Goal: Task Accomplishment & Management: Use online tool/utility

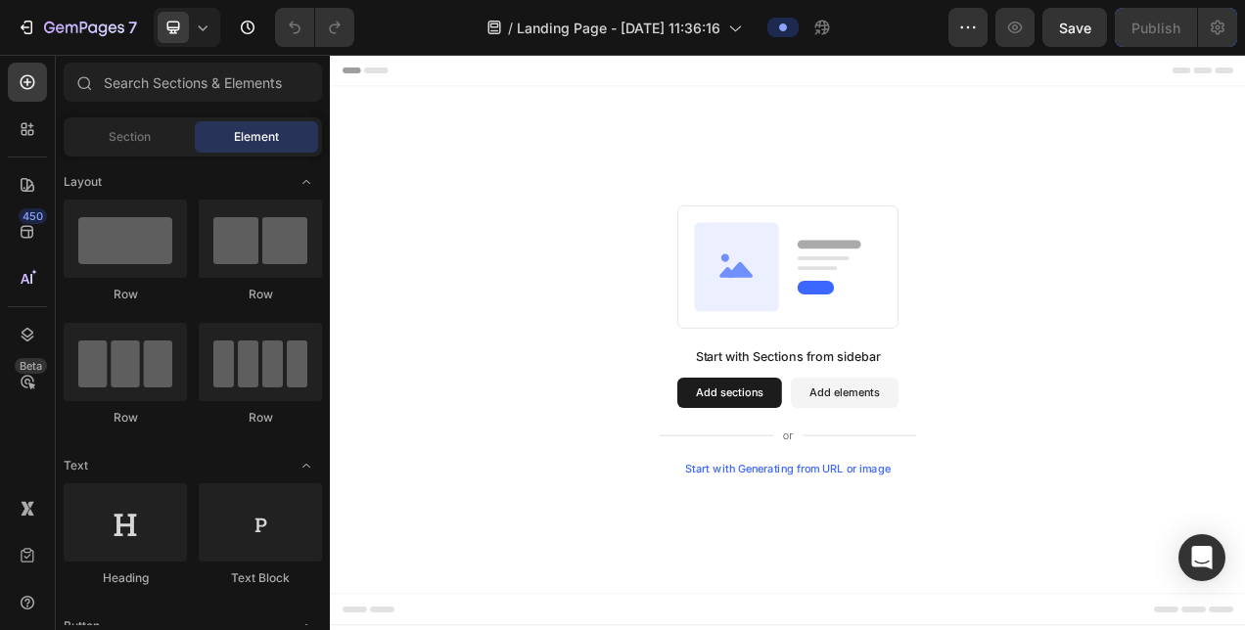
click at [581, 228] on div "Start with Sections from sidebar Add sections Add elements Start with Generatin…" at bounding box center [917, 420] width 1174 height 651
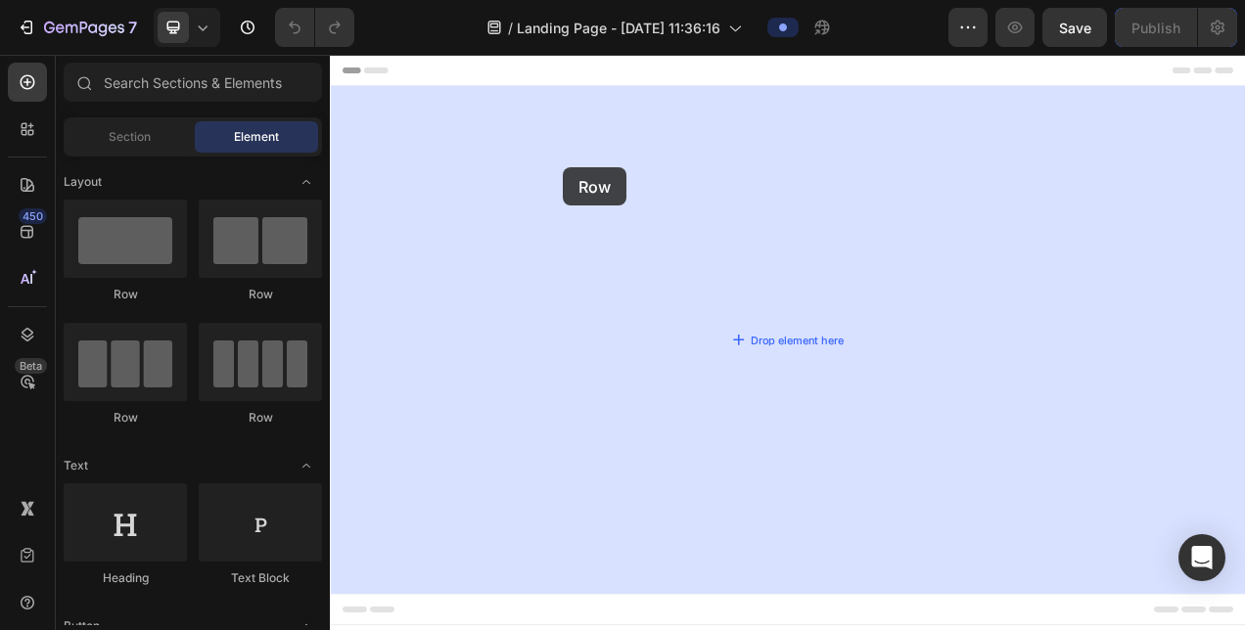
drag, startPoint x: 445, startPoint y: 318, endPoint x: 556, endPoint y: 212, distance: 153.0
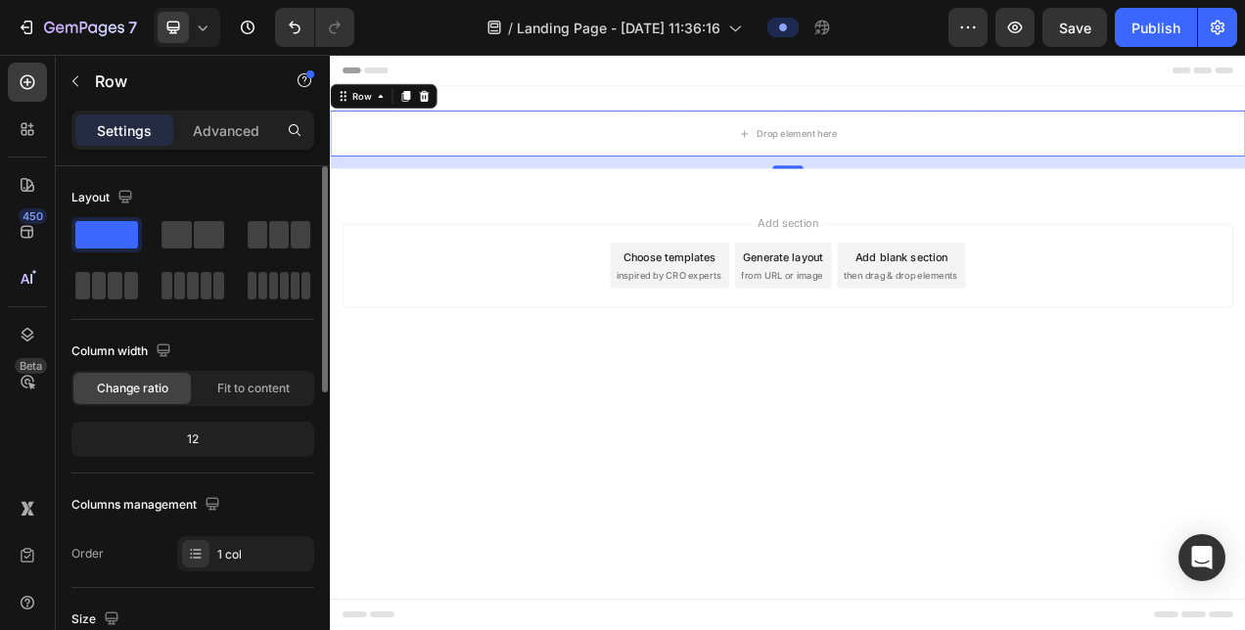
scroll to position [196, 0]
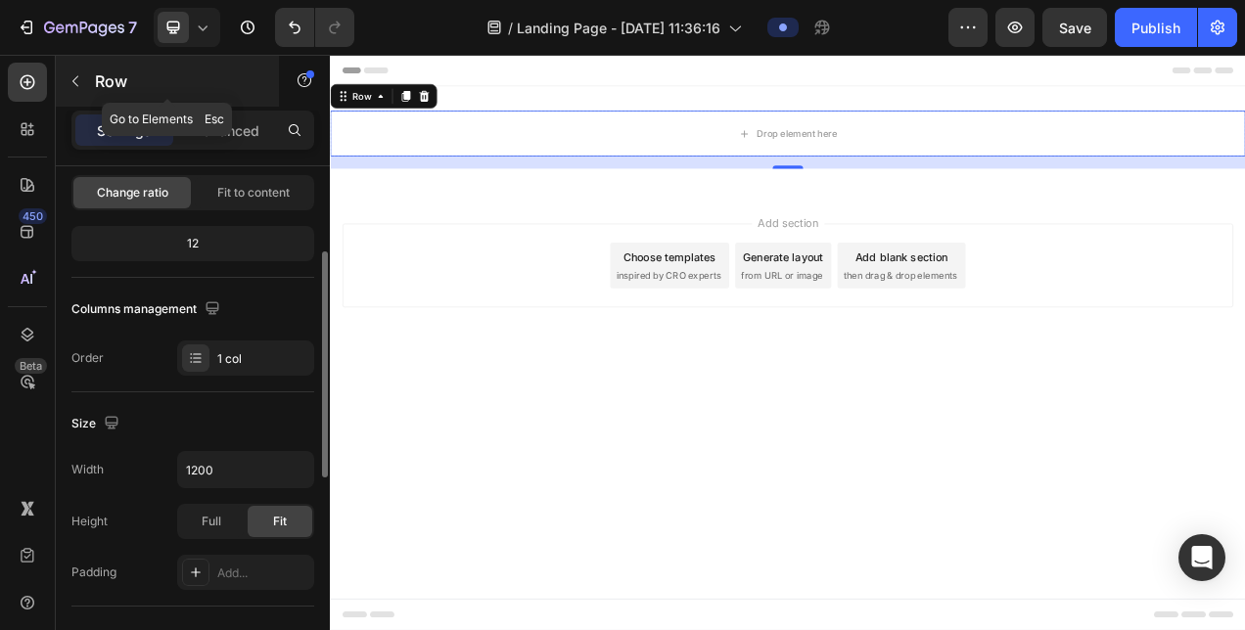
click at [99, 87] on p "Row" at bounding box center [178, 80] width 166 height 23
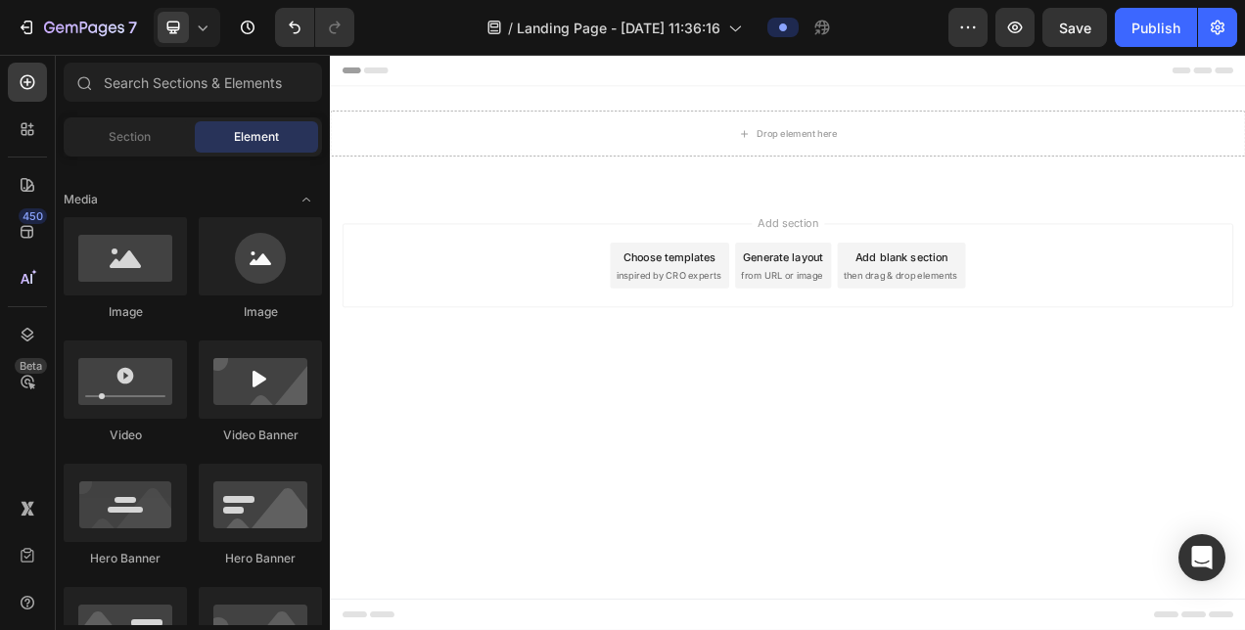
scroll to position [391, 0]
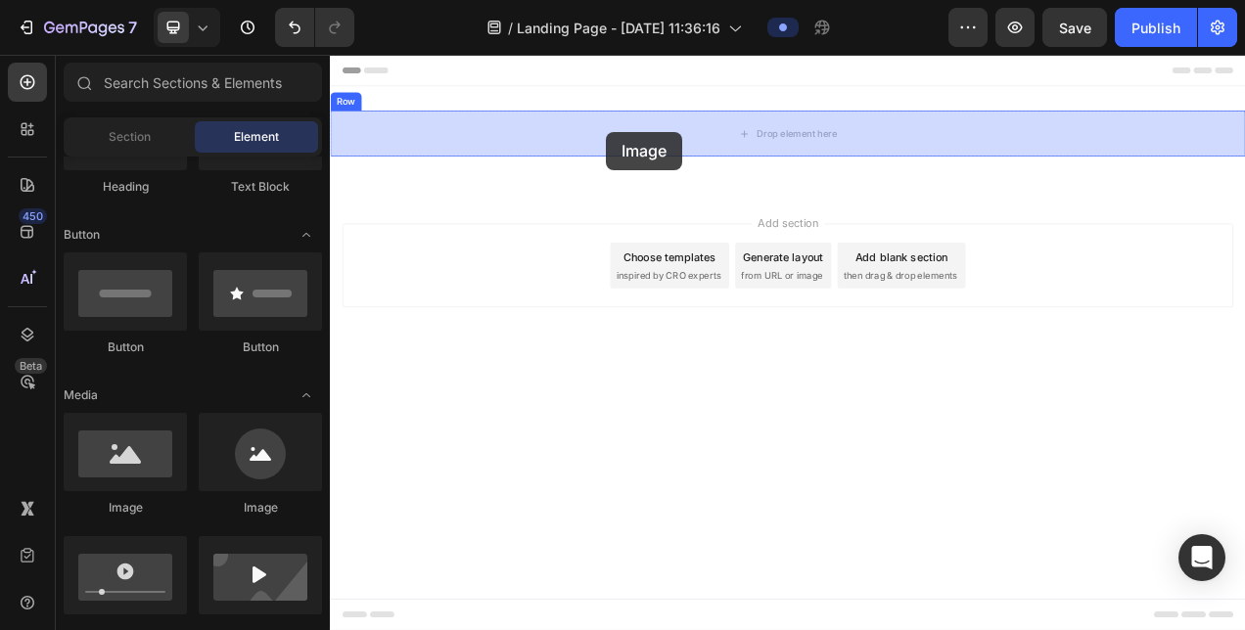
drag, startPoint x: 470, startPoint y: 508, endPoint x: 692, endPoint y: 149, distance: 422.4
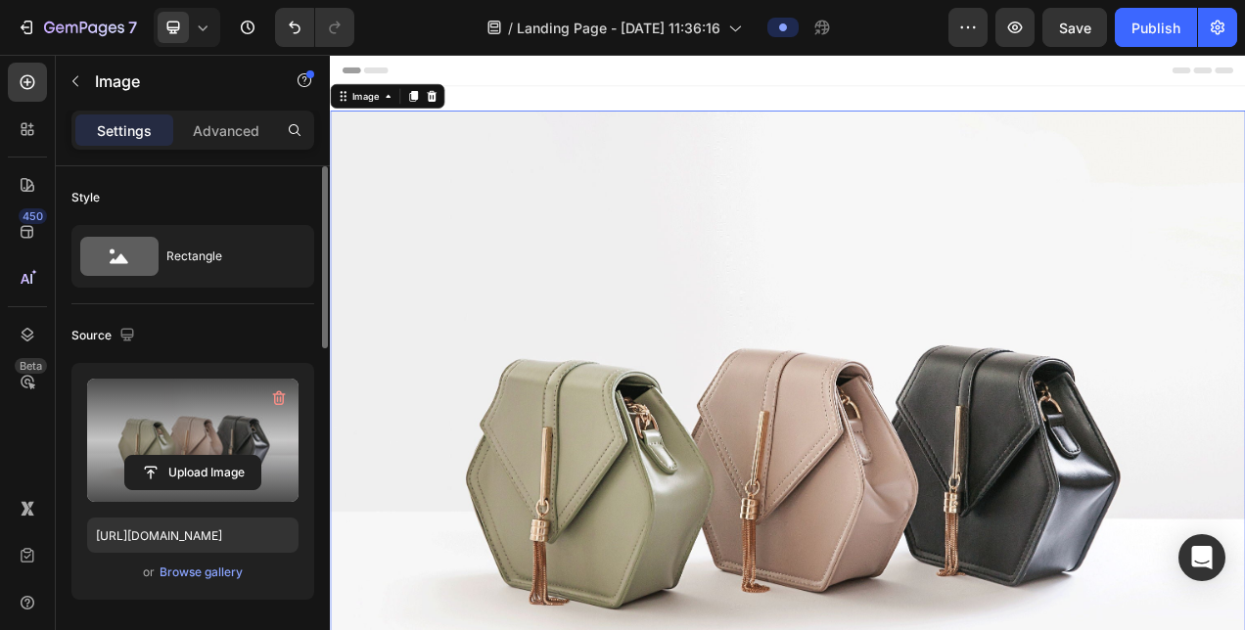
click at [215, 424] on label at bounding box center [192, 440] width 211 height 123
click at [215, 456] on input "file" at bounding box center [192, 472] width 135 height 33
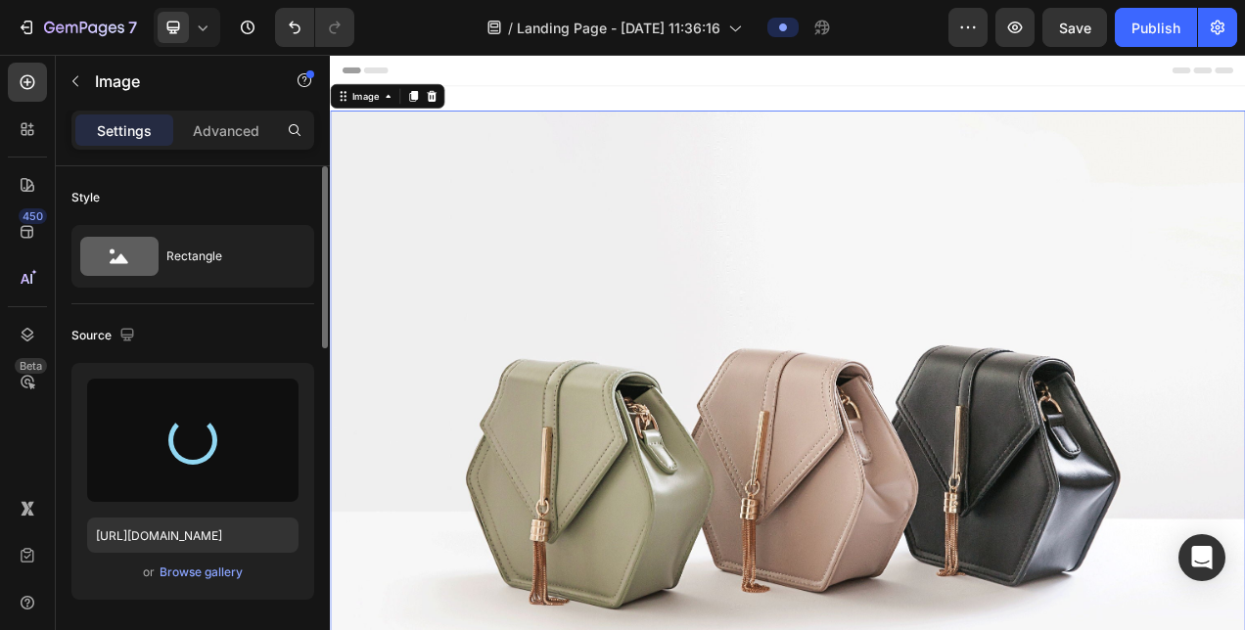
type input "[URL][DOMAIN_NAME]"
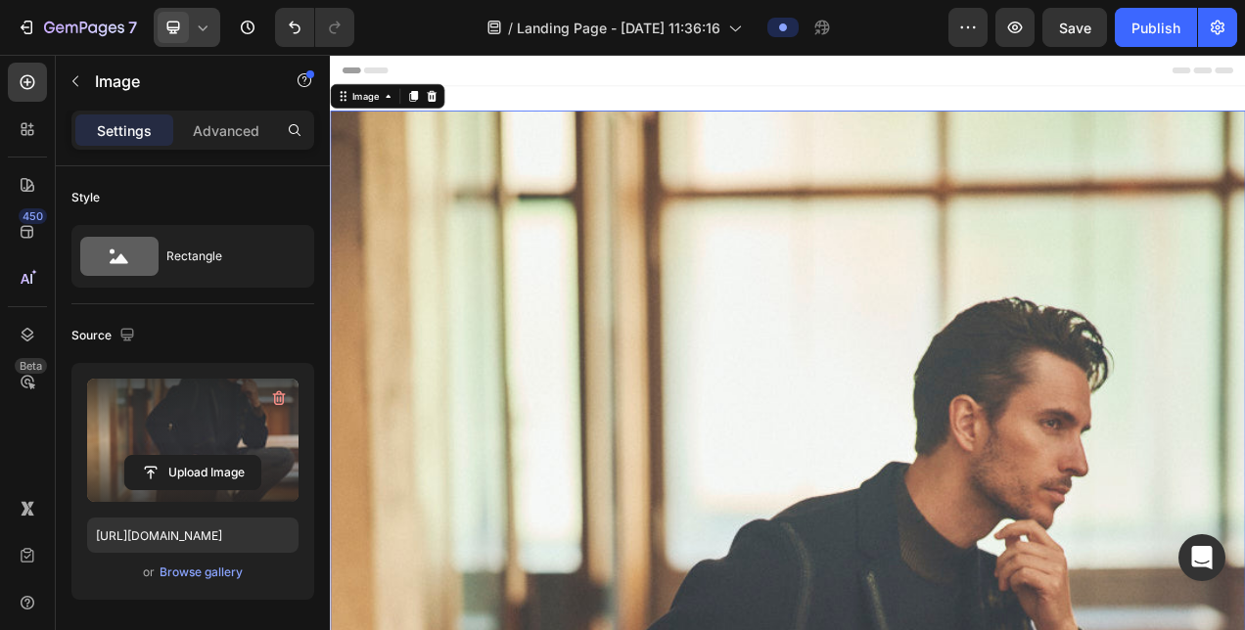
click at [206, 30] on icon at bounding box center [203, 28] width 20 height 20
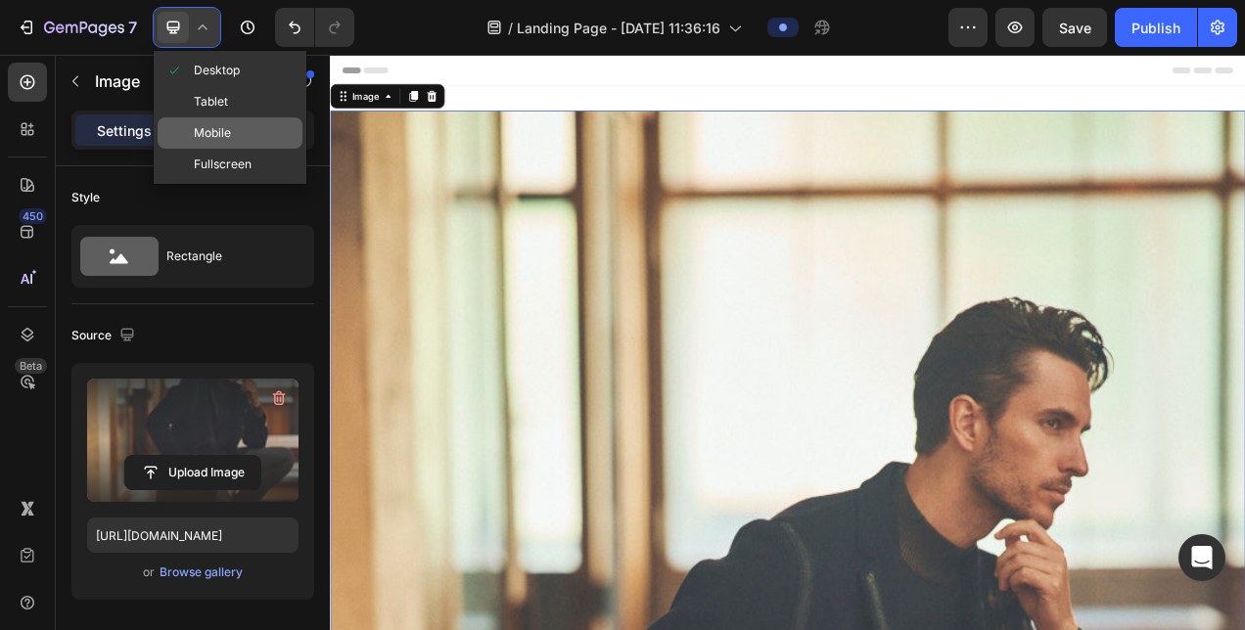
click at [201, 131] on span "Mobile" at bounding box center [212, 133] width 37 height 20
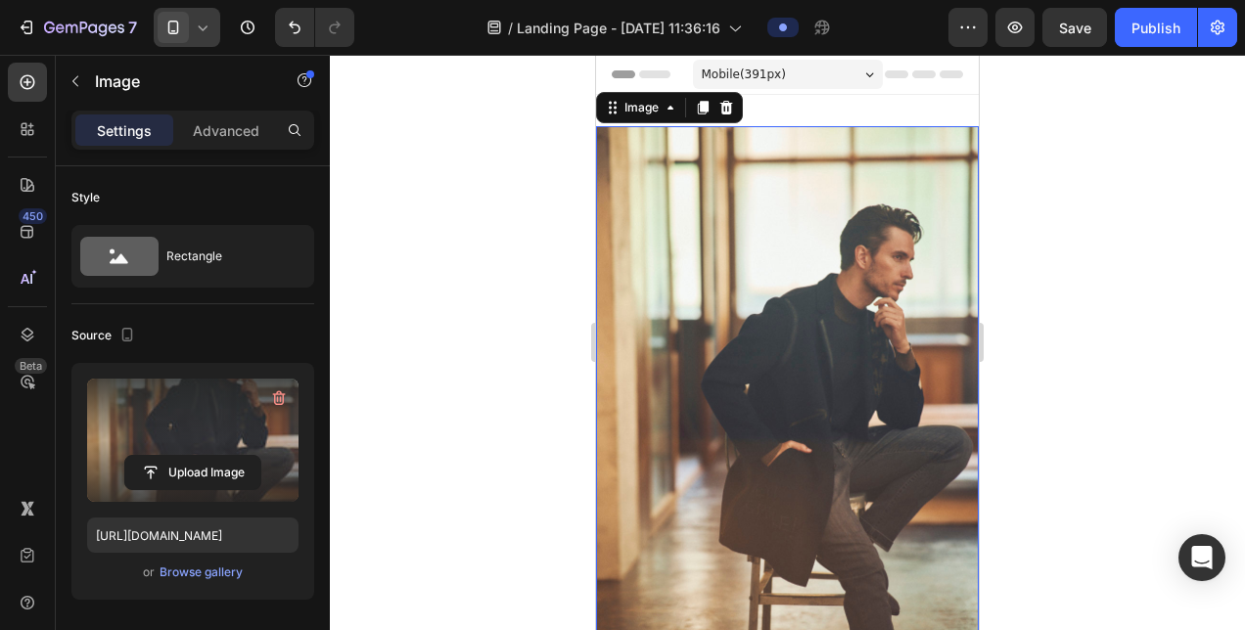
scroll to position [2, 0]
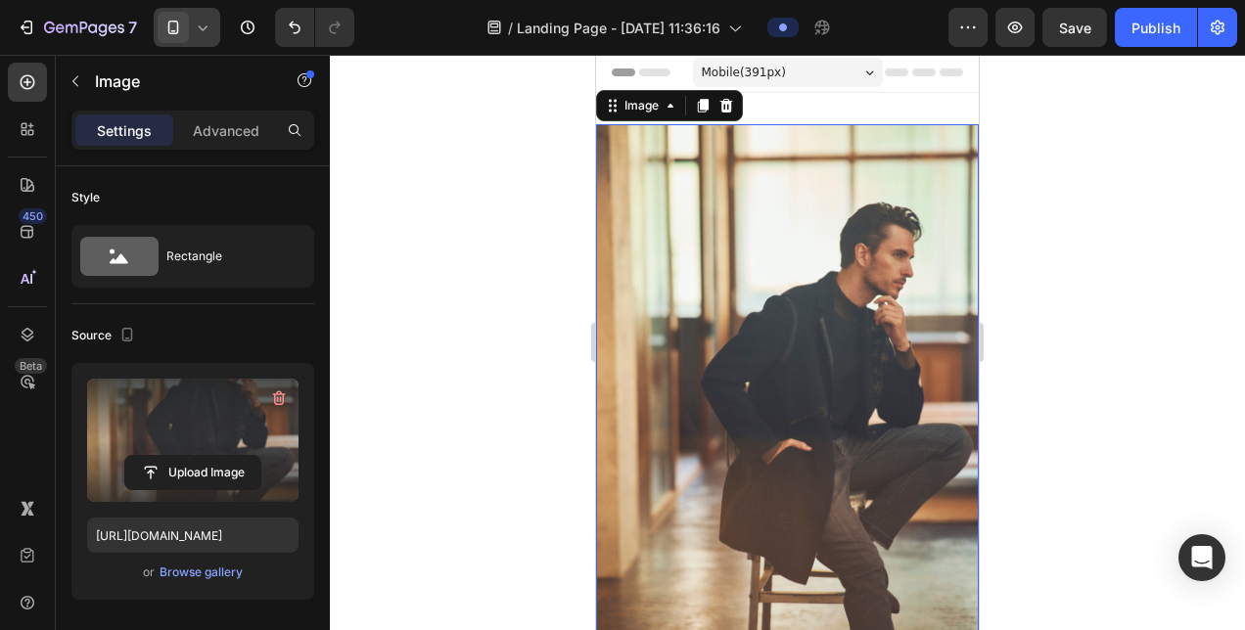
click at [184, 33] on span at bounding box center [173, 27] width 31 height 31
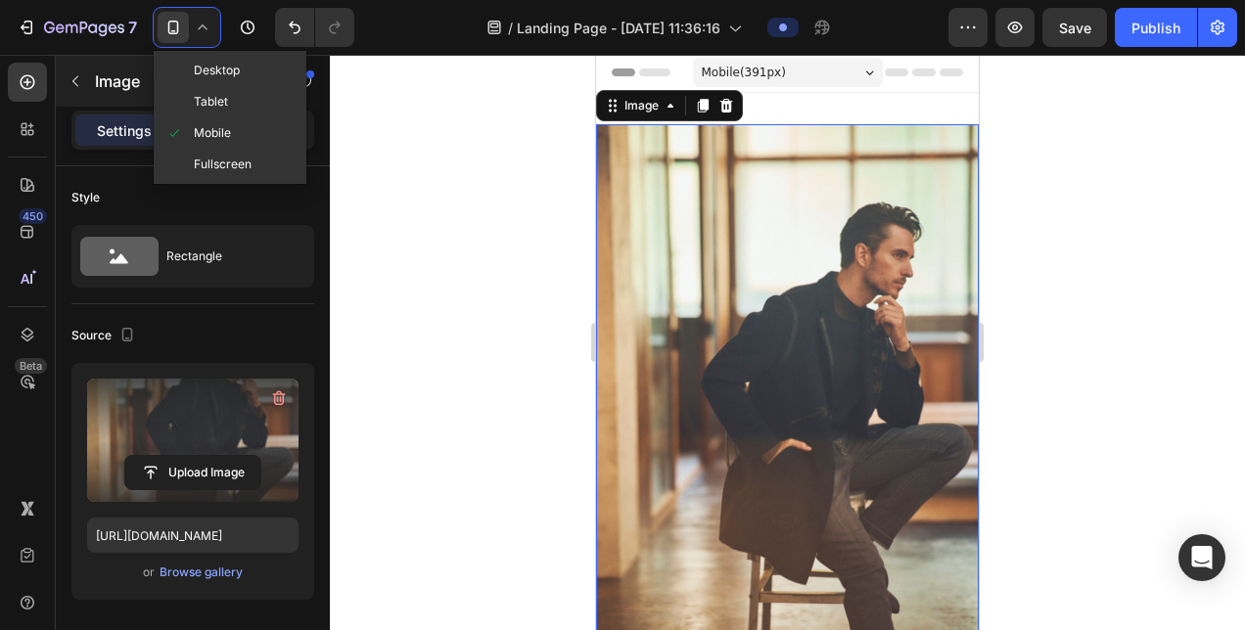
click at [235, 86] on div "Desktop" at bounding box center [230, 101] width 145 height 31
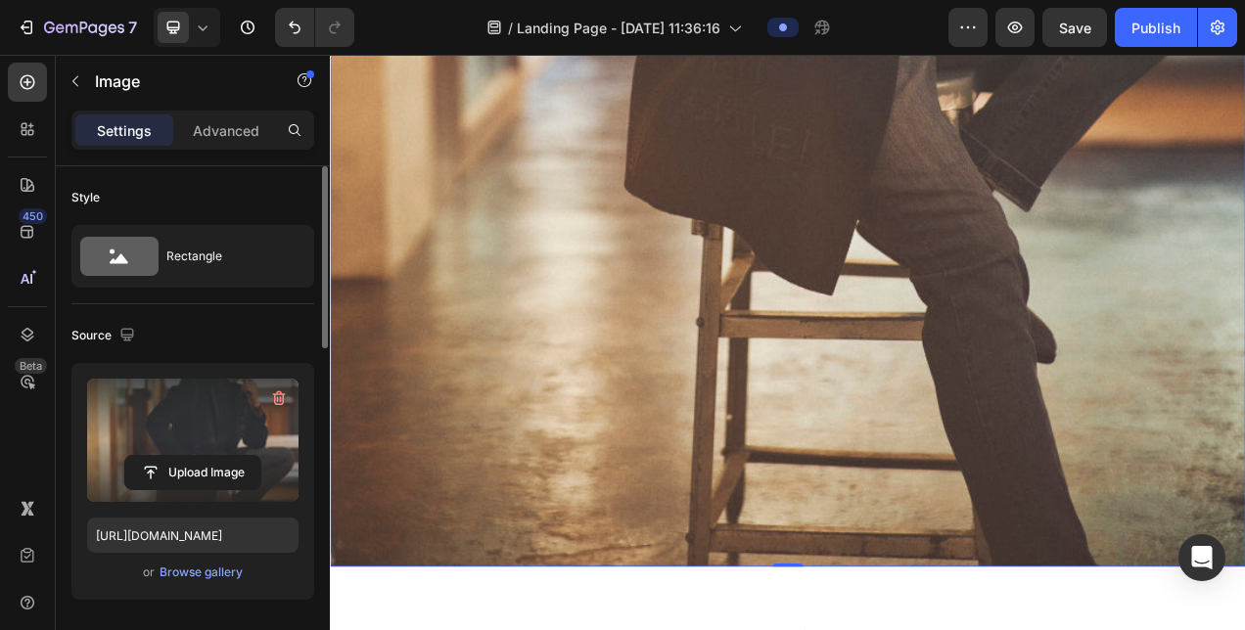
scroll to position [489, 0]
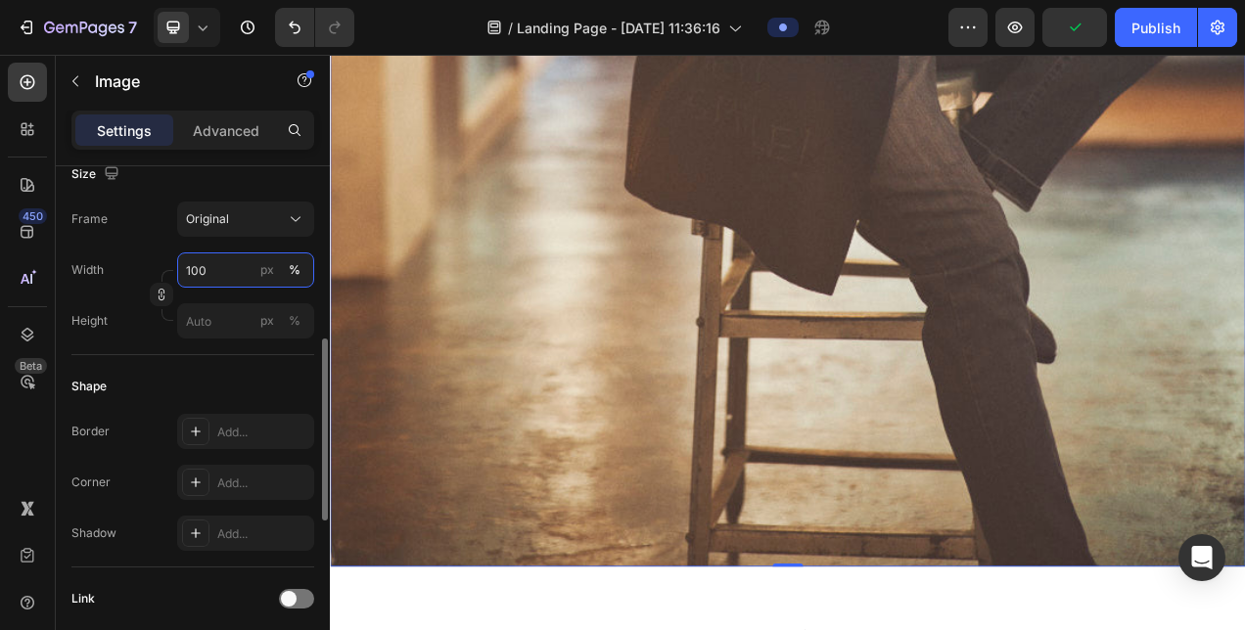
click at [181, 266] on input "100" at bounding box center [245, 270] width 137 height 35
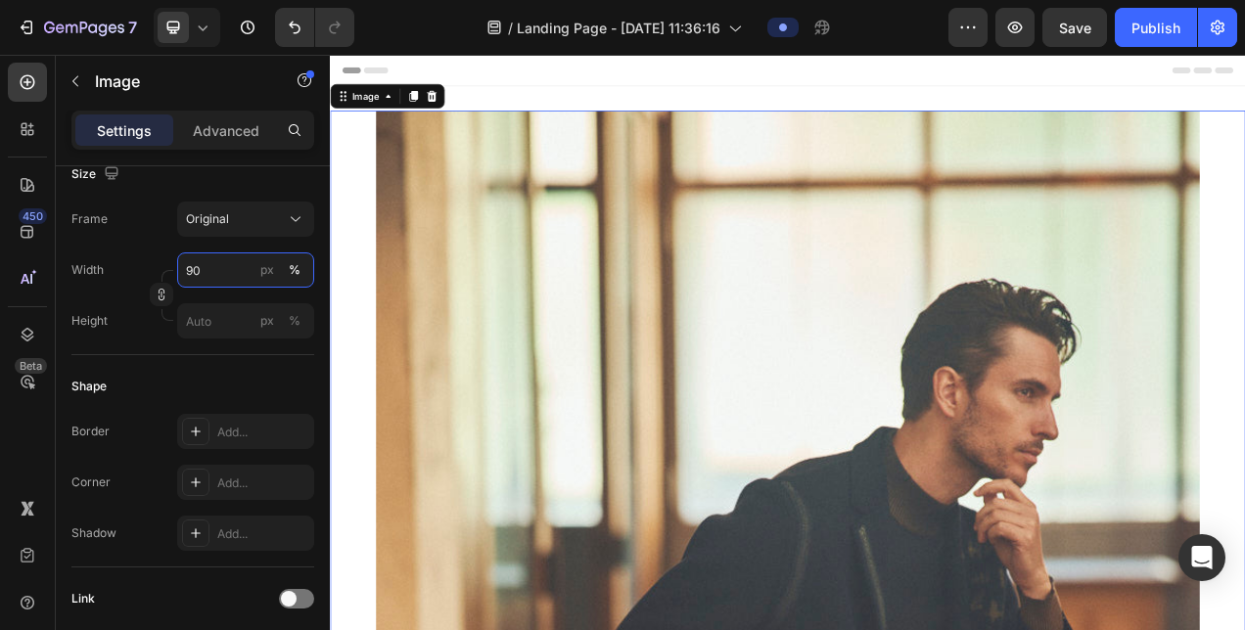
type input "90"
click at [209, 31] on icon at bounding box center [203, 28] width 20 height 20
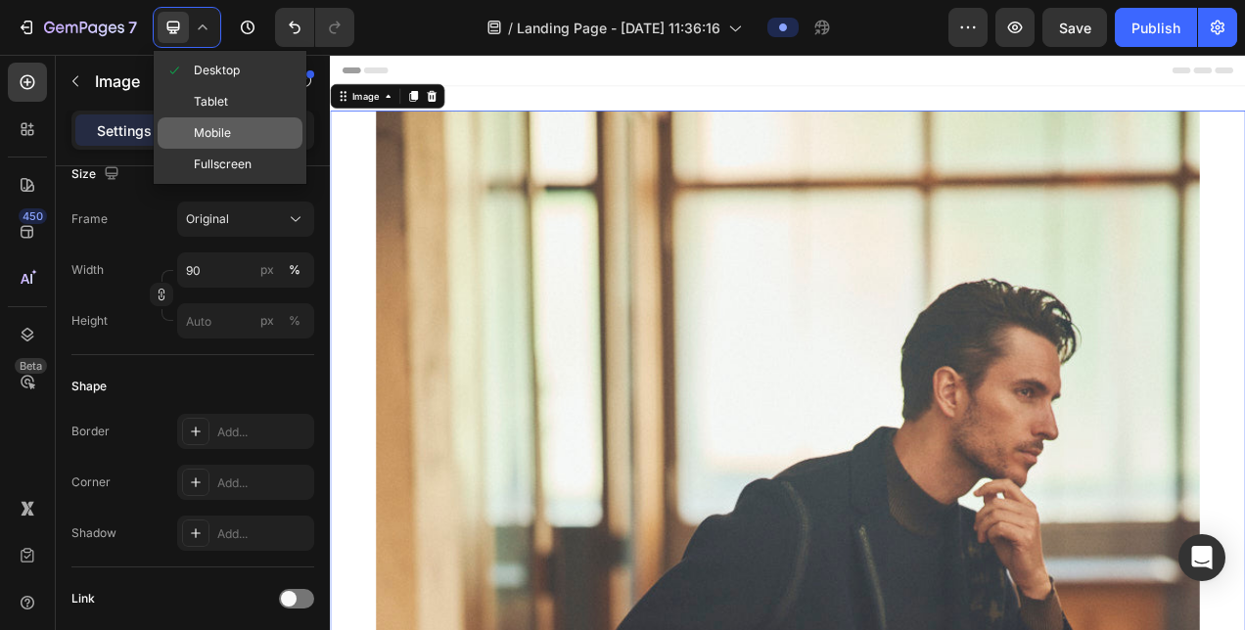
click at [208, 131] on span "Mobile" at bounding box center [212, 133] width 37 height 20
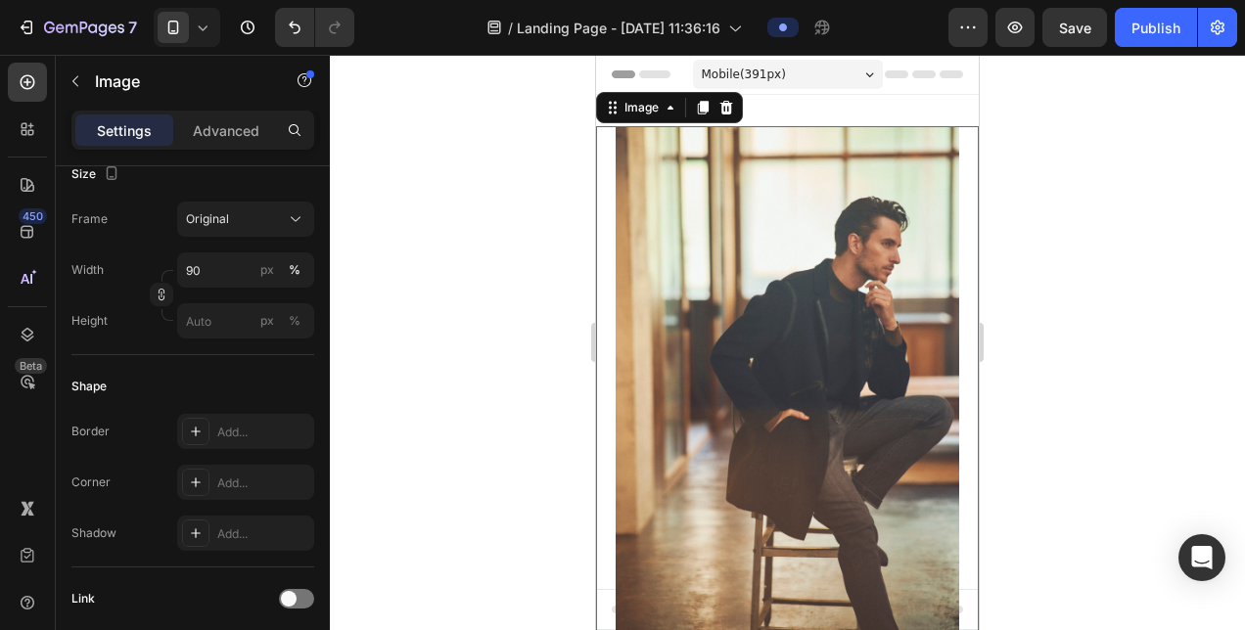
click at [688, 277] on img at bounding box center [788, 384] width 345 height 517
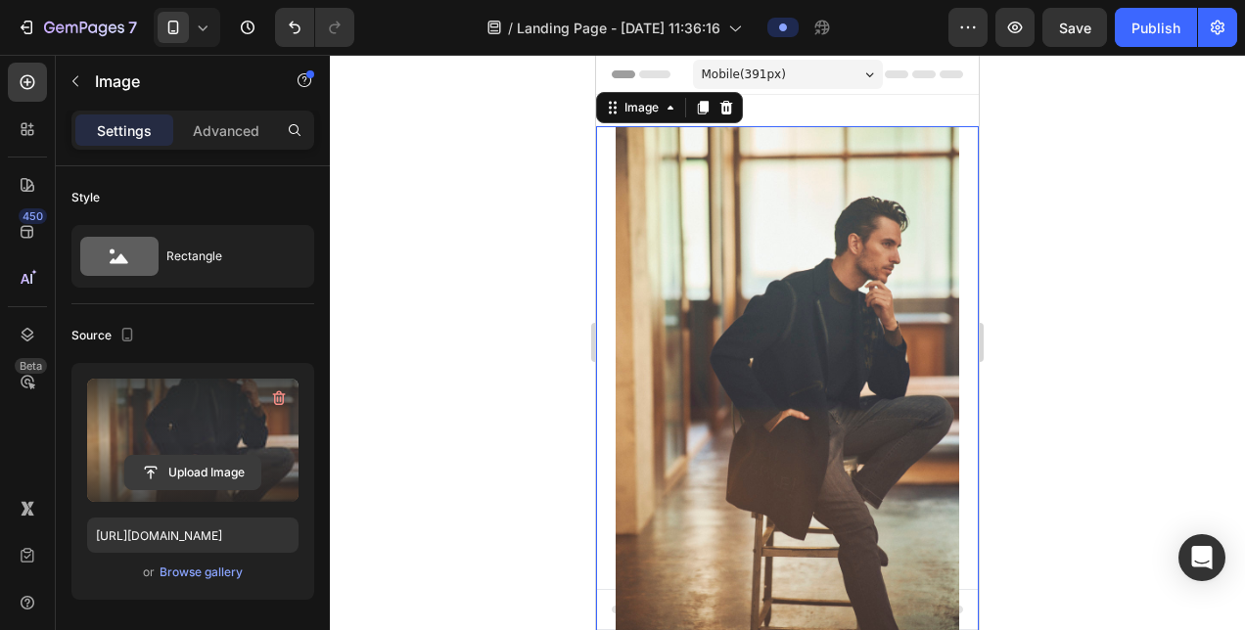
click at [210, 482] on input "file" at bounding box center [192, 472] width 135 height 33
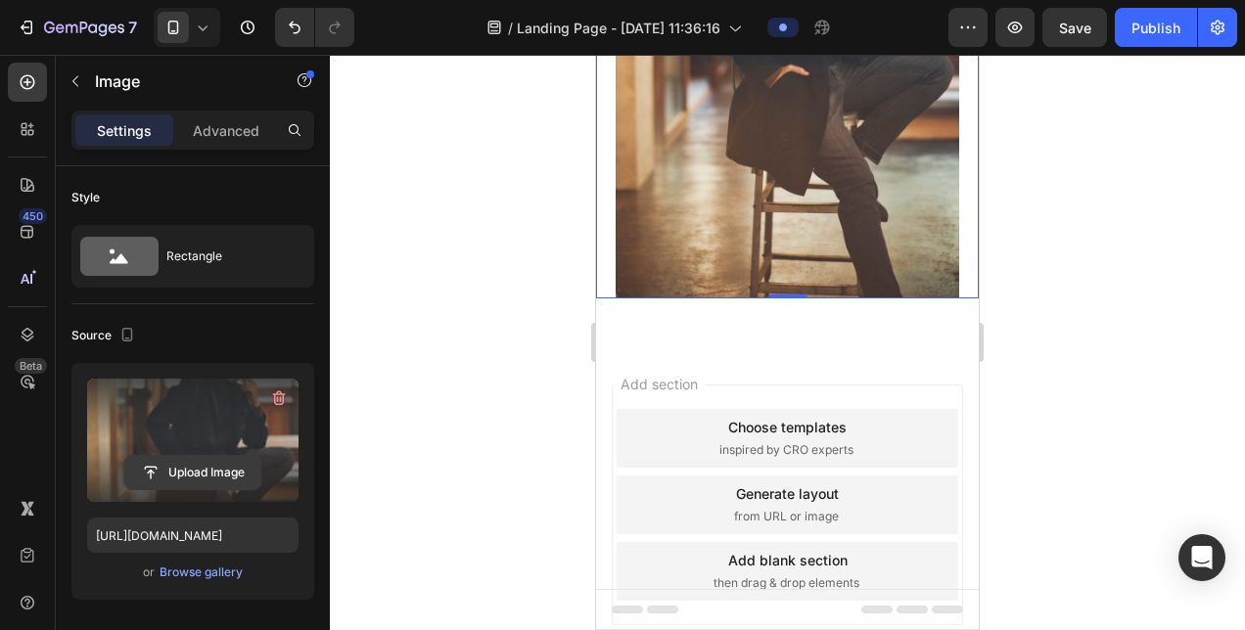
scroll to position [314, 0]
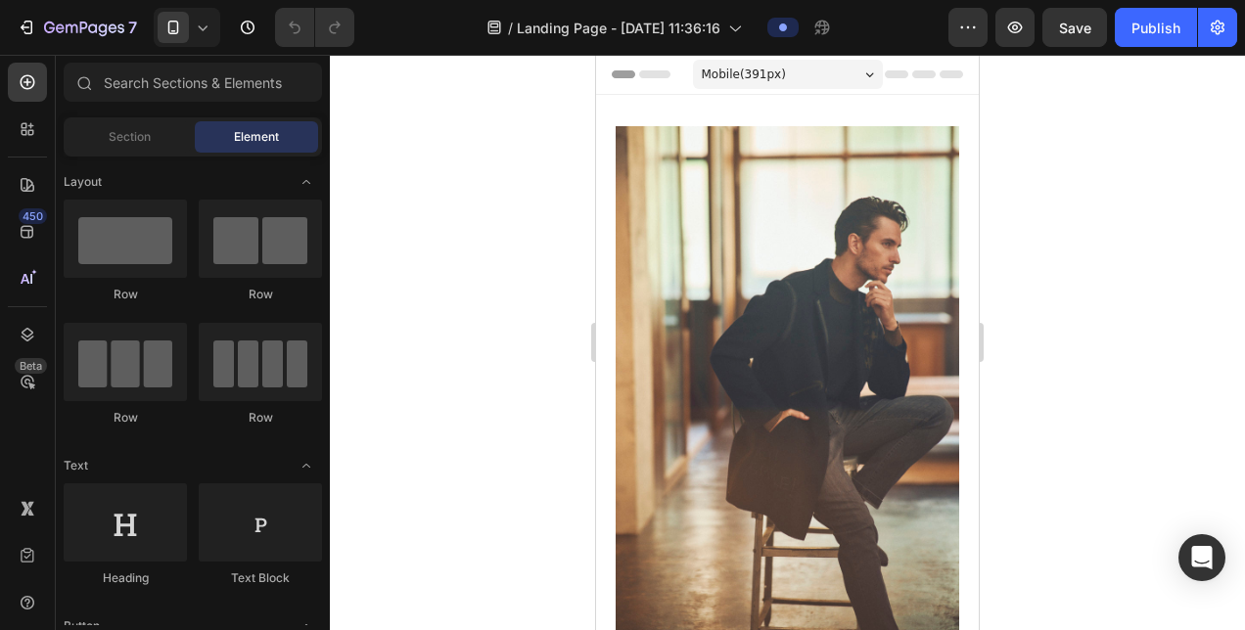
click at [558, 180] on div at bounding box center [787, 342] width 915 height 575
drag, startPoint x: 783, startPoint y: 200, endPoint x: 716, endPoint y: 194, distance: 66.8
click at [783, 200] on img at bounding box center [788, 384] width 345 height 517
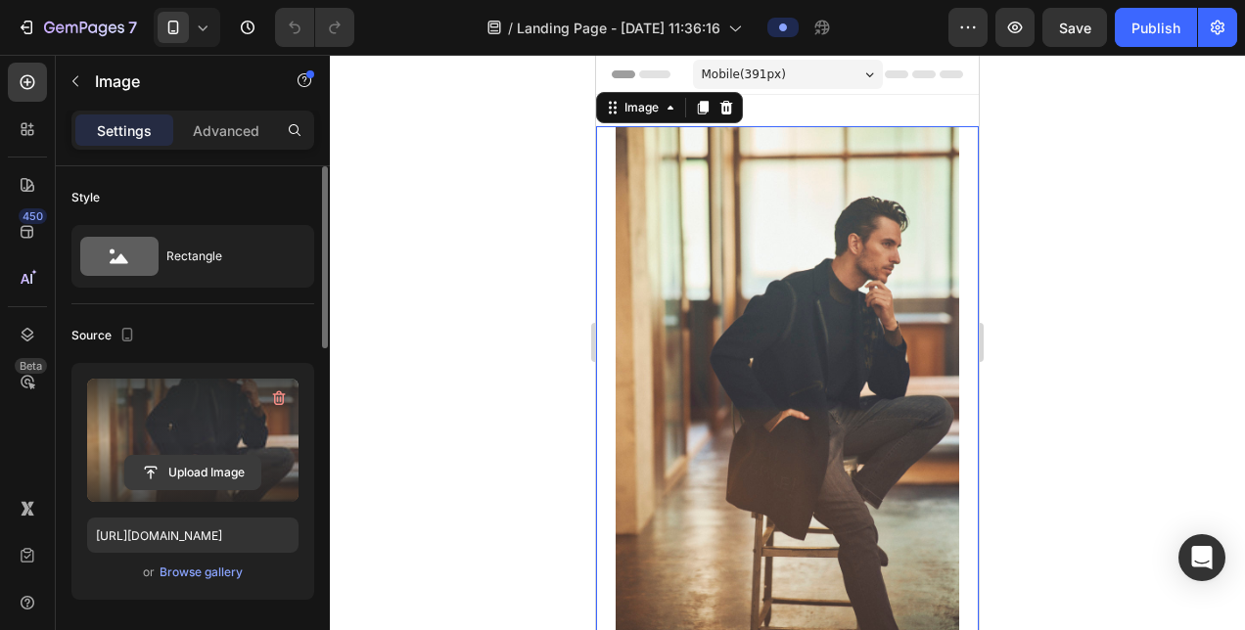
click at [180, 481] on input "file" at bounding box center [192, 472] width 135 height 33
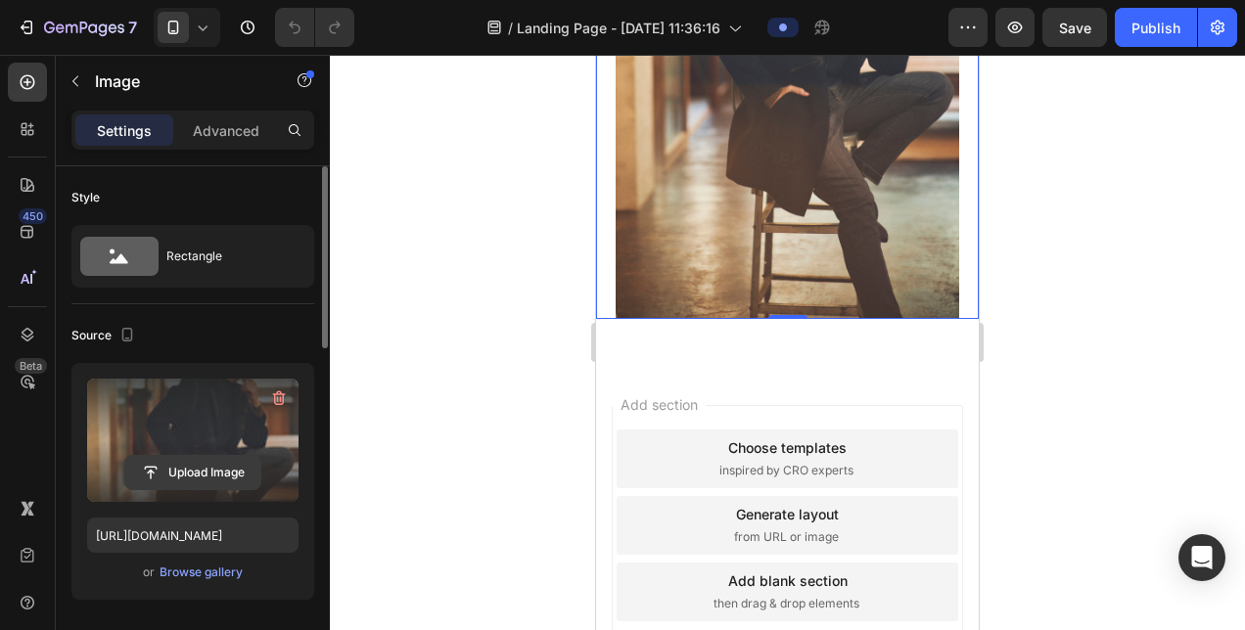
scroll to position [452, 0]
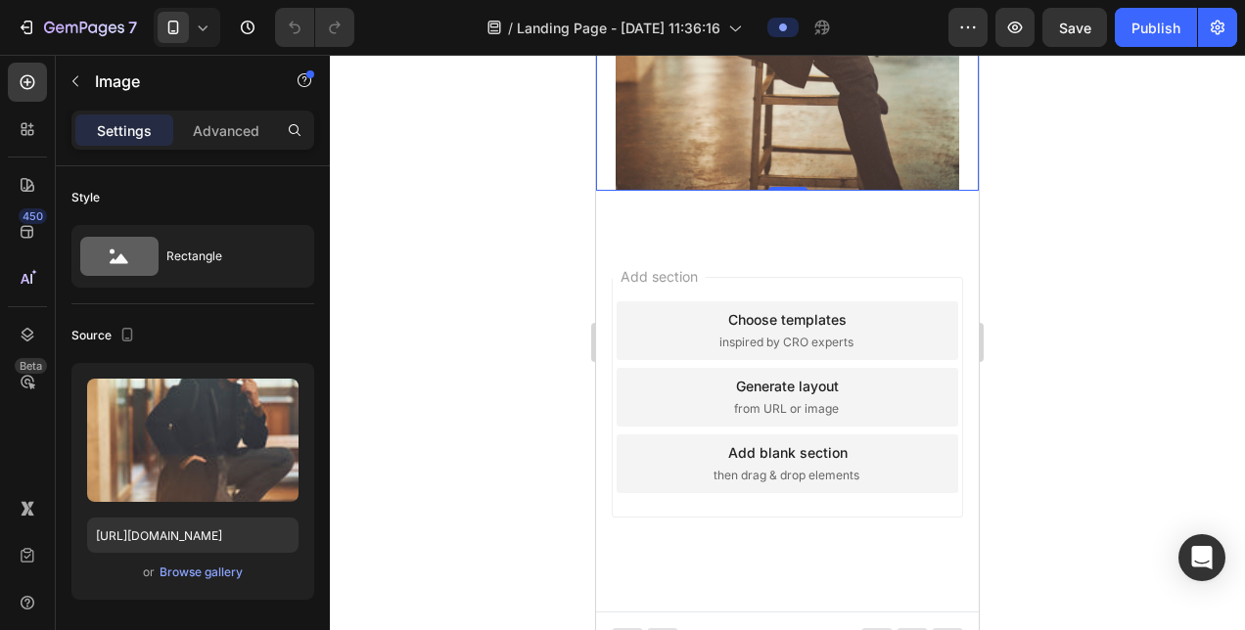
click at [761, 238] on div "Add section Choose templates inspired by CRO experts Generate layout from URL o…" at bounding box center [787, 425] width 383 height 374
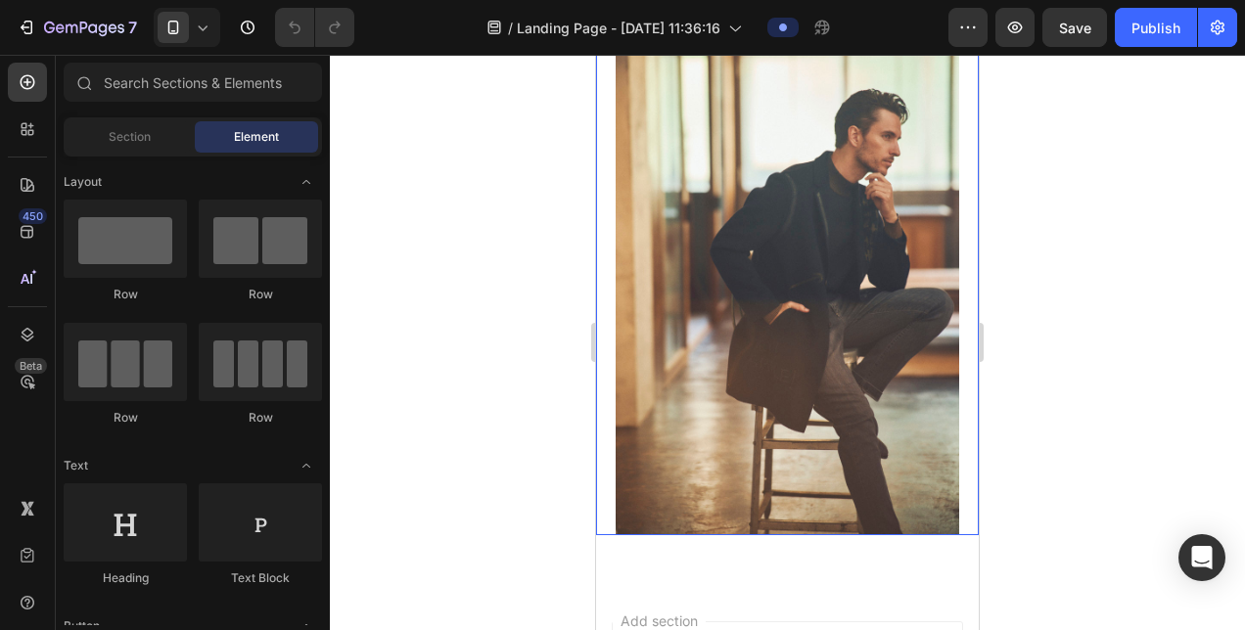
scroll to position [0, 0]
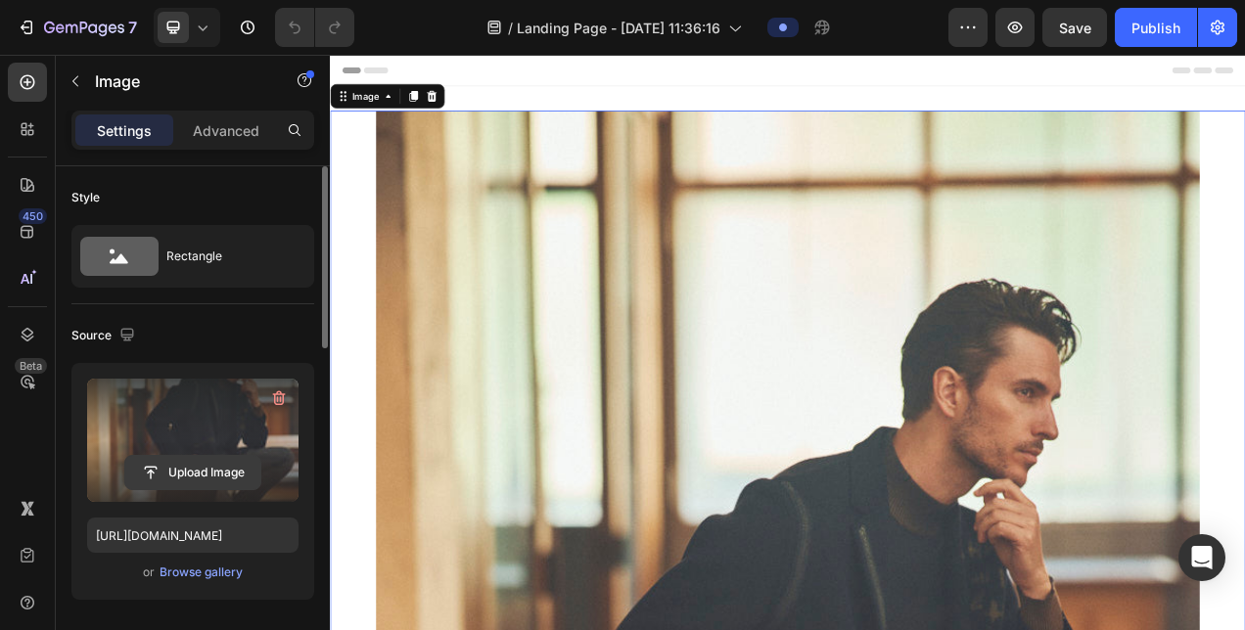
click at [221, 470] on input "file" at bounding box center [192, 472] width 135 height 33
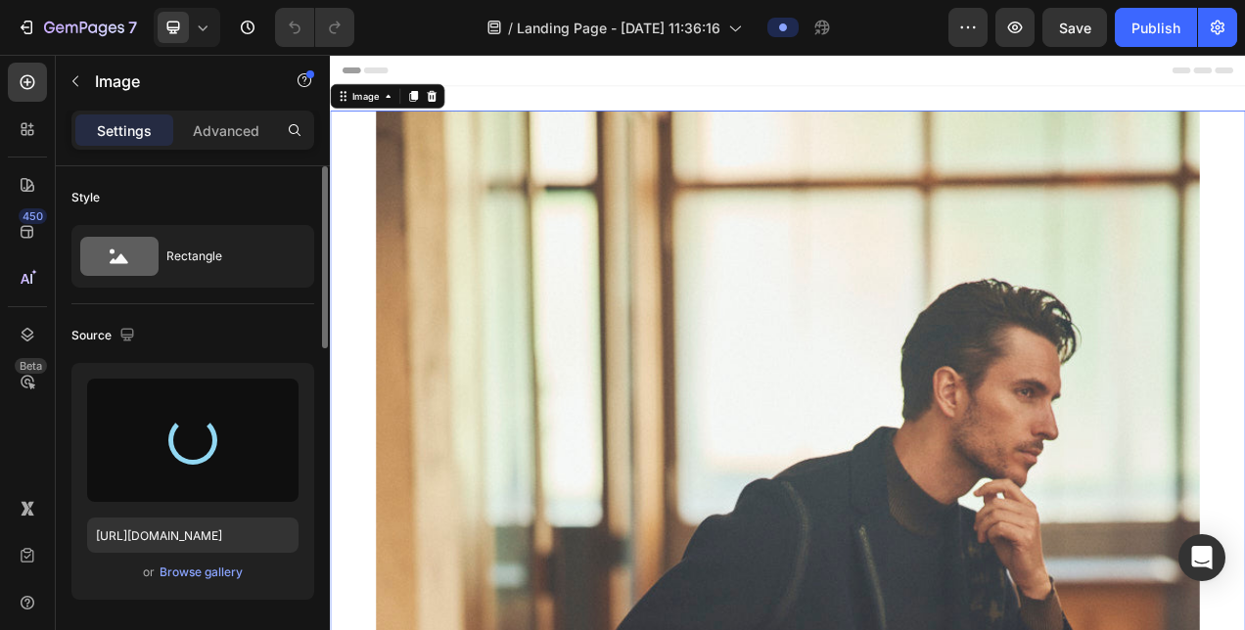
type input "[URL][DOMAIN_NAME]"
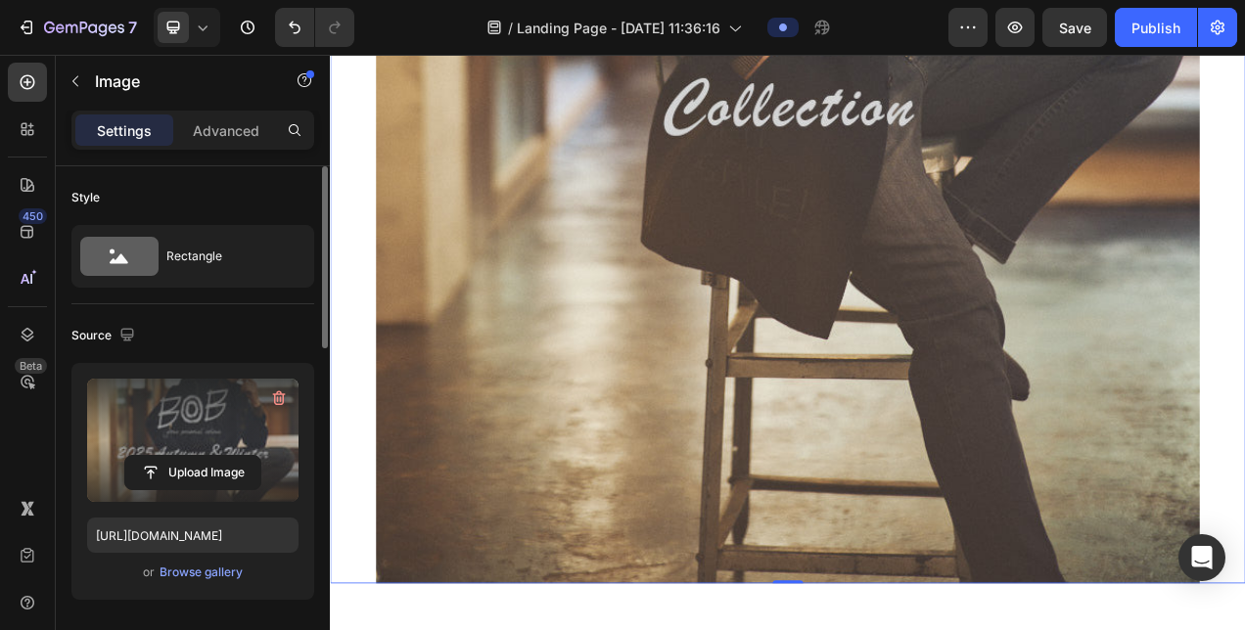
scroll to position [1225, 0]
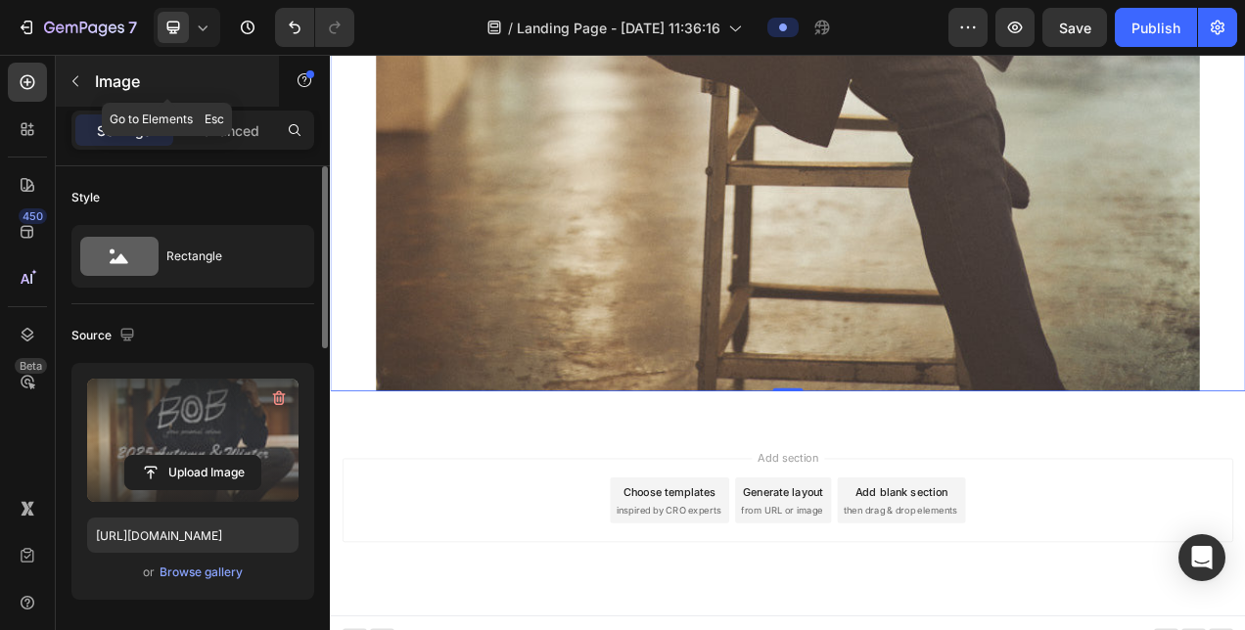
click at [80, 86] on icon "button" at bounding box center [76, 81] width 16 height 16
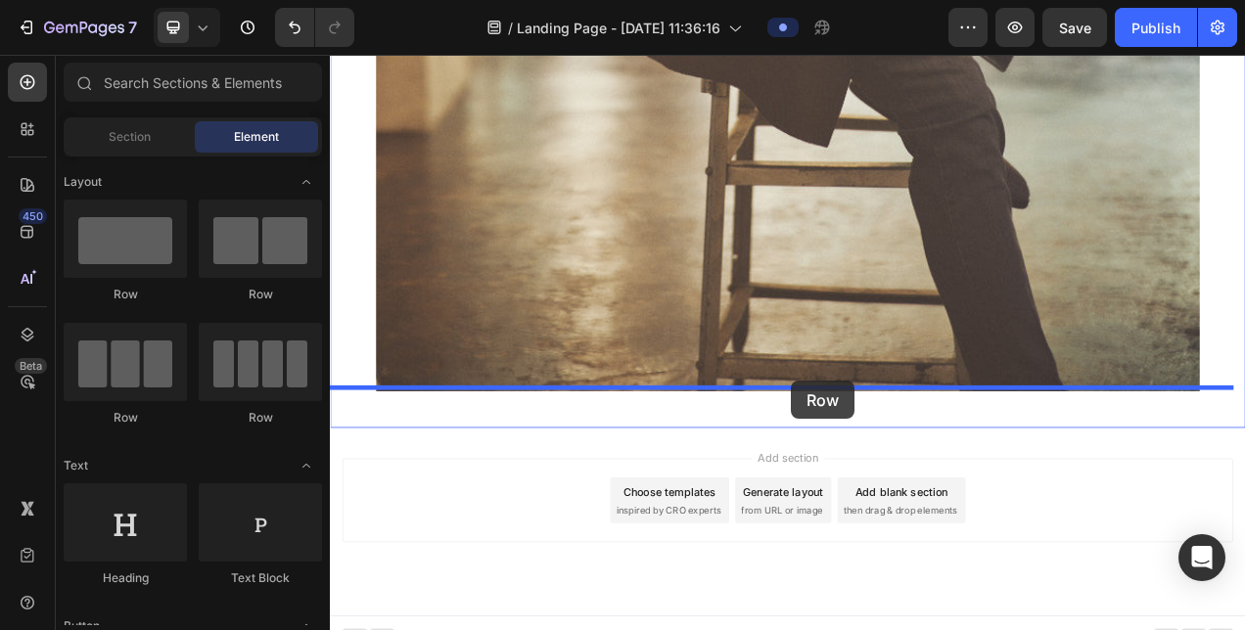
drag, startPoint x: 457, startPoint y: 292, endPoint x: 921, endPoint y: 474, distance: 498.4
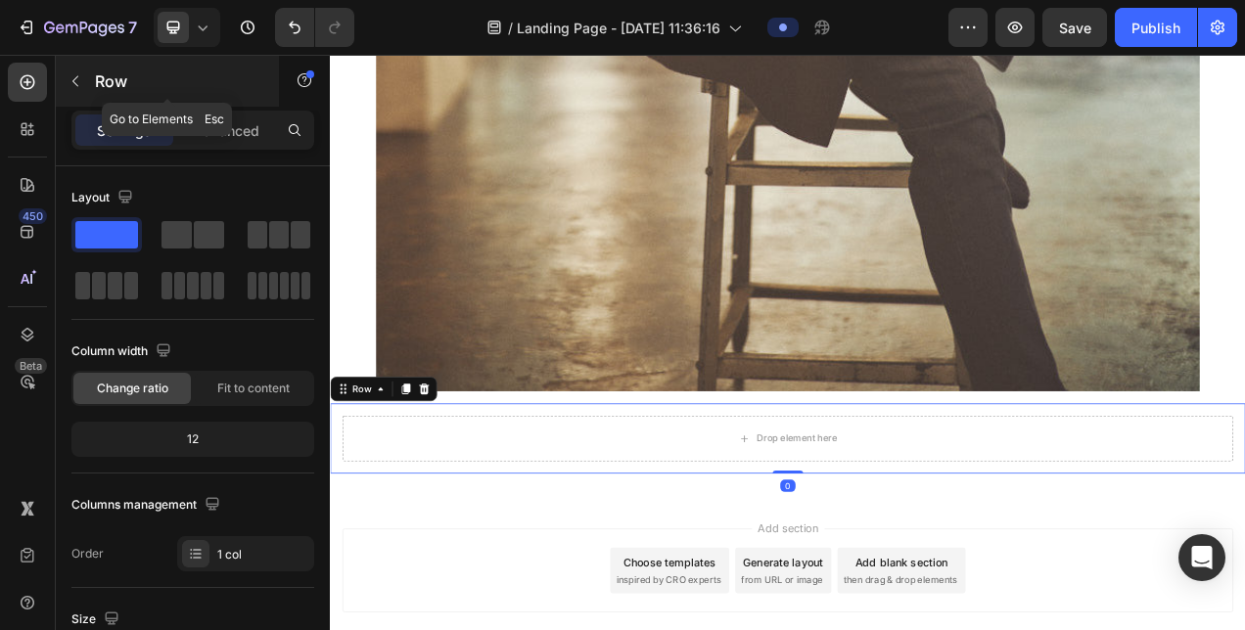
click at [89, 74] on button "button" at bounding box center [75, 81] width 31 height 31
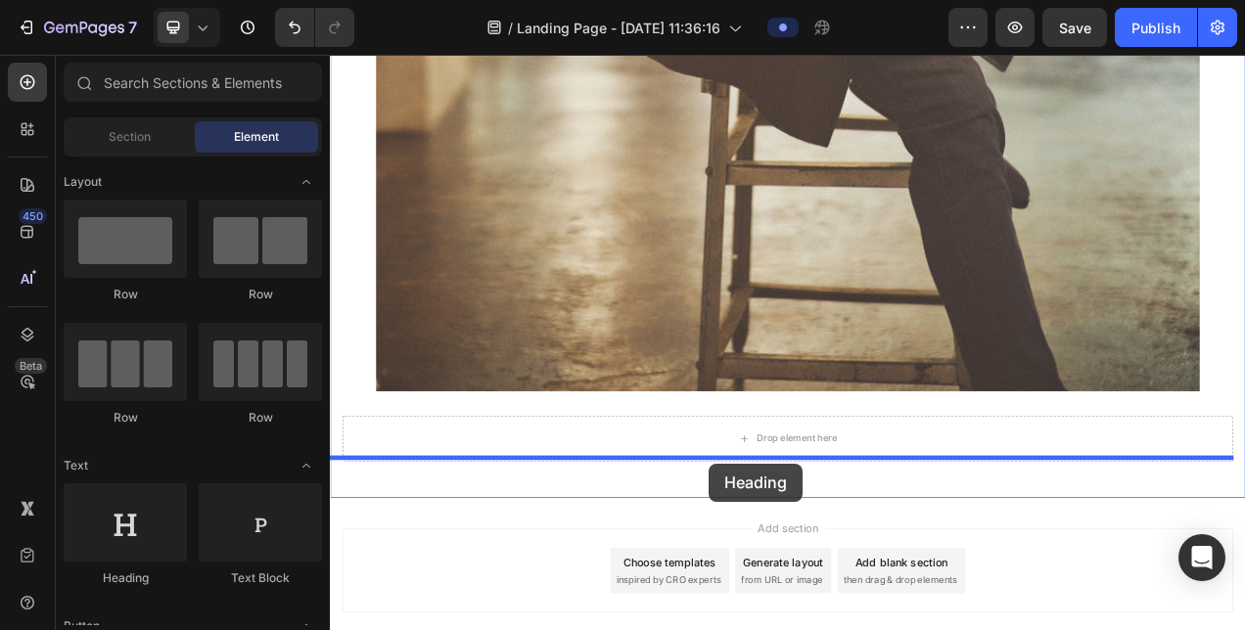
scroll to position [1257, 0]
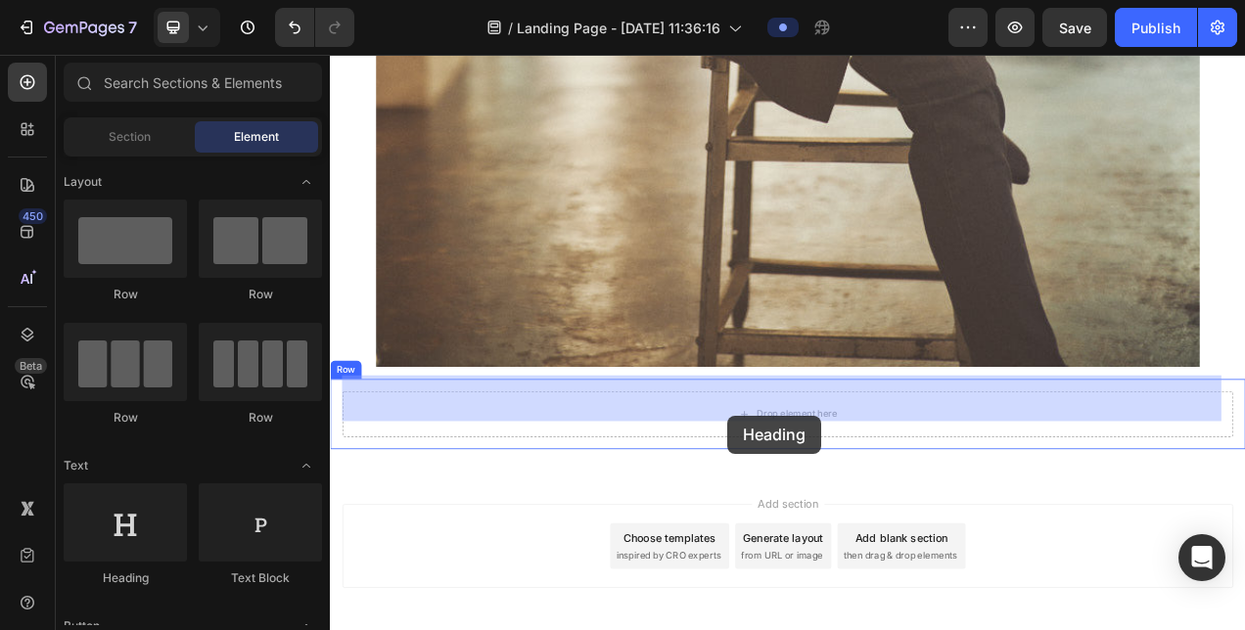
drag, startPoint x: 481, startPoint y: 585, endPoint x: 843, endPoint y: 507, distance: 370.5
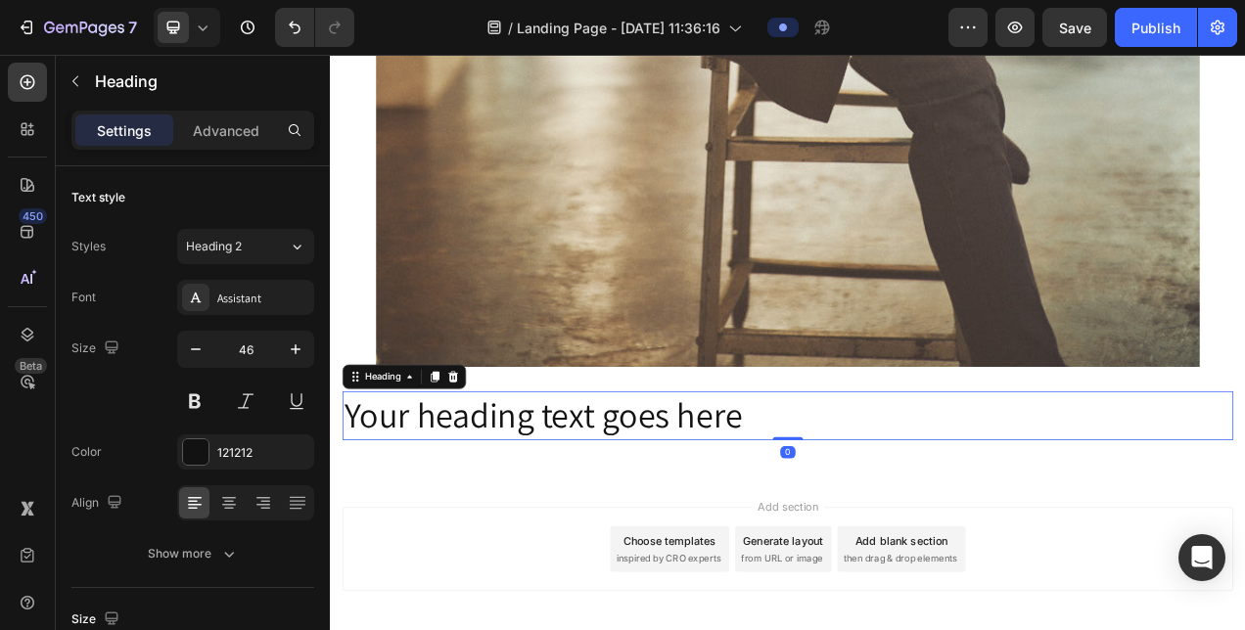
click at [843, 503] on h2 "Your heading text goes here" at bounding box center [916, 517] width 1143 height 63
click at [843, 503] on p "Your heading text goes here" at bounding box center [916, 517] width 1139 height 59
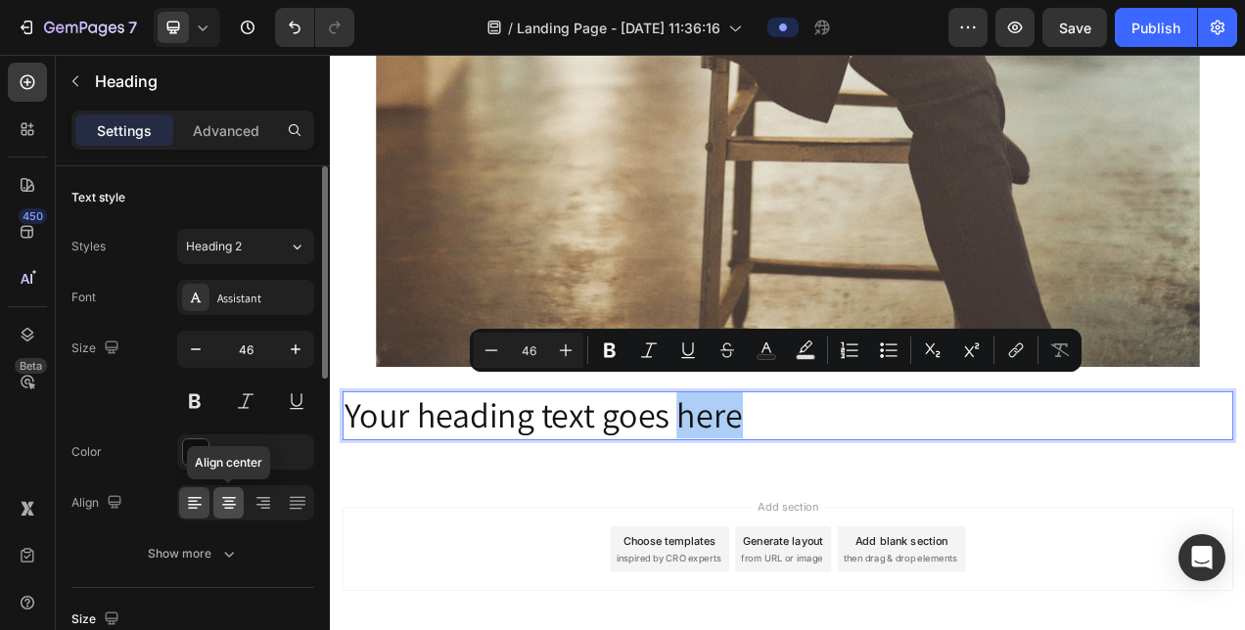
click at [229, 497] on icon at bounding box center [229, 498] width 14 height 2
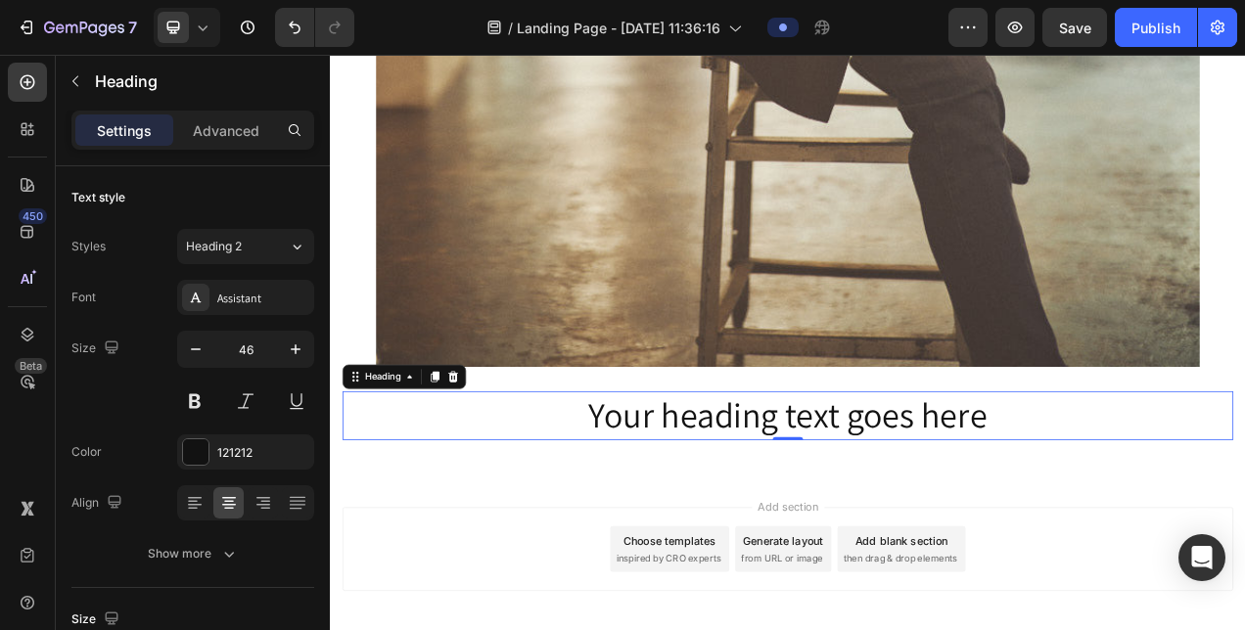
click at [703, 513] on p "Your heading text goes here" at bounding box center [916, 517] width 1139 height 59
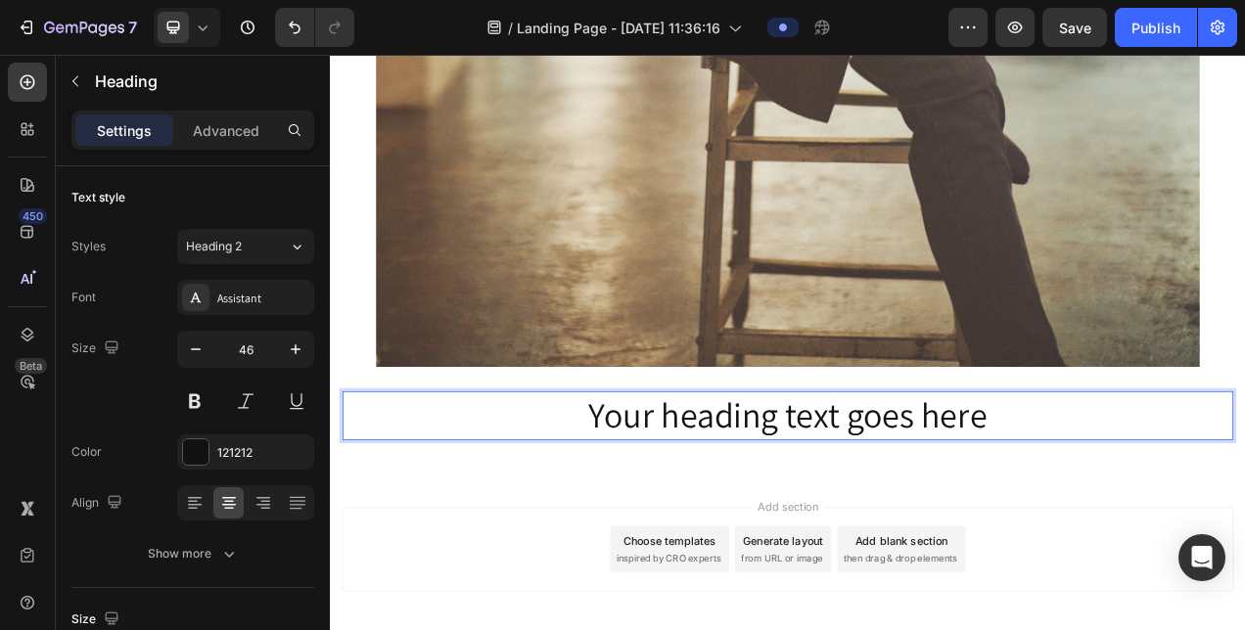
click at [703, 513] on p "Your heading text goes here" at bounding box center [916, 517] width 1139 height 59
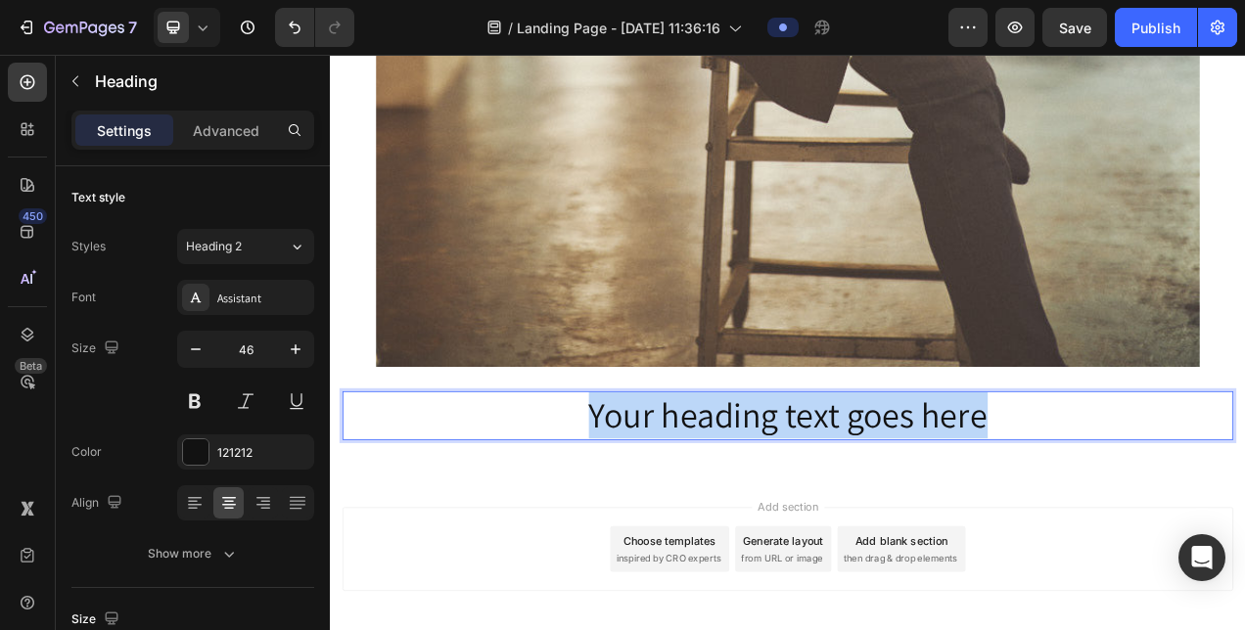
click at [703, 513] on p "Your heading text goes here" at bounding box center [916, 517] width 1139 height 59
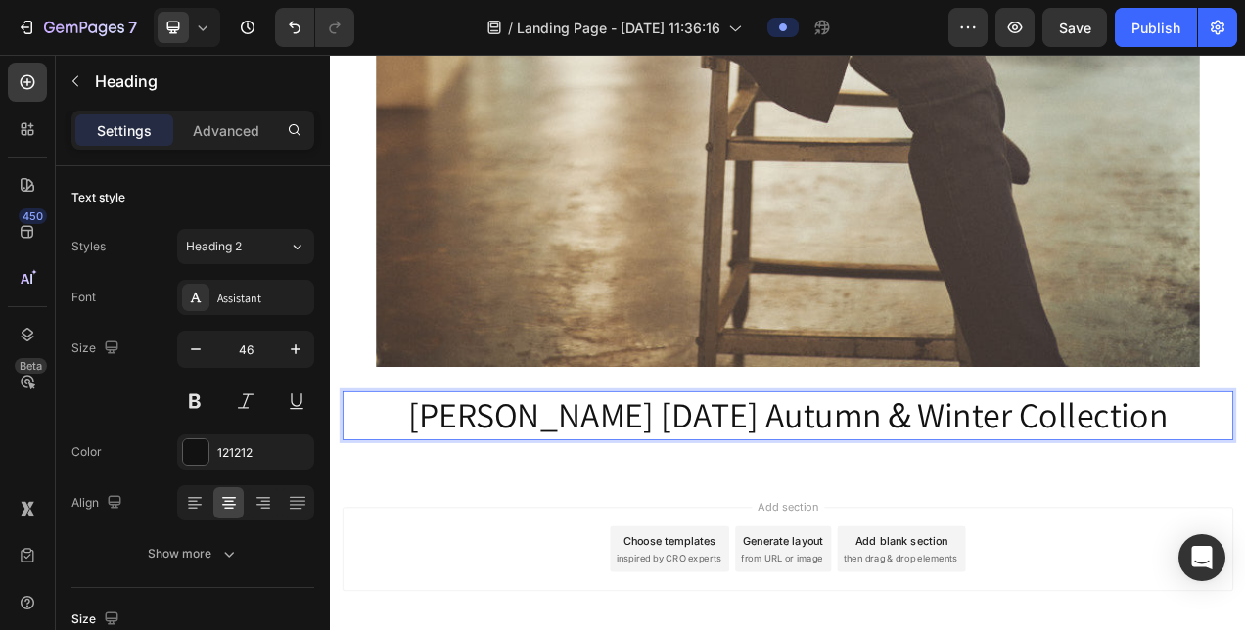
click at [515, 488] on p "[PERSON_NAME] [DATE] Autumn＆Winter Collection" at bounding box center [916, 517] width 1139 height 59
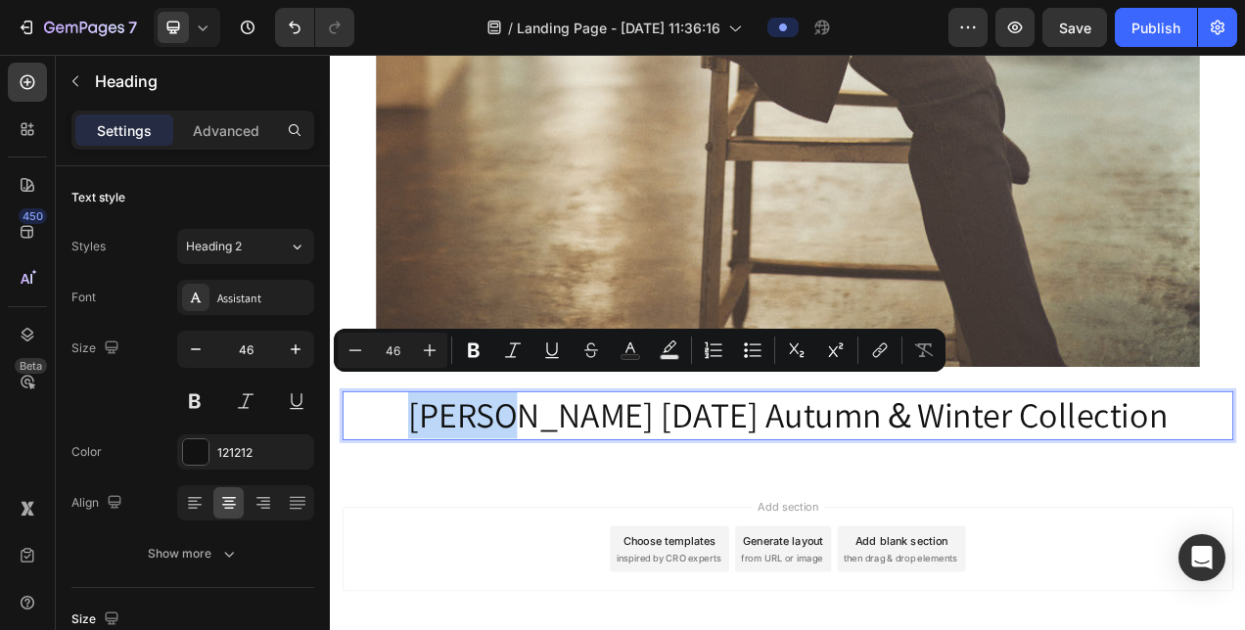
click at [515, 488] on p "[PERSON_NAME] [DATE] Autumn＆Winter Collection" at bounding box center [916, 517] width 1139 height 59
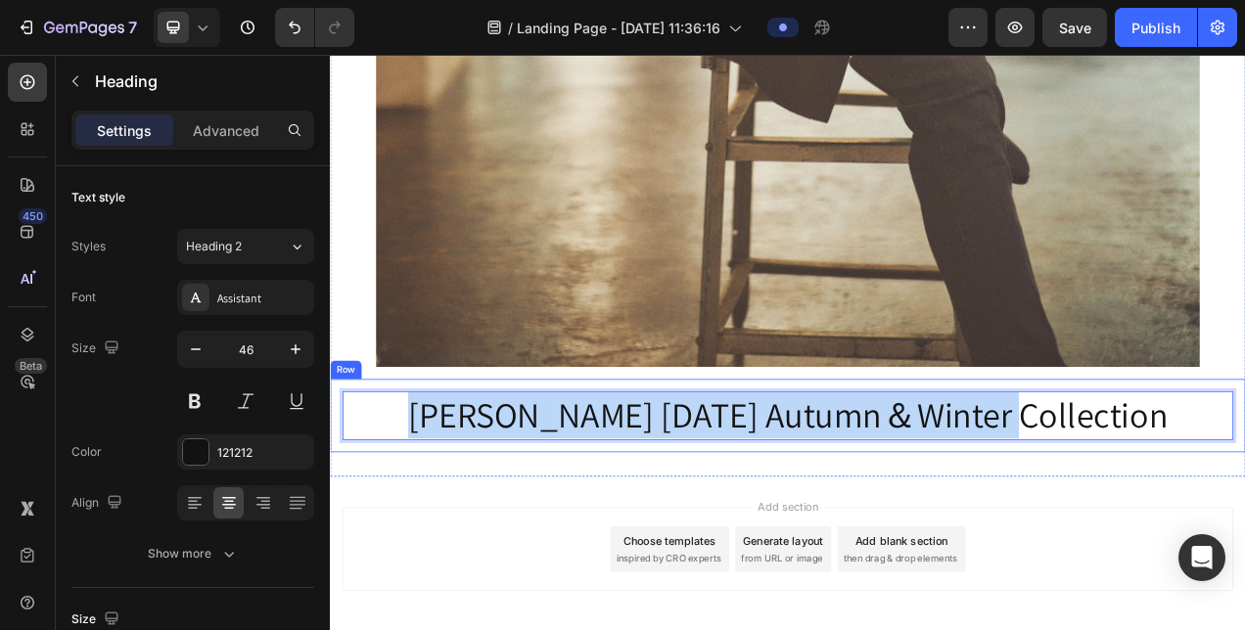
drag, startPoint x: 514, startPoint y: 486, endPoint x: 1353, endPoint y: 530, distance: 839.9
click at [1244, 530] on div "[PERSON_NAME] [DATE] Autumn＆Winter Collection Heading 0 Row" at bounding box center [917, 518] width 1174 height 94
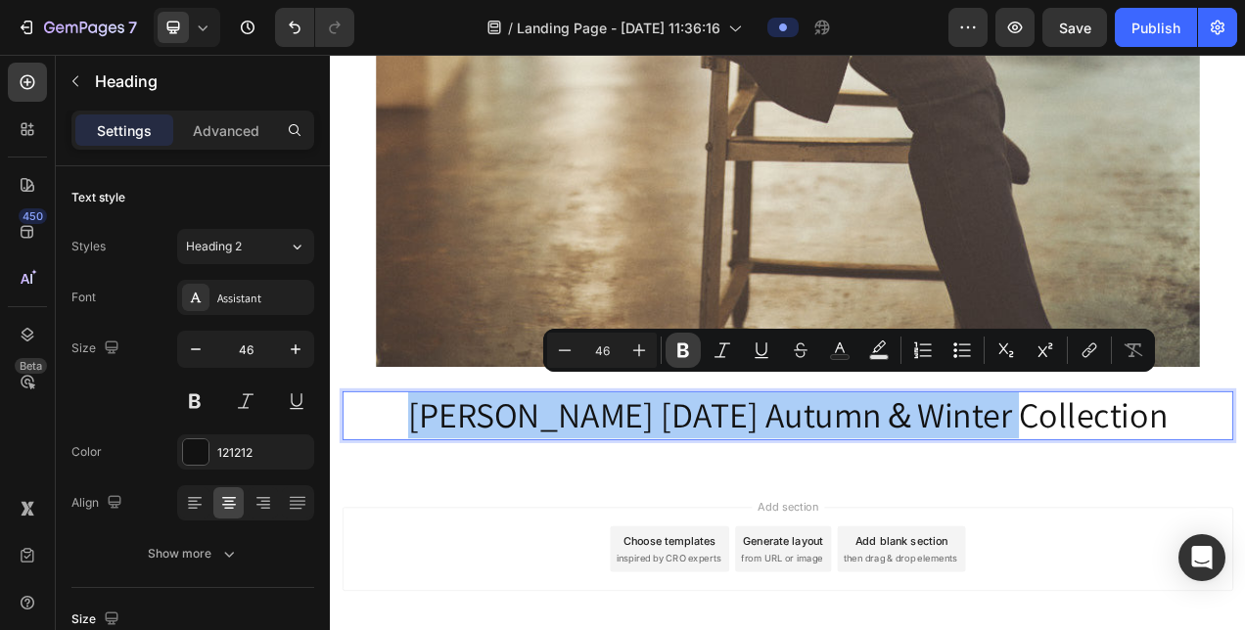
click at [689, 350] on icon "Editor contextual toolbar" at bounding box center [683, 351] width 20 height 20
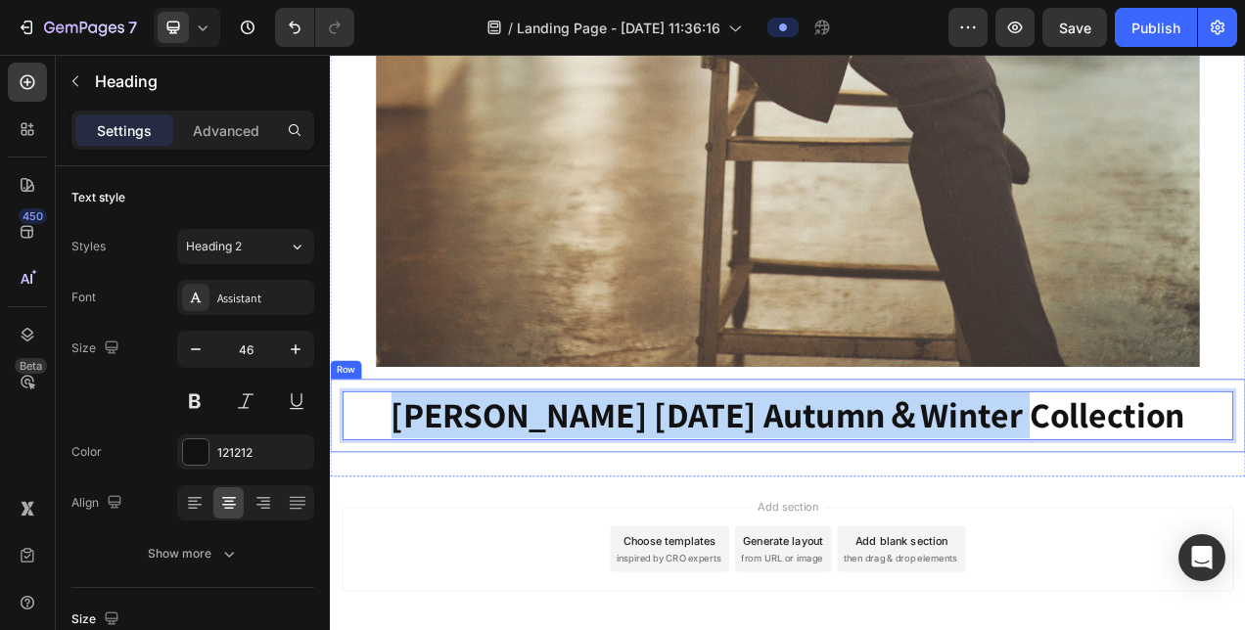
drag, startPoint x: 518, startPoint y: 500, endPoint x: 1435, endPoint y: 529, distance: 917.5
click at [1244, 529] on div "[PERSON_NAME] [DATE] Autumn＆Winter Collection Heading 0 Row" at bounding box center [917, 518] width 1174 height 94
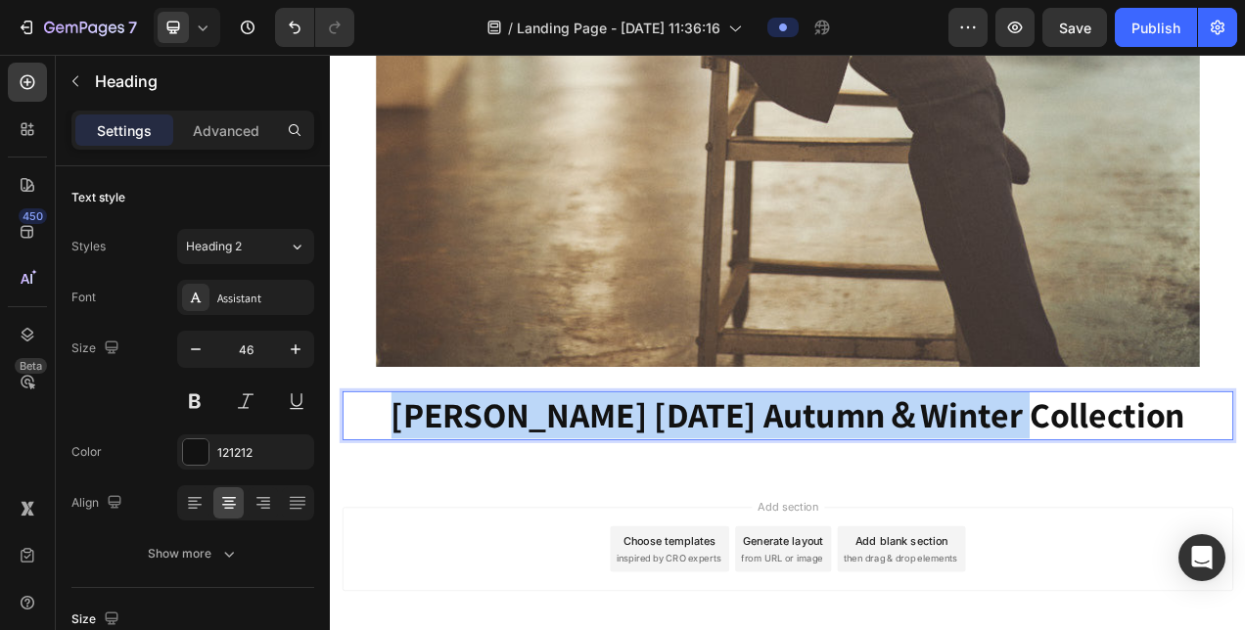
click at [607, 499] on strong "[PERSON_NAME] [DATE] Autumn＆Winter Collection" at bounding box center [917, 516] width 1019 height 59
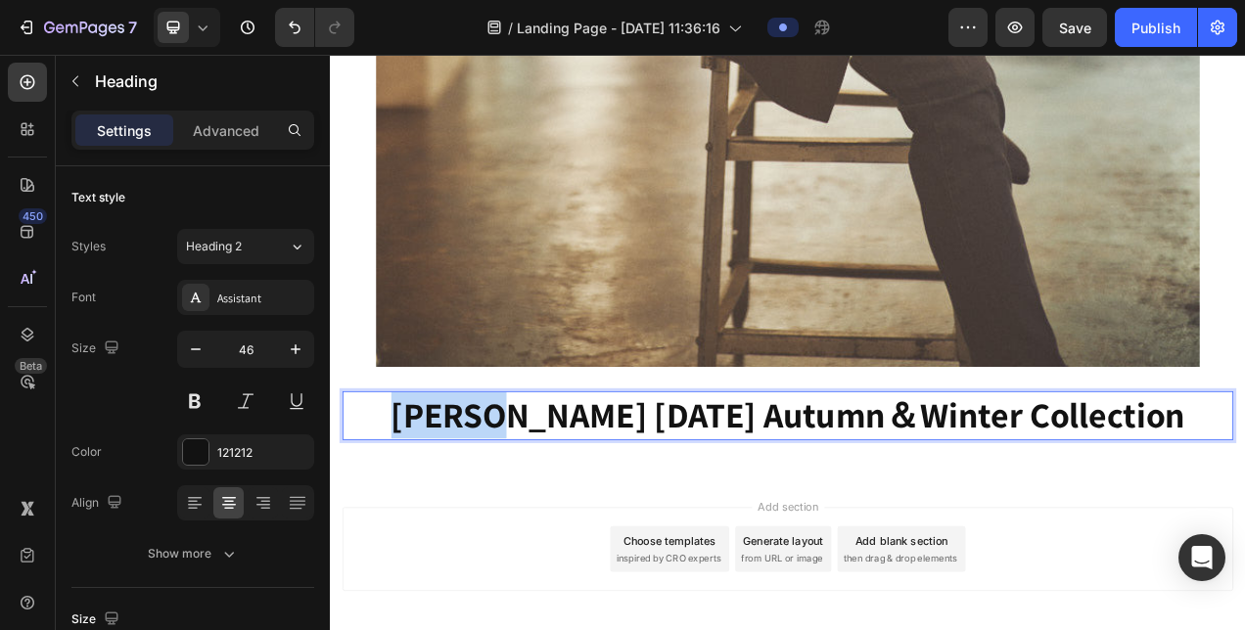
click at [607, 499] on strong "[PERSON_NAME] [DATE] Autumn＆Winter Collection" at bounding box center [917, 516] width 1019 height 59
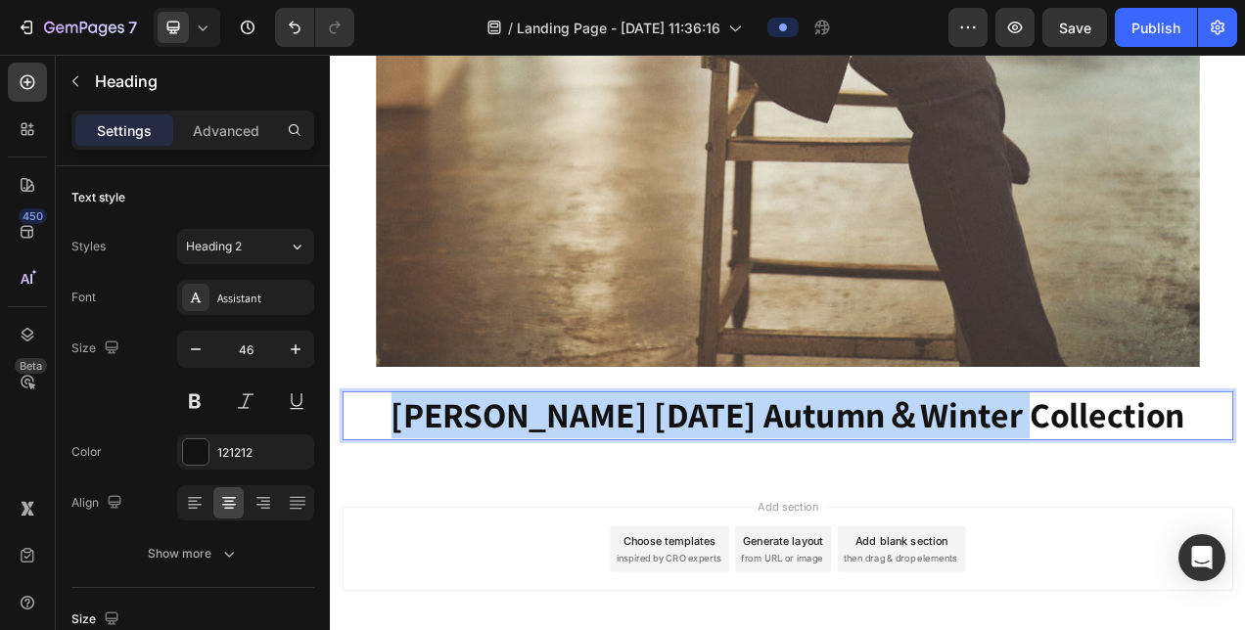
click at [607, 499] on strong "[PERSON_NAME] [DATE] Autumn＆Winter Collection" at bounding box center [917, 516] width 1019 height 59
click at [564, 501] on strong "[PERSON_NAME] [DATE] Autumn＆Winter Collection" at bounding box center [917, 516] width 1019 height 59
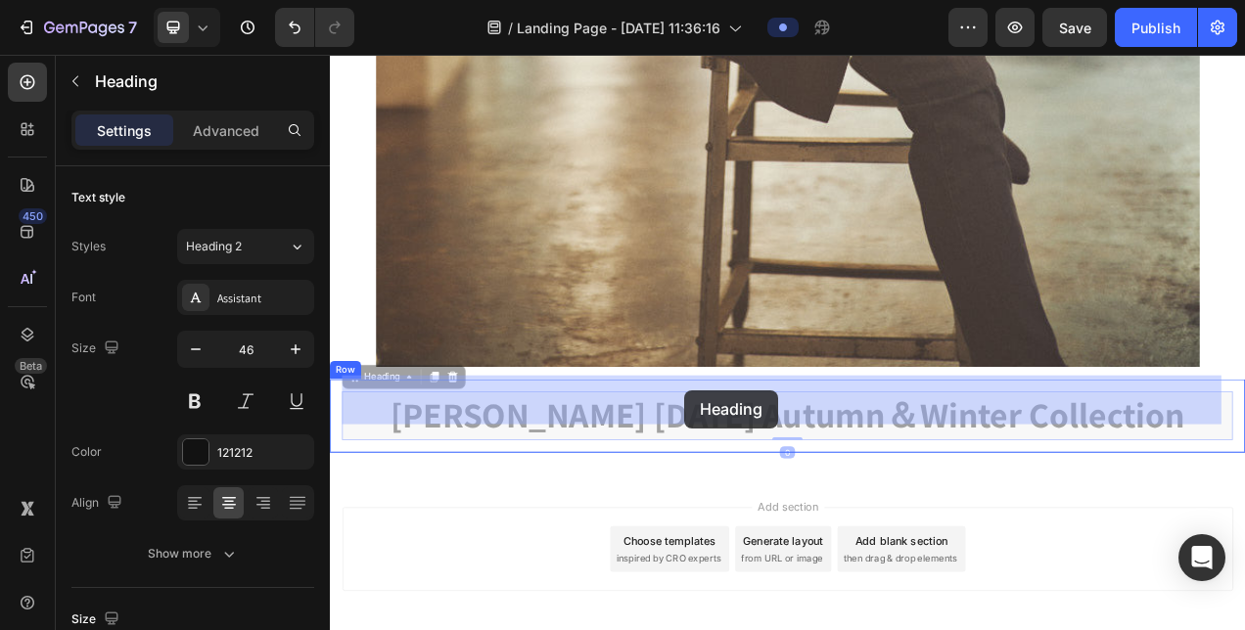
drag, startPoint x: 490, startPoint y: 513, endPoint x: 785, endPoint y: 485, distance: 295.9
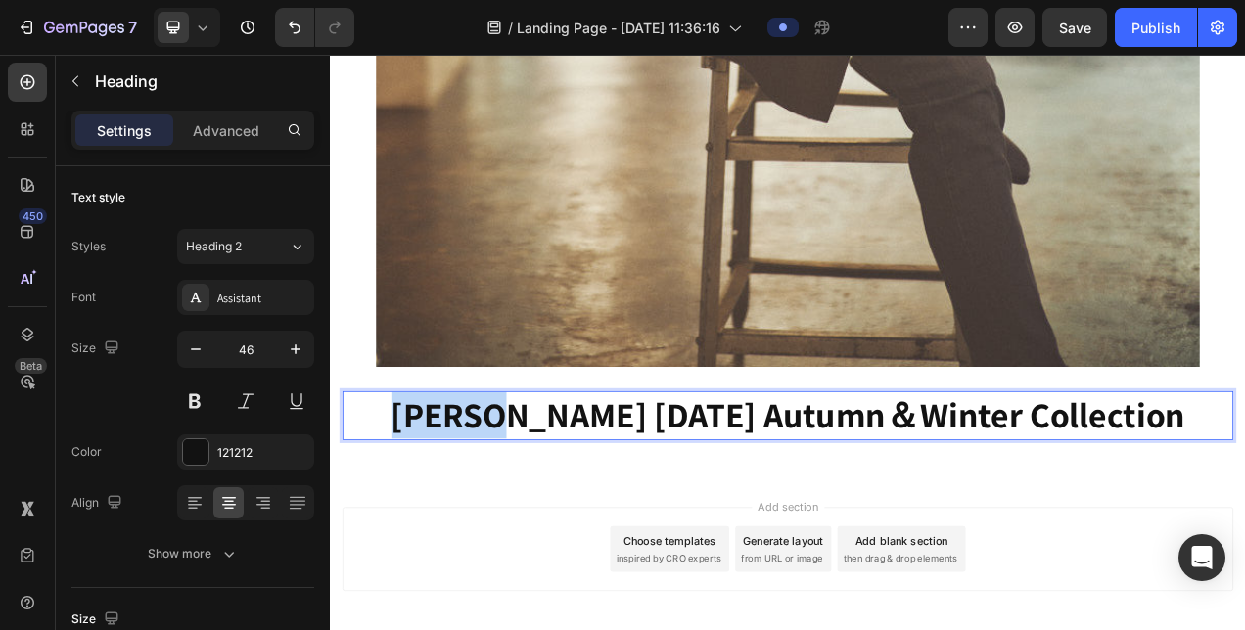
click at [570, 503] on strong "[PERSON_NAME] [DATE] Autumn＆Winter Collection" at bounding box center [917, 516] width 1019 height 59
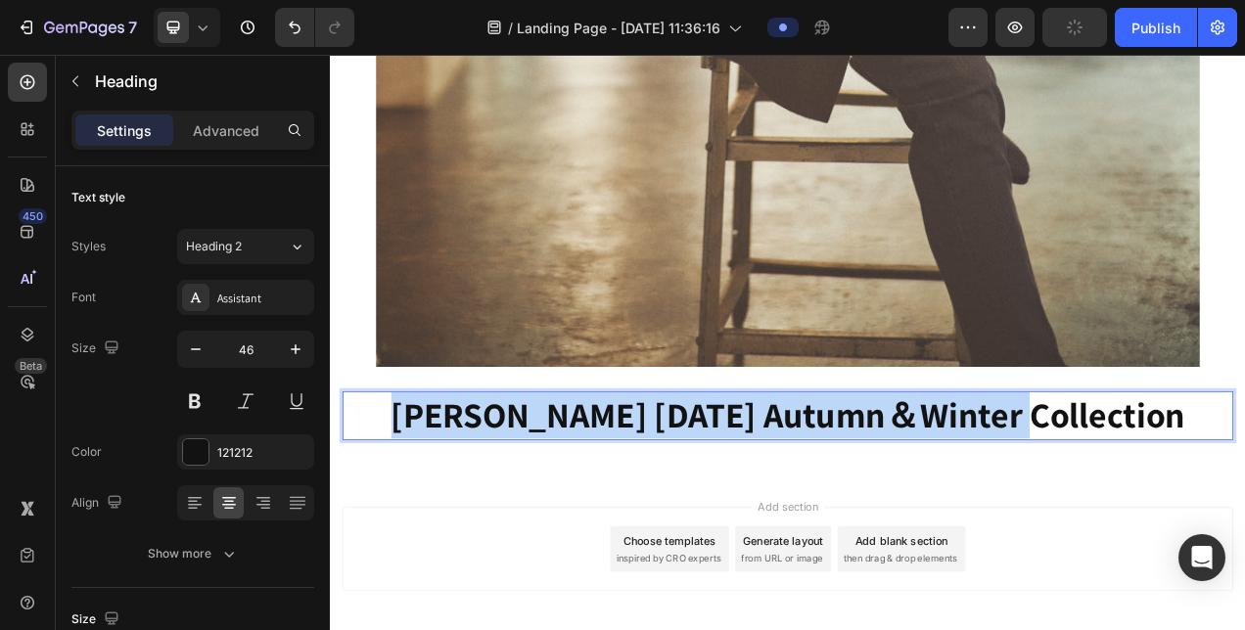
click at [570, 503] on strong "[PERSON_NAME] [DATE] Autumn＆Winter Collection" at bounding box center [917, 516] width 1019 height 59
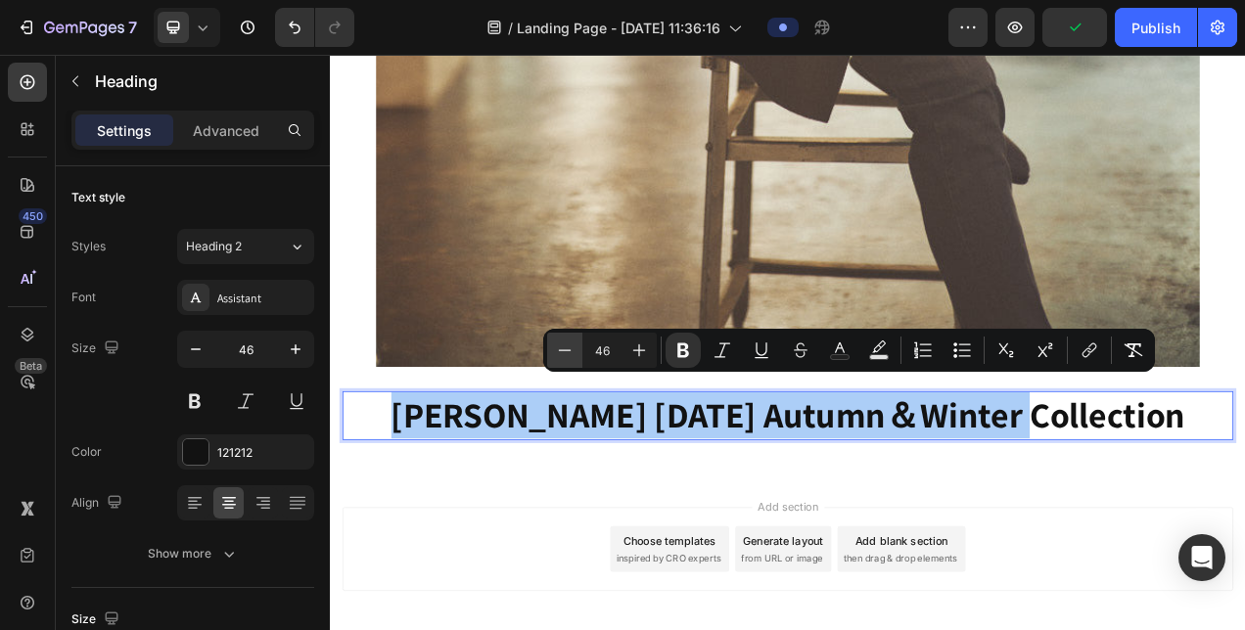
click at [570, 348] on icon "Editor contextual toolbar" at bounding box center [565, 351] width 20 height 20
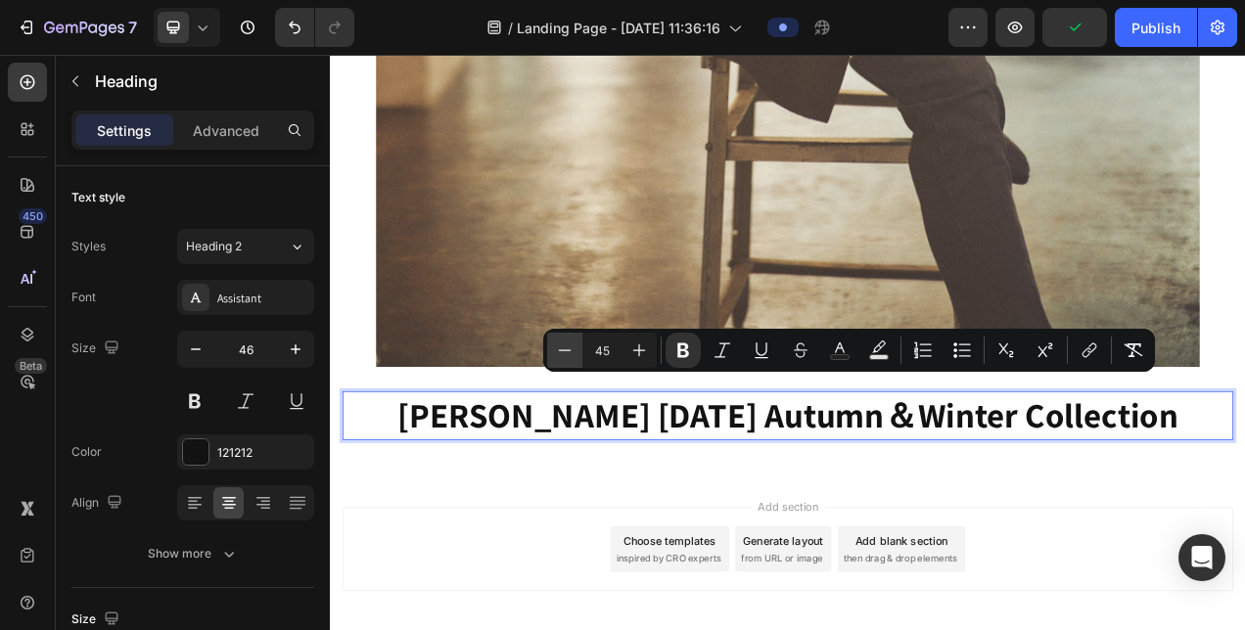
click at [570, 348] on icon "Editor contextual toolbar" at bounding box center [565, 351] width 20 height 20
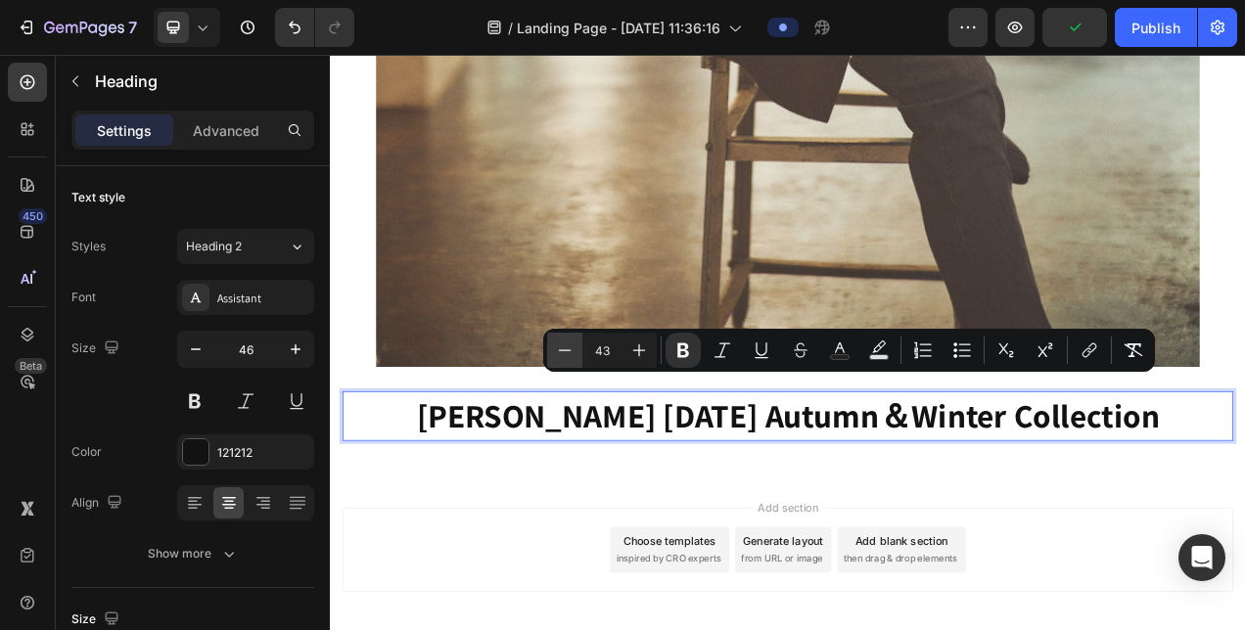
click at [570, 348] on icon "Editor contextual toolbar" at bounding box center [565, 351] width 20 height 20
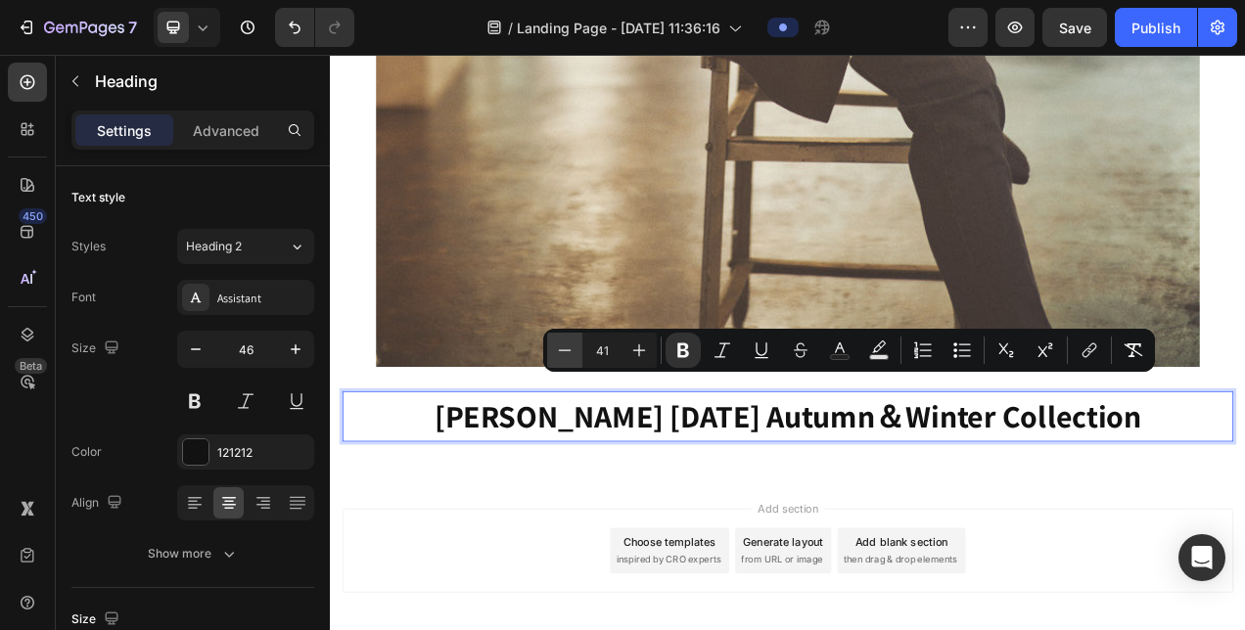
click at [570, 348] on icon "Editor contextual toolbar" at bounding box center [565, 351] width 20 height 20
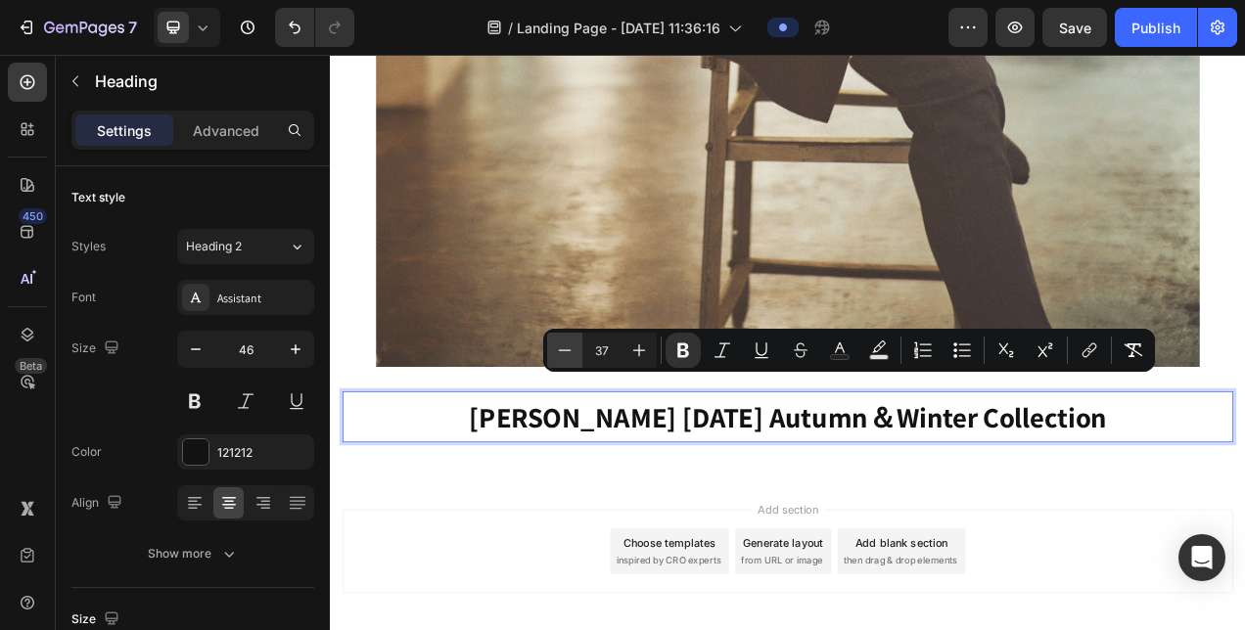
click at [570, 348] on icon "Editor contextual toolbar" at bounding box center [565, 351] width 20 height 20
type input "35"
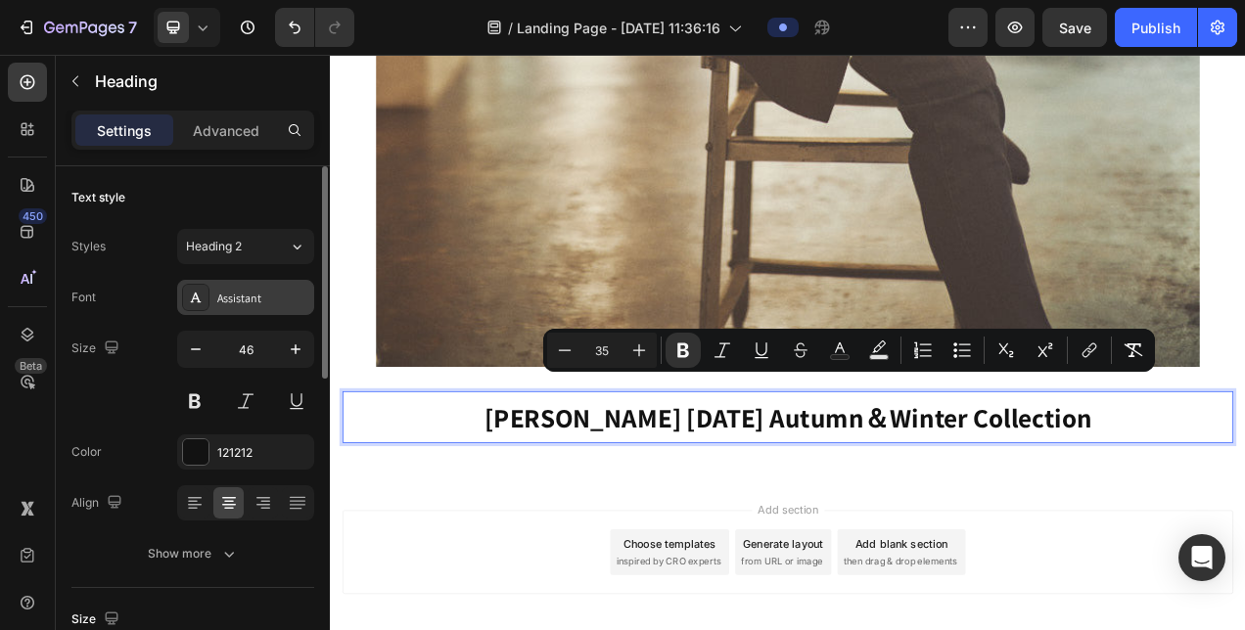
click at [253, 292] on div "Assistant" at bounding box center [263, 299] width 92 height 18
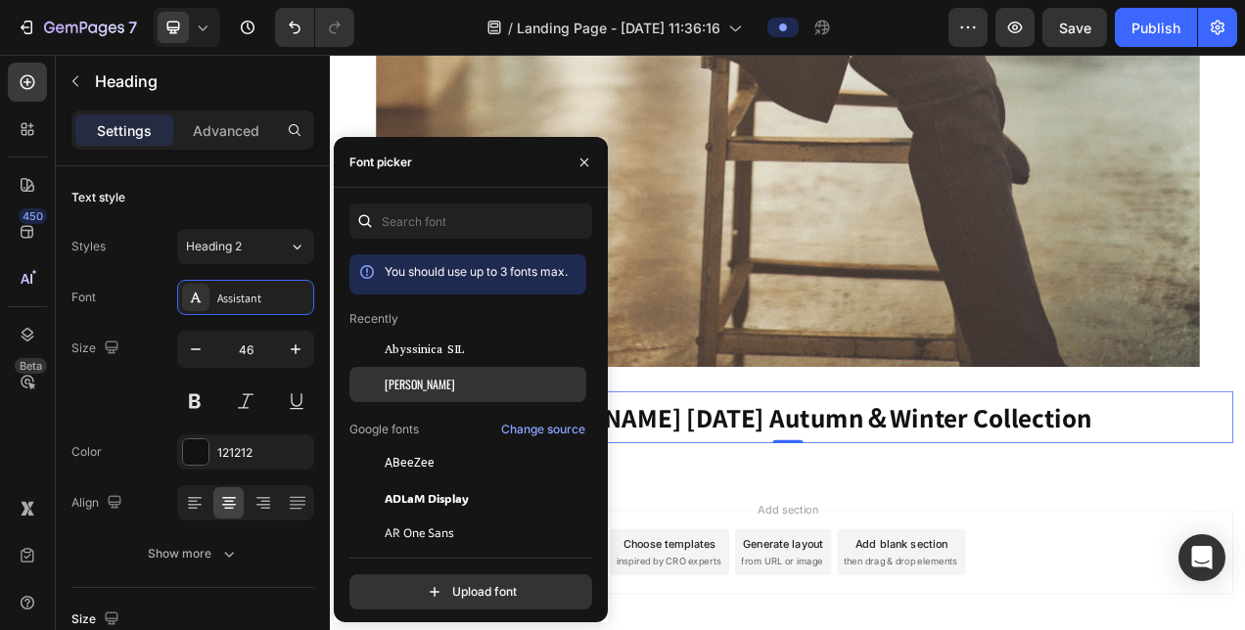
click at [386, 376] on span "[PERSON_NAME]" at bounding box center [420, 385] width 70 height 18
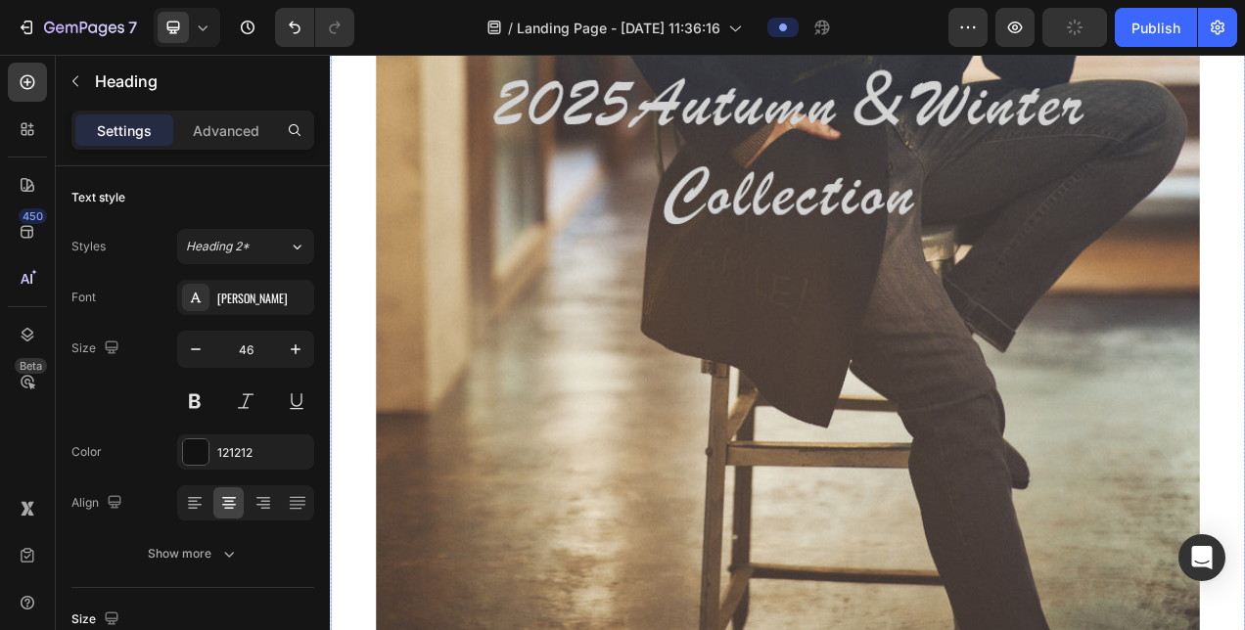
scroll to position [1323, 0]
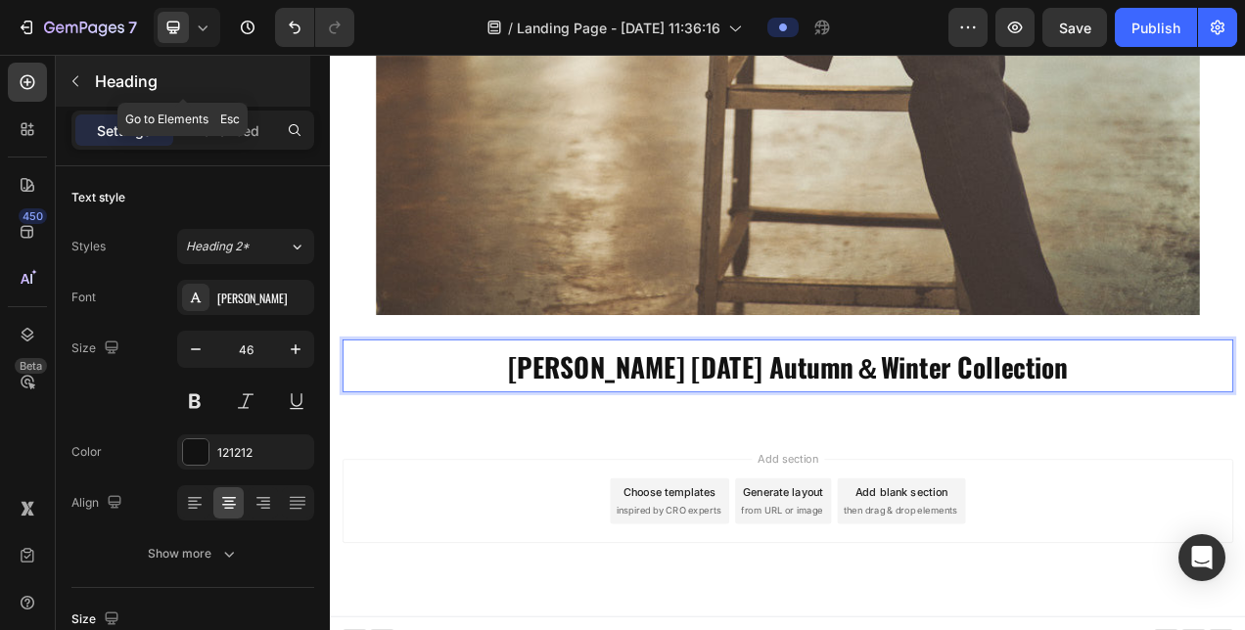
click at [96, 86] on p "Heading" at bounding box center [200, 80] width 211 height 23
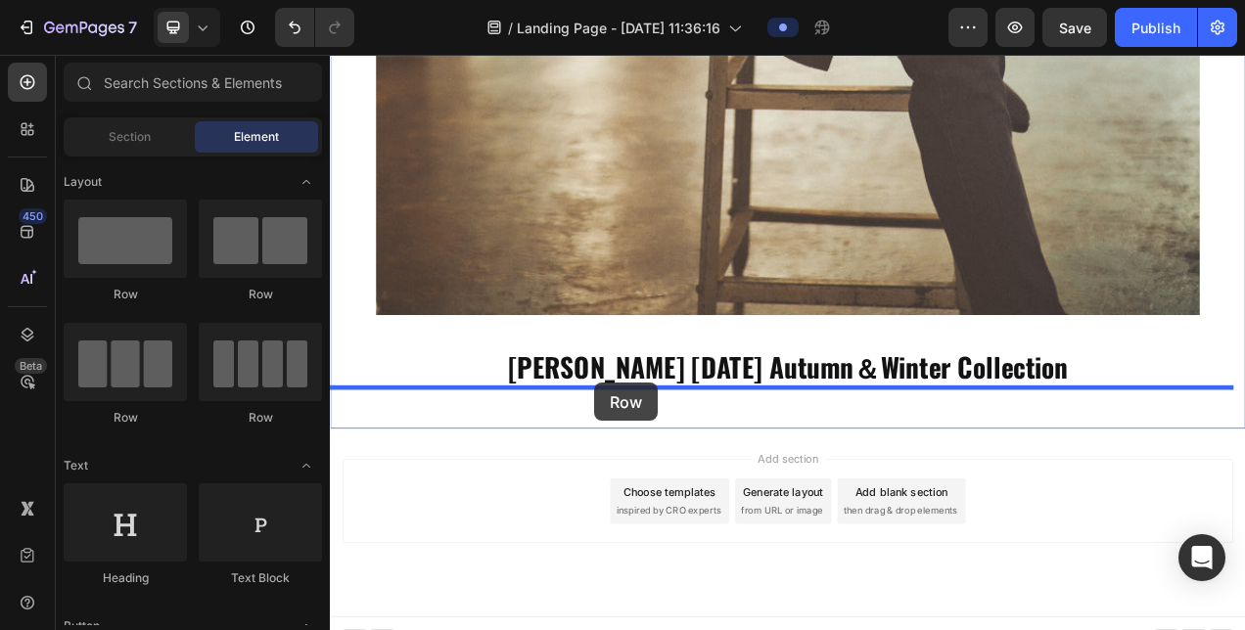
drag, startPoint x: 470, startPoint y: 317, endPoint x: 668, endPoint y: 476, distance: 254.2
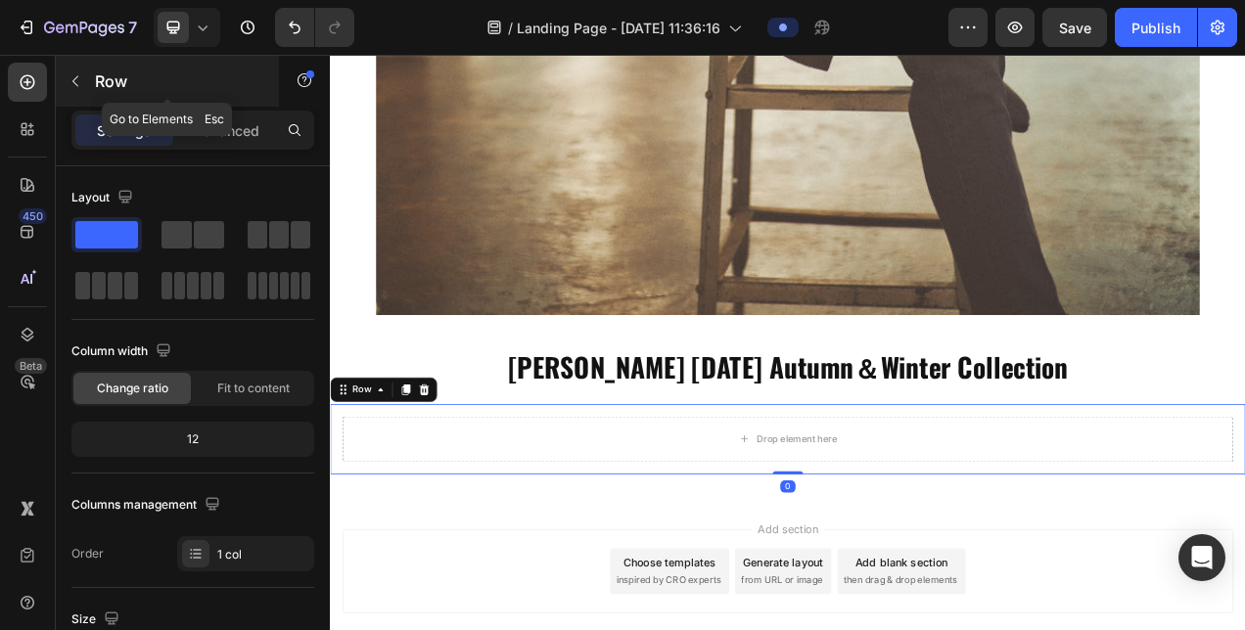
click at [123, 88] on p "Row" at bounding box center [178, 80] width 166 height 23
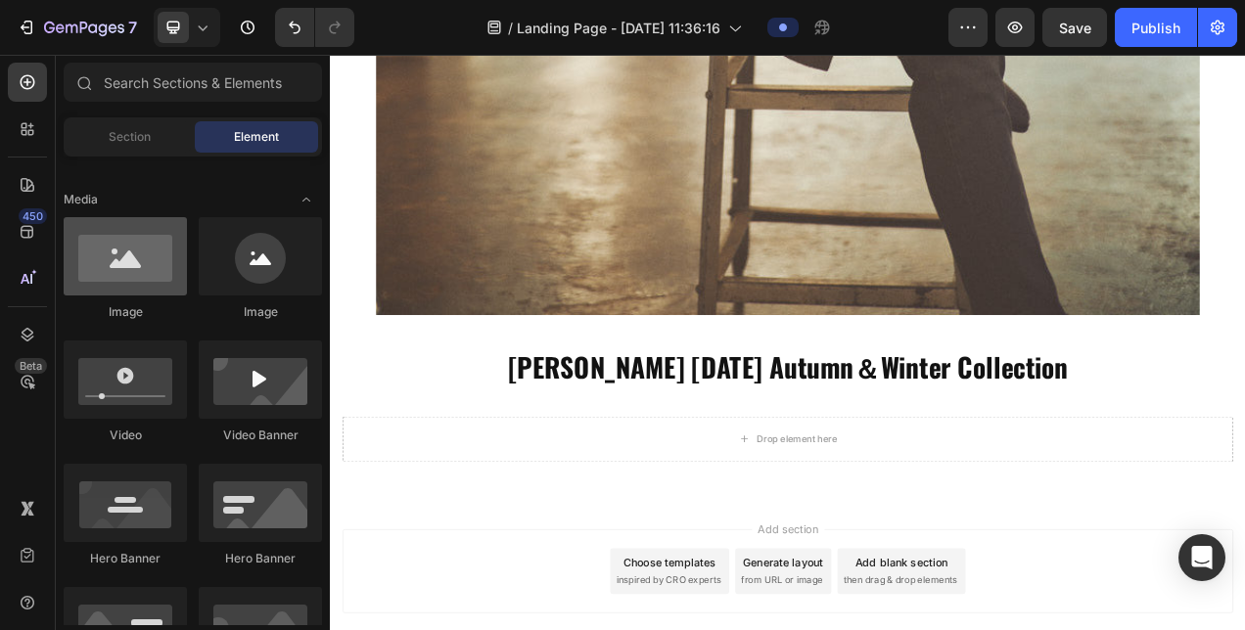
scroll to position [489, 0]
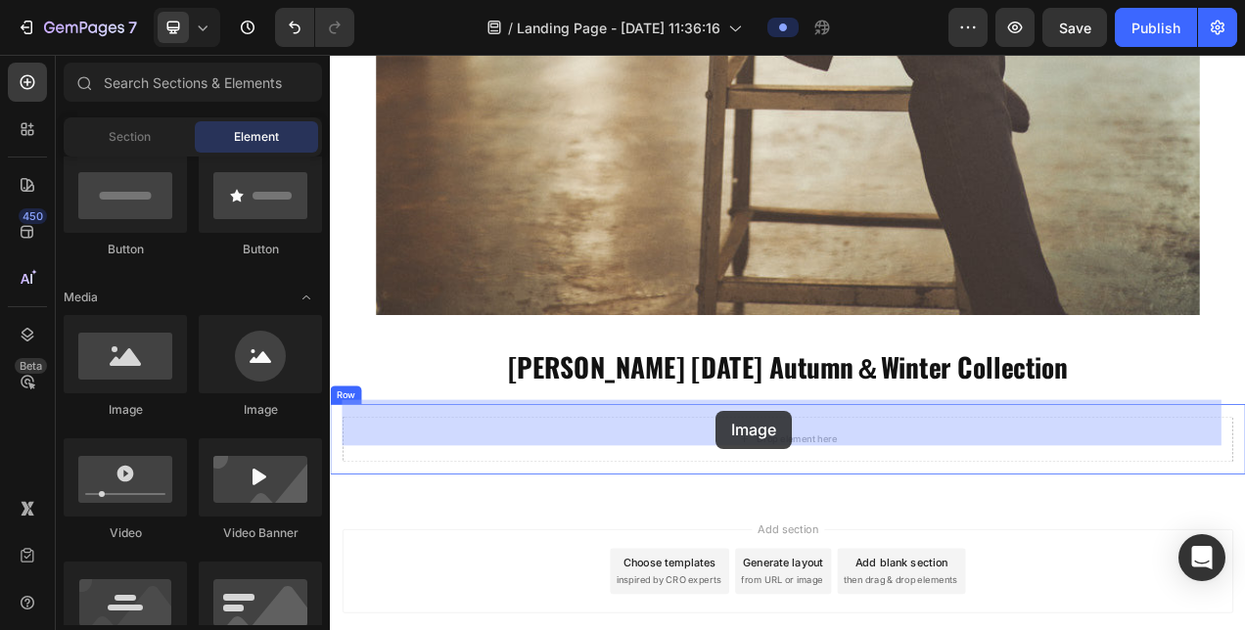
drag, startPoint x: 477, startPoint y: 425, endPoint x: 825, endPoint y: 512, distance: 359.2
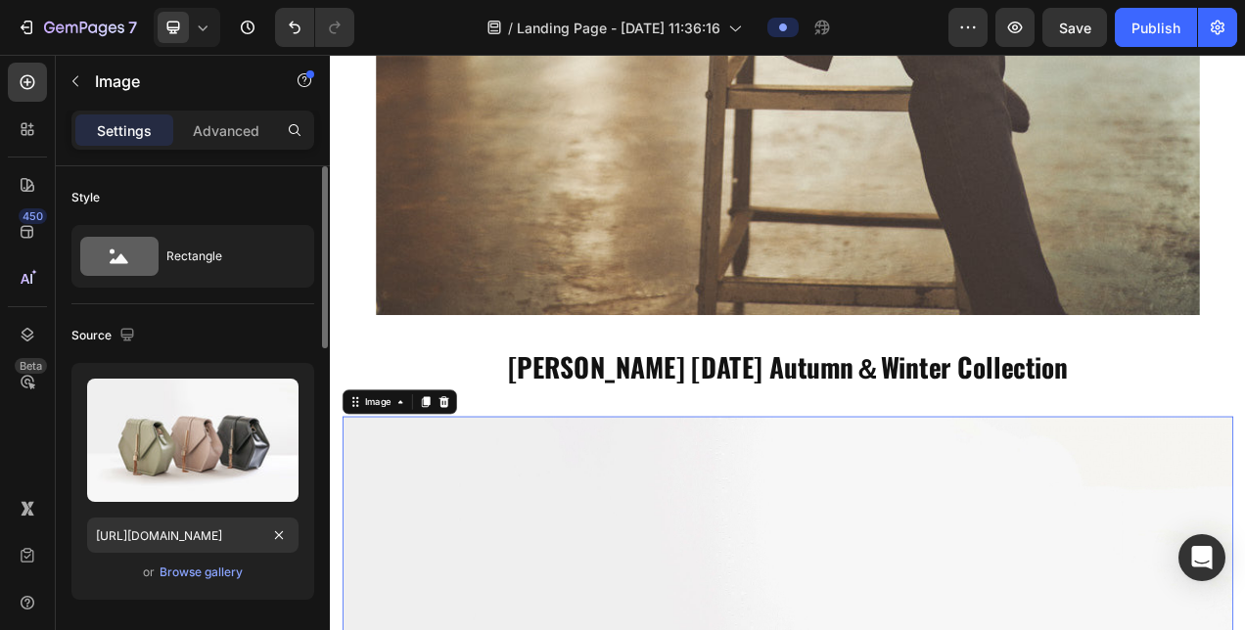
scroll to position [196, 0]
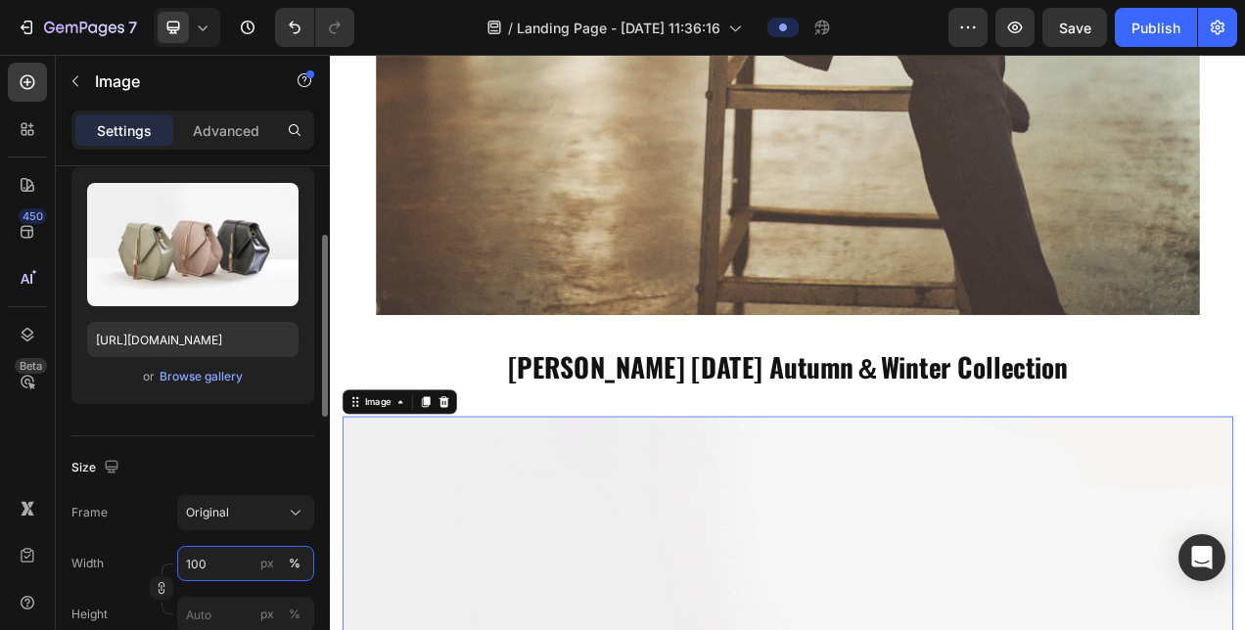
click at [202, 556] on input "100" at bounding box center [245, 563] width 137 height 35
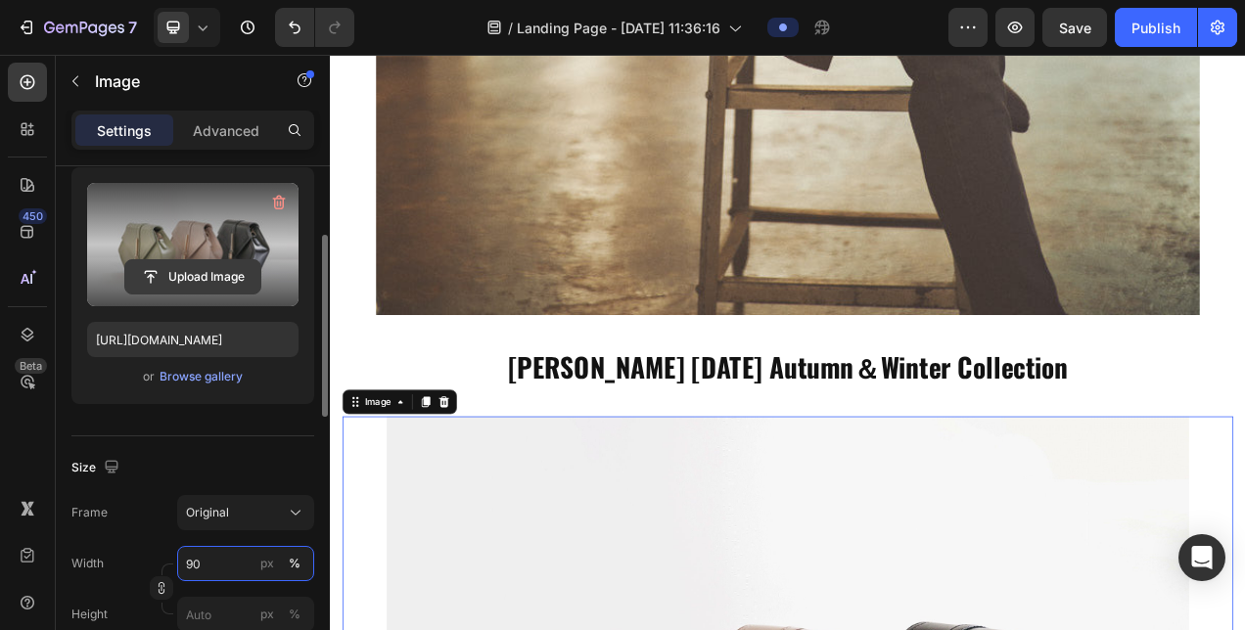
type input "90"
click at [172, 278] on input "file" at bounding box center [192, 276] width 135 height 33
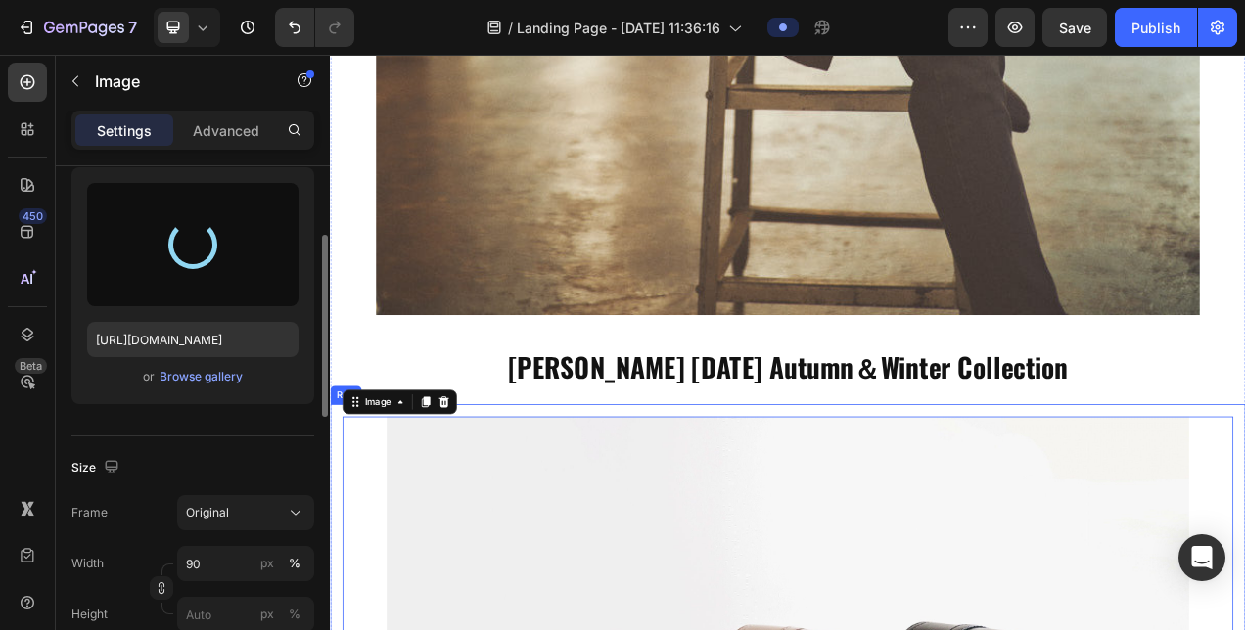
type input "[URL][DOMAIN_NAME]"
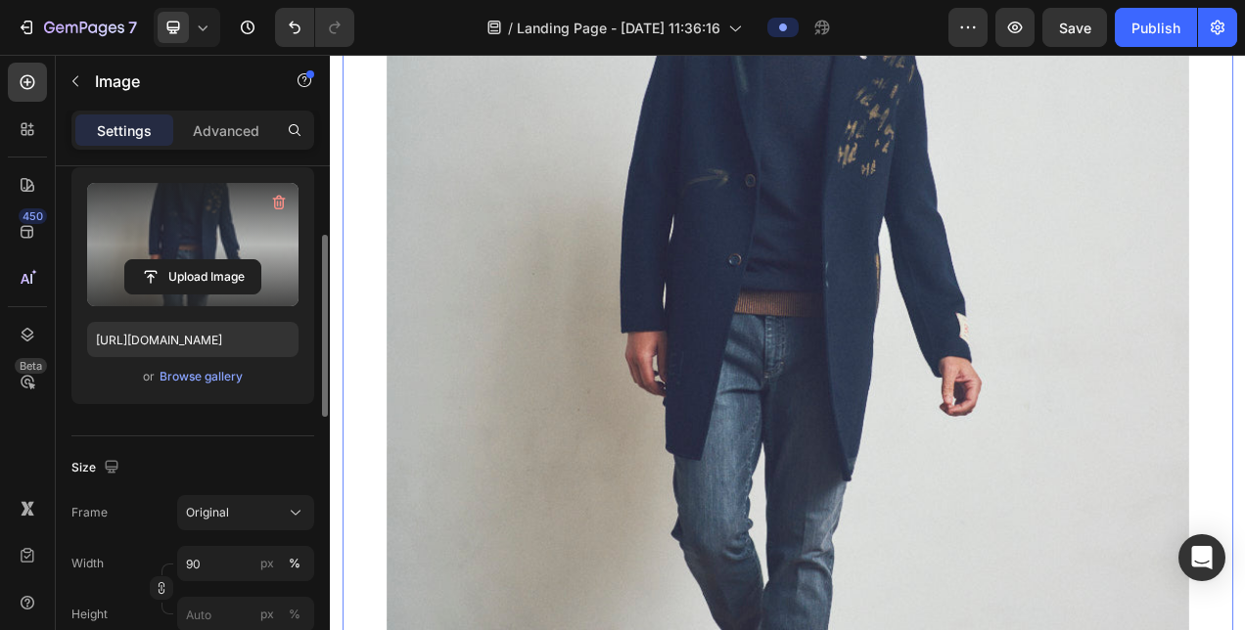
scroll to position [2400, 0]
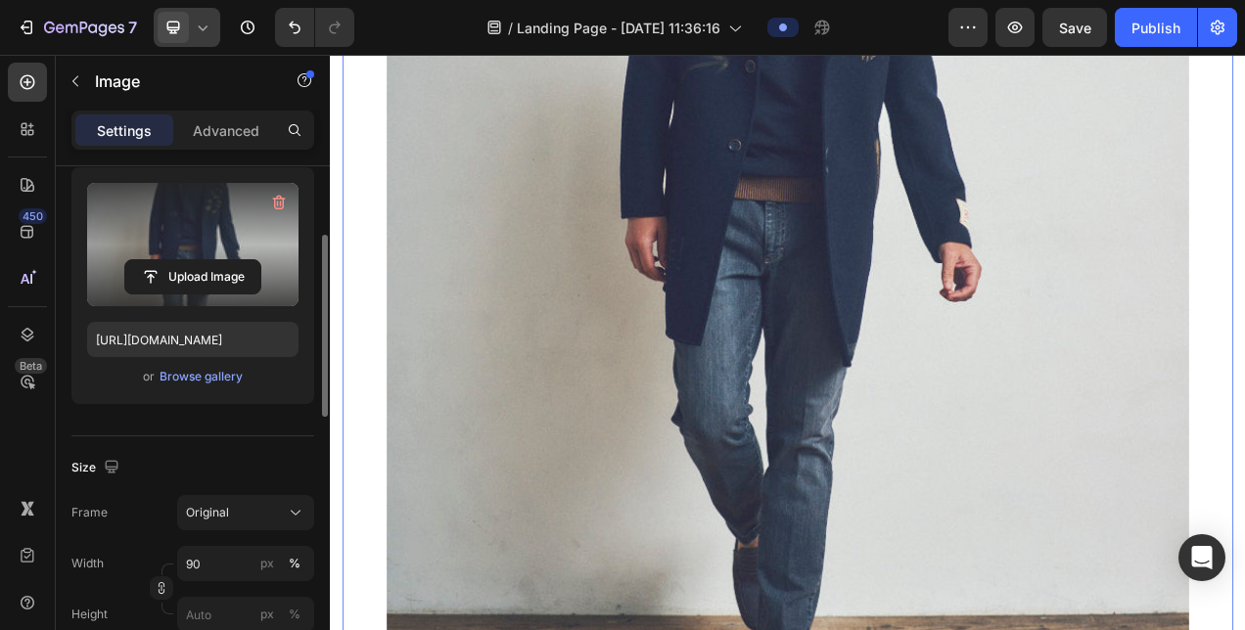
click at [207, 31] on icon at bounding box center [203, 28] width 20 height 20
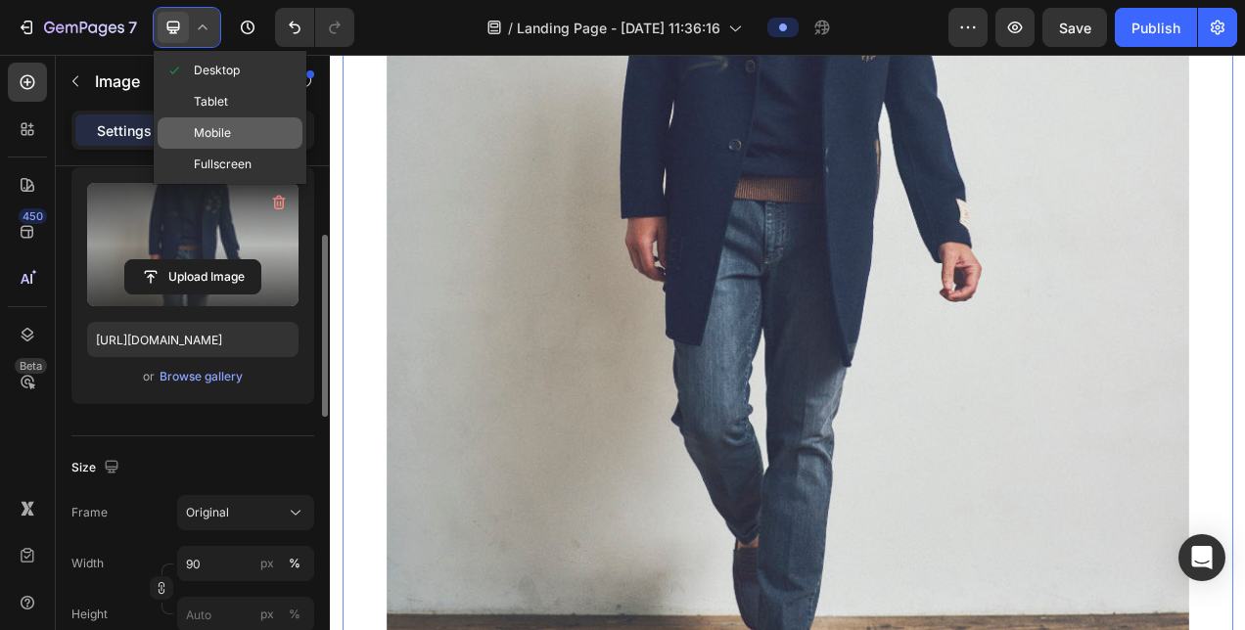
click at [210, 131] on span "Mobile" at bounding box center [212, 133] width 37 height 20
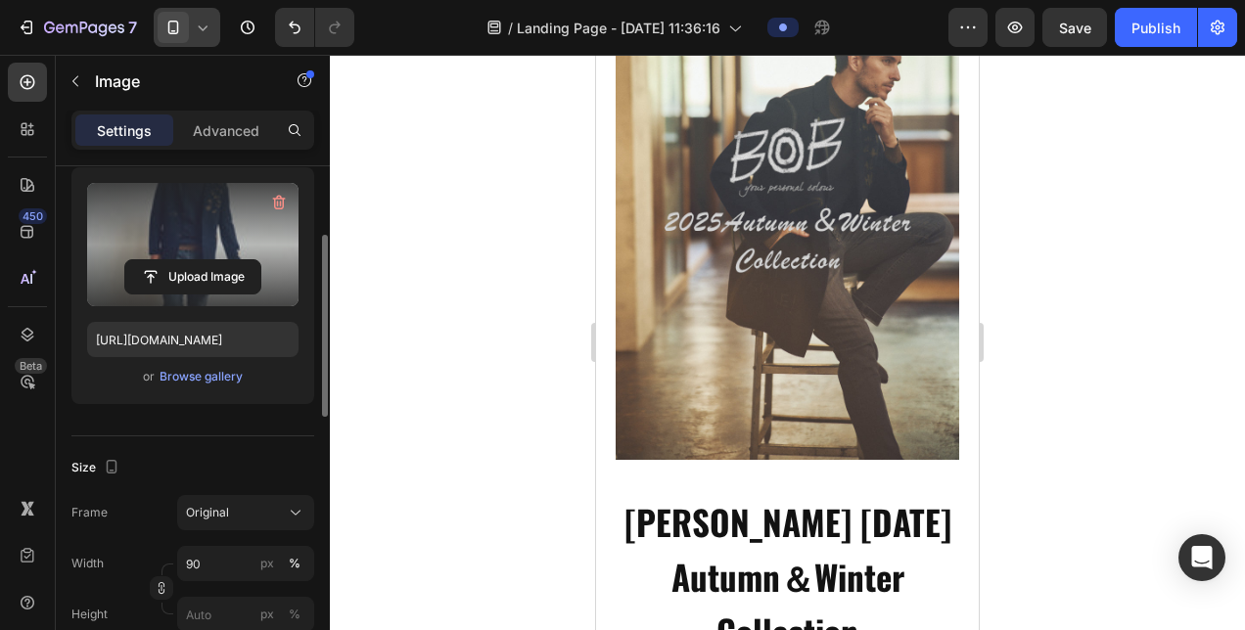
scroll to position [294, 0]
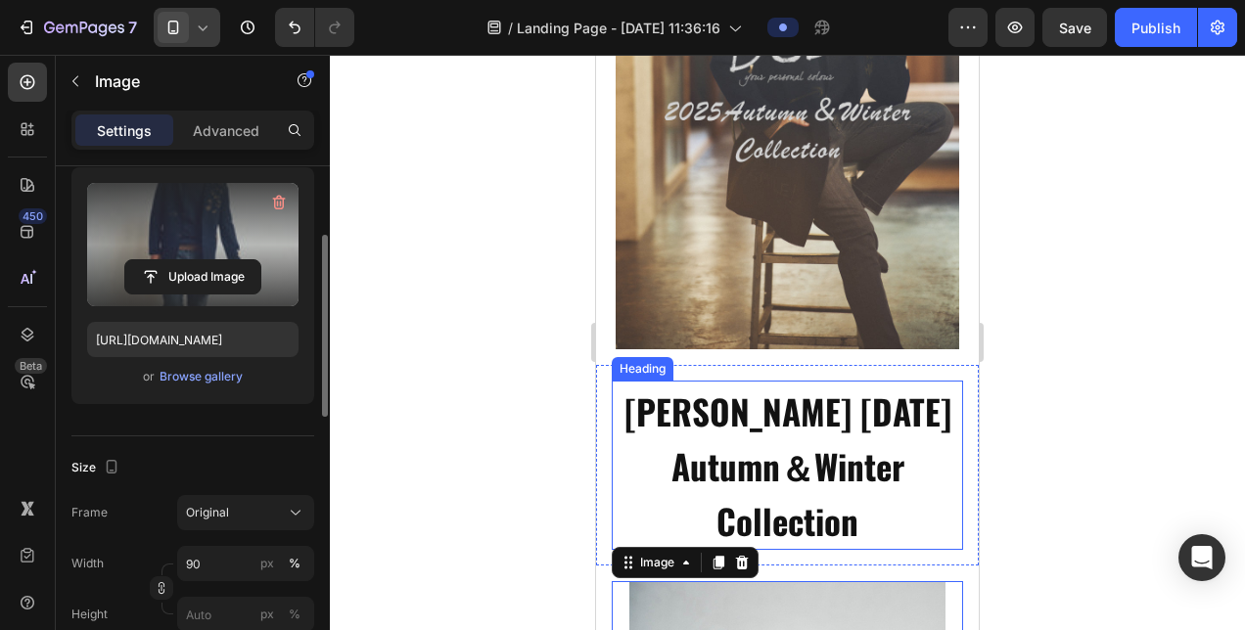
click at [726, 386] on strong "[PERSON_NAME] [DATE] Autumn＆Winter Collection" at bounding box center [787, 466] width 327 height 161
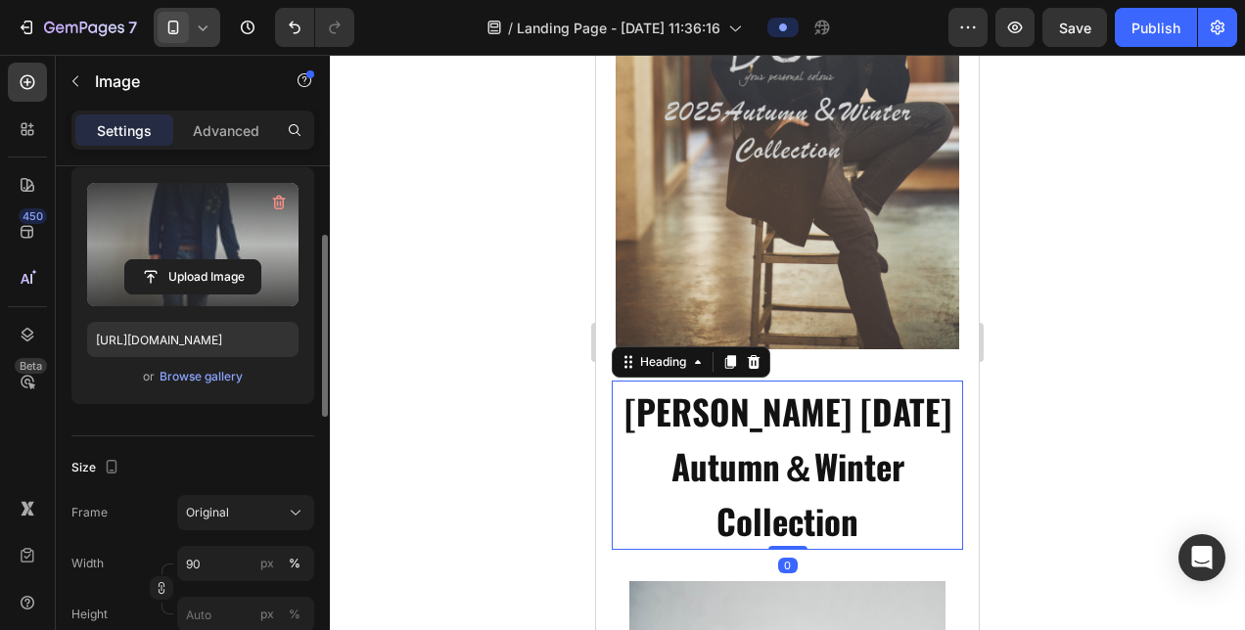
scroll to position [0, 0]
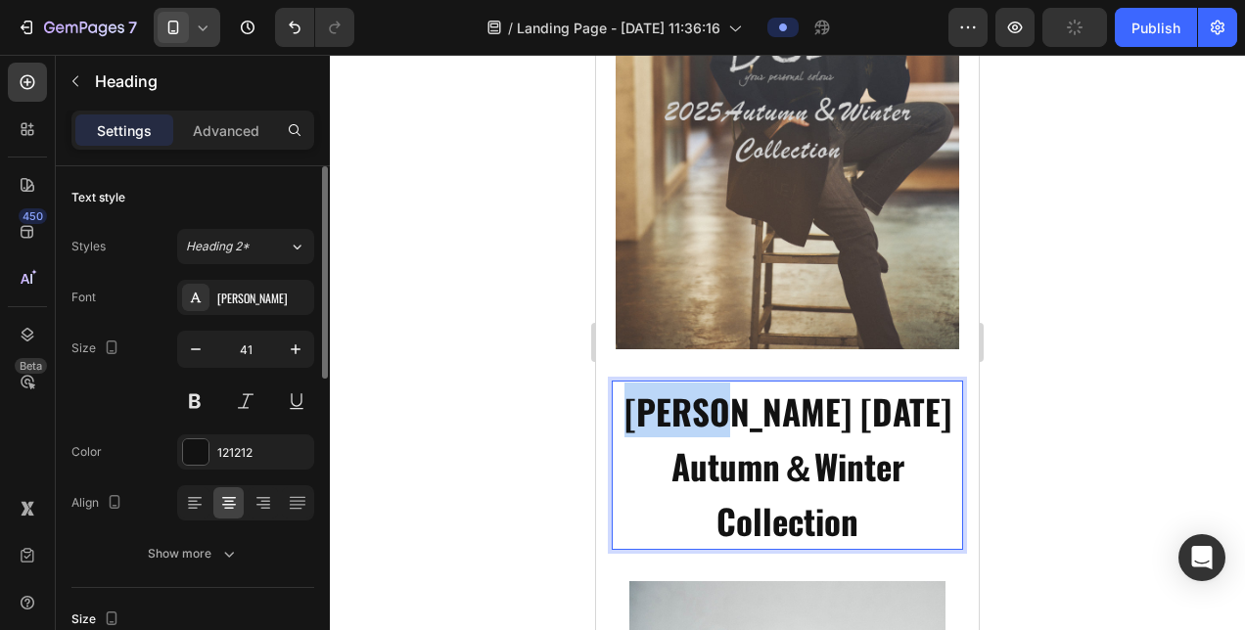
click at [634, 387] on strong "[PERSON_NAME] [DATE] Autumn＆Winter Collection" at bounding box center [787, 466] width 327 height 161
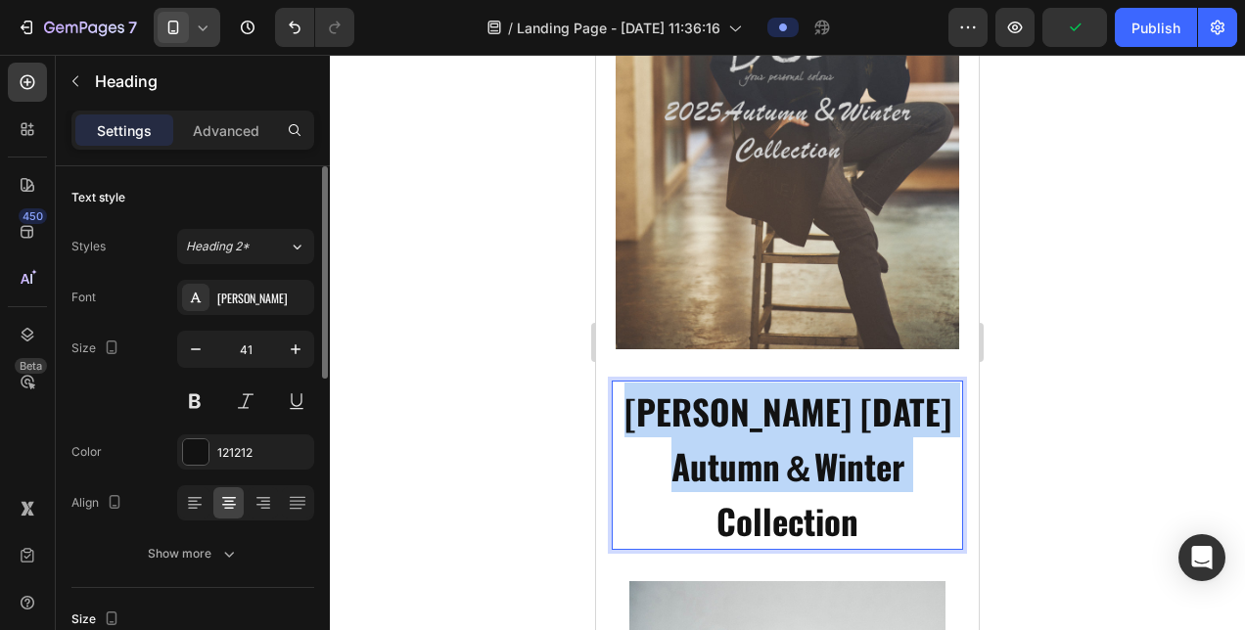
click at [634, 387] on strong "[PERSON_NAME] [DATE] Autumn＆Winter Collection" at bounding box center [787, 466] width 327 height 161
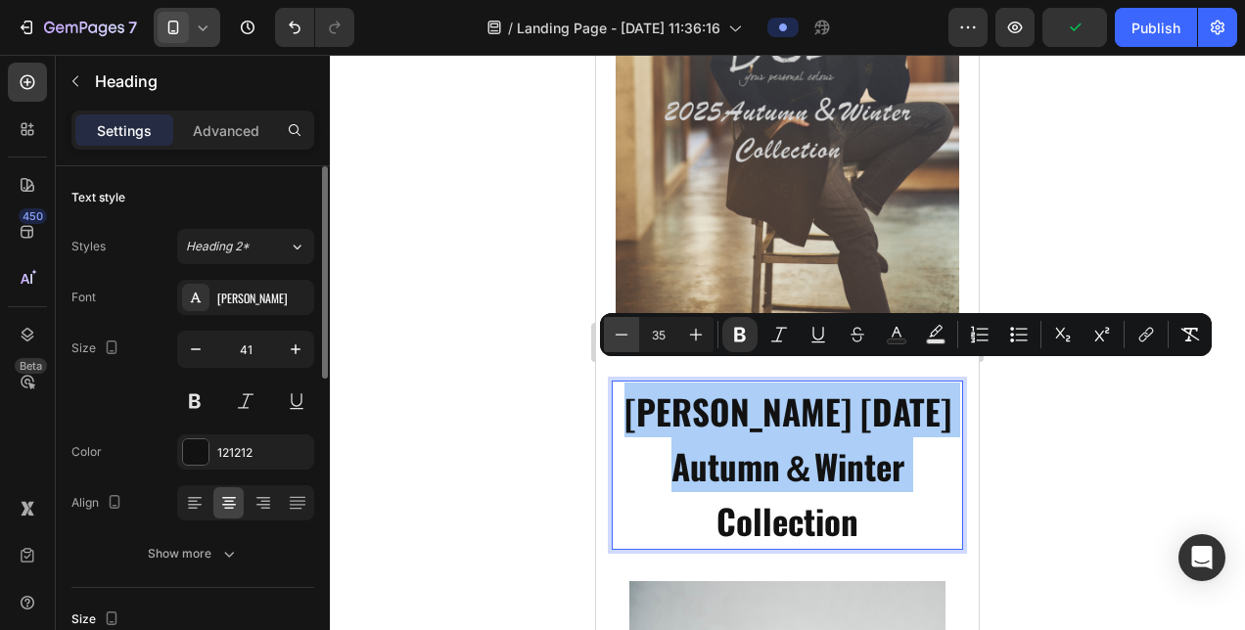
click at [632, 339] on button "Minus" at bounding box center [621, 334] width 35 height 35
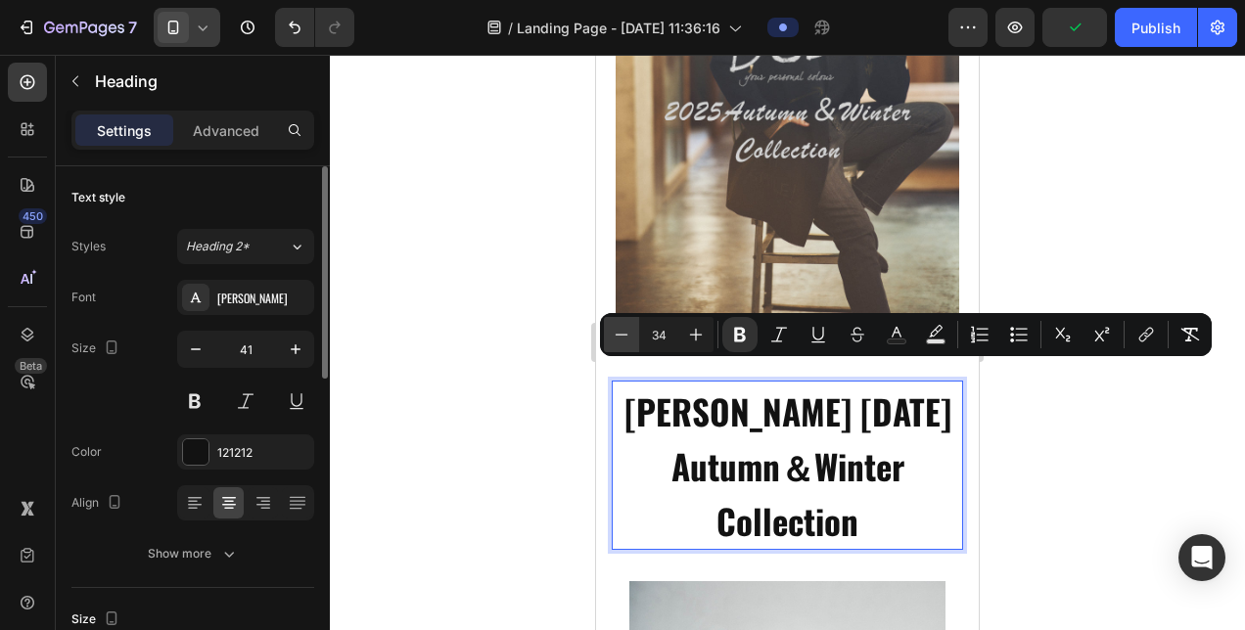
click at [632, 339] on button "Minus" at bounding box center [621, 334] width 35 height 35
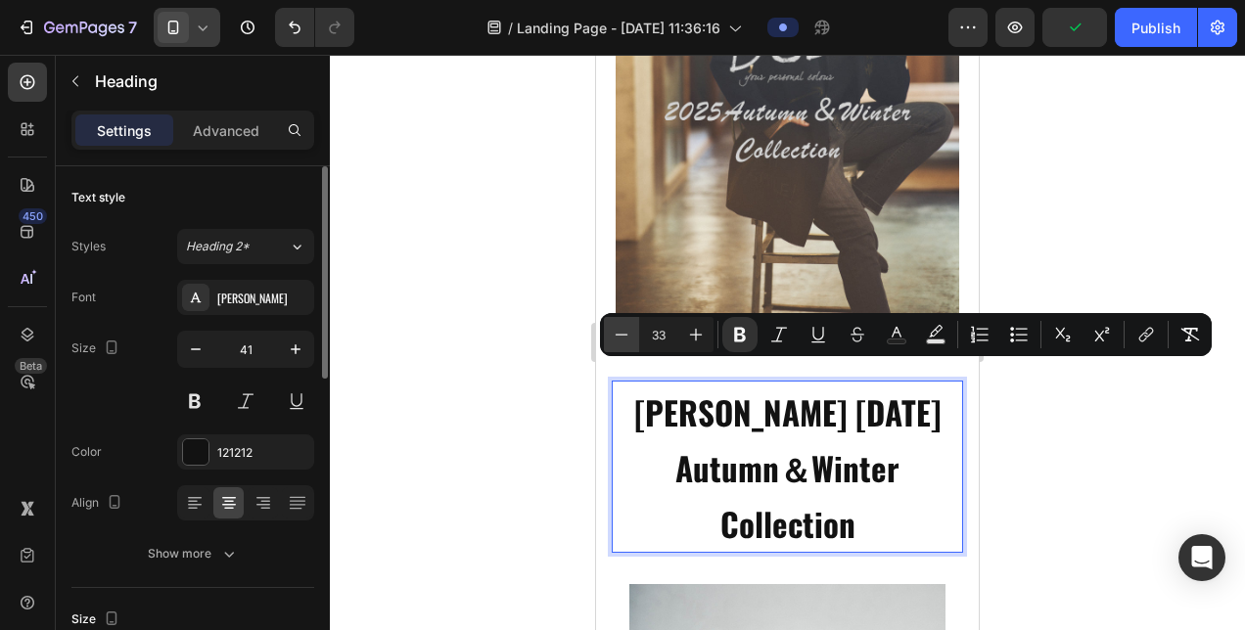
click at [632, 339] on button "Minus" at bounding box center [621, 334] width 35 height 35
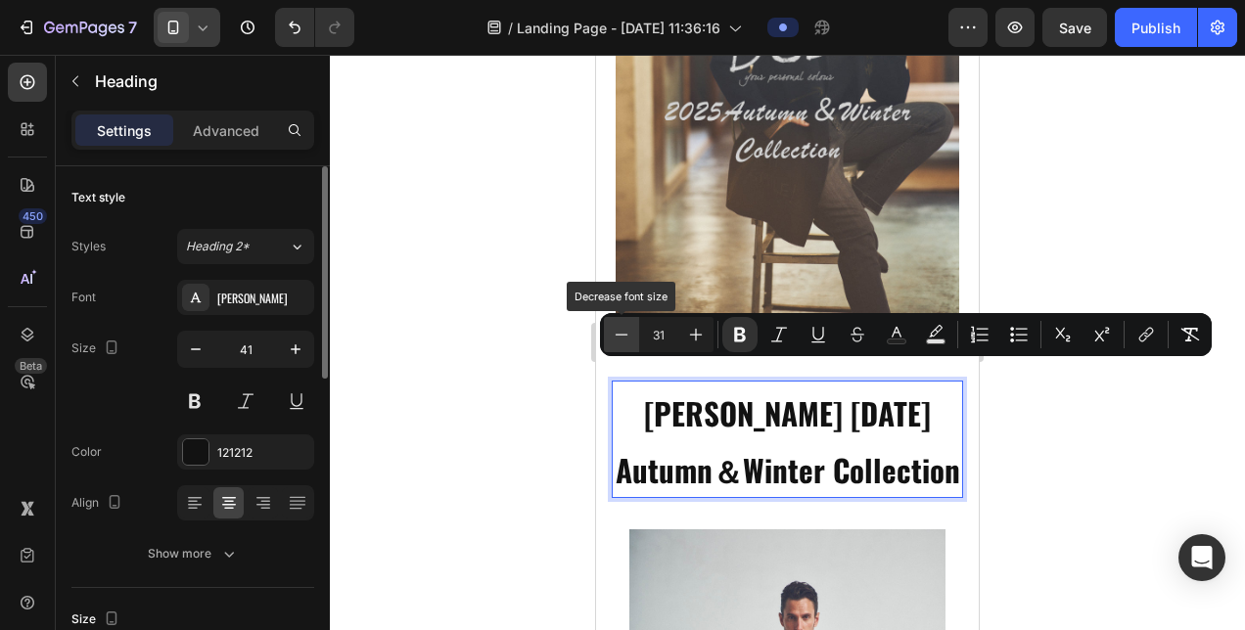
click at [628, 341] on icon "Editor contextual toolbar" at bounding box center [622, 335] width 20 height 20
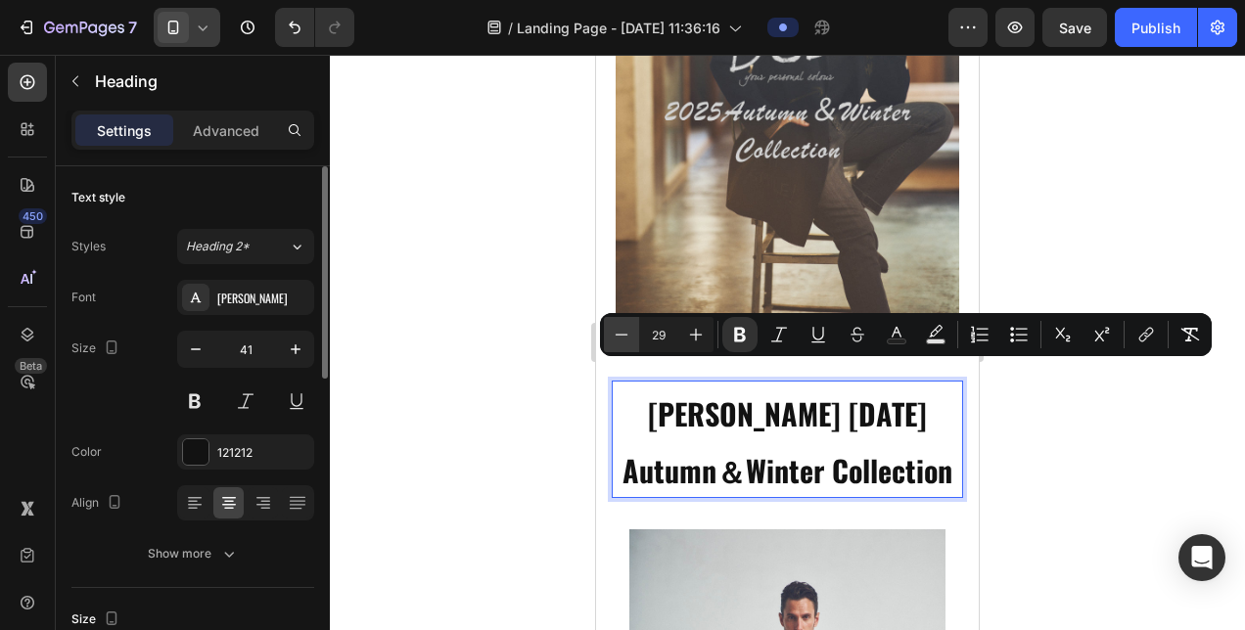
click at [628, 341] on icon "Editor contextual toolbar" at bounding box center [622, 335] width 20 height 20
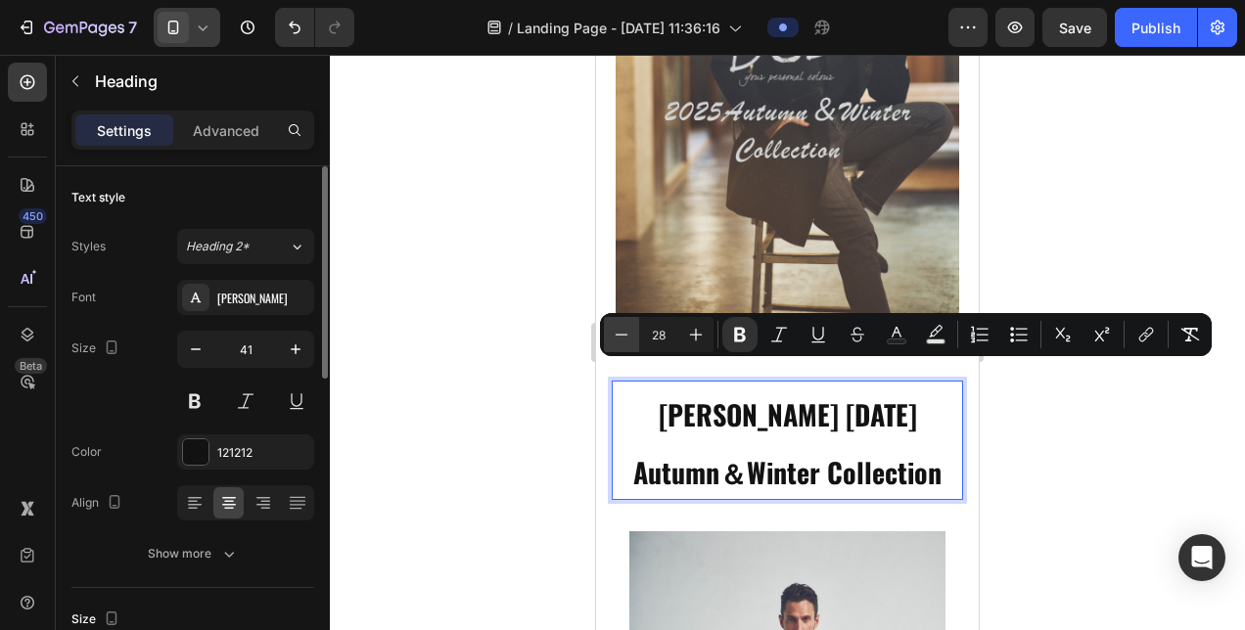
click at [628, 341] on icon "Editor contextual toolbar" at bounding box center [622, 335] width 20 height 20
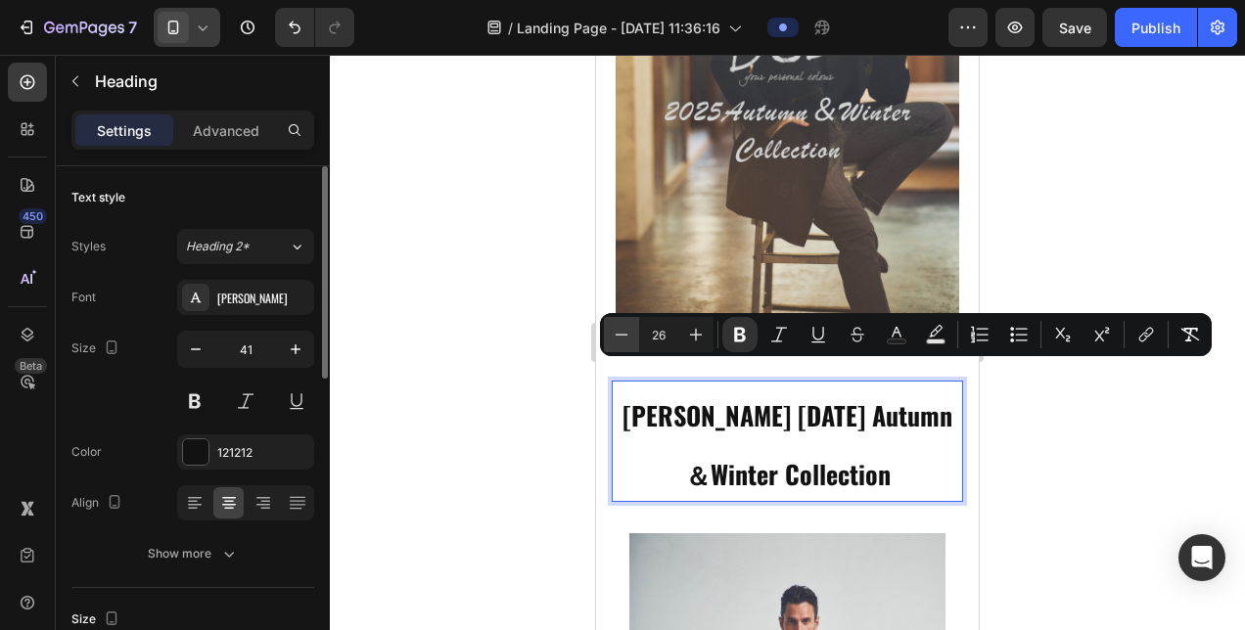
click at [628, 341] on icon "Editor contextual toolbar" at bounding box center [622, 335] width 20 height 20
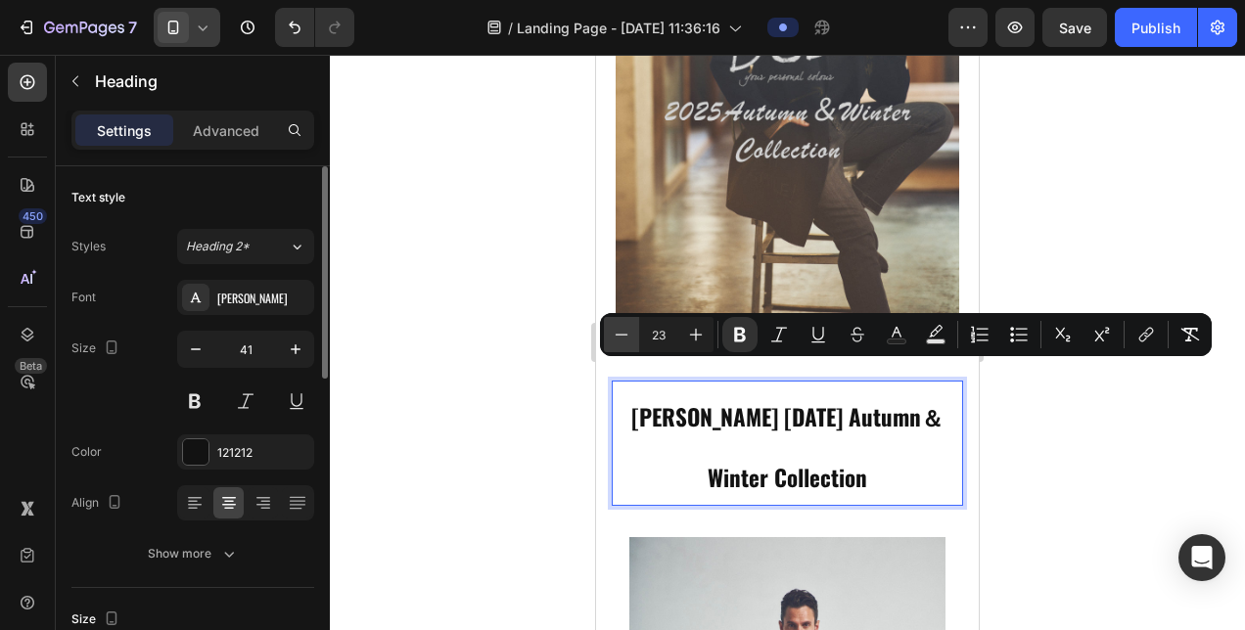
click at [628, 341] on icon "Editor contextual toolbar" at bounding box center [622, 335] width 20 height 20
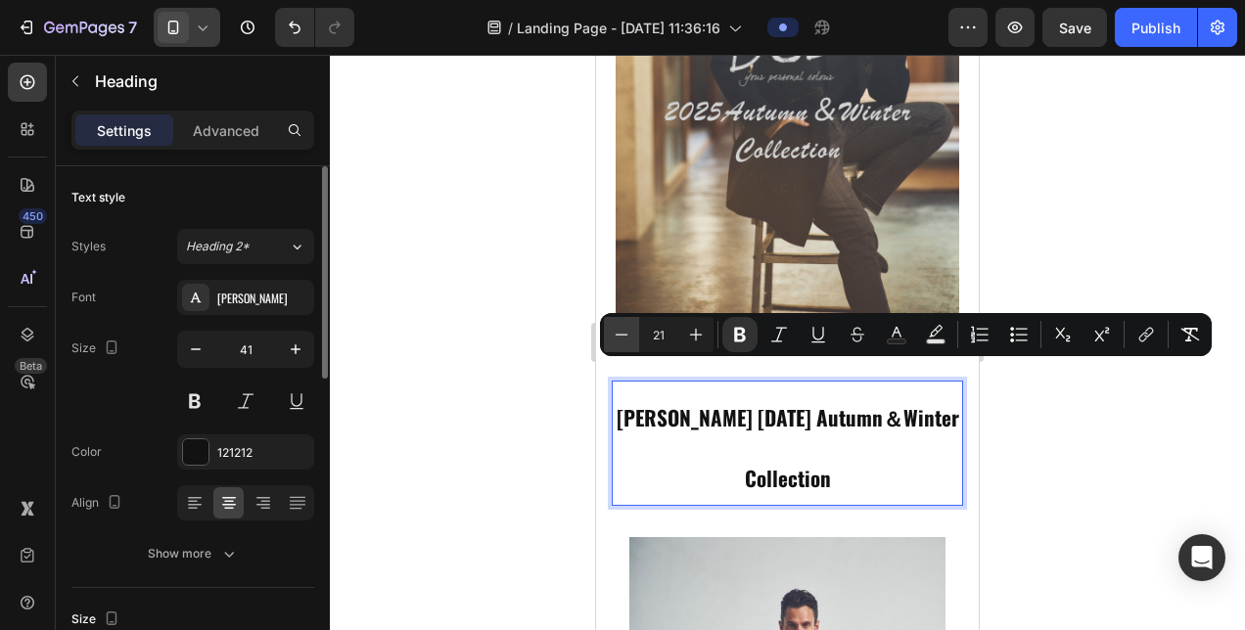
click at [628, 341] on icon "Editor contextual toolbar" at bounding box center [622, 335] width 20 height 20
type input "20"
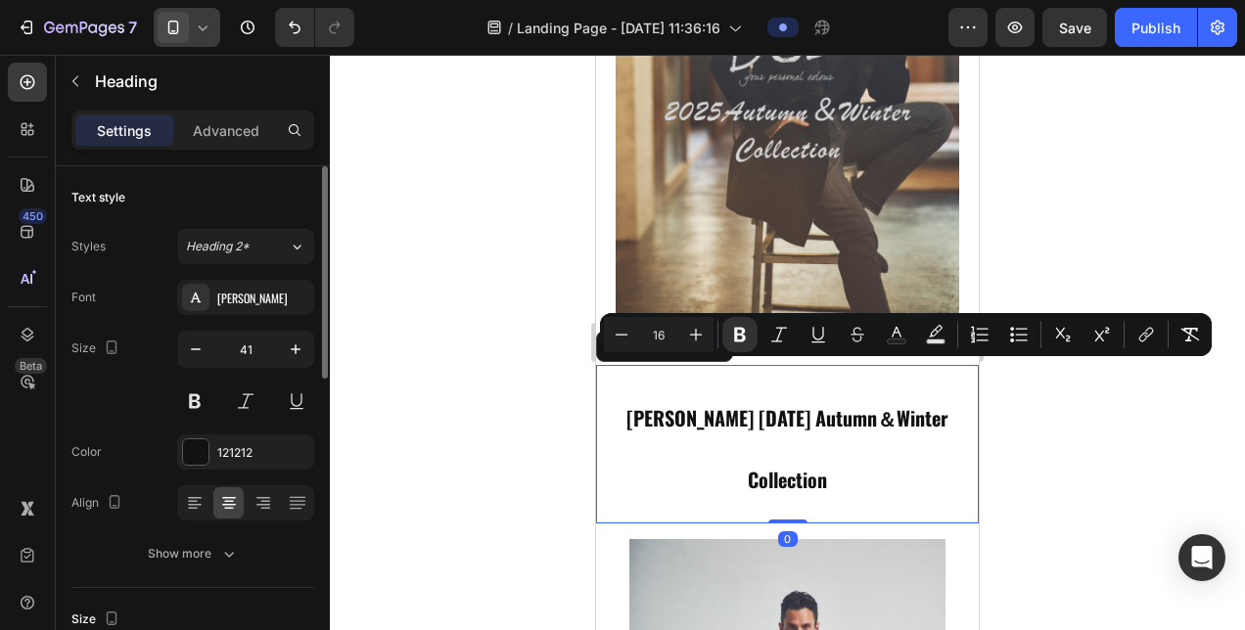
click at [693, 428] on div "⁠⁠⁠⁠⁠⁠⁠ [PERSON_NAME] [DATE] Autumn＆Winter Collection Heading Row 0" at bounding box center [787, 445] width 383 height 160
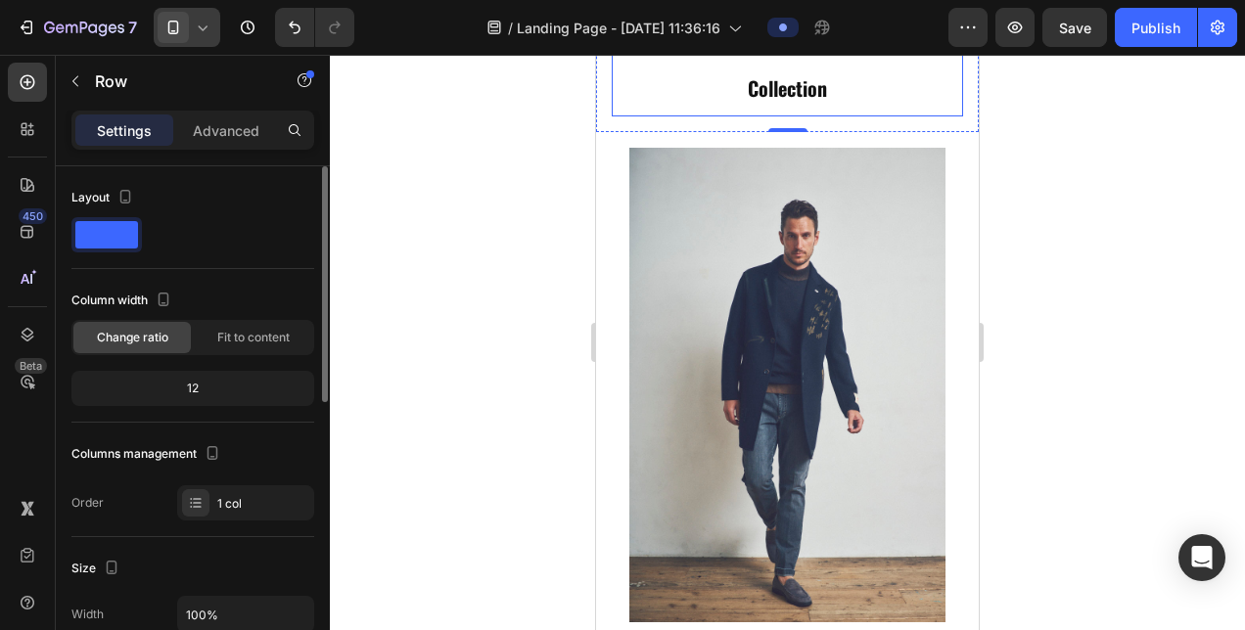
scroll to position [783, 0]
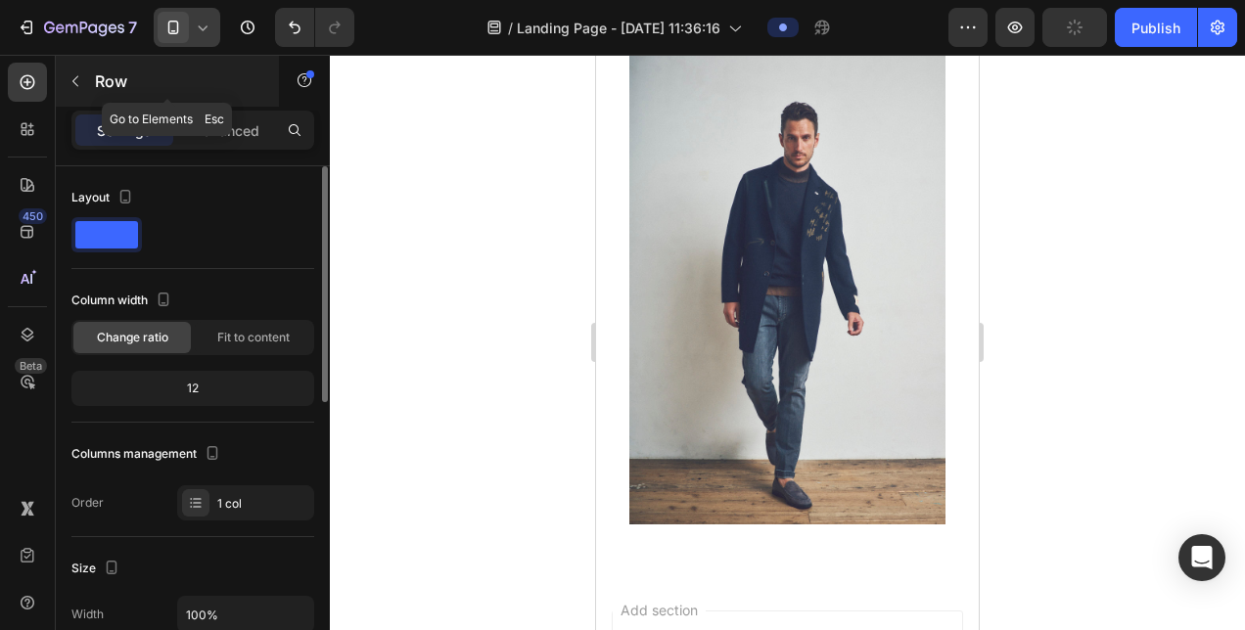
click at [80, 87] on icon "button" at bounding box center [76, 81] width 16 height 16
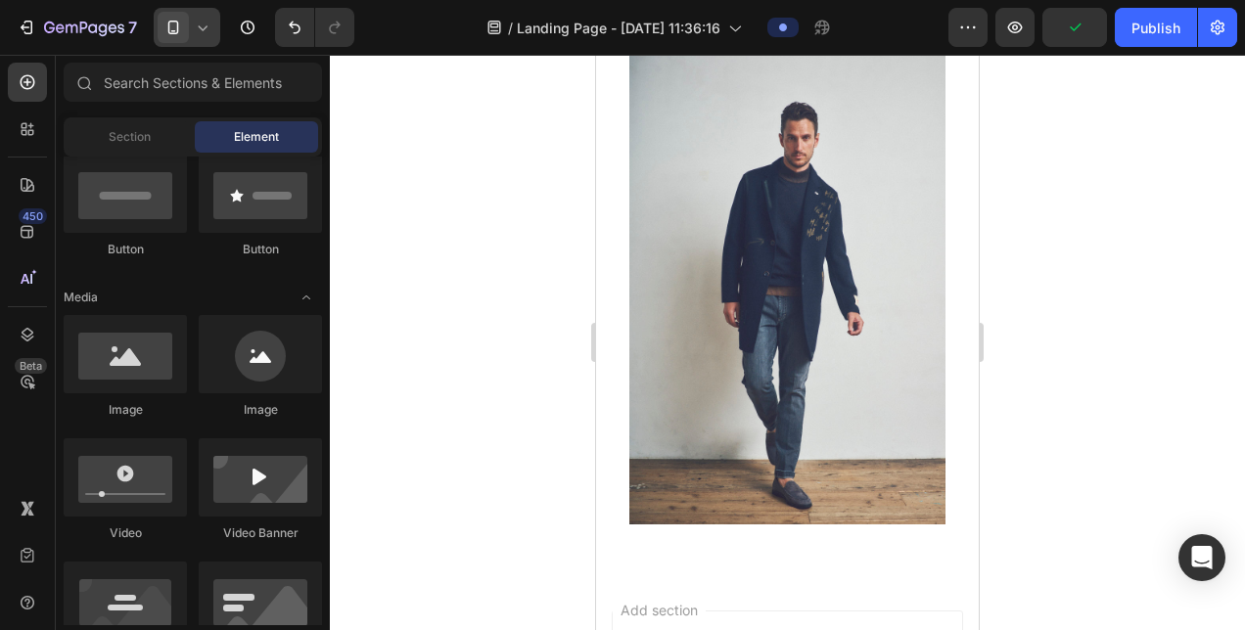
scroll to position [0, 0]
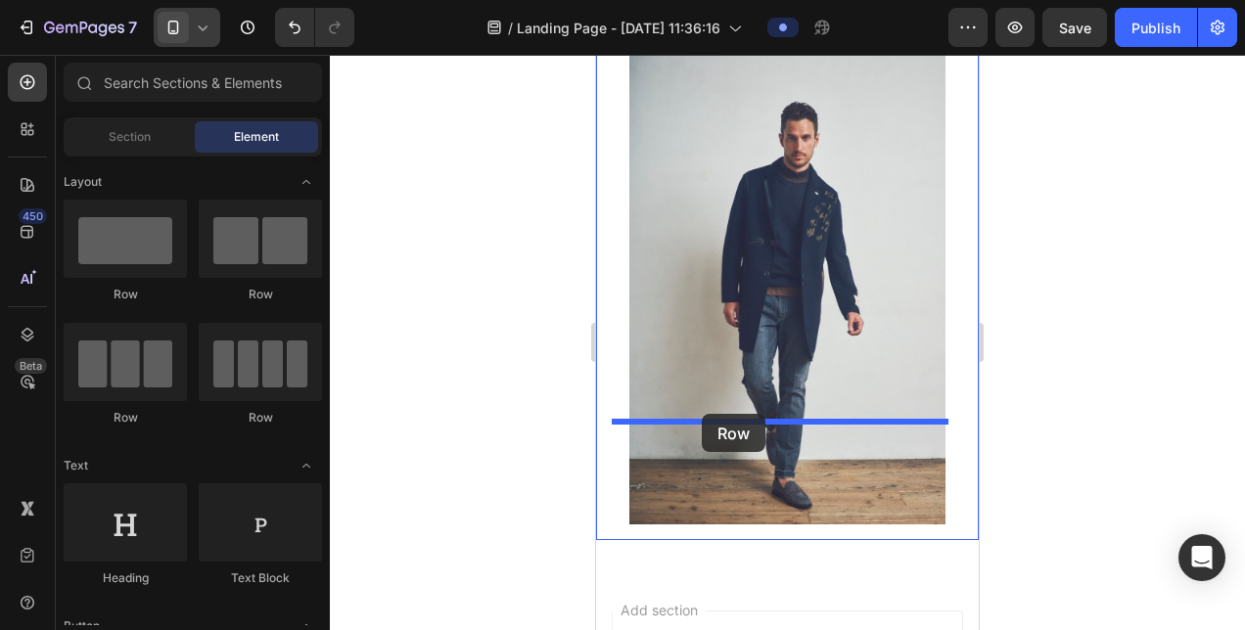
drag, startPoint x: 729, startPoint y: 296, endPoint x: 702, endPoint y: 414, distance: 121.6
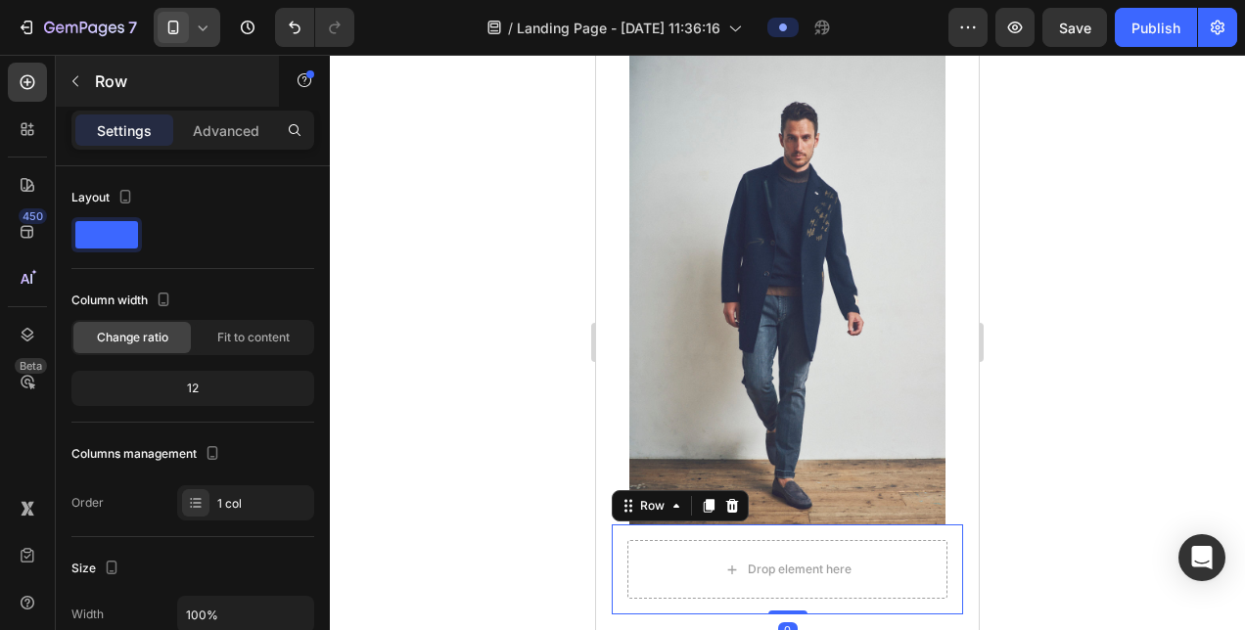
click at [70, 85] on icon "button" at bounding box center [76, 81] width 16 height 16
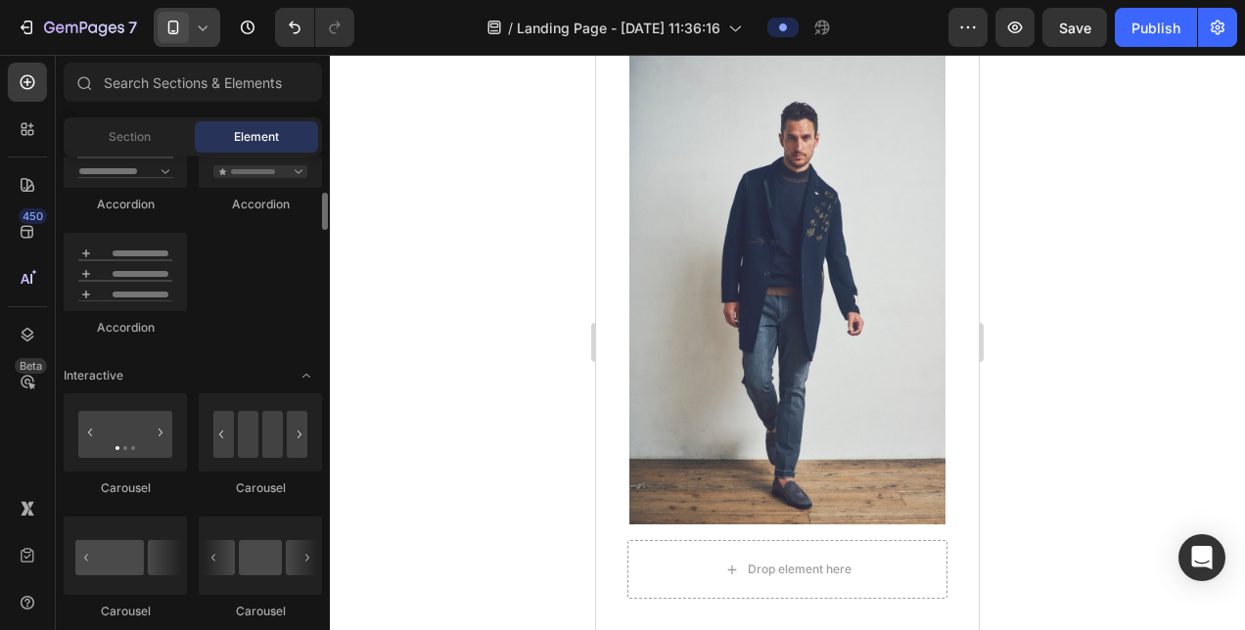
scroll to position [1664, 0]
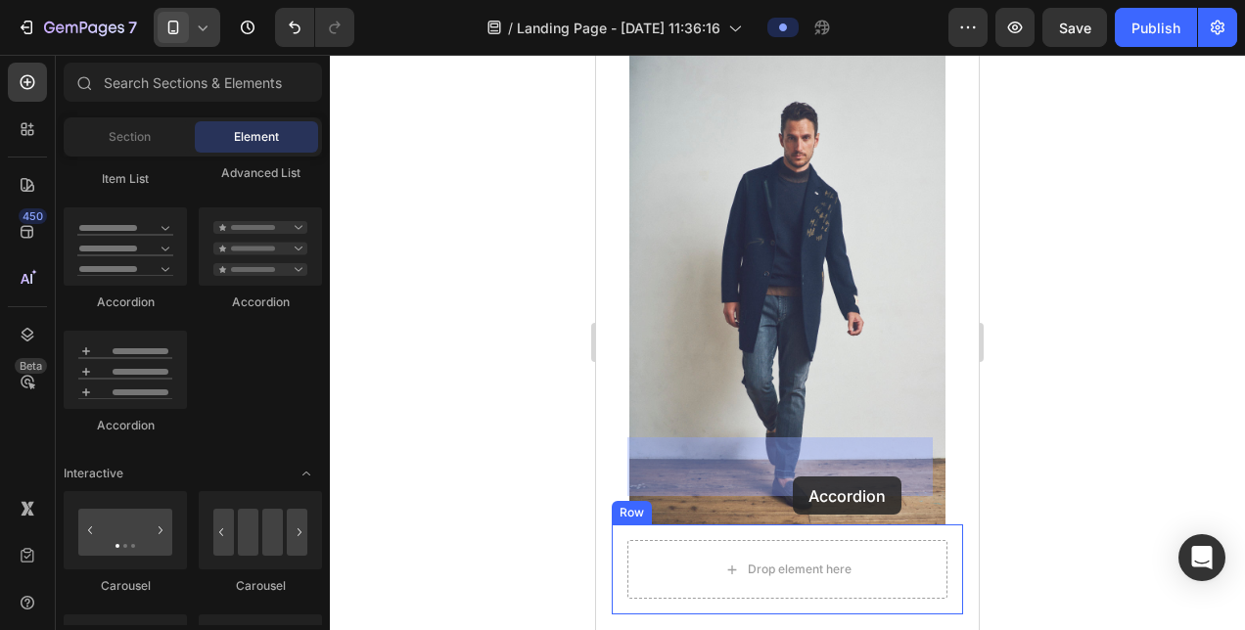
drag, startPoint x: 737, startPoint y: 427, endPoint x: 791, endPoint y: 474, distance: 71.4
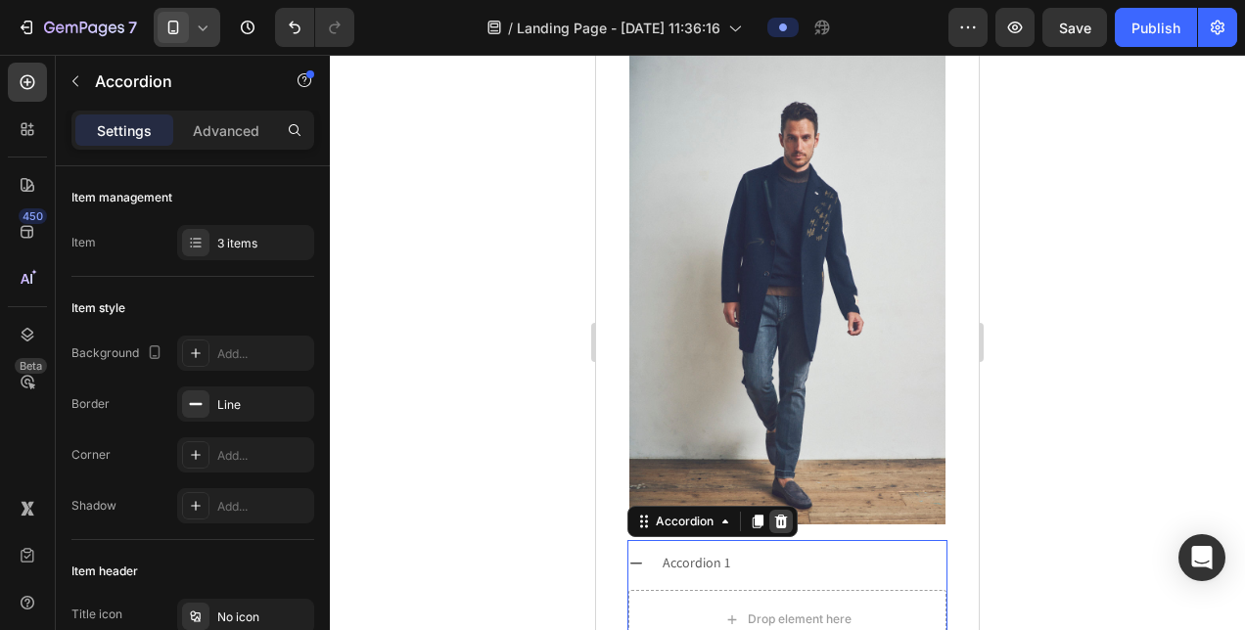
click at [778, 514] on icon at bounding box center [781, 522] width 16 height 16
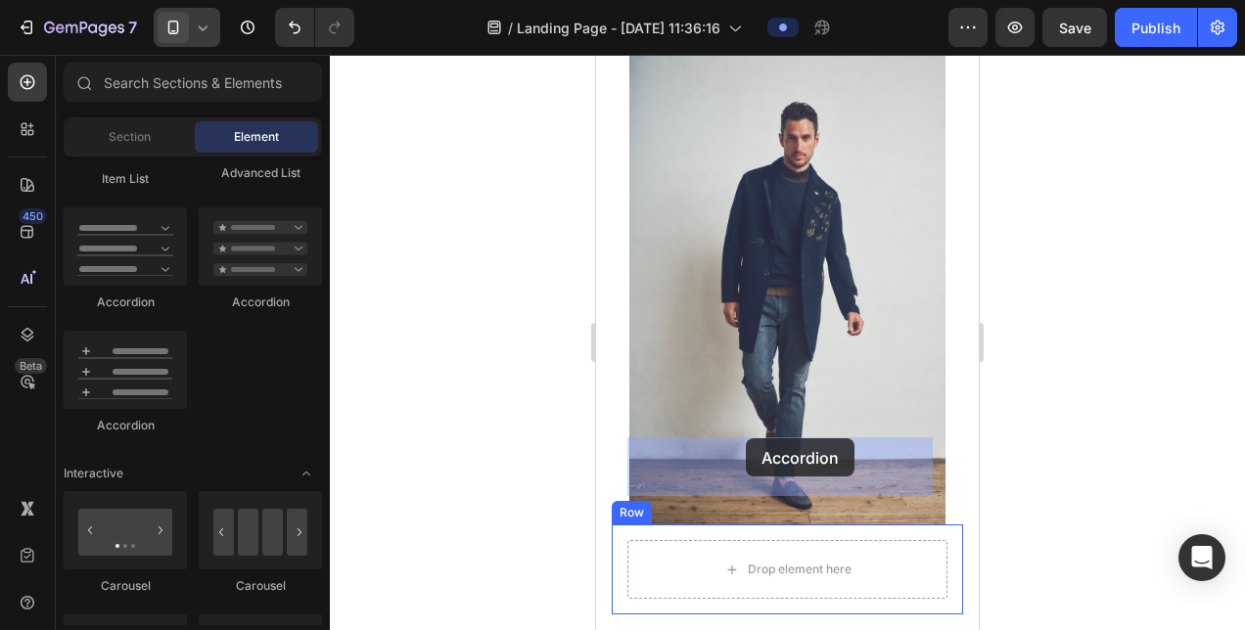
drag, startPoint x: 739, startPoint y: 313, endPoint x: 746, endPoint y: 438, distance: 125.5
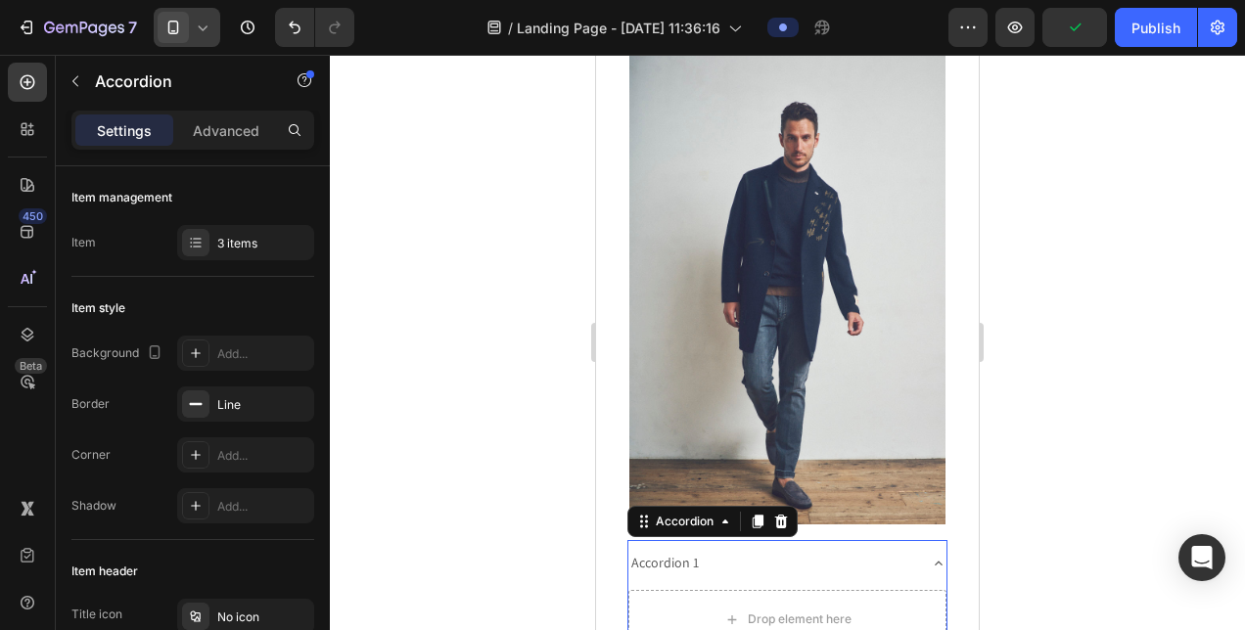
click at [931, 556] on icon at bounding box center [939, 564] width 16 height 16
click at [785, 515] on icon at bounding box center [781, 522] width 13 height 14
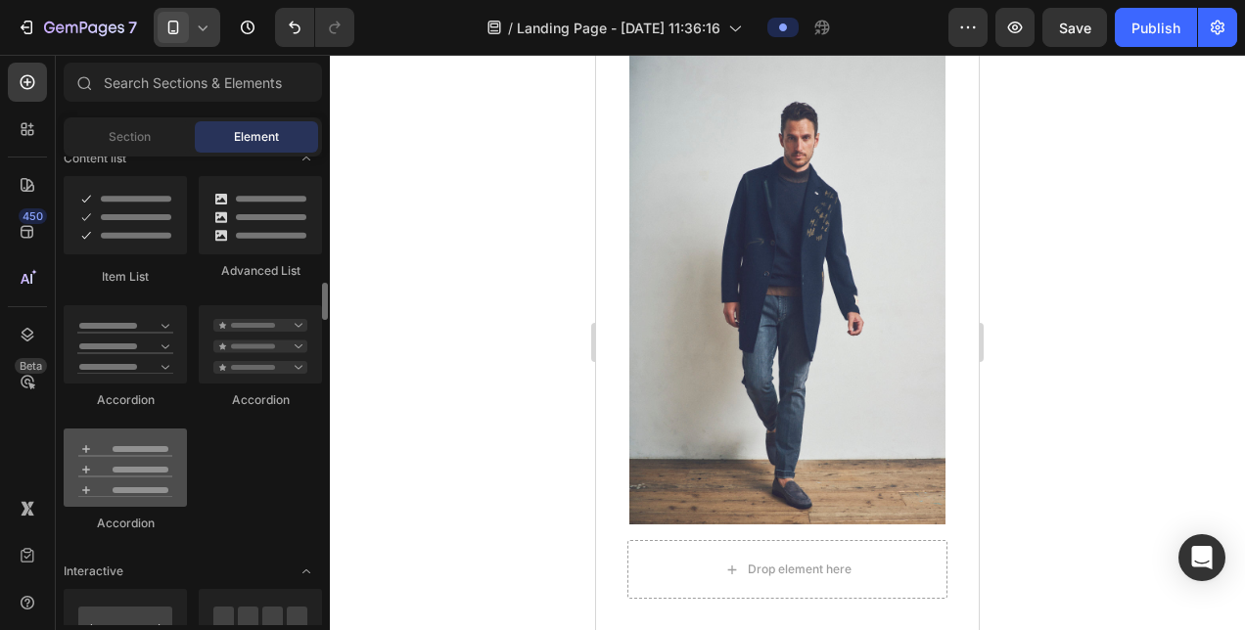
scroll to position [1468, 0]
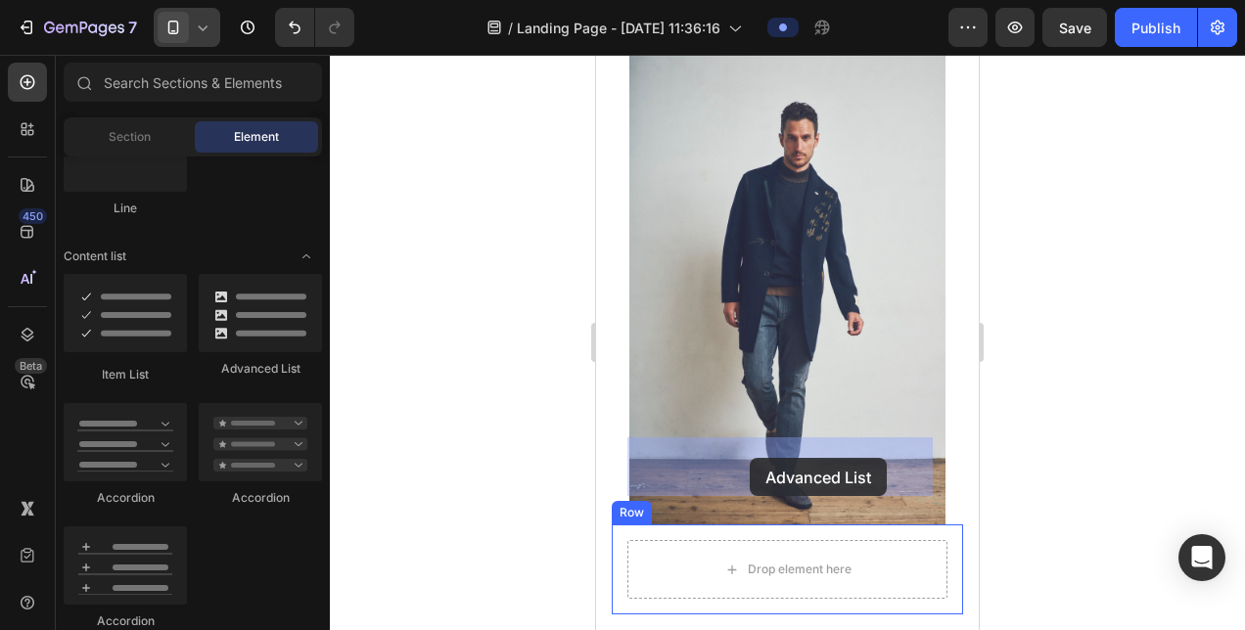
drag, startPoint x: 837, startPoint y: 389, endPoint x: 750, endPoint y: 458, distance: 111.4
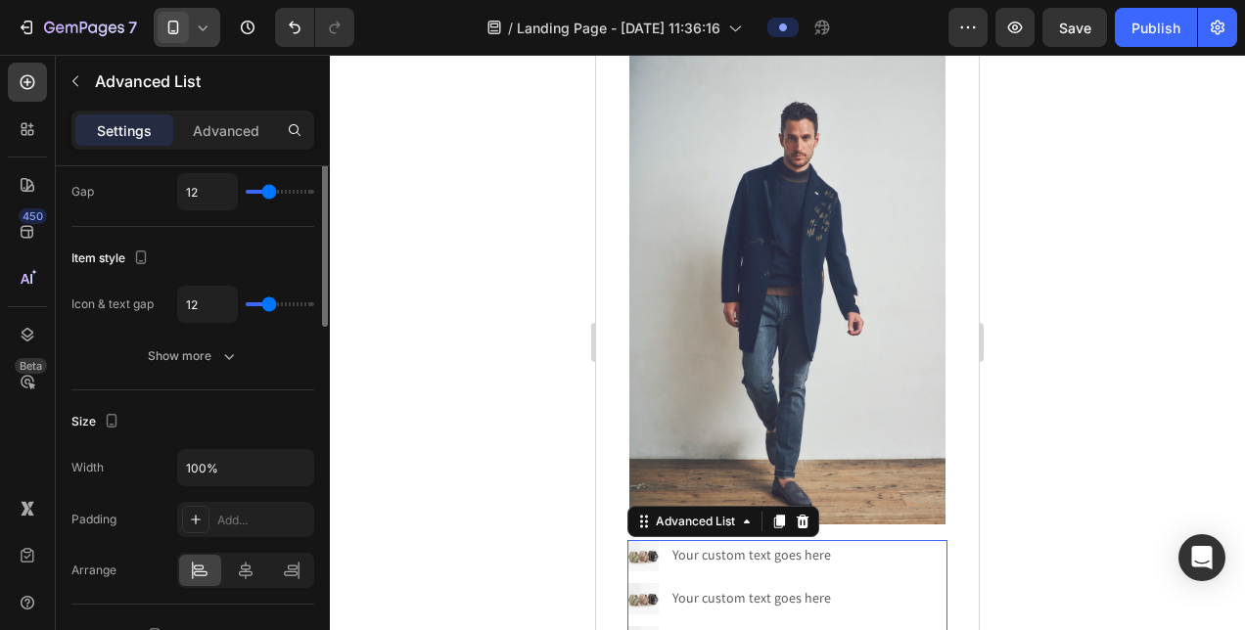
scroll to position [0, 0]
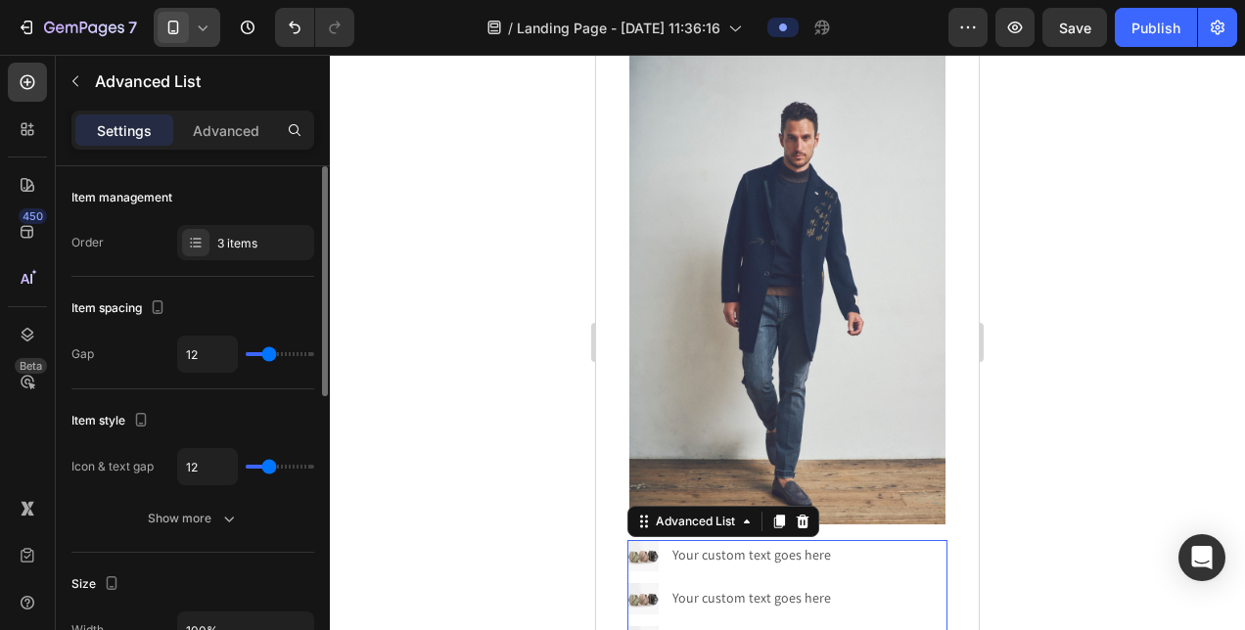
type input "21"
click at [282, 465] on input "range" at bounding box center [280, 467] width 69 height 4
click at [305, 460] on div "21" at bounding box center [245, 466] width 137 height 37
click at [304, 466] on div "21" at bounding box center [245, 466] width 137 height 37
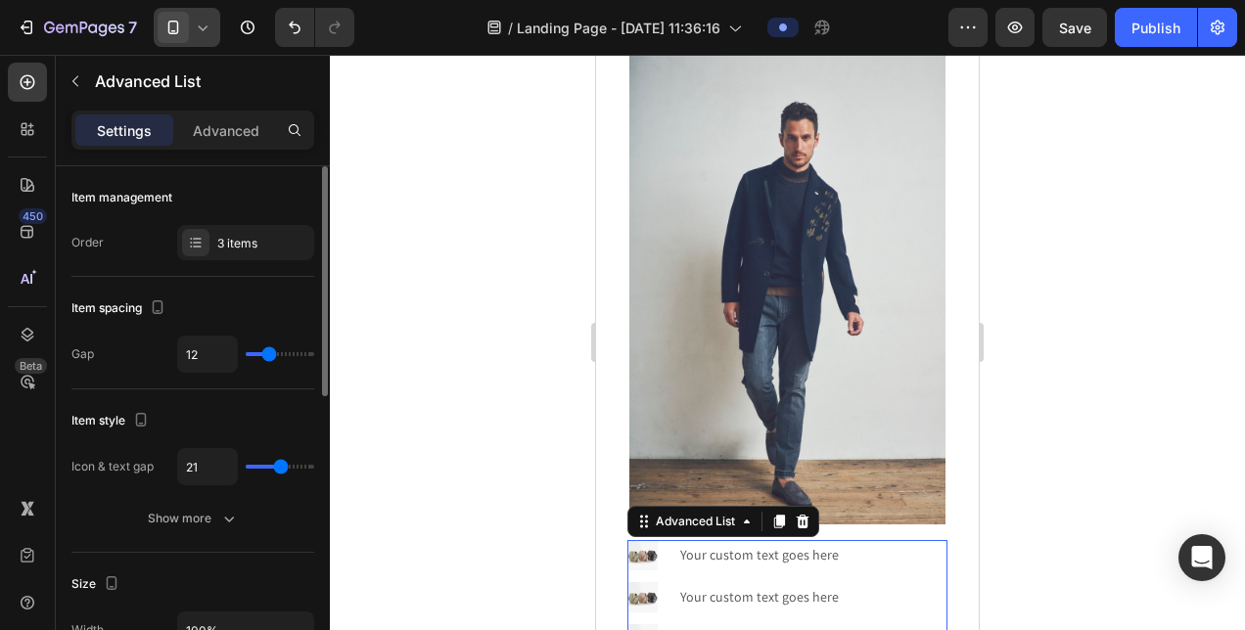
click at [304, 466] on div "21" at bounding box center [245, 466] width 137 height 37
click at [298, 462] on div "21" at bounding box center [245, 466] width 137 height 37
type input "30"
click at [294, 465] on input "range" at bounding box center [280, 467] width 69 height 4
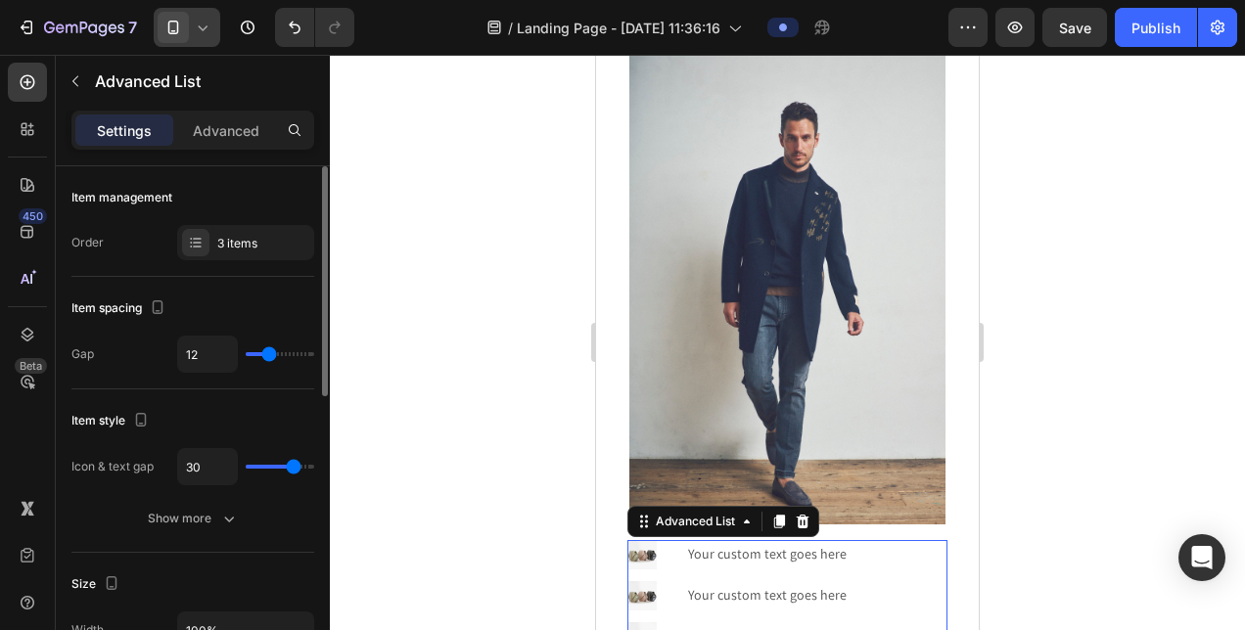
click at [253, 462] on div "30" at bounding box center [245, 466] width 137 height 37
type input "0"
click at [253, 465] on input "range" at bounding box center [280, 467] width 69 height 4
type input "1"
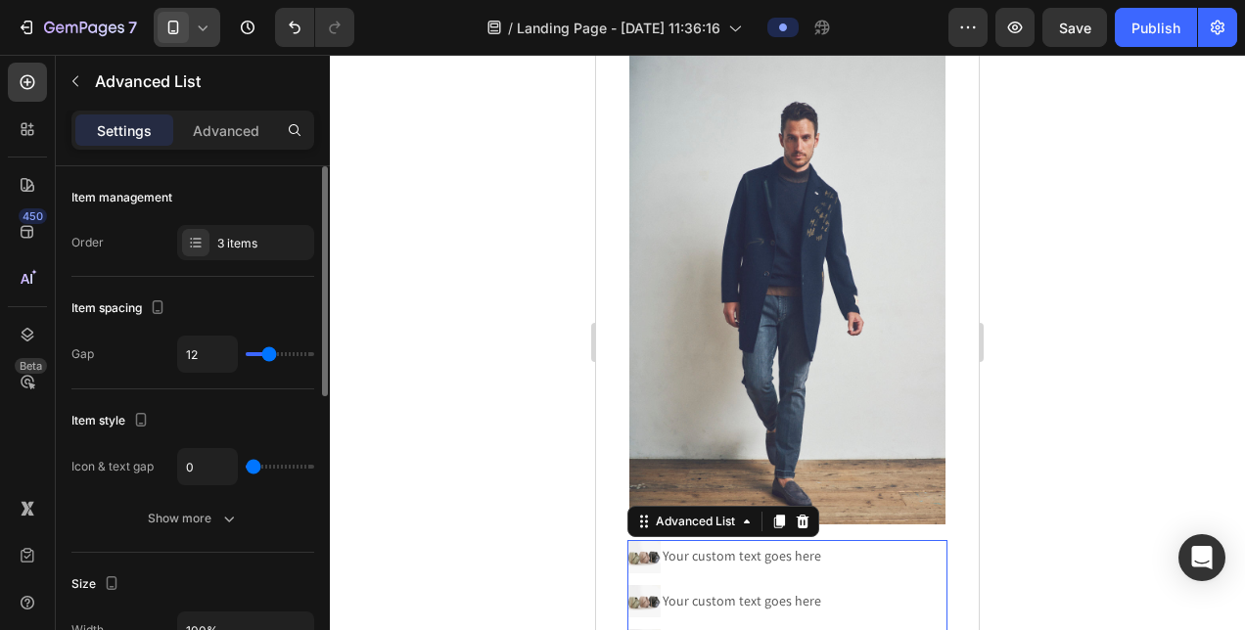
type input "1"
type input "2"
type input "4"
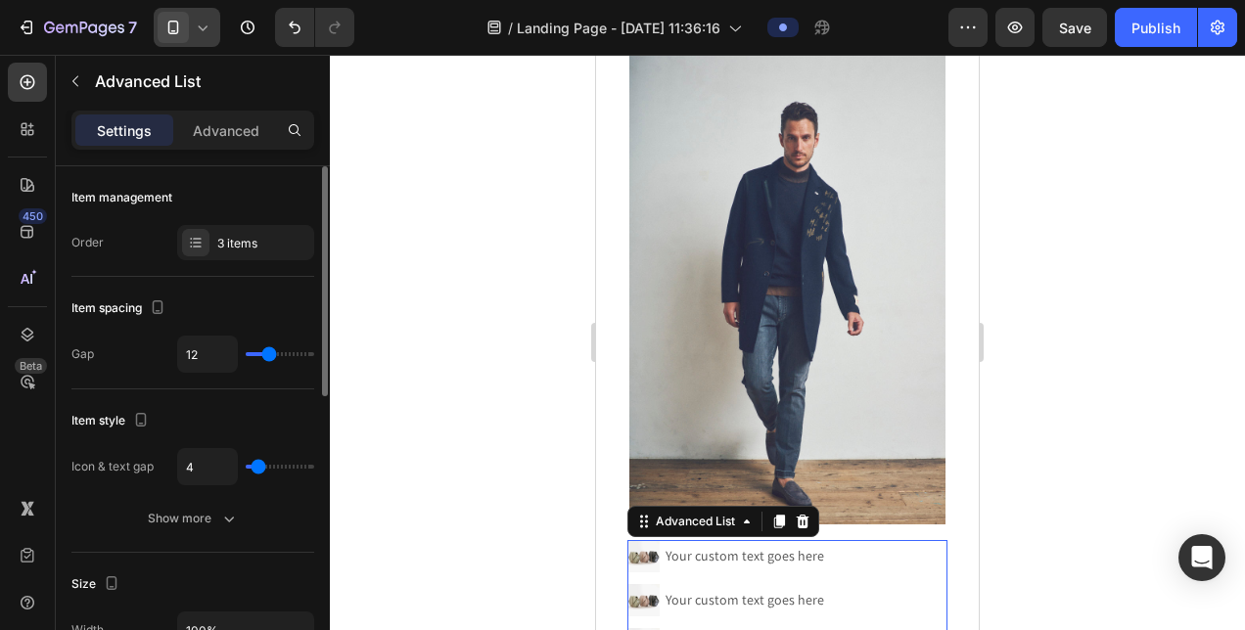
type input "5"
type input "6"
type input "8"
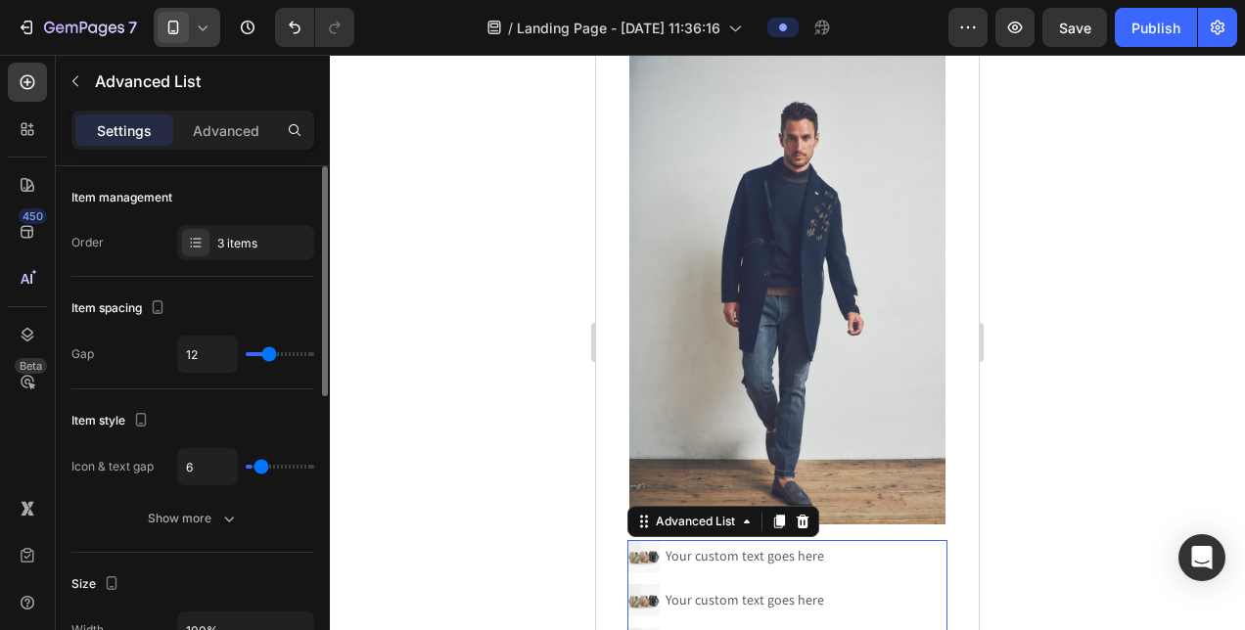
type input "8"
type input "15"
type input "16"
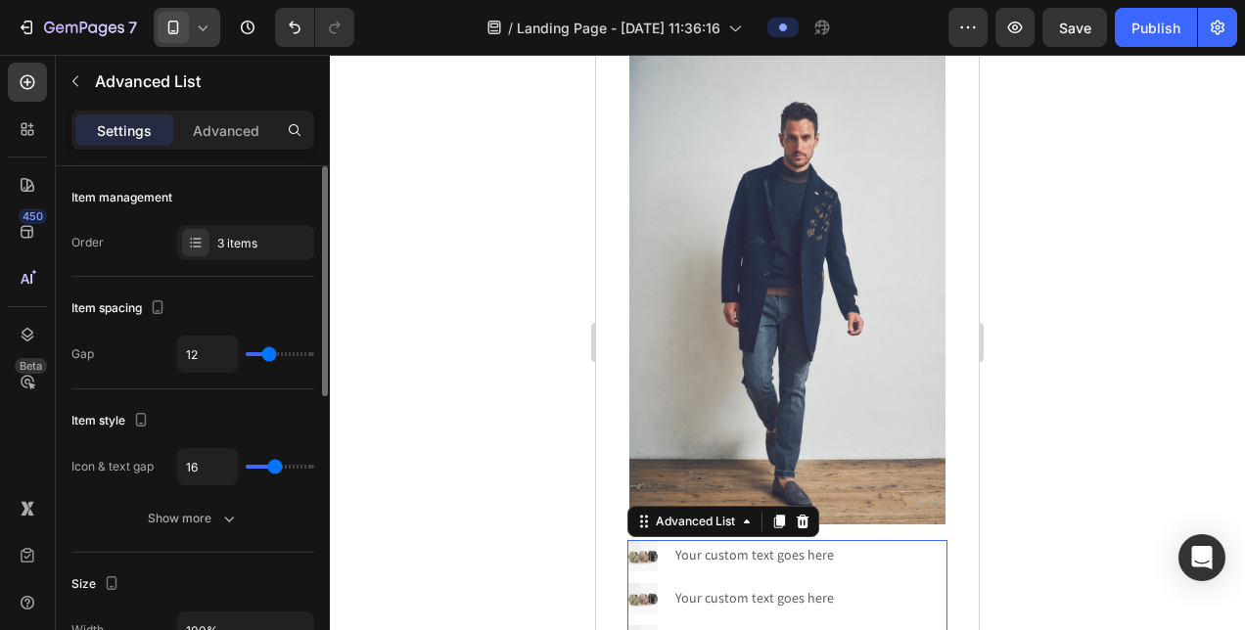
type input "18"
type input "19"
type input "21"
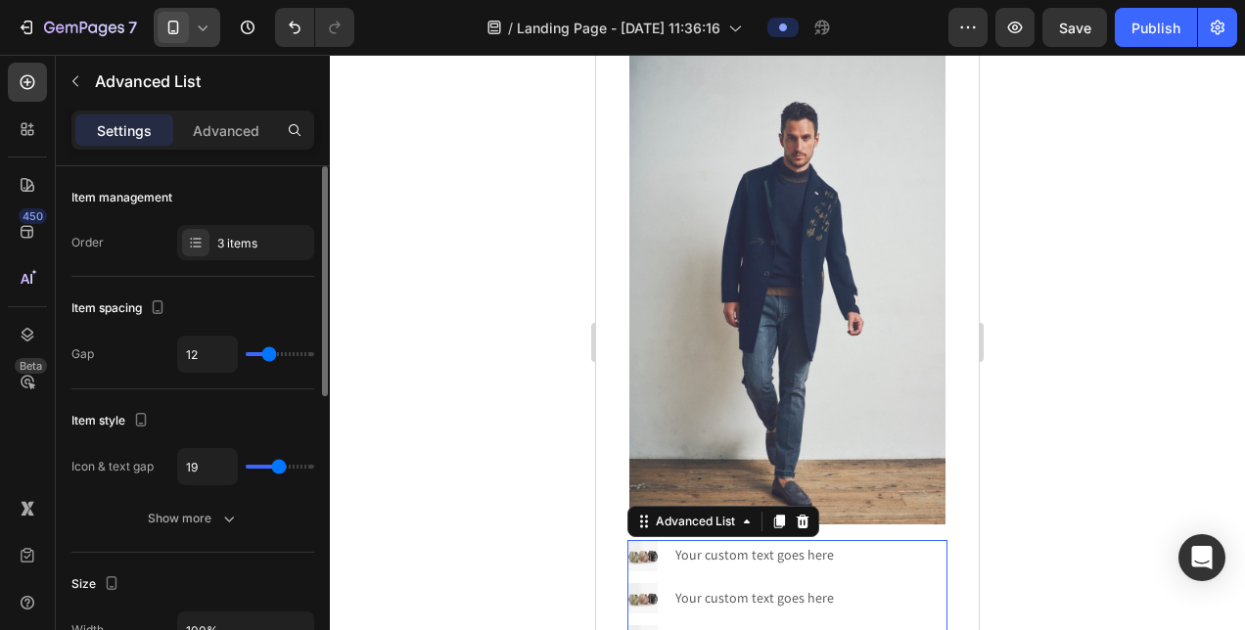
type input "21"
type input "24"
type input "26"
drag, startPoint x: 253, startPoint y: 465, endPoint x: 288, endPoint y: 470, distance: 34.6
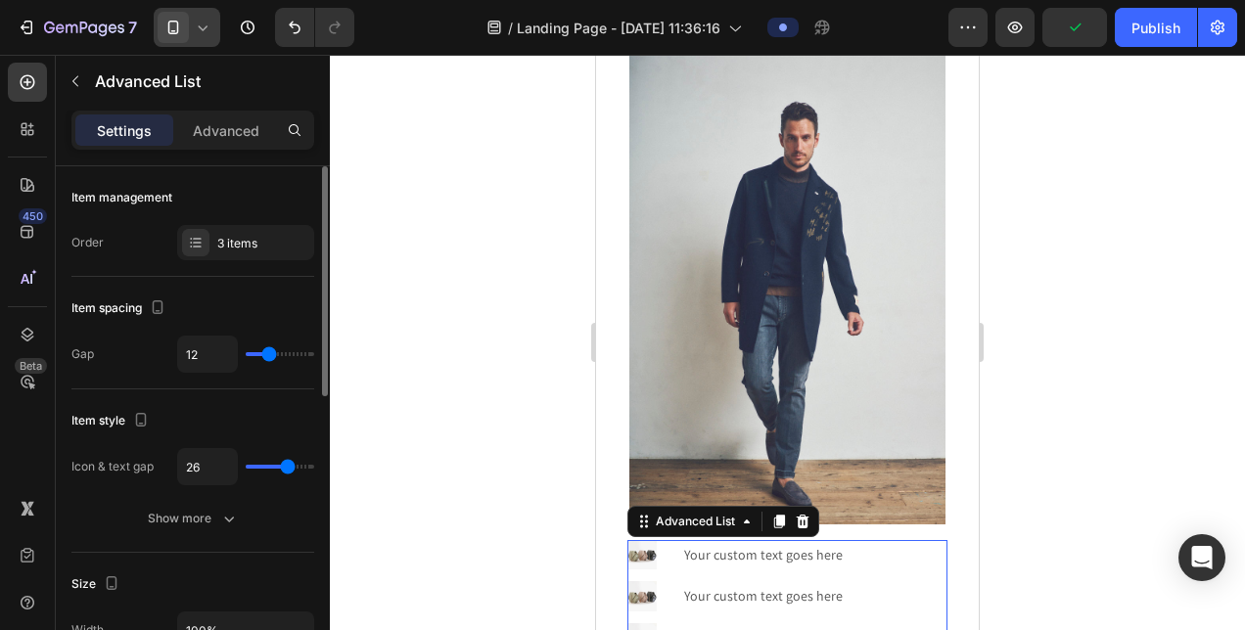
type input "26"
click at [288, 469] on input "range" at bounding box center [280, 467] width 69 height 4
type input "10"
type input "11"
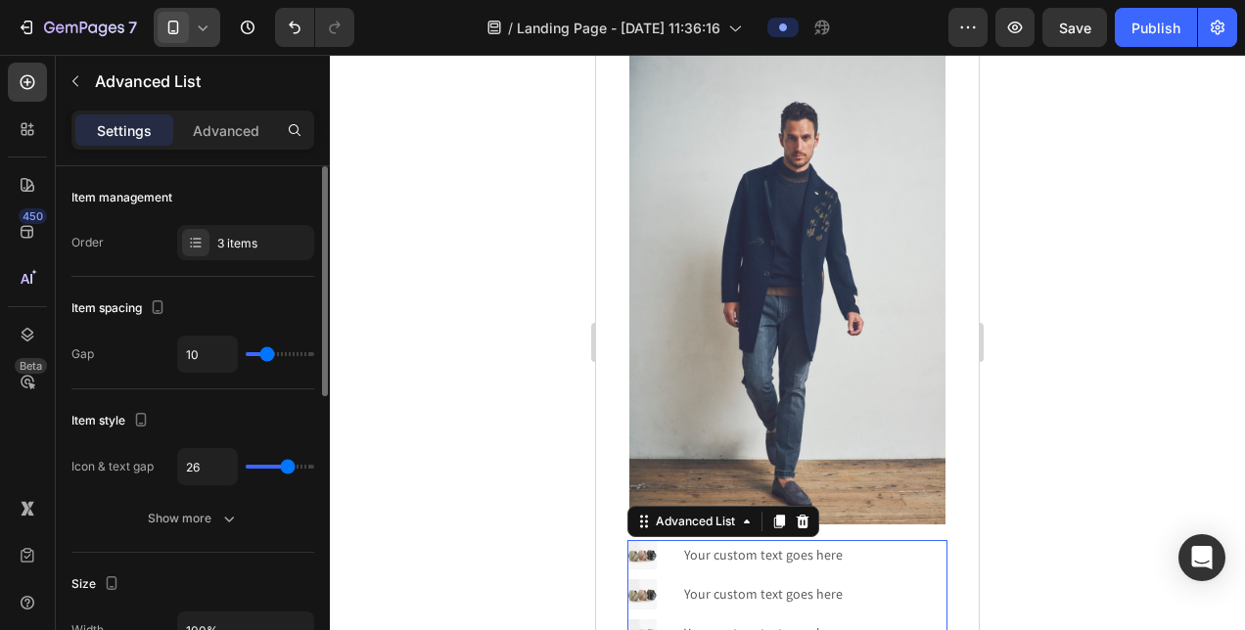
type input "11"
type input "12"
type input "13"
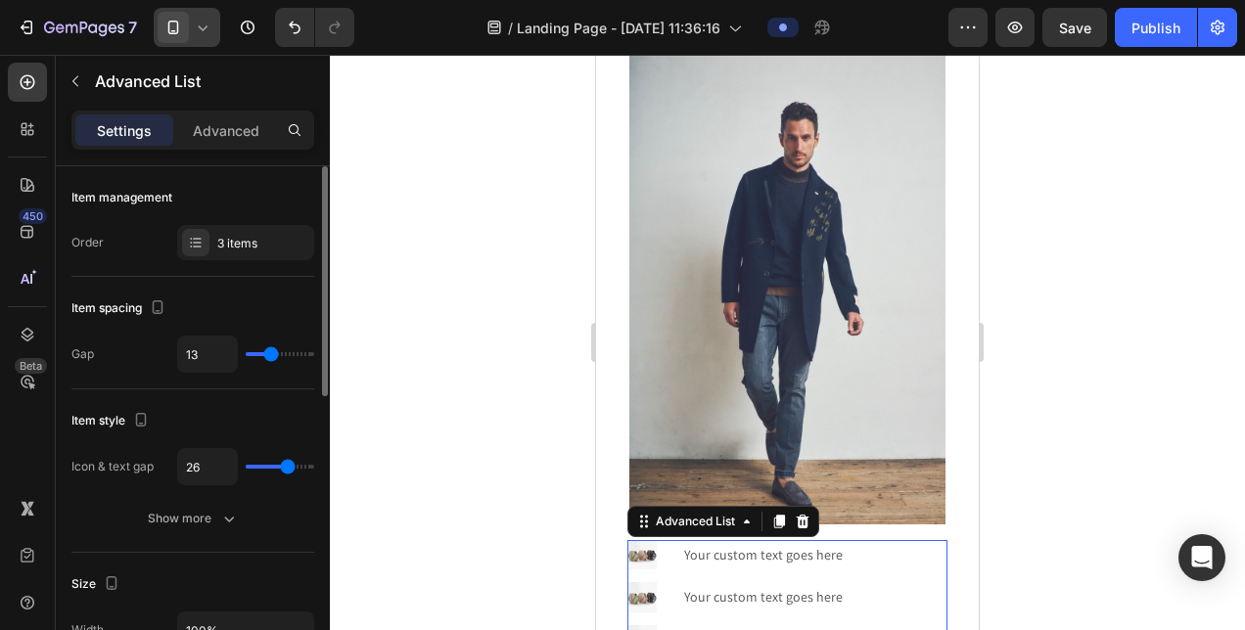
type input "14"
type input "15"
type input "16"
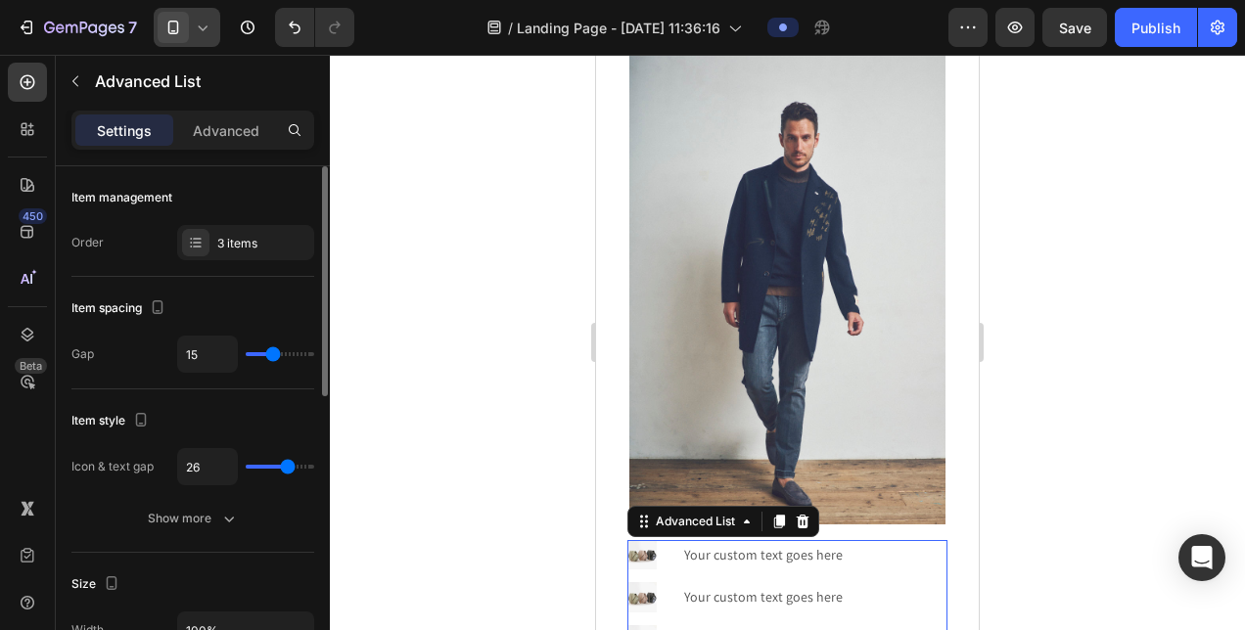
type input "16"
type input "17"
type input "18"
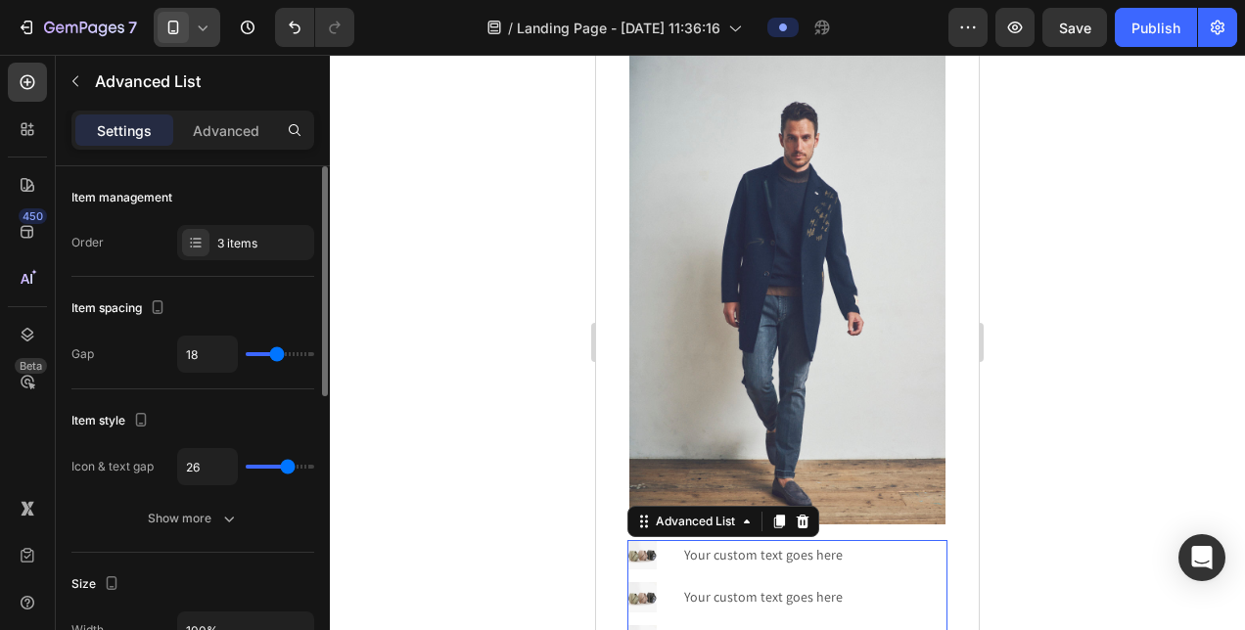
type input "19"
type input "20"
type input "19"
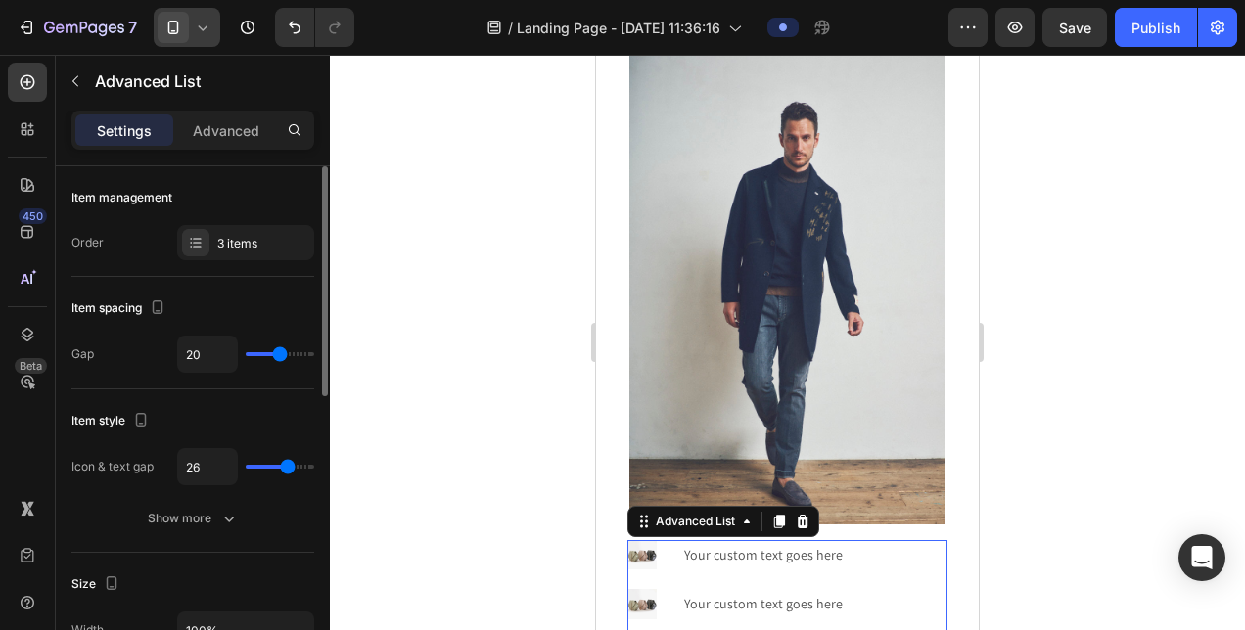
type input "19"
type input "18"
type input "17"
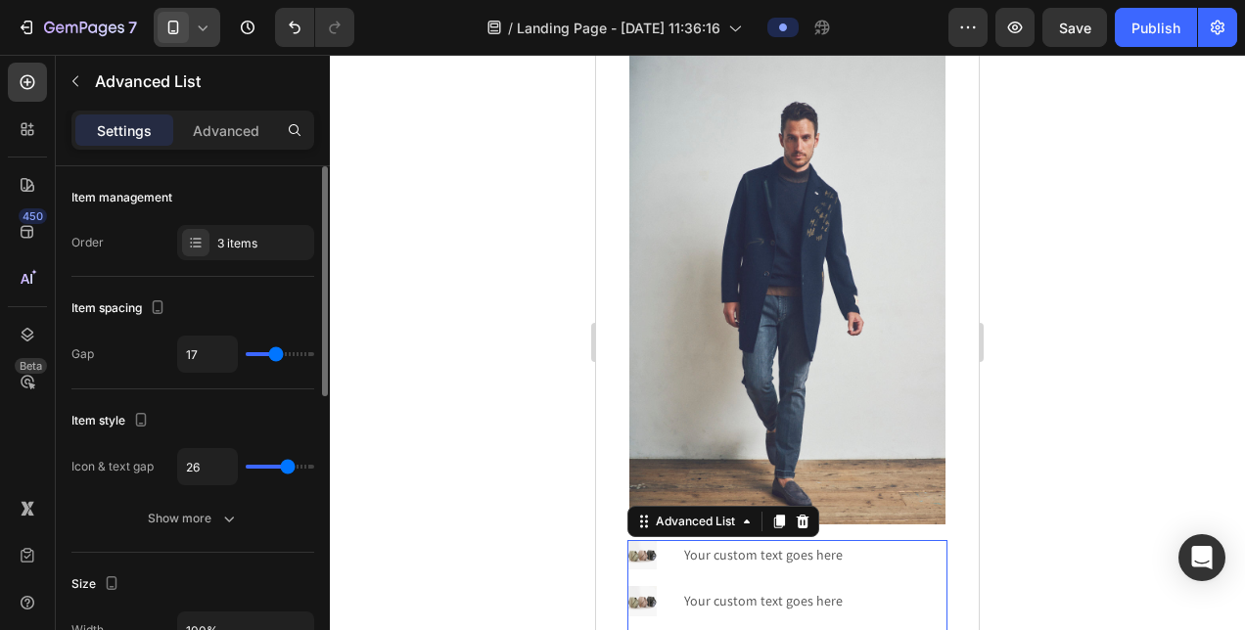
type input "16"
type input "15"
type input "14"
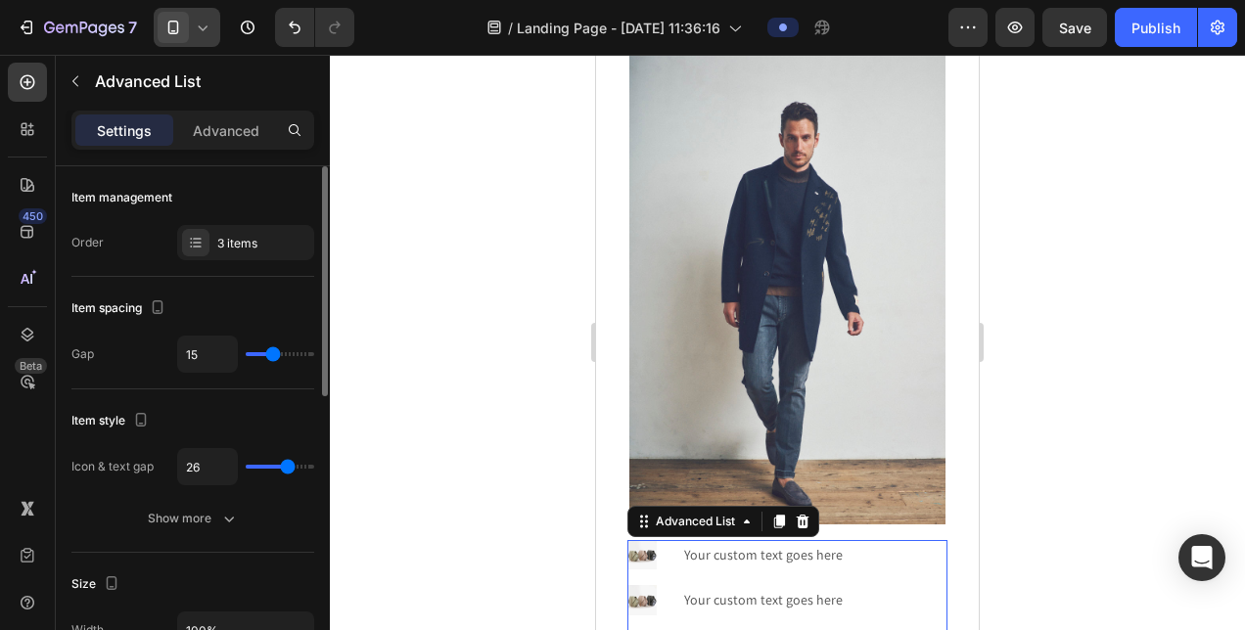
type input "14"
type input "13"
click at [270, 356] on input "range" at bounding box center [280, 354] width 69 height 4
click at [242, 253] on div "3 items" at bounding box center [245, 242] width 137 height 35
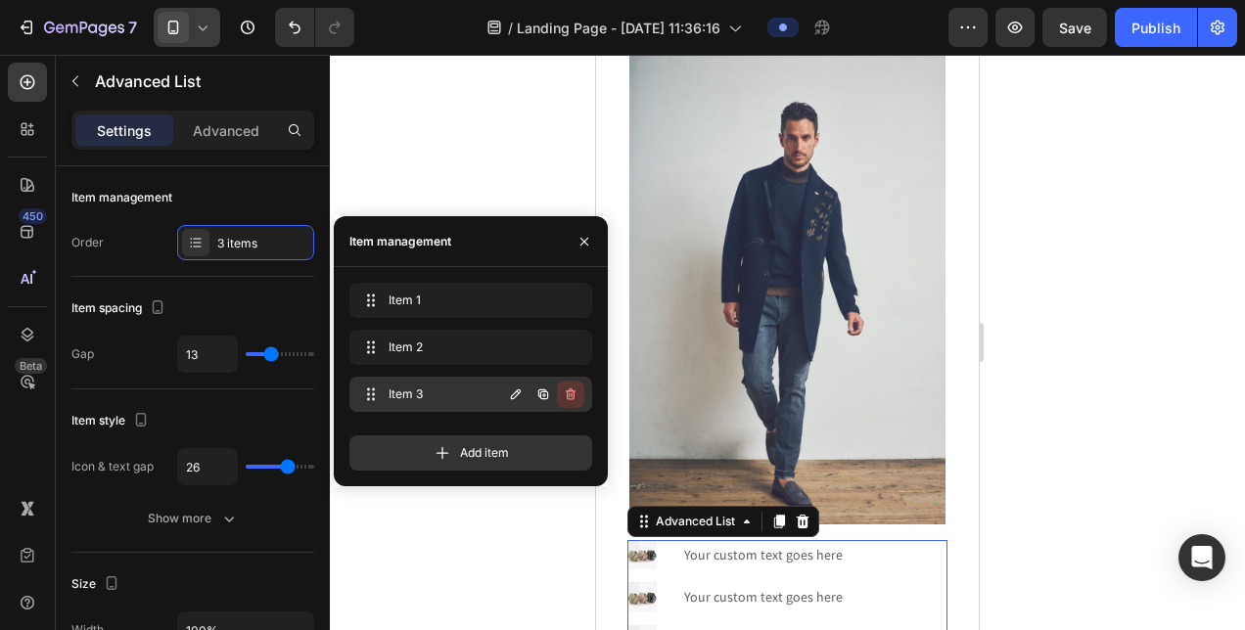
click at [576, 393] on icon "button" at bounding box center [571, 395] width 16 height 16
click at [549, 398] on div "Delete" at bounding box center [557, 395] width 36 height 18
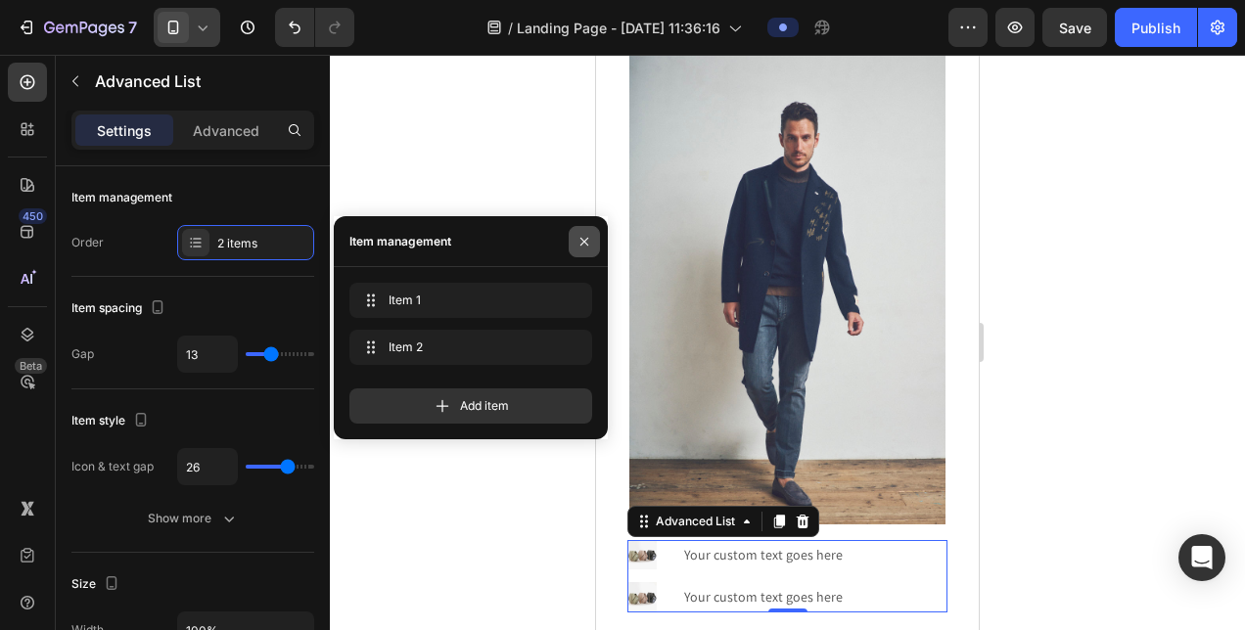
click at [579, 237] on icon "button" at bounding box center [584, 242] width 16 height 16
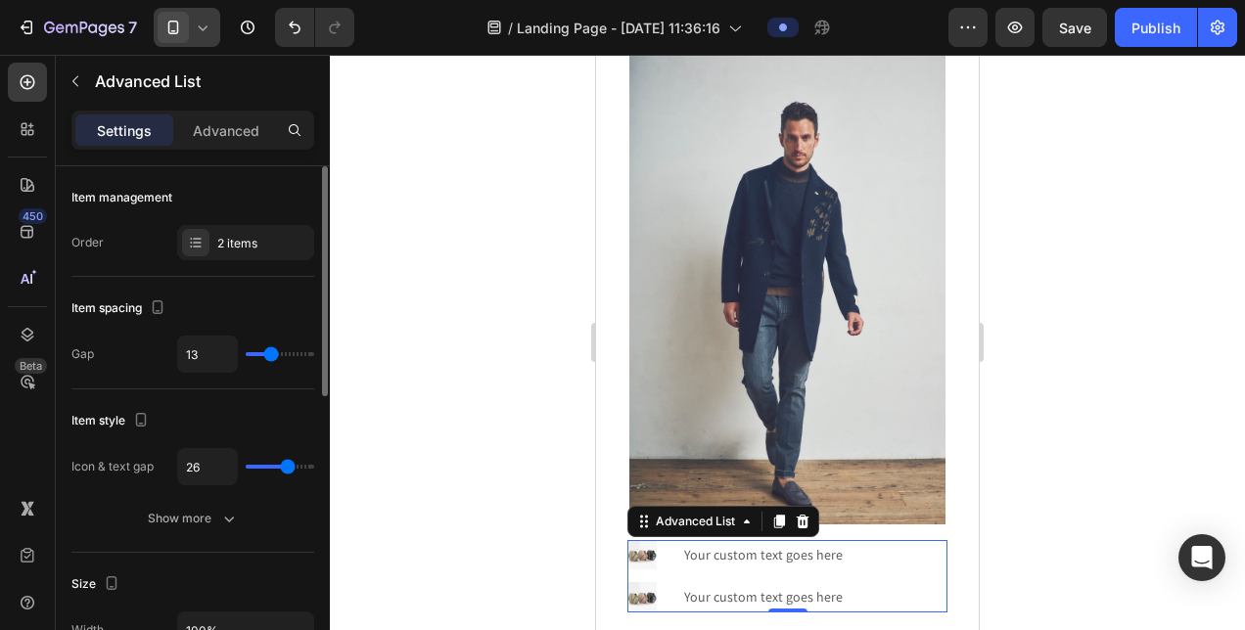
scroll to position [391, 0]
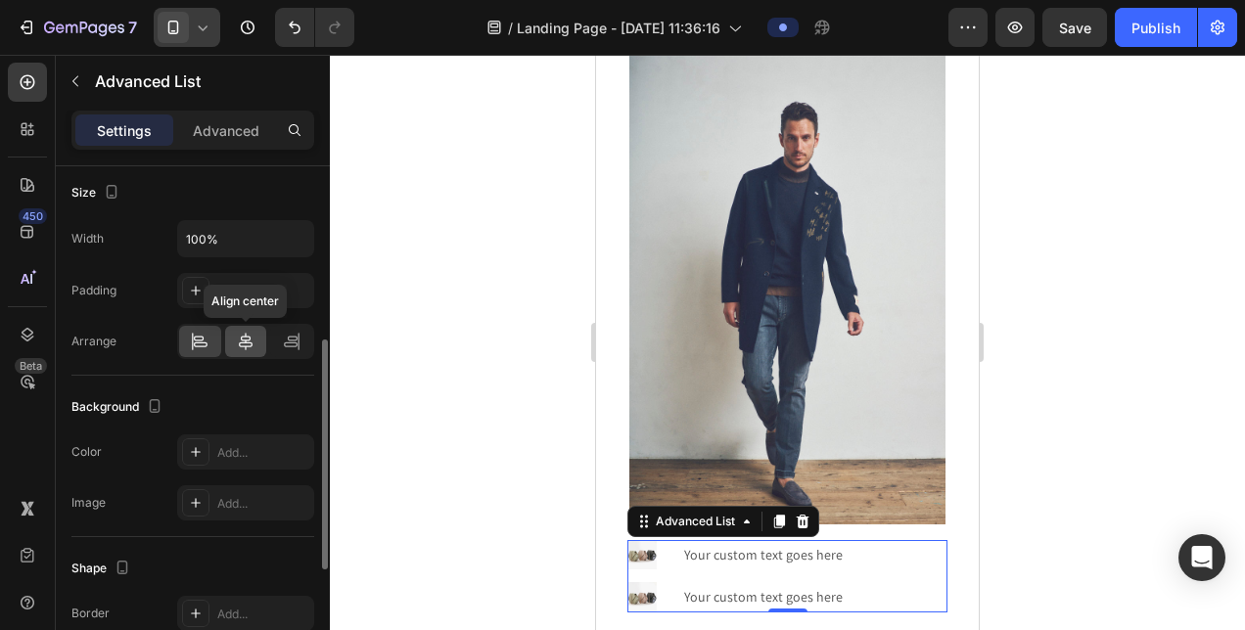
click at [248, 344] on icon at bounding box center [246, 342] width 20 height 20
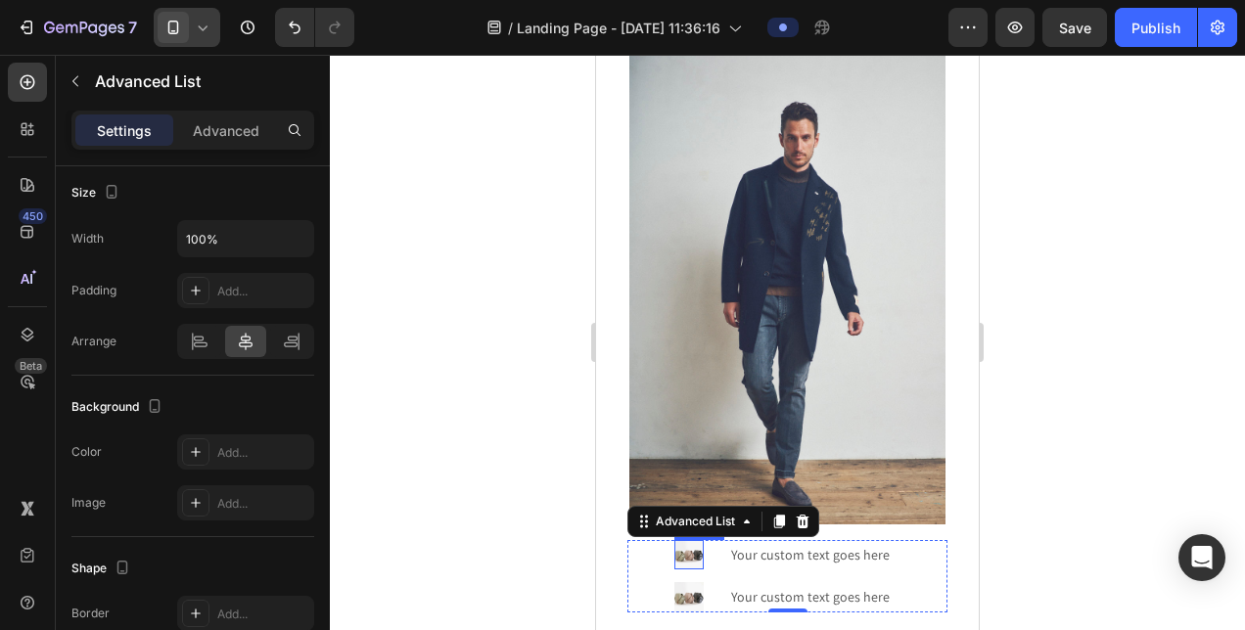
click at [687, 540] on img at bounding box center [688, 554] width 29 height 29
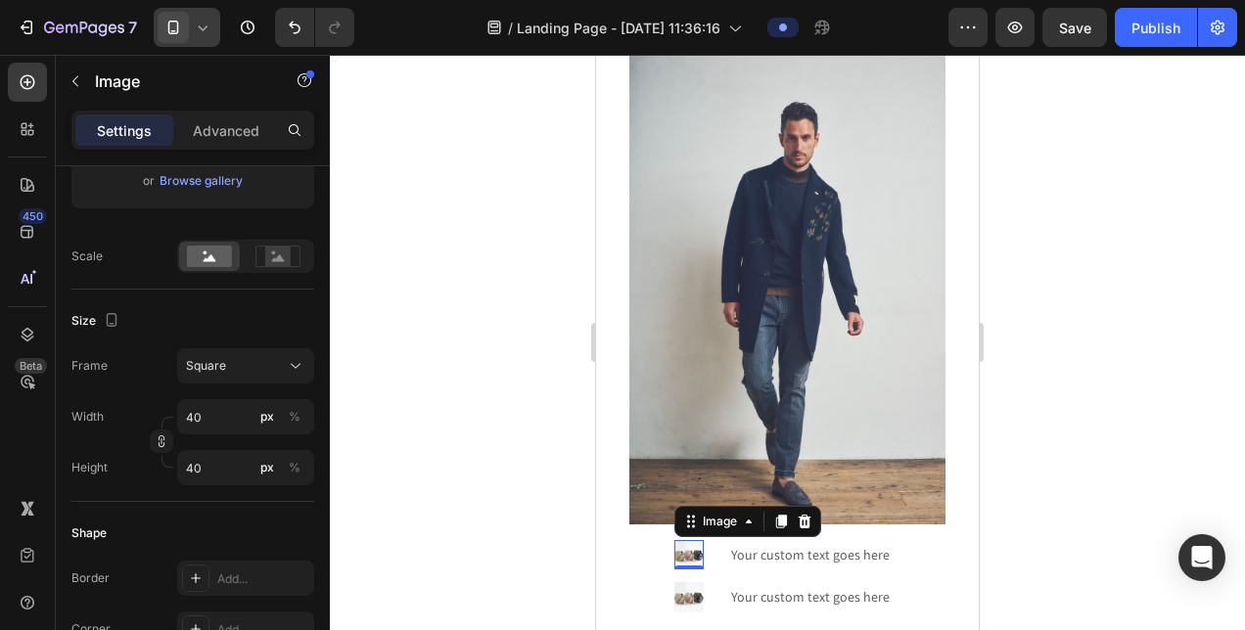
scroll to position [0, 0]
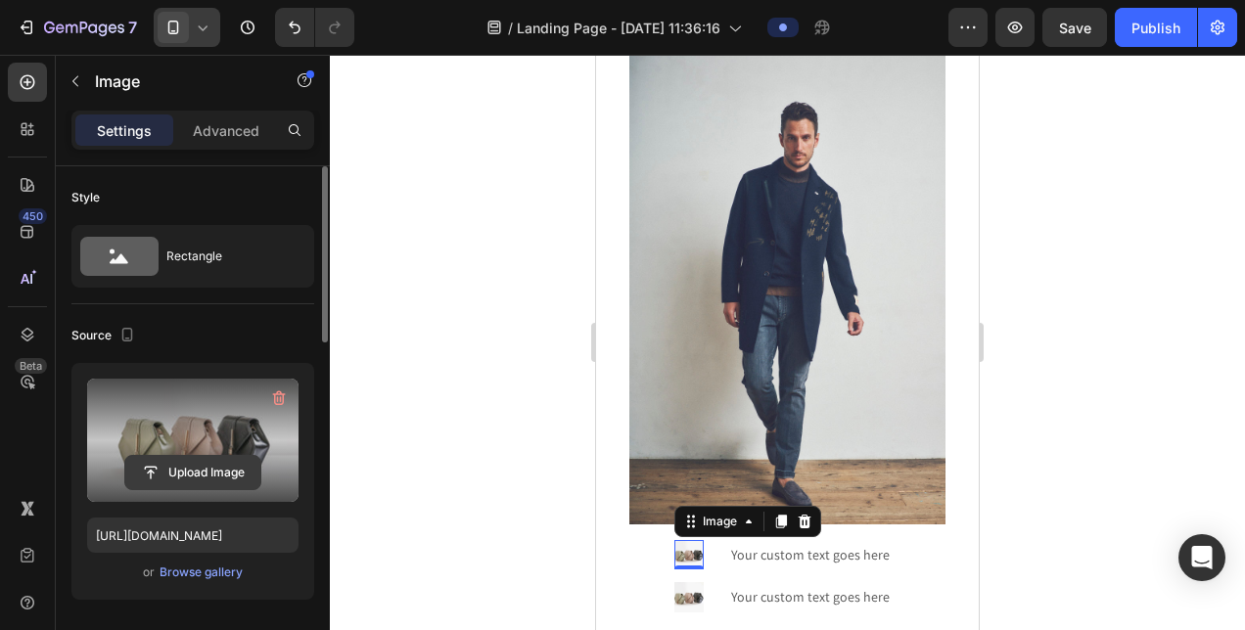
click at [188, 475] on input "file" at bounding box center [192, 472] width 135 height 33
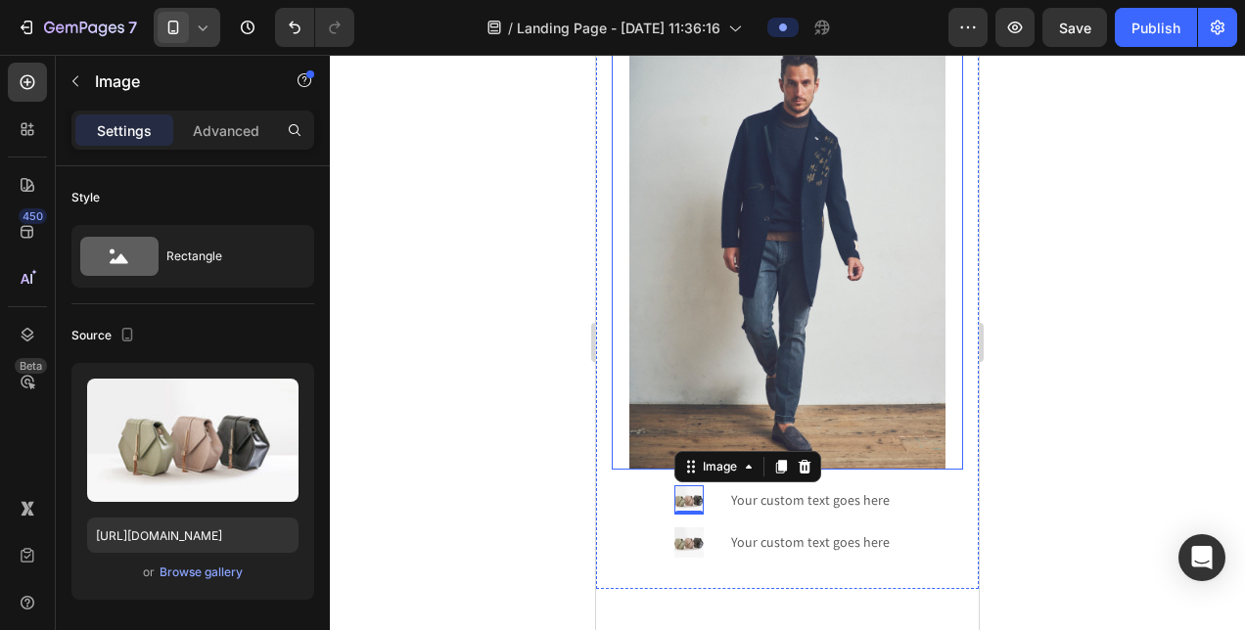
scroll to position [979, 0]
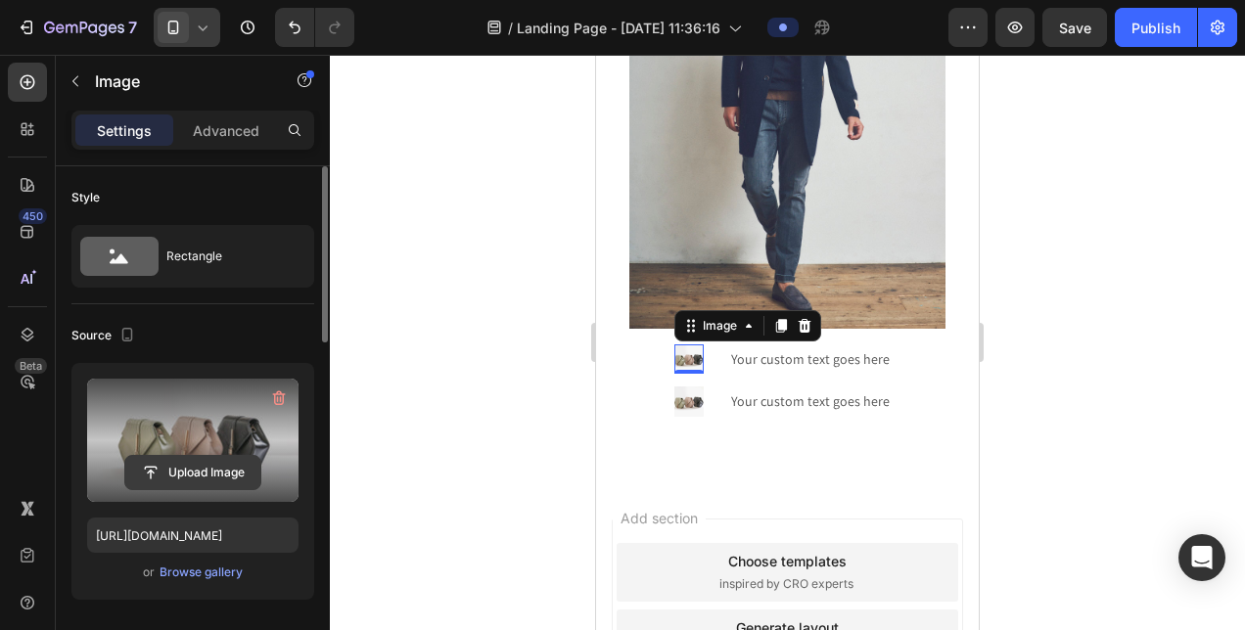
click at [161, 464] on input "file" at bounding box center [192, 472] width 135 height 33
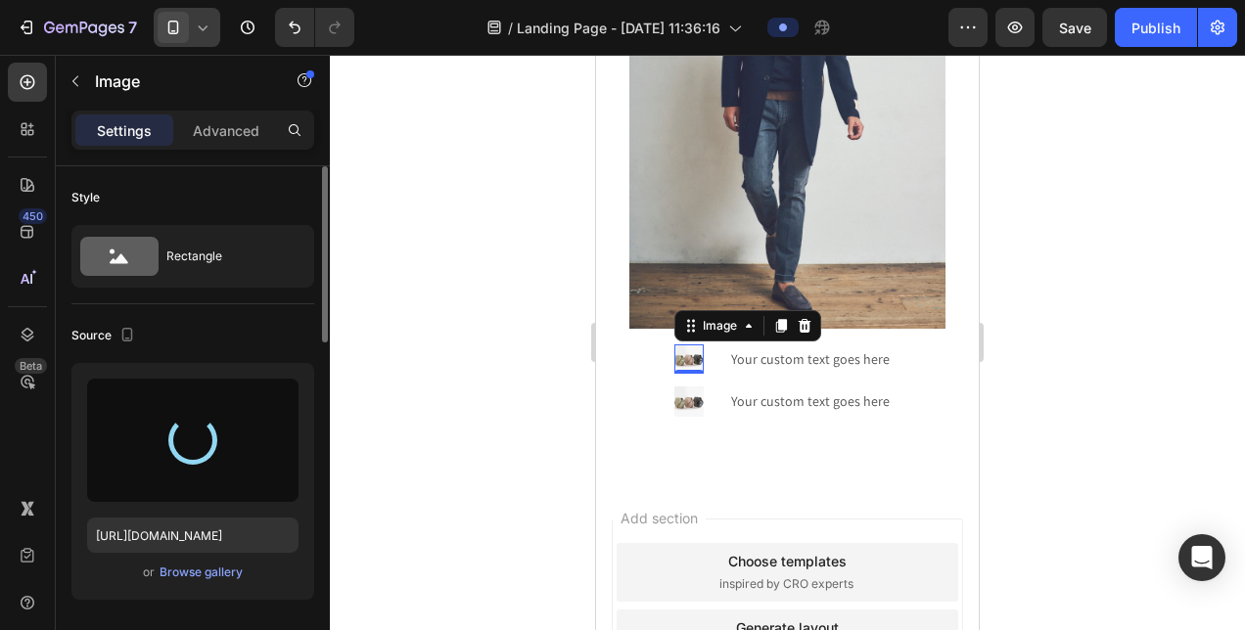
type input "[URL][DOMAIN_NAME]"
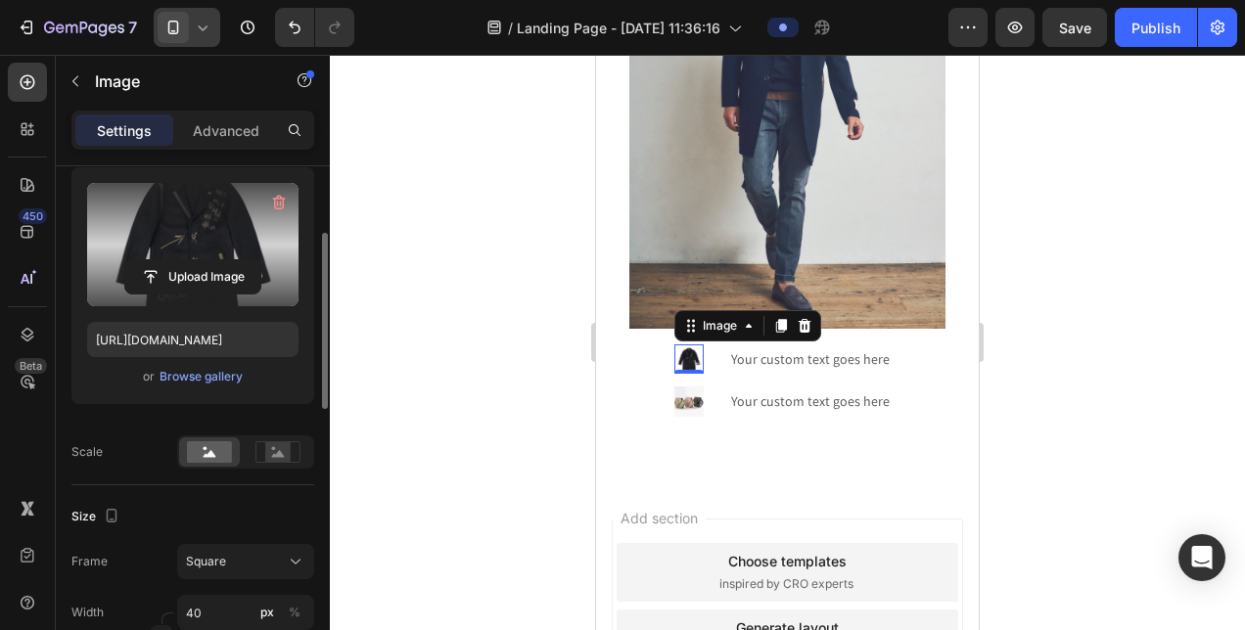
scroll to position [294, 0]
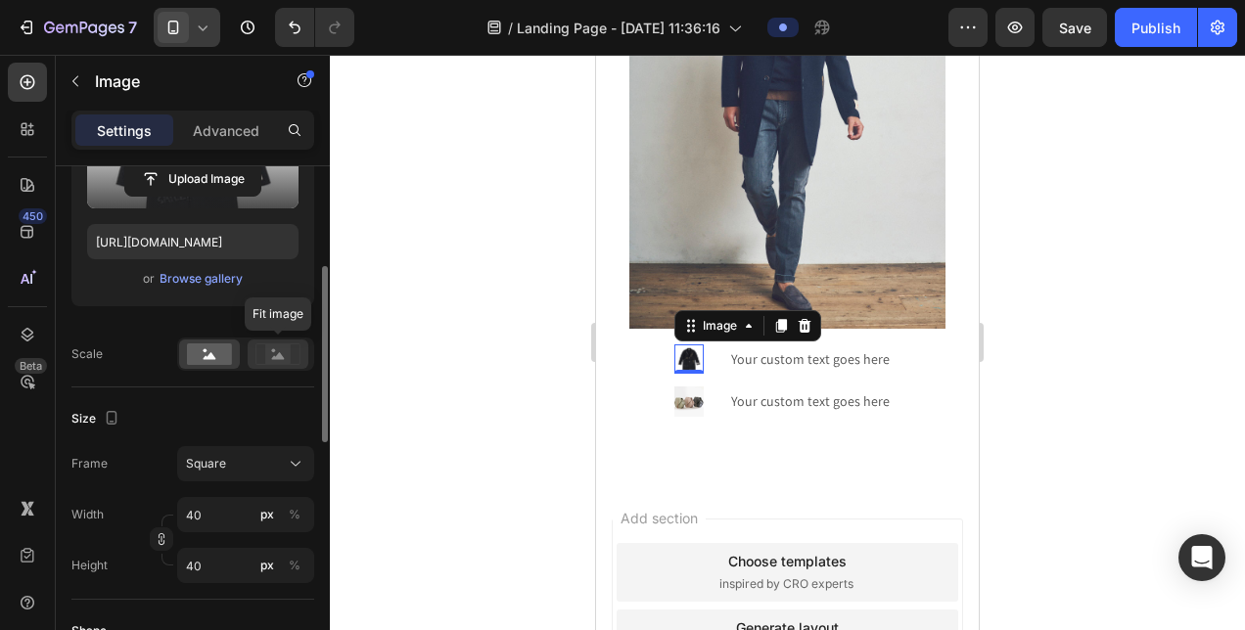
click at [272, 360] on rect at bounding box center [277, 355] width 25 height 20
click at [281, 356] on icon at bounding box center [278, 355] width 13 height 7
click at [228, 359] on rect at bounding box center [209, 355] width 45 height 22
click at [280, 358] on icon at bounding box center [278, 355] width 13 height 7
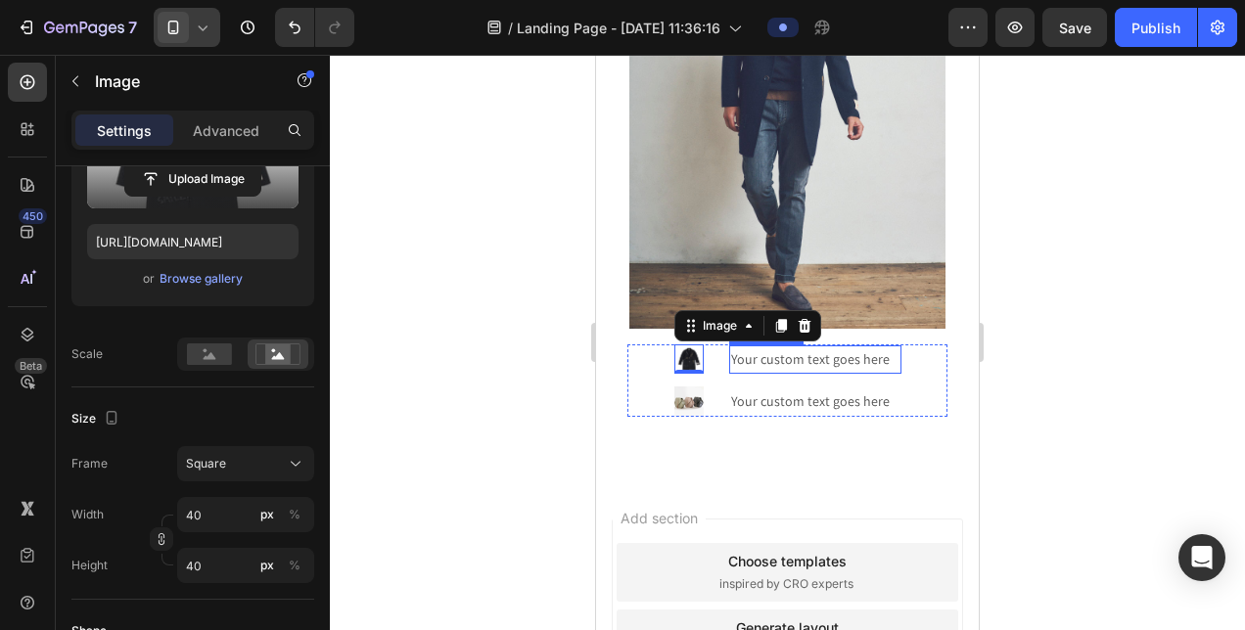
click at [851, 345] on div "Your custom text goes here" at bounding box center [815, 359] width 172 height 28
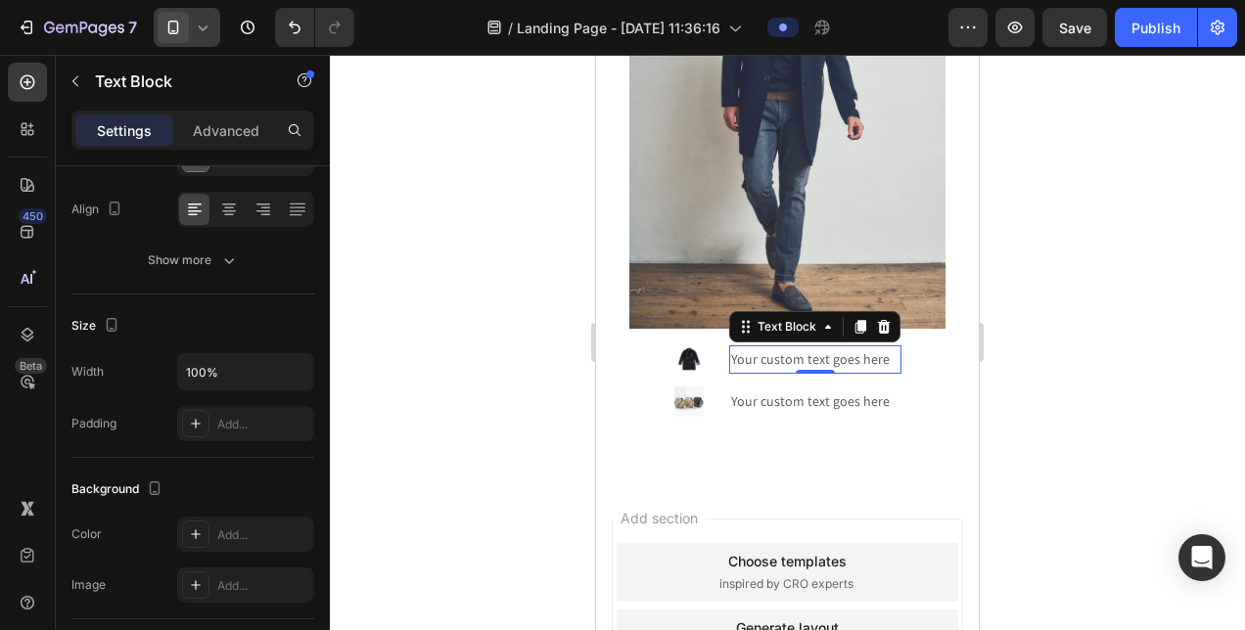
scroll to position [0, 0]
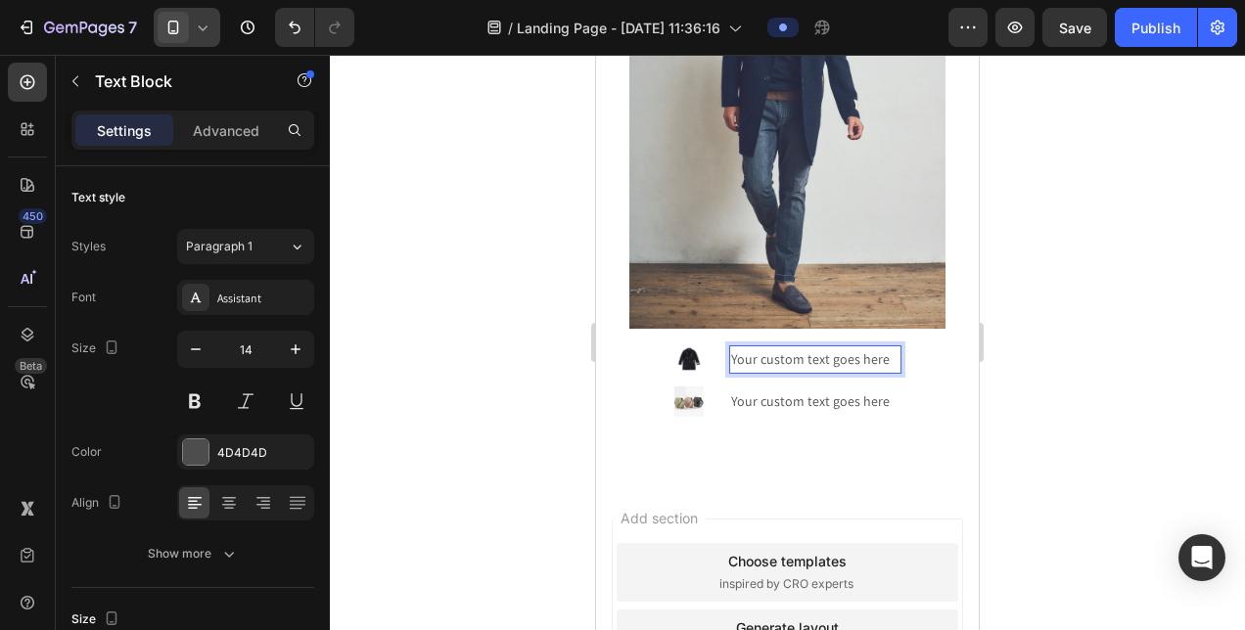
click at [747, 345] on div "Your custom text goes here" at bounding box center [815, 359] width 172 height 28
click at [752, 347] on p "Your custom text goes here" at bounding box center [815, 359] width 168 height 24
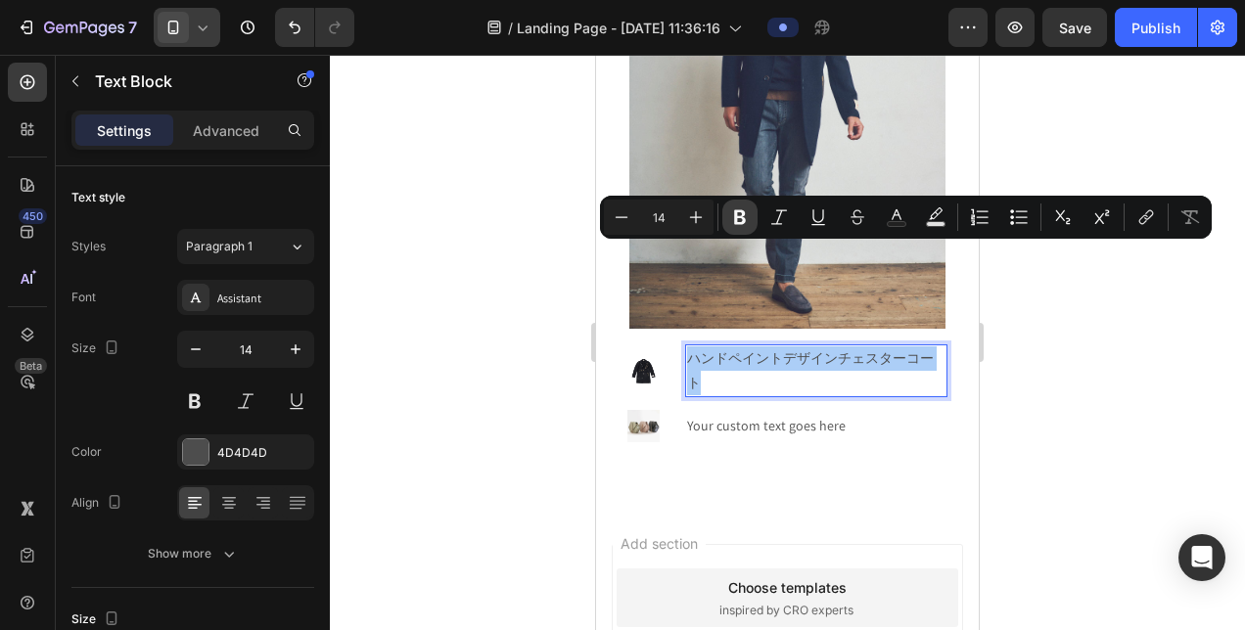
click at [753, 211] on button "Bold" at bounding box center [739, 217] width 35 height 35
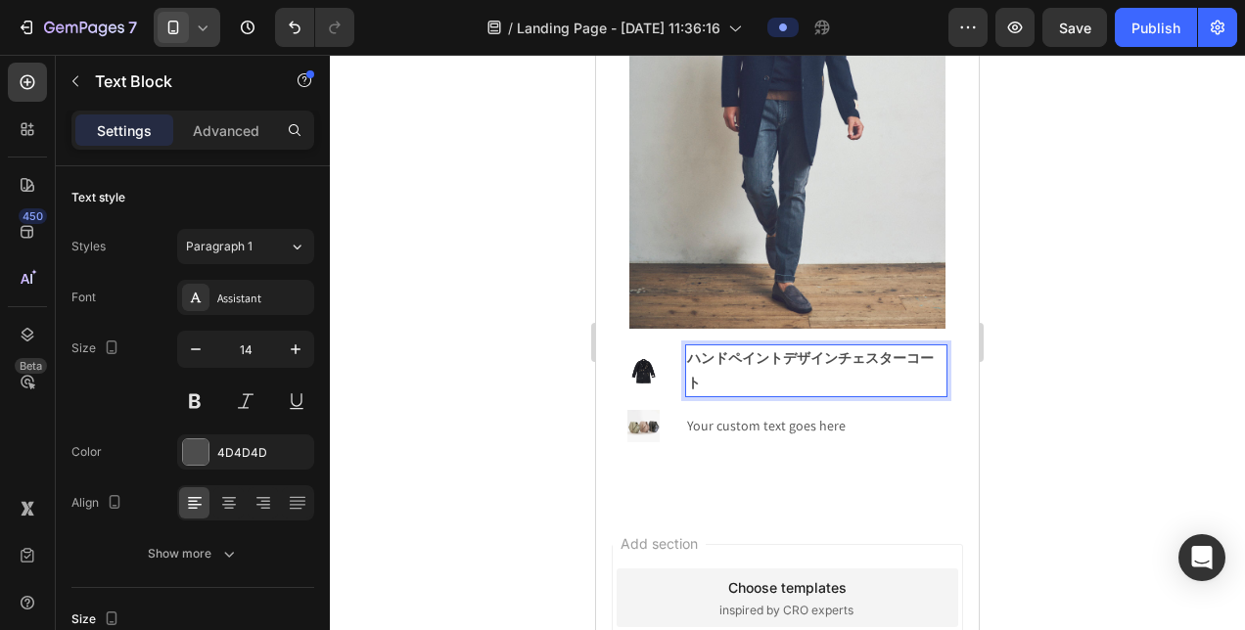
click at [705, 349] on strong "ハンドペイントデザインチェスターコート" at bounding box center [810, 370] width 247 height 42
click at [738, 346] on p "ハンドペイントデザインチェスターコート" at bounding box center [816, 370] width 258 height 49
click at [549, 305] on div at bounding box center [787, 342] width 915 height 575
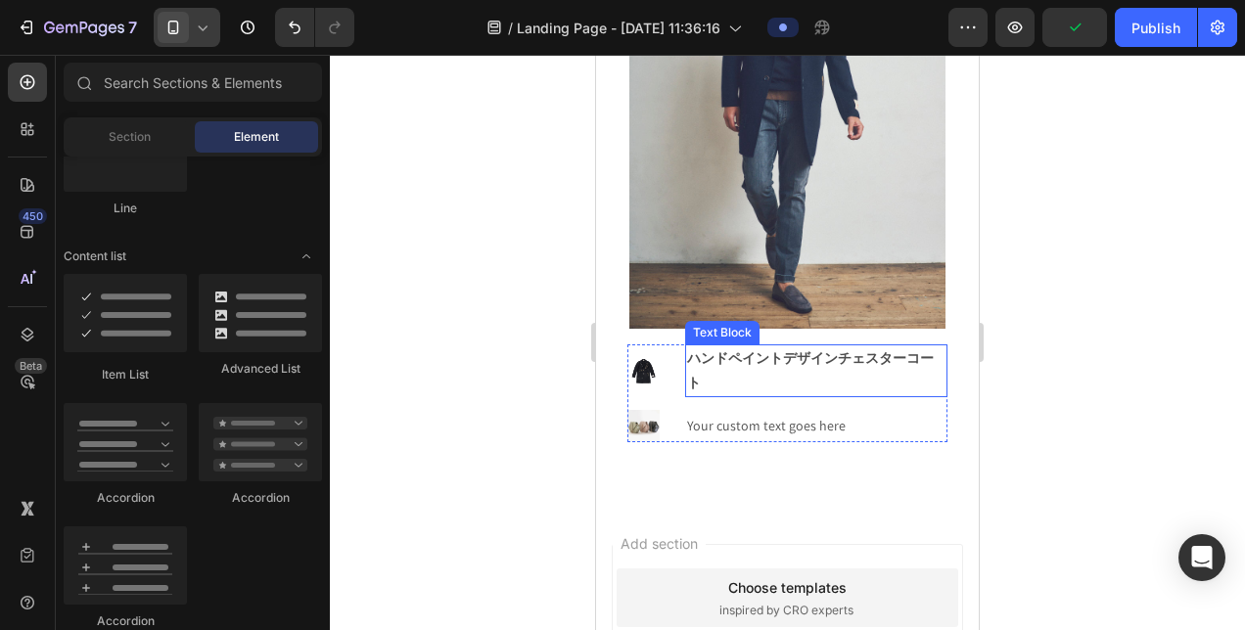
click at [750, 346] on p "ハンドペイントデザインチェスターコート" at bounding box center [816, 370] width 258 height 49
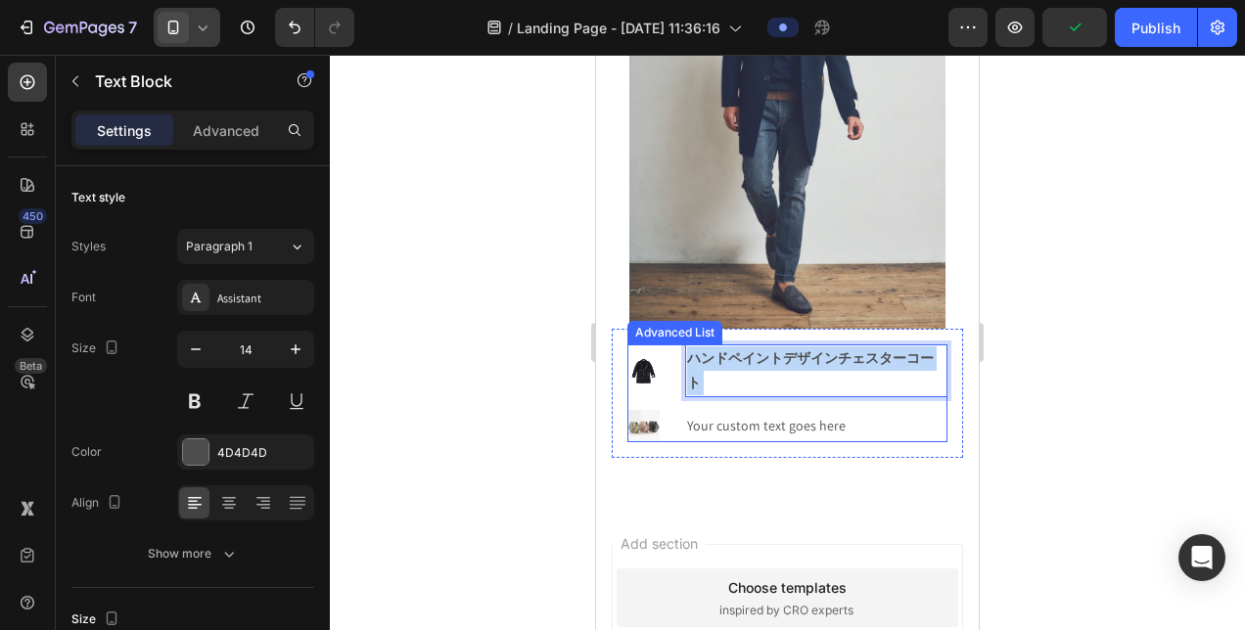
drag, startPoint x: 737, startPoint y: 270, endPoint x: 683, endPoint y: 253, distance: 56.6
click at [683, 345] on li "Image ハンドペイントデザインチェスターコート Text Block 0" at bounding box center [787, 371] width 320 height 53
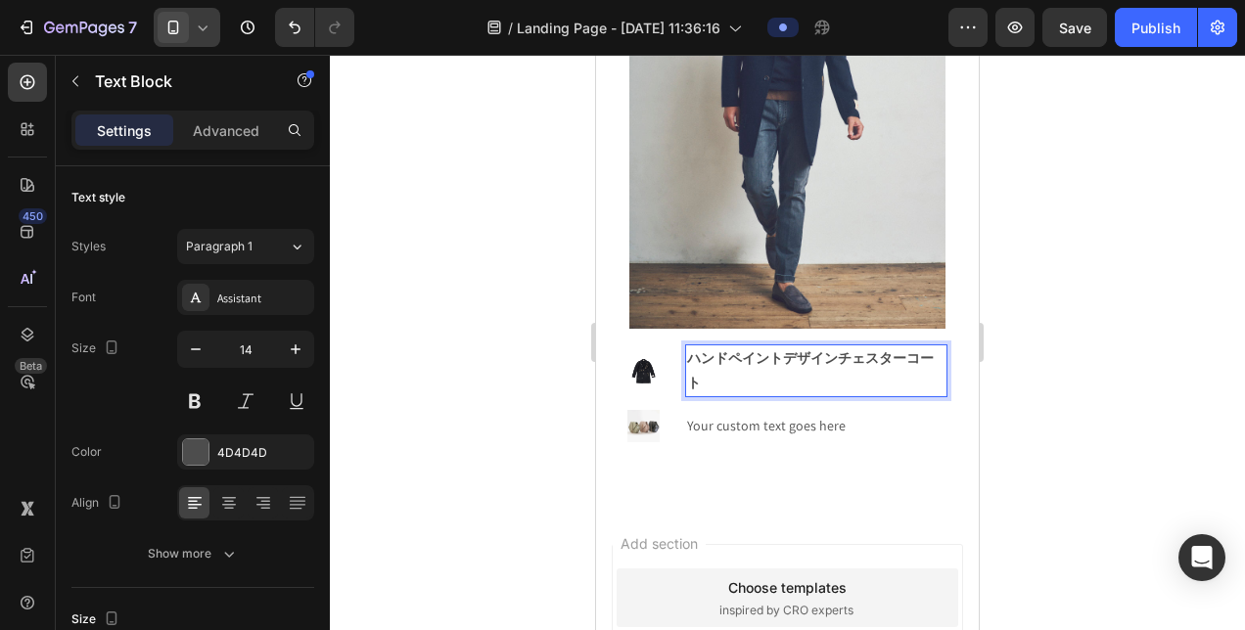
click at [705, 349] on strong "ハンドペイントデザインチェスターコート" at bounding box center [810, 370] width 247 height 42
click at [704, 349] on strong "ハンドペイントデザインチェスターコート" at bounding box center [810, 370] width 247 height 42
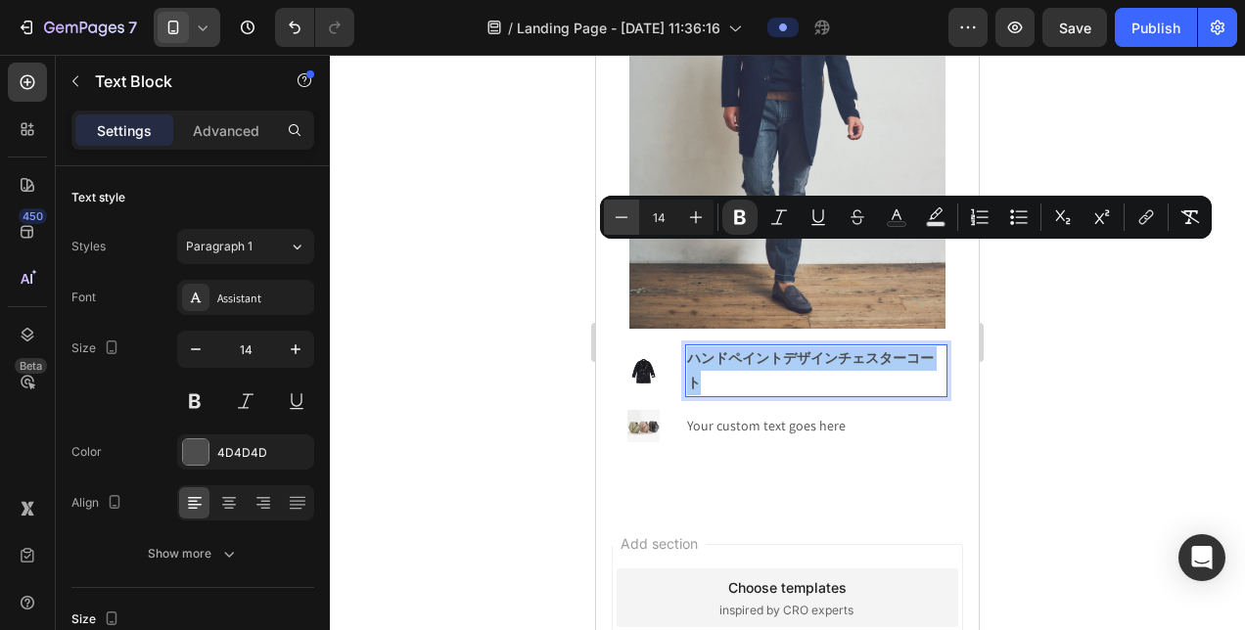
click at [629, 219] on icon "Editor contextual toolbar" at bounding box center [622, 217] width 20 height 20
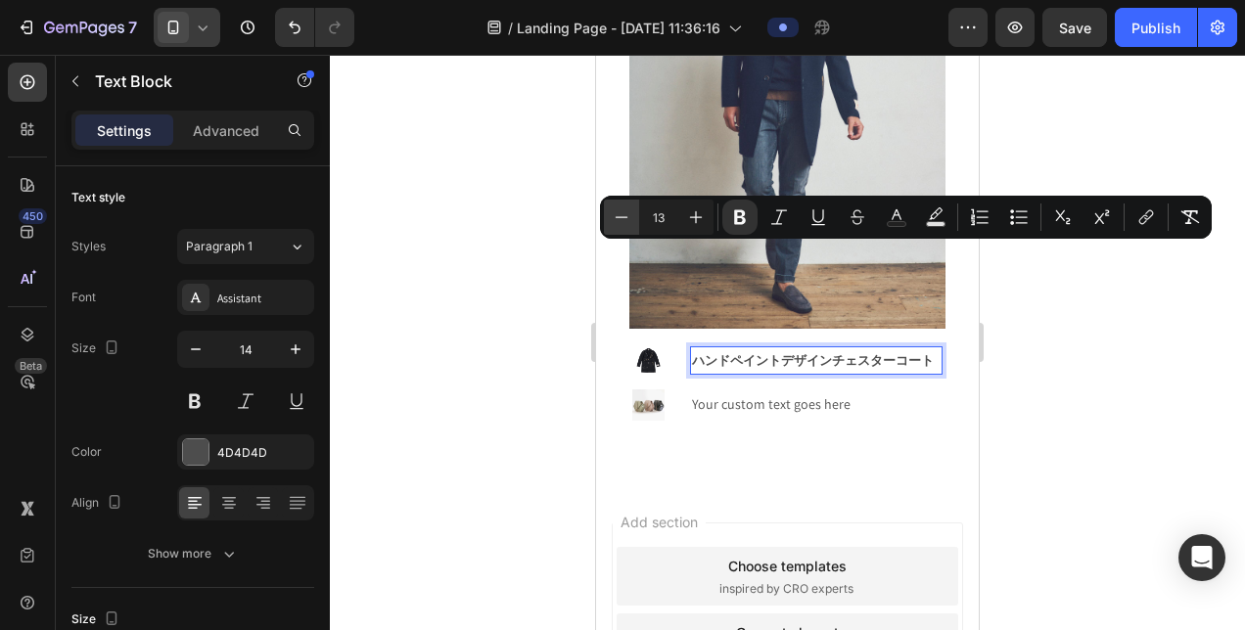
click at [629, 219] on icon "Editor contextual toolbar" at bounding box center [622, 217] width 20 height 20
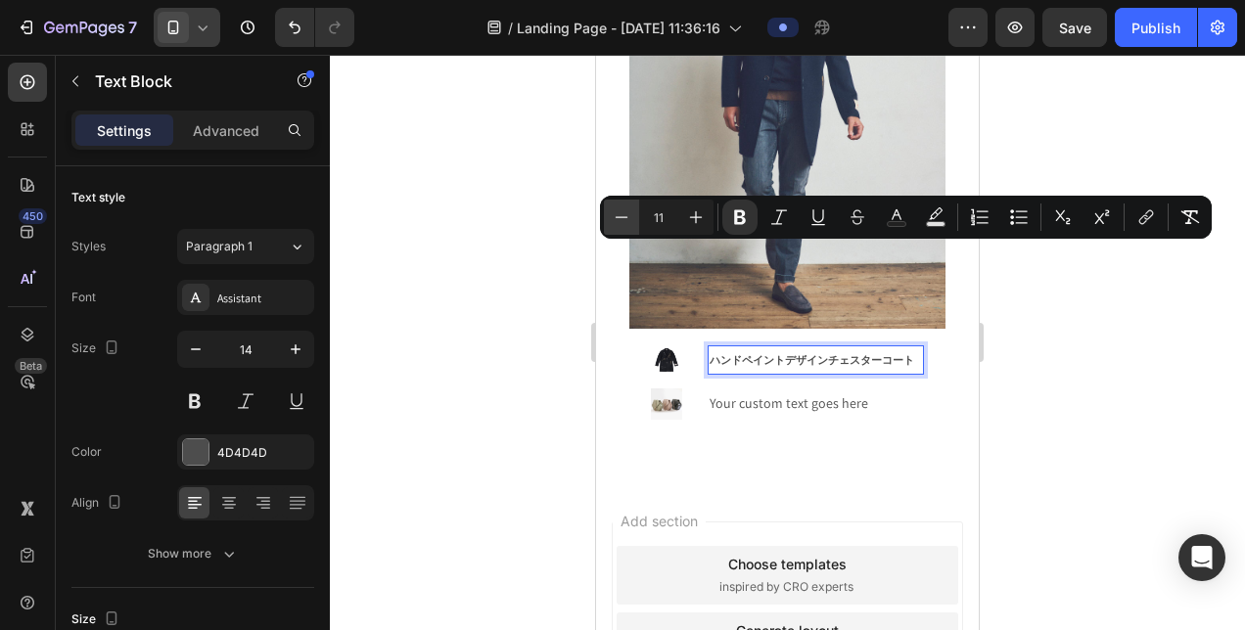
click at [629, 219] on icon "Editor contextual toolbar" at bounding box center [622, 217] width 20 height 20
type input "10"
click at [1143, 225] on icon "Editor contextual toolbar" at bounding box center [1146, 217] width 20 height 20
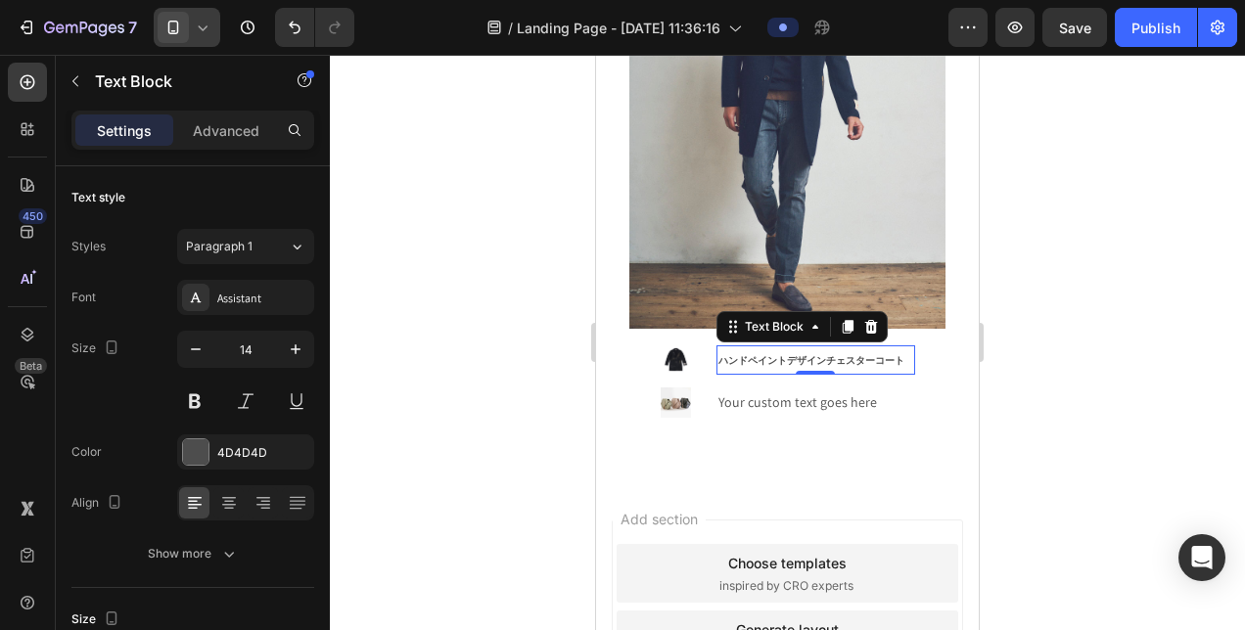
click at [830, 354] on strong "ハンドペイントデザインチェスターコート" at bounding box center [811, 360] width 186 height 13
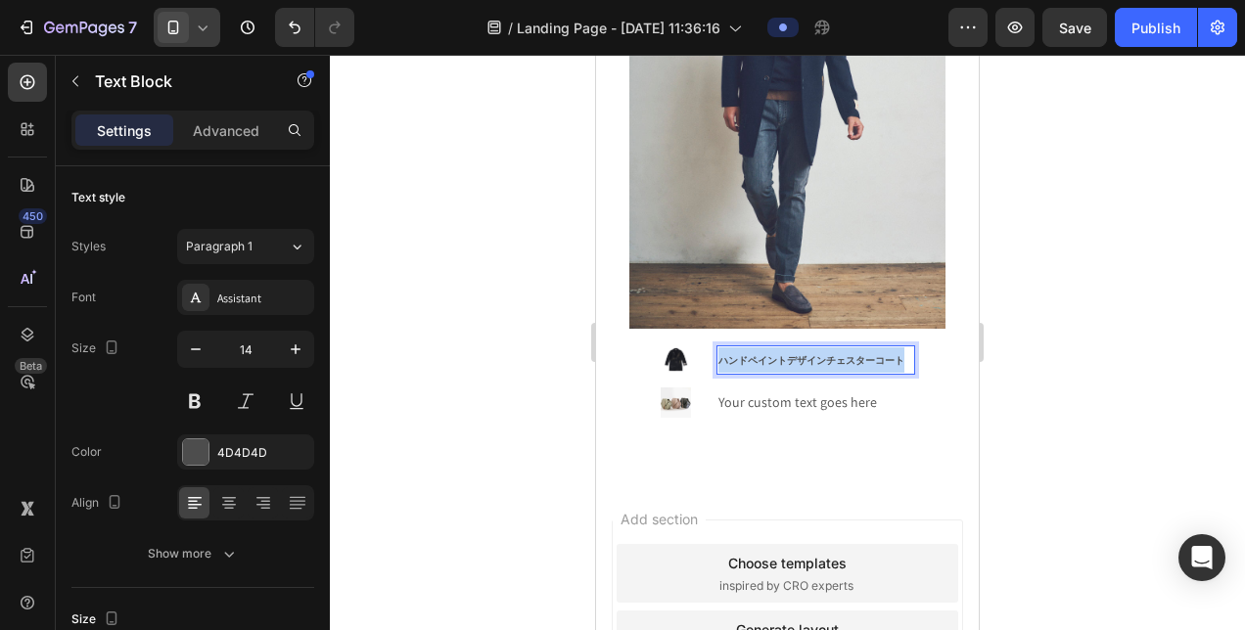
click at [830, 354] on strong "ハンドペイントデザインチェスターコート" at bounding box center [811, 360] width 186 height 13
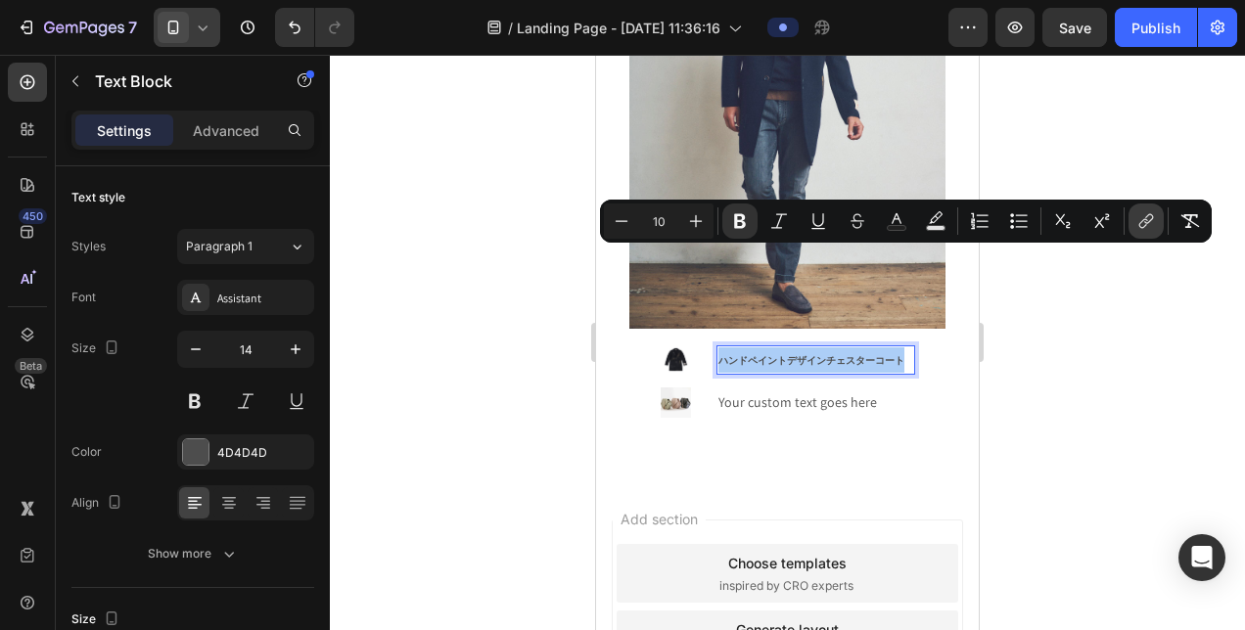
click at [1137, 224] on icon "Editor contextual toolbar" at bounding box center [1146, 221] width 20 height 20
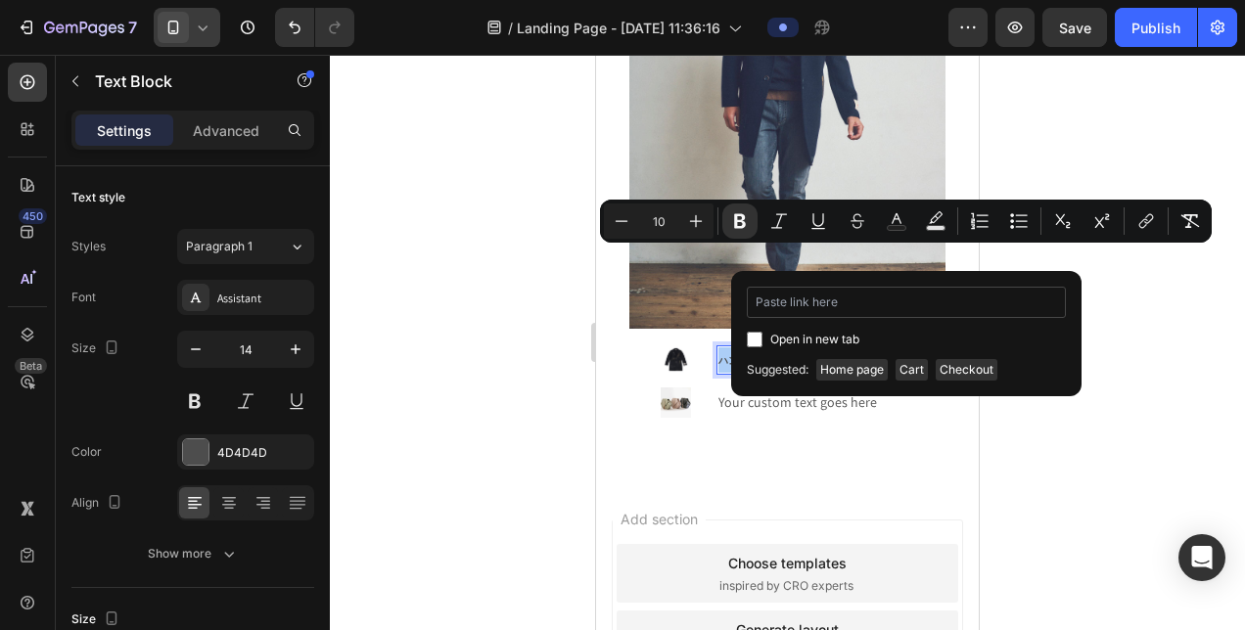
click at [945, 304] on input "Editor contextual toolbar" at bounding box center [906, 302] width 319 height 31
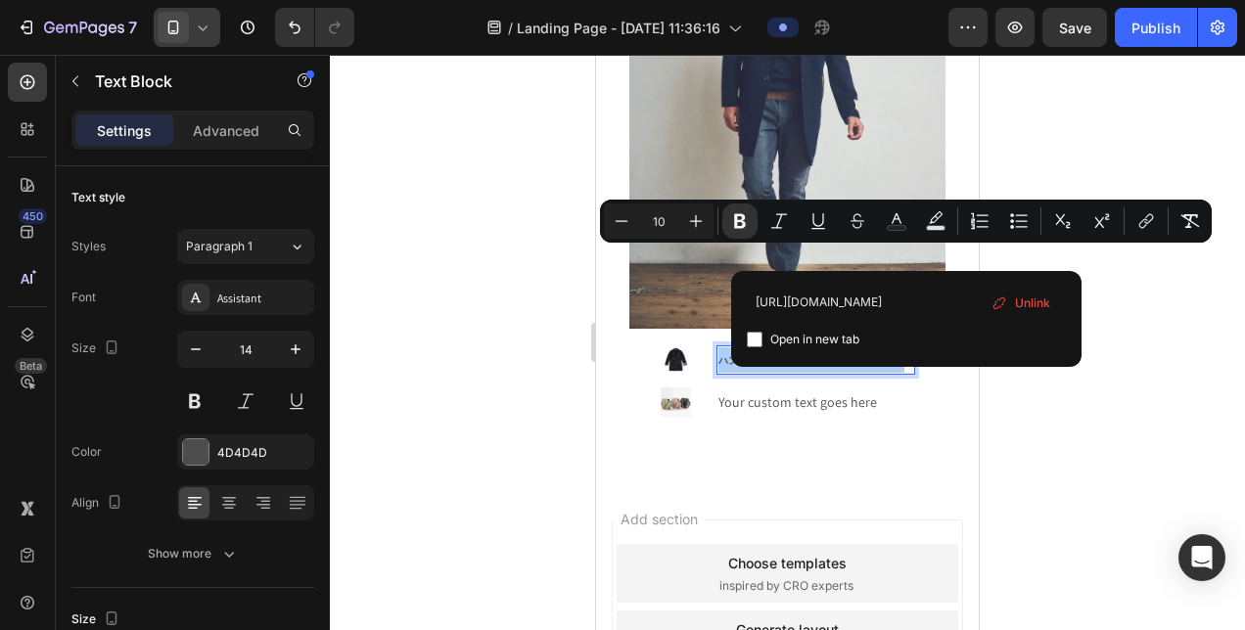
type input "[URL][DOMAIN_NAME]"
click at [755, 335] on input "Editor contextual toolbar" at bounding box center [755, 340] width 16 height 16
checkbox input "true"
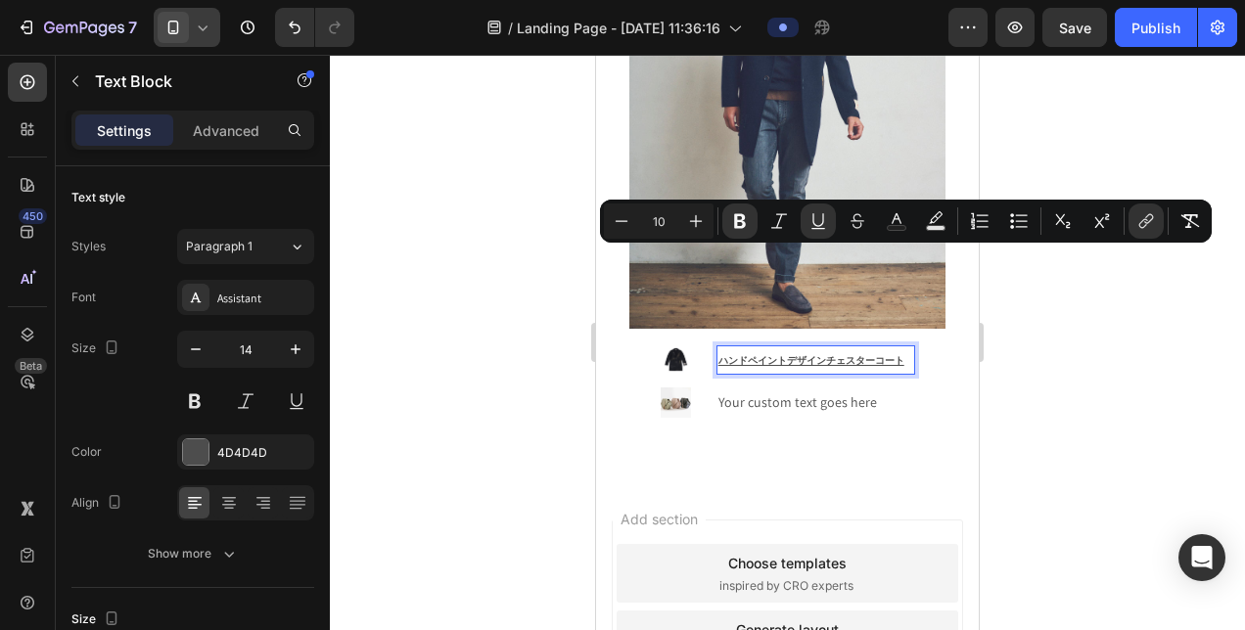
click at [1134, 362] on div at bounding box center [787, 342] width 915 height 575
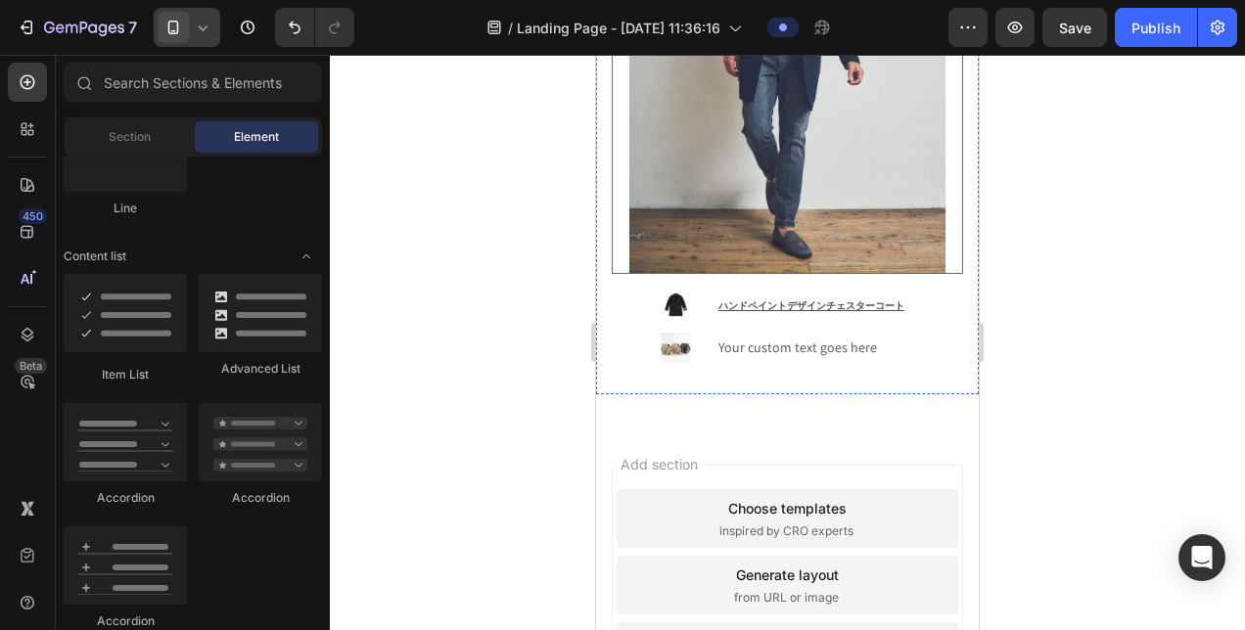
scroll to position [1140, 0]
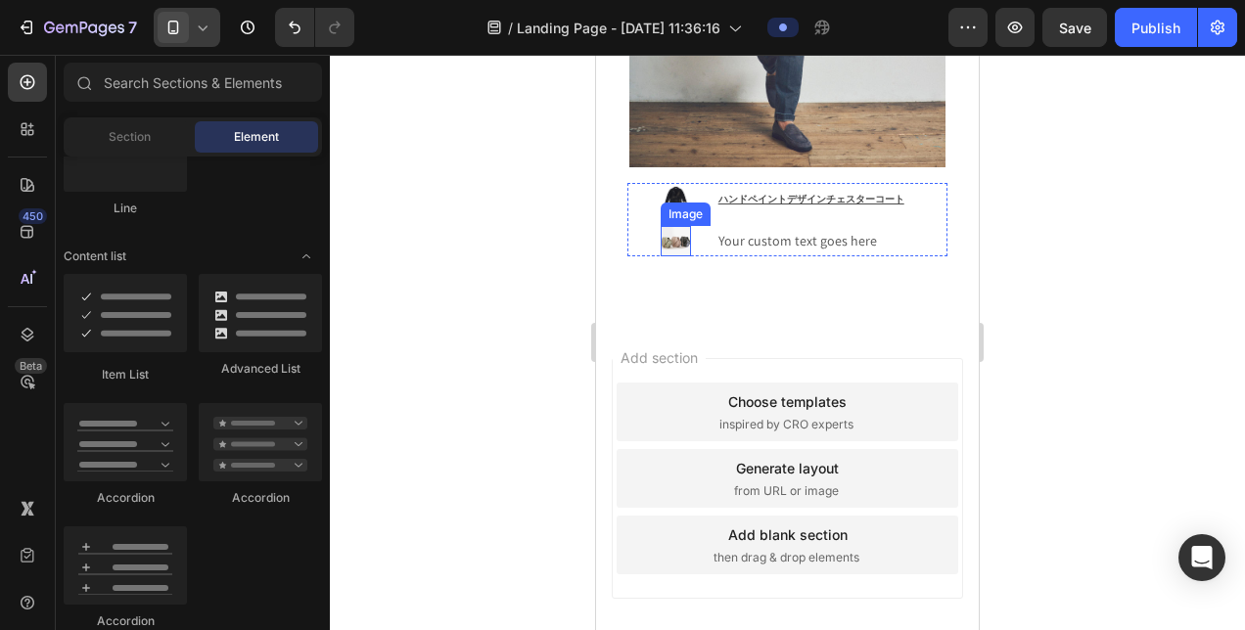
click at [677, 226] on img at bounding box center [676, 241] width 30 height 30
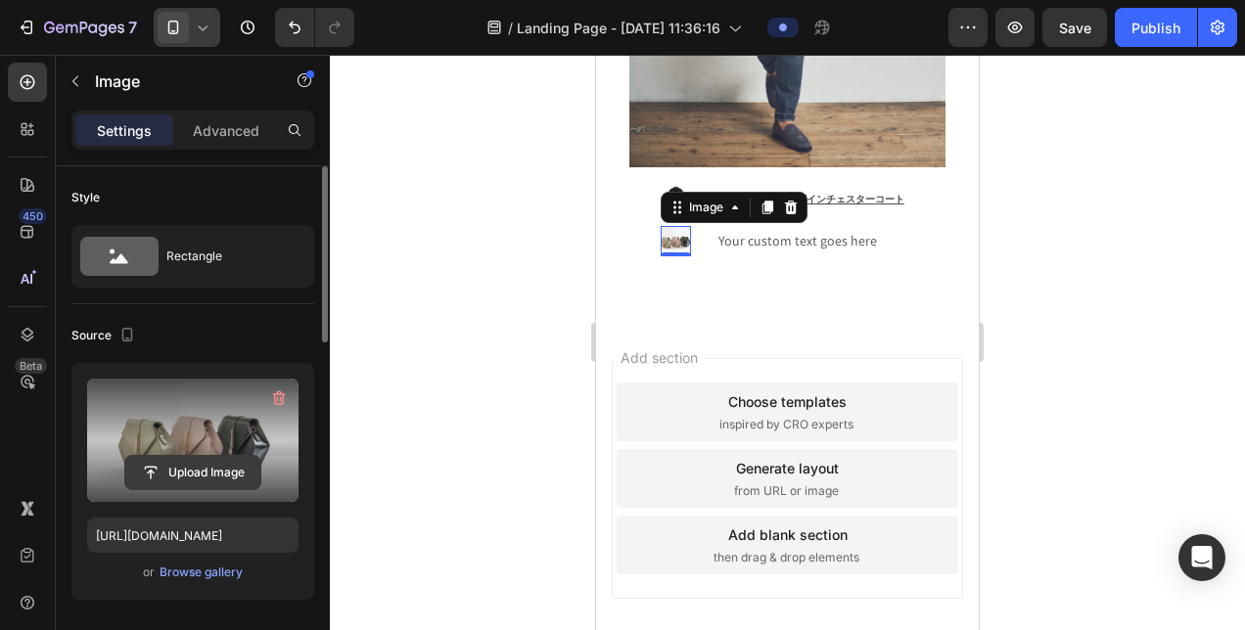
click at [226, 456] on button "Upload Image" at bounding box center [192, 472] width 137 height 35
click at [225, 470] on input "file" at bounding box center [192, 472] width 135 height 33
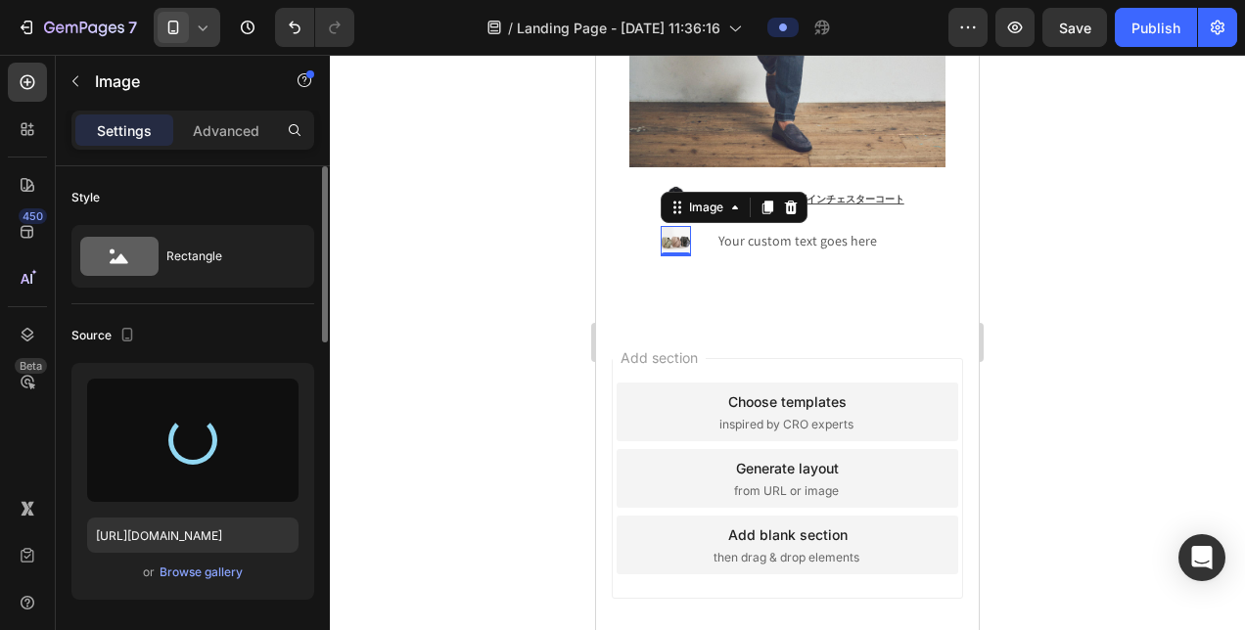
type input "[URL][DOMAIN_NAME]"
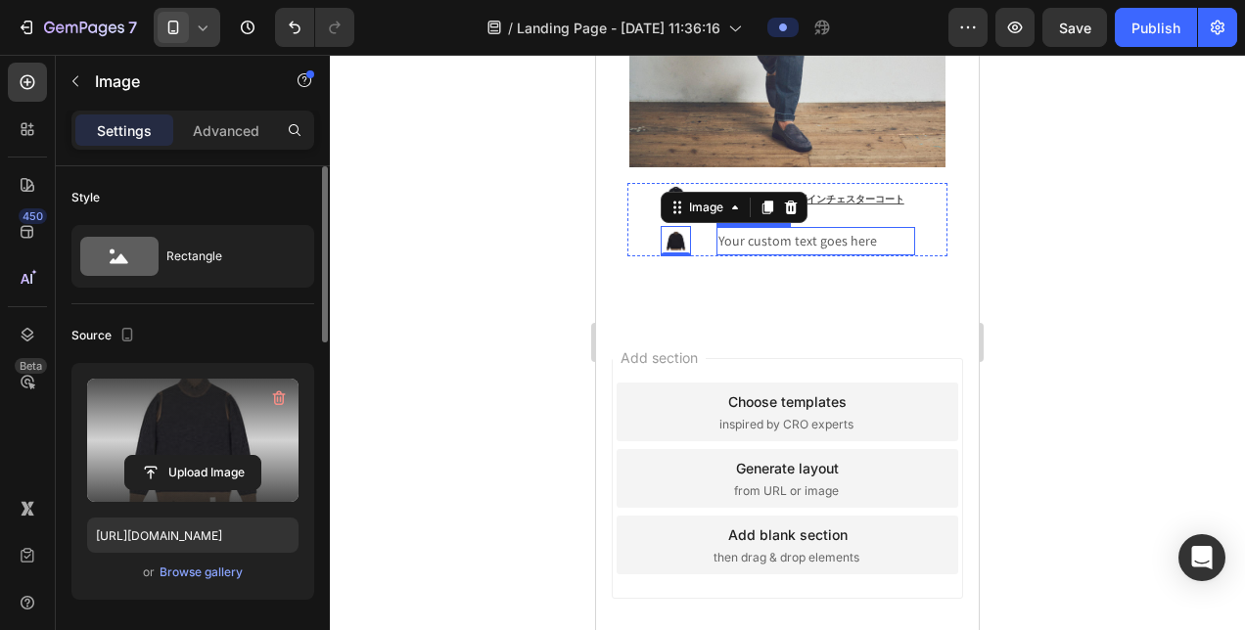
click at [782, 227] on div "Your custom text goes here" at bounding box center [815, 241] width 199 height 28
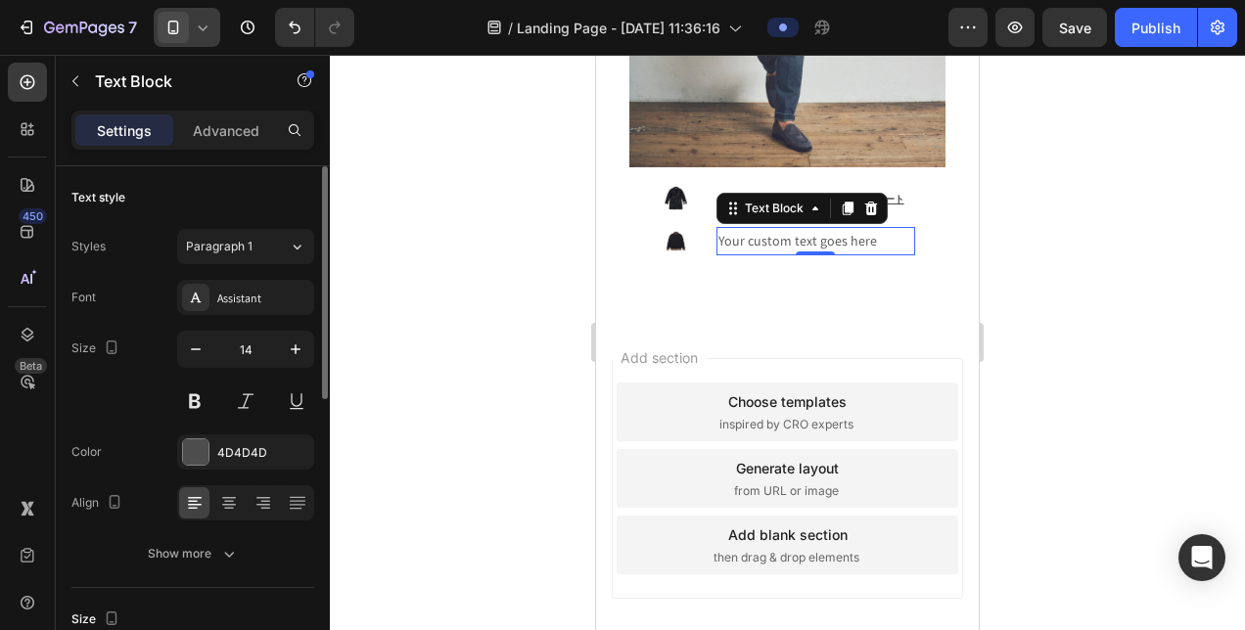
click at [782, 227] on div "Your custom text goes here" at bounding box center [815, 241] width 199 height 28
click at [782, 229] on p "Your custom text goes here" at bounding box center [815, 241] width 195 height 24
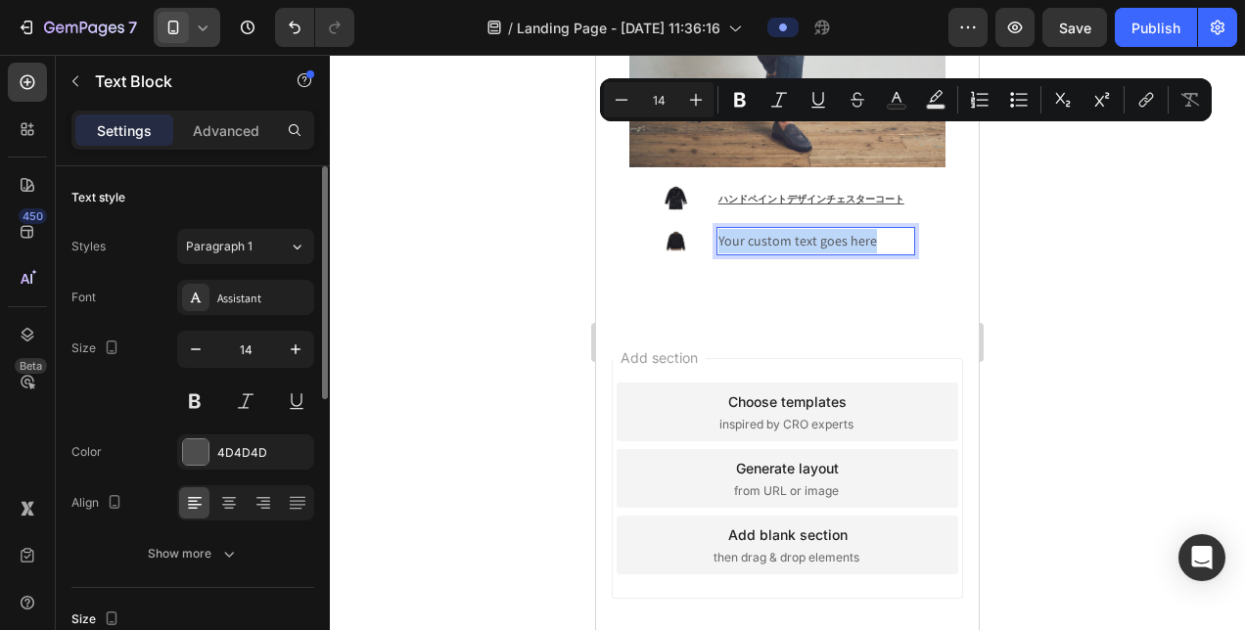
click at [782, 229] on p "Your custom text goes here" at bounding box center [815, 241] width 195 height 24
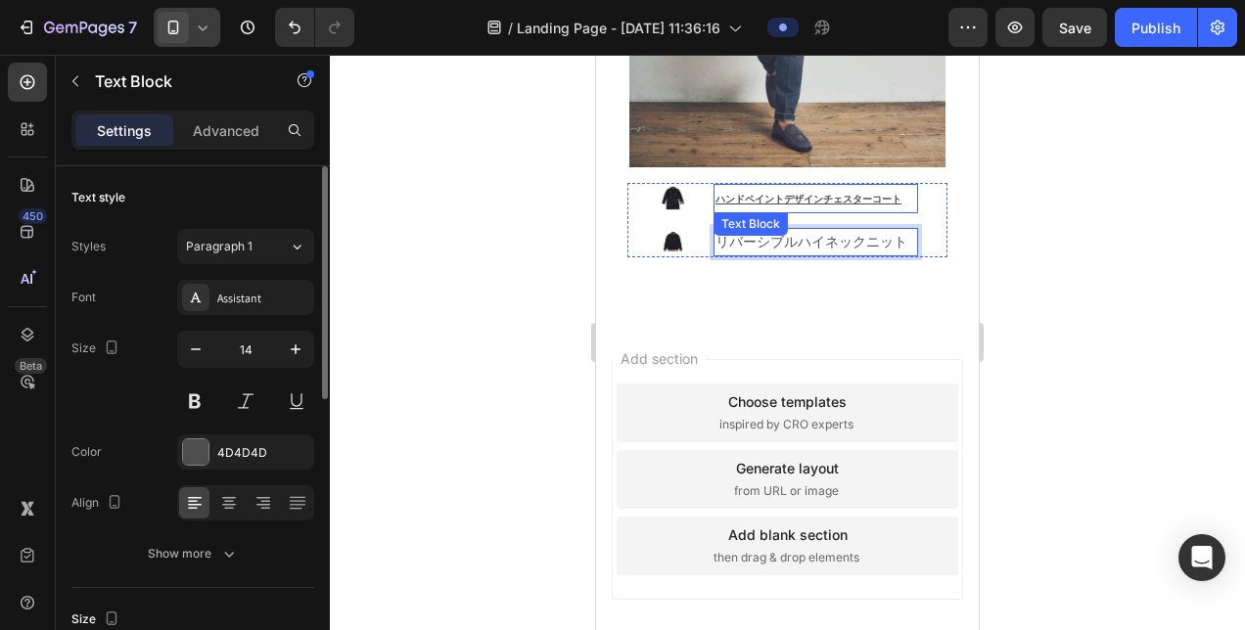
click at [907, 186] on p "ハンドペイントデザインチェスターコート" at bounding box center [815, 198] width 201 height 25
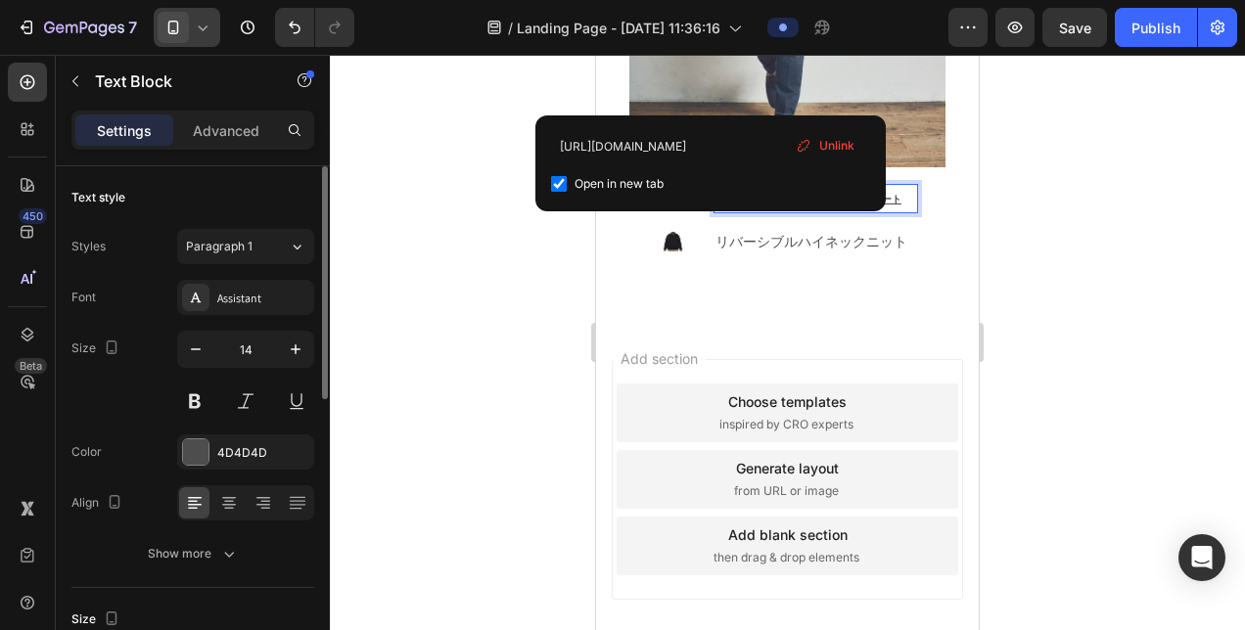
click at [898, 186] on p "ハンドペイントデザインチェスターコート" at bounding box center [815, 198] width 201 height 25
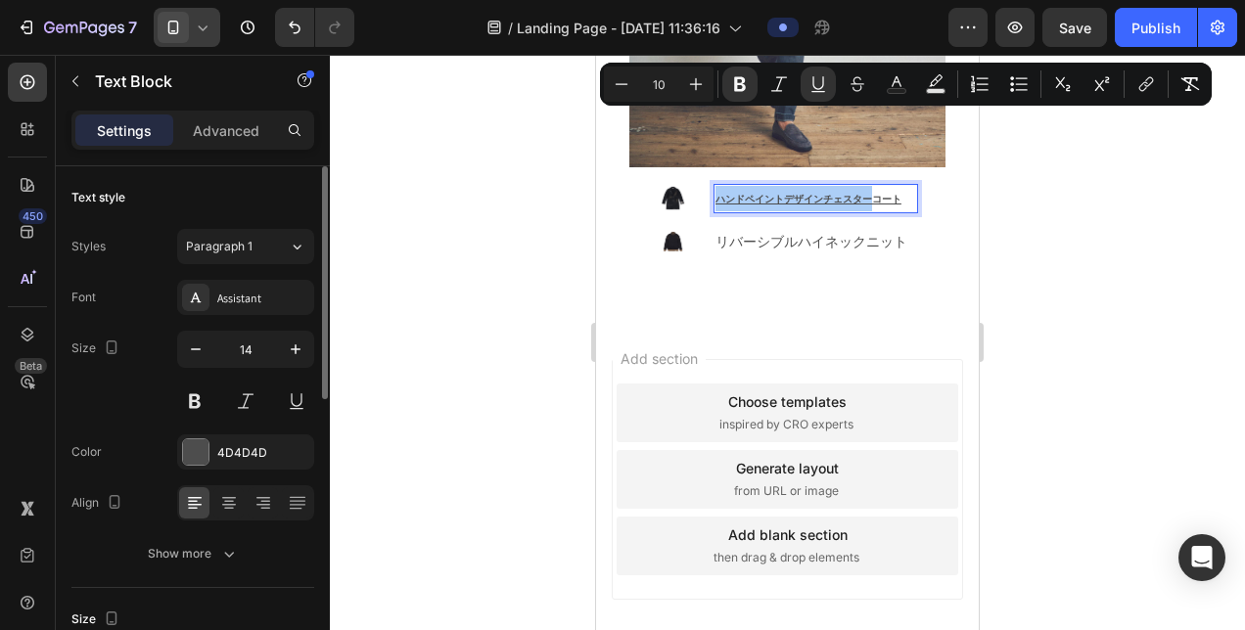
click at [1019, 177] on div at bounding box center [787, 342] width 915 height 575
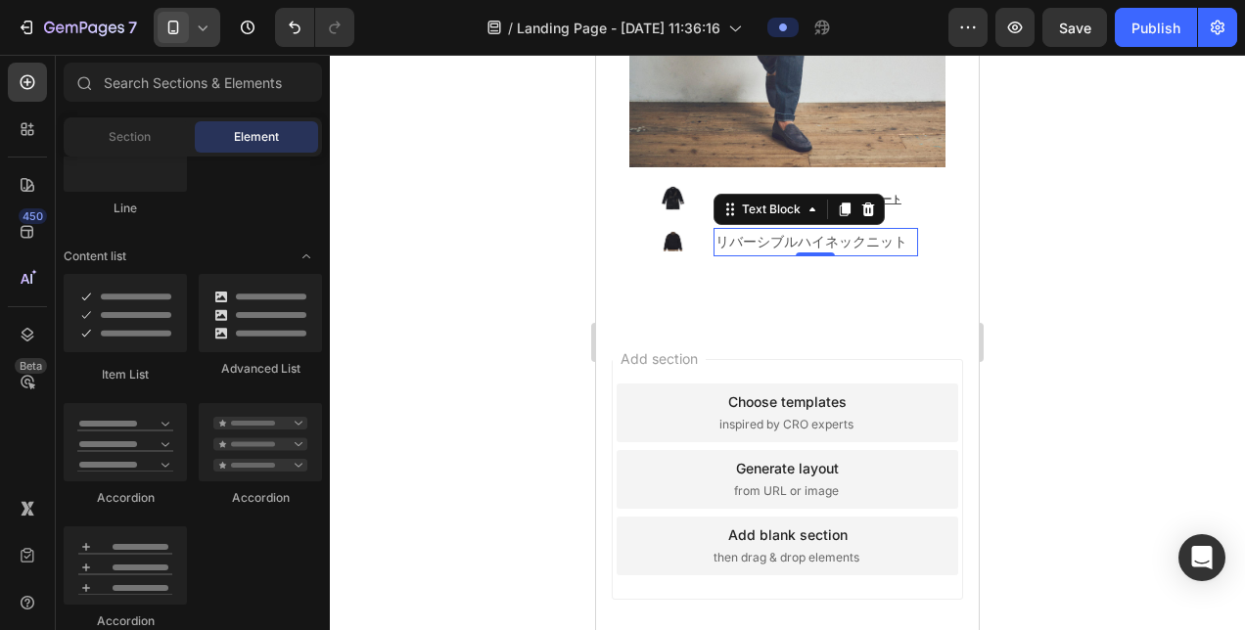
click at [853, 230] on p "リバーシブルハイネックニット" at bounding box center [815, 242] width 201 height 24
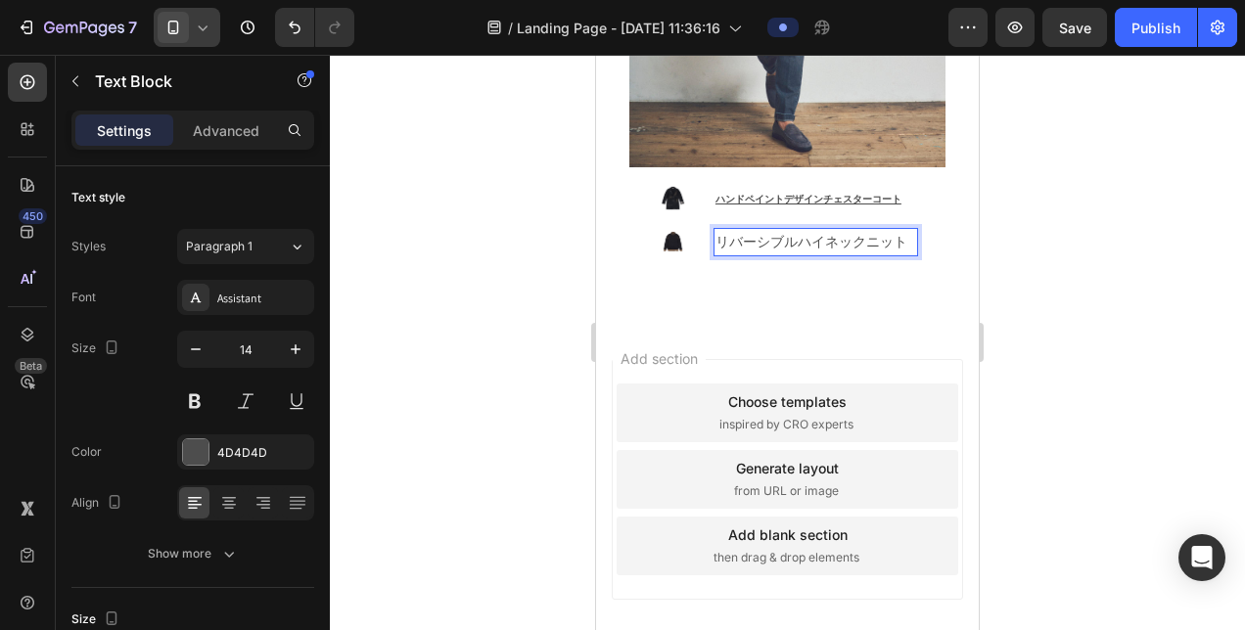
click at [853, 230] on p "リバーシブルハイネックニット" at bounding box center [815, 242] width 201 height 24
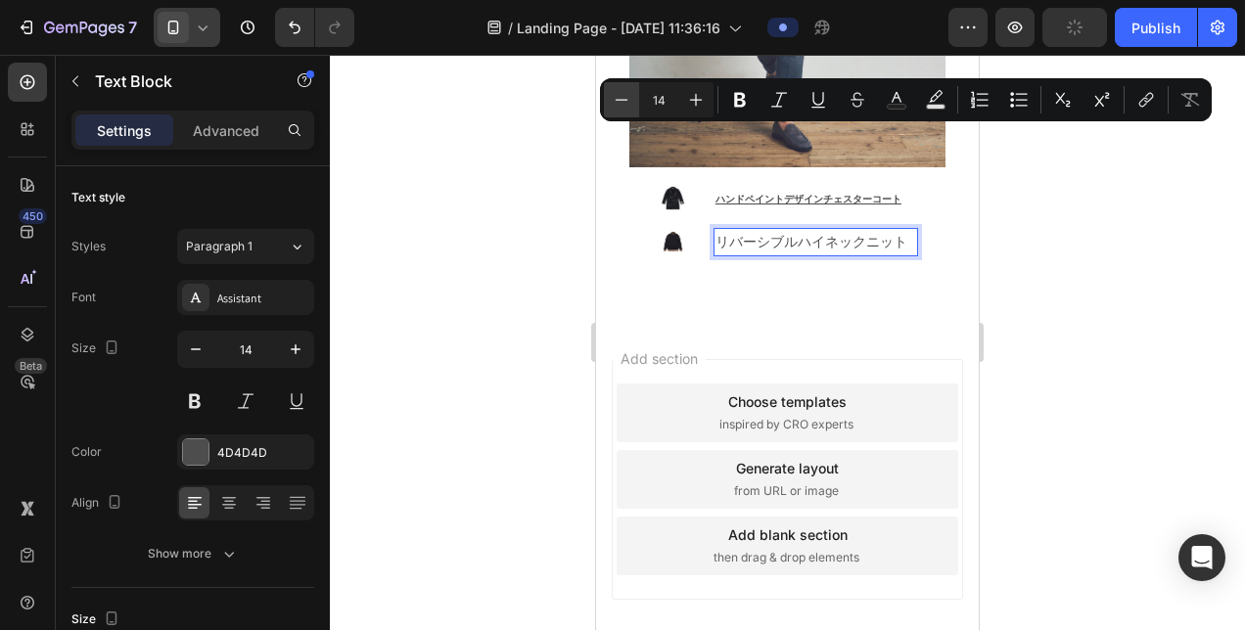
click at [620, 106] on icon "Editor contextual toolbar" at bounding box center [622, 100] width 20 height 20
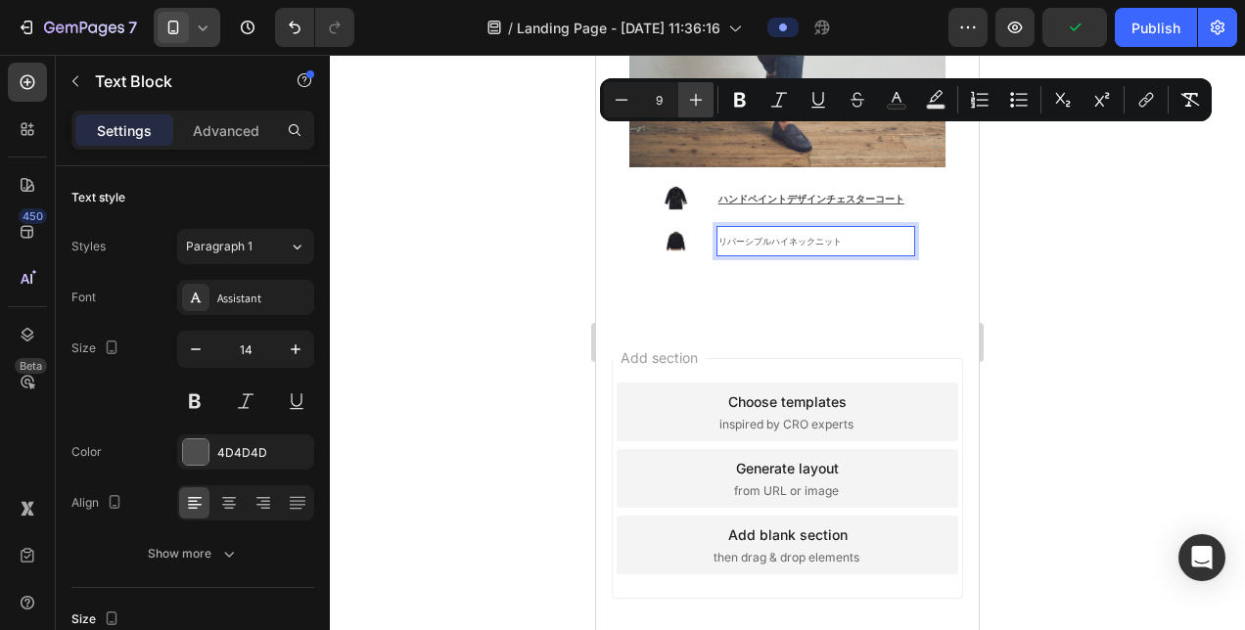
click at [691, 104] on icon "Editor contextual toolbar" at bounding box center [696, 100] width 20 height 20
type input "10"
click at [745, 98] on icon "Editor contextual toolbar" at bounding box center [740, 100] width 20 height 20
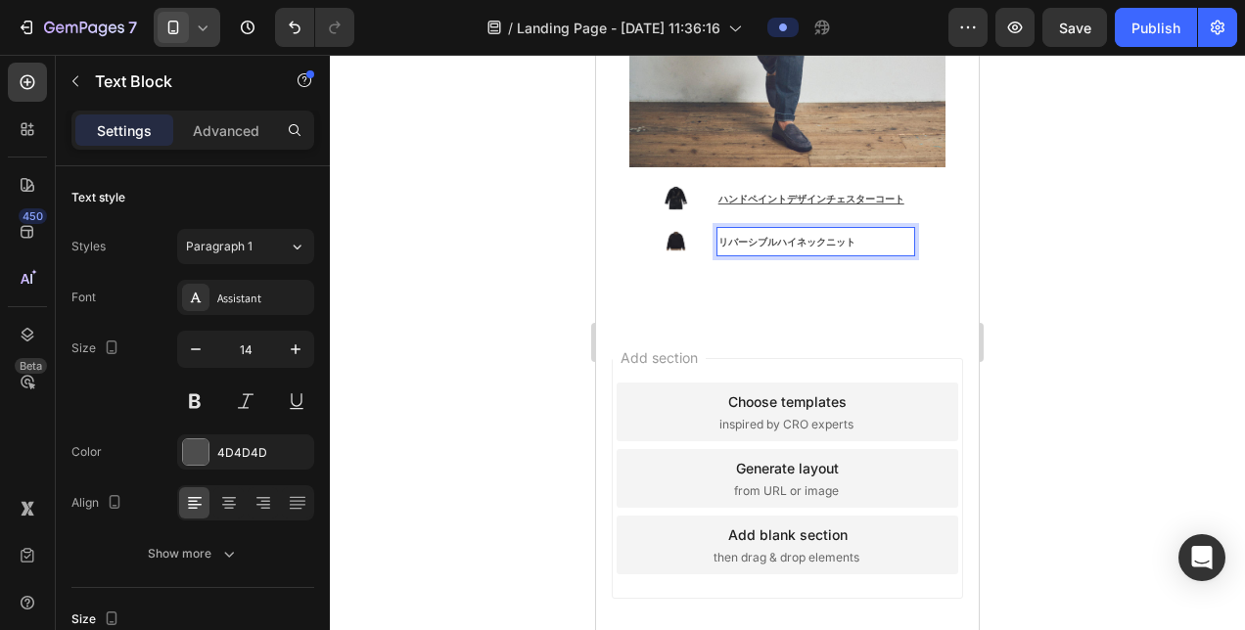
click at [854, 229] on p "リバーシブルハイネックニット" at bounding box center [815, 241] width 195 height 25
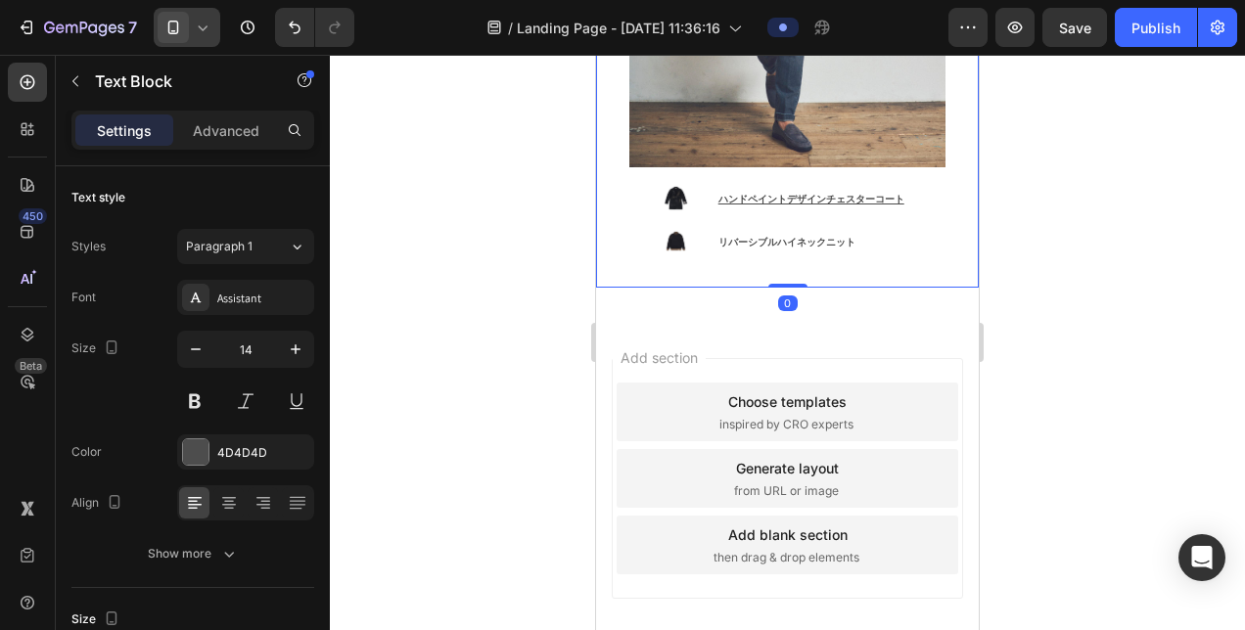
click at [859, 229] on p "リバーシブルハイネックニット" at bounding box center [815, 241] width 195 height 25
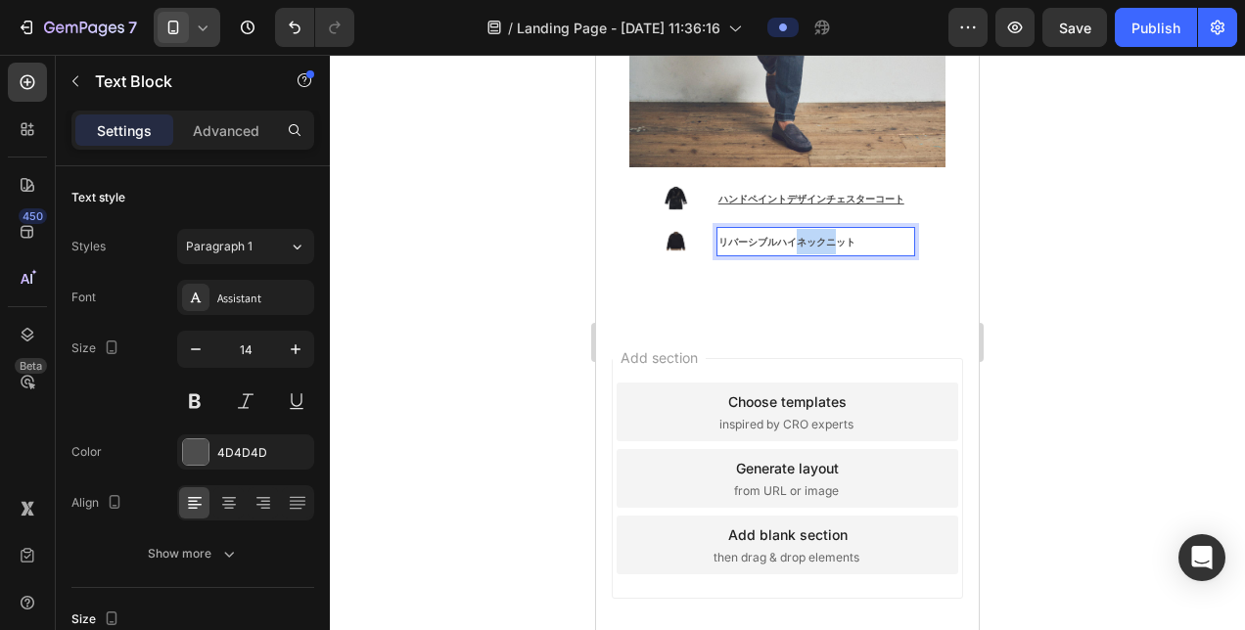
drag, startPoint x: 831, startPoint y: 135, endPoint x: 793, endPoint y: 135, distance: 38.2
click at [793, 236] on strong "リバーシブルハイネックニット" at bounding box center [786, 242] width 137 height 13
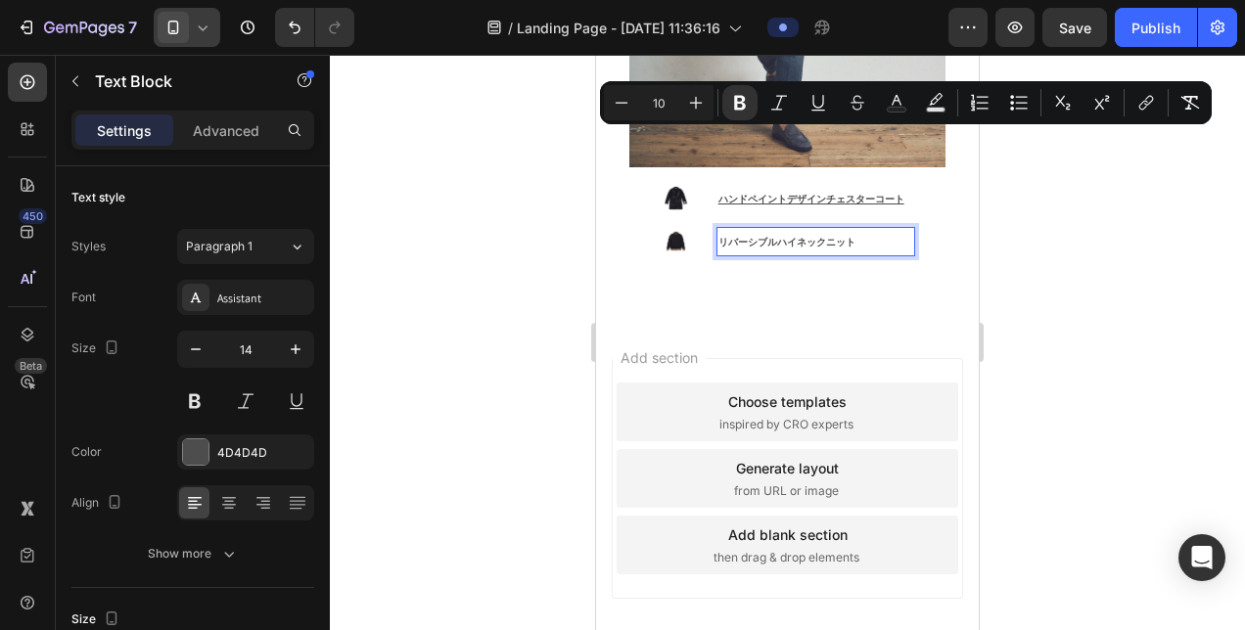
click at [865, 229] on p "リバーシブルハイネックニット" at bounding box center [815, 241] width 195 height 25
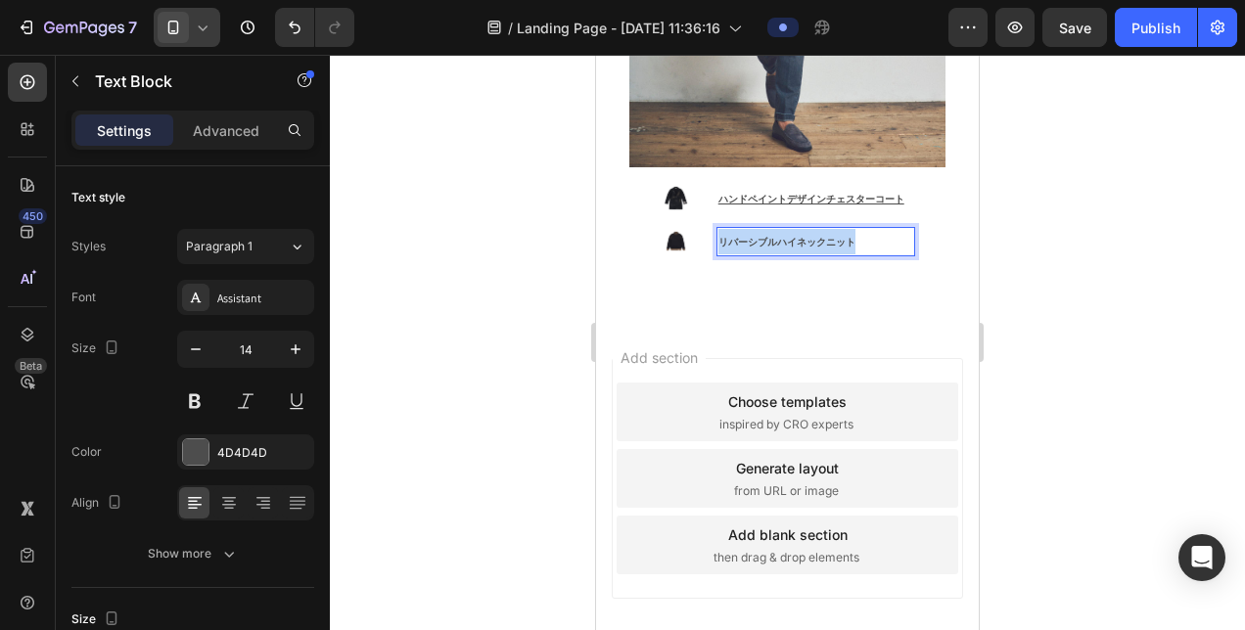
drag, startPoint x: 865, startPoint y: 137, endPoint x: 680, endPoint y: 139, distance: 185.0
click at [680, 226] on li "Image リバーシブルハイネックニット Text Block 0" at bounding box center [788, 241] width 254 height 30
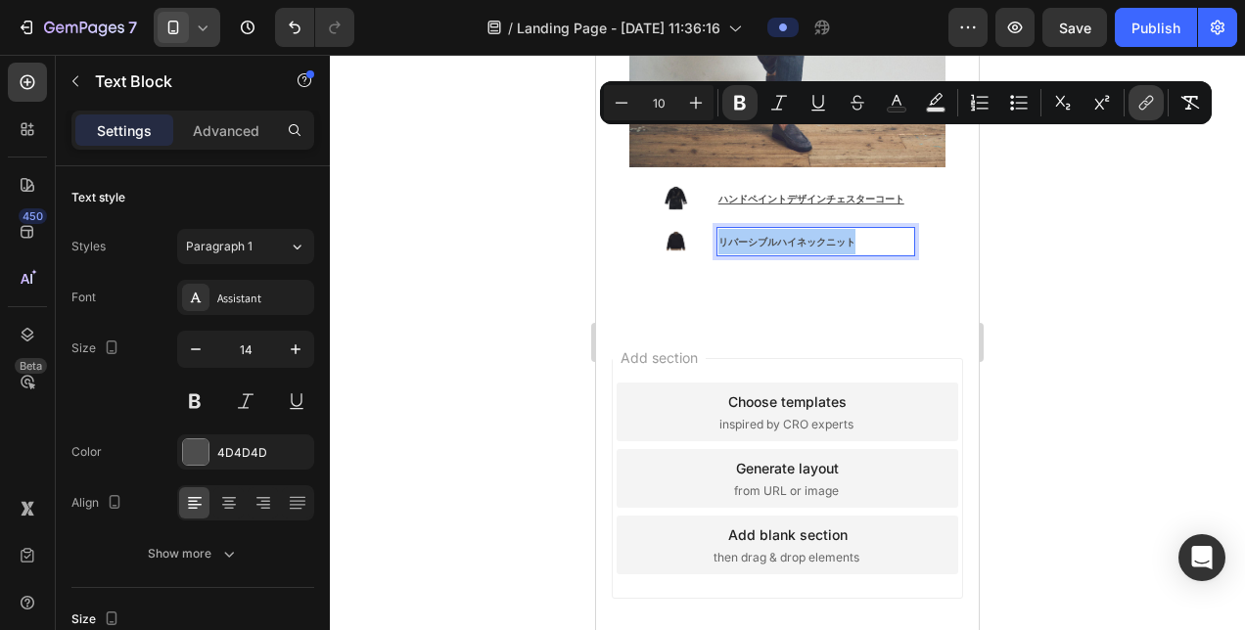
click at [1153, 99] on icon "Editor contextual toolbar" at bounding box center [1148, 101] width 9 height 10
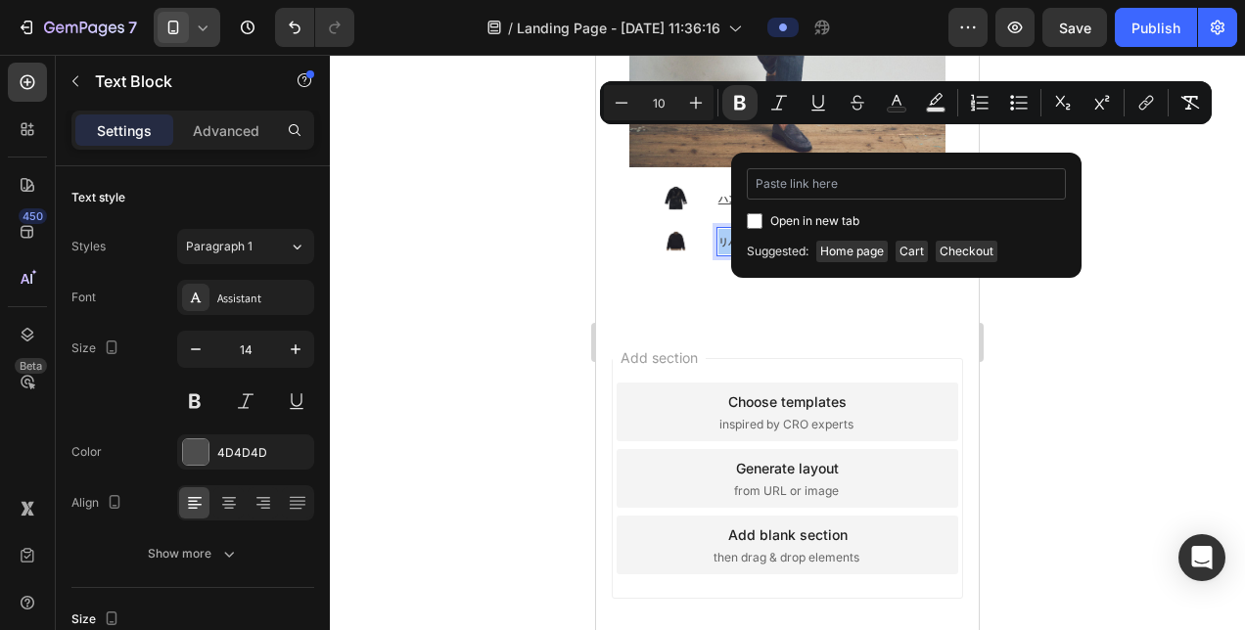
click at [827, 192] on input "Editor contextual toolbar" at bounding box center [906, 183] width 319 height 31
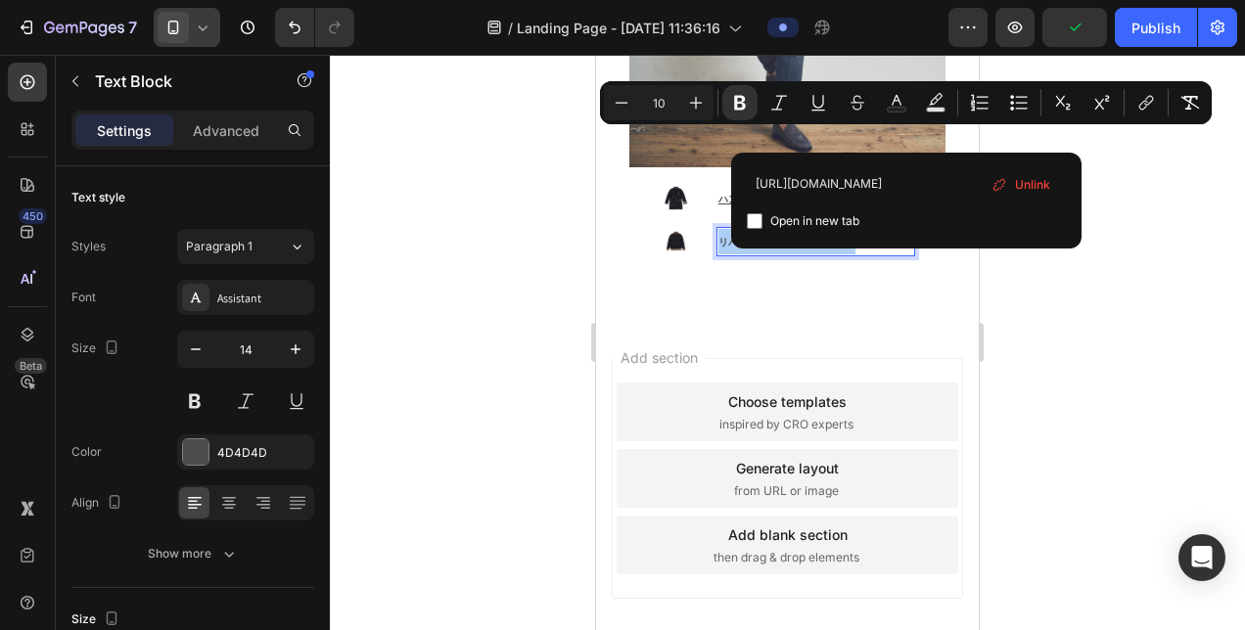
type input "[URL][DOMAIN_NAME]"
click at [759, 215] on input "Editor contextual toolbar" at bounding box center [755, 221] width 16 height 16
checkbox input "true"
click at [1096, 201] on div at bounding box center [787, 342] width 915 height 575
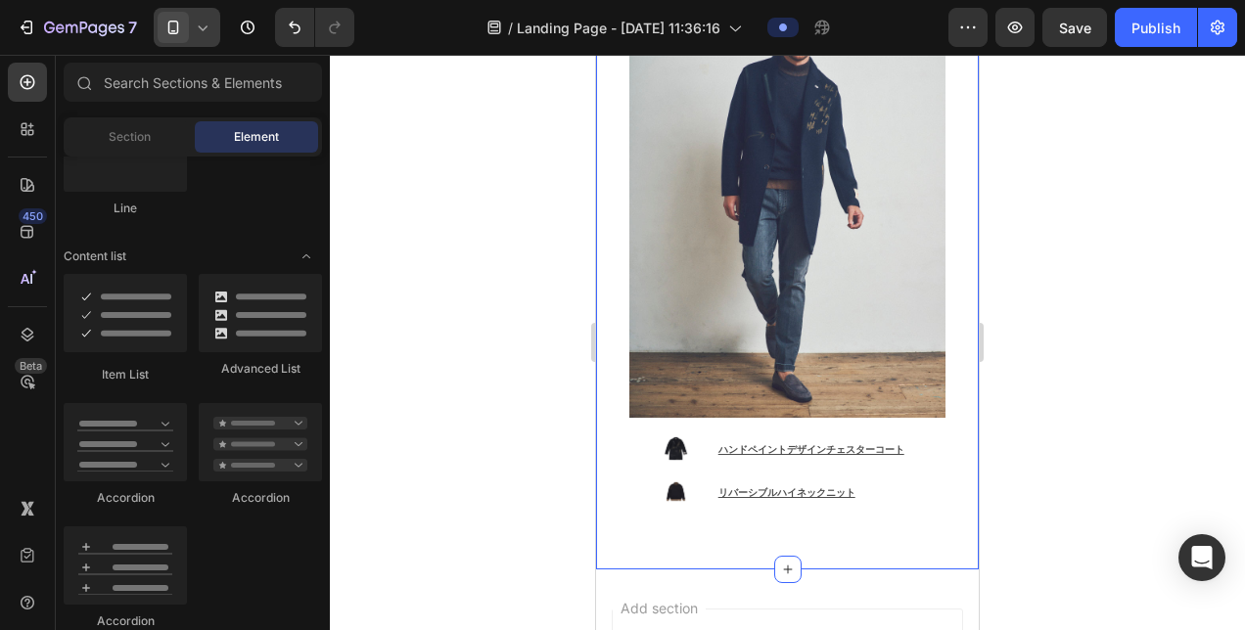
scroll to position [944, 0]
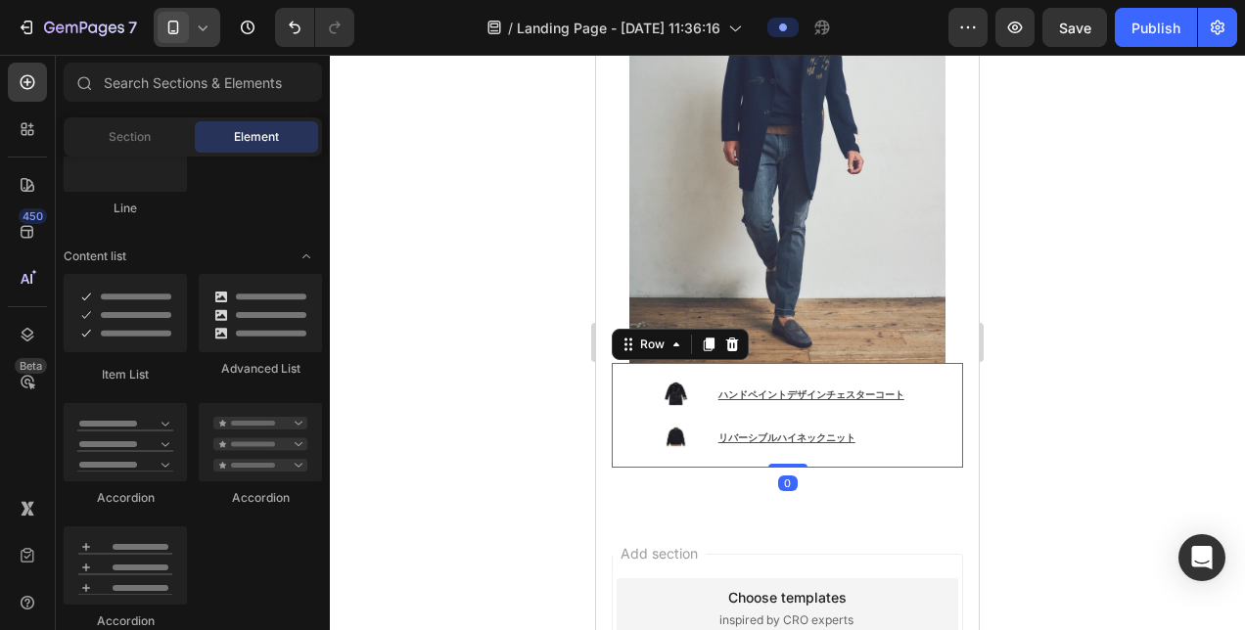
click at [617, 363] on div "Image ハンドペイントデザインチェスターコート Text Block Image リバーシブルハイネックニット Text Block Advanced L…" at bounding box center [787, 415] width 351 height 105
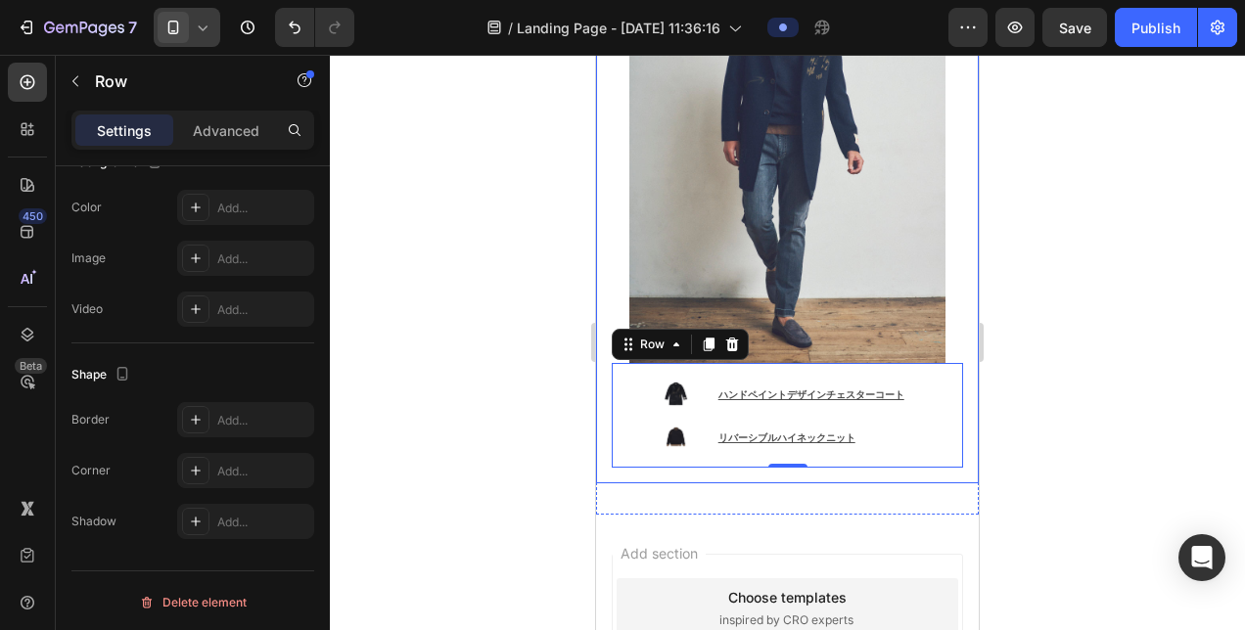
scroll to position [0, 0]
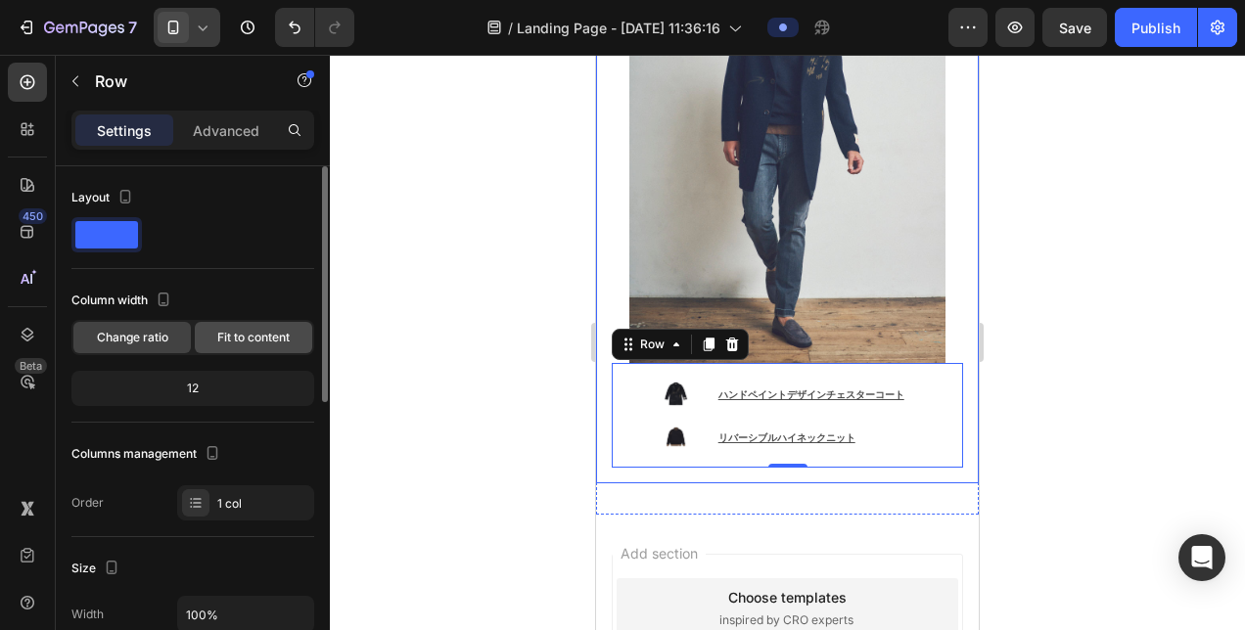
click at [221, 343] on span "Fit to content" at bounding box center [253, 338] width 72 height 18
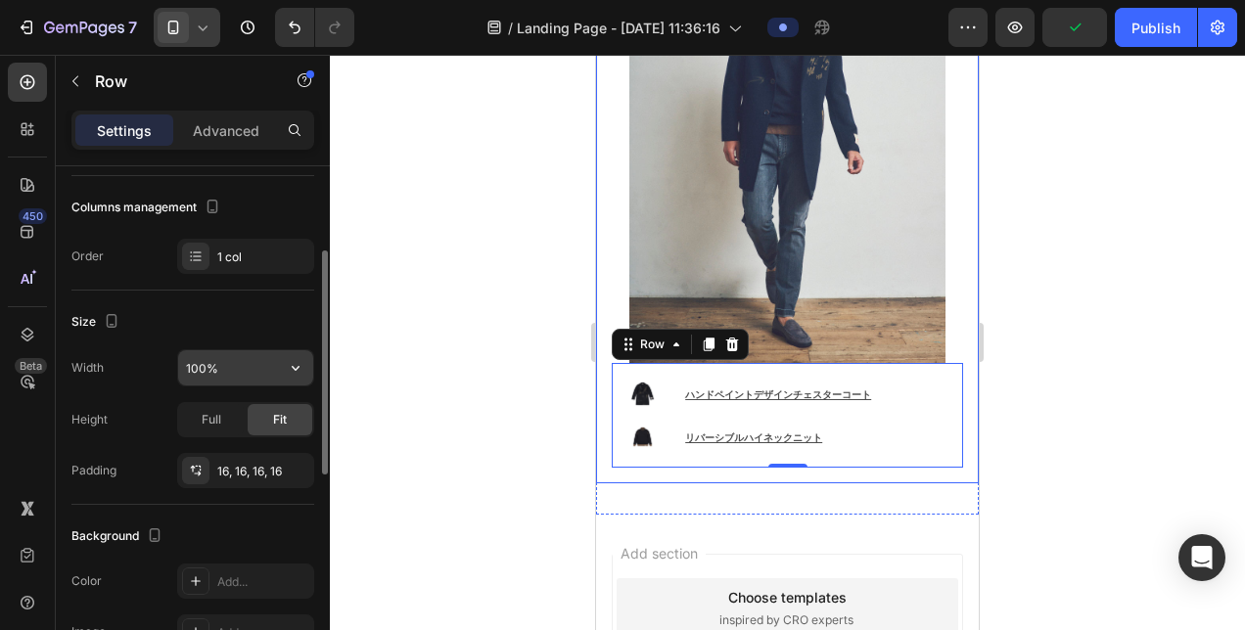
scroll to position [680, 0]
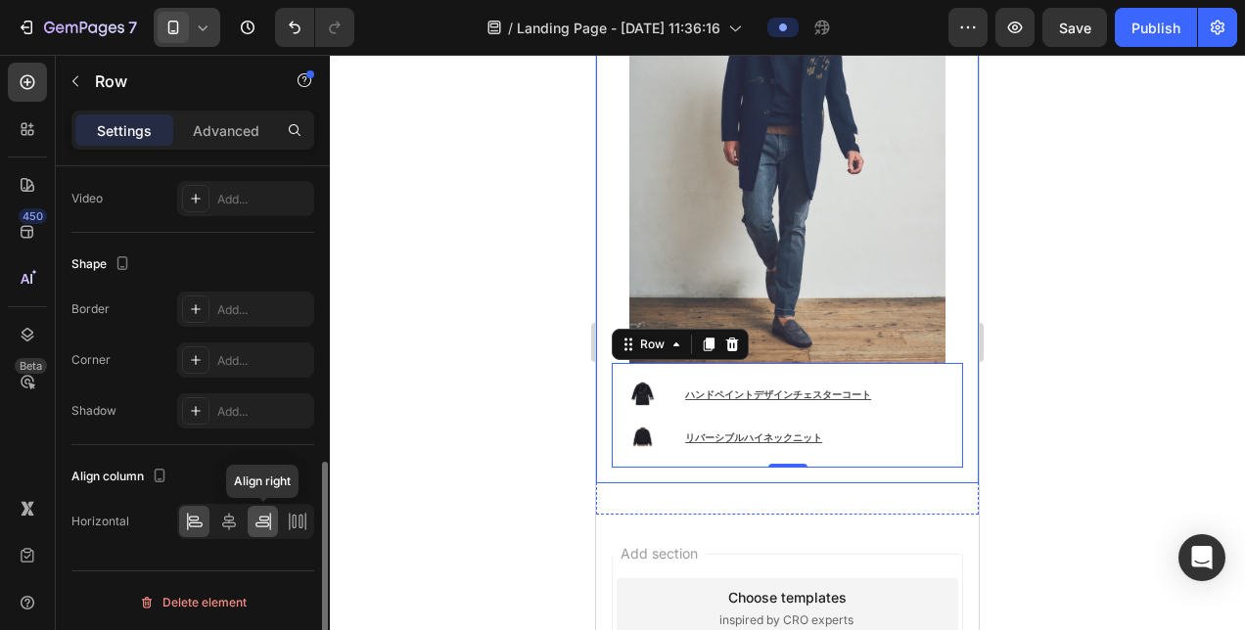
click at [270, 522] on icon at bounding box center [269, 522] width 1 height 18
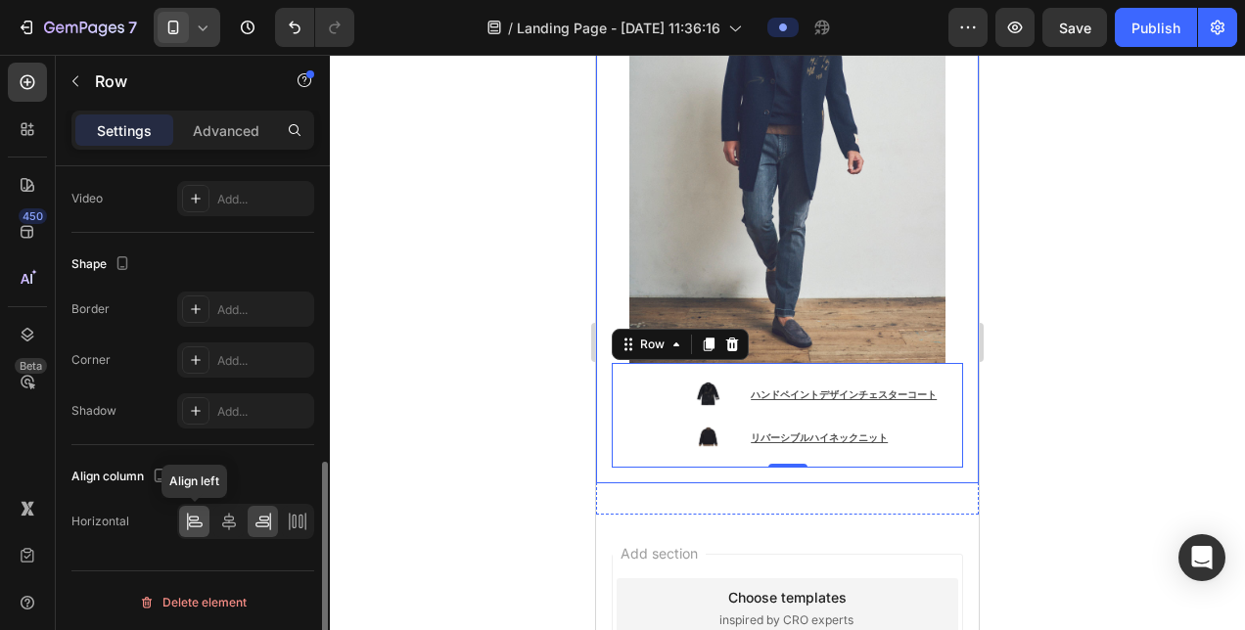
click at [207, 515] on div at bounding box center [194, 521] width 30 height 31
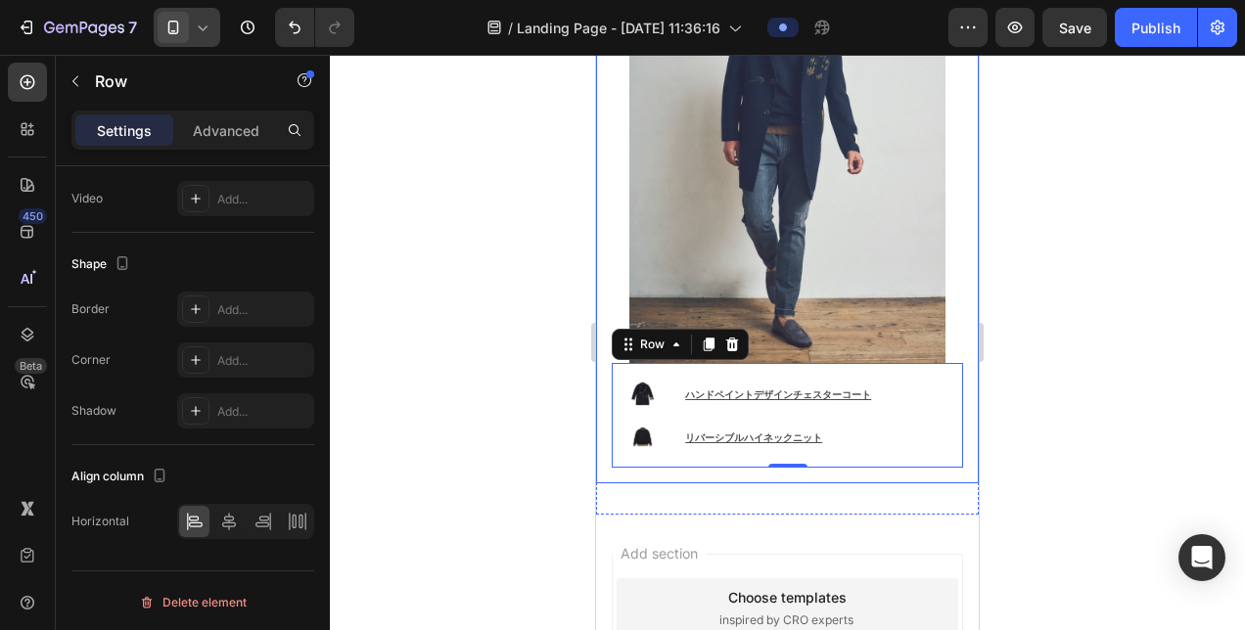
click at [534, 457] on div at bounding box center [787, 342] width 915 height 575
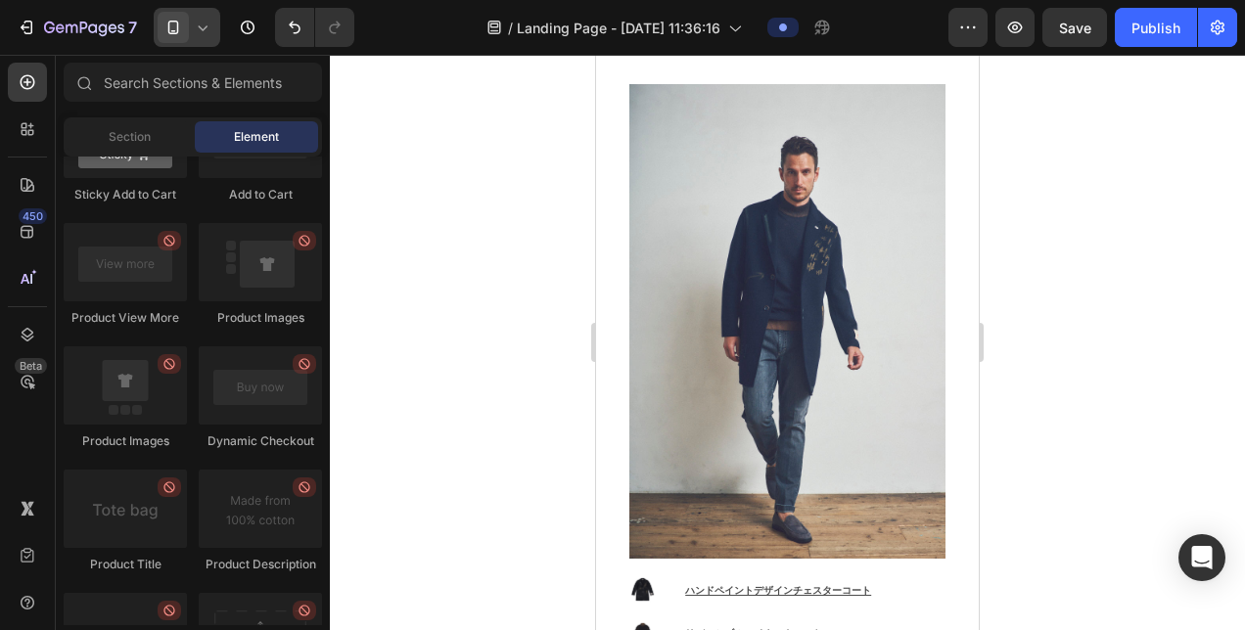
scroll to position [2251, 0]
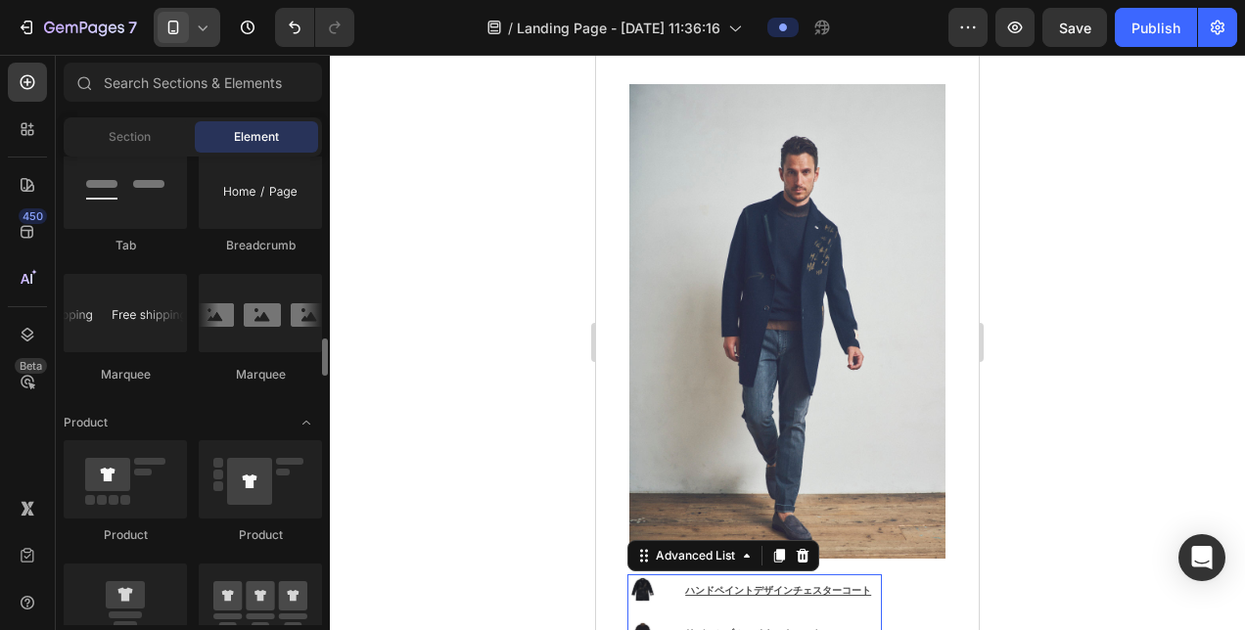
click at [856, 575] on ul "Image ハンドペイントデザインチェスターコート Text Block Image リバーシブルハイネックニット Text Block" at bounding box center [754, 611] width 254 height 73
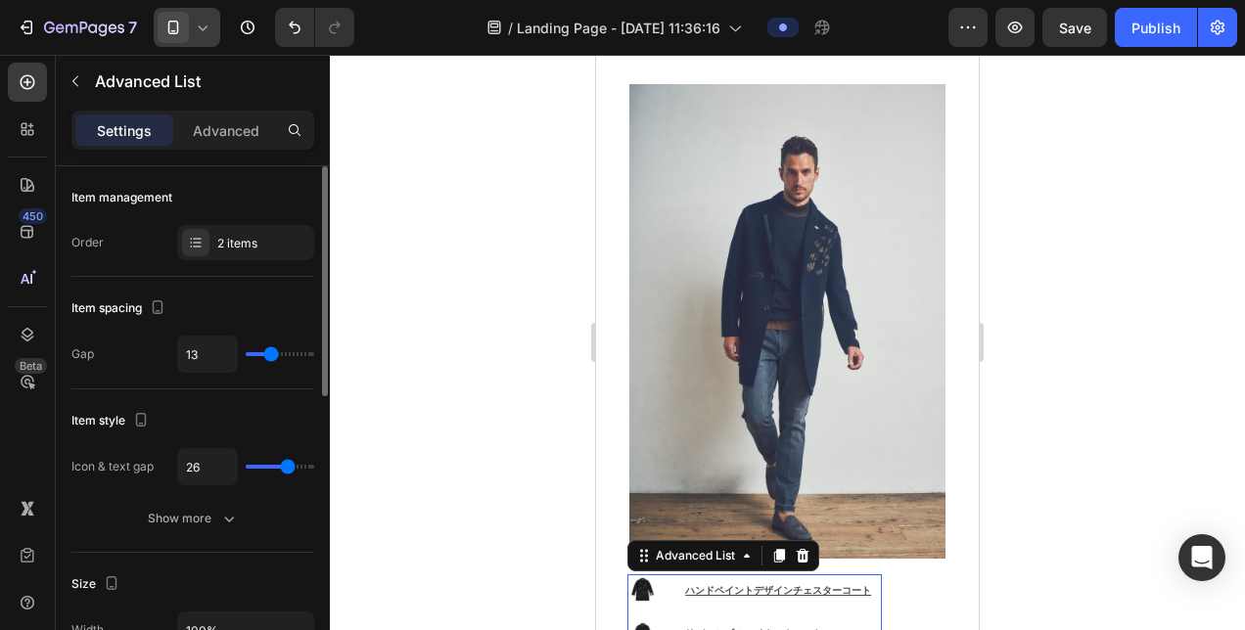
scroll to position [391, 0]
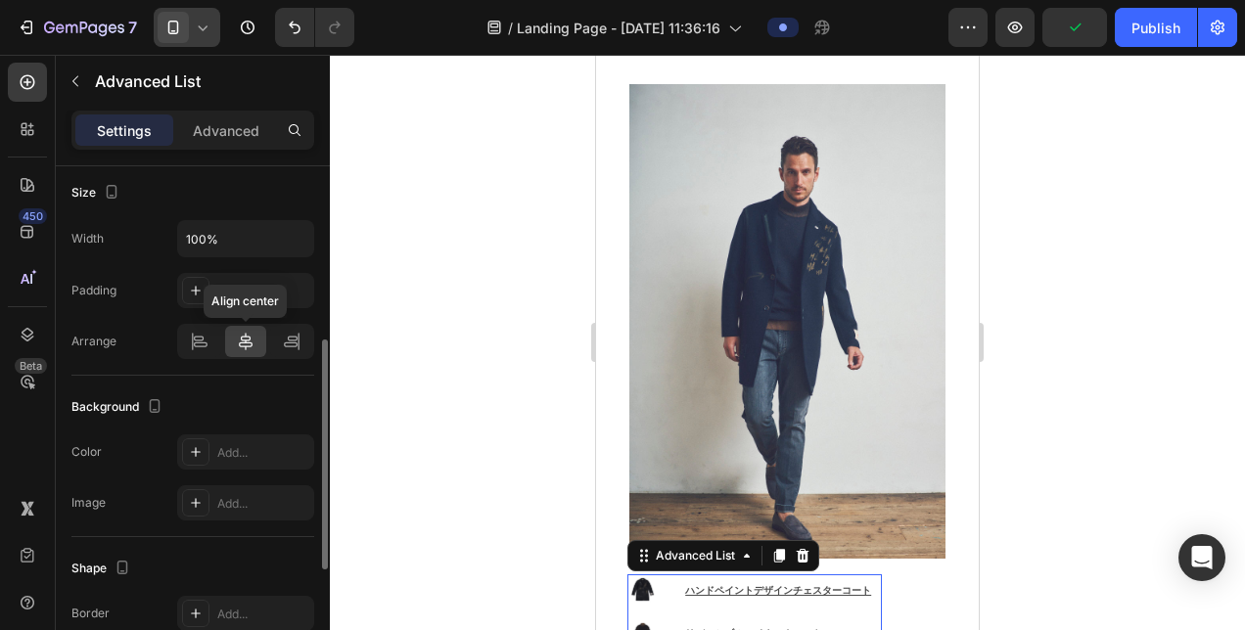
click at [239, 347] on div at bounding box center [246, 341] width 42 height 31
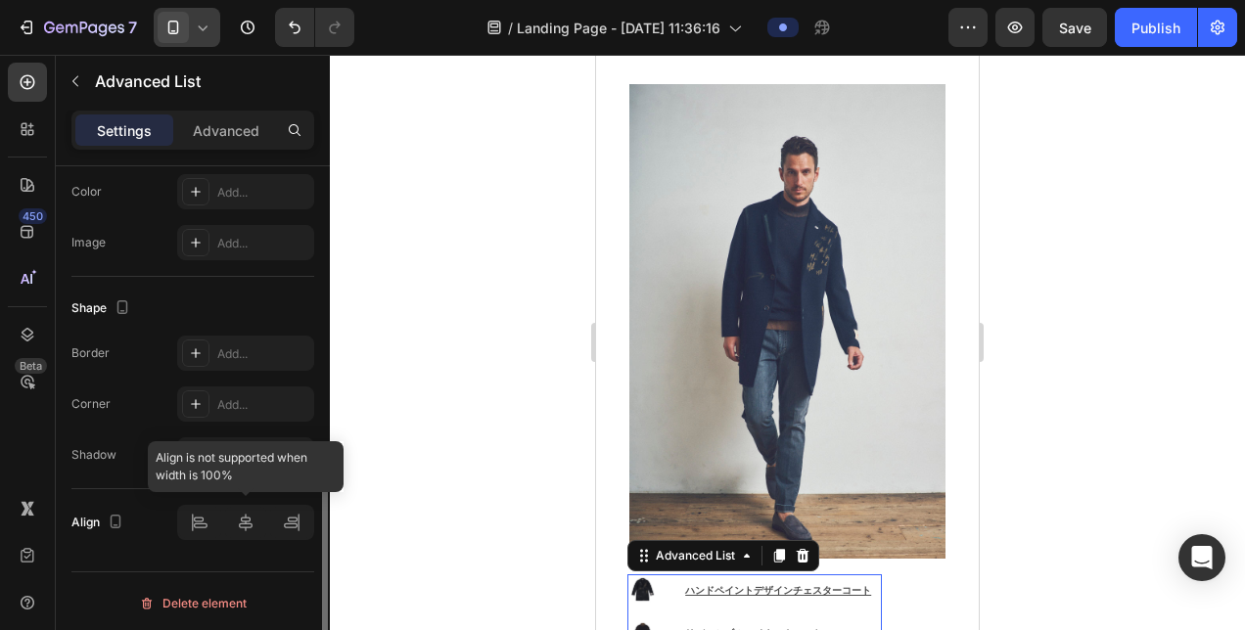
click at [249, 522] on div at bounding box center [245, 522] width 137 height 35
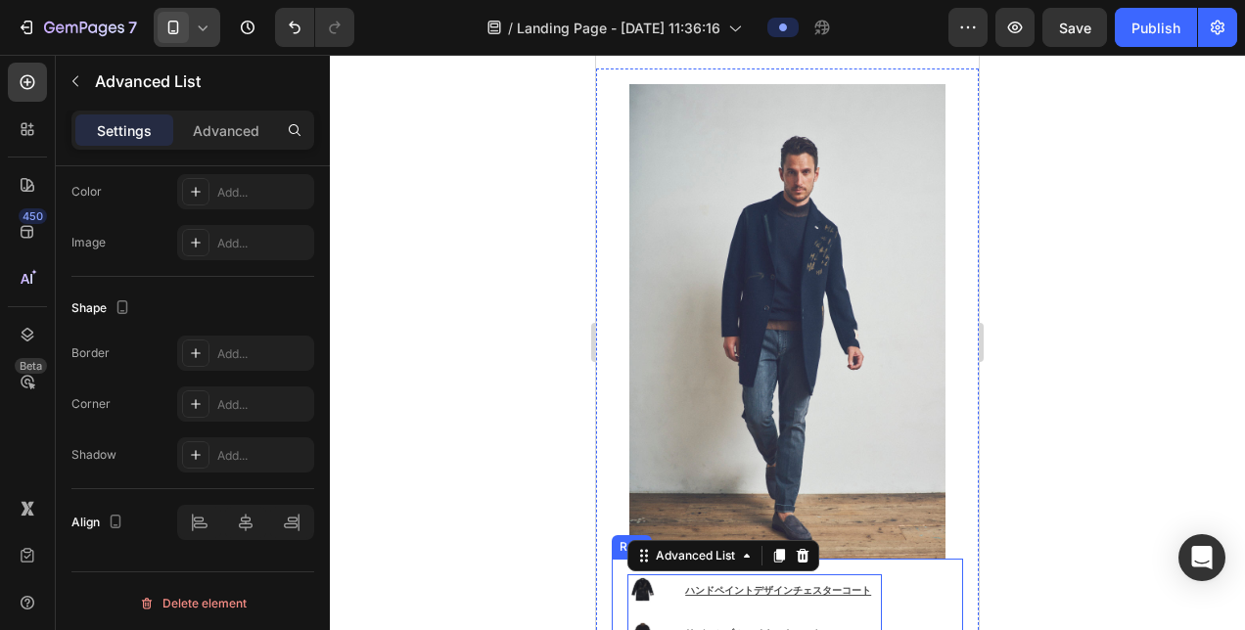
click at [900, 559] on div "Image ハンドペイントデザインチェスターコート Text Block Image リバーシブルハイネックニット Text Block Advanced L…" at bounding box center [787, 611] width 351 height 105
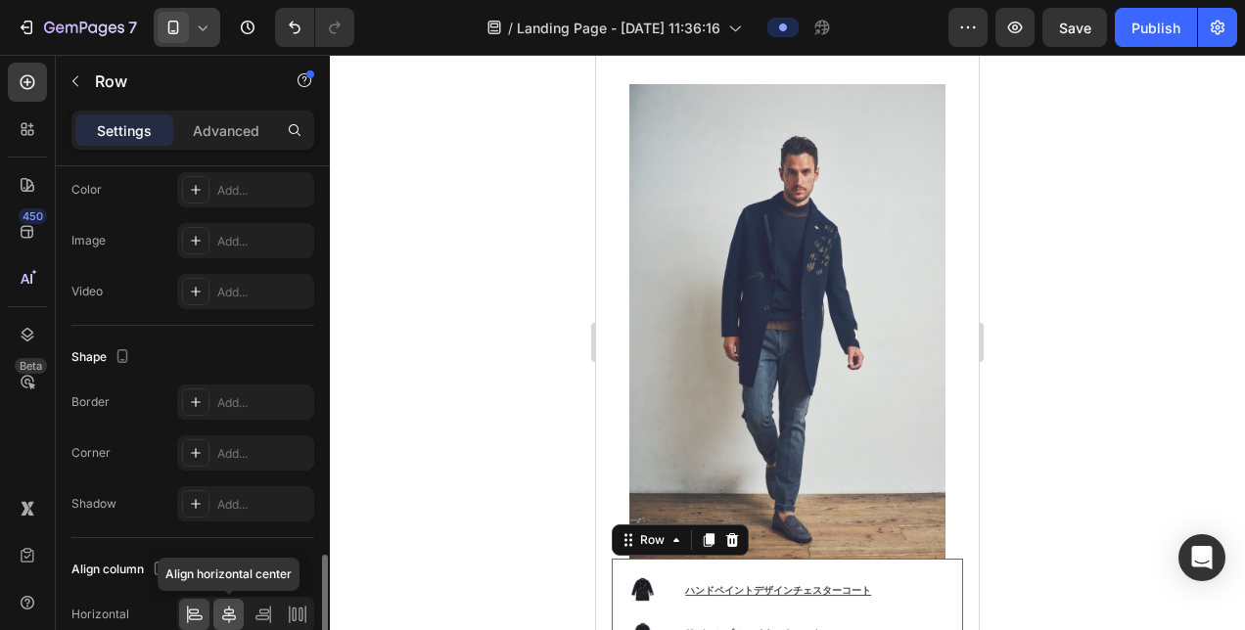
scroll to position [680, 0]
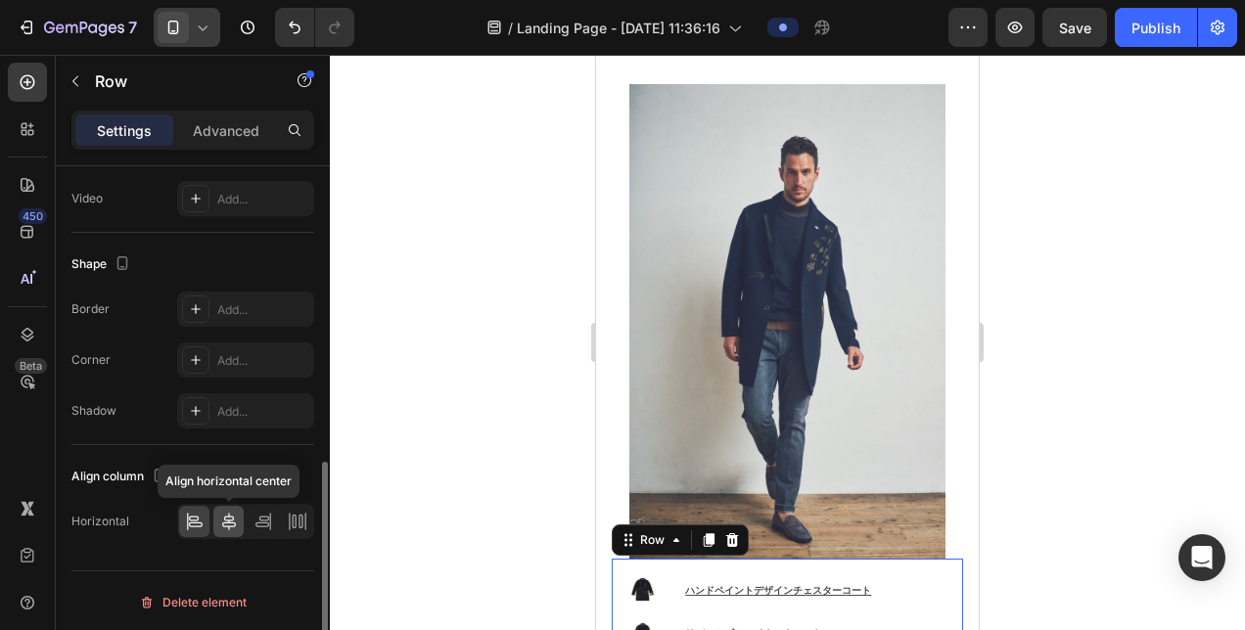
click at [233, 517] on icon at bounding box center [229, 522] width 20 height 20
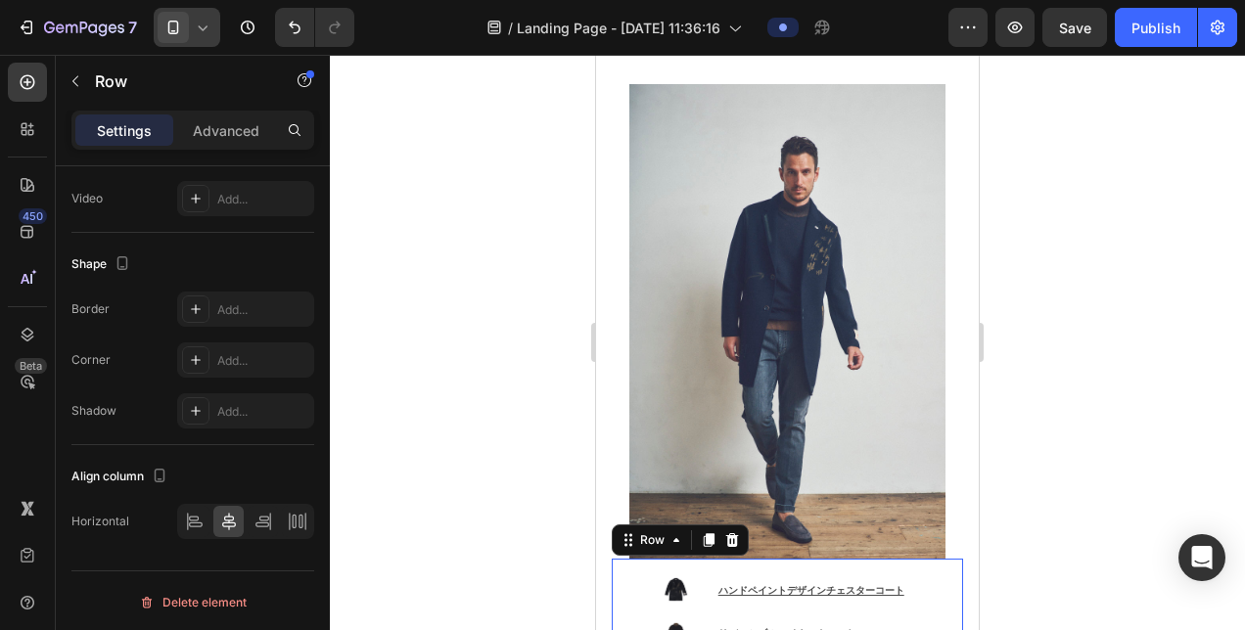
click at [621, 559] on div "Image ハンドペイントデザインチェスターコート Text Block Image リバーシブルハイネックニット Text Block Advanced L…" at bounding box center [787, 611] width 351 height 105
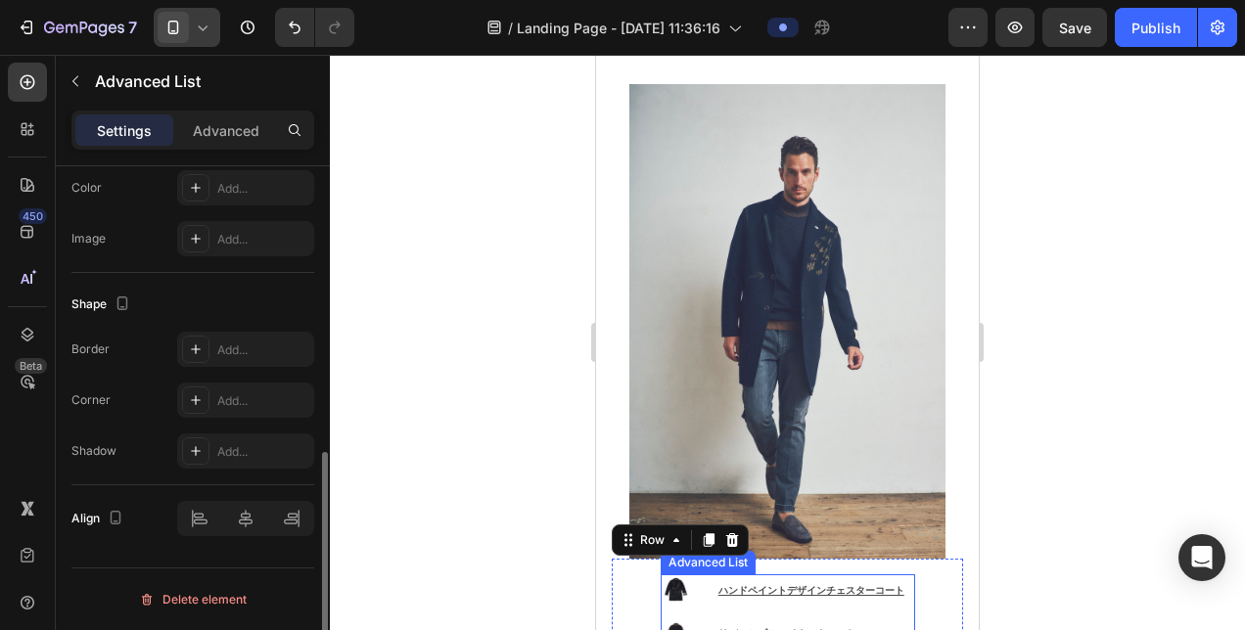
click at [694, 575] on li "Image ハンドペイントデザインチェスターコート Text Block" at bounding box center [788, 590] width 254 height 30
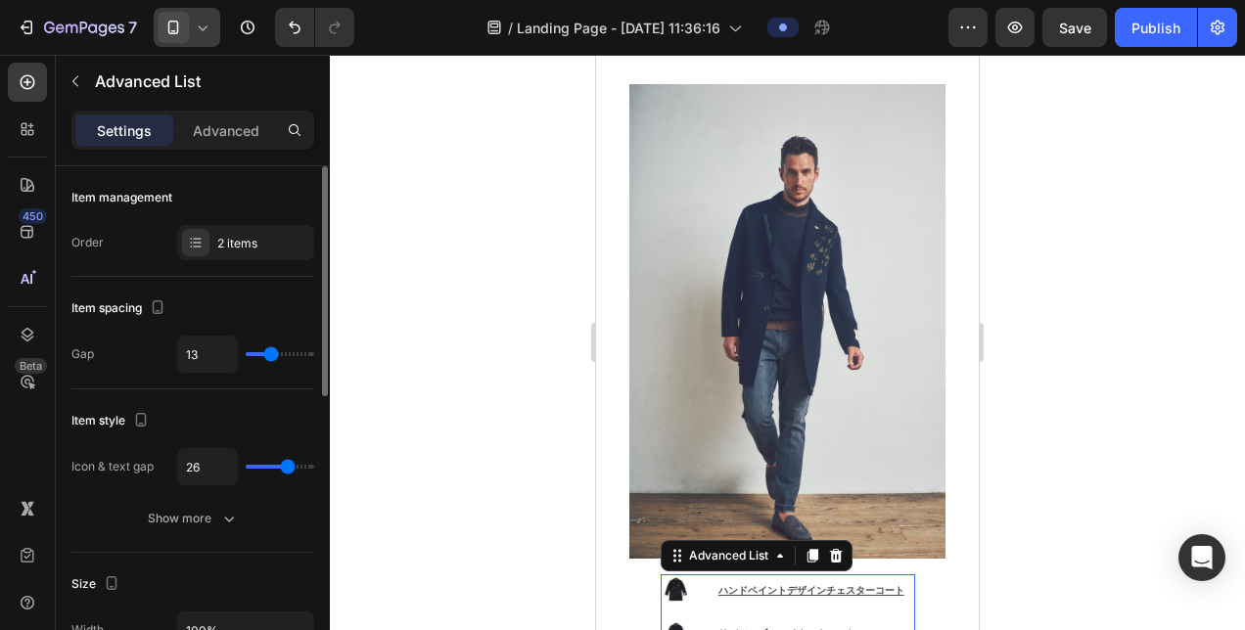
click at [264, 353] on input "range" at bounding box center [280, 354] width 69 height 4
type input "12"
type input "11"
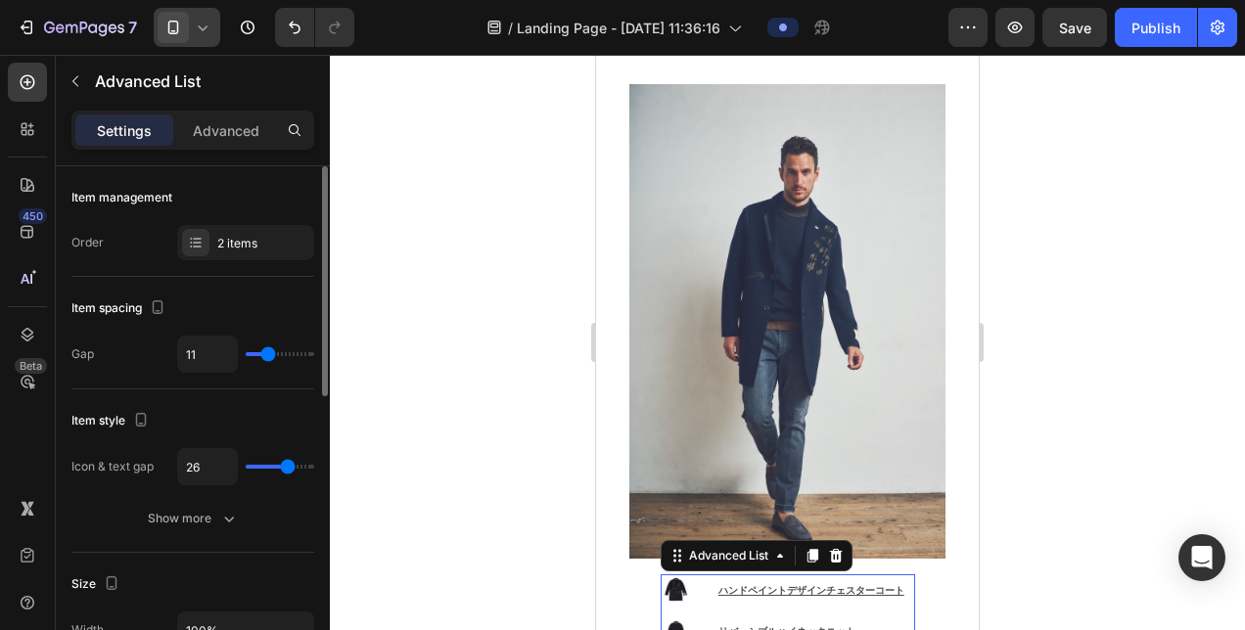
type input "10"
type input "9"
type input "8"
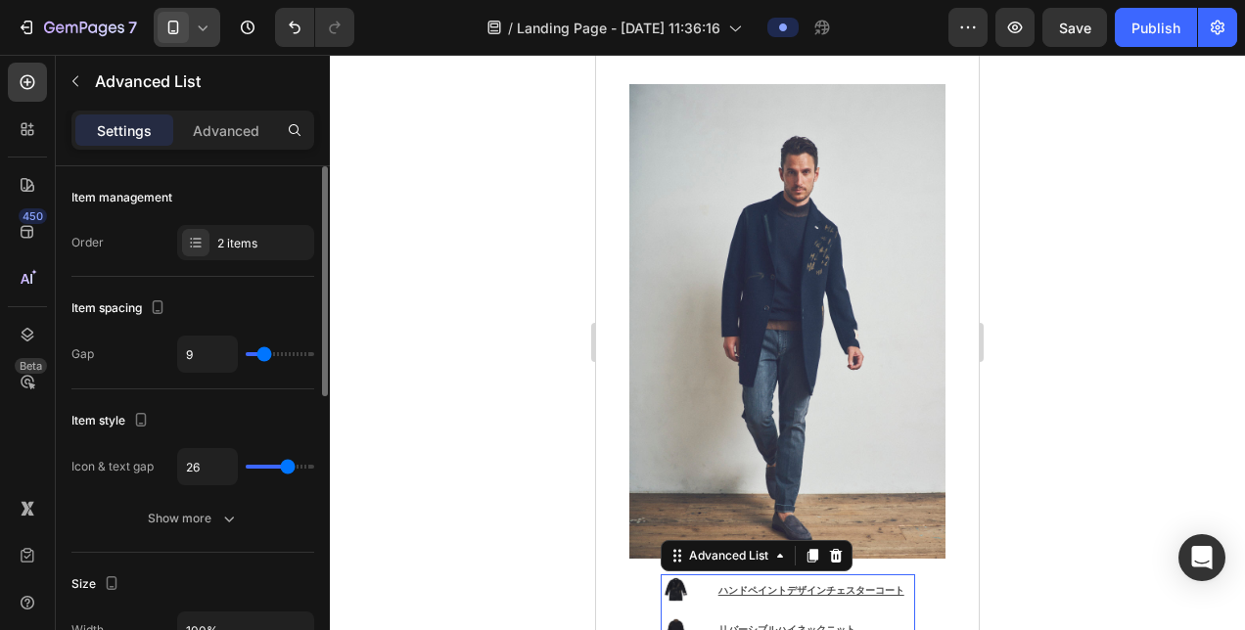
type input "8"
type input "7"
type input "6"
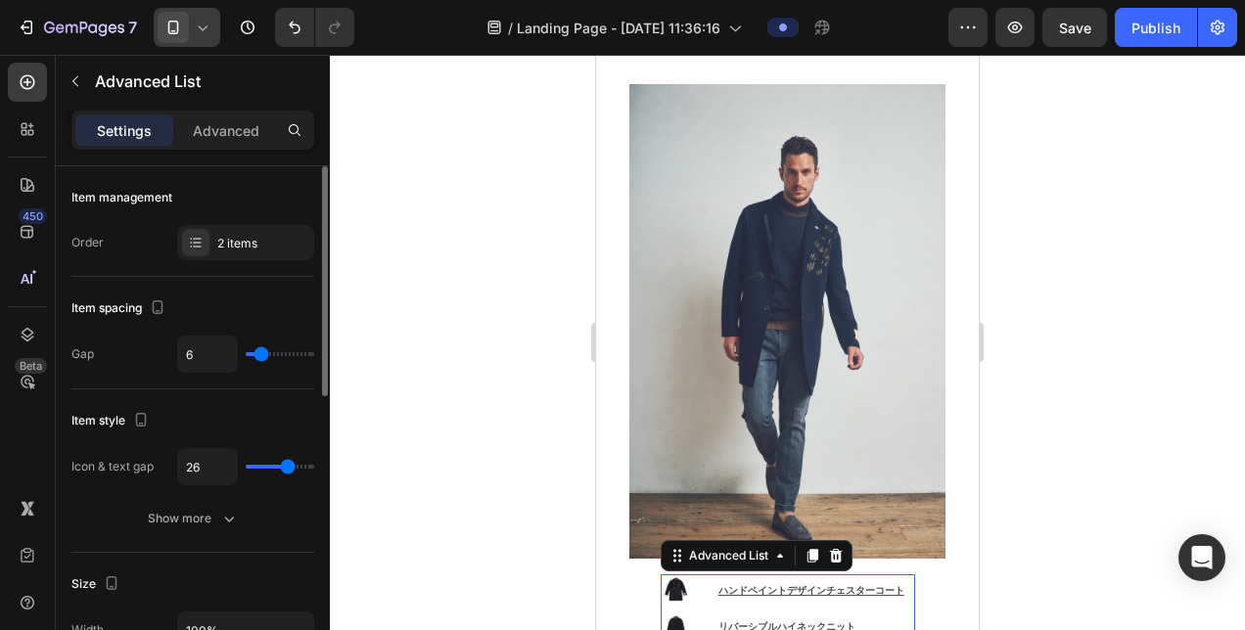
click at [284, 466] on input "range" at bounding box center [280, 467] width 69 height 4
type input "25"
type input "24"
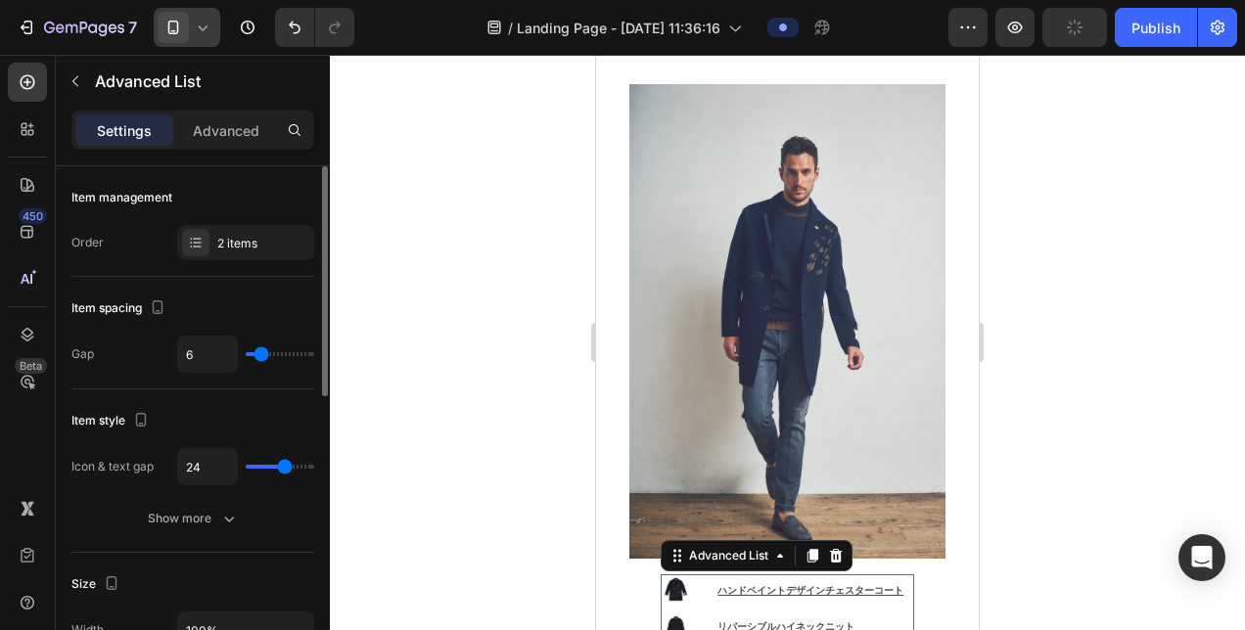
type input "23"
type input "22"
type input "21"
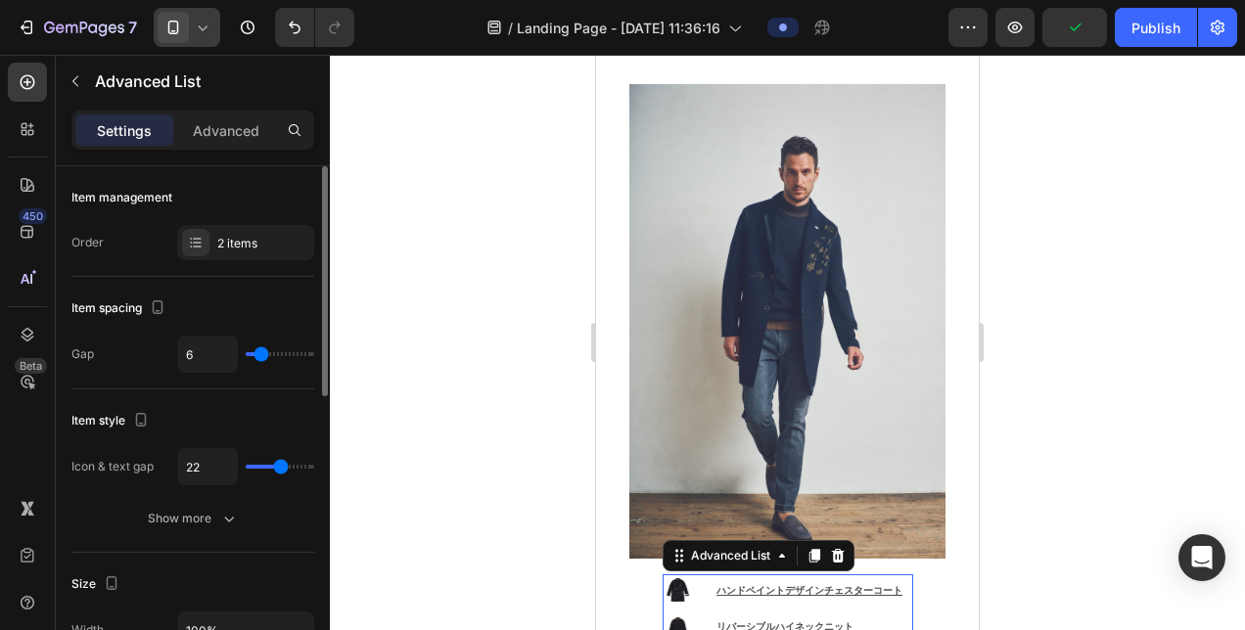
type input "21"
type input "20"
type input "19"
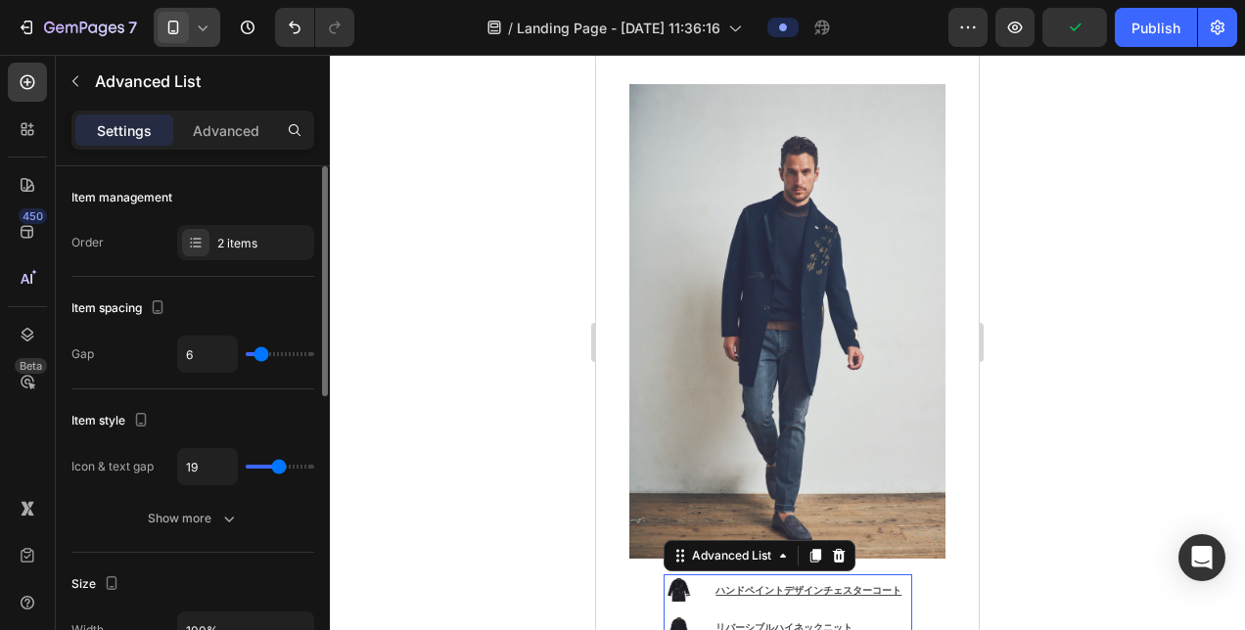
type input "18"
type input "17"
type input "16"
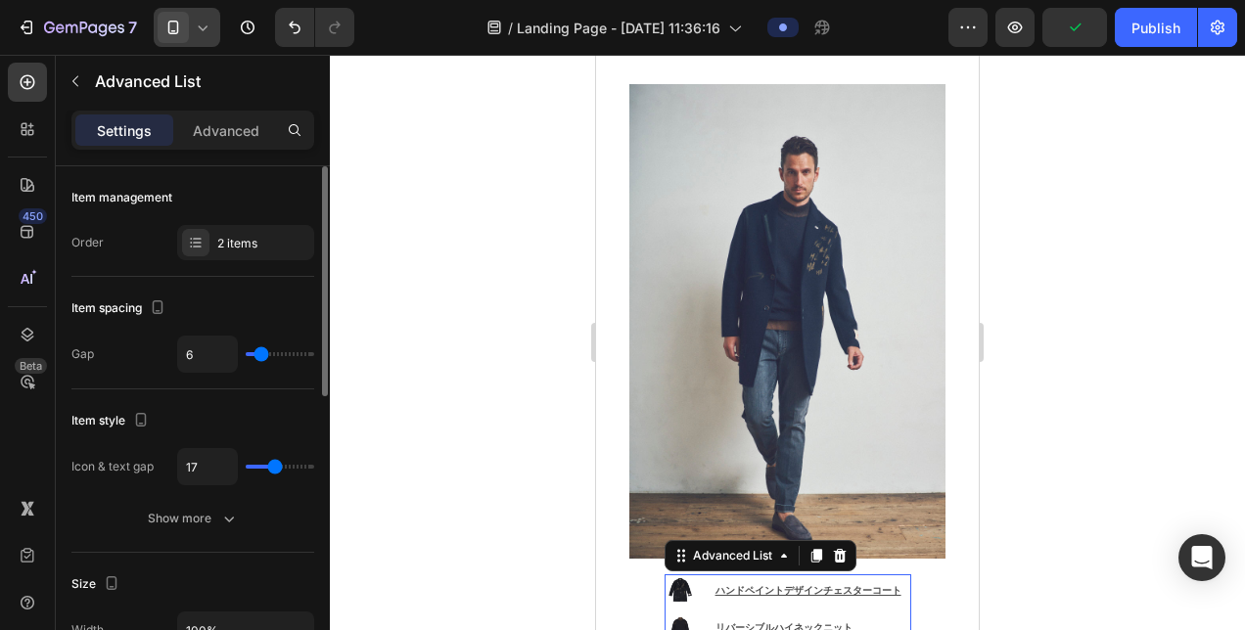
type input "16"
type input "15"
type input "14"
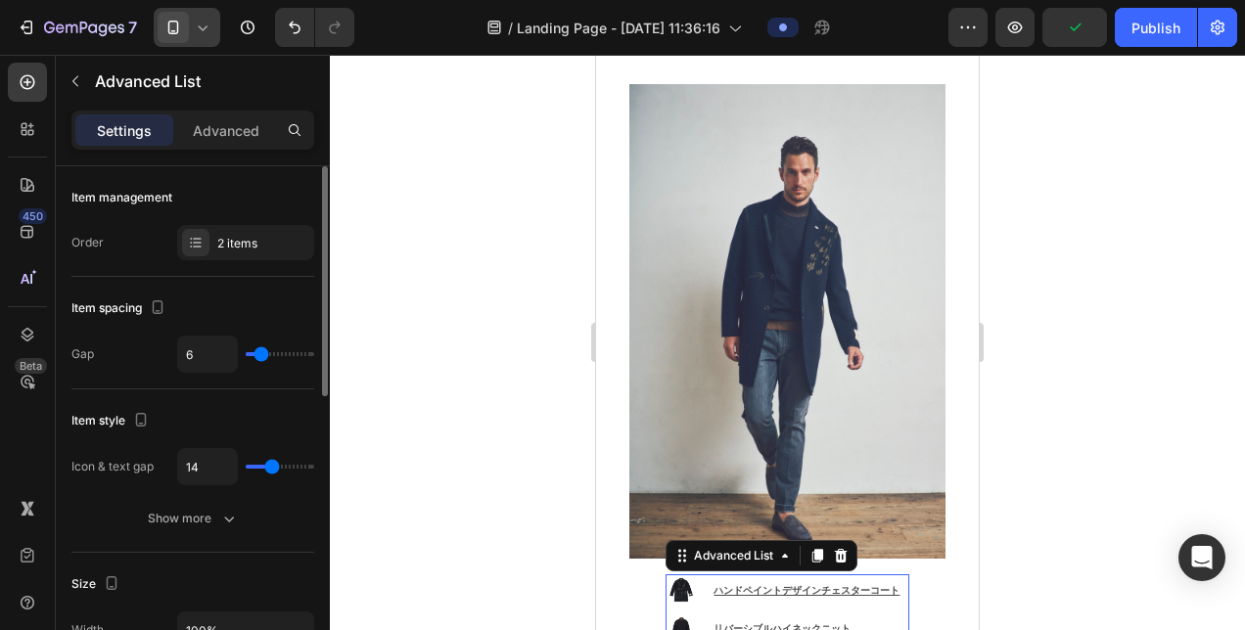
type input "13"
type input "12"
type input "11"
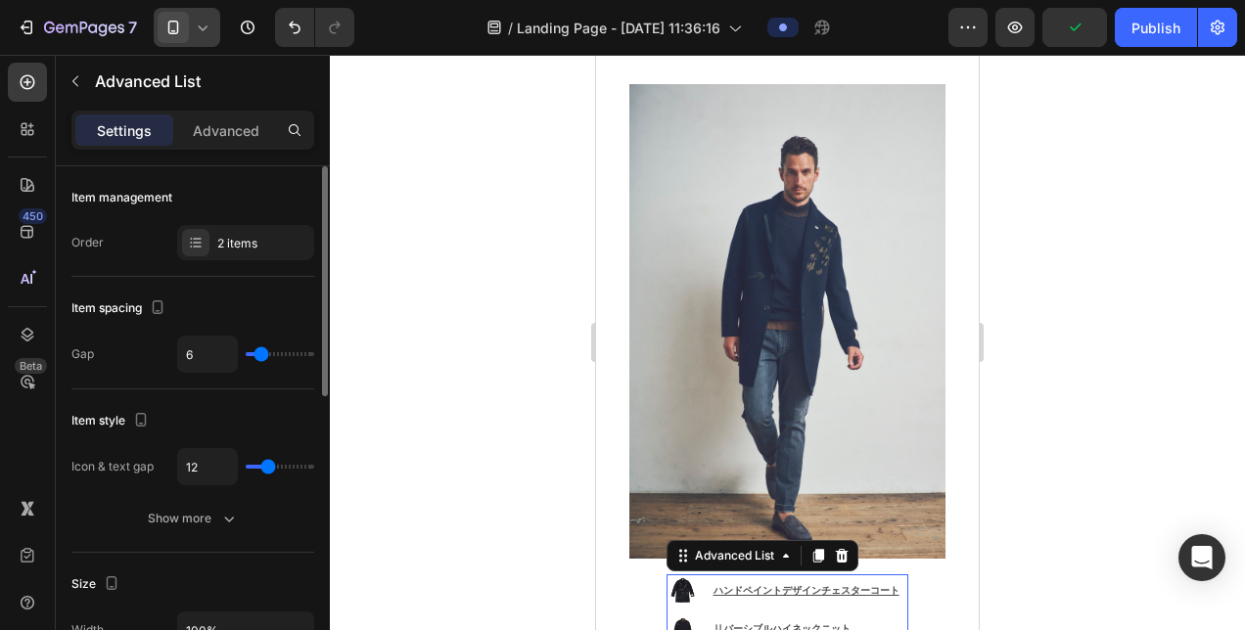
type input "11"
type input "10"
type input "9"
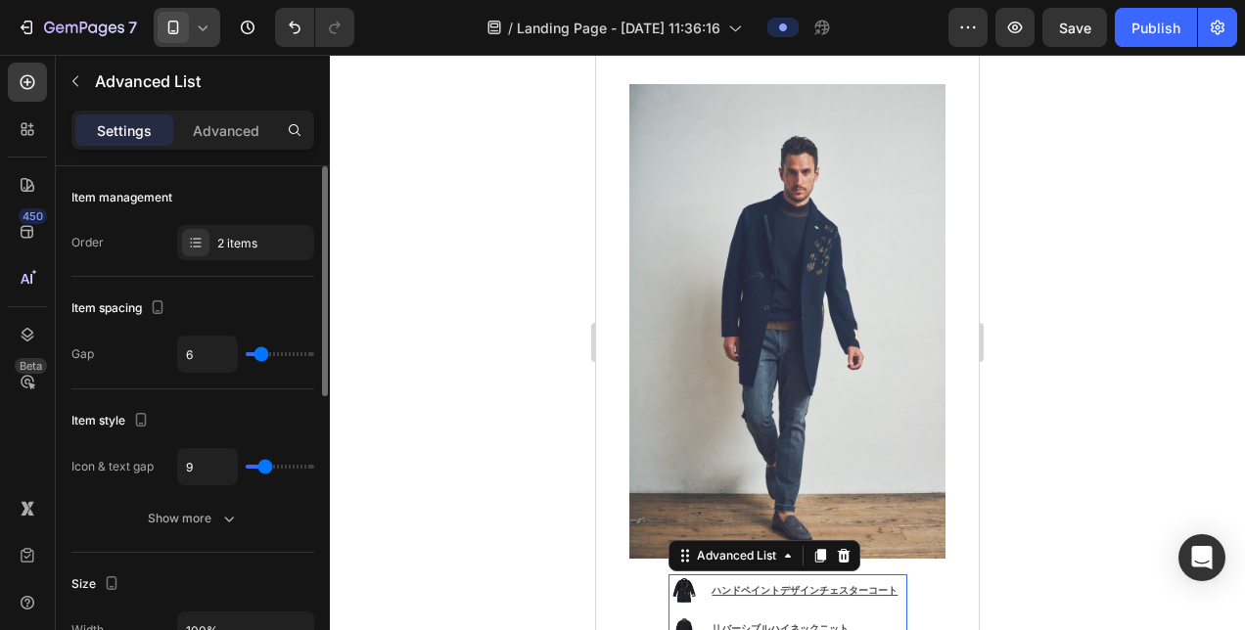
type input "8"
type input "7"
type input "6"
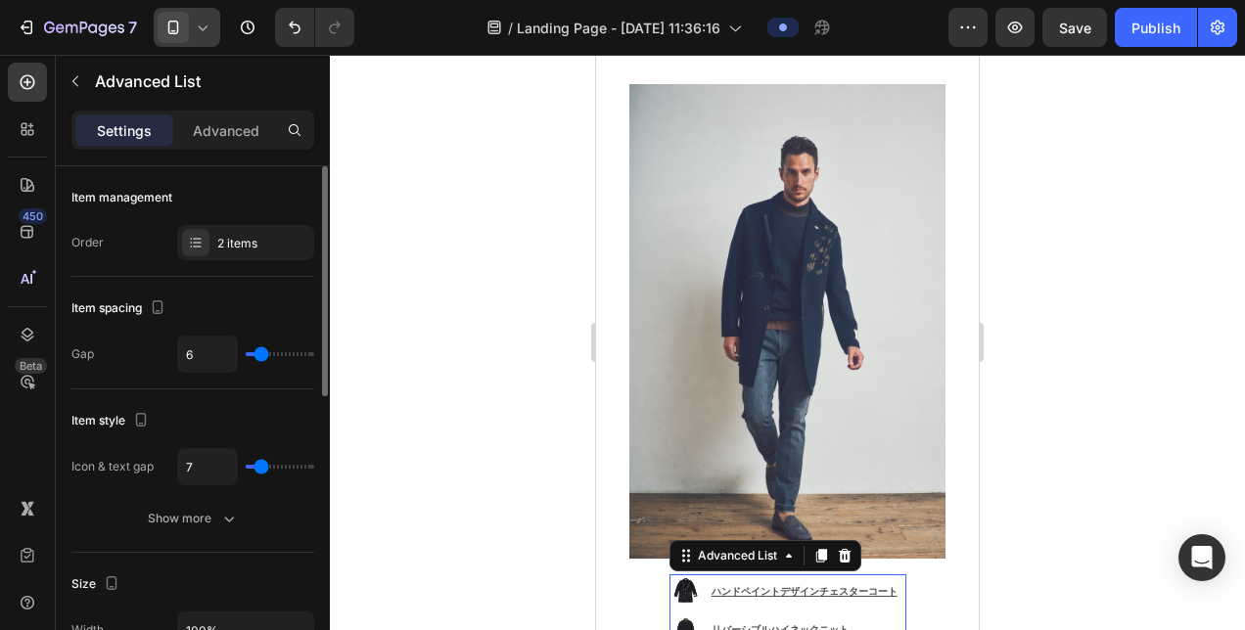
type input "6"
click at [444, 467] on div at bounding box center [787, 342] width 915 height 575
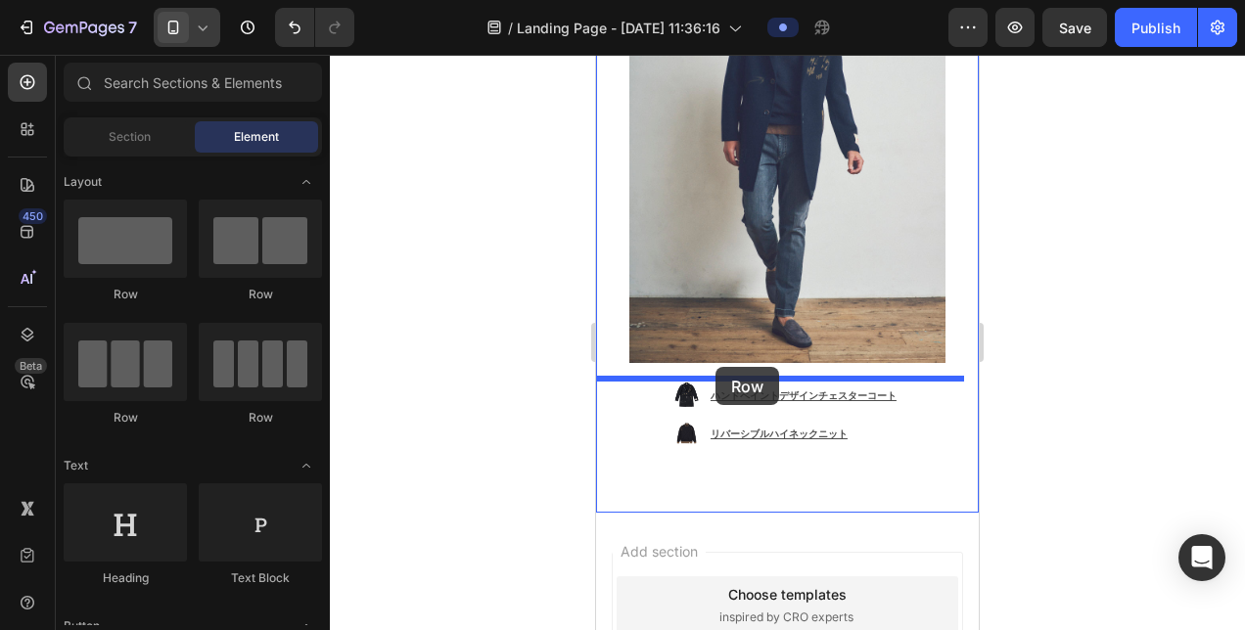
drag, startPoint x: 703, startPoint y: 303, endPoint x: 715, endPoint y: 367, distance: 64.9
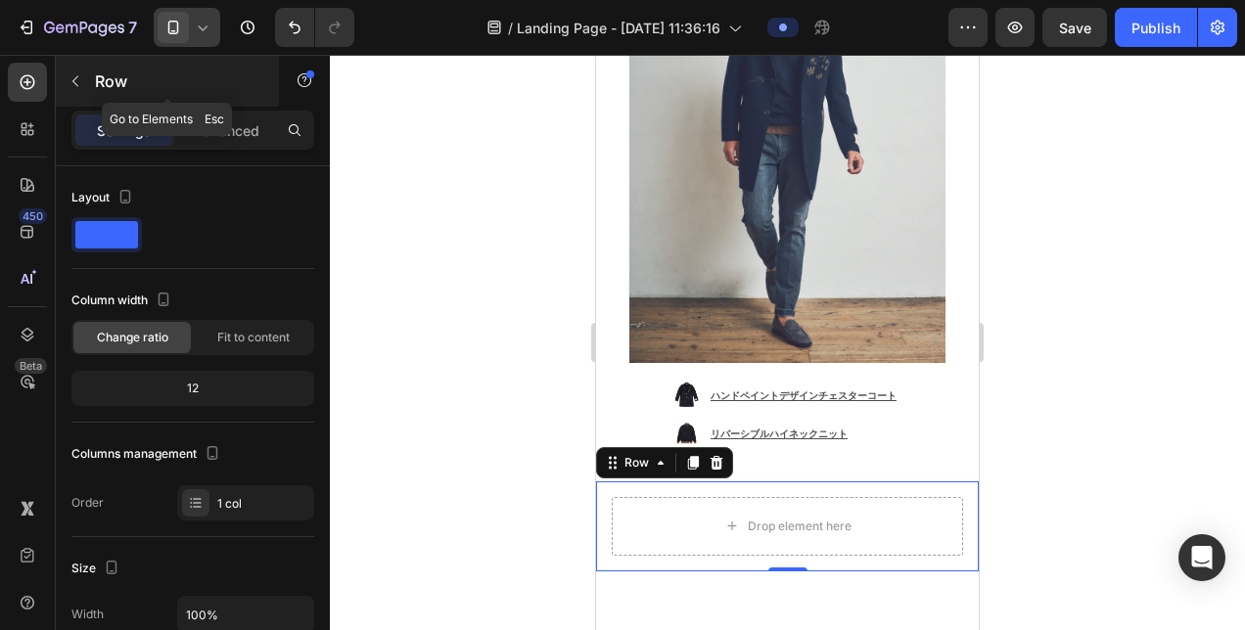
click at [74, 97] on div "Row" at bounding box center [167, 81] width 223 height 51
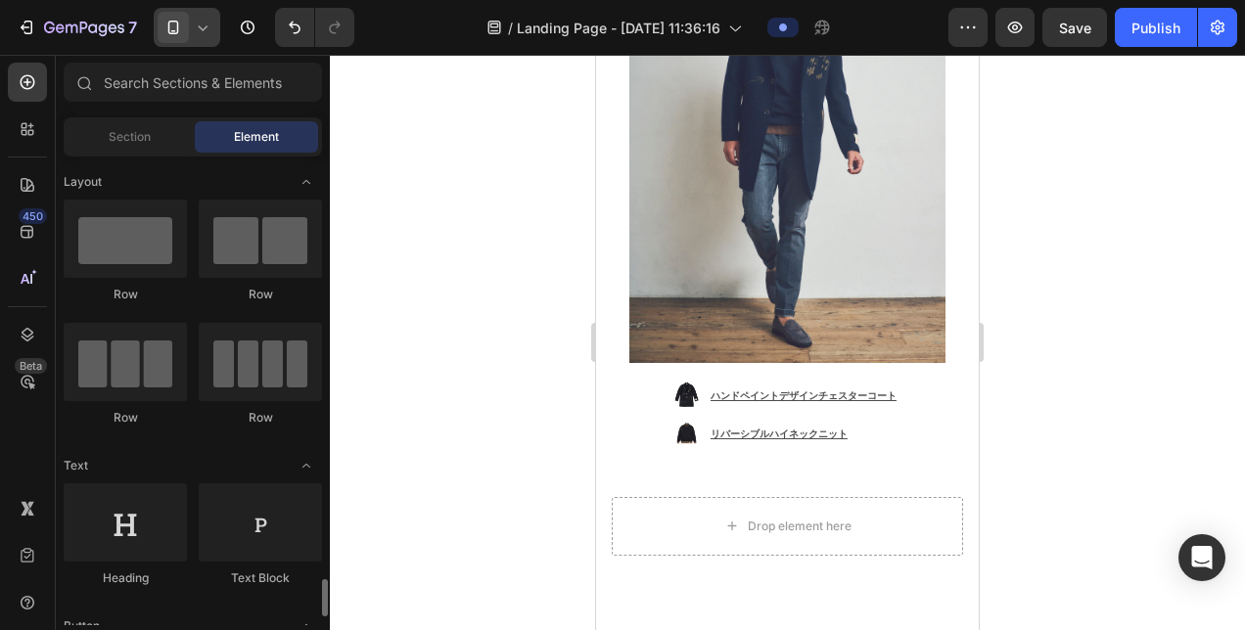
scroll to position [489, 0]
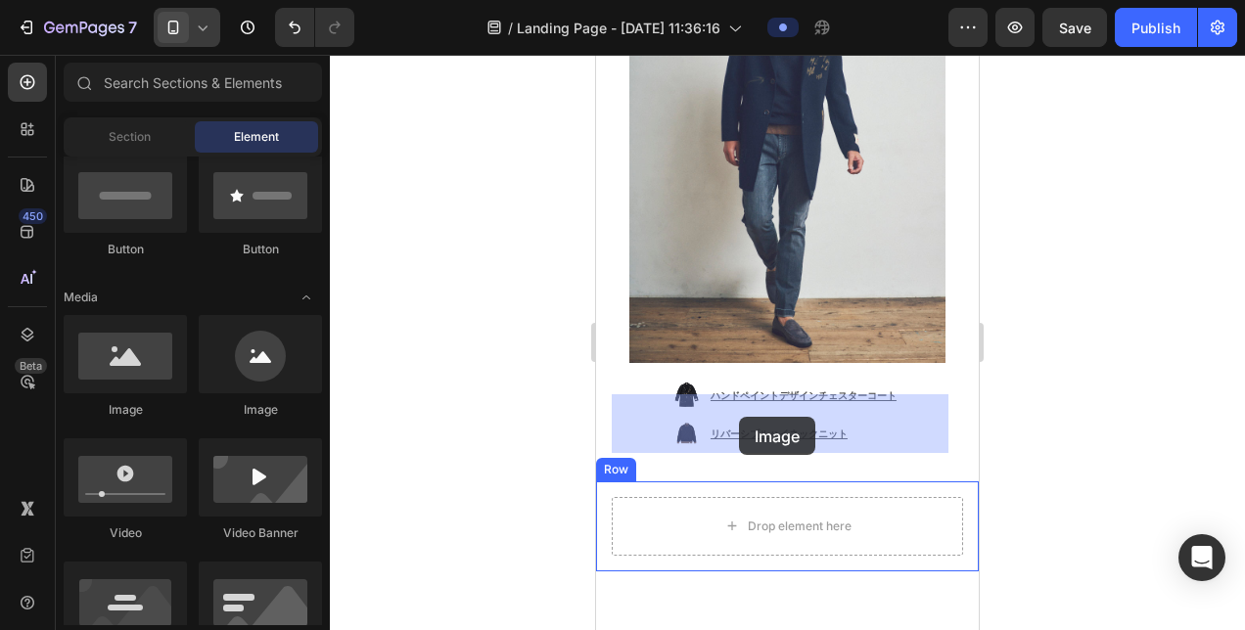
drag, startPoint x: 729, startPoint y: 418, endPoint x: 739, endPoint y: 417, distance: 9.8
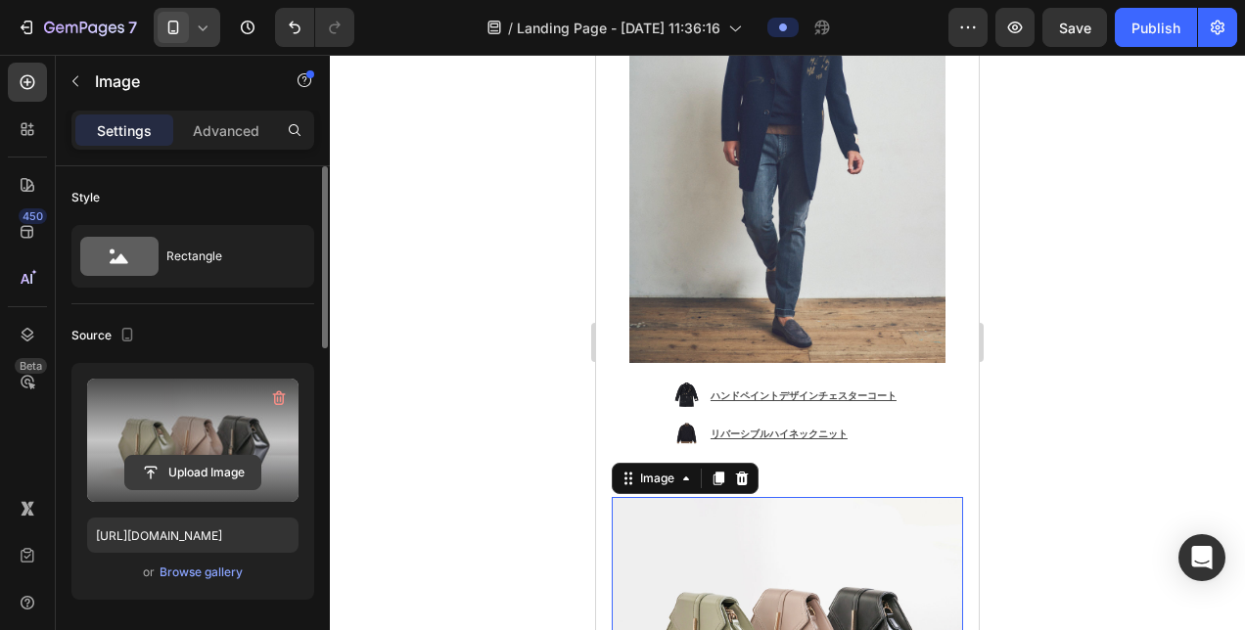
click at [193, 464] on input "file" at bounding box center [192, 472] width 135 height 33
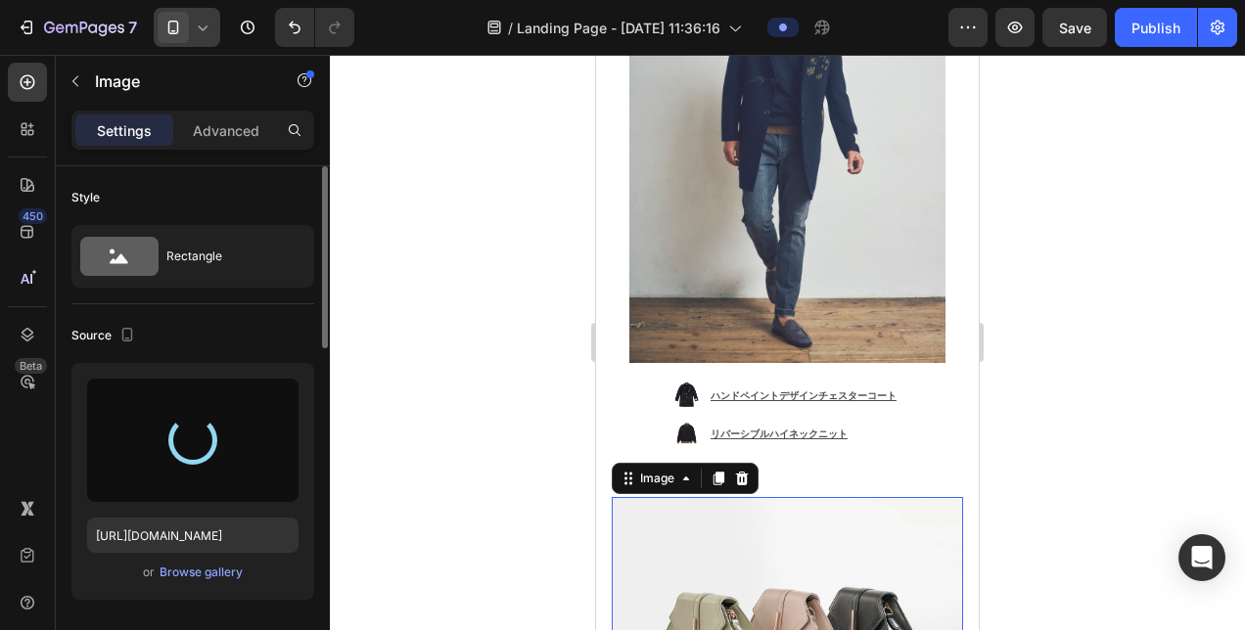
scroll to position [391, 0]
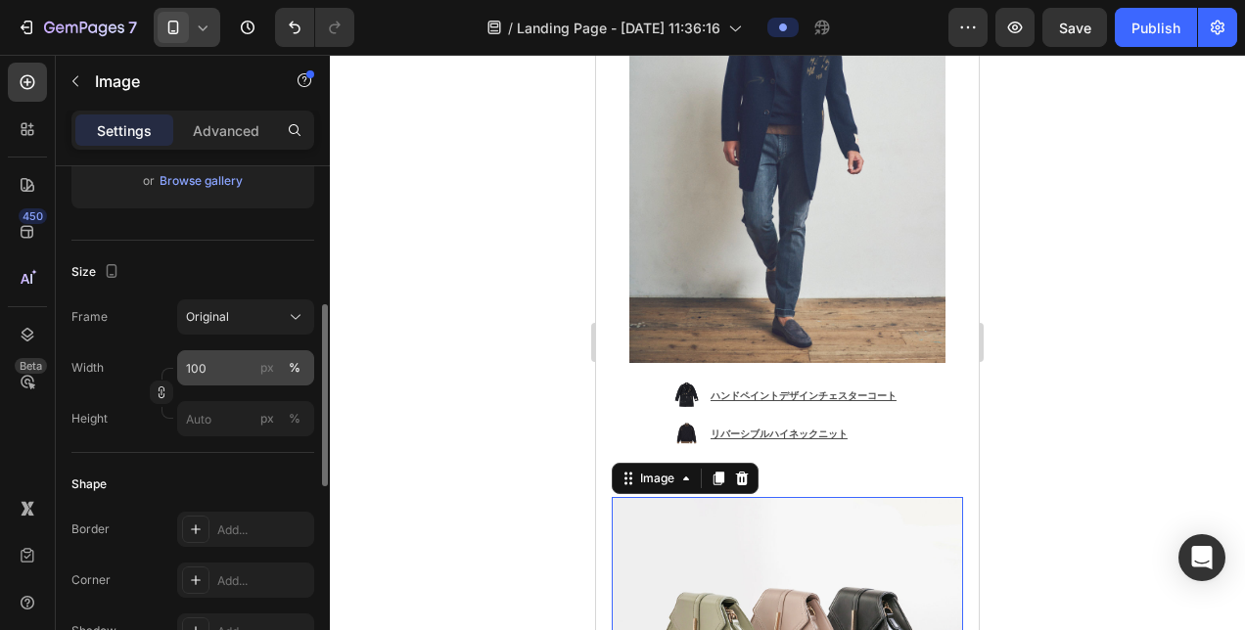
type input "[URL][DOMAIN_NAME]"
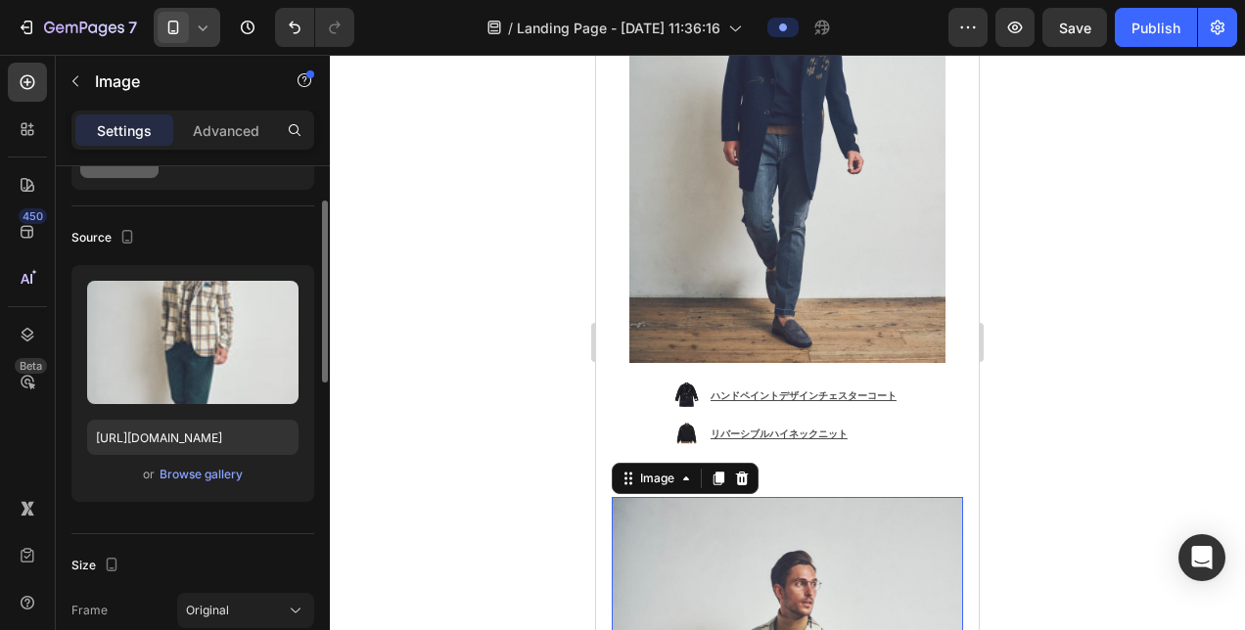
scroll to position [489, 0]
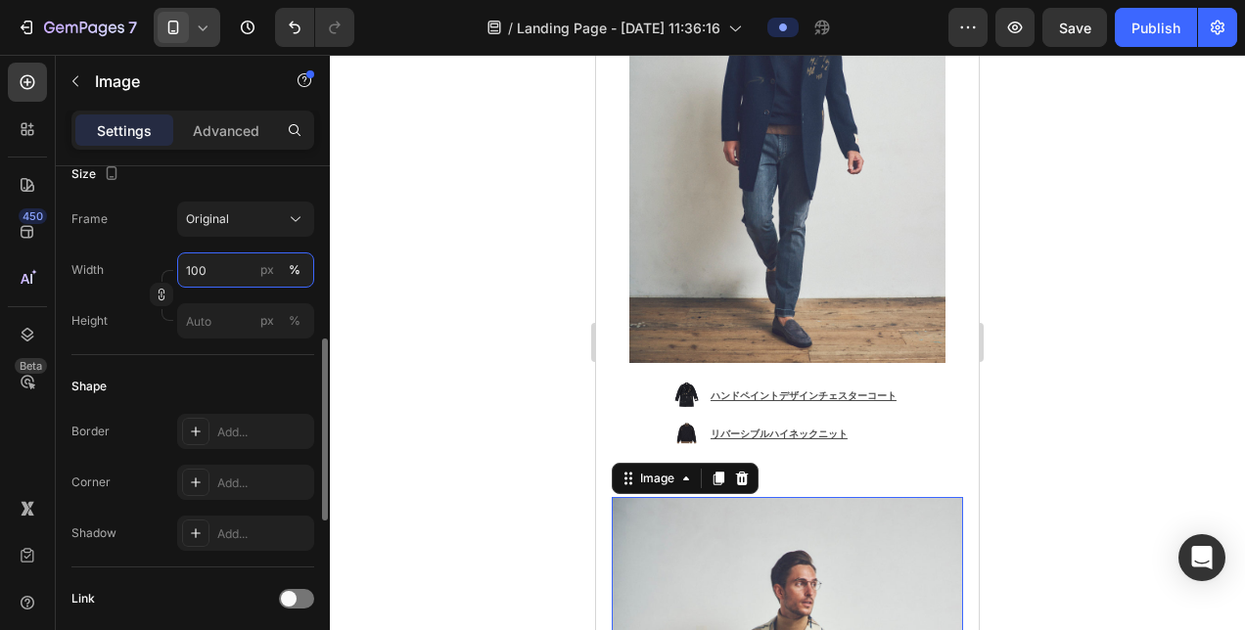
click at [211, 267] on input "100" at bounding box center [245, 270] width 137 height 35
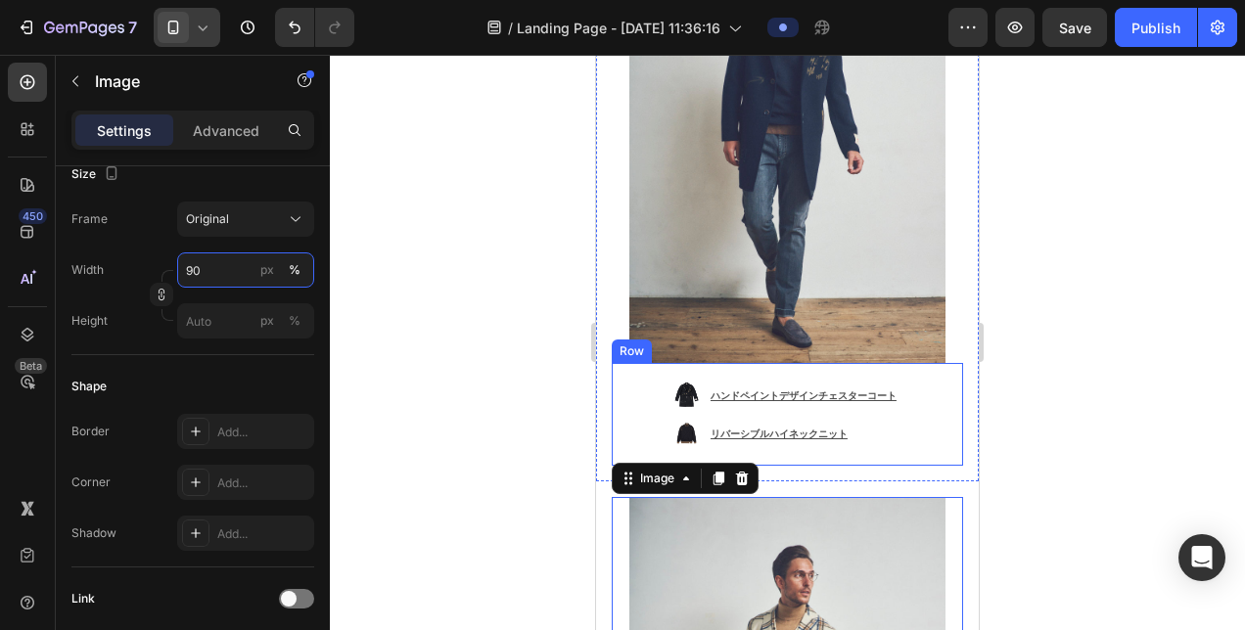
scroll to position [1434, 0]
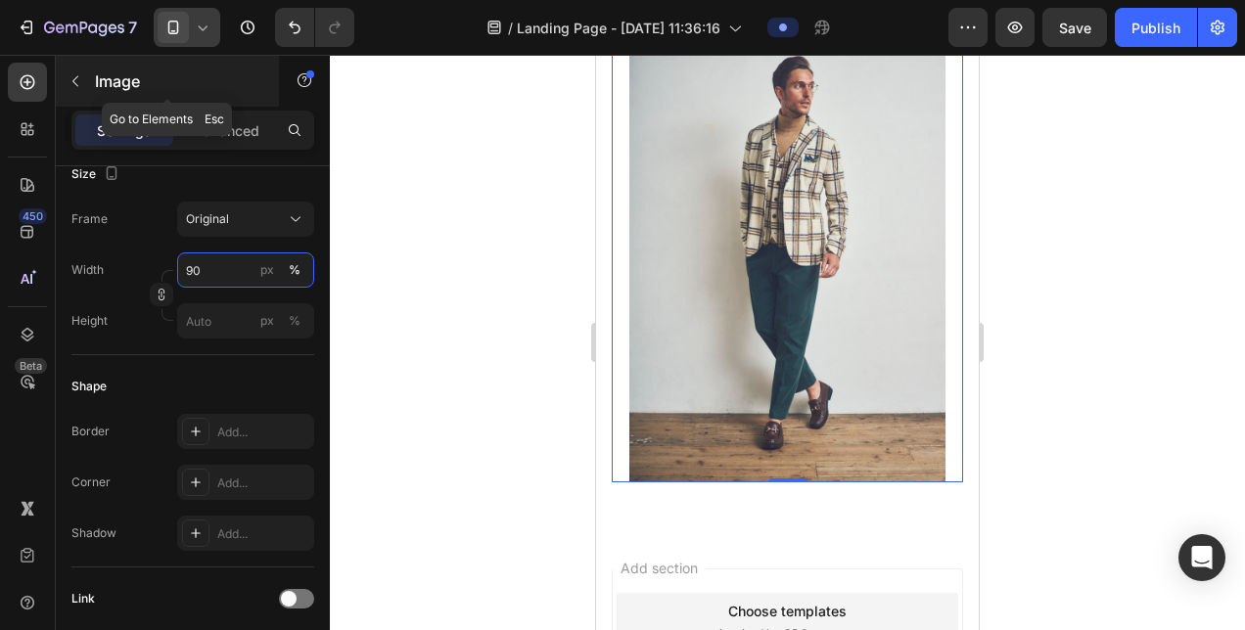
type input "90"
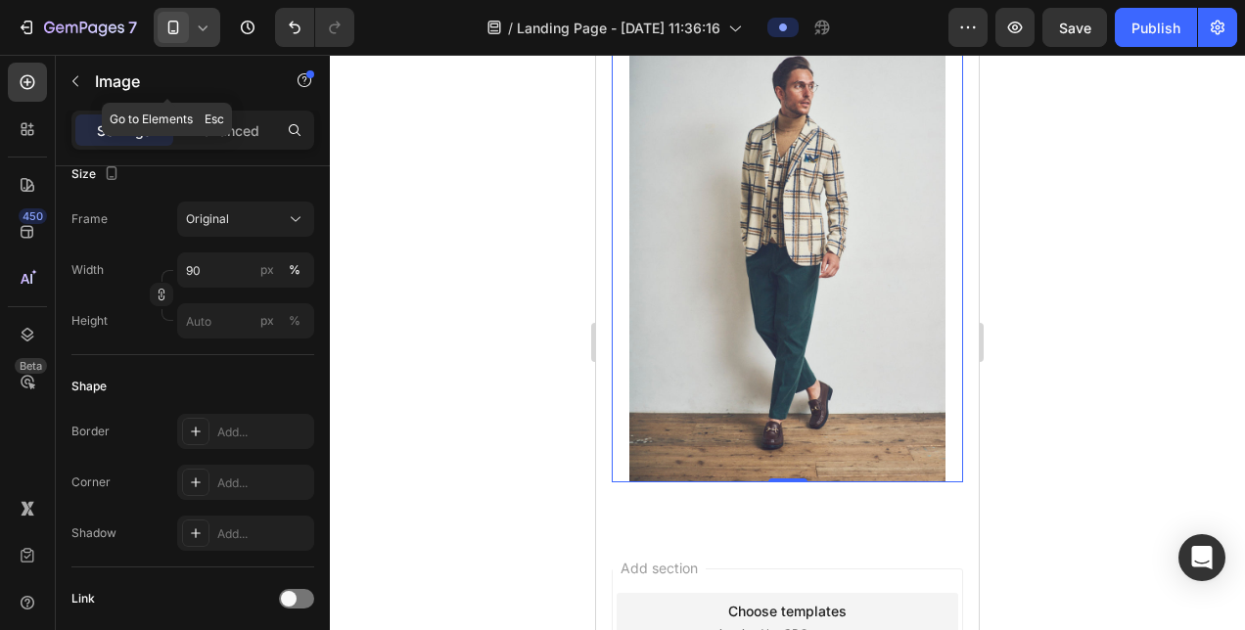
click at [78, 83] on icon "button" at bounding box center [76, 81] width 16 height 16
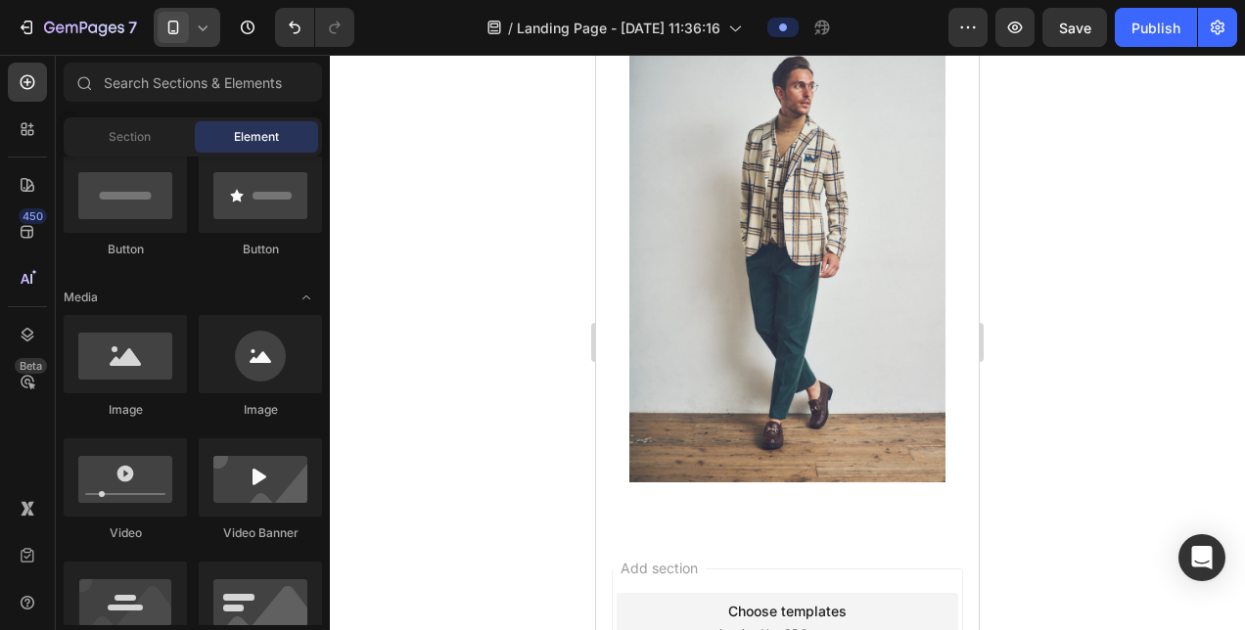
scroll to position [0, 0]
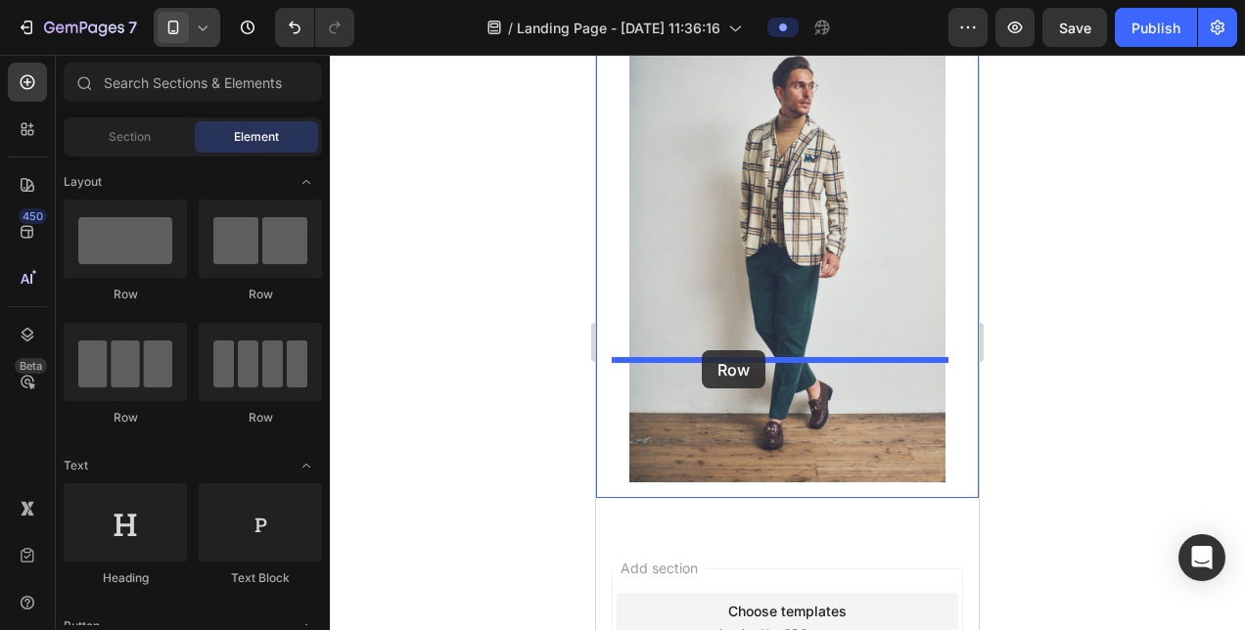
drag, startPoint x: 698, startPoint y: 291, endPoint x: 702, endPoint y: 350, distance: 59.8
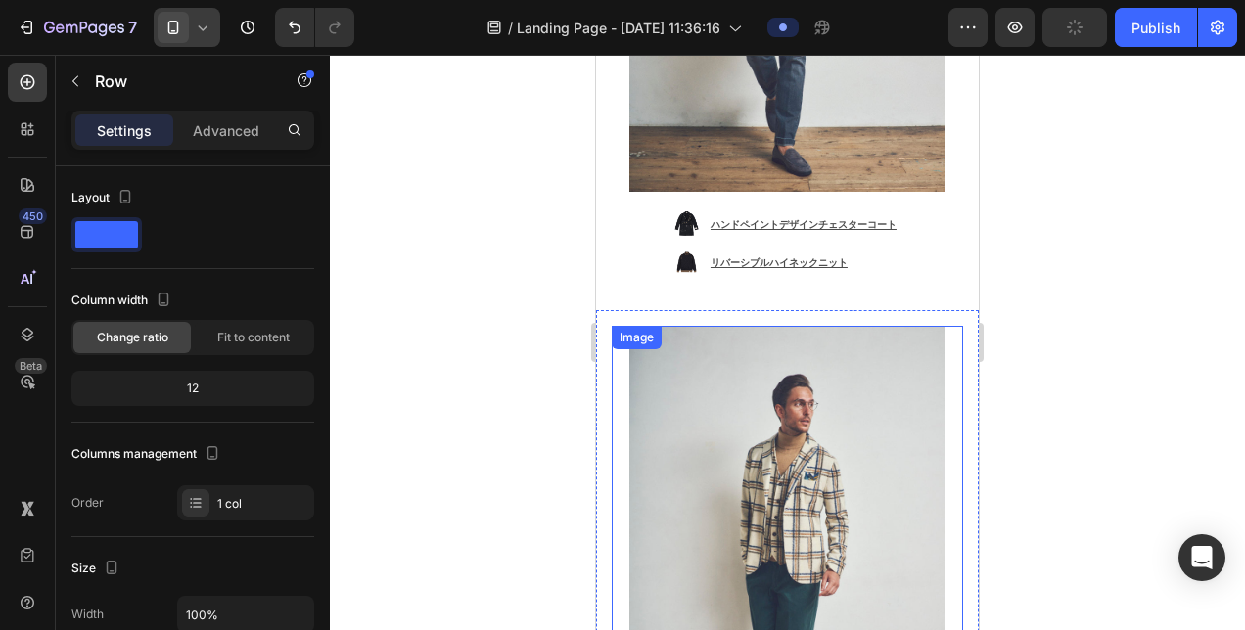
scroll to position [847, 0]
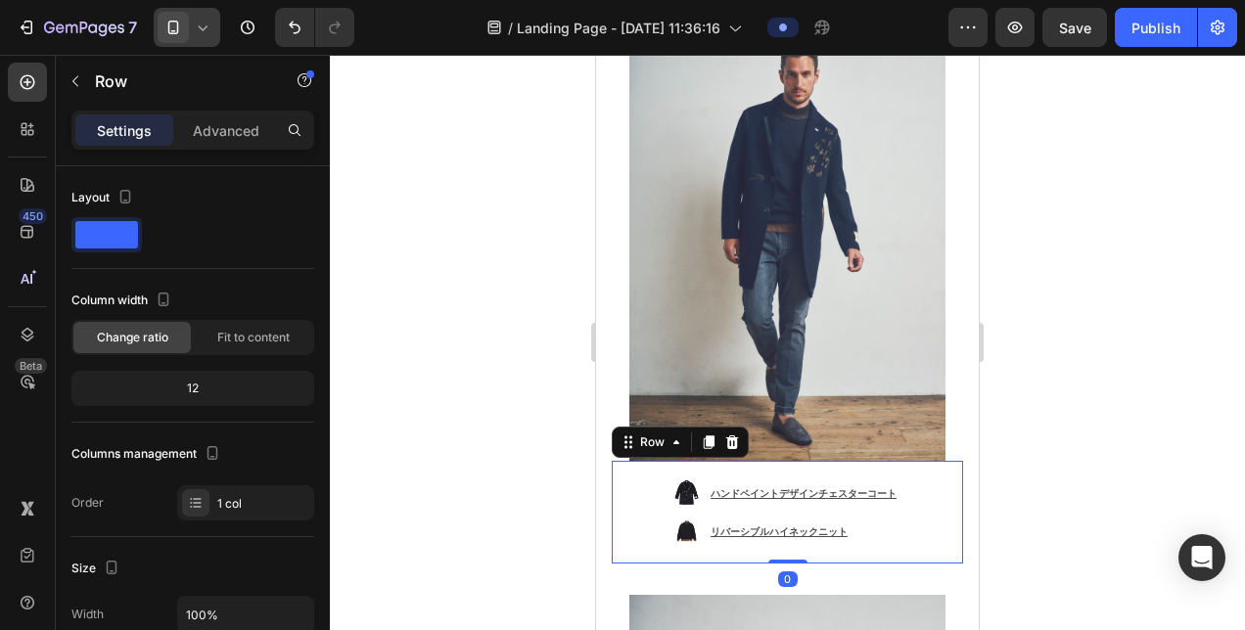
click at [632, 461] on div "Image ハンドペイントデザインチェスターコート Text Block Image リバーシブルハイネックニット Text Block Advanced L…" at bounding box center [787, 512] width 351 height 103
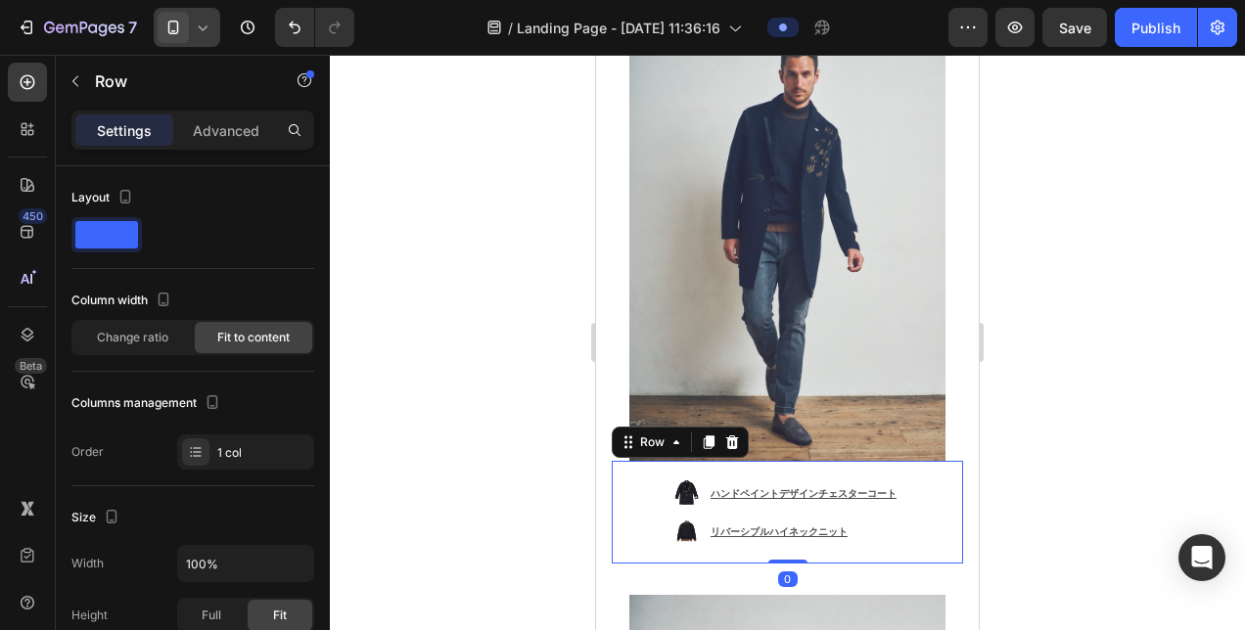
scroll to position [489, 0]
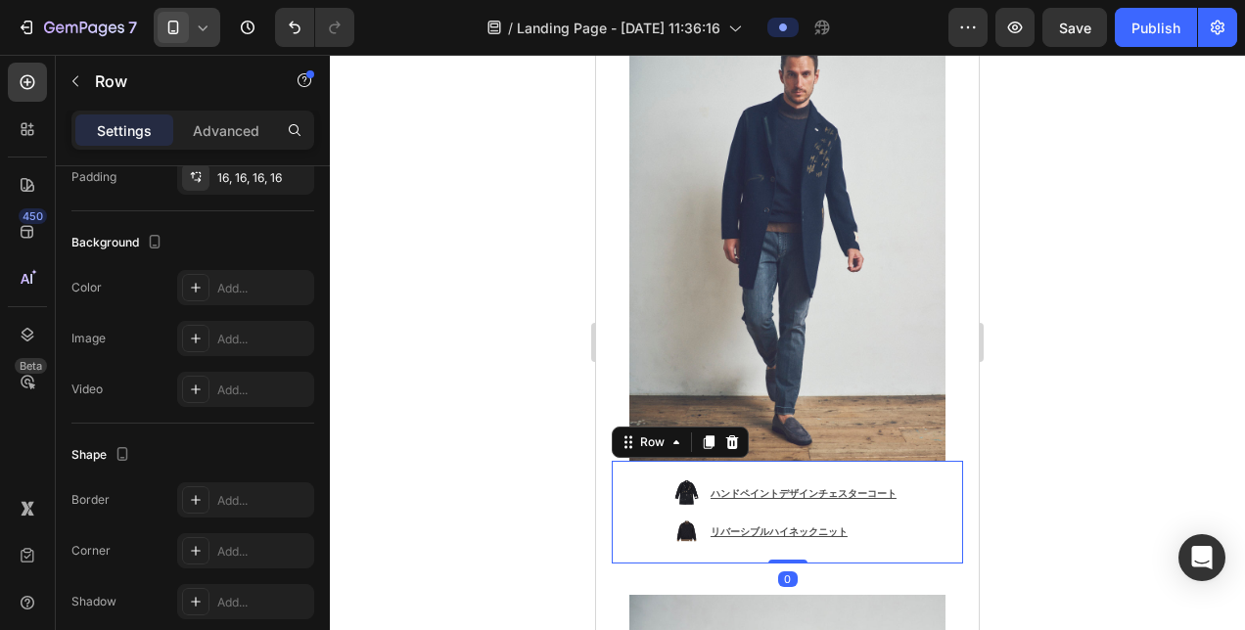
click at [657, 461] on div "Image ハンドペイントデザインチェスターコート Text Block Image リバーシブルハイネックニット Text Block Advanced L…" at bounding box center [787, 512] width 351 height 103
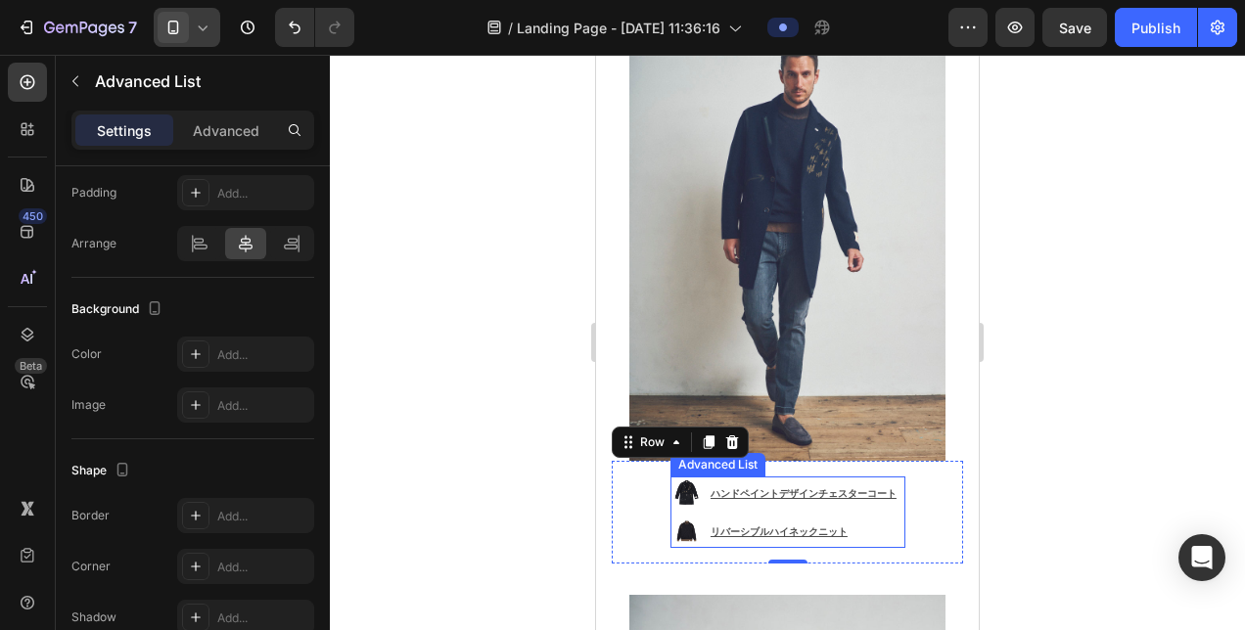
click at [728, 477] on ul "Image ハンドペイントデザインチェスターコート Text Block Image リバーシブルハイネックニット Text Block" at bounding box center [787, 512] width 235 height 71
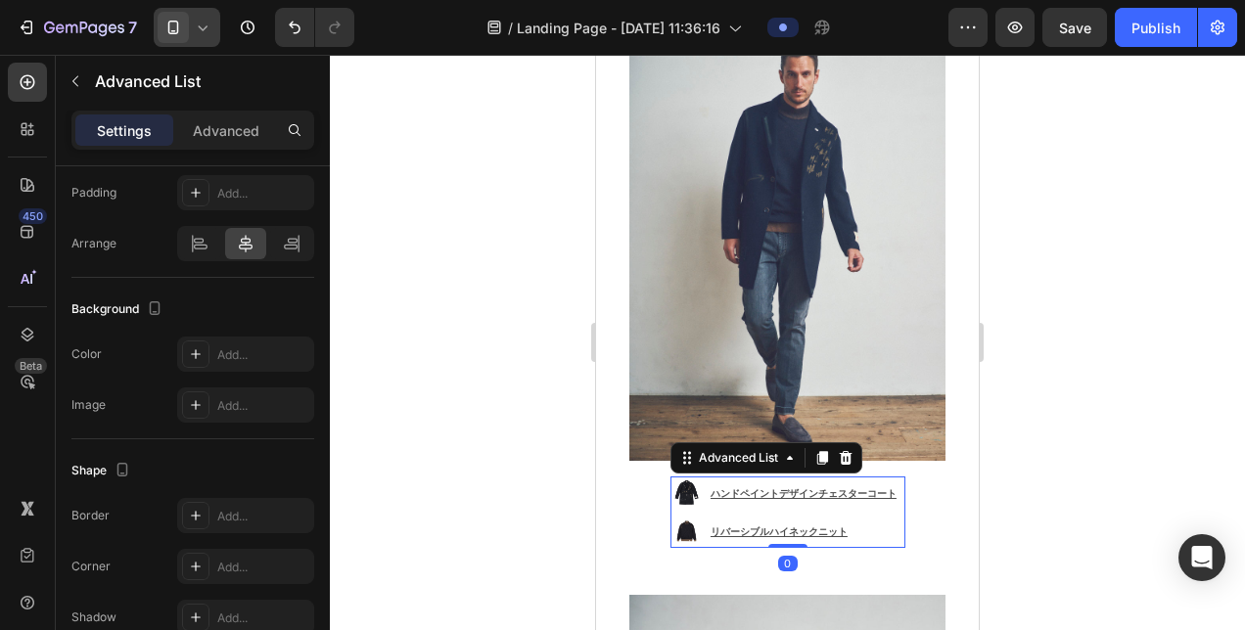
scroll to position [0, 0]
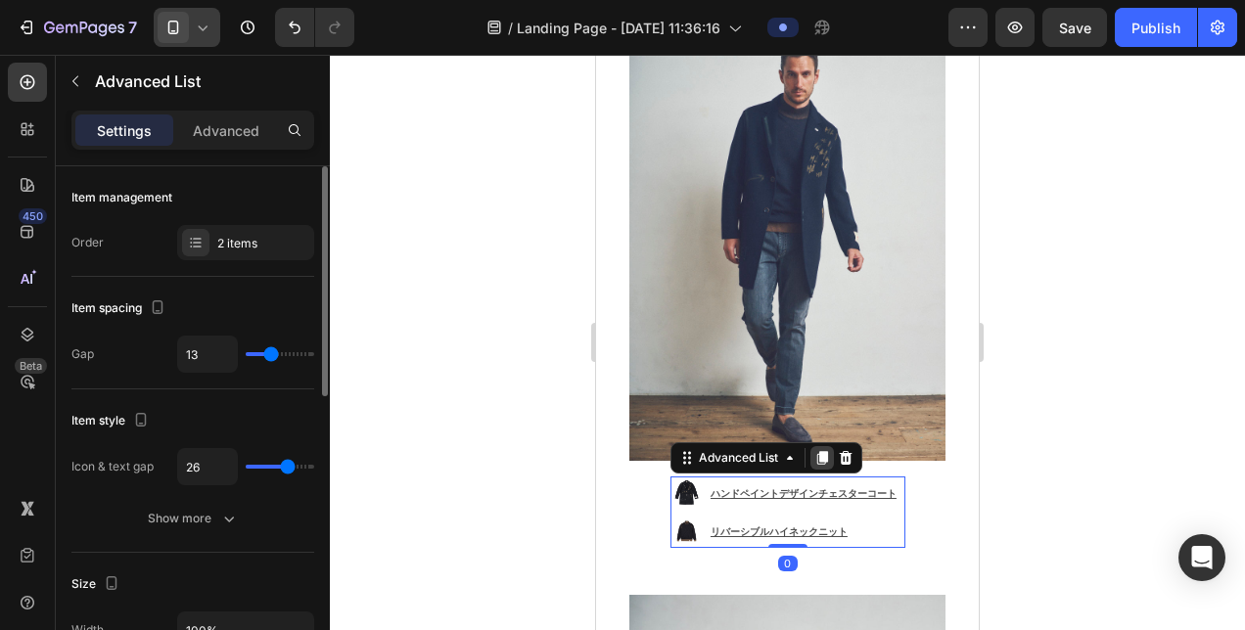
click at [816, 451] on icon at bounding box center [821, 458] width 11 height 14
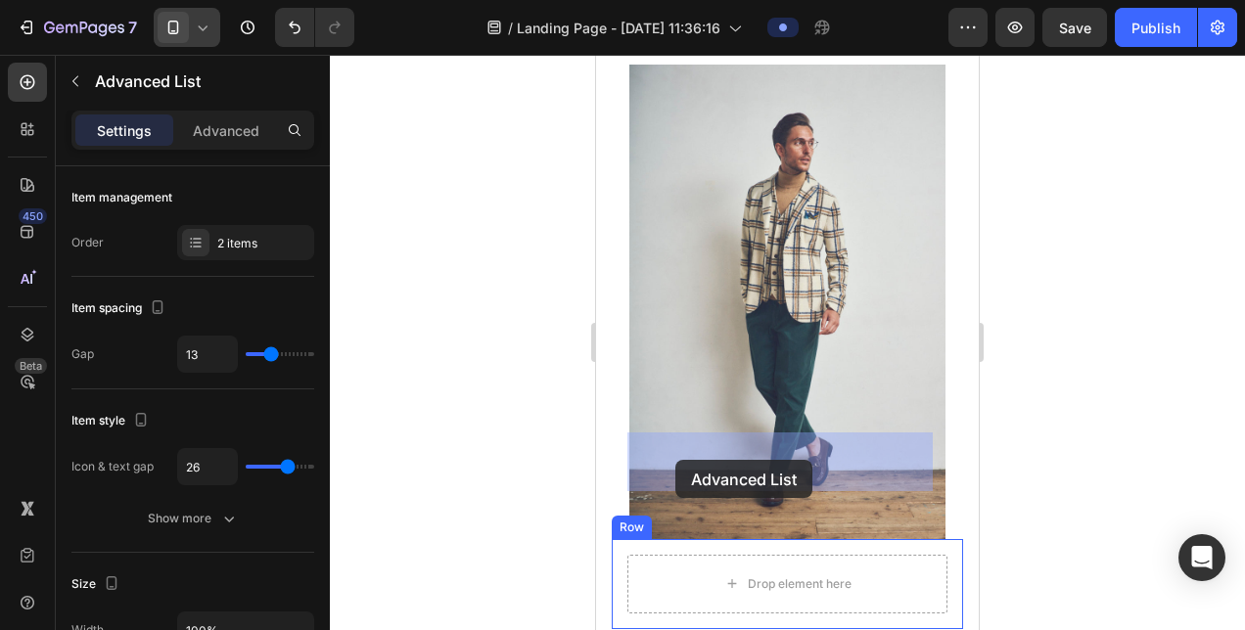
drag, startPoint x: 673, startPoint y: 435, endPoint x: 675, endPoint y: 460, distance: 25.5
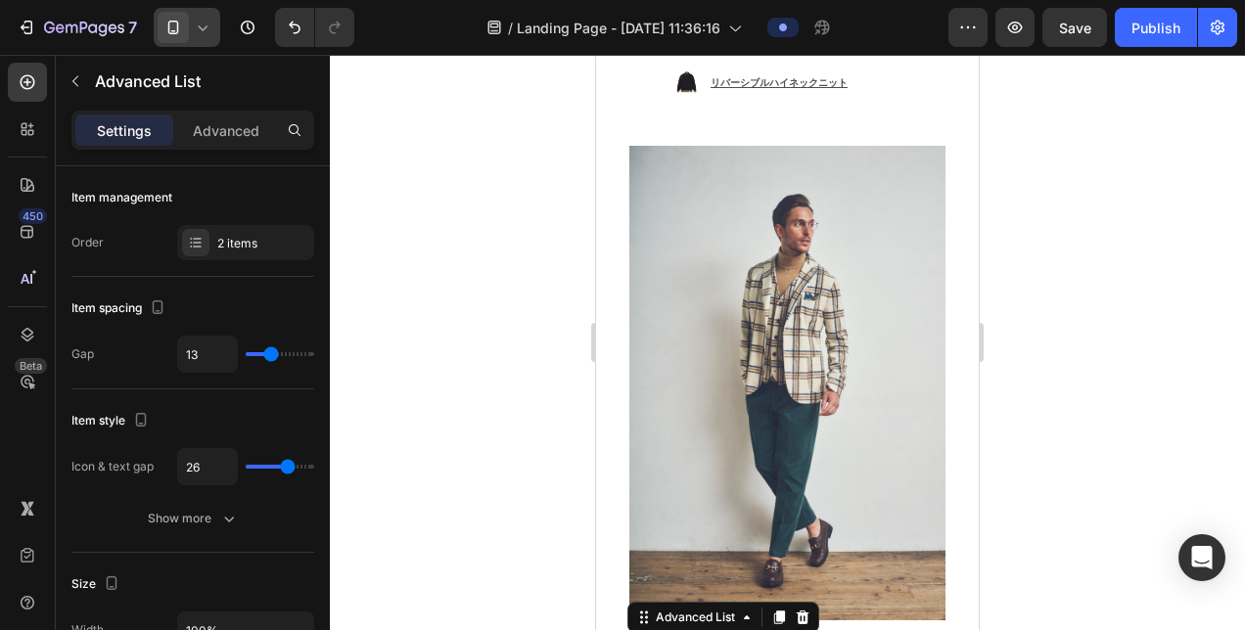
scroll to position [1377, 0]
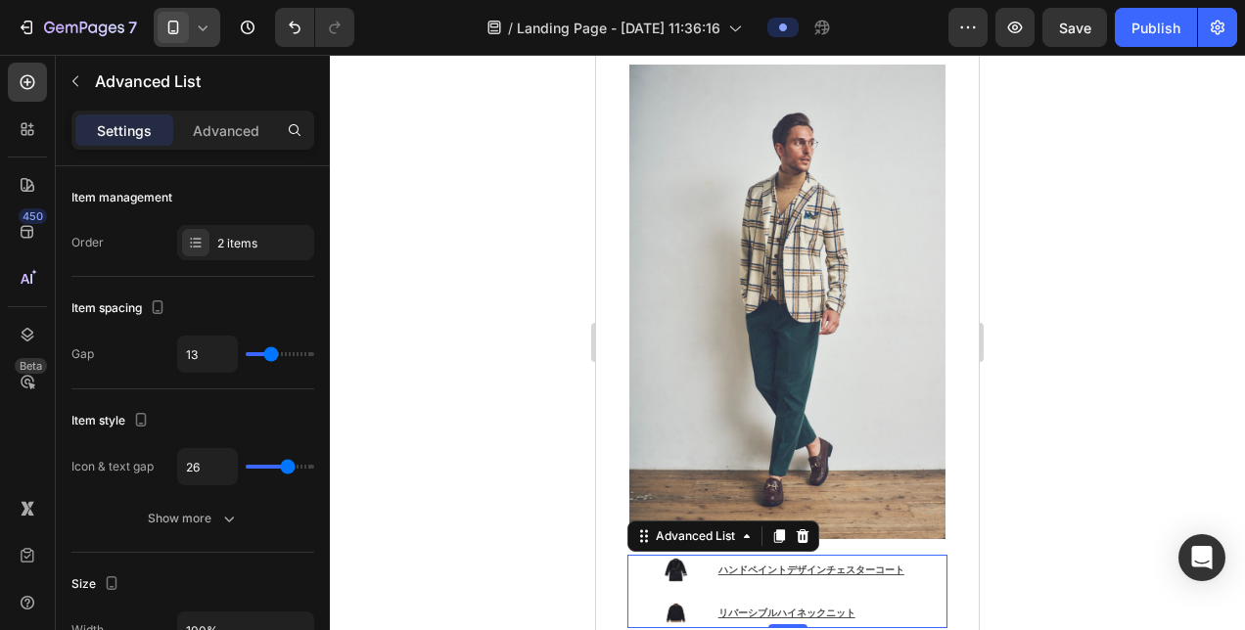
click at [694, 555] on ul "Image ハンドペイントデザインチェスターコート Text Block Image リバーシブルハイネックニット Text Block" at bounding box center [788, 591] width 254 height 73
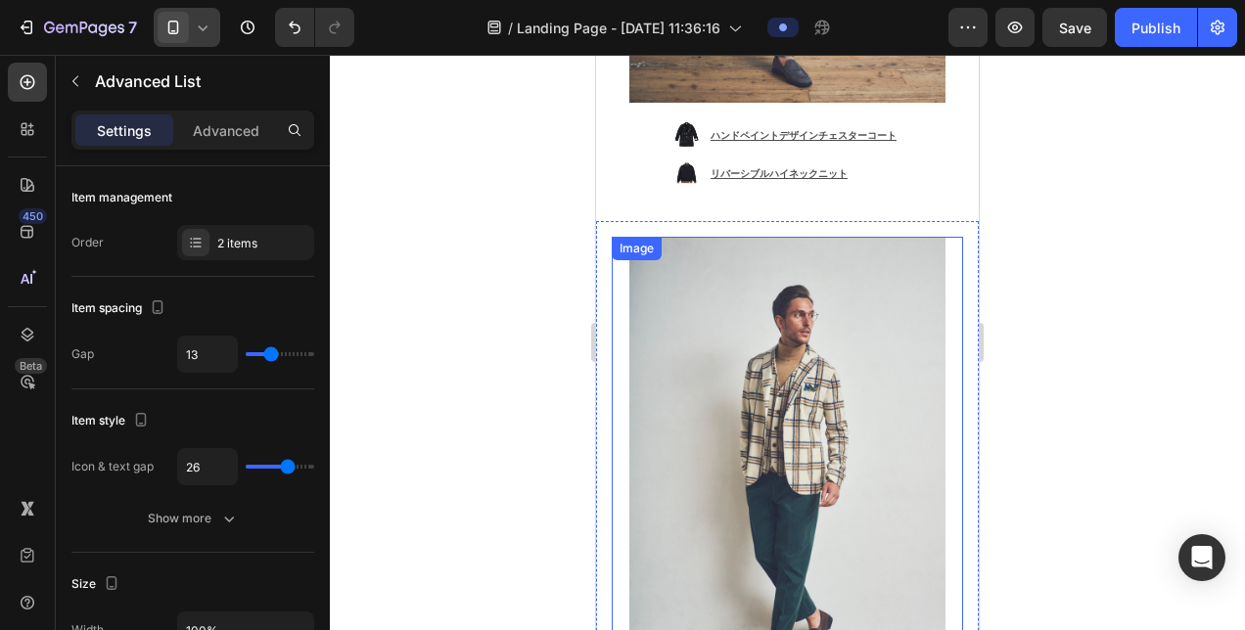
scroll to position [986, 0]
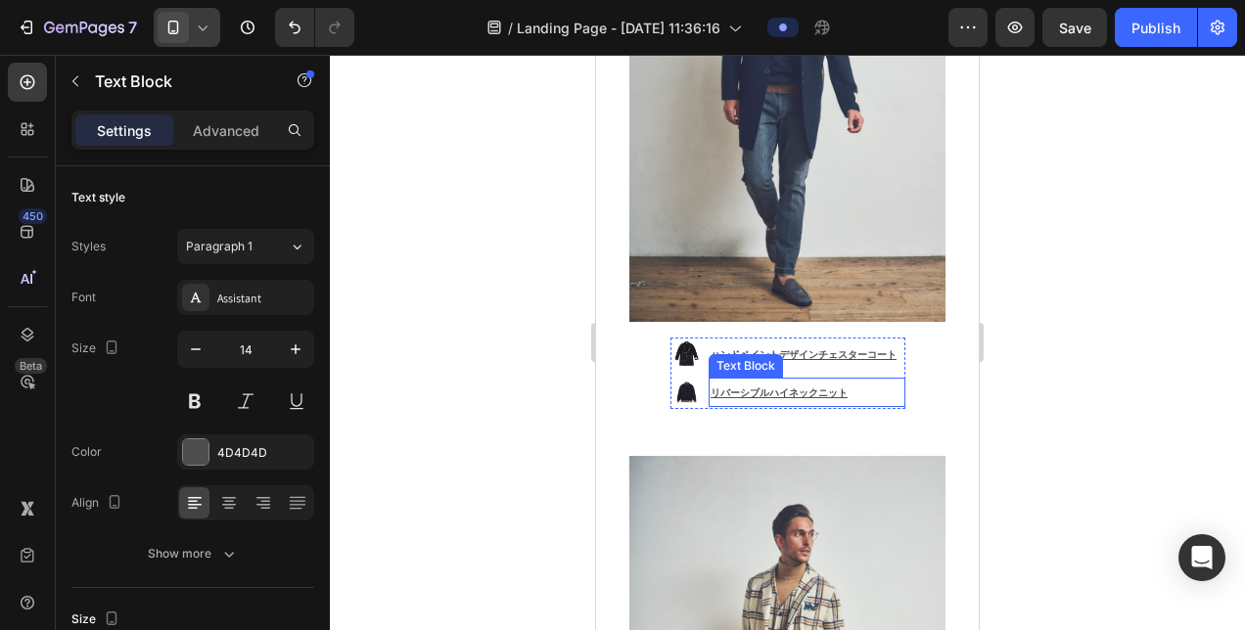
click at [797, 378] on div "リバーシブルハイネックニット" at bounding box center [807, 392] width 197 height 29
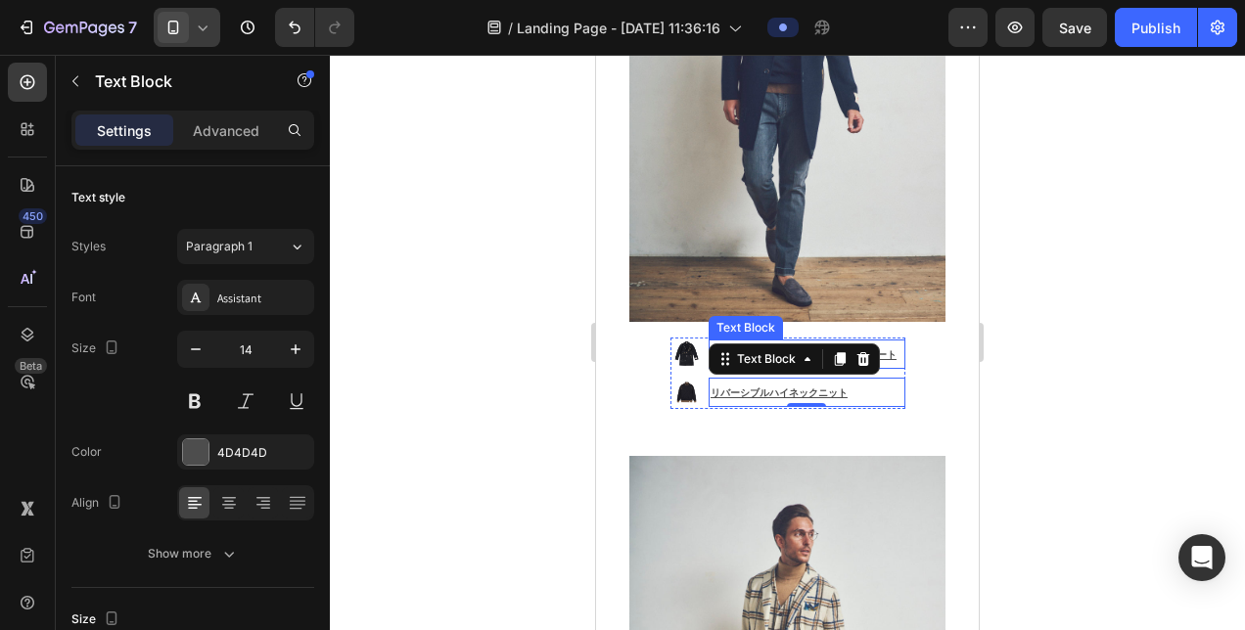
click at [873, 340] on div "ハンドペイントデザインチェスターコート" at bounding box center [807, 354] width 197 height 29
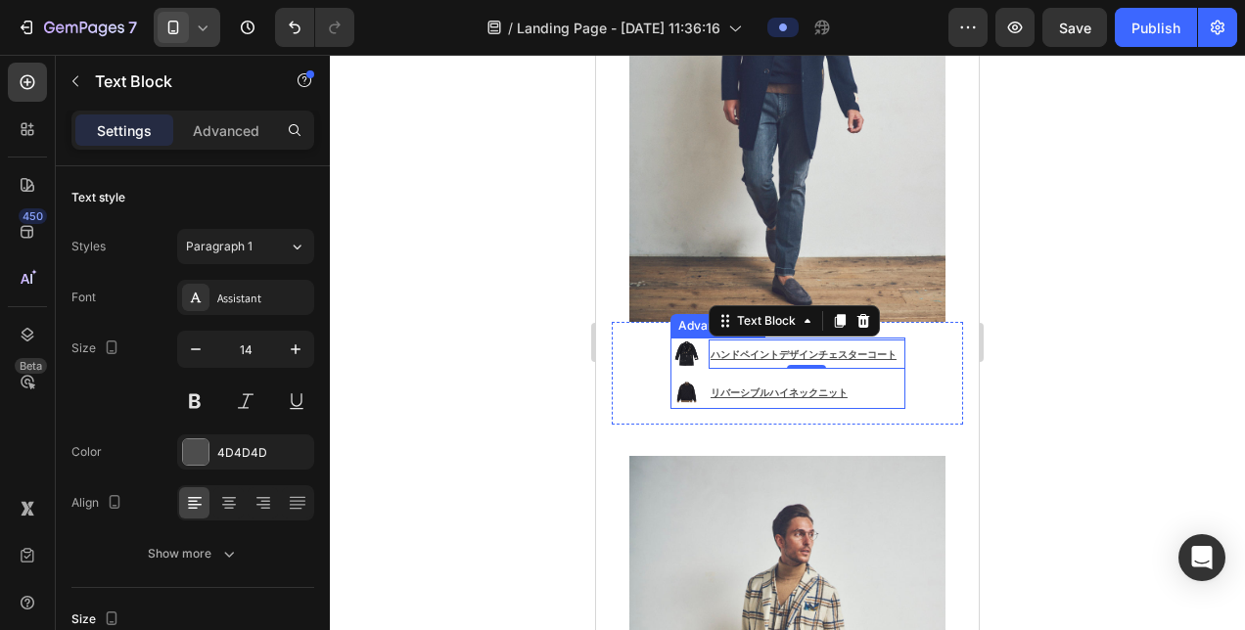
click at [877, 338] on ul "Image ハンドペイントデザインチェスターコート Text Block 0 Image リバーシブルハイネックニット Text Block" at bounding box center [787, 373] width 235 height 71
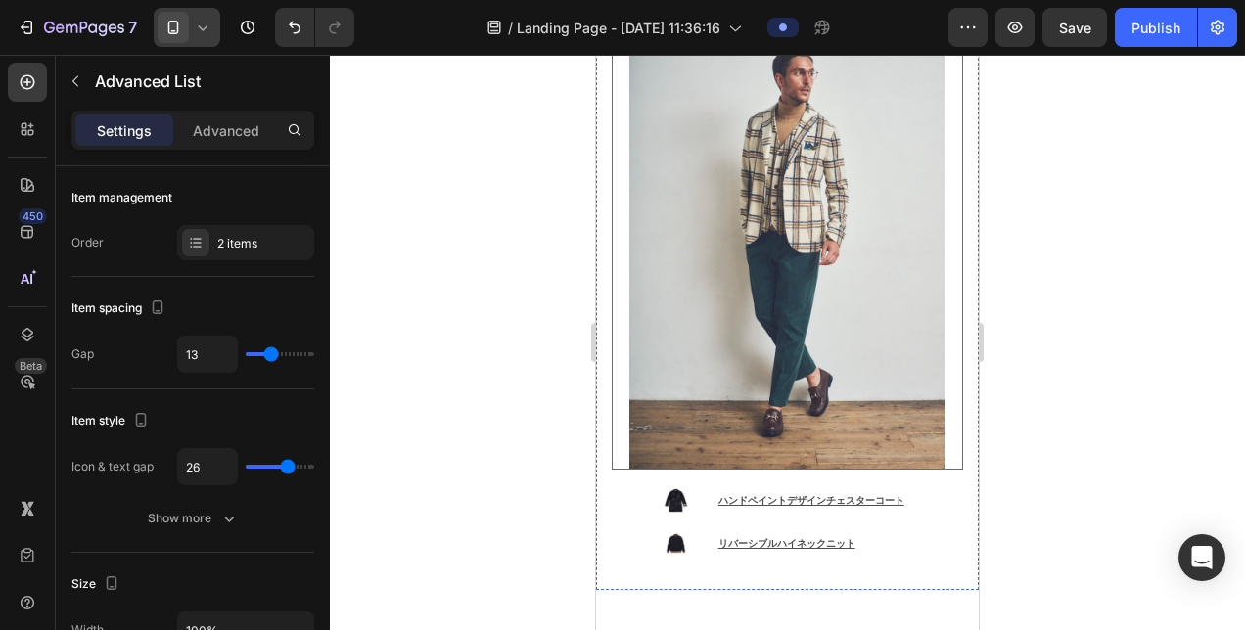
scroll to position [1671, 0]
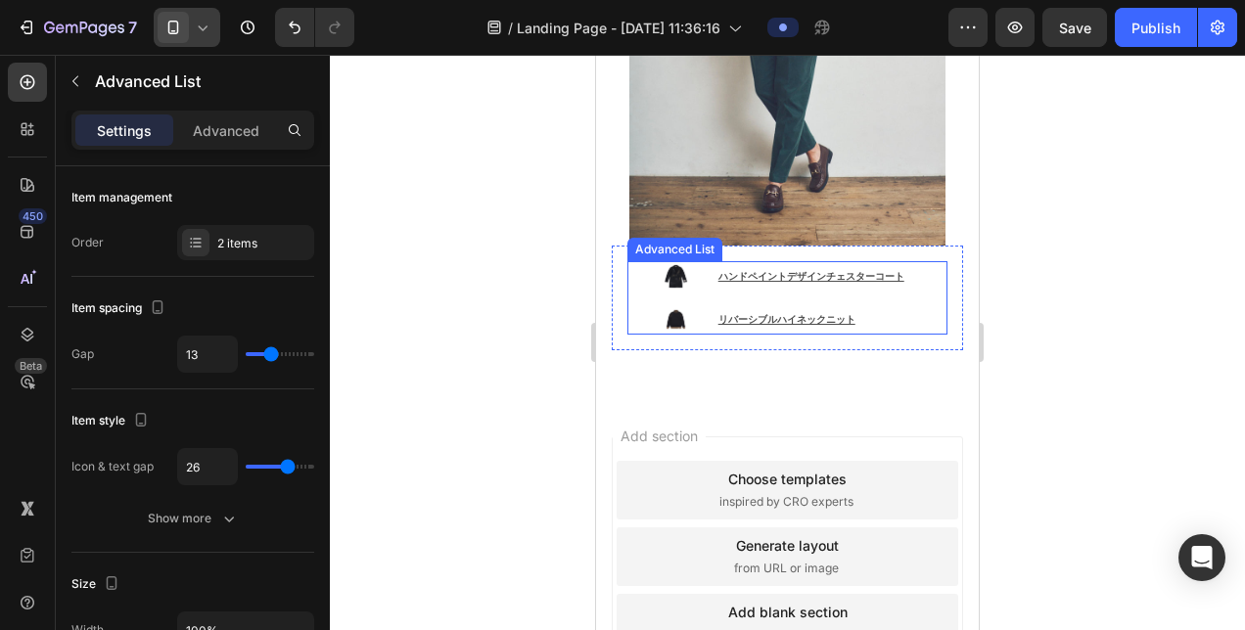
click at [855, 261] on ul "Image ハンドペイントデザインチェスターコート Text Block Image リバーシブルハイネックニット Text Block" at bounding box center [788, 297] width 254 height 73
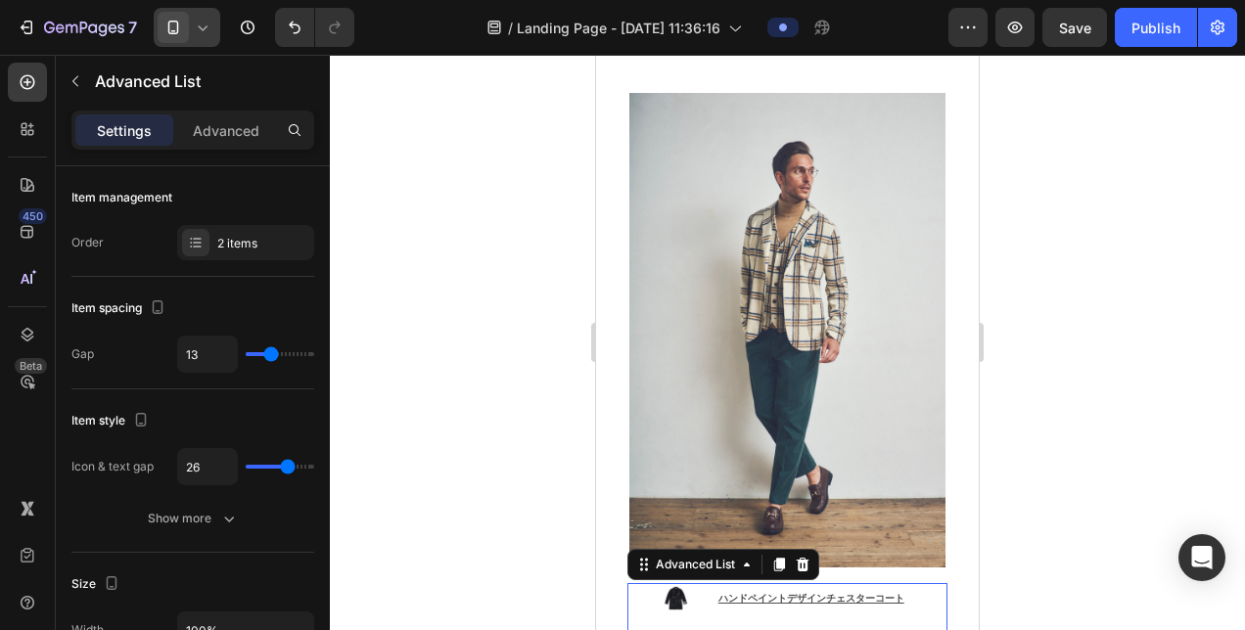
scroll to position [1573, 0]
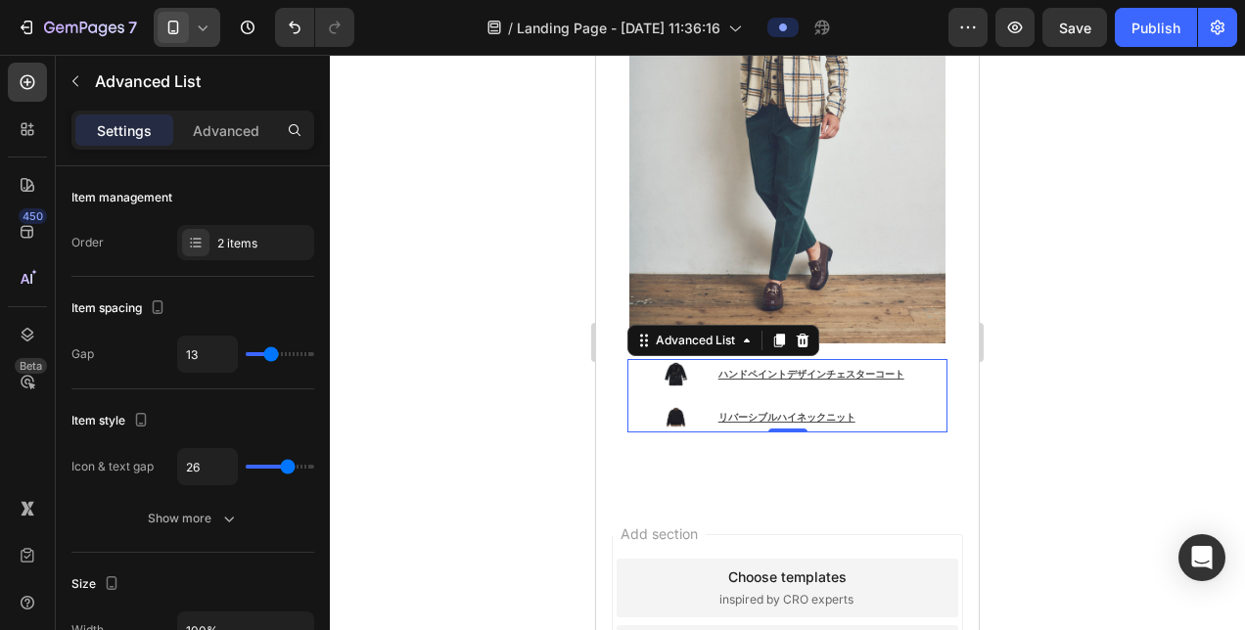
click at [647, 359] on div "Image ハンドペイントデザインチェスターコート Text Block Image リバーシブルハイネックニット Text Block" at bounding box center [787, 395] width 320 height 73
click at [729, 359] on ul "Image ハンドペイントデザインチェスターコート Text Block Image リバーシブルハイネックニット Text Block" at bounding box center [788, 395] width 254 height 73
click at [695, 359] on ul "Image ハンドペイントデザインチェスターコート Text Block Image リバーシブルハイネックニット Text Block" at bounding box center [788, 395] width 254 height 73
click at [695, 359] on li "Image ハンドペイントデザインチェスターコート Text Block" at bounding box center [788, 374] width 254 height 30
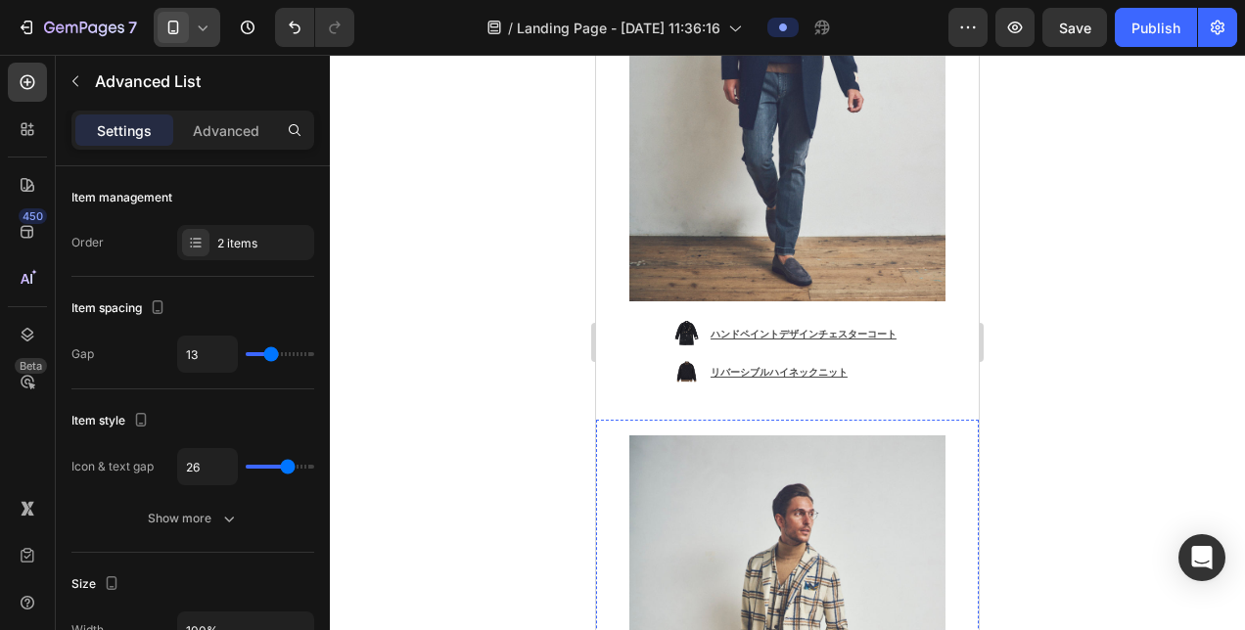
scroll to position [986, 0]
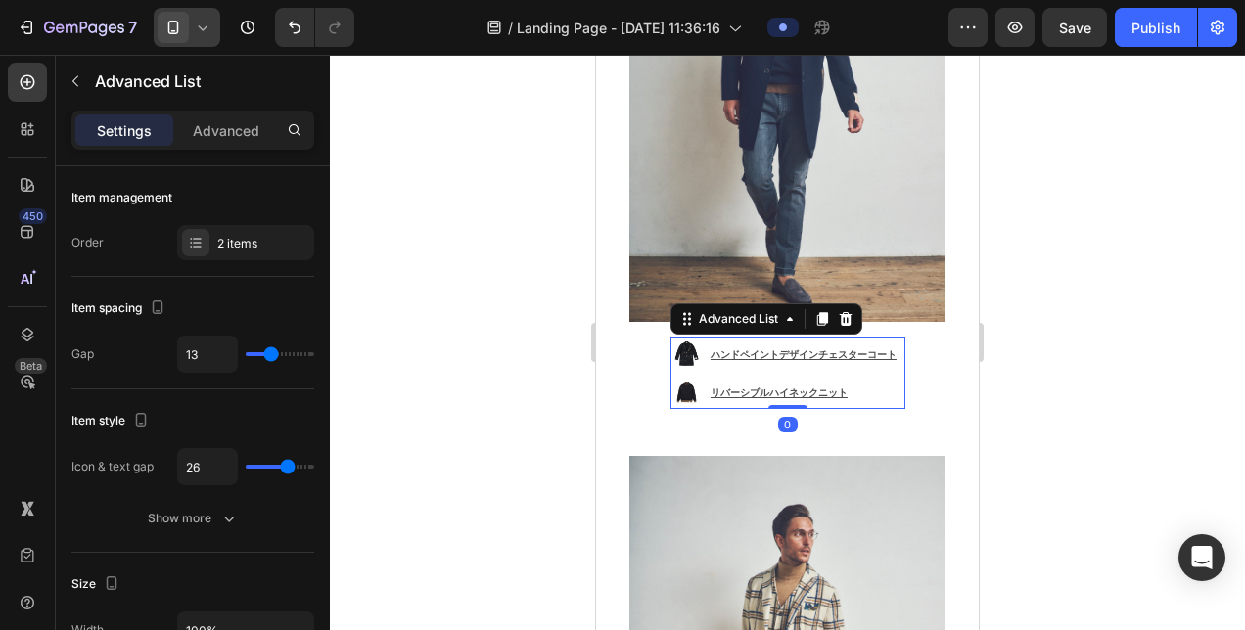
click at [700, 376] on li "Image リバーシブルハイネックニット Text Block" at bounding box center [787, 392] width 235 height 32
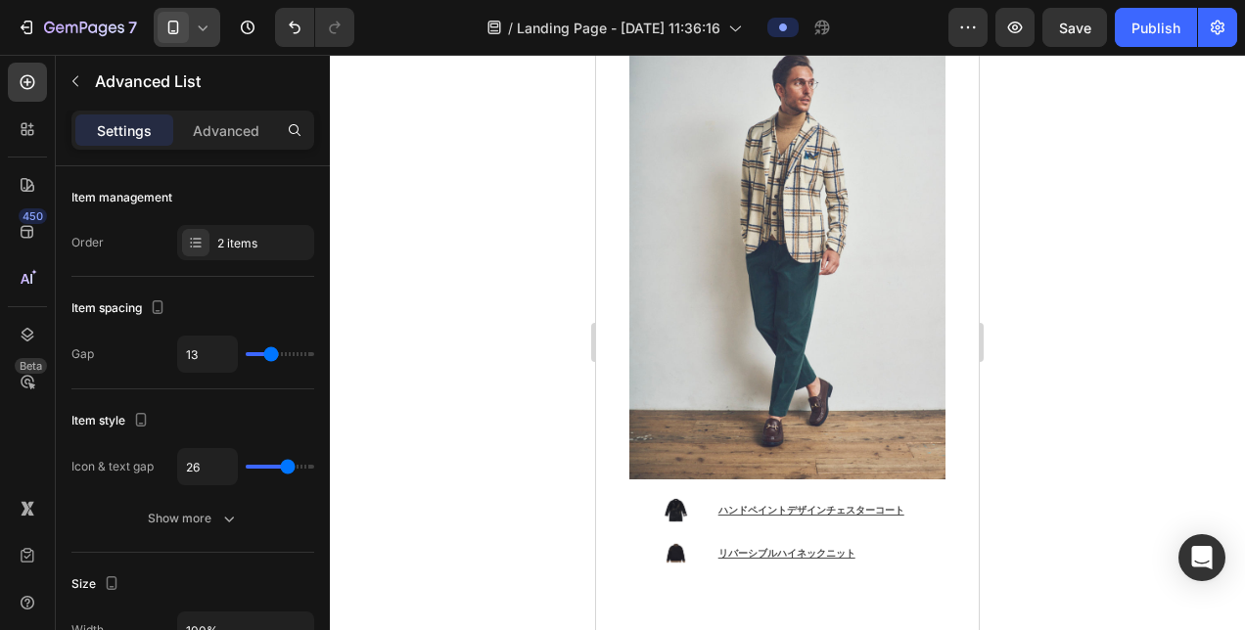
scroll to position [1573, 0]
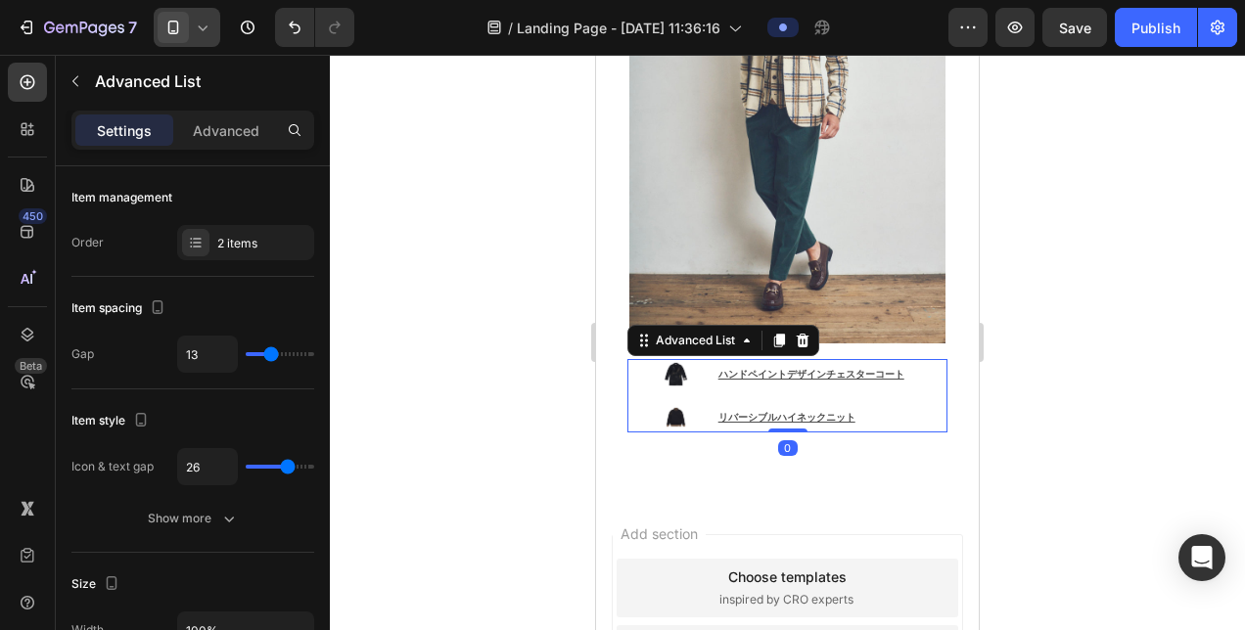
click at [699, 359] on ul "Image ハンドペイントデザインチェスターコート Text Block Image リバーシブルハイネックニット Text Block" at bounding box center [788, 395] width 254 height 73
click at [272, 352] on input "range" at bounding box center [280, 354] width 69 height 4
type input "12"
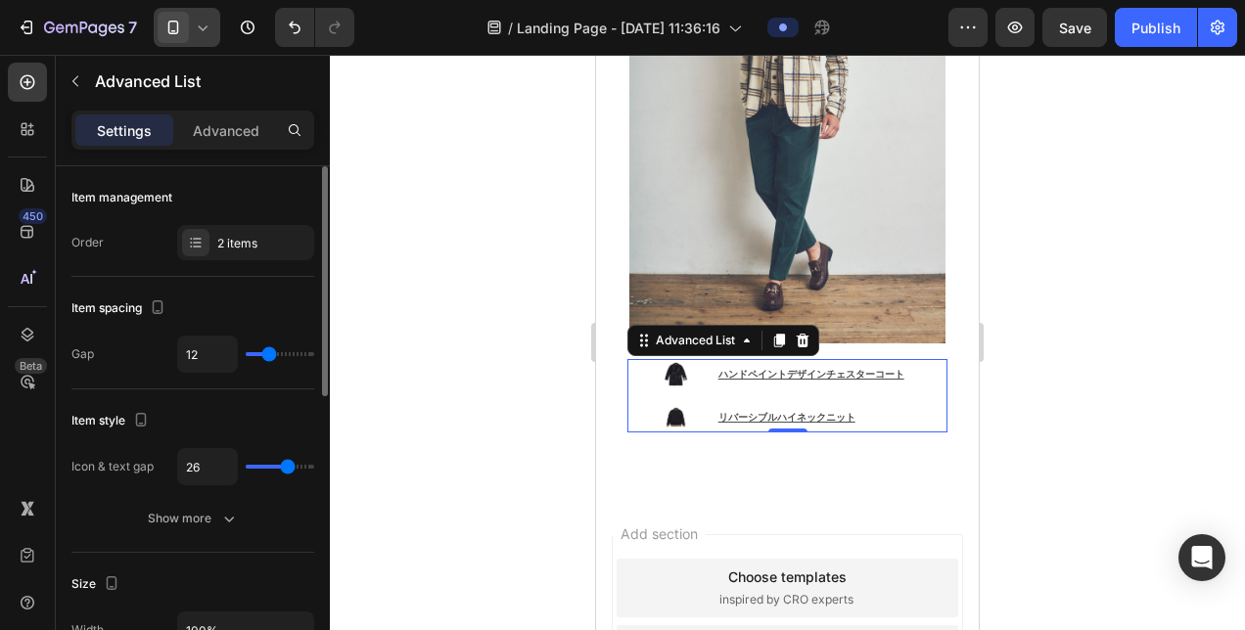
type input "11"
type input "10"
type input "9"
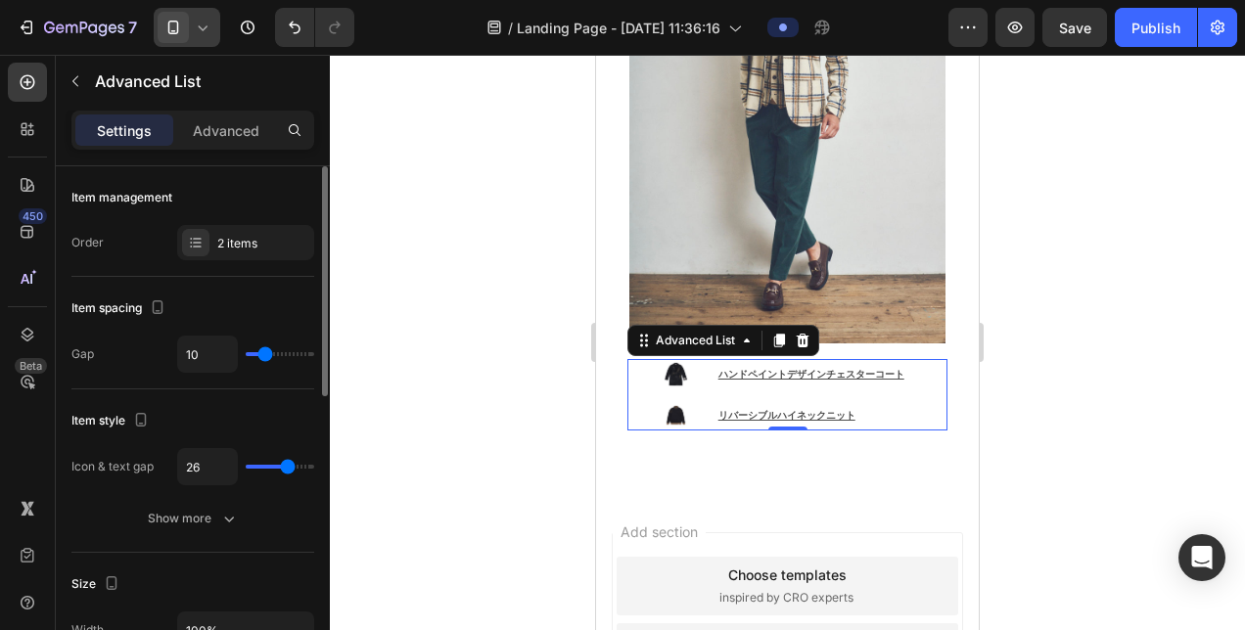
type input "9"
type input "8"
type input "7"
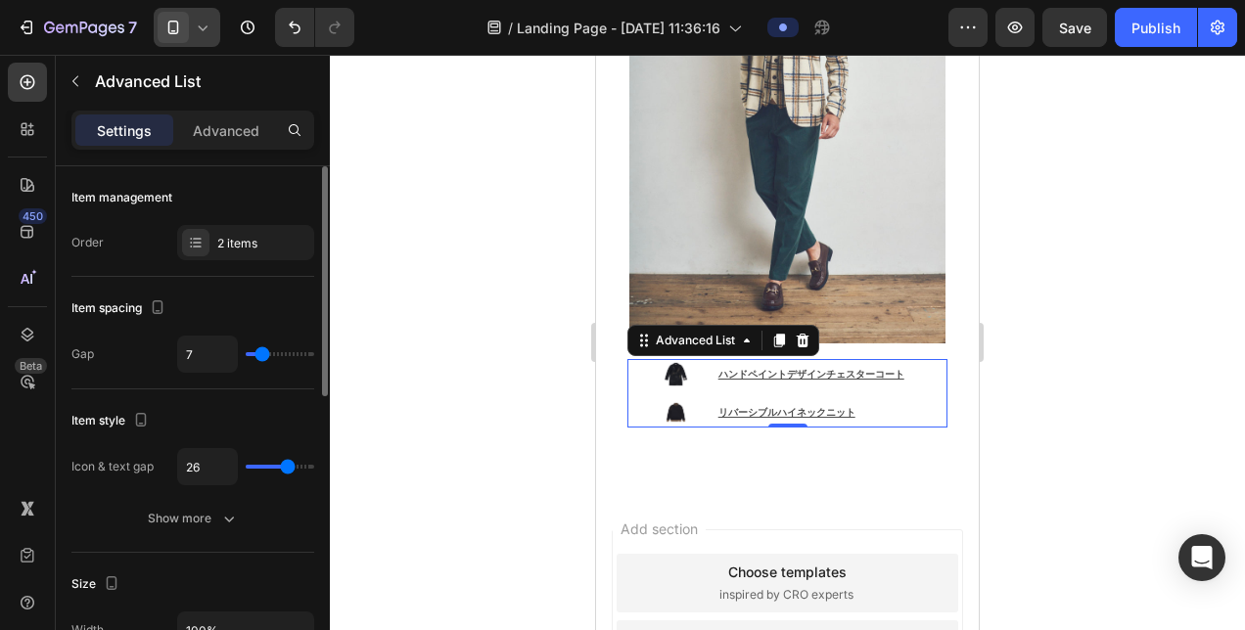
type input "6"
click at [288, 466] on input "range" at bounding box center [280, 467] width 69 height 4
type input "25"
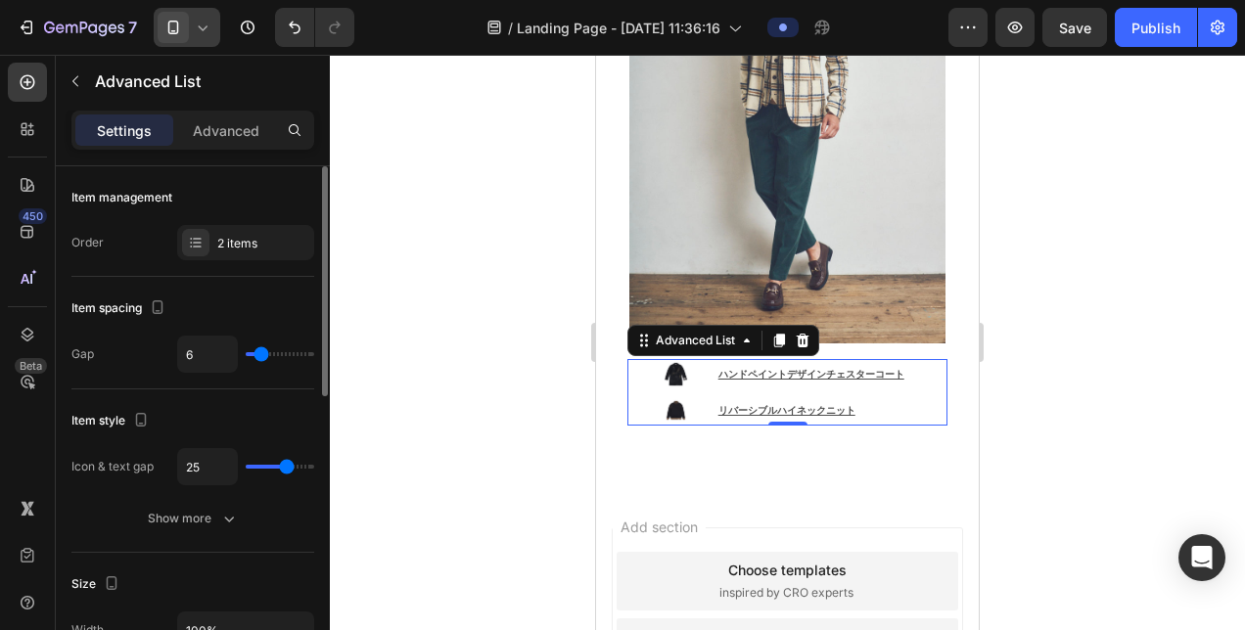
type input "24"
type input "23"
type input "22"
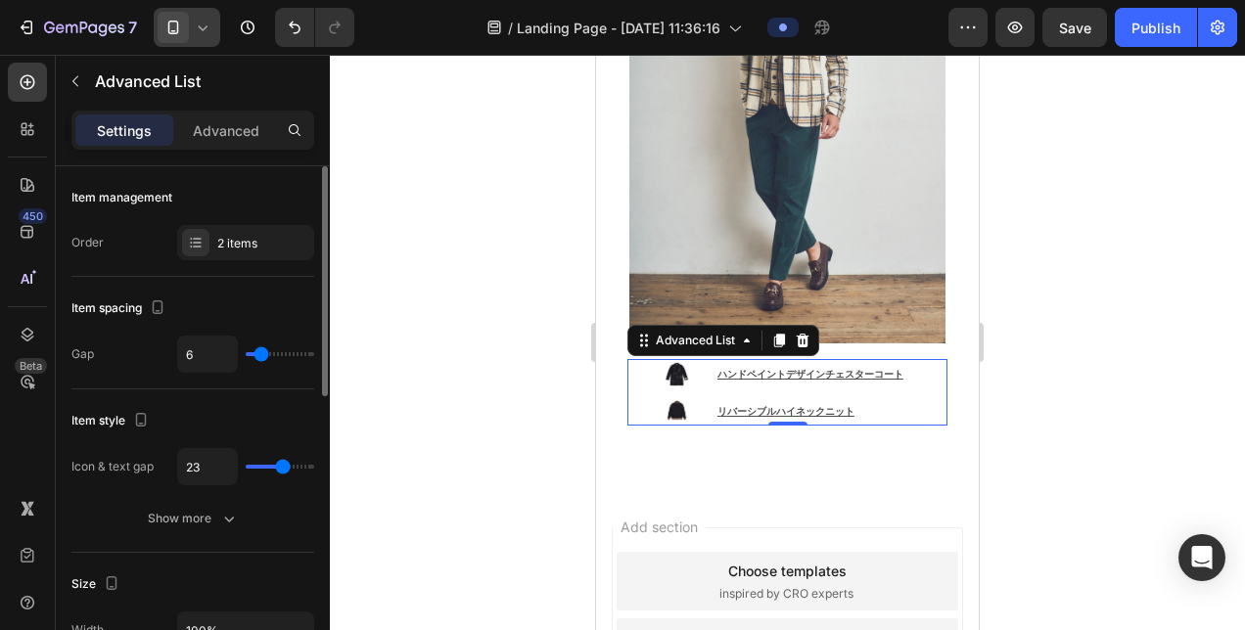
type input "22"
type input "21"
type input "20"
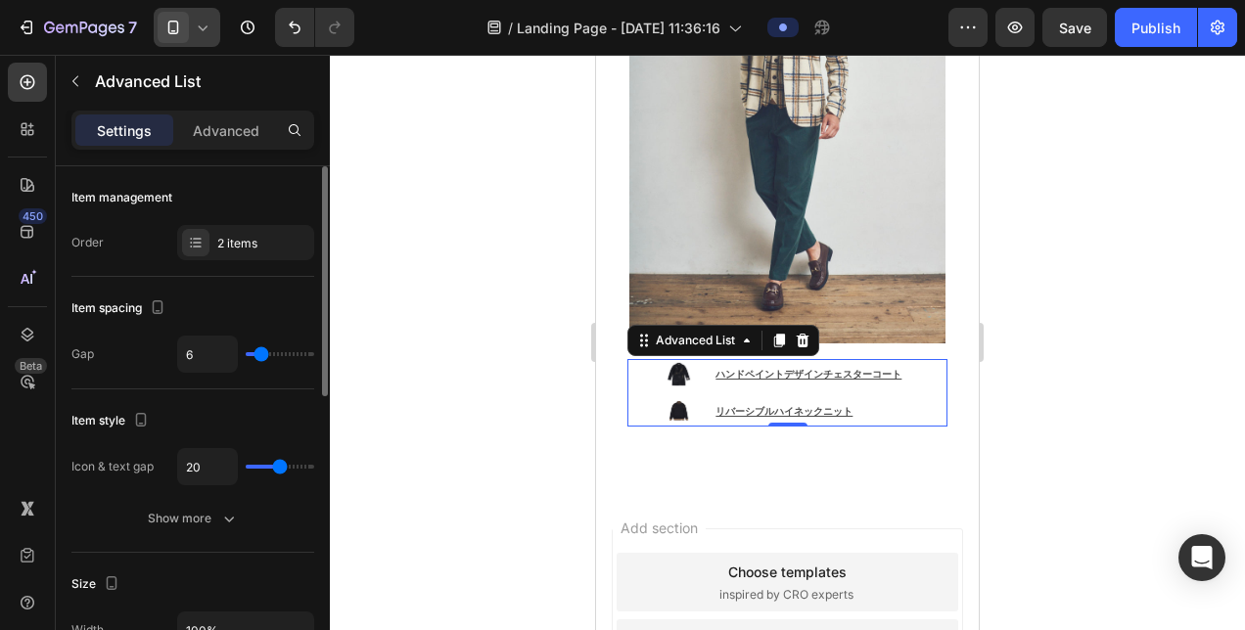
type input "19"
type input "18"
type input "17"
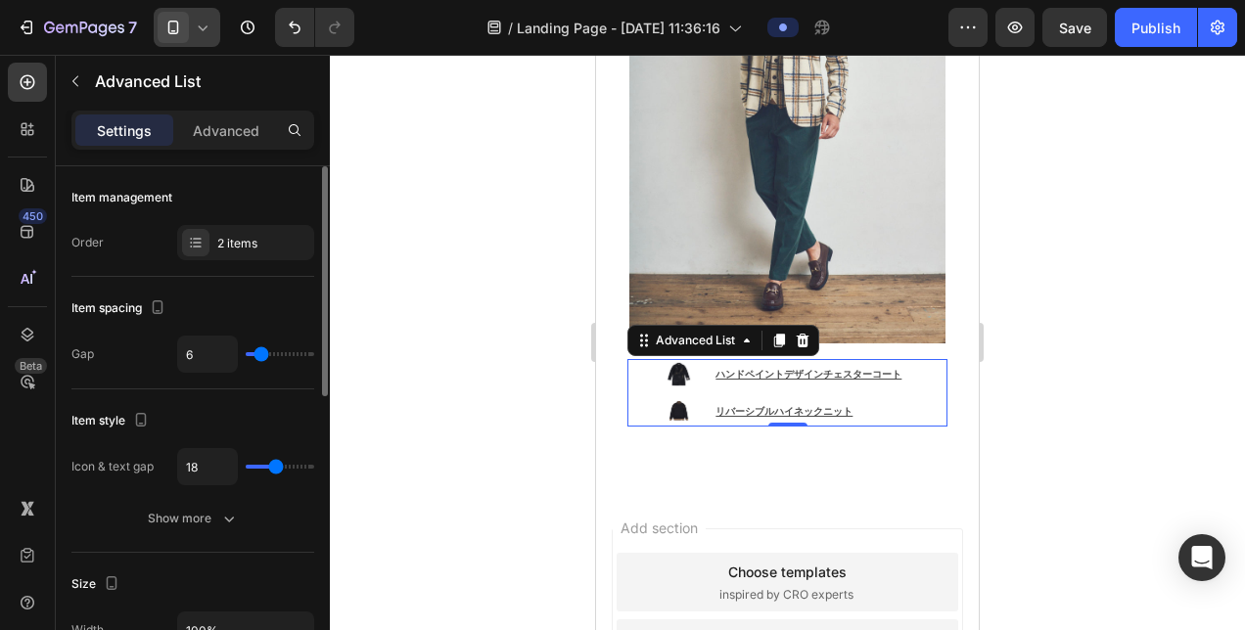
type input "17"
type input "16"
type input "15"
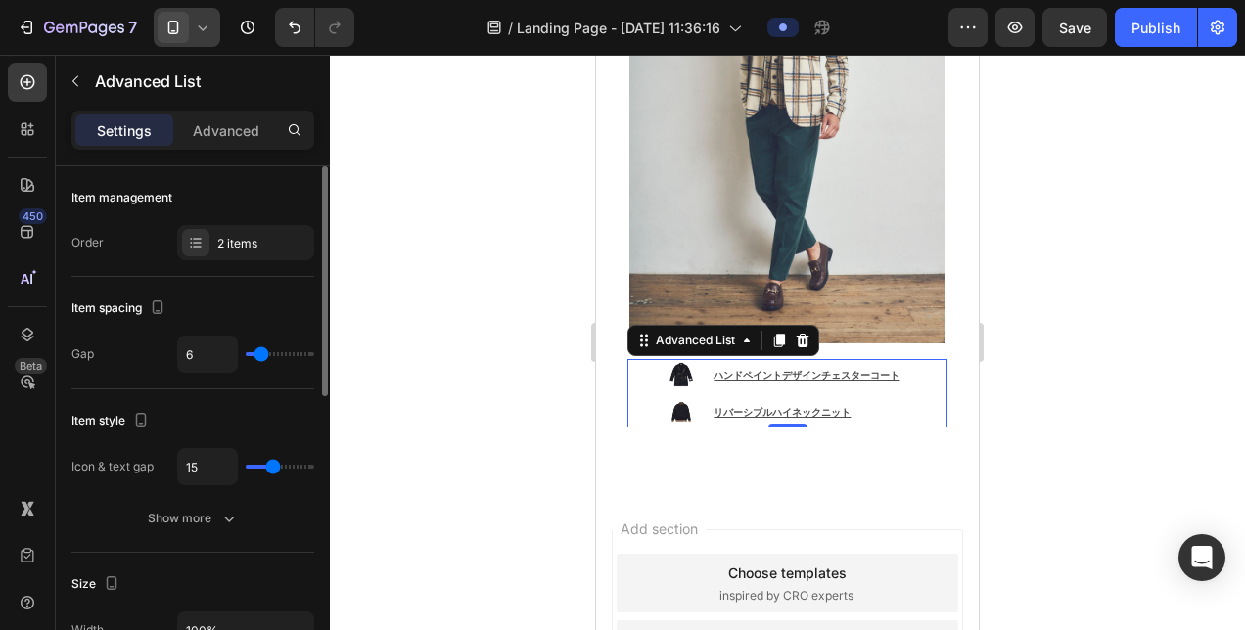
type input "14"
type input "13"
type input "12"
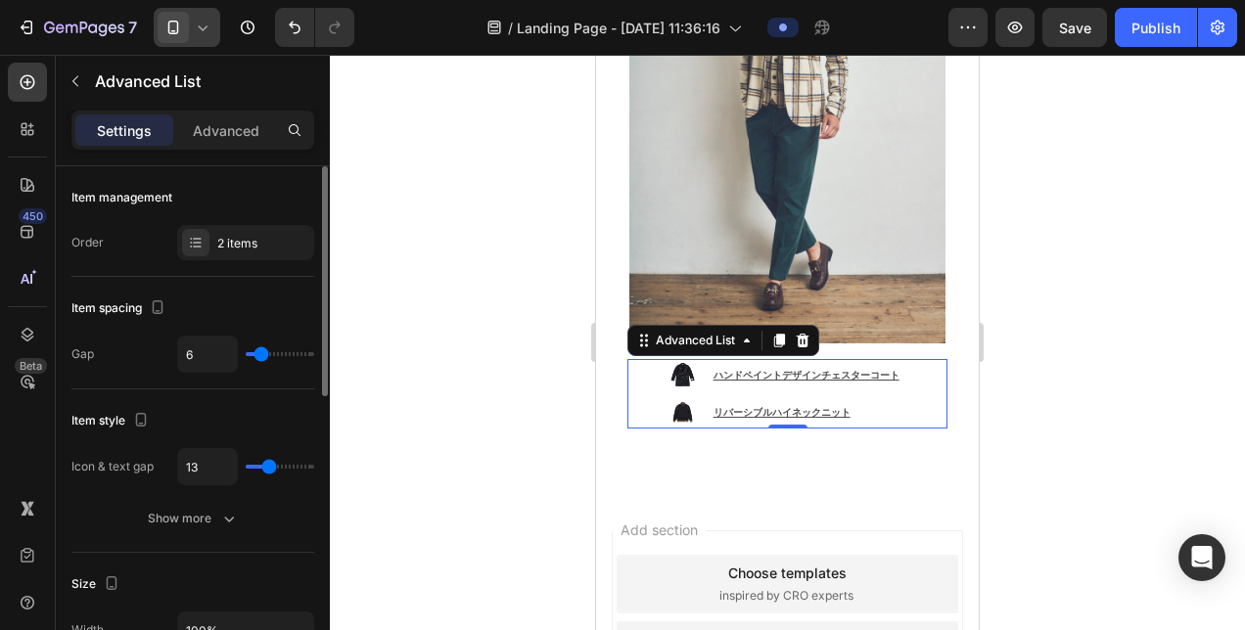
type input "12"
type input "11"
type input "10"
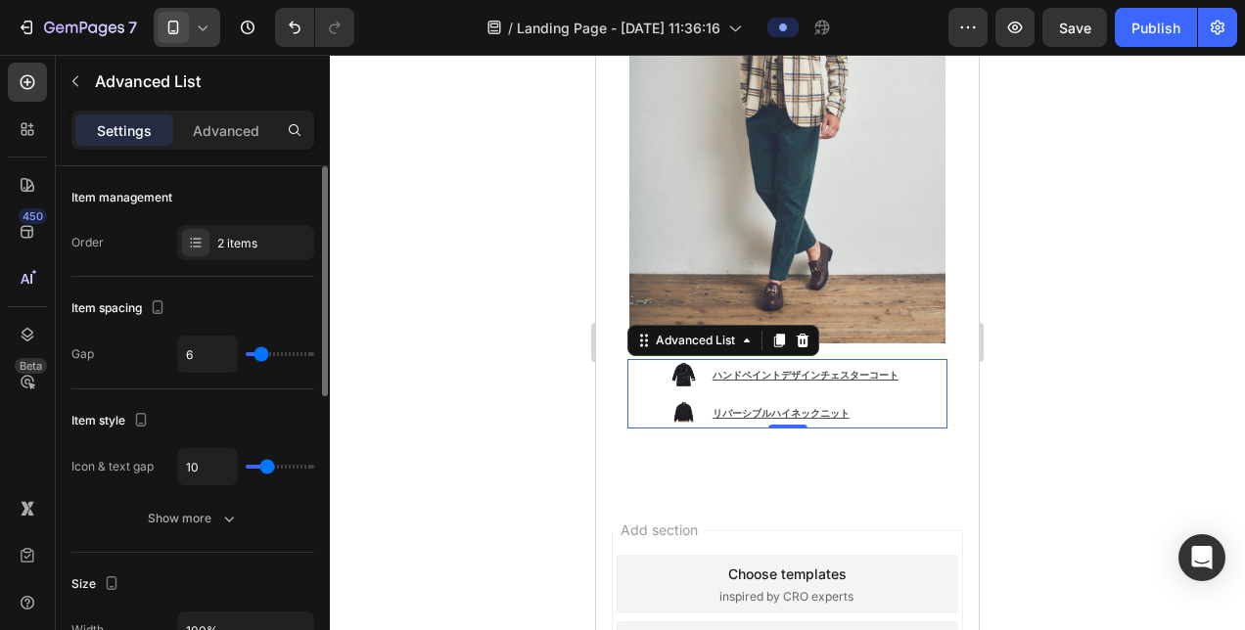
type input "9"
type input "8"
type input "7"
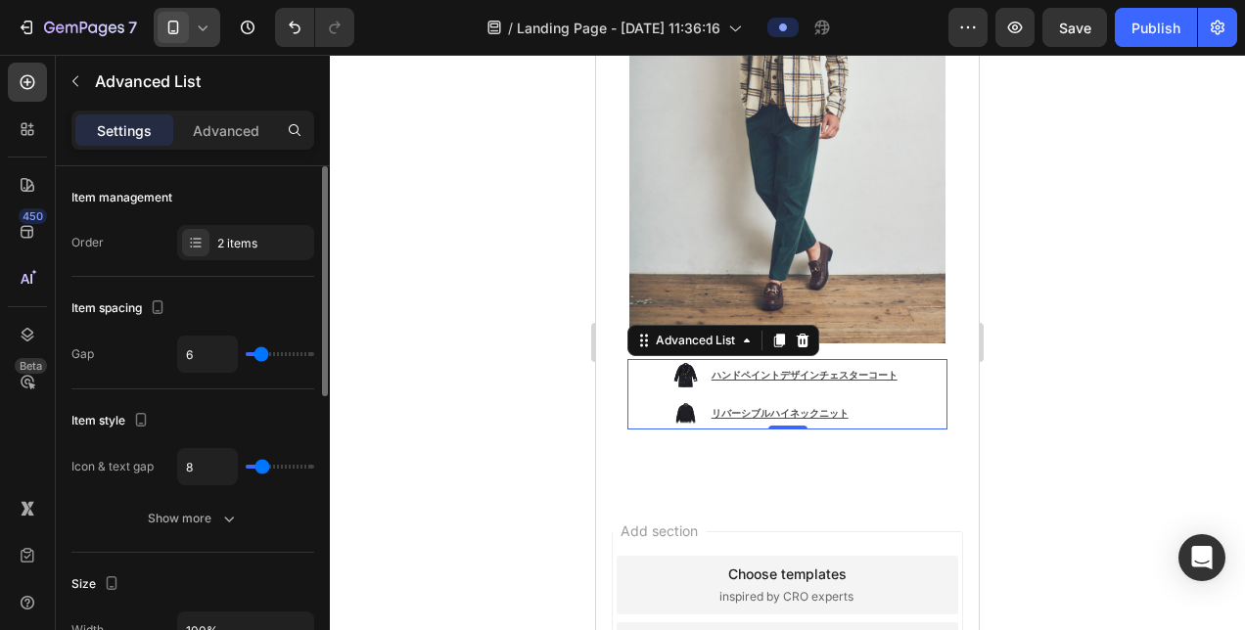
type input "7"
type input "6"
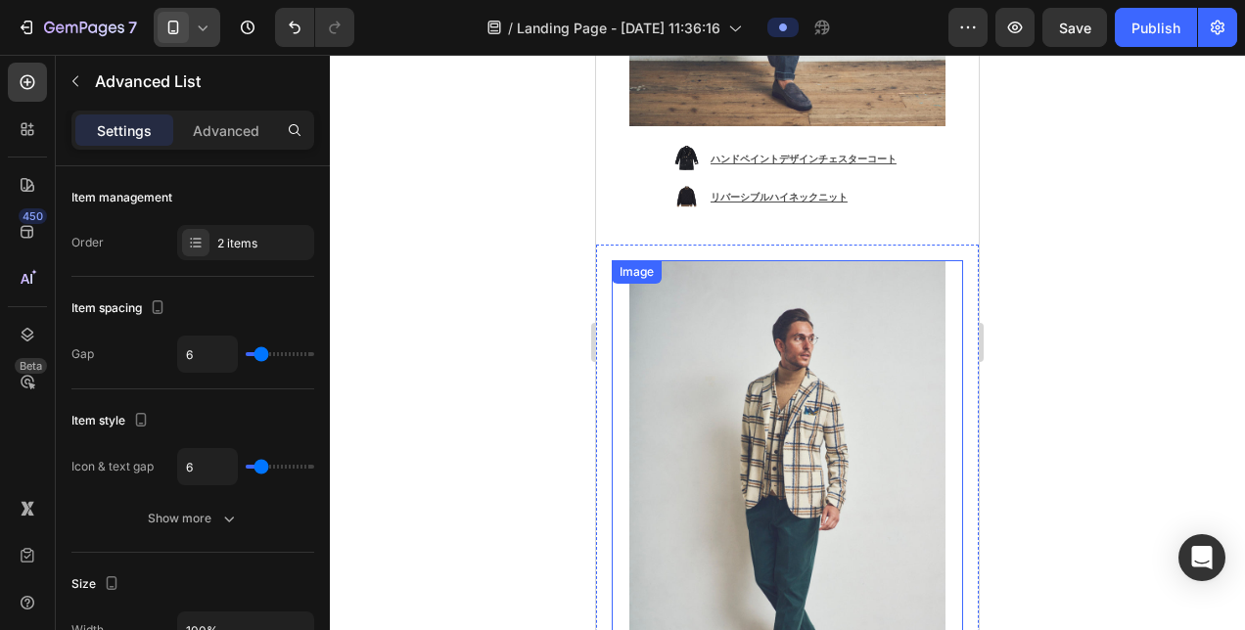
scroll to position [986, 0]
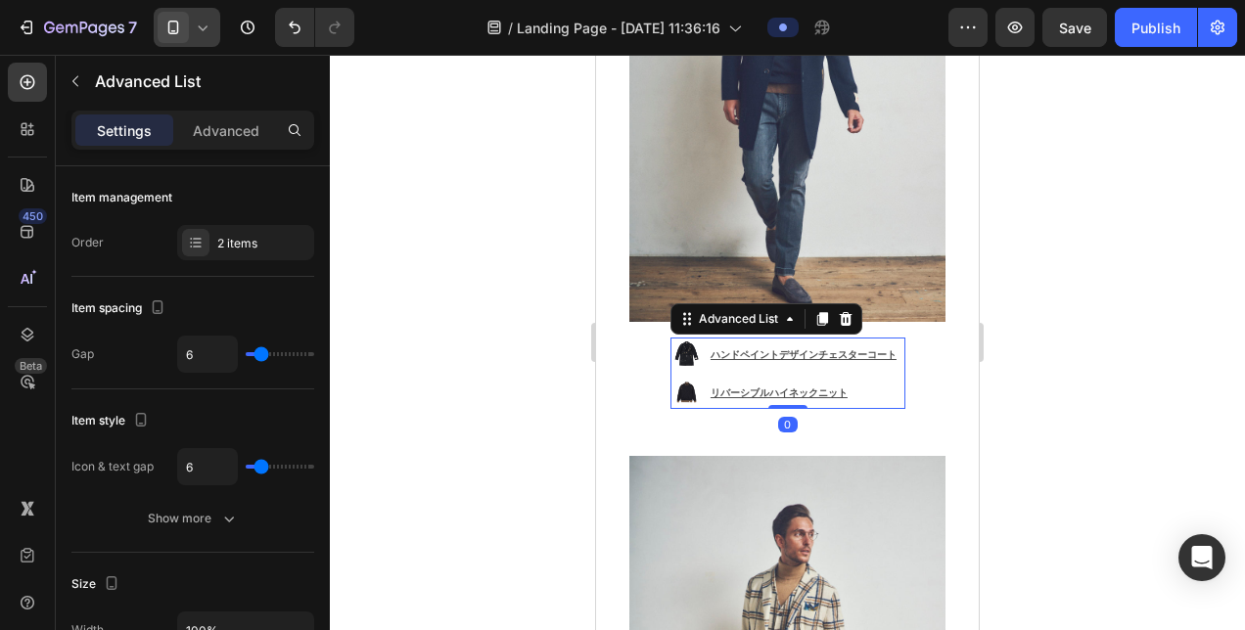
click at [719, 338] on li "Image ハンドペイントデザインチェスターコート Text Block" at bounding box center [787, 354] width 235 height 32
click at [708, 338] on ul "Image ハンドペイントデザインチェスターコート Text Block Image リバーシブルハイネックニット Text Block" at bounding box center [787, 373] width 235 height 71
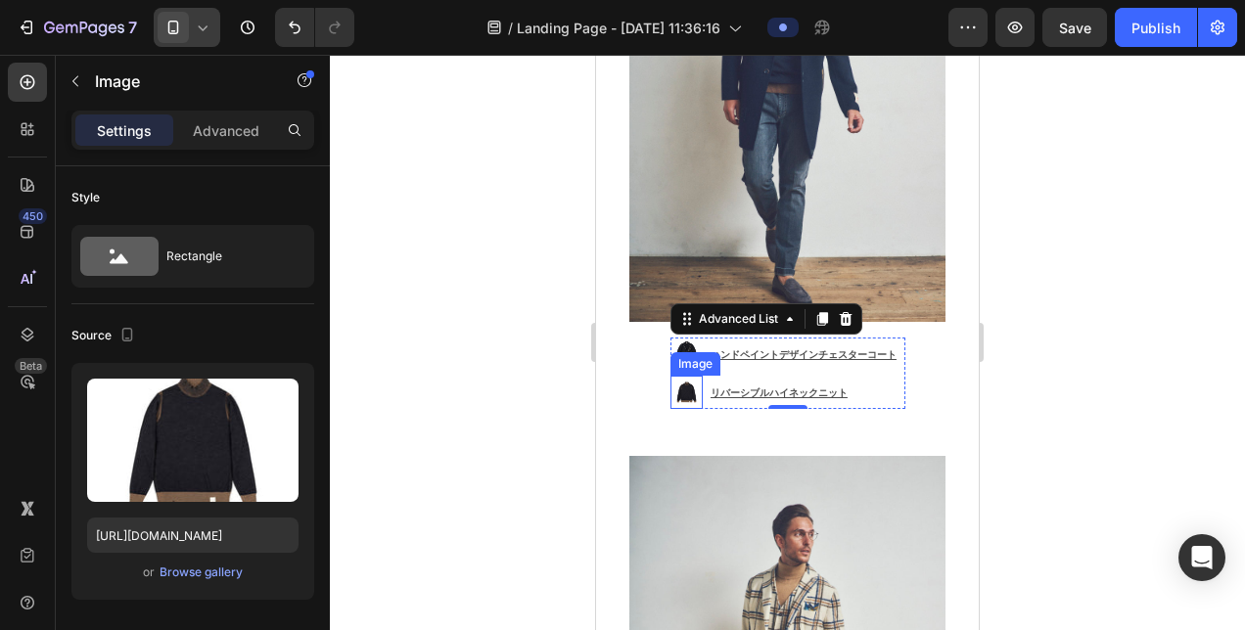
click at [687, 376] on img at bounding box center [686, 392] width 32 height 32
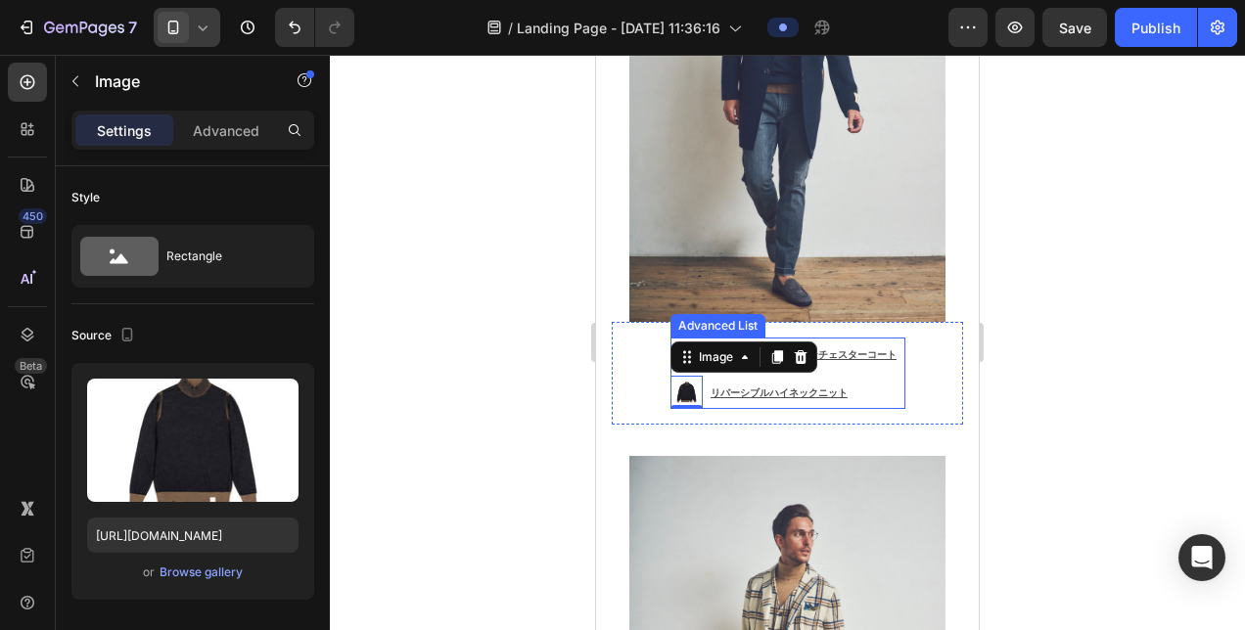
click at [855, 338] on ul "Image ハンドペイントデザインチェスターコート Text Block Image 0 リバーシブルハイネックニット Text Block" at bounding box center [787, 373] width 235 height 71
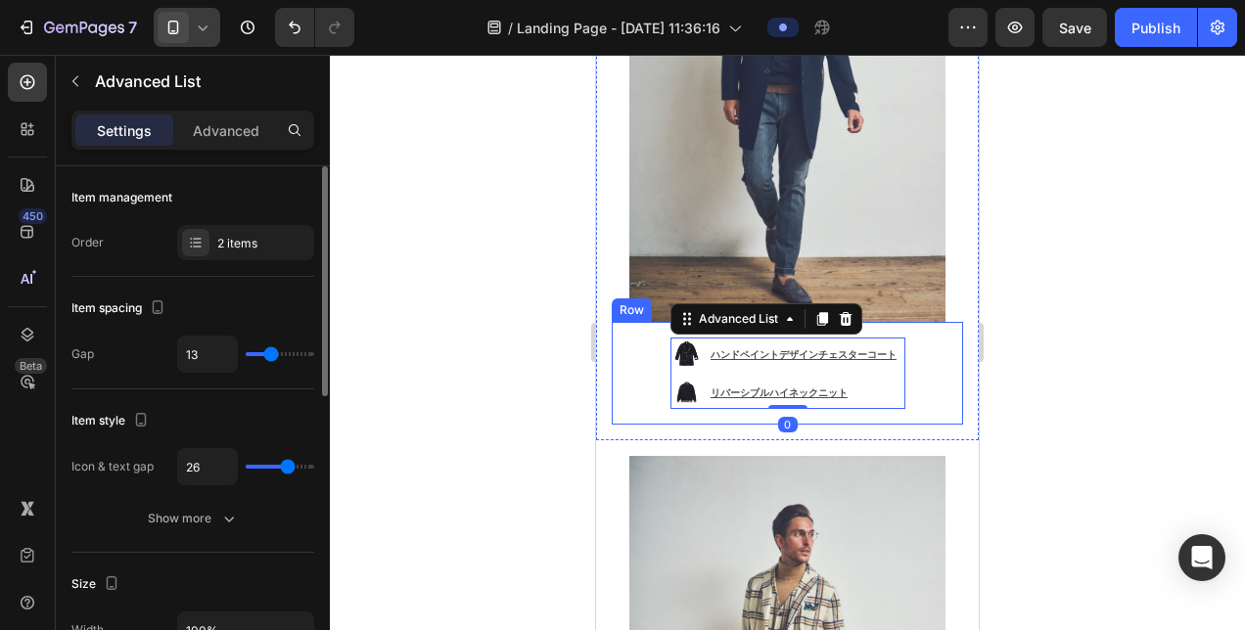
click at [274, 354] on input "range" at bounding box center [280, 354] width 69 height 4
type input "12"
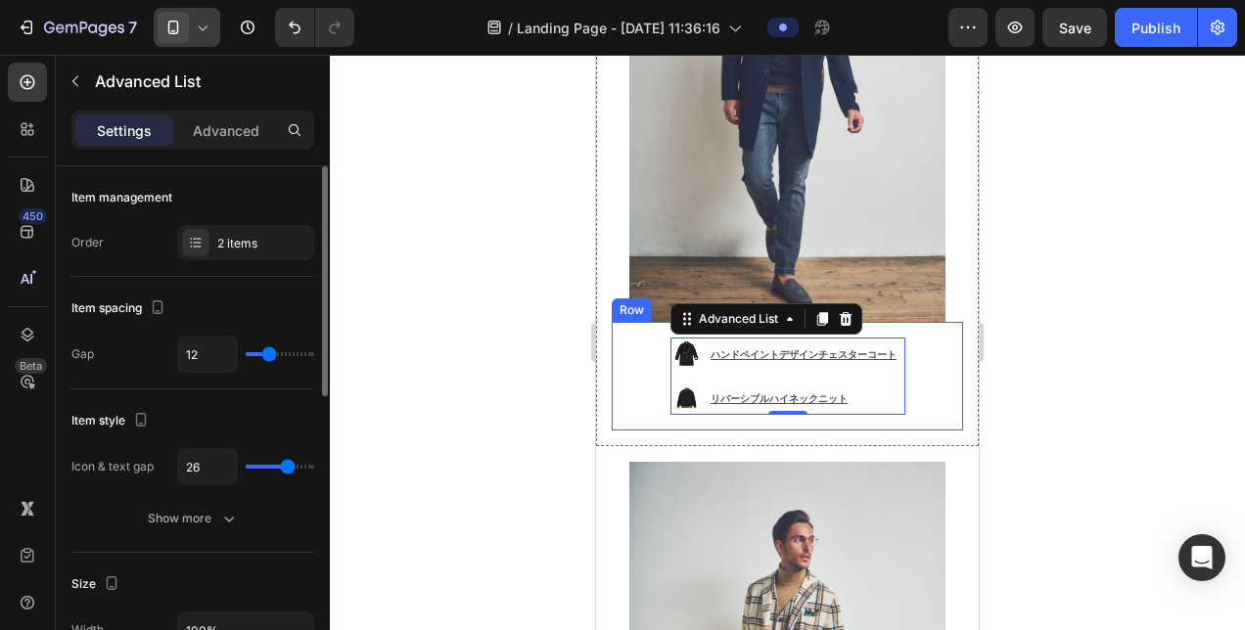
type input "11"
type input "10"
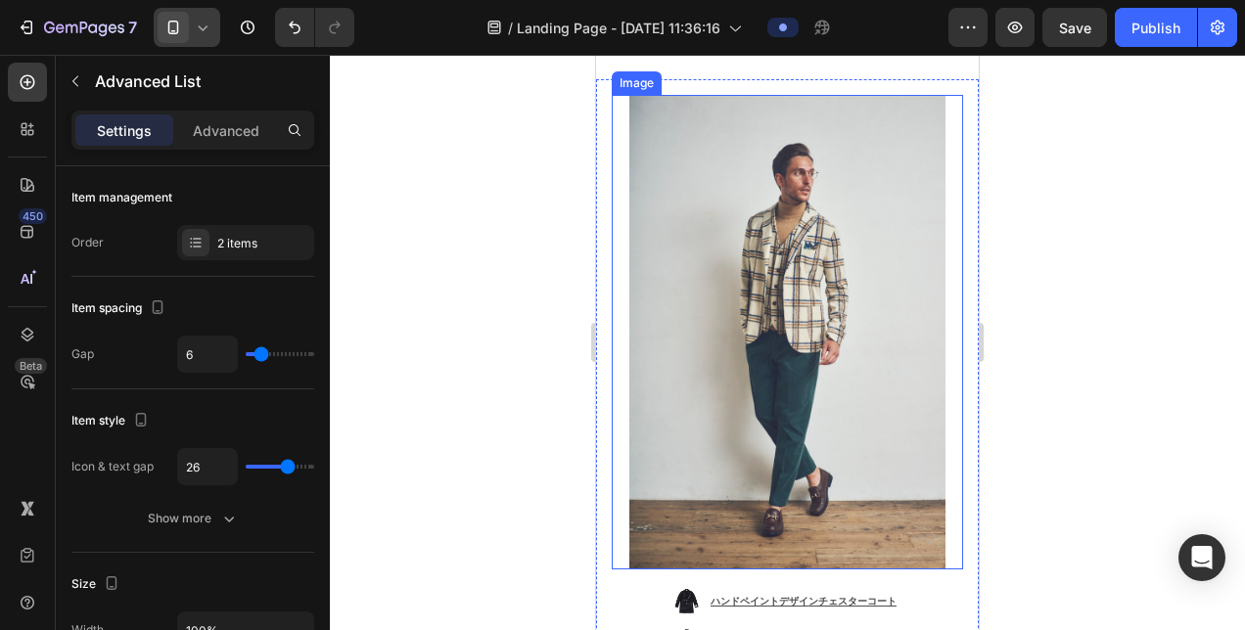
scroll to position [1377, 0]
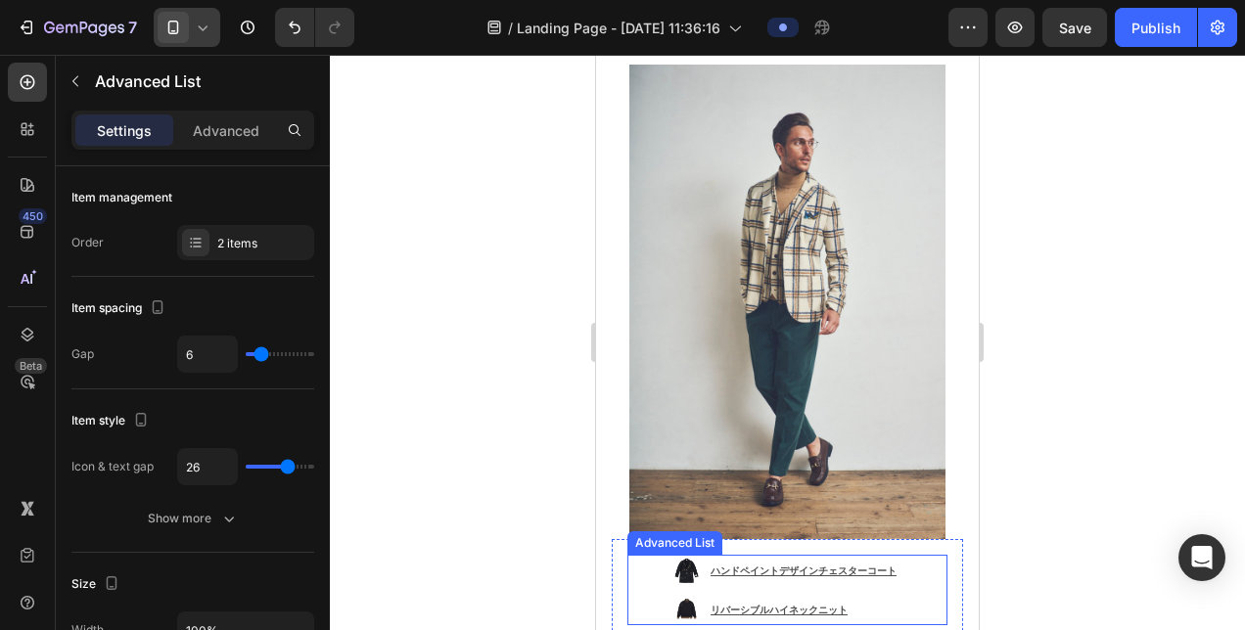
click at [848, 555] on ul "Image ハンドペイントデザインチェスターコート Text Block Image リバーシブルハイネックニット Text Block" at bounding box center [787, 590] width 235 height 71
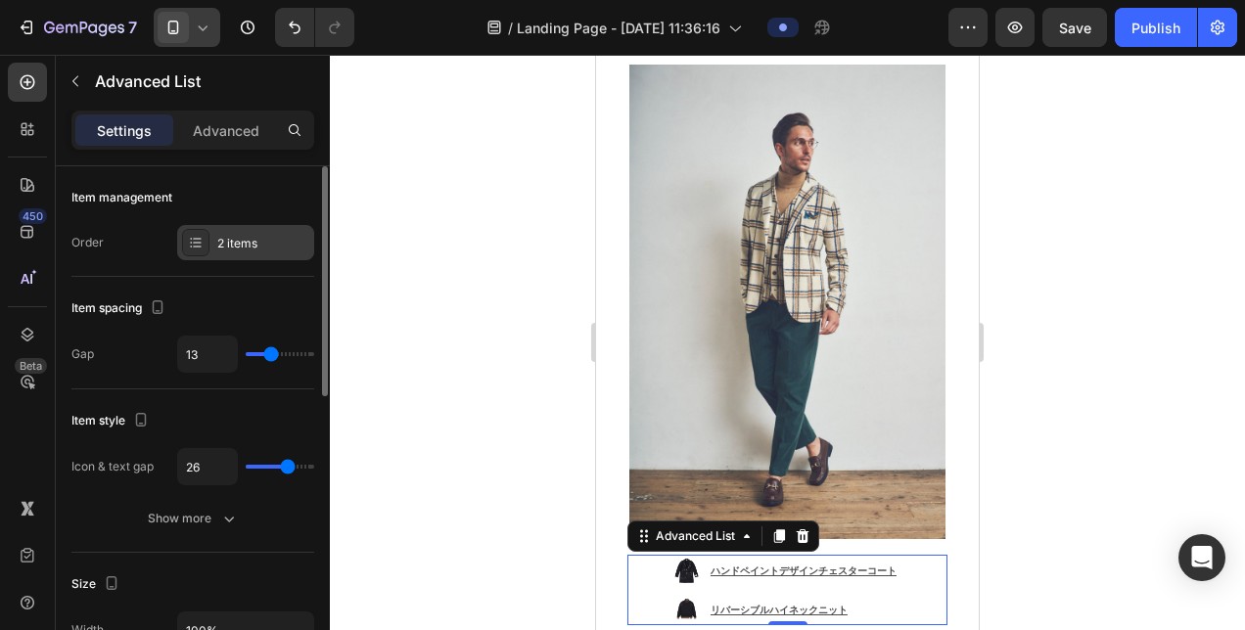
click at [276, 237] on div "2 items" at bounding box center [263, 244] width 92 height 18
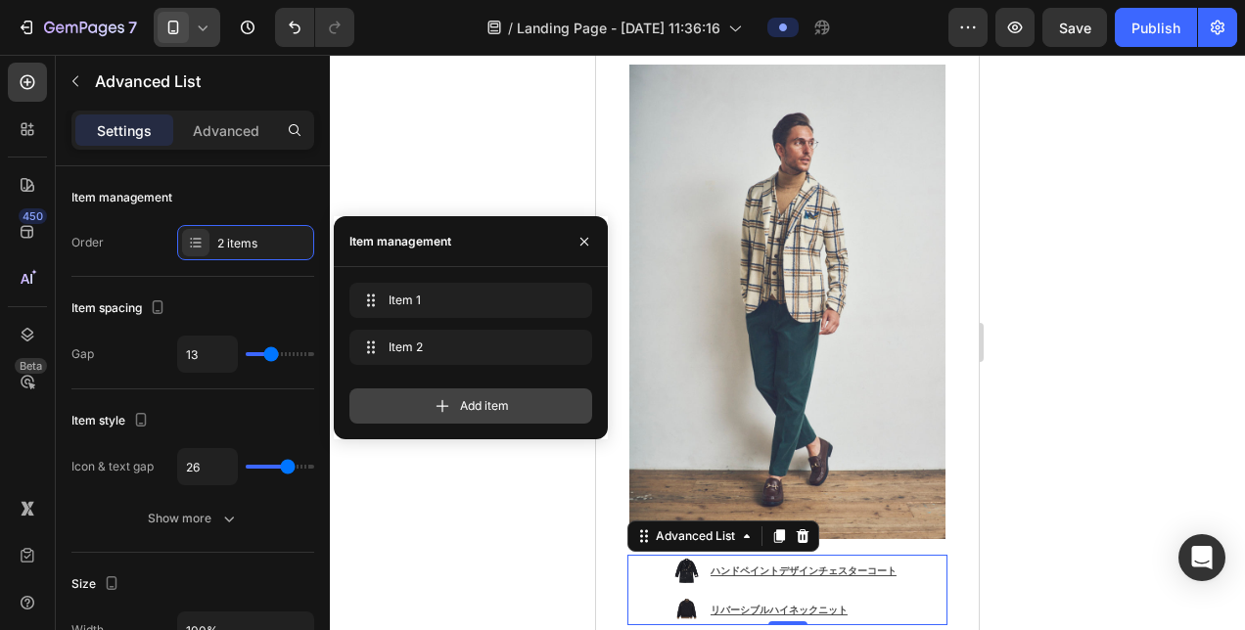
click at [478, 393] on div "Add item" at bounding box center [470, 406] width 243 height 35
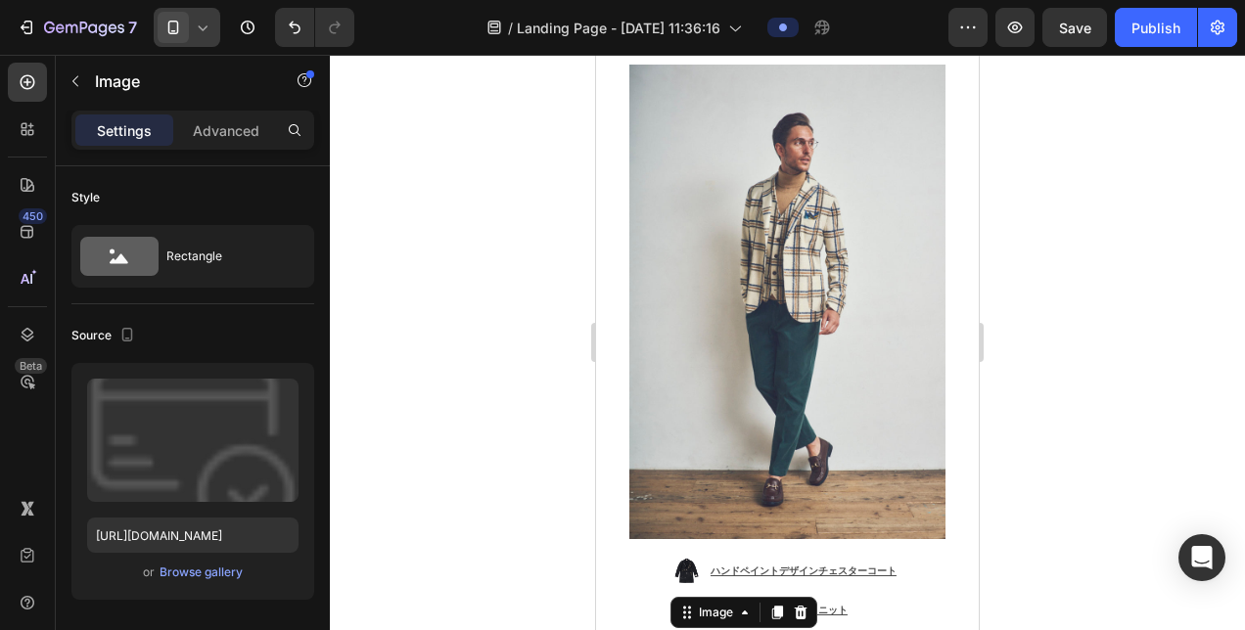
click at [532, 477] on div at bounding box center [787, 342] width 915 height 575
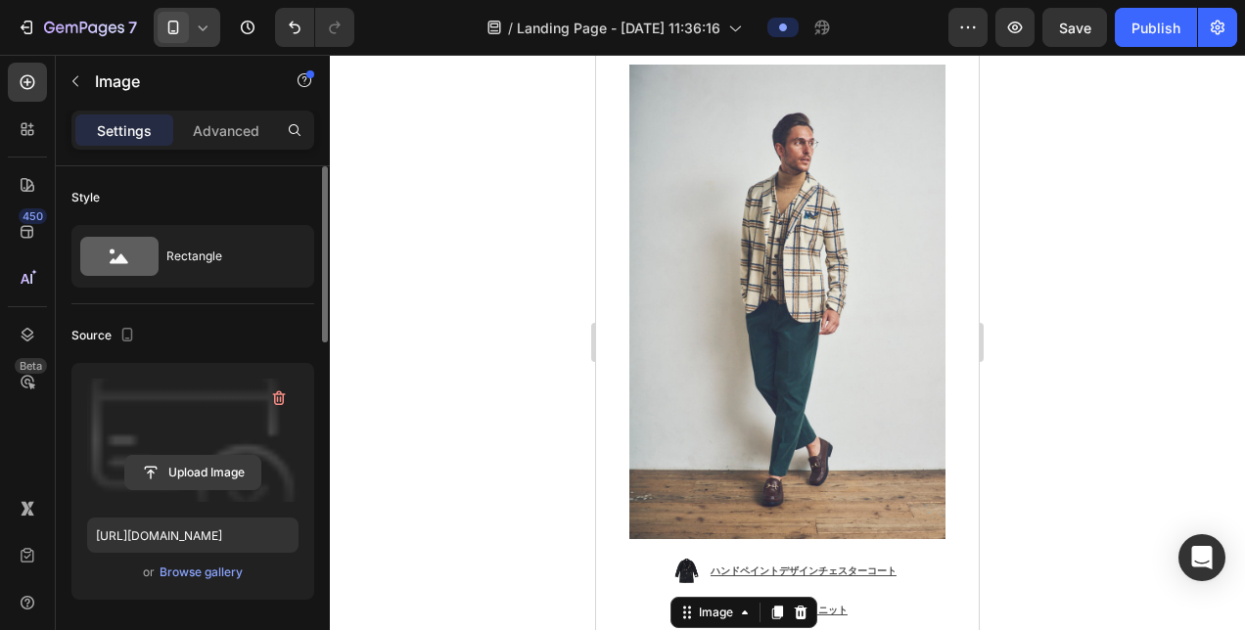
click at [190, 478] on input "file" at bounding box center [192, 472] width 135 height 33
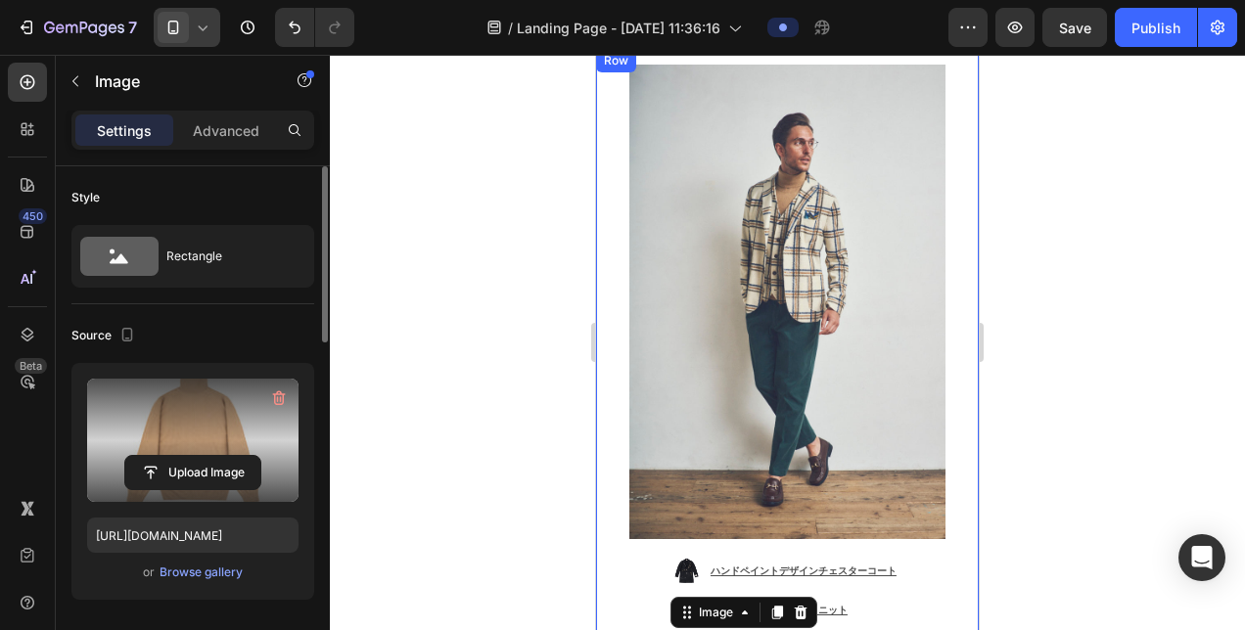
click at [536, 437] on div at bounding box center [787, 342] width 915 height 575
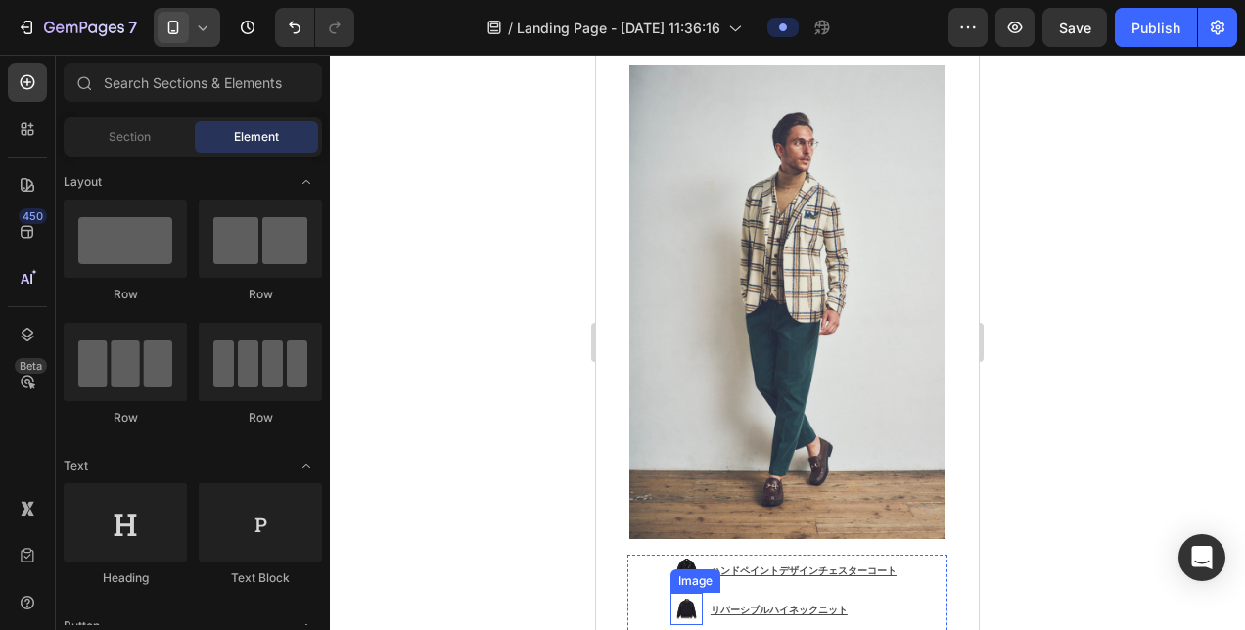
click at [679, 593] on img at bounding box center [686, 609] width 32 height 32
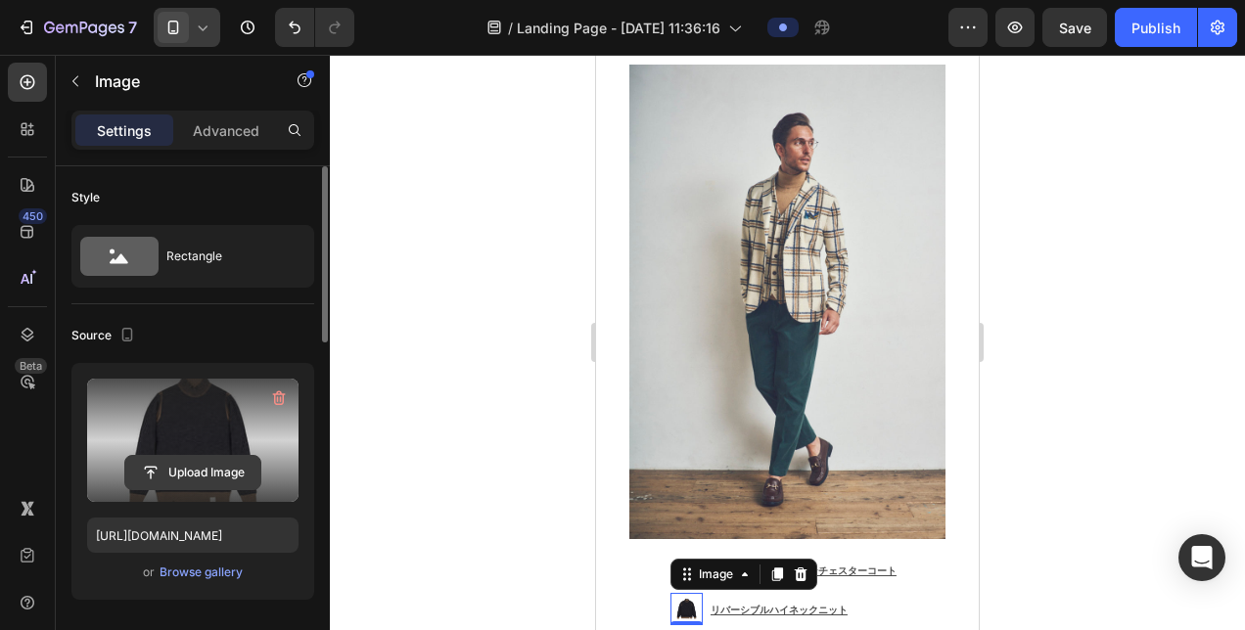
click at [174, 464] on input "file" at bounding box center [192, 472] width 135 height 33
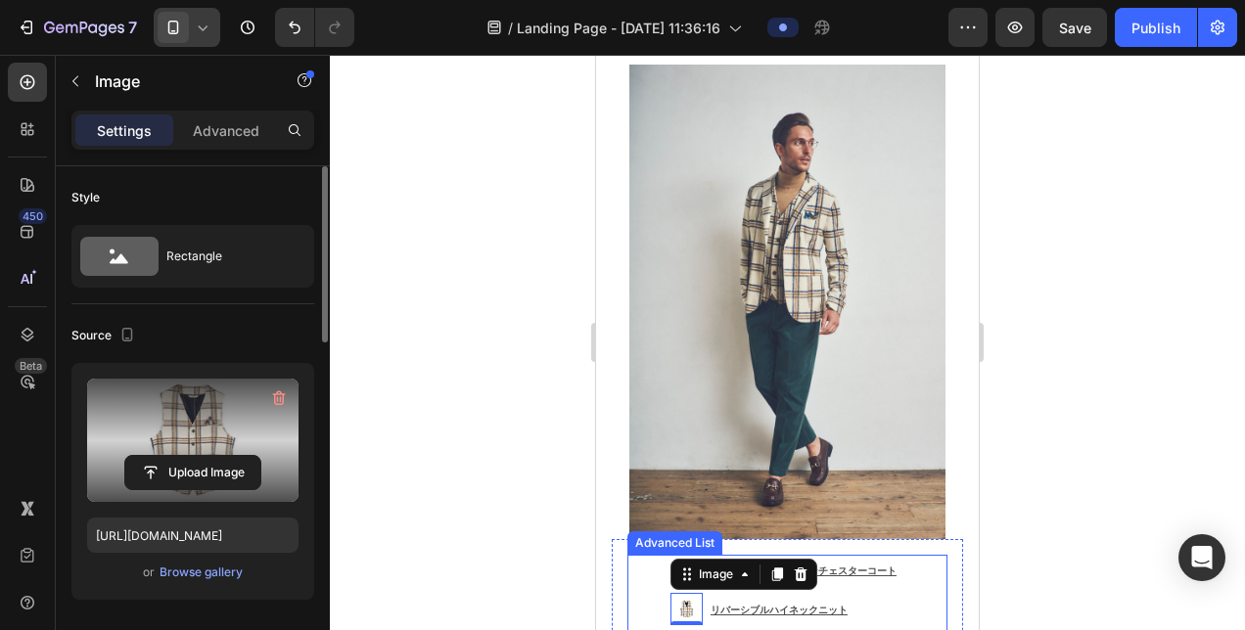
click at [635, 555] on div "Image ハンドペイントデザインチェスターコート Text Block Image 0 リバーシブルハイネックニット Text Block Image Yo…" at bounding box center [787, 610] width 320 height 110
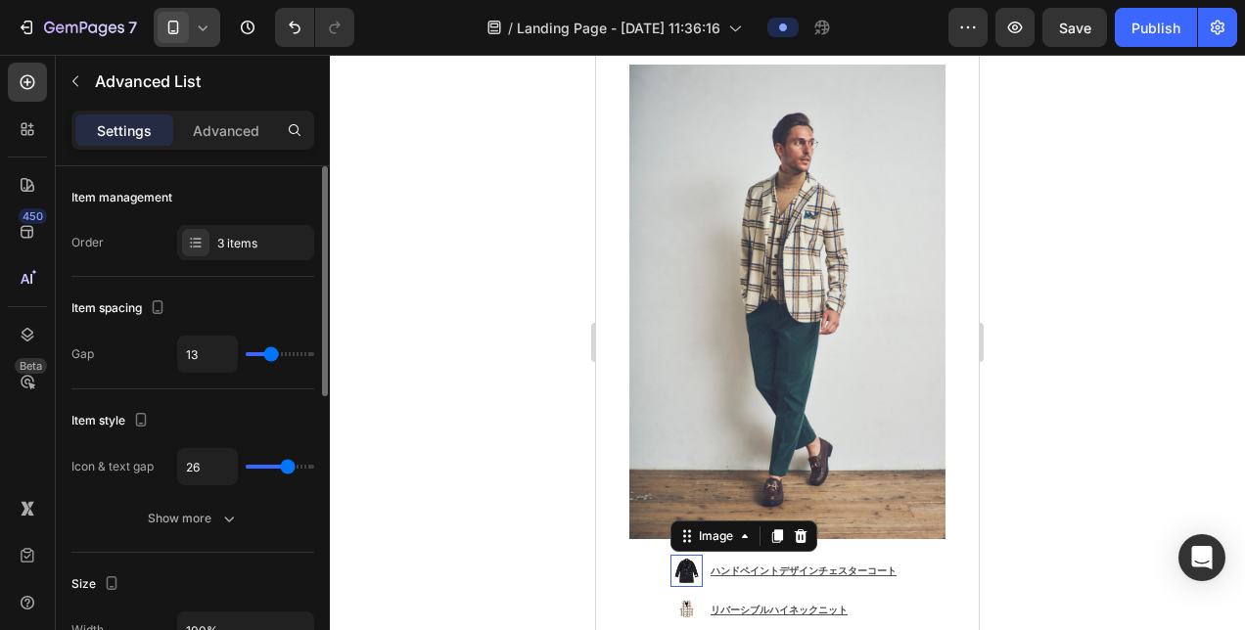
click at [683, 555] on img at bounding box center [686, 571] width 32 height 32
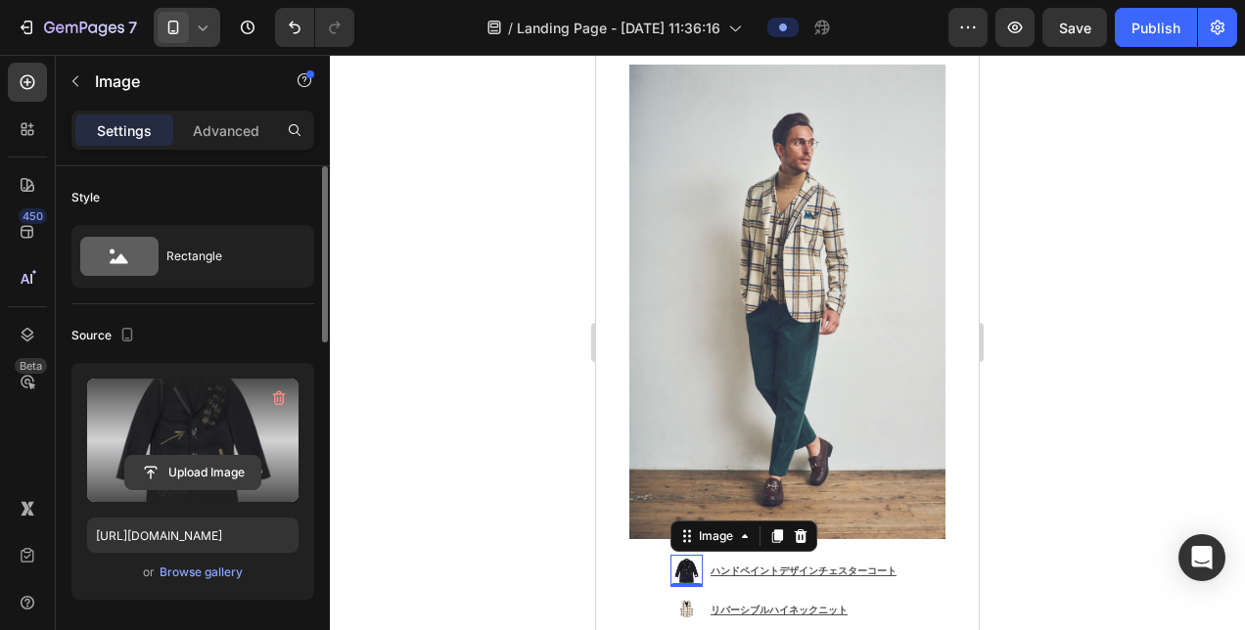
click at [200, 463] on input "file" at bounding box center [192, 472] width 135 height 33
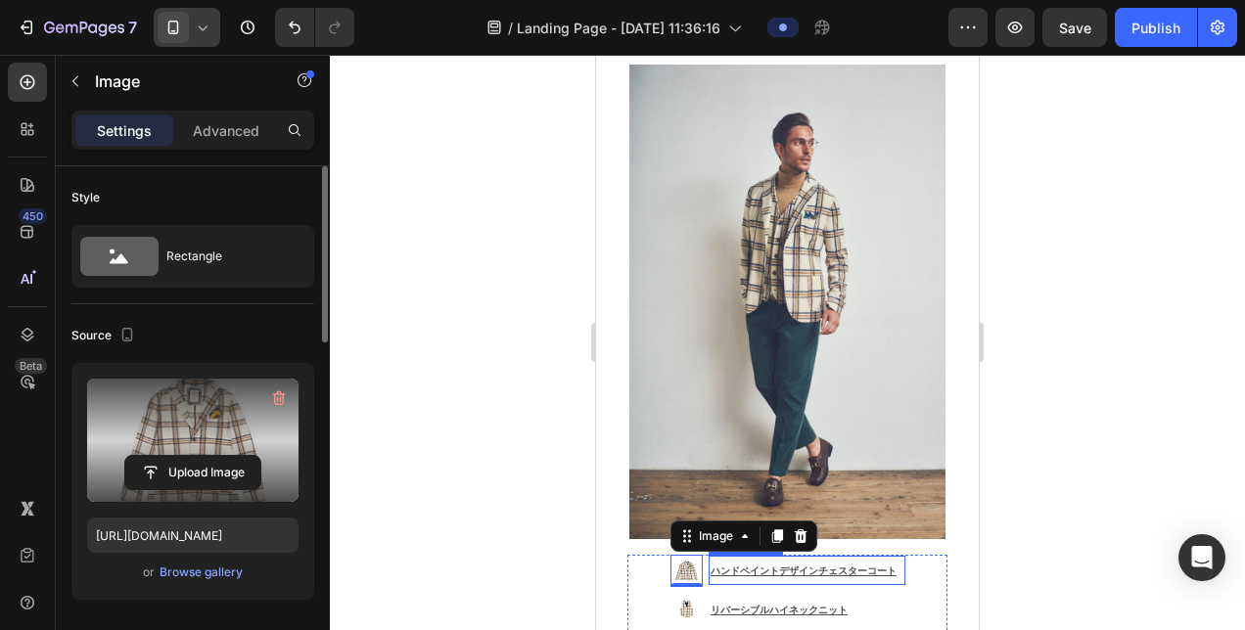
click at [767, 565] on u "ハンドペイントデザインチェスターコート" at bounding box center [804, 571] width 186 height 13
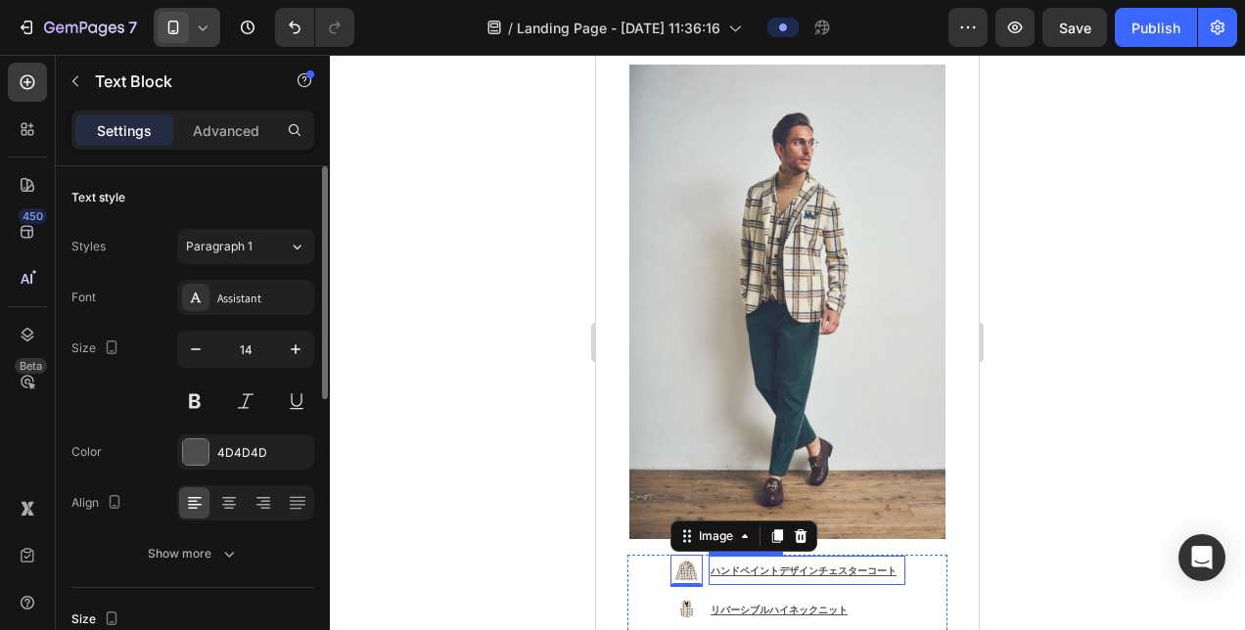
click at [767, 565] on u "ハンドペイントデザインチェスターコート" at bounding box center [804, 571] width 186 height 13
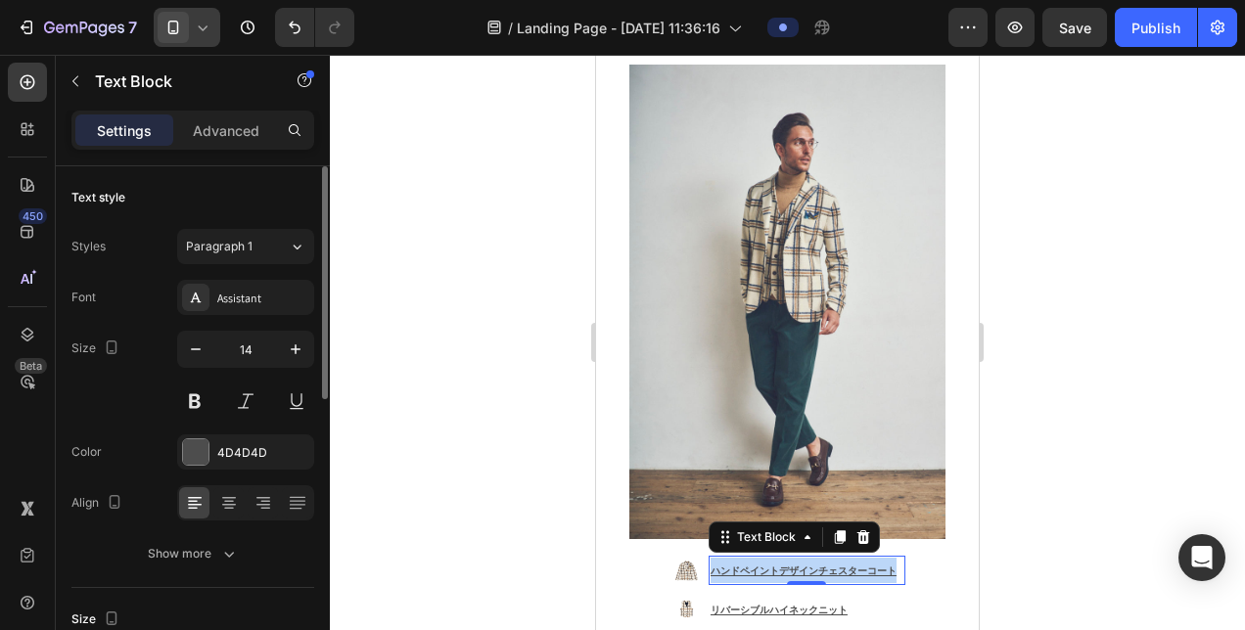
click at [767, 565] on u "ハンドペイントデザインチェスターコート" at bounding box center [804, 571] width 186 height 13
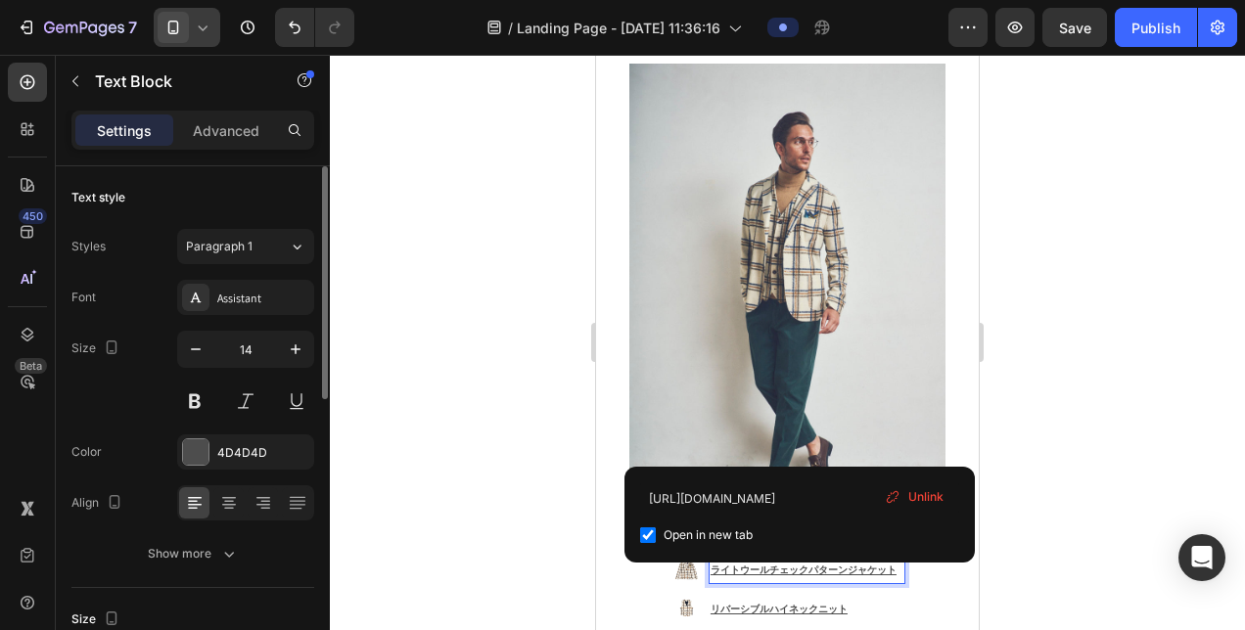
scroll to position [1378, 0]
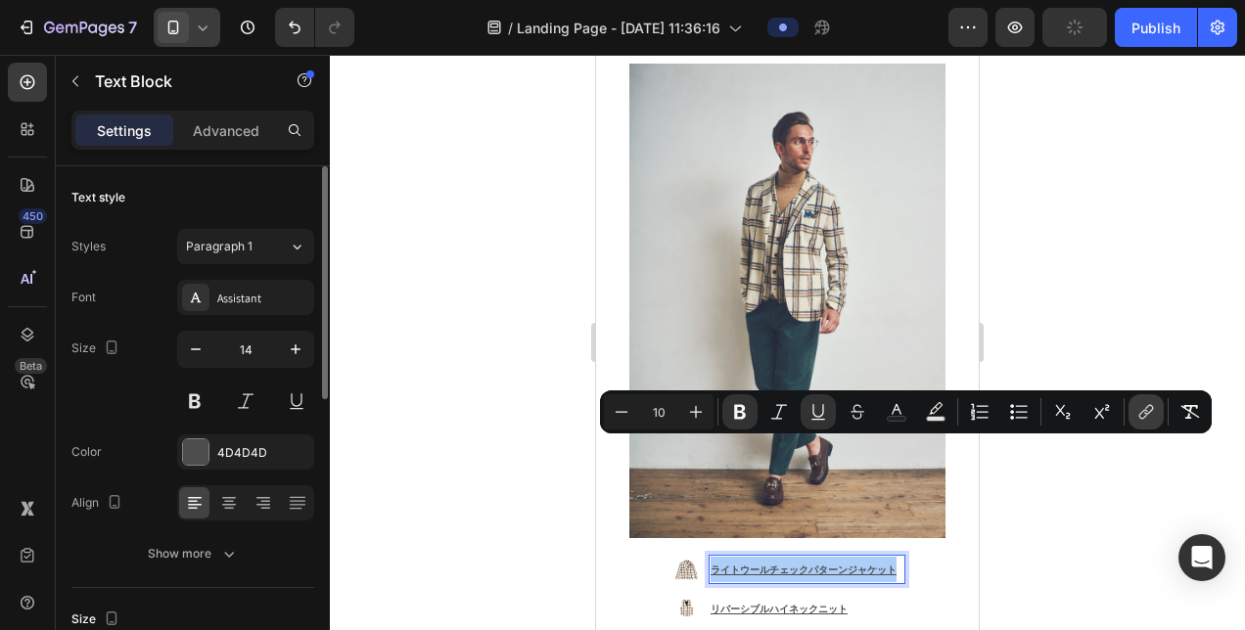
click at [1157, 410] on button "link" at bounding box center [1145, 411] width 35 height 35
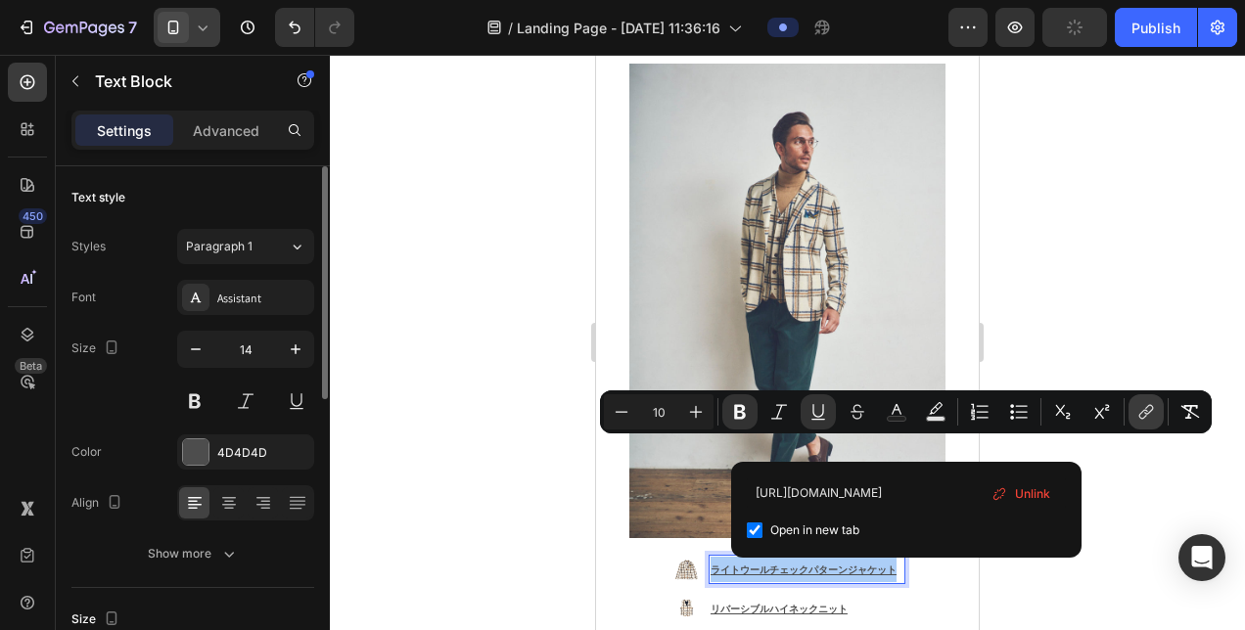
scroll to position [0, 61]
click at [958, 491] on input "[URL][DOMAIN_NAME]" at bounding box center [906, 493] width 319 height 31
click at [957, 491] on input "[URL][DOMAIN_NAME]" at bounding box center [906, 493] width 319 height 31
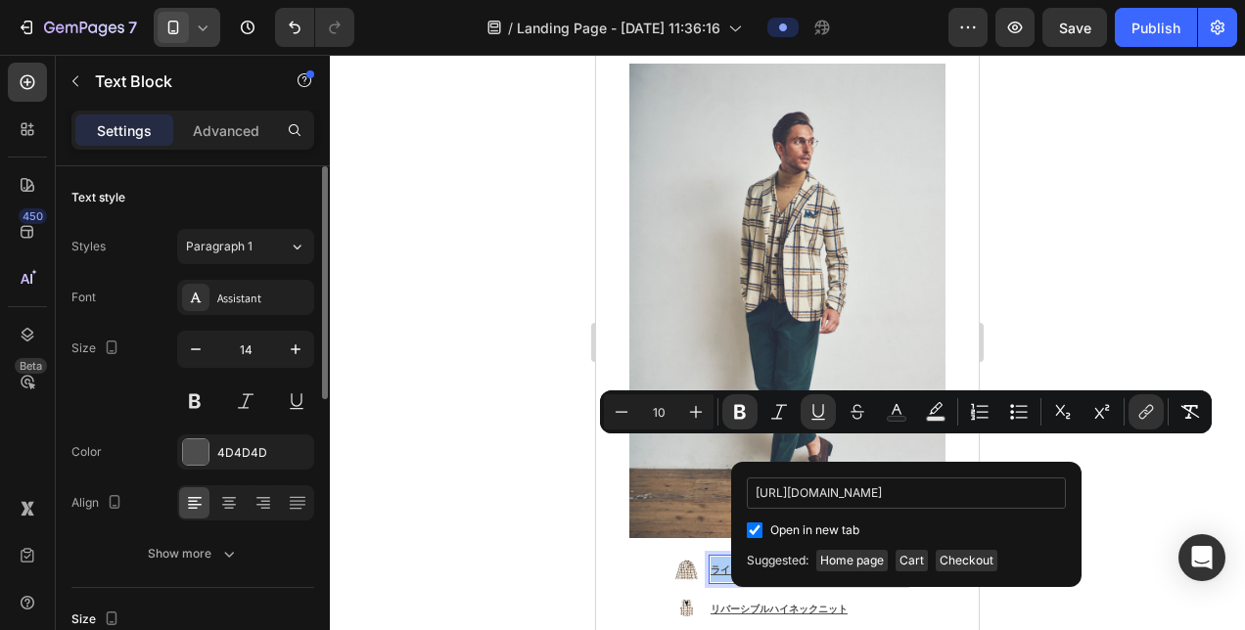
scroll to position [0, 86]
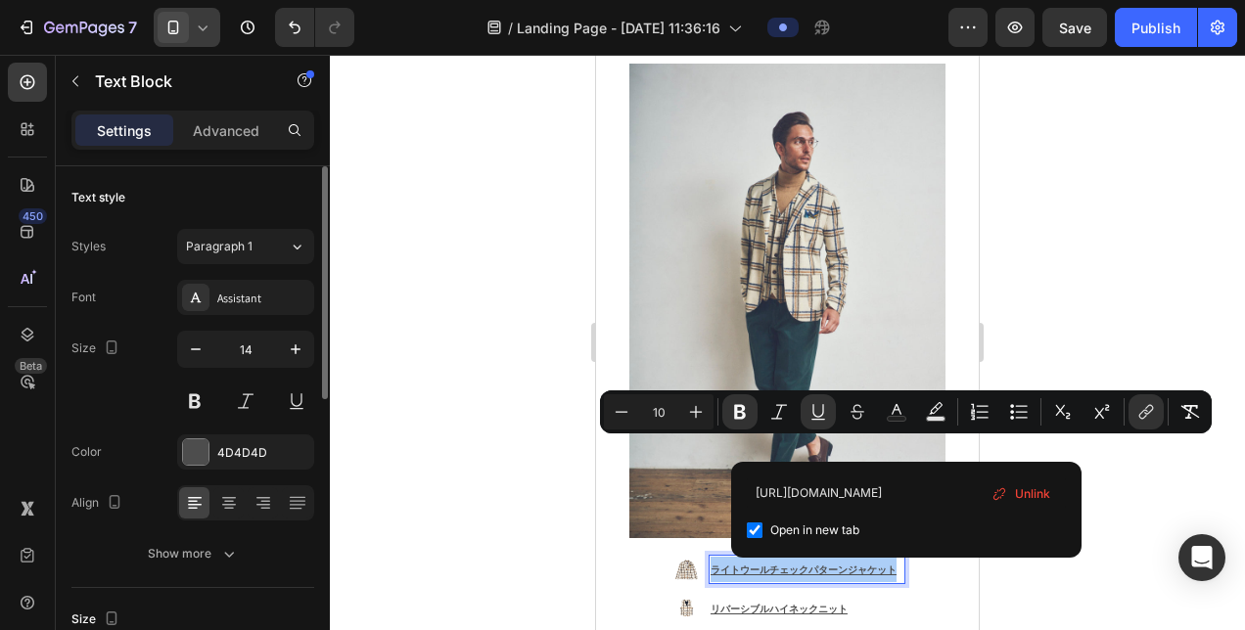
click at [1125, 495] on div at bounding box center [787, 342] width 915 height 575
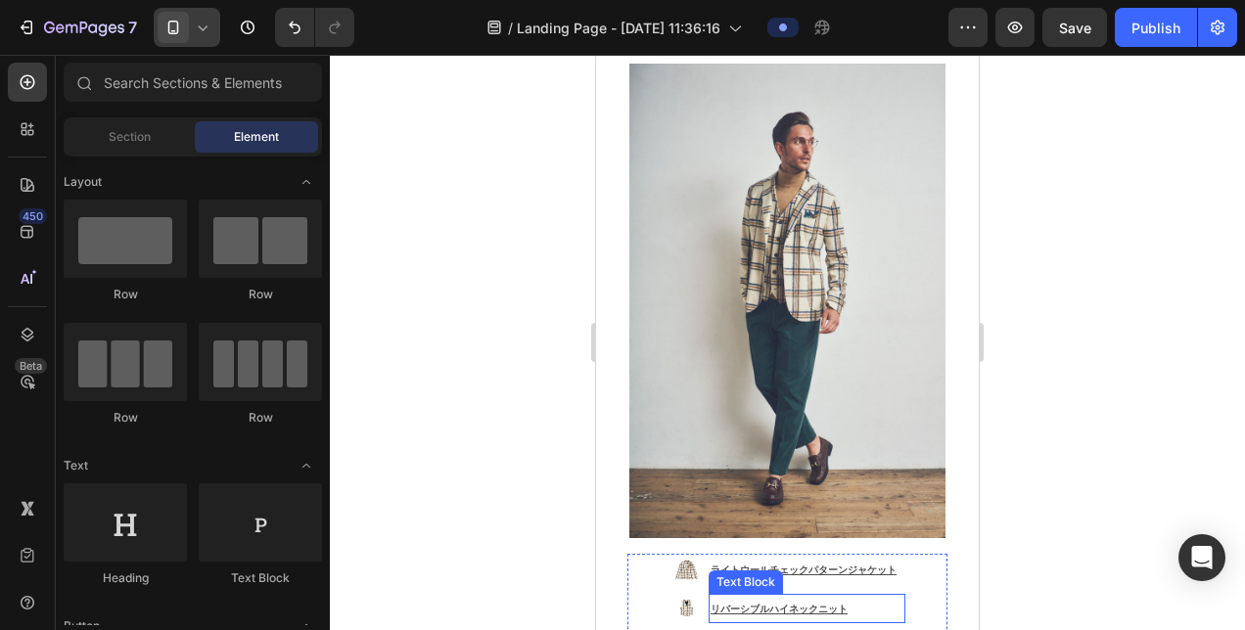
click at [739, 603] on u "リバーシブルハイネックニット" at bounding box center [779, 609] width 137 height 13
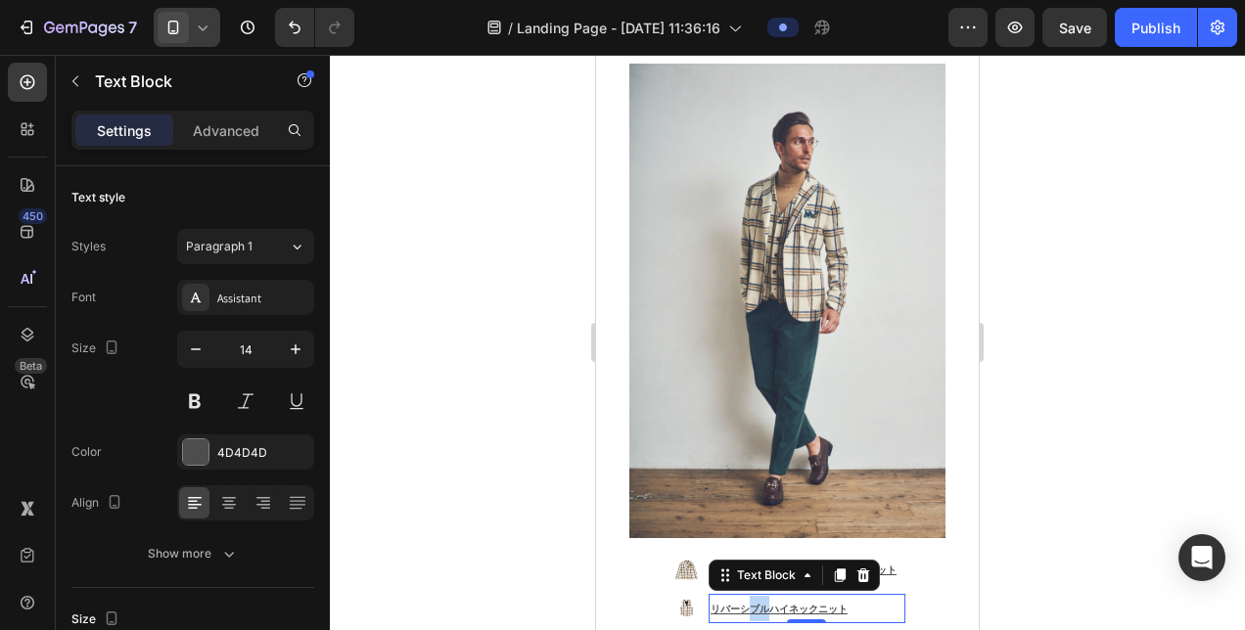
click at [739, 603] on u "リバーシブルハイネックニット" at bounding box center [779, 609] width 137 height 13
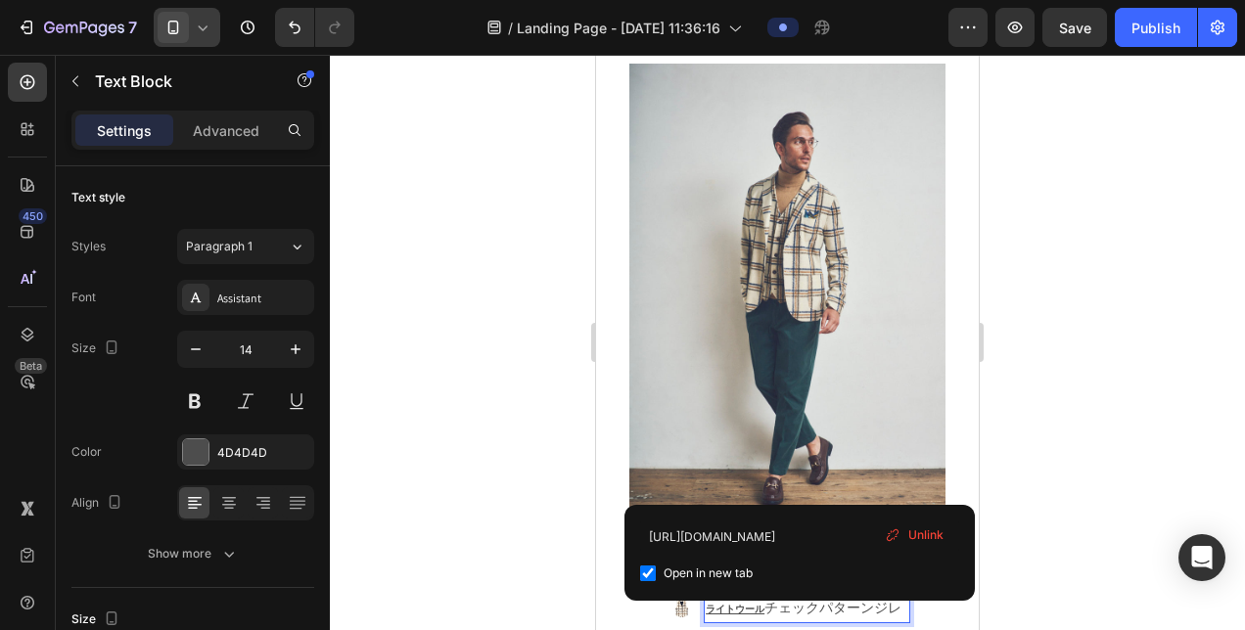
scroll to position [1378, 0]
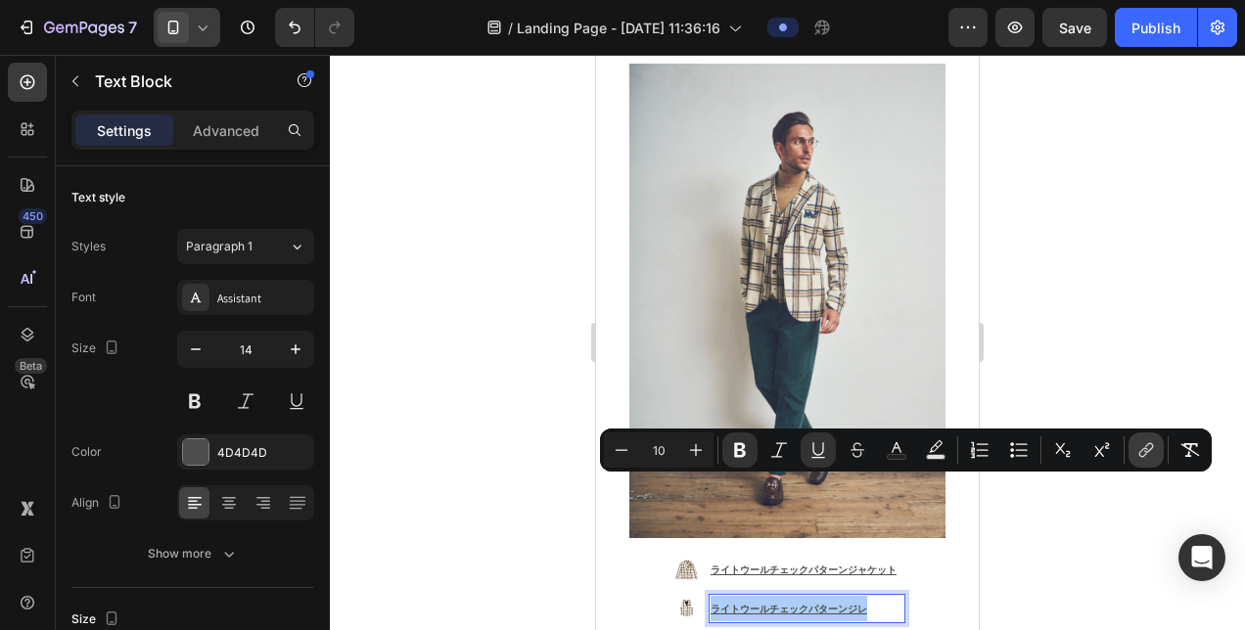
click at [1150, 455] on icon "Editor contextual toolbar" at bounding box center [1146, 450] width 20 height 20
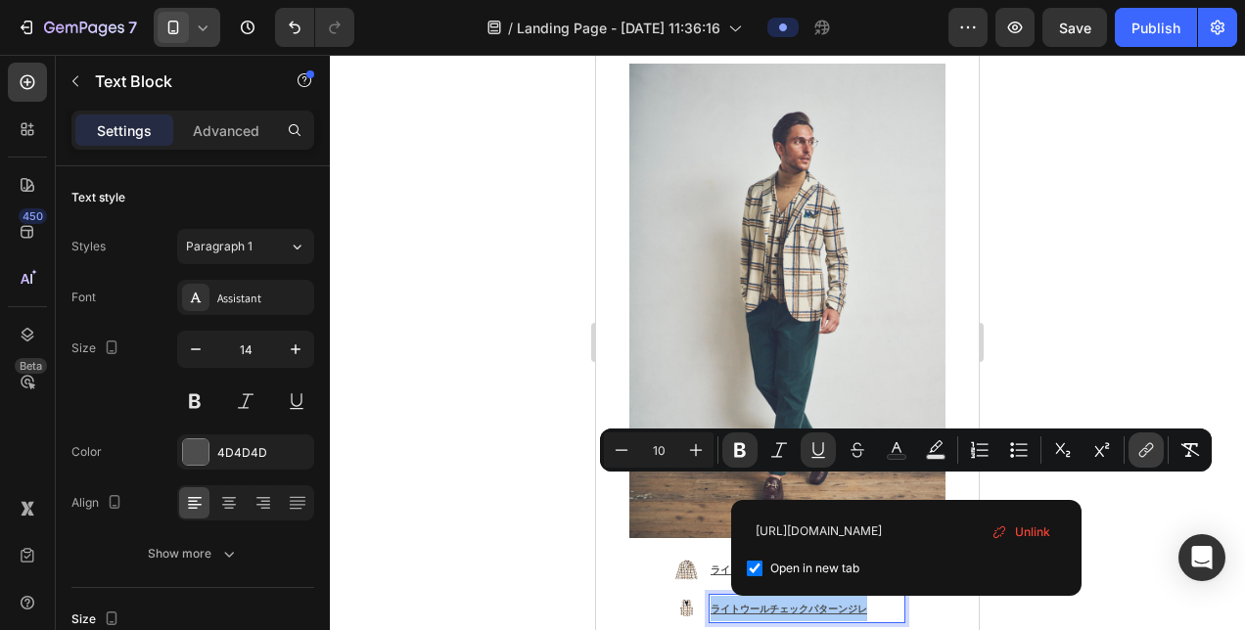
scroll to position [0, 80]
click at [967, 530] on input "[URL][DOMAIN_NAME]" at bounding box center [906, 531] width 319 height 31
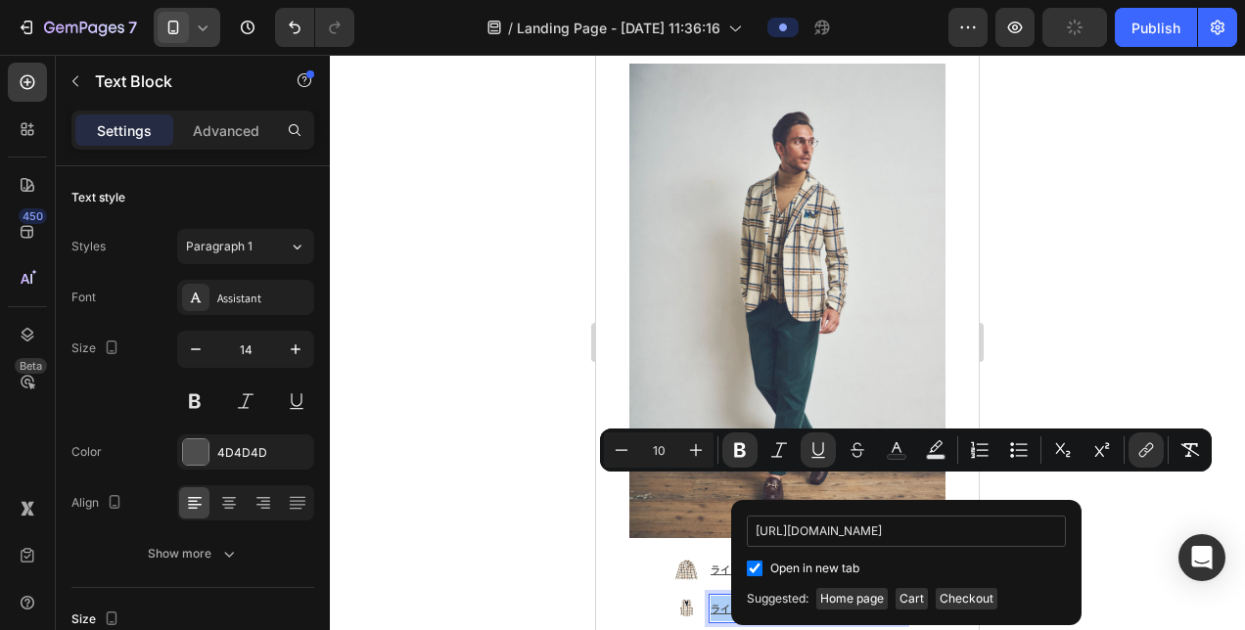
scroll to position [0, 74]
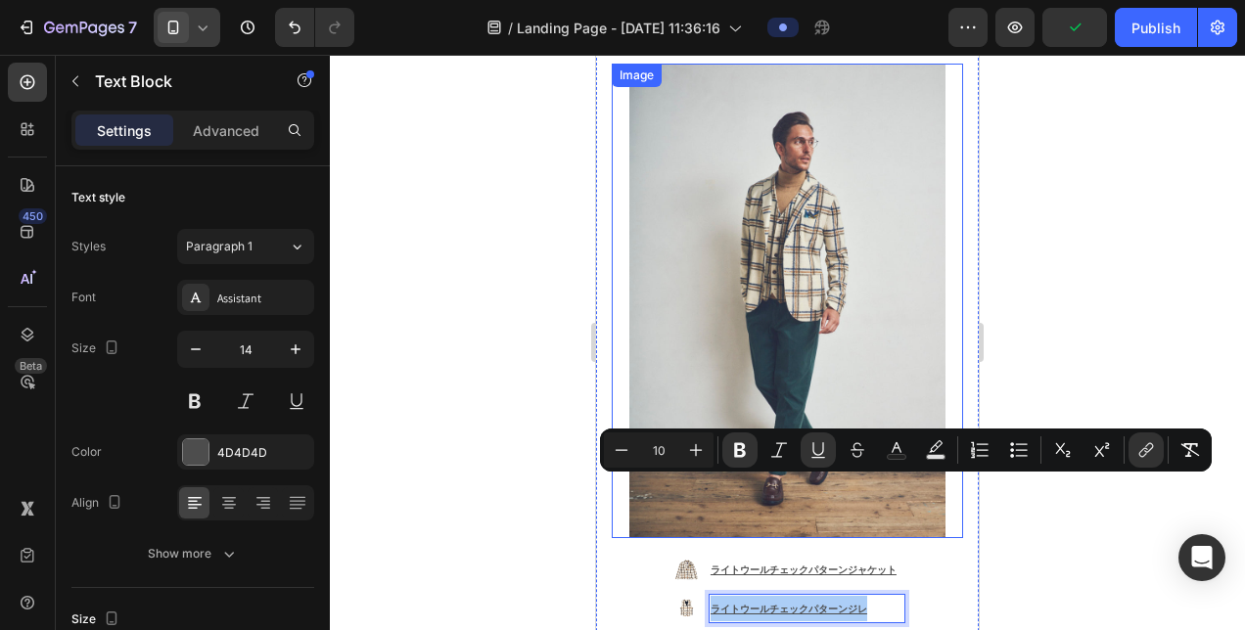
click at [482, 422] on div at bounding box center [787, 342] width 915 height 575
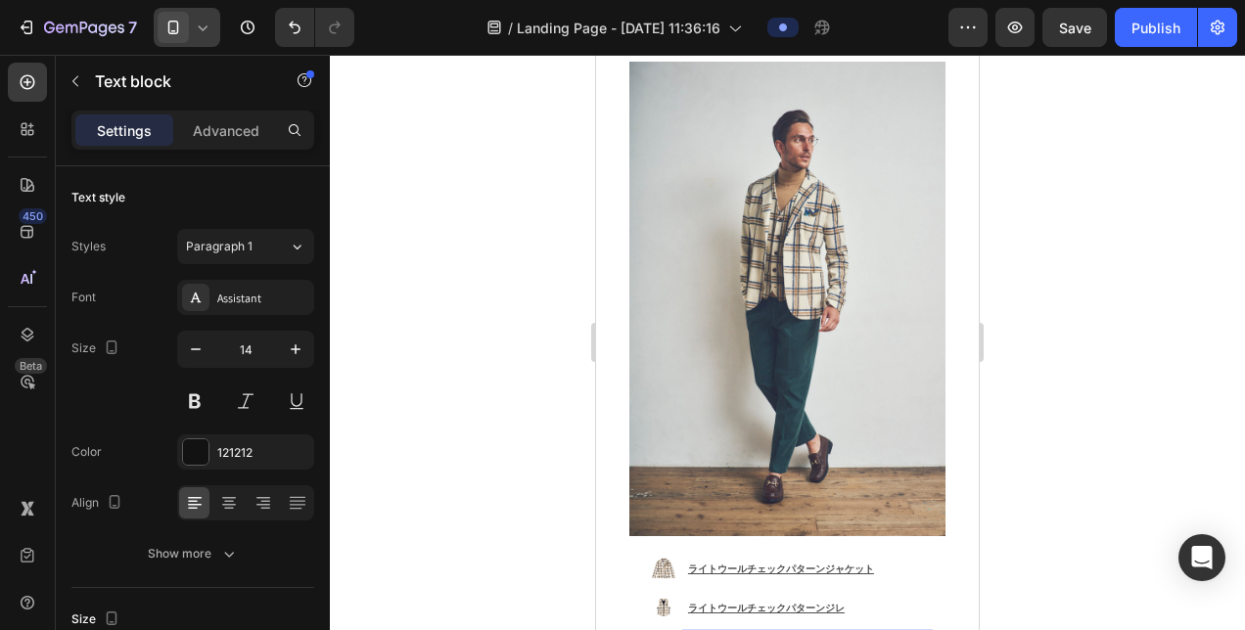
scroll to position [1381, 0]
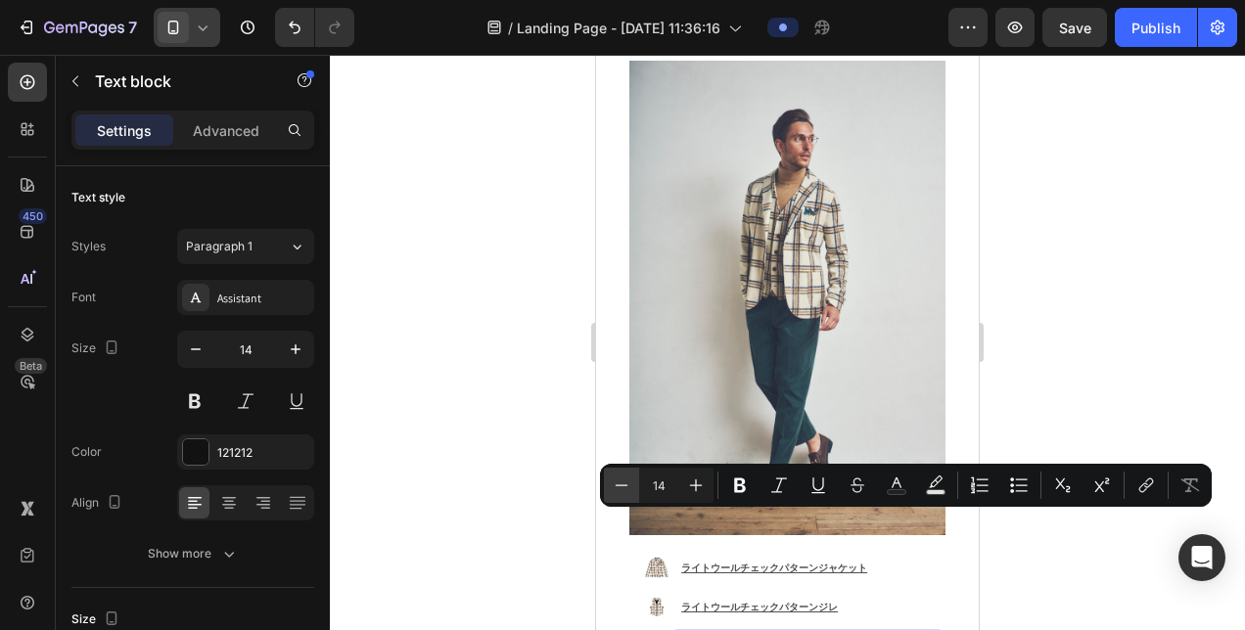
click at [614, 486] on icon "Editor contextual toolbar" at bounding box center [622, 486] width 20 height 20
click at [1023, 405] on div at bounding box center [787, 342] width 915 height 575
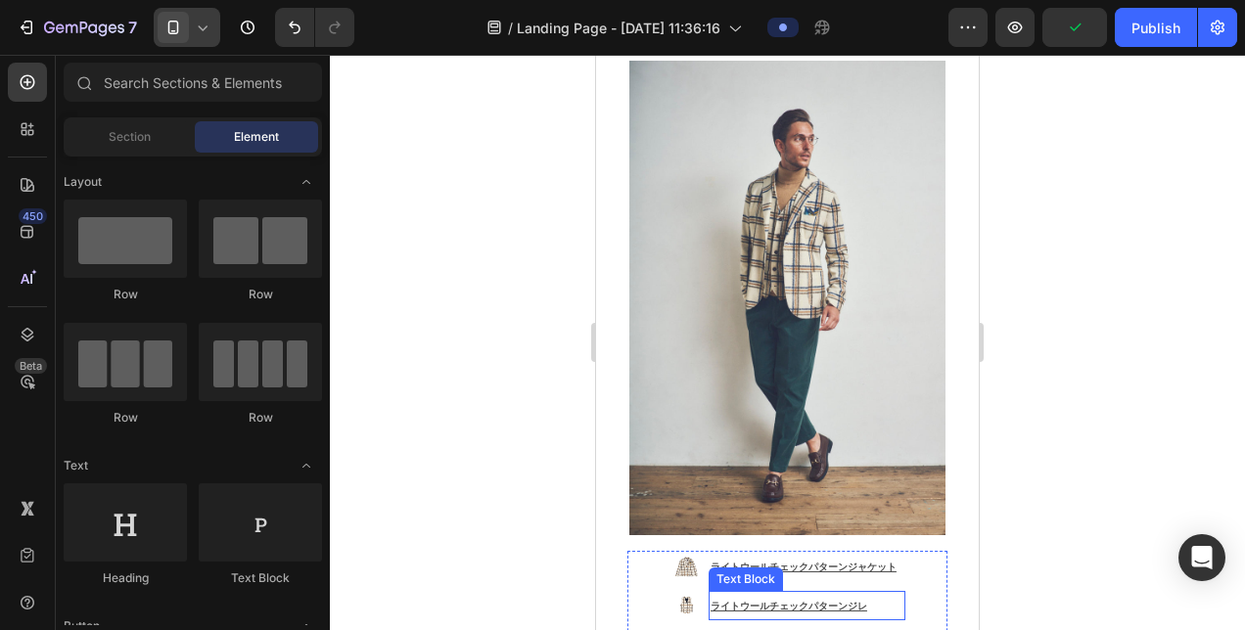
click at [859, 593] on p "ライトウールチェックパターンジレ" at bounding box center [807, 605] width 193 height 25
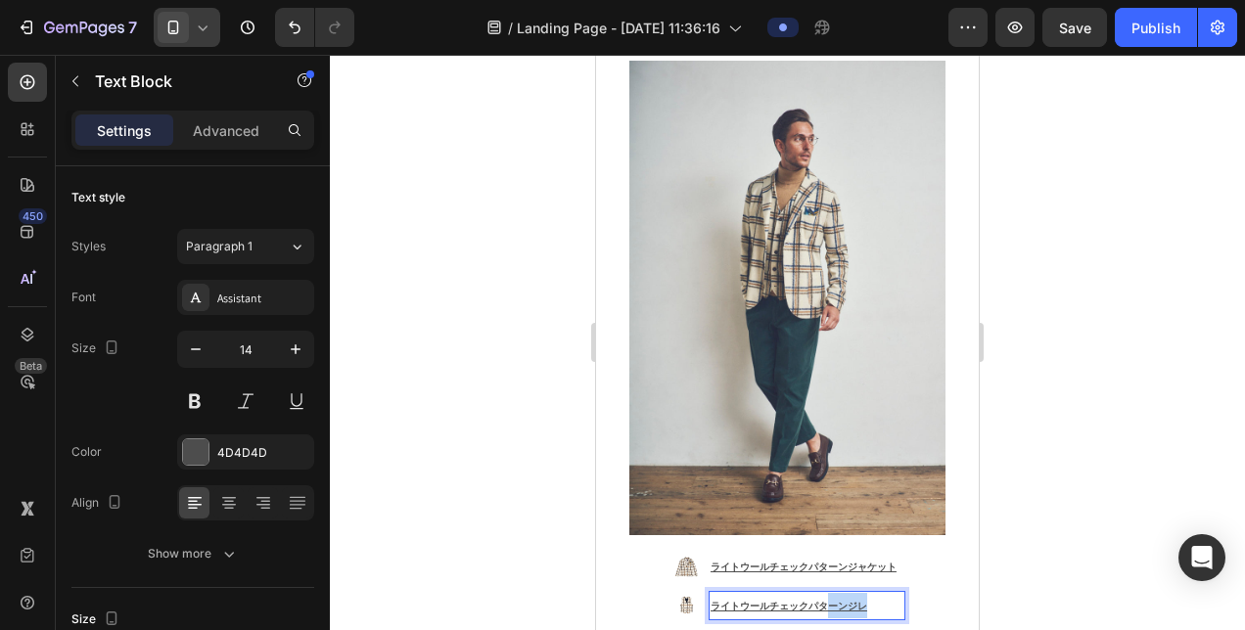
drag, startPoint x: 859, startPoint y: 483, endPoint x: 822, endPoint y: 483, distance: 37.2
click at [822, 593] on p "ライトウールチェックパターンジレ" at bounding box center [807, 605] width 193 height 25
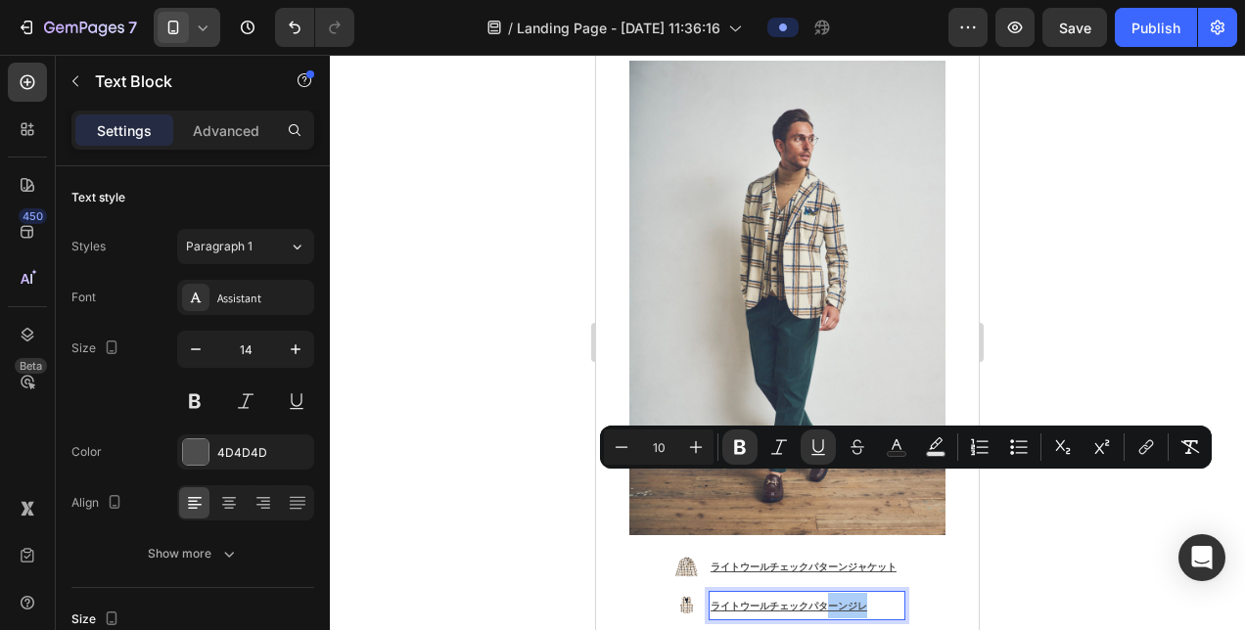
click at [1061, 486] on div at bounding box center [787, 342] width 915 height 575
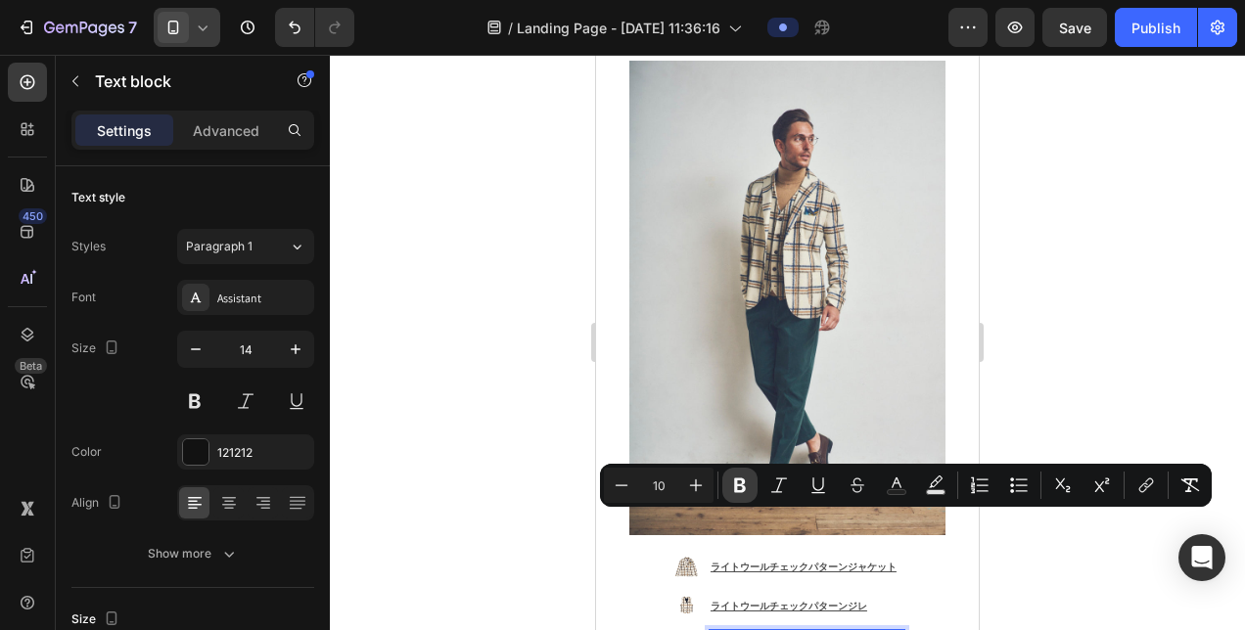
click at [742, 483] on icon "Editor contextual toolbar" at bounding box center [740, 486] width 12 height 15
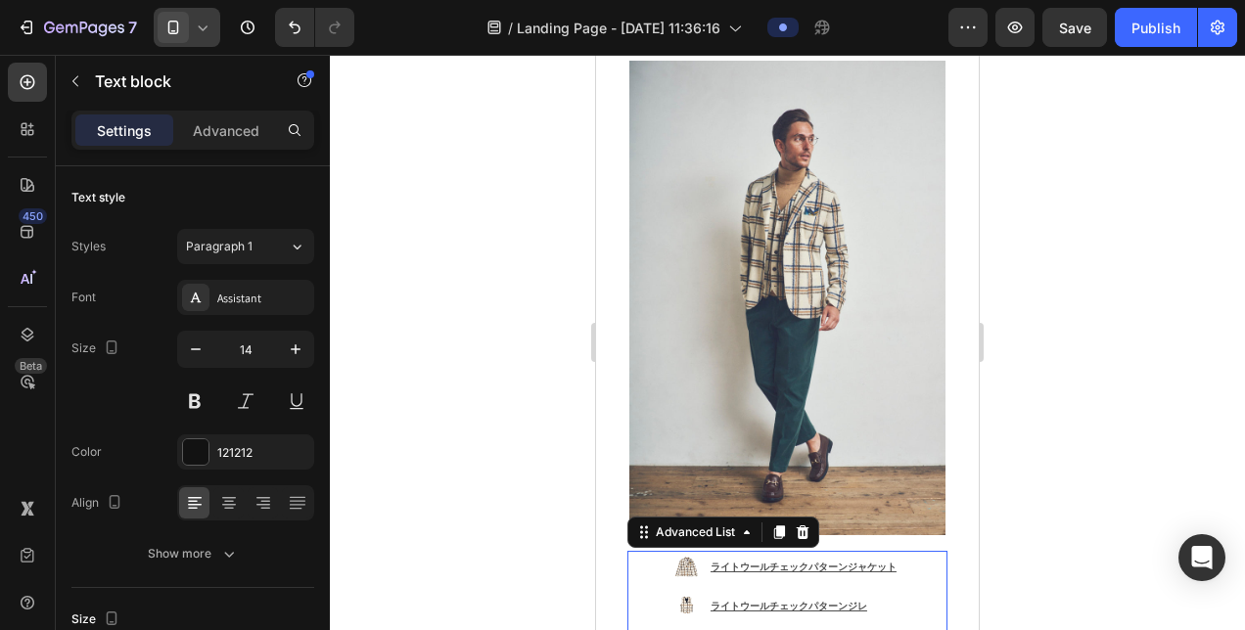
click at [928, 551] on div "Image ライトウールチェックパターンジャケット Text Block Image ライトウールチェックパターンジレ Text Block Image カシ…" at bounding box center [787, 606] width 320 height 110
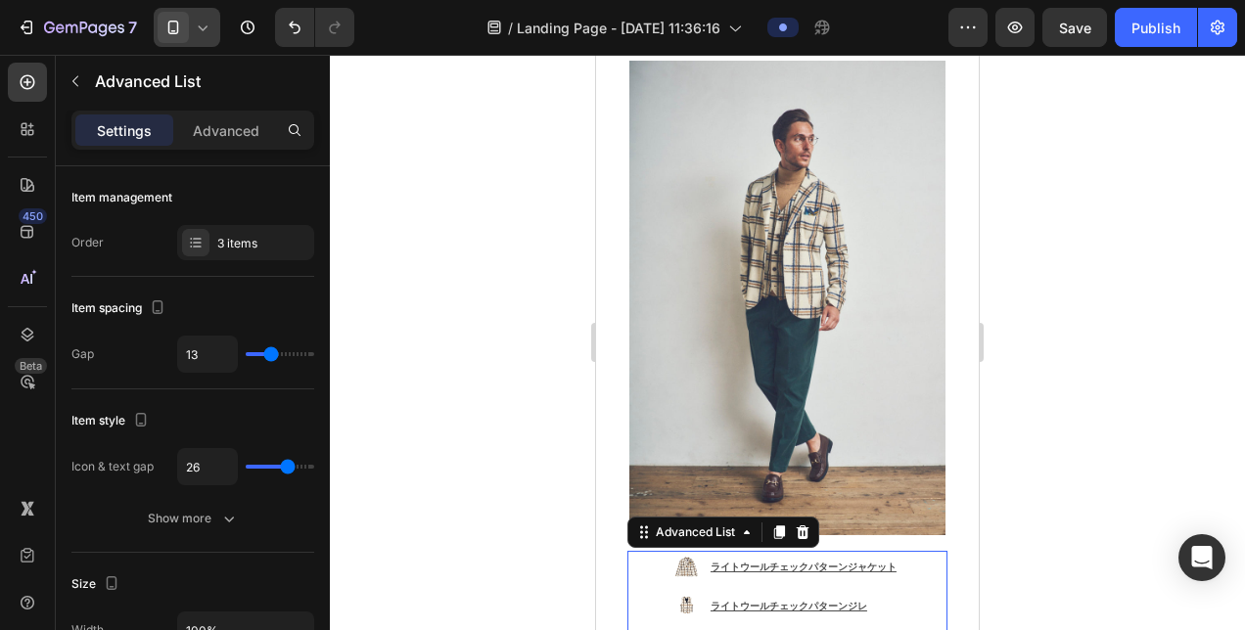
click at [527, 460] on div at bounding box center [787, 342] width 915 height 575
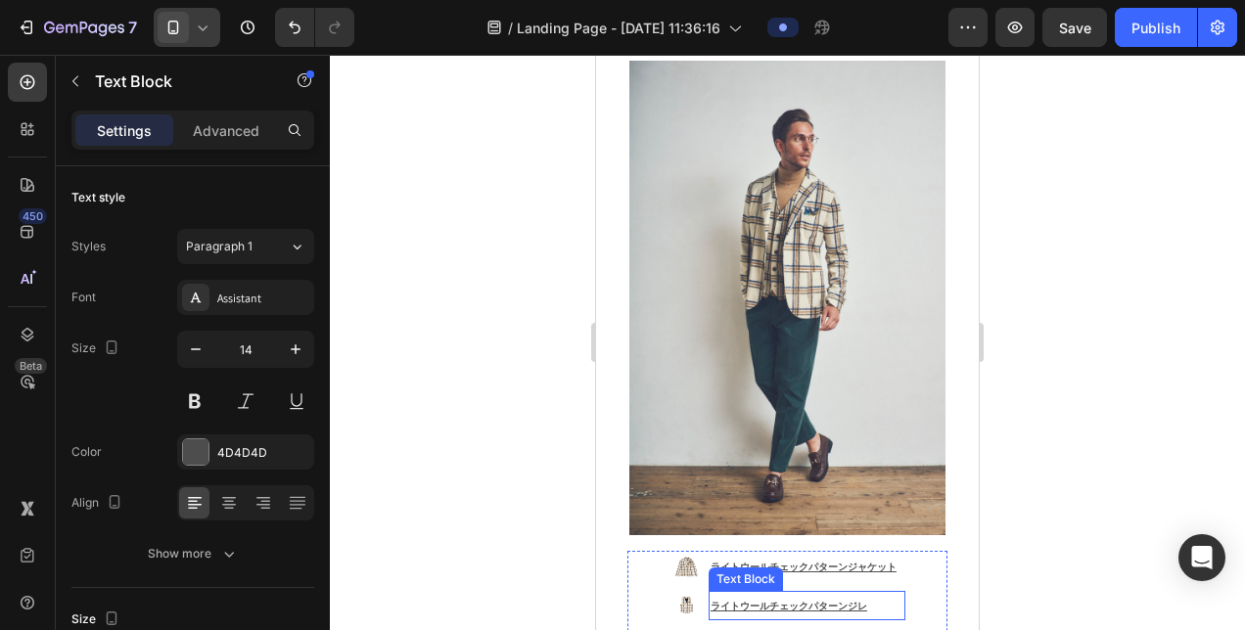
click at [842, 600] on u "ライトウールチェックパターンジレ" at bounding box center [789, 606] width 157 height 13
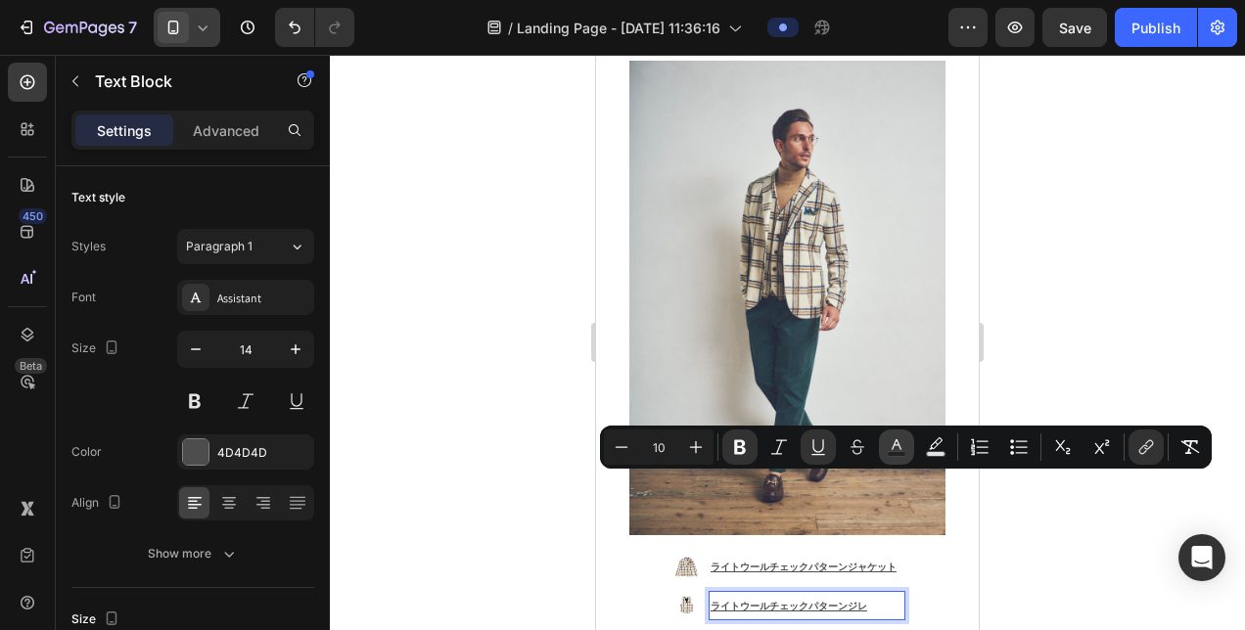
click at [910, 452] on button "Text Color" at bounding box center [896, 447] width 35 height 35
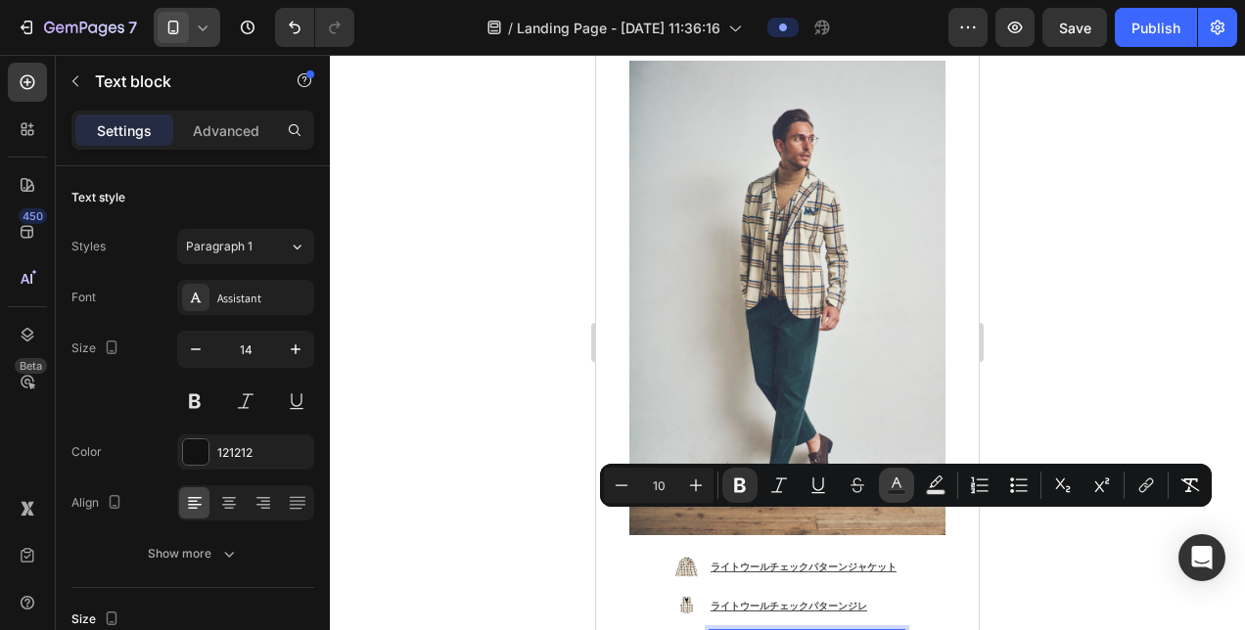
click at [883, 486] on button "Text Color" at bounding box center [896, 485] width 35 height 35
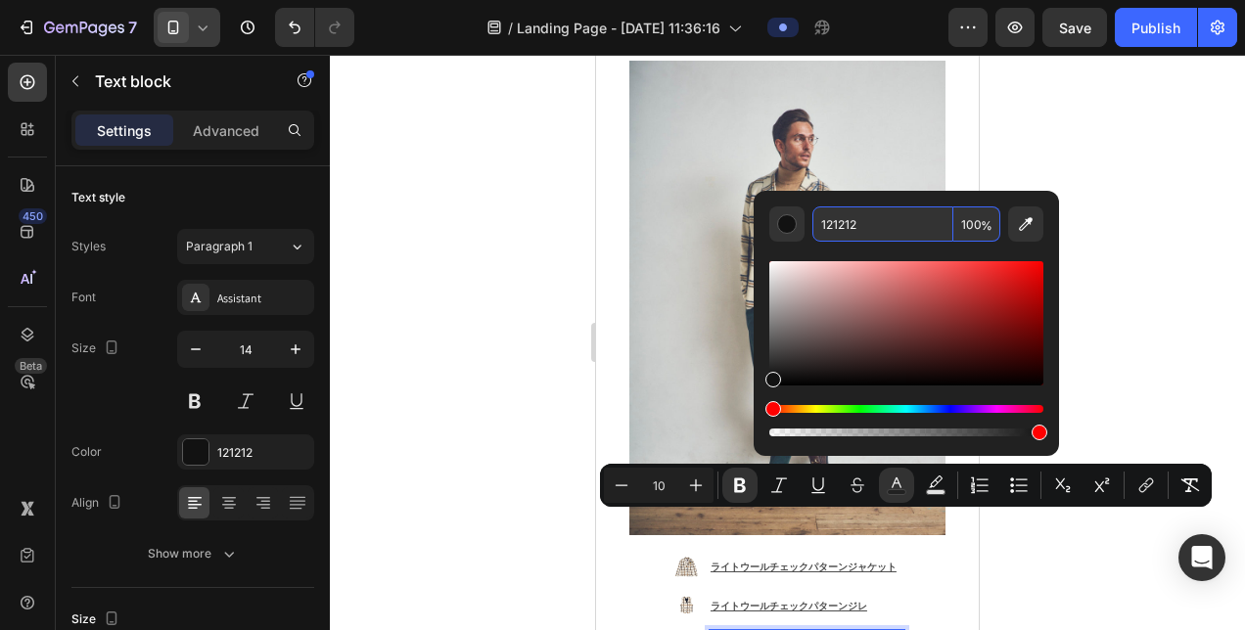
click at [928, 219] on input "121212" at bounding box center [882, 224] width 141 height 35
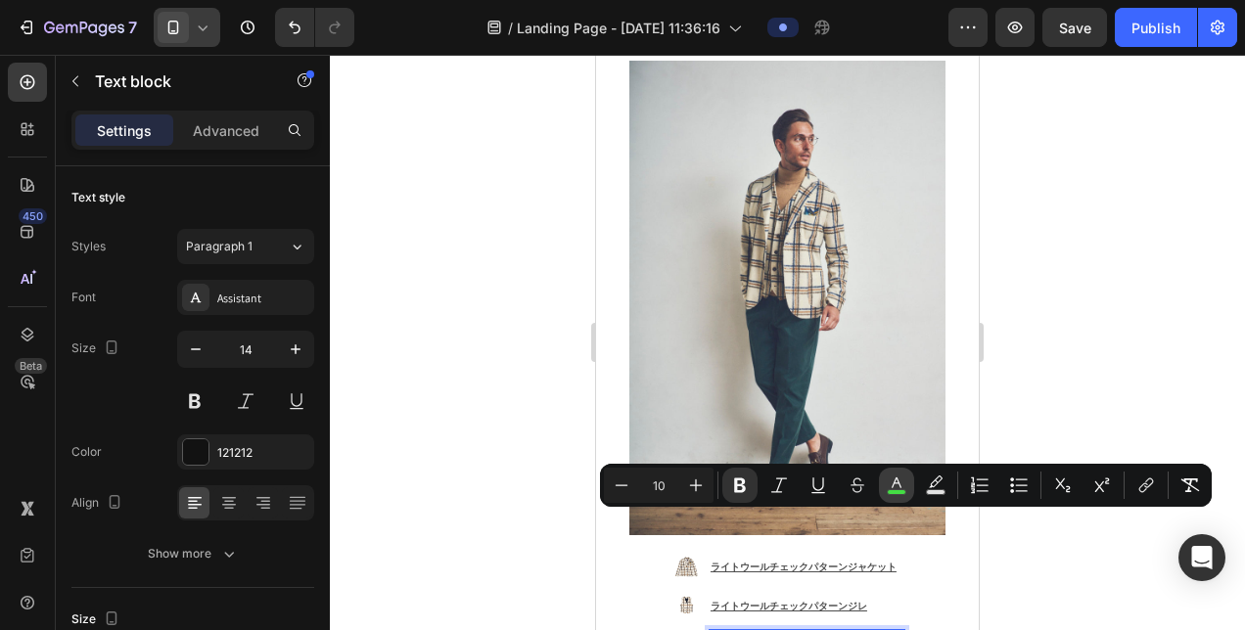
click at [903, 479] on icon "Editor contextual toolbar" at bounding box center [897, 486] width 20 height 20
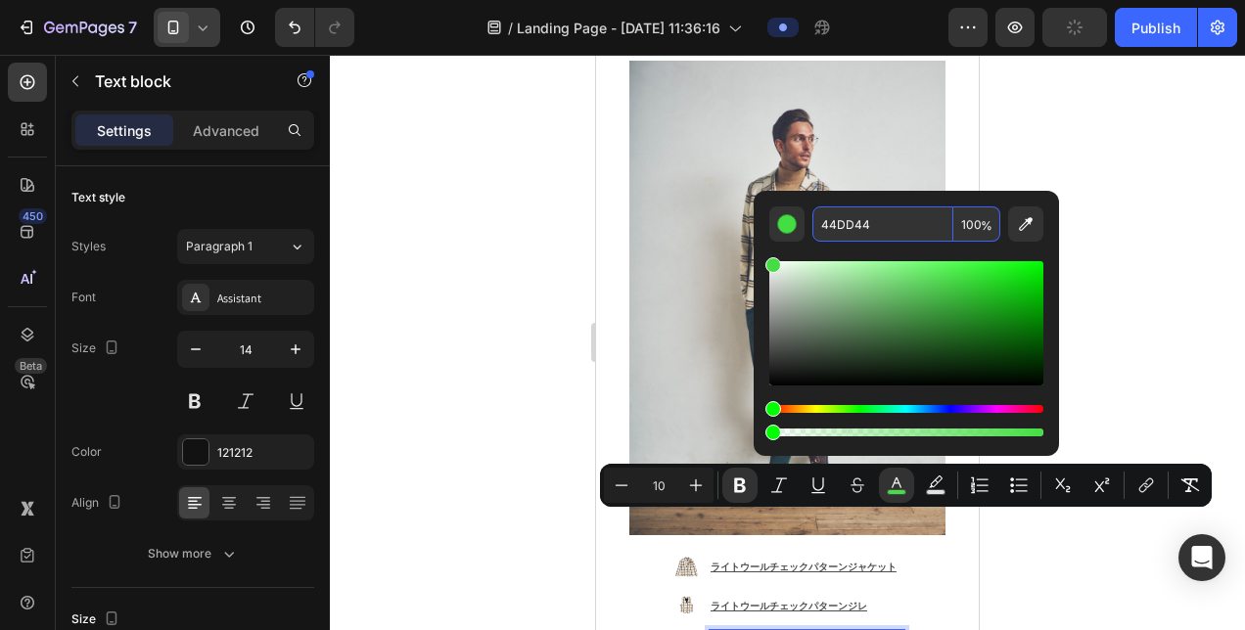
click at [885, 227] on input "44DD44" at bounding box center [882, 224] width 141 height 35
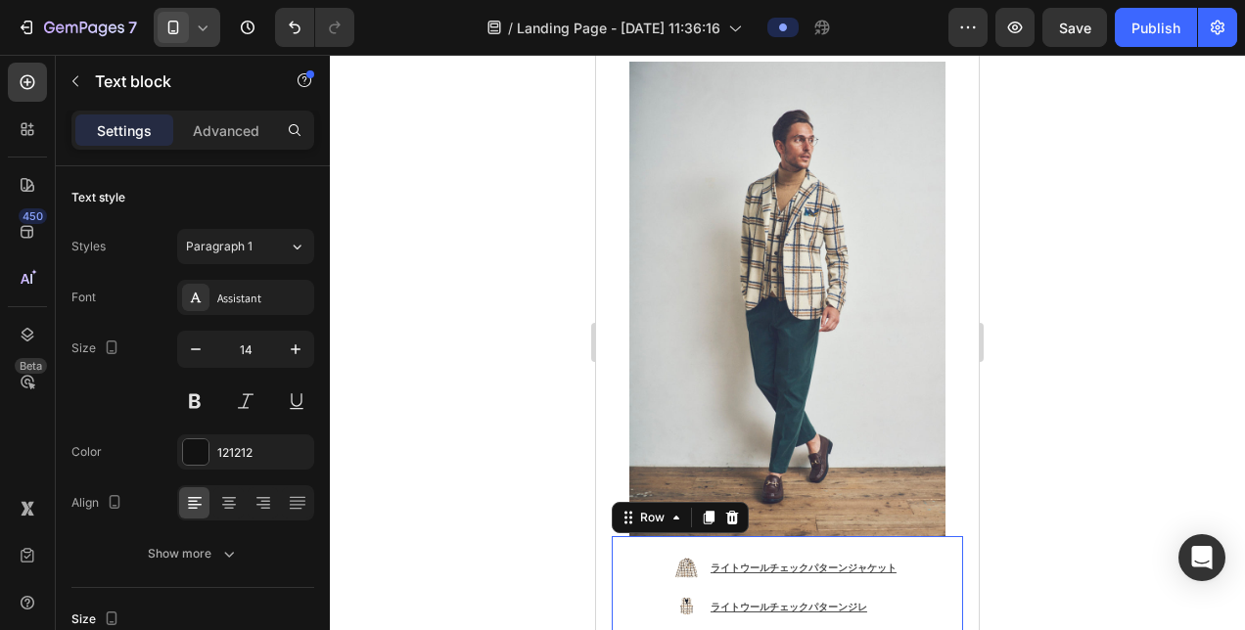
click at [936, 536] on div "Image ライトウールチェックパターンジャケット Text Block Image ライトウールチェックパターンジレ Text Block Image 4D…" at bounding box center [787, 617] width 351 height 163
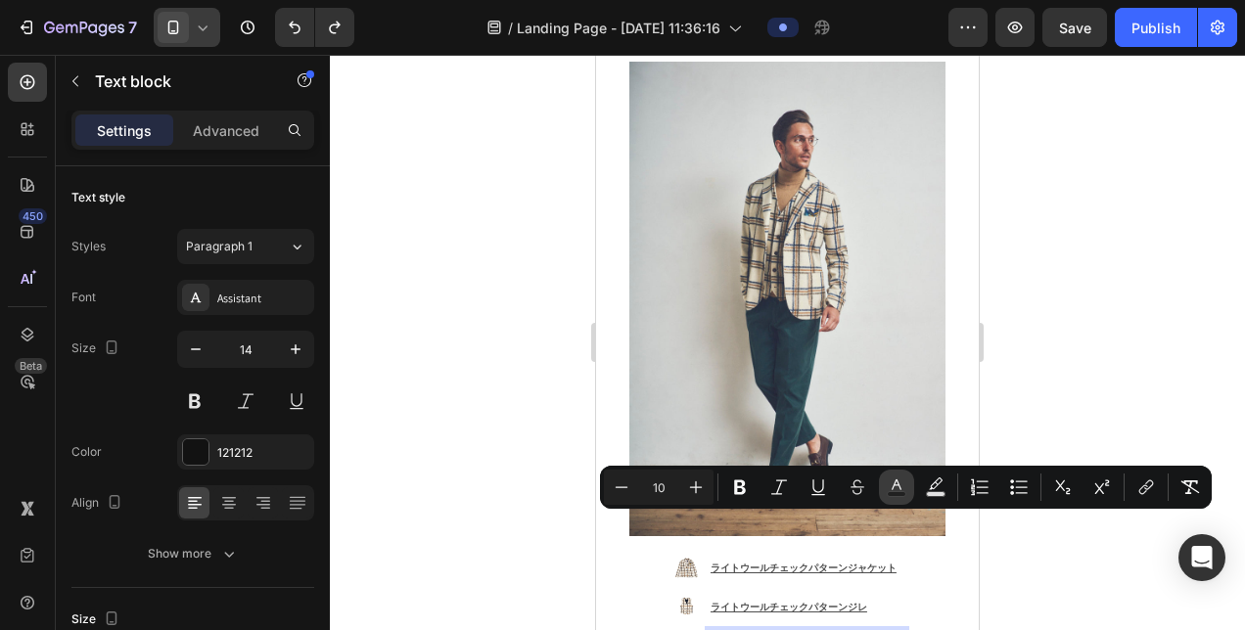
click at [890, 492] on rect "Editor contextual toolbar" at bounding box center [897, 494] width 19 height 5
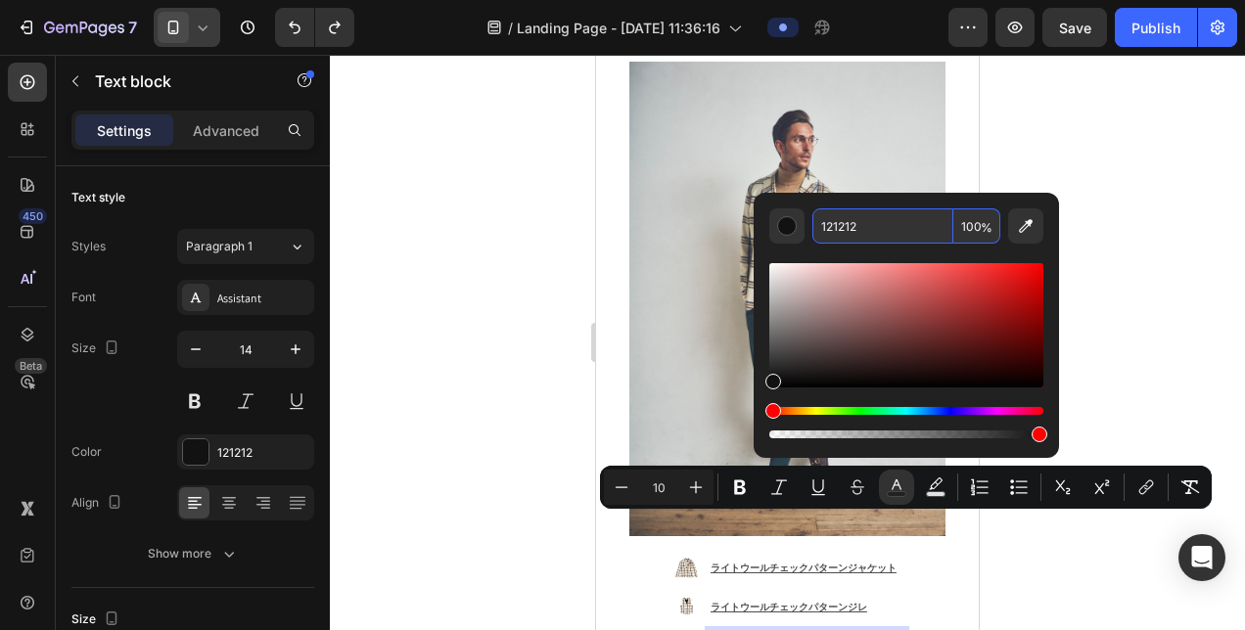
click at [898, 225] on input "121212" at bounding box center [882, 225] width 141 height 35
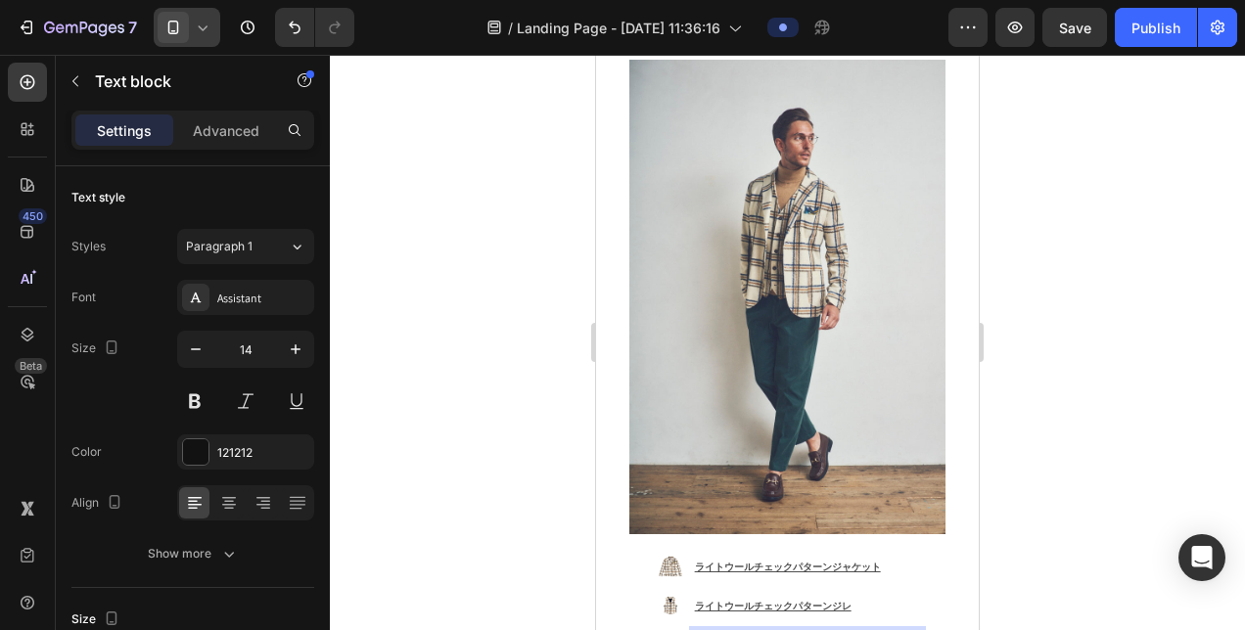
scroll to position [1383, 0]
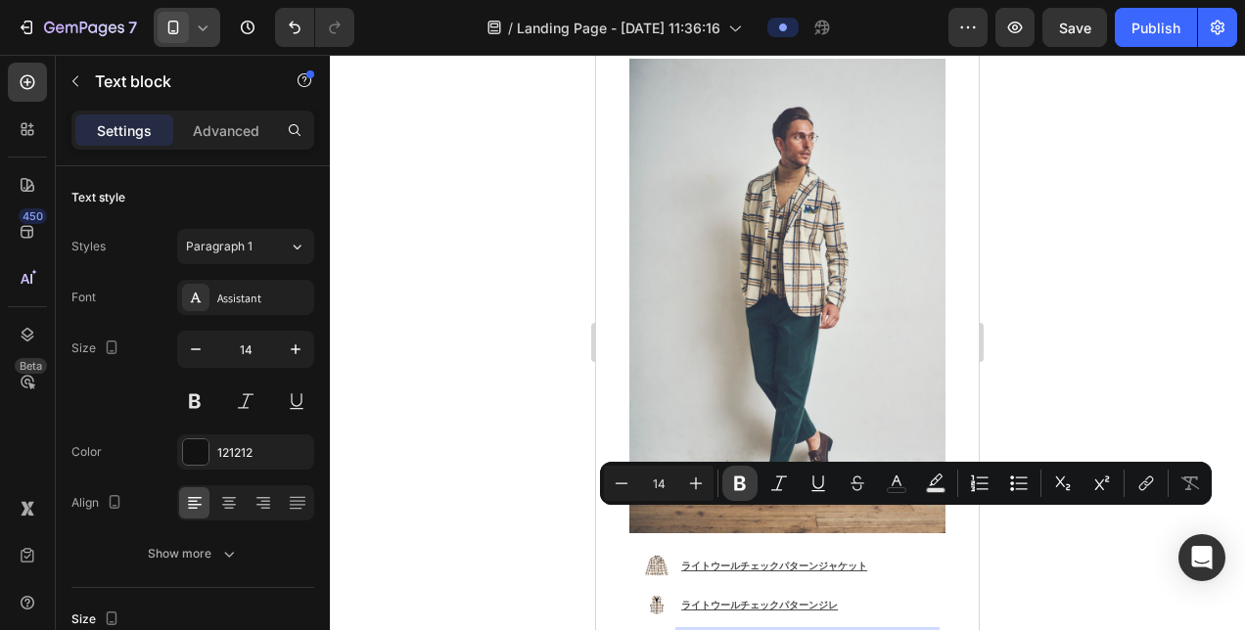
click at [734, 478] on icon "Editor contextual toolbar" at bounding box center [740, 484] width 20 height 20
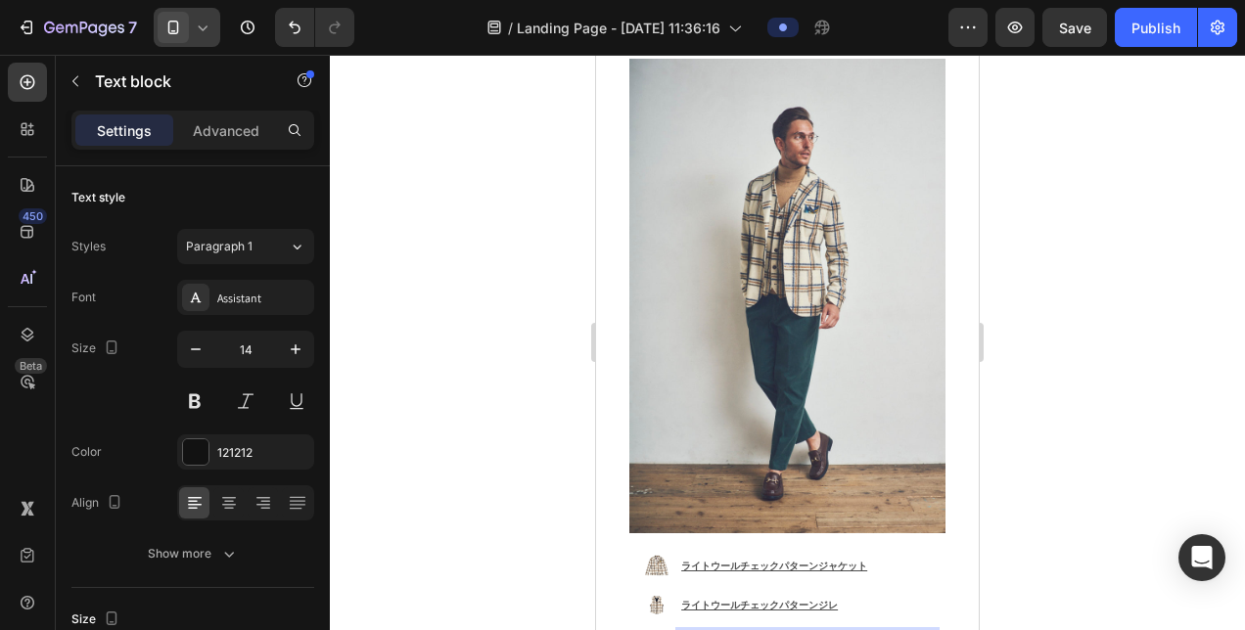
click at [580, 527] on div at bounding box center [787, 342] width 915 height 575
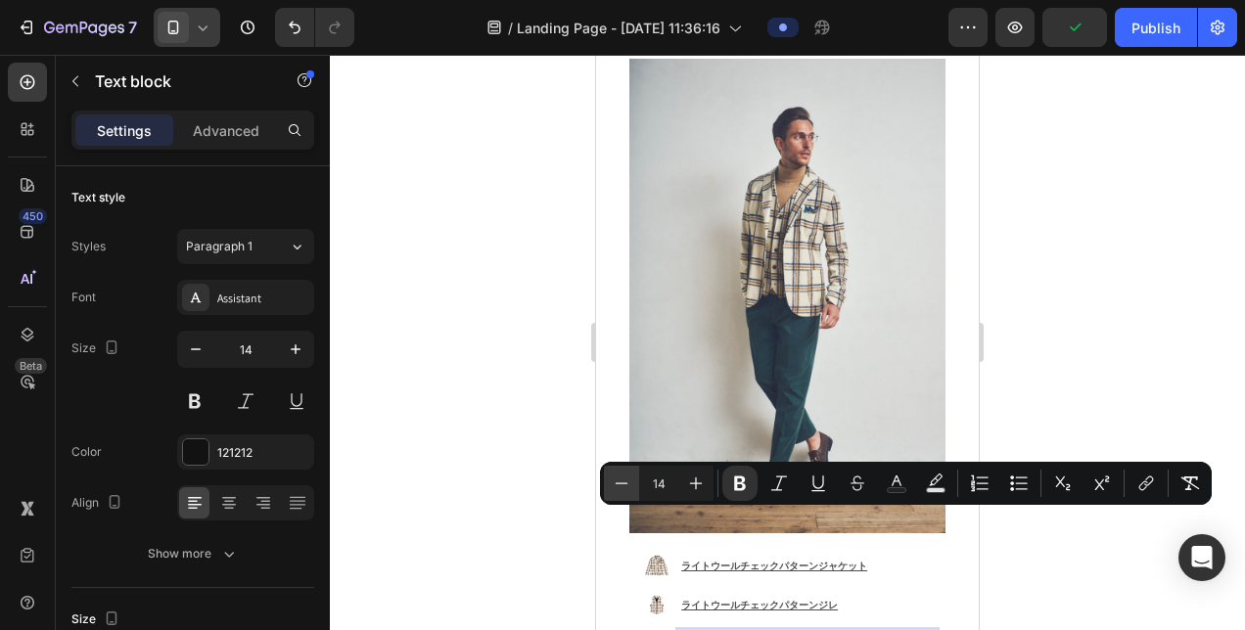
click at [627, 488] on icon "Editor contextual toolbar" at bounding box center [622, 484] width 20 height 20
click at [897, 491] on rect "Editor contextual toolbar" at bounding box center [897, 490] width 19 height 5
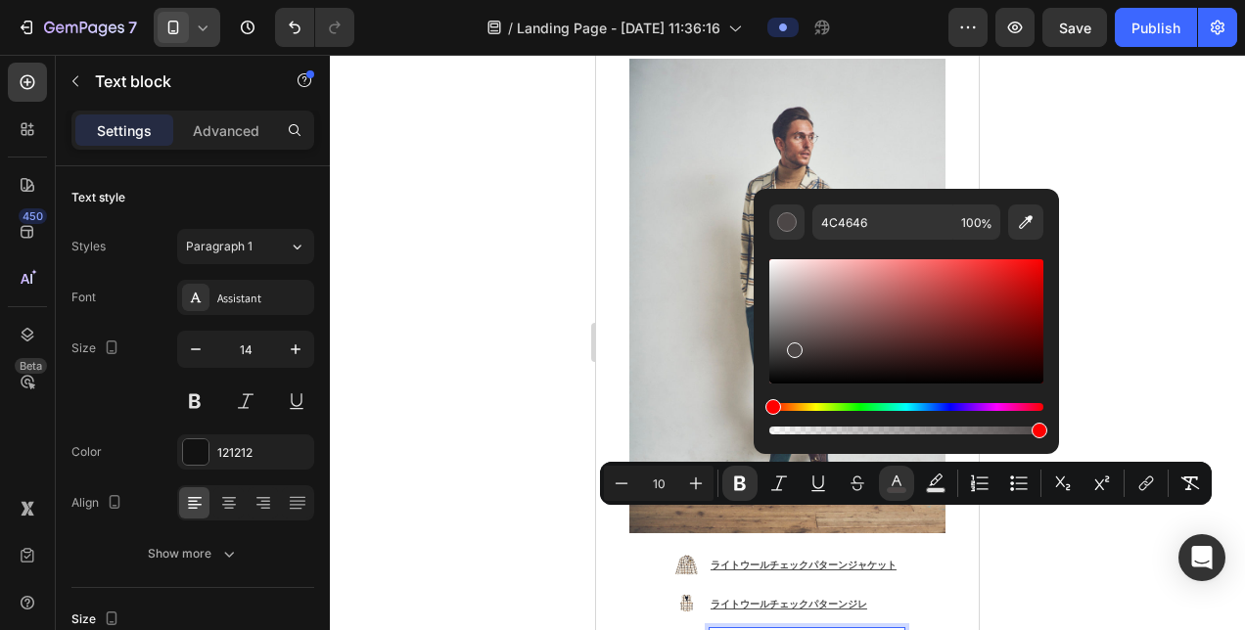
drag, startPoint x: 773, startPoint y: 376, endPoint x: 791, endPoint y: 345, distance: 35.1
click at [791, 345] on div "Editor contextual toolbar" at bounding box center [795, 351] width 16 height 16
click at [889, 211] on input "4C4646" at bounding box center [882, 222] width 141 height 35
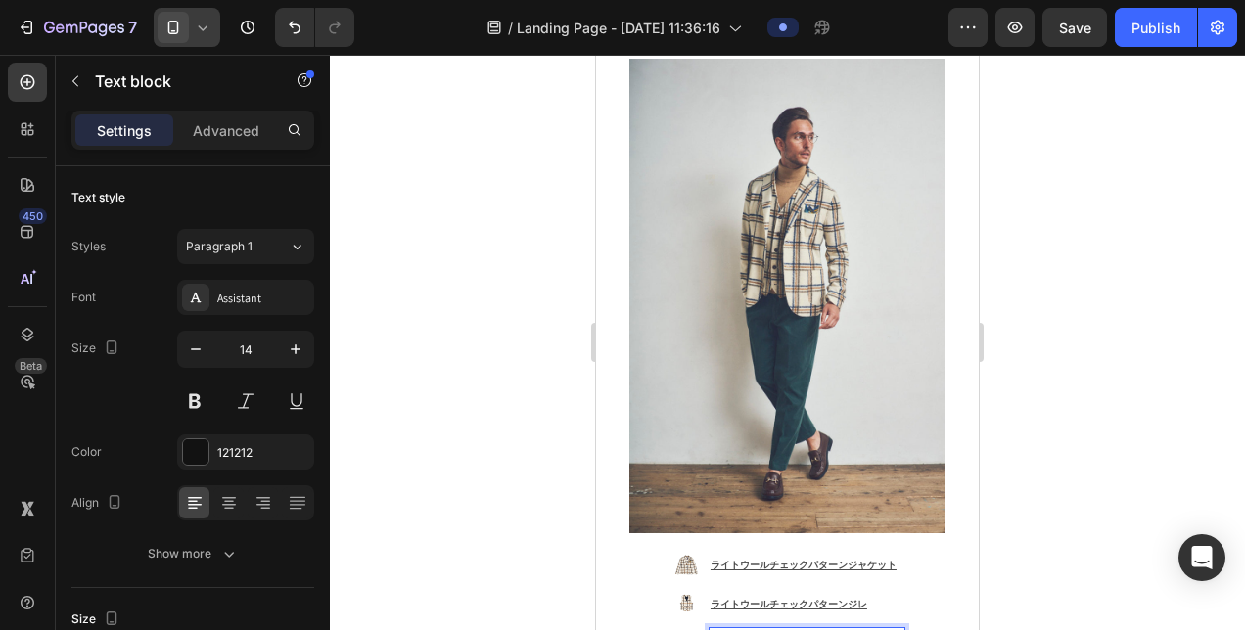
click at [849, 629] on p "D" at bounding box center [807, 641] width 193 height 25
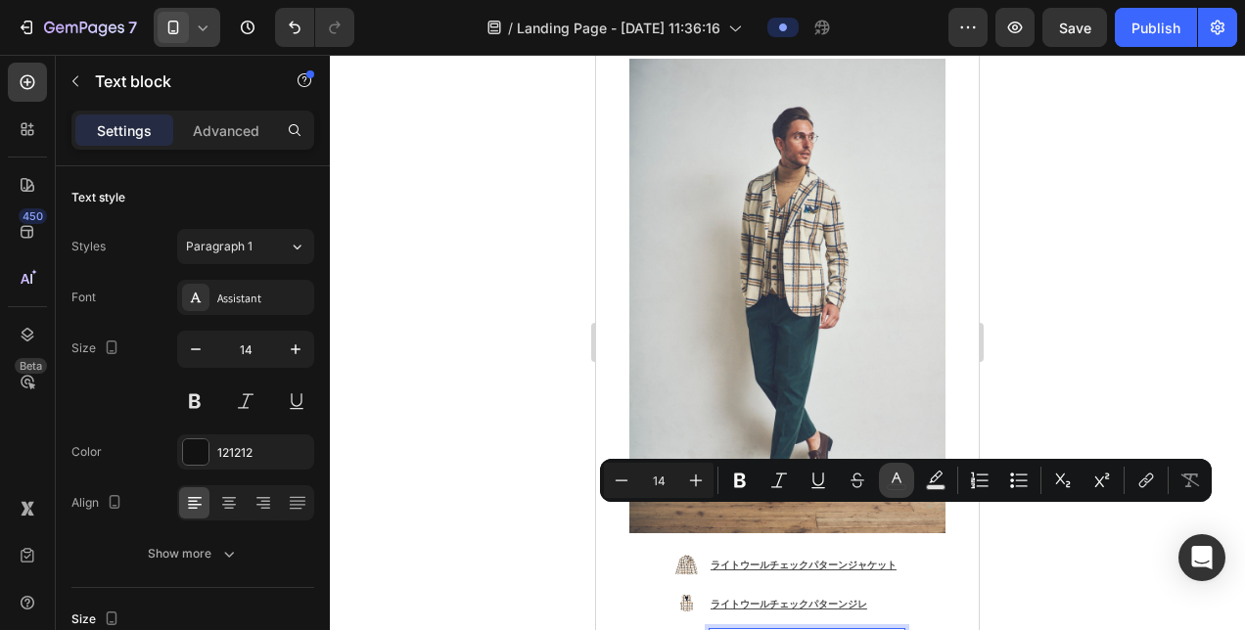
click at [888, 483] on icon "Editor contextual toolbar" at bounding box center [897, 481] width 20 height 20
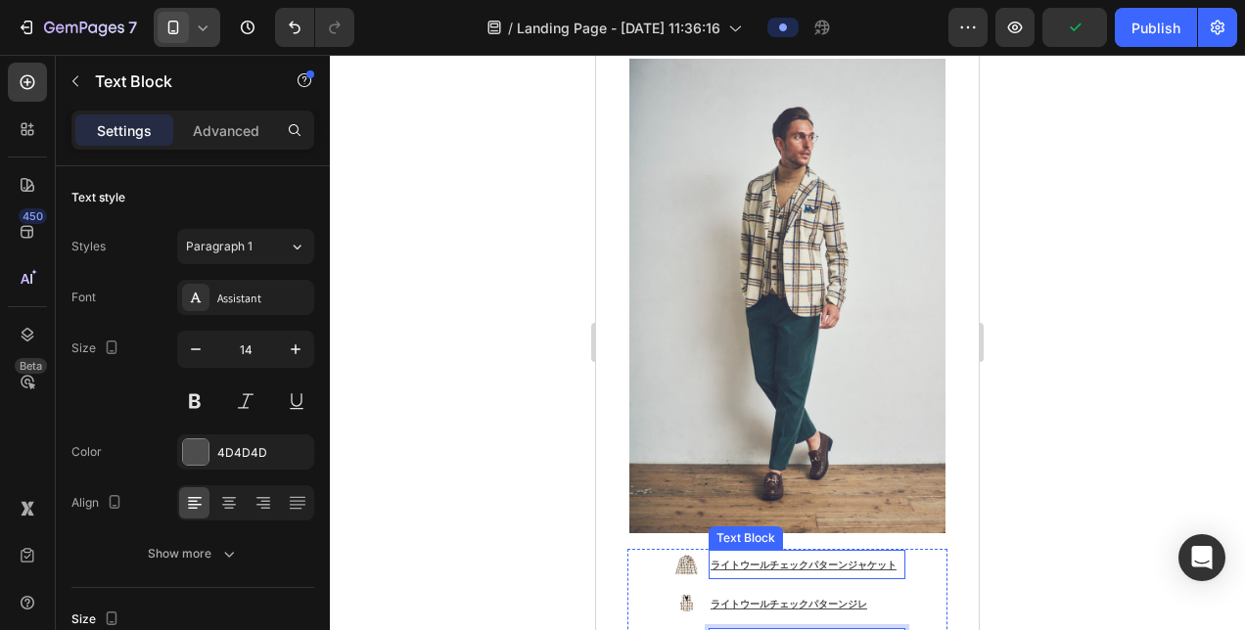
click at [715, 555] on link "ライトウールチェックパターンジャケット" at bounding box center [804, 564] width 186 height 18
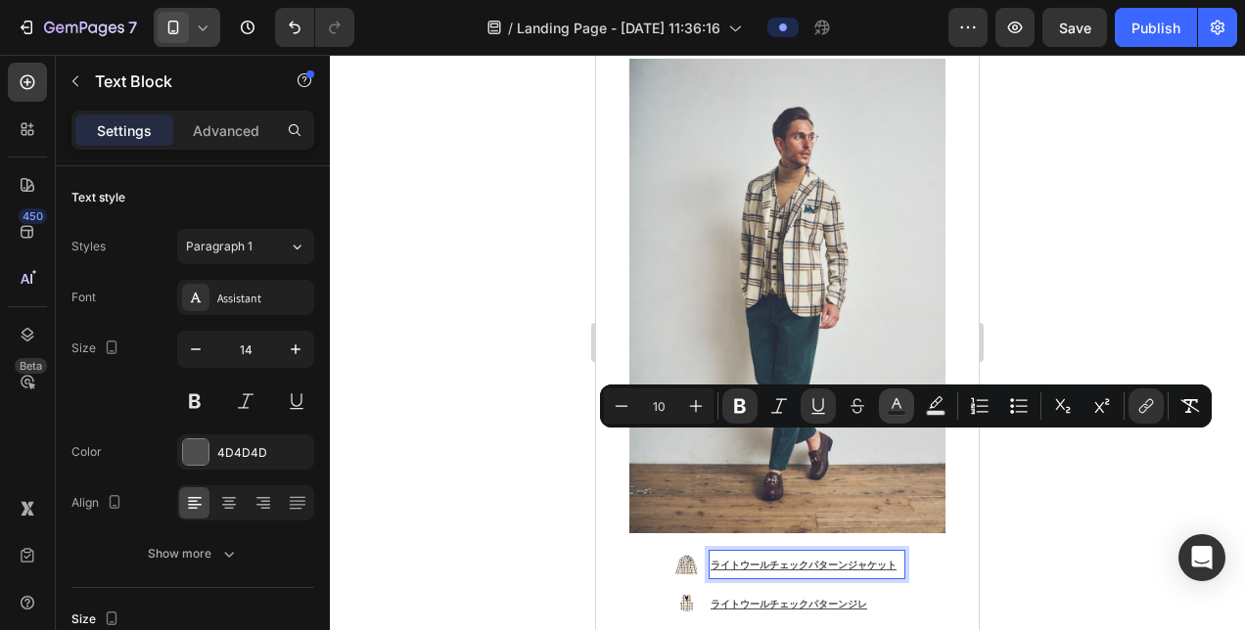
click at [897, 407] on icon "Editor contextual toolbar" at bounding box center [897, 406] width 20 height 20
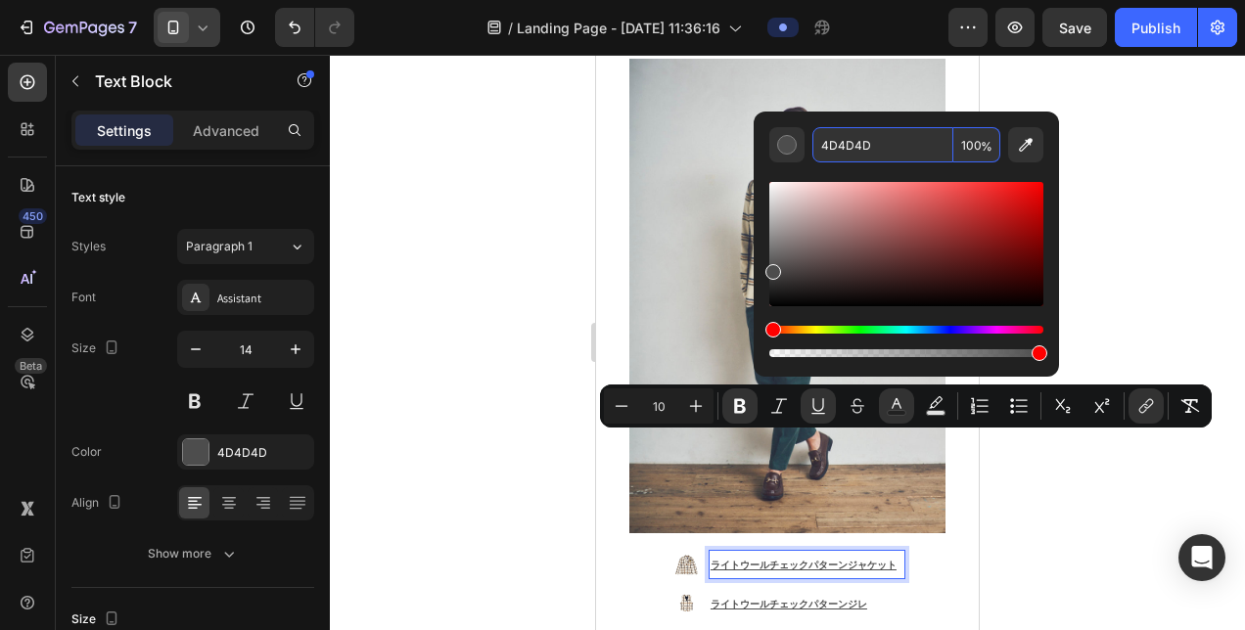
click at [874, 144] on input "4D4D4D" at bounding box center [882, 144] width 141 height 35
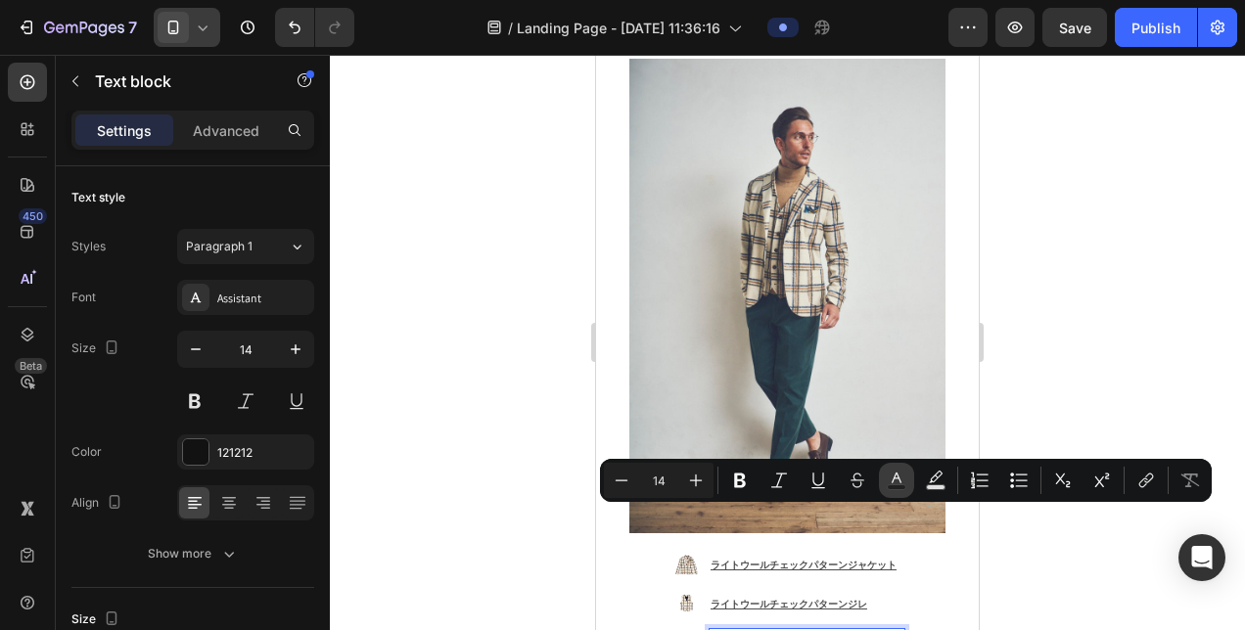
click at [893, 480] on icon "Editor contextual toolbar" at bounding box center [897, 481] width 20 height 20
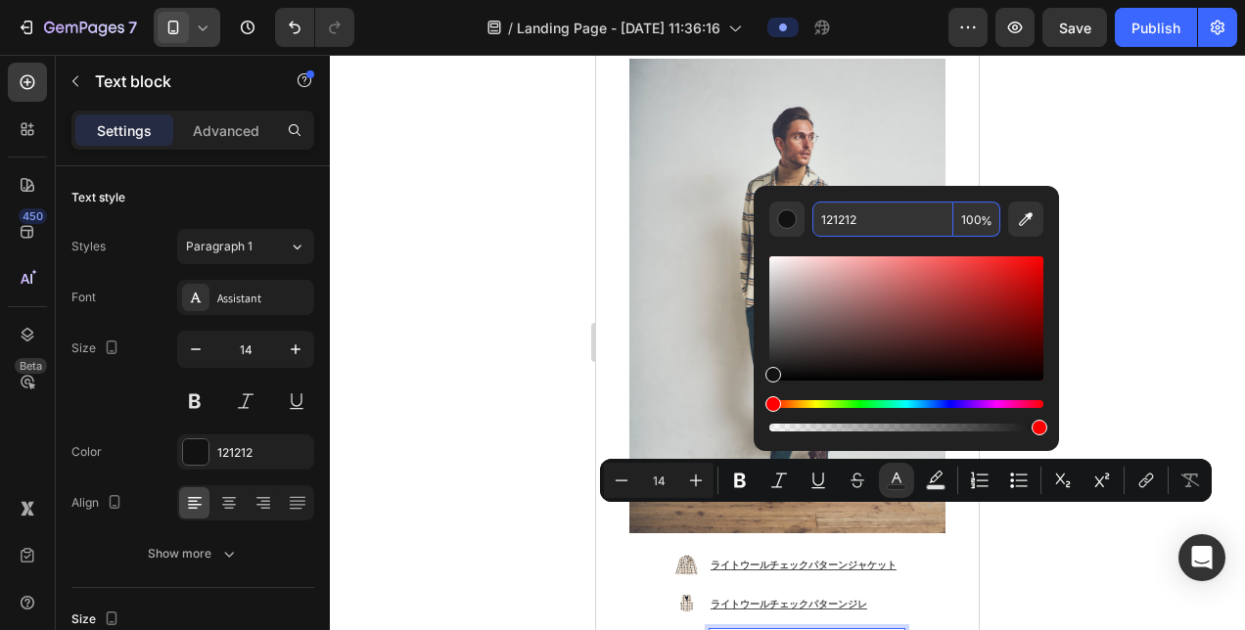
click at [890, 207] on input "121212" at bounding box center [882, 219] width 141 height 35
paste input "4D4D4D"
click at [1106, 319] on div at bounding box center [787, 342] width 915 height 575
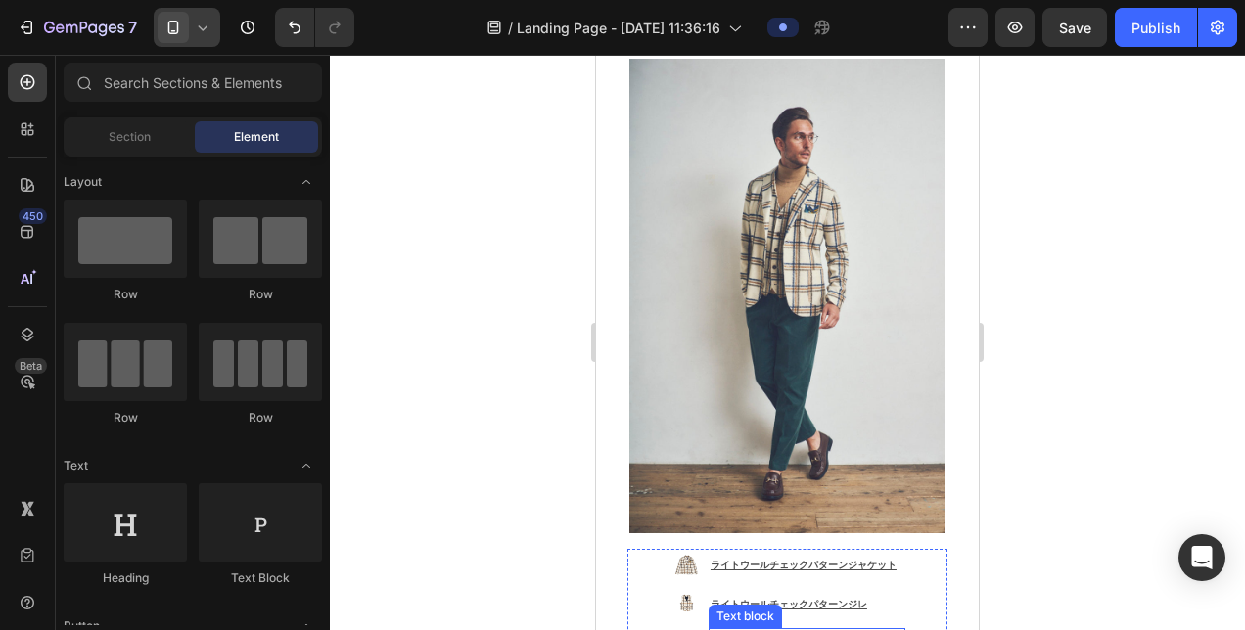
click at [800, 629] on span "カシミヤブレンドタートル" at bounding box center [793, 642] width 164 height 18
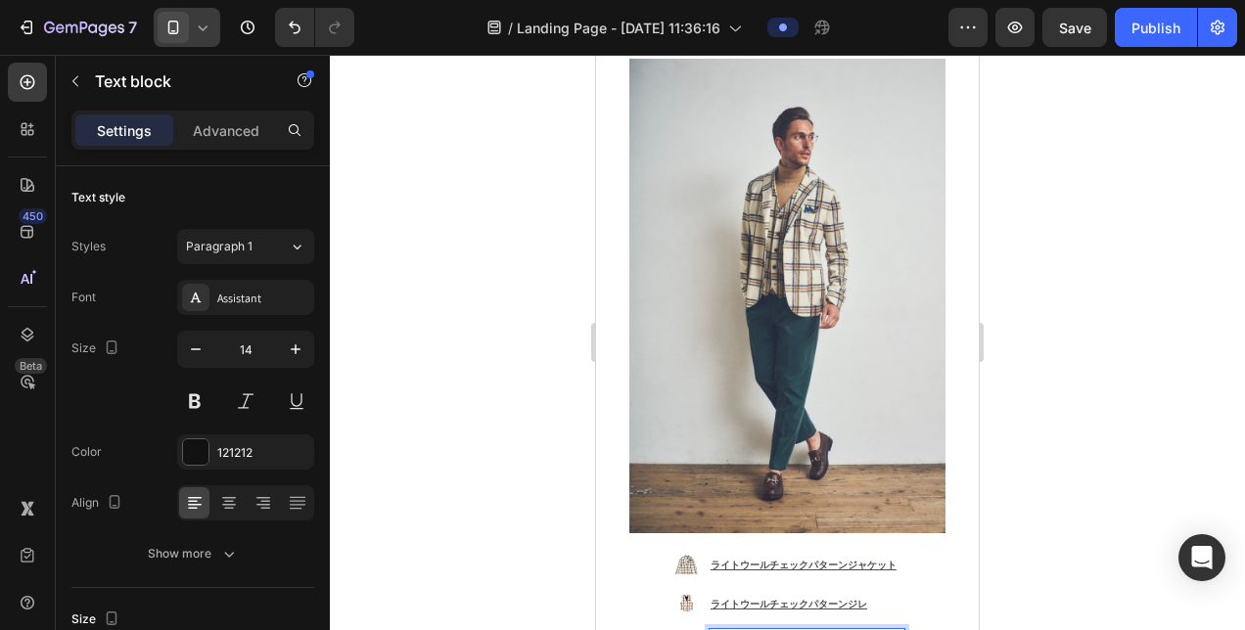
click at [726, 629] on span "カシミヤブレンドタートル" at bounding box center [793, 642] width 164 height 18
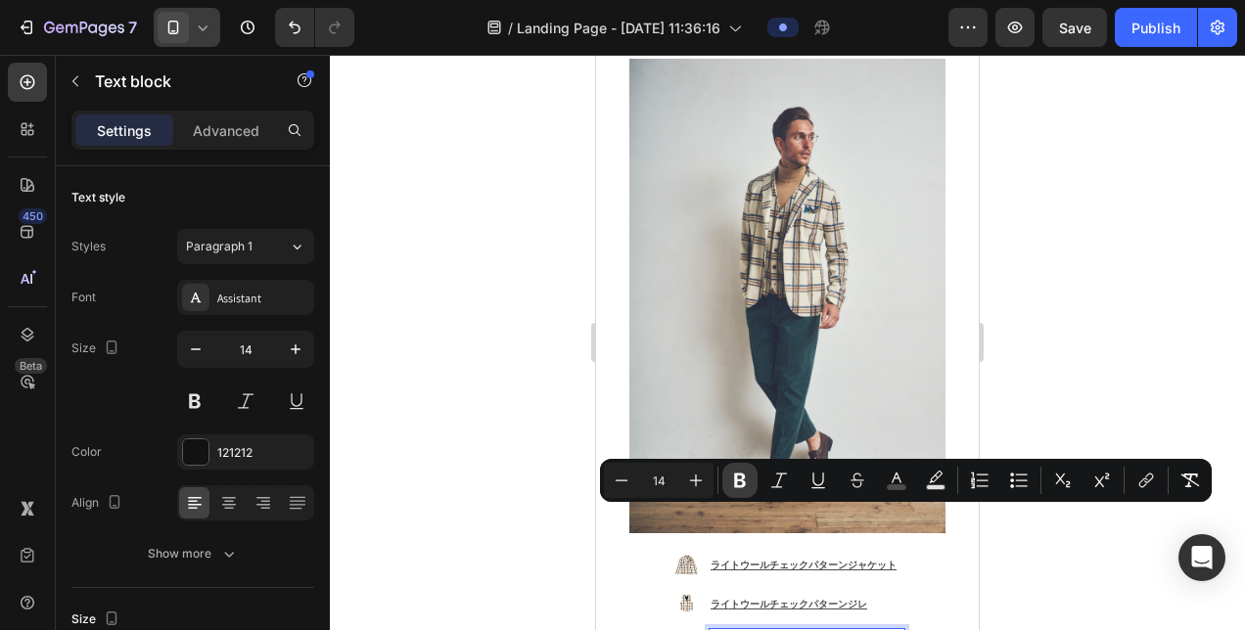
click at [735, 485] on icon "Editor contextual toolbar" at bounding box center [740, 481] width 12 height 15
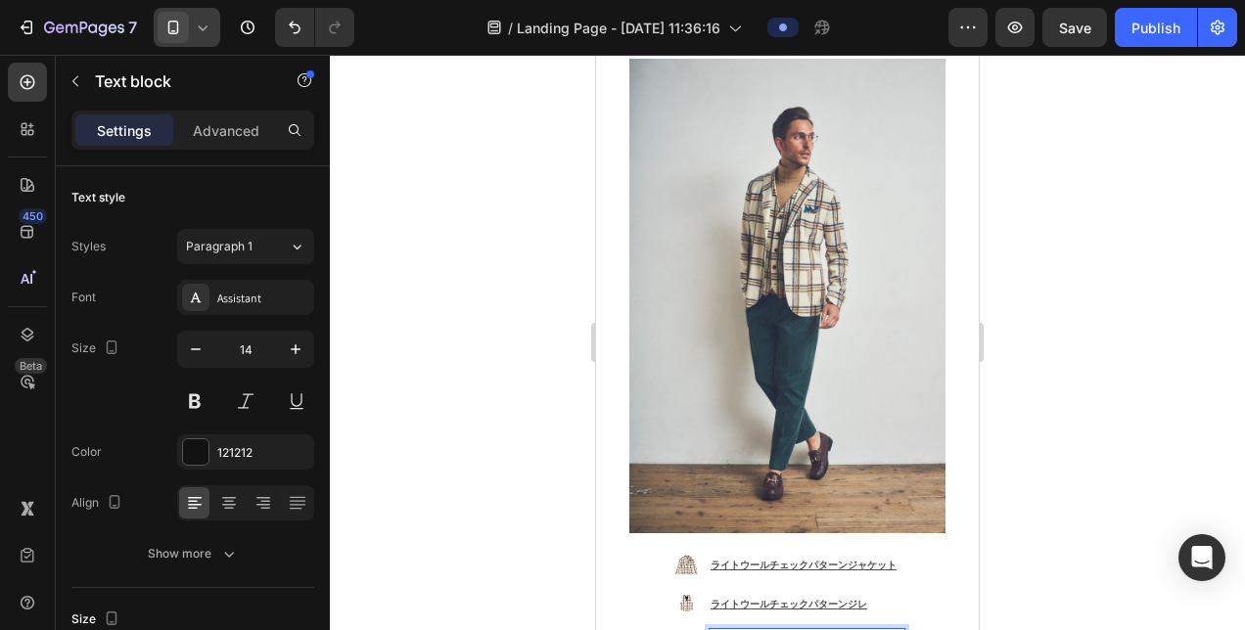
click at [832, 629] on strong "カシミヤブレンドタートル" at bounding box center [793, 642] width 164 height 18
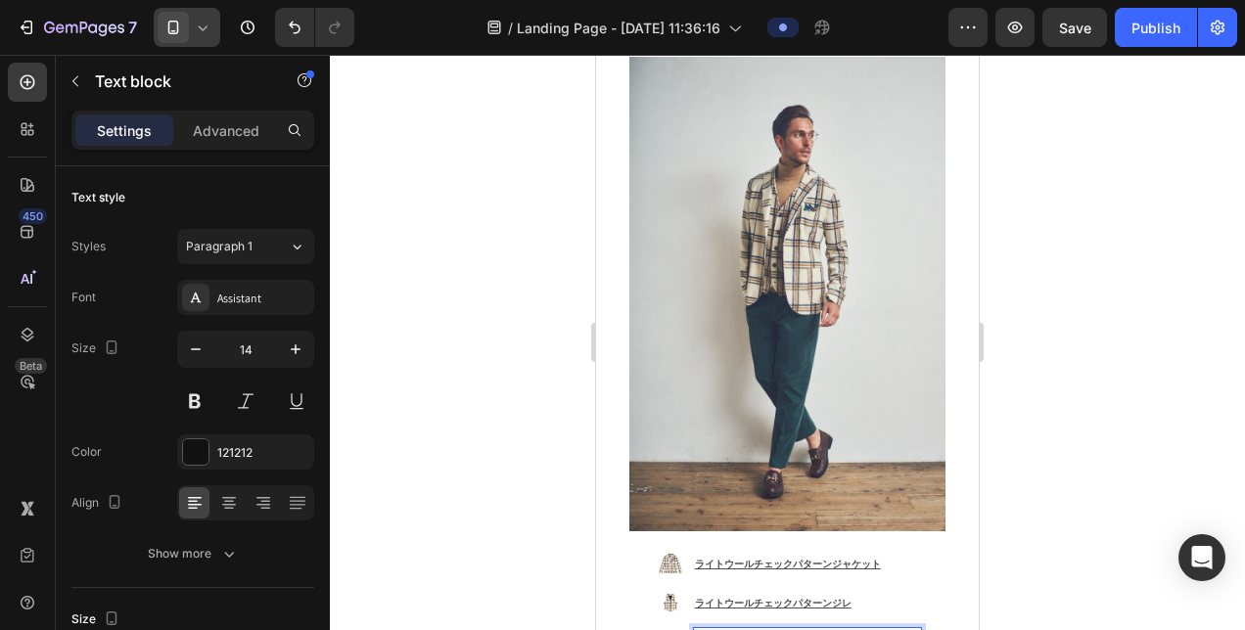
scroll to position [1386, 0]
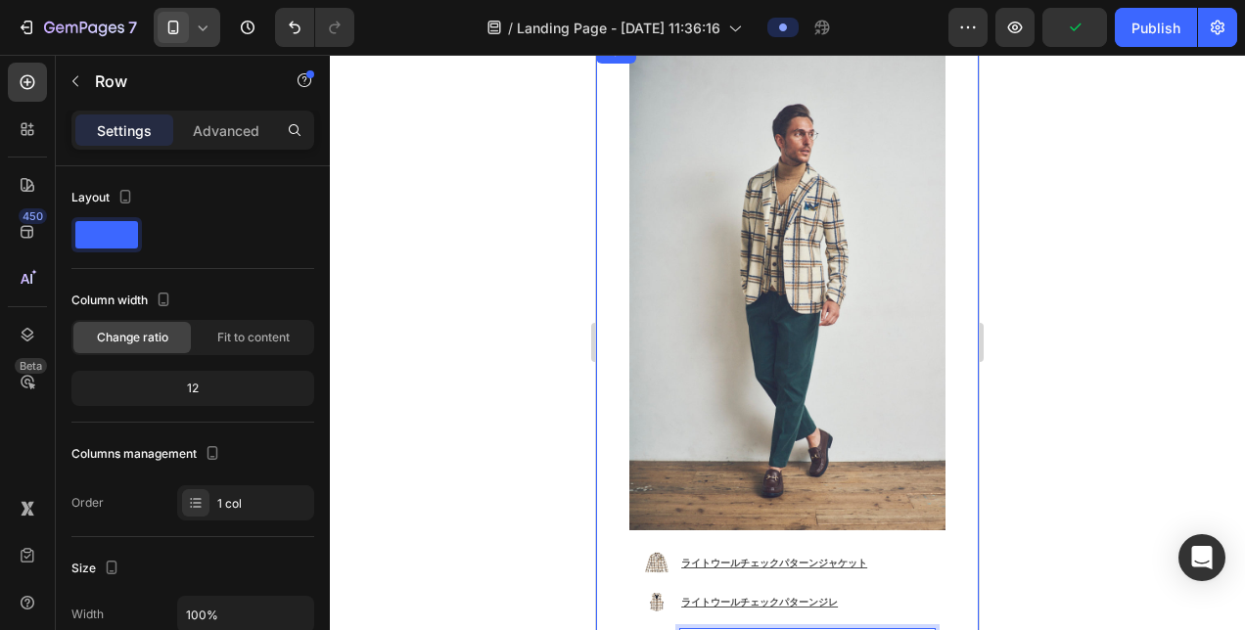
click at [600, 561] on div "Image Image ライトウールチェックパターンジャケット Text Block Image ライトウールチェックパターンジレ Text Block Im…" at bounding box center [787, 365] width 383 height 651
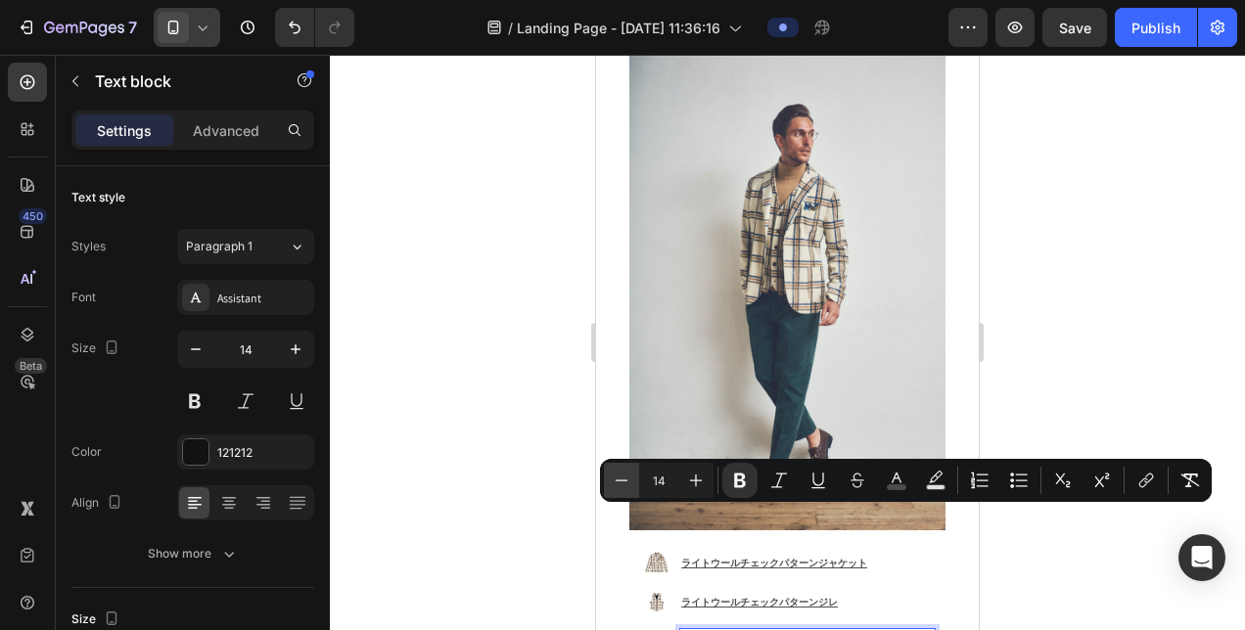
click at [622, 486] on icon "Editor contextual toolbar" at bounding box center [622, 481] width 20 height 20
click at [1146, 481] on icon "Editor contextual toolbar" at bounding box center [1146, 481] width 20 height 20
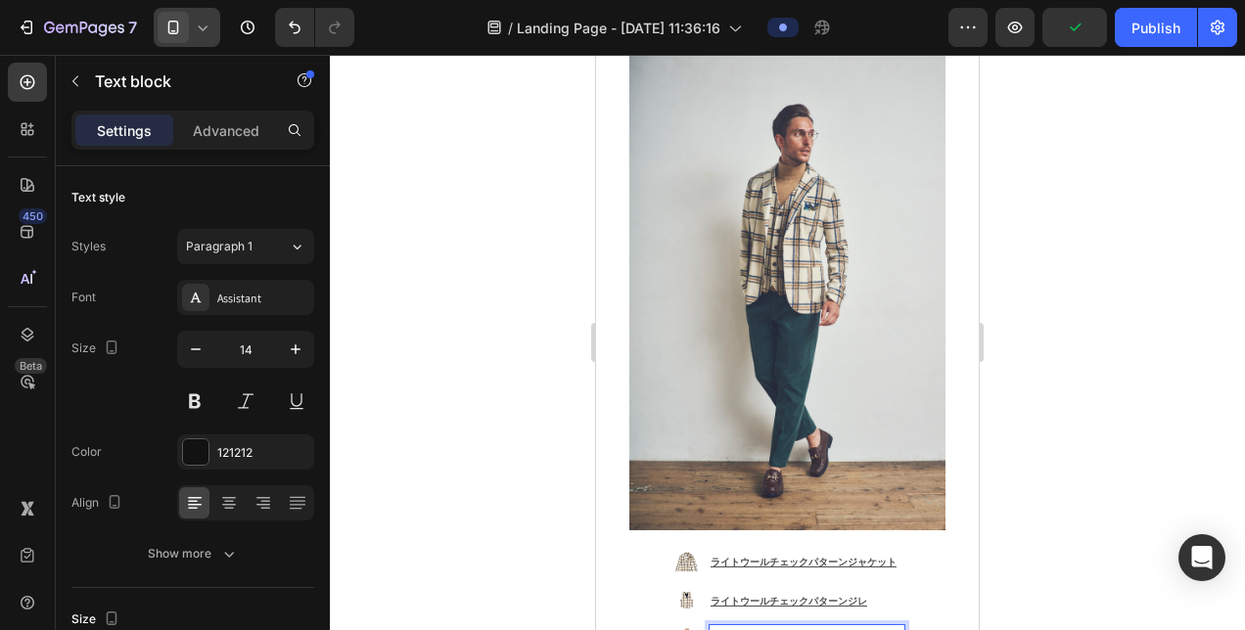
click at [840, 629] on strong "カシミヤブレンドタートルネックニット" at bounding box center [799, 639] width 176 height 13
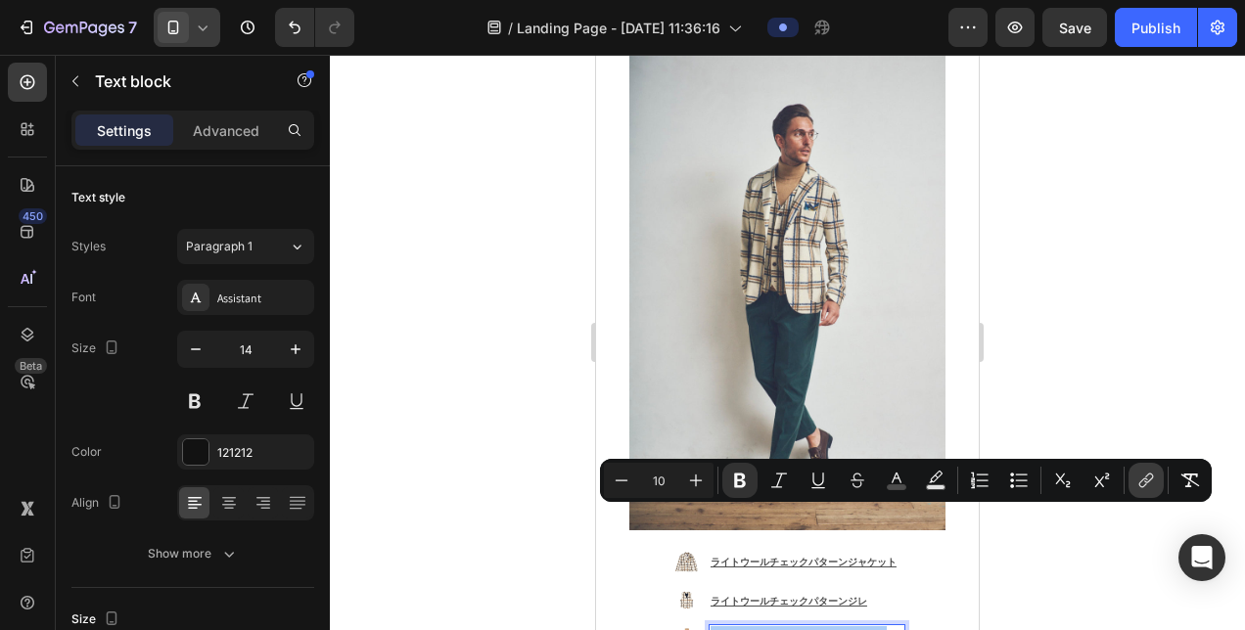
click at [1147, 482] on icon "Editor contextual toolbar" at bounding box center [1146, 481] width 20 height 20
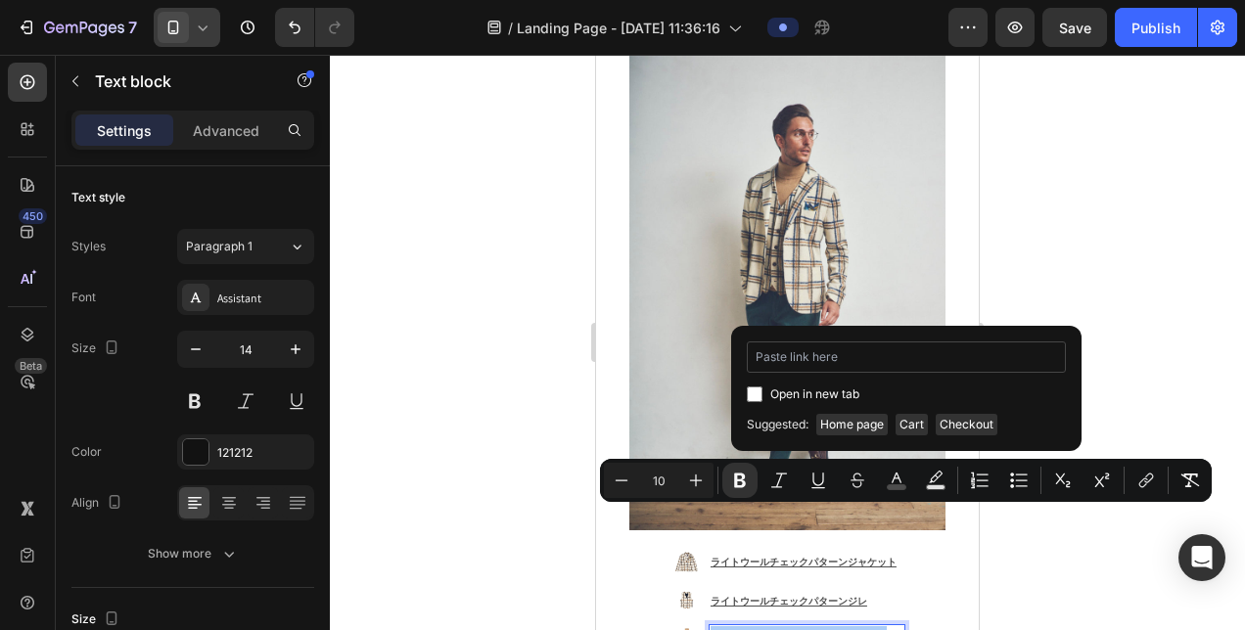
click at [806, 352] on input "Editor contextual toolbar" at bounding box center [906, 357] width 319 height 31
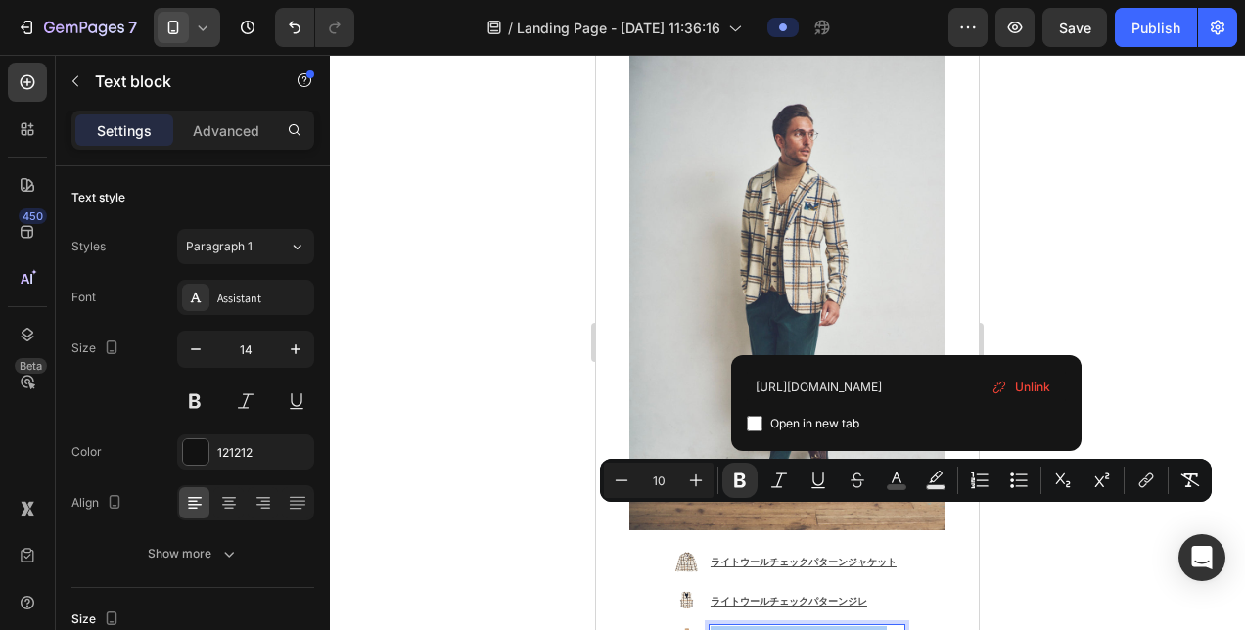
click at [754, 427] on input "Editor contextual toolbar" at bounding box center [755, 424] width 16 height 16
click at [1139, 227] on div at bounding box center [787, 342] width 915 height 575
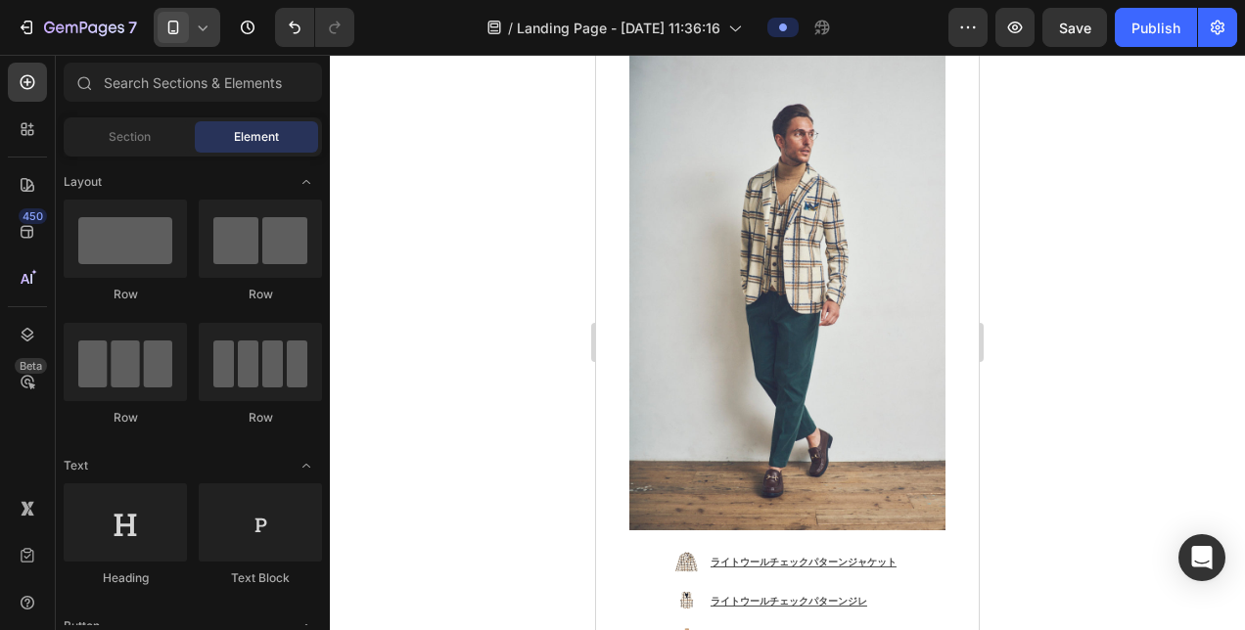
click at [1008, 474] on div at bounding box center [787, 342] width 915 height 575
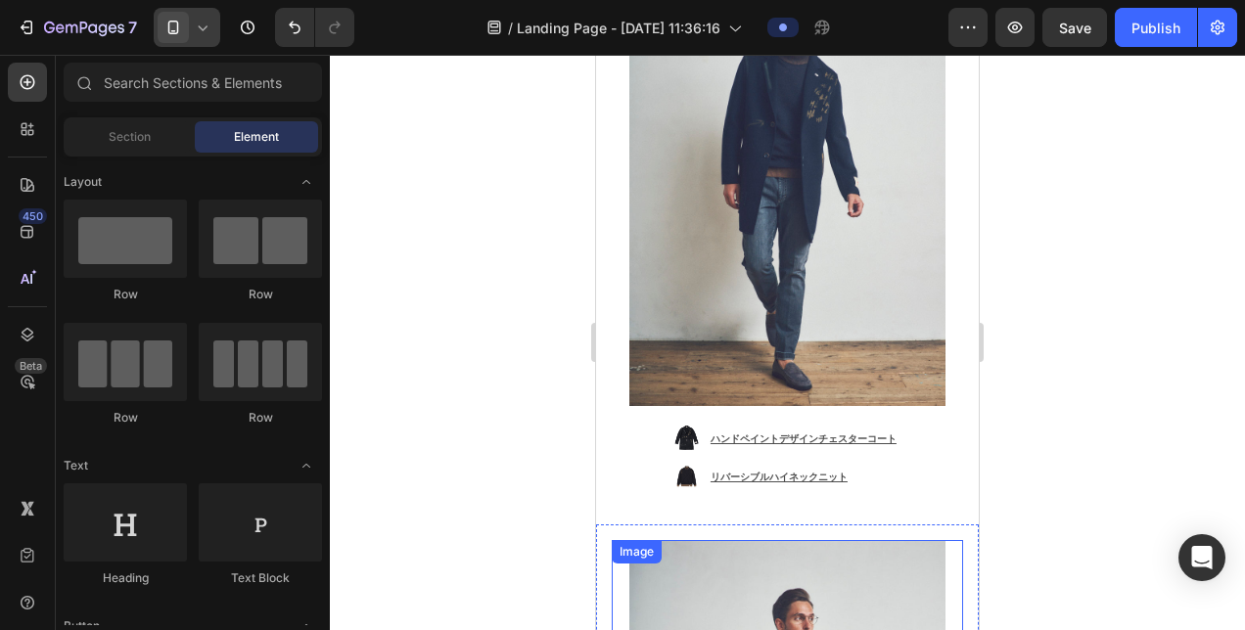
scroll to position [897, 0]
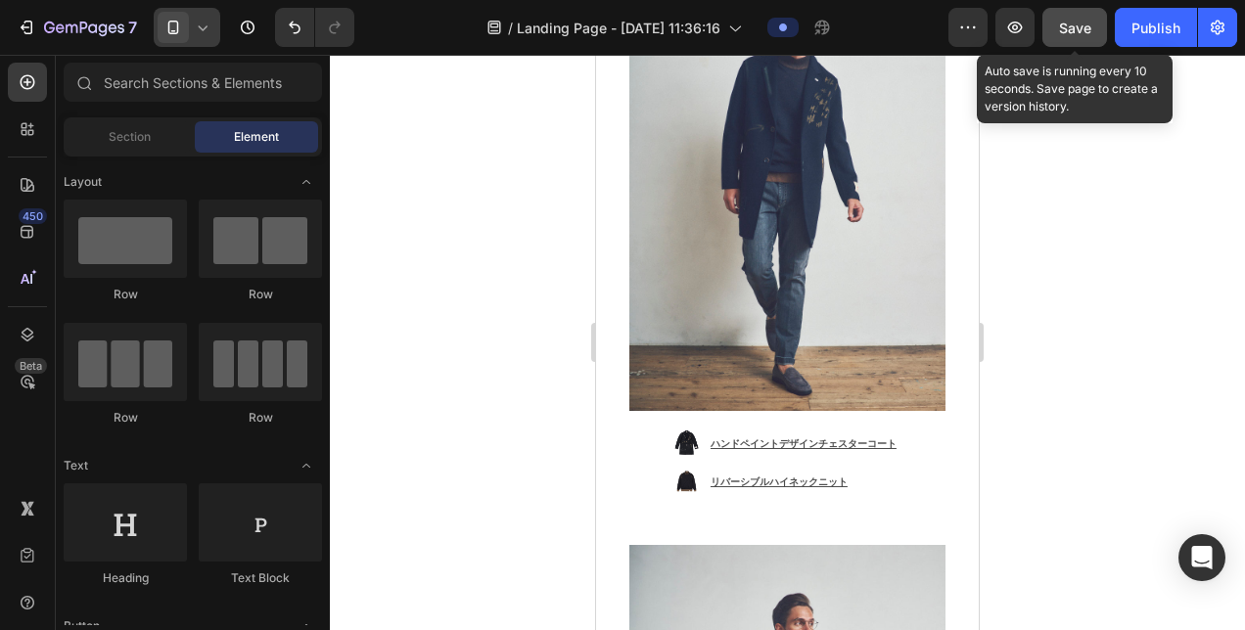
click at [1083, 41] on button "Save" at bounding box center [1074, 27] width 65 height 39
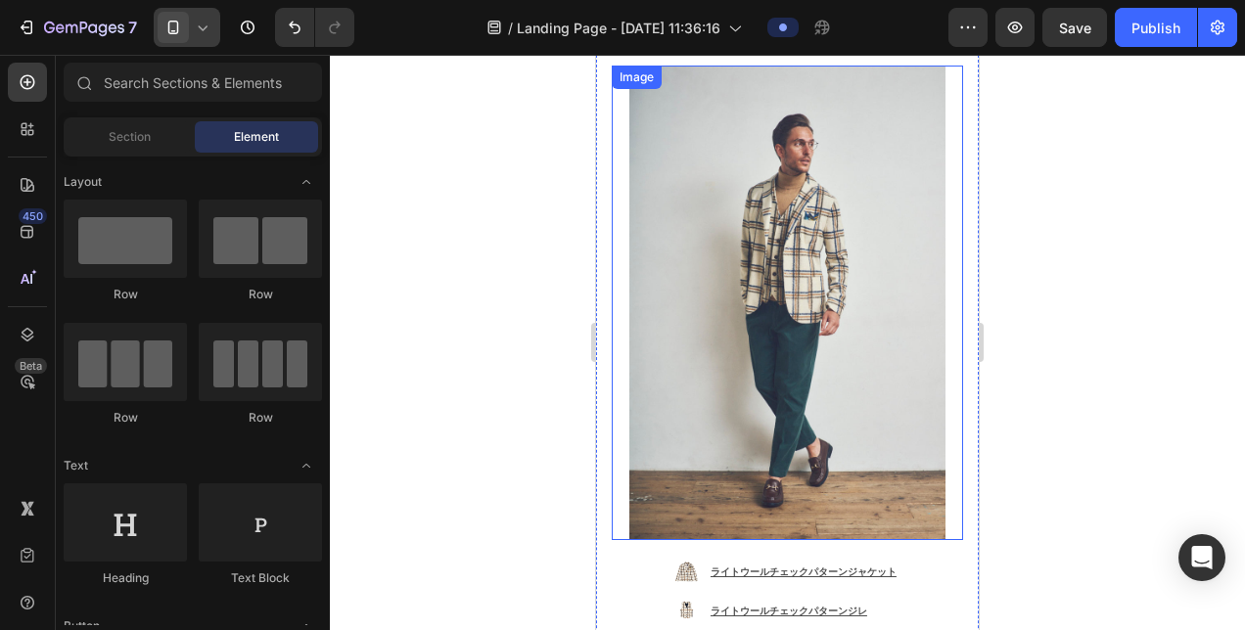
scroll to position [1190, 0]
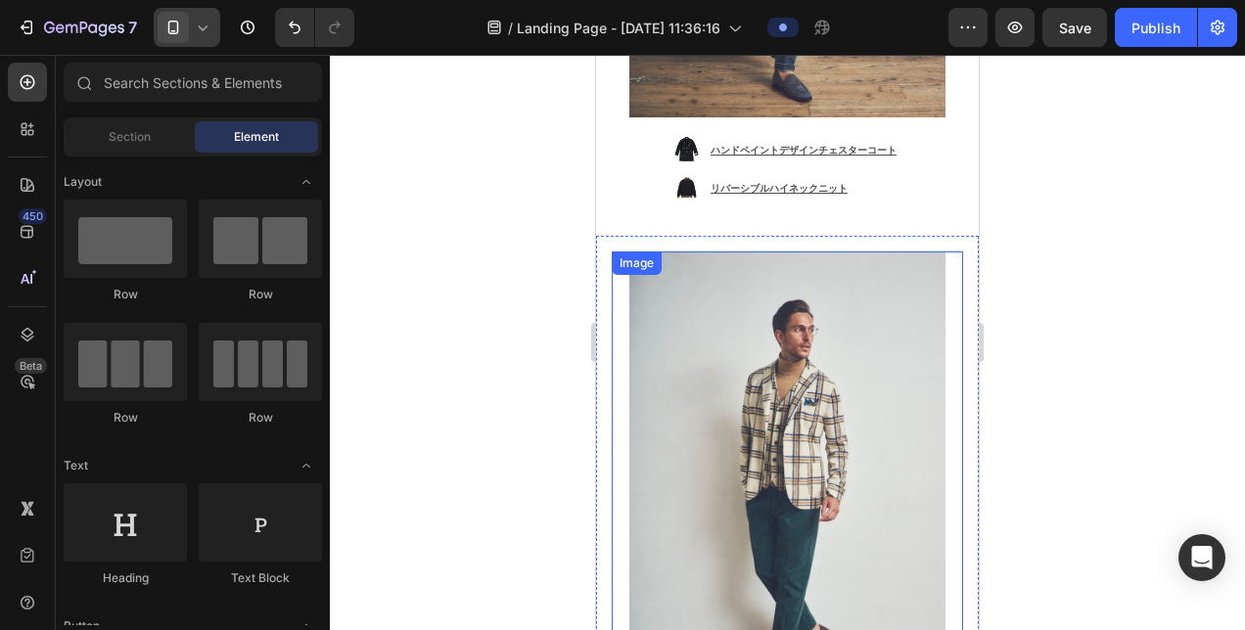
click at [795, 252] on img at bounding box center [787, 489] width 316 height 475
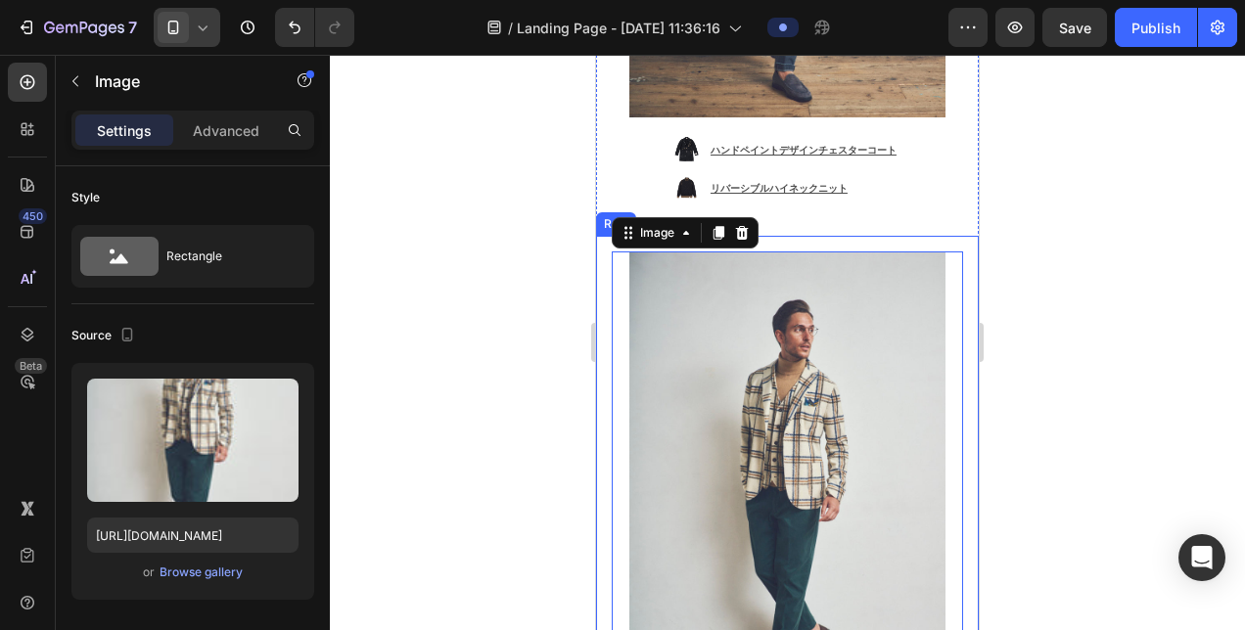
click at [945, 236] on div "Image 0 Image ライトウールチェックパターンジャケット Text Block Image ライトウールチェックパターンジレ Text Block …" at bounding box center [787, 559] width 383 height 647
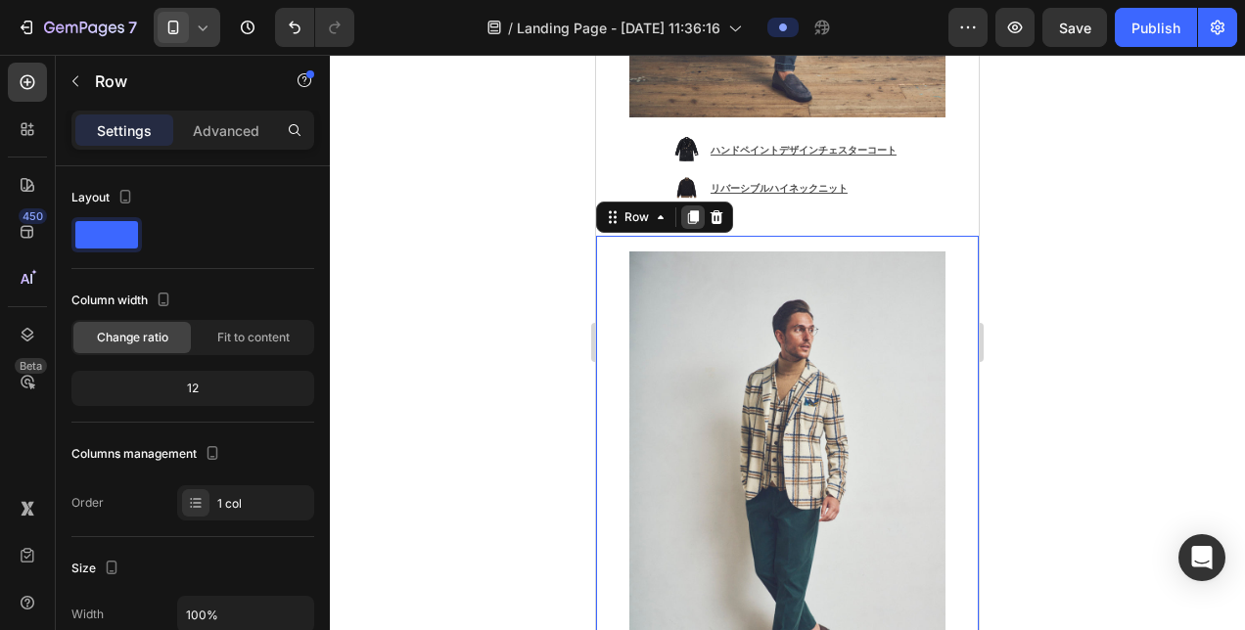
click at [691, 210] on icon at bounding box center [693, 217] width 11 height 14
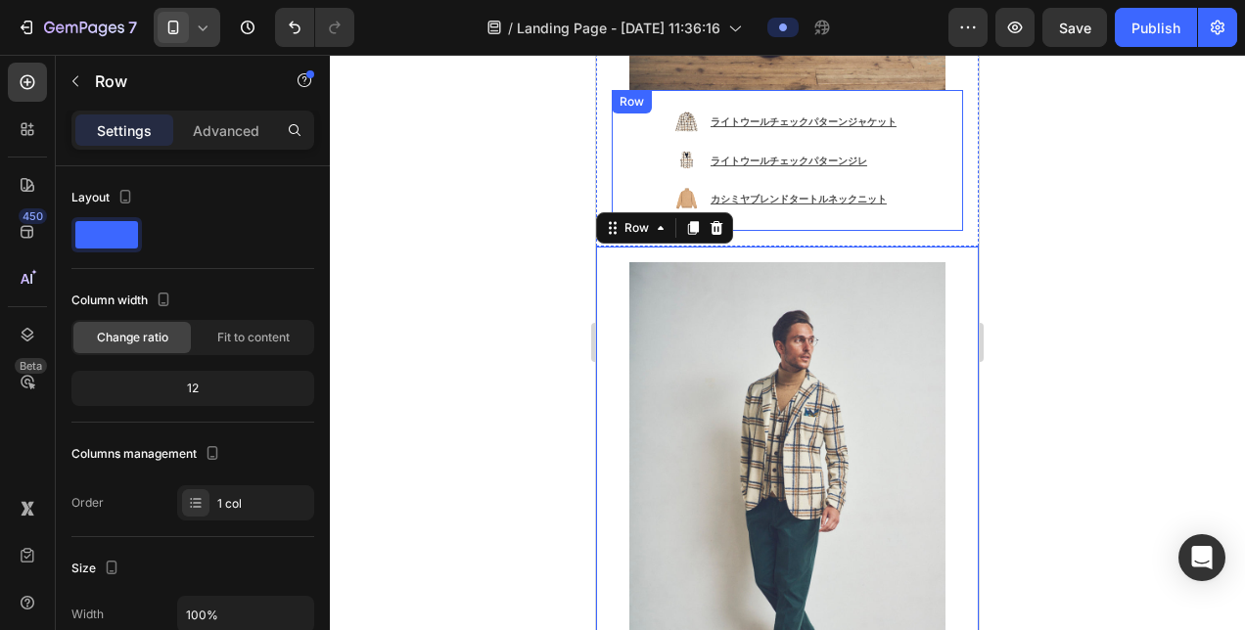
scroll to position [1533, 0]
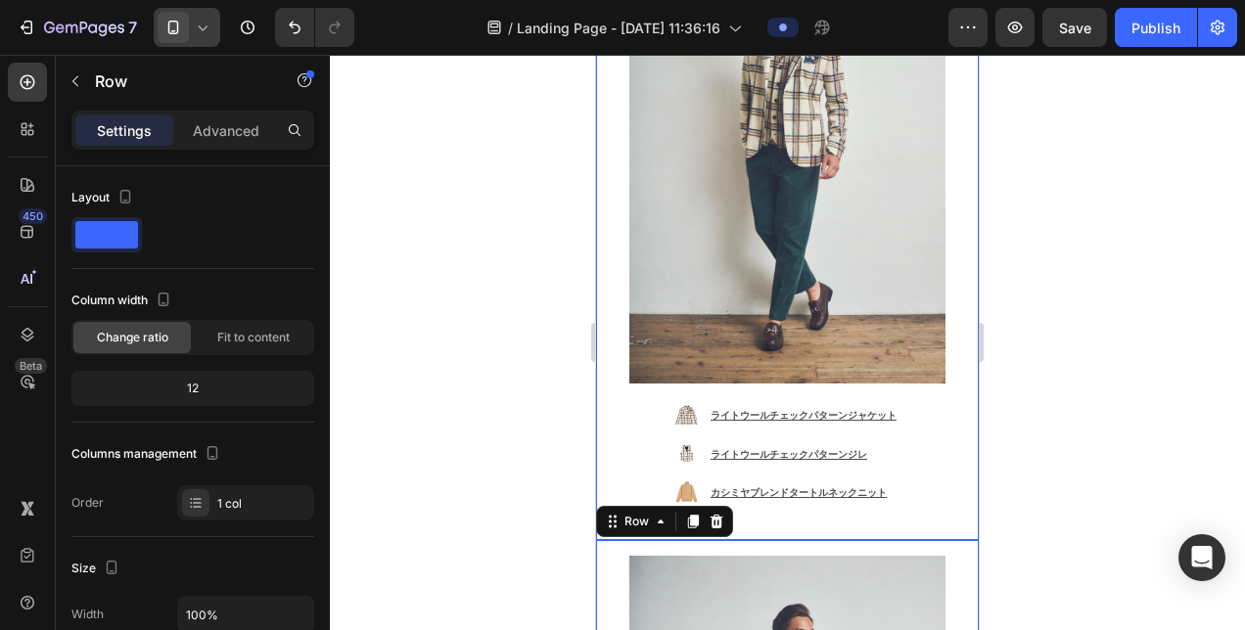
click at [949, 289] on div "Image Image ライトウールチェックパターンジャケット Text Block Image ライトウールチェックパターンジレ Text Block Im…" at bounding box center [787, 216] width 383 height 647
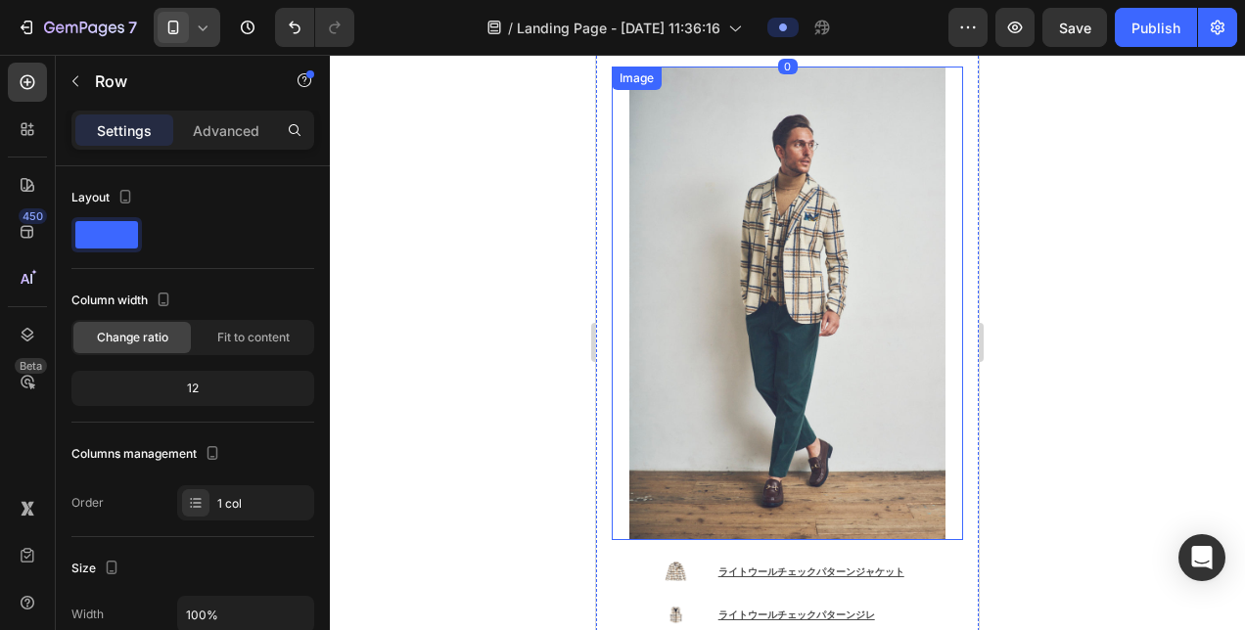
scroll to position [1728, 0]
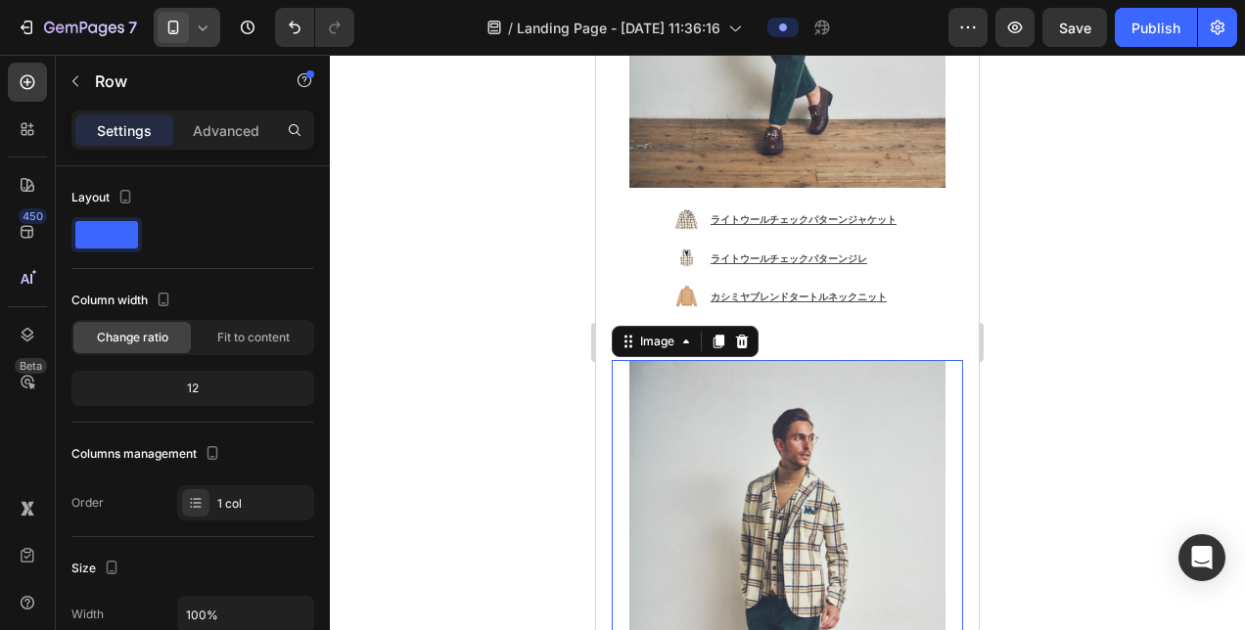
click at [882, 360] on img at bounding box center [787, 597] width 316 height 475
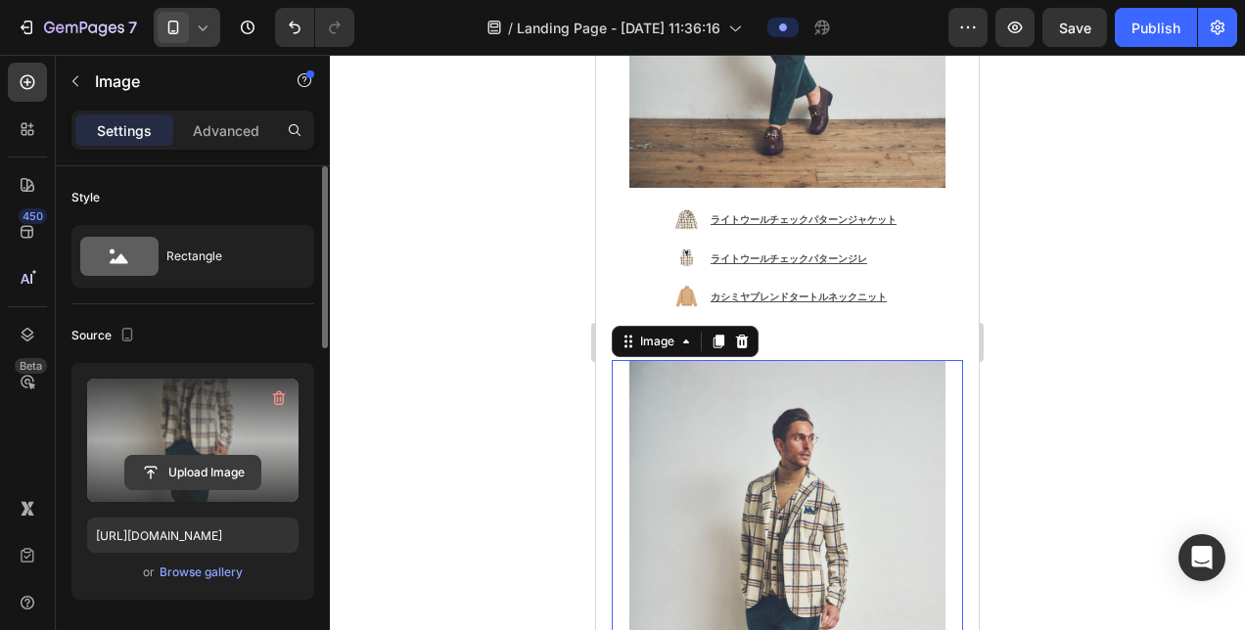
click at [162, 470] on input "file" at bounding box center [192, 472] width 135 height 33
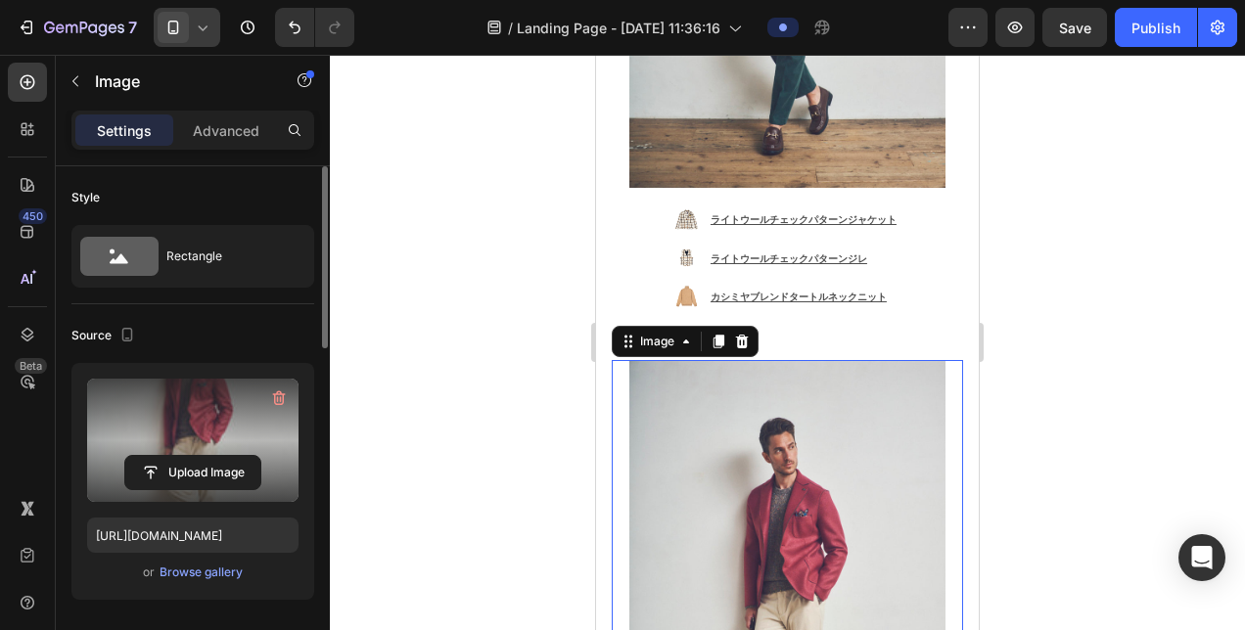
scroll to position [2120, 0]
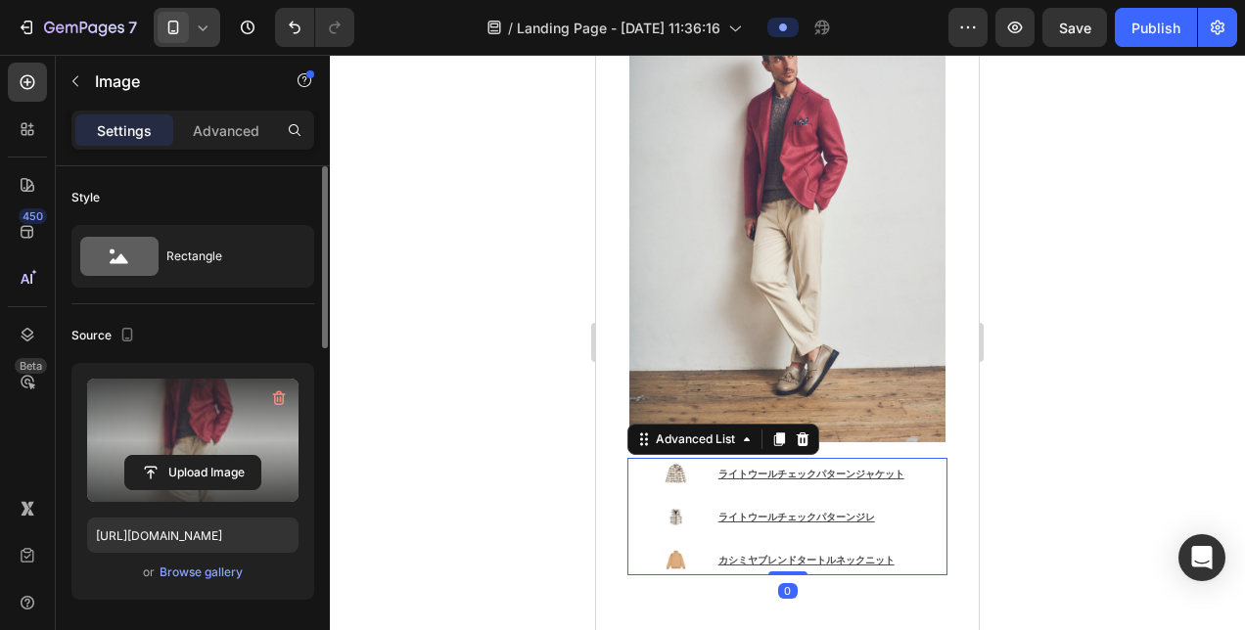
click at [908, 458] on div "Image ライトウールチェックパターンジャケット Text Block Image ライトウールチェックパターンジレ Text Block Image カシ…" at bounding box center [787, 516] width 320 height 117
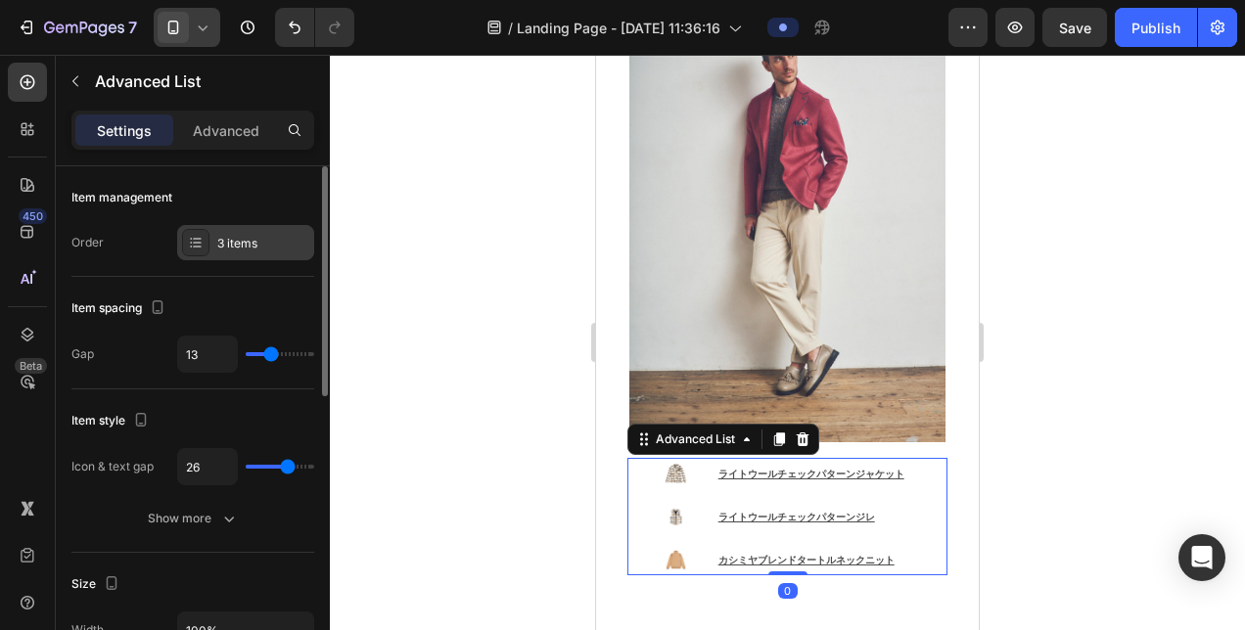
click at [259, 239] on div "3 items" at bounding box center [263, 244] width 92 height 18
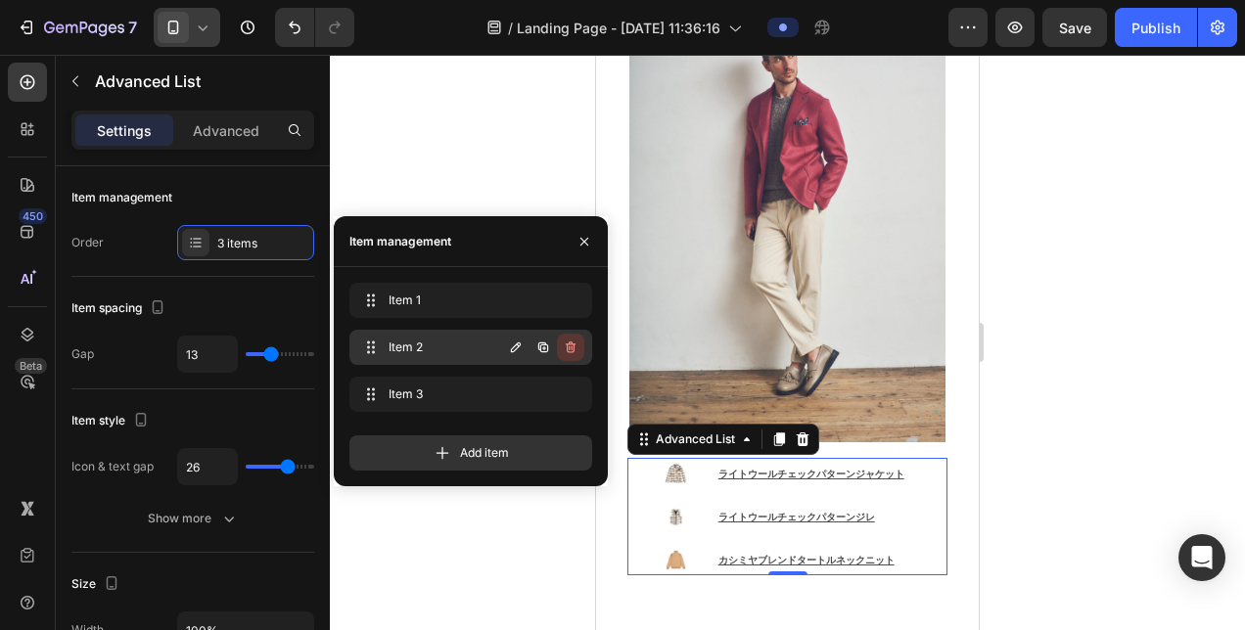
click at [565, 347] on icon "button" at bounding box center [571, 348] width 16 height 16
click at [570, 347] on div "Delete" at bounding box center [557, 348] width 36 height 18
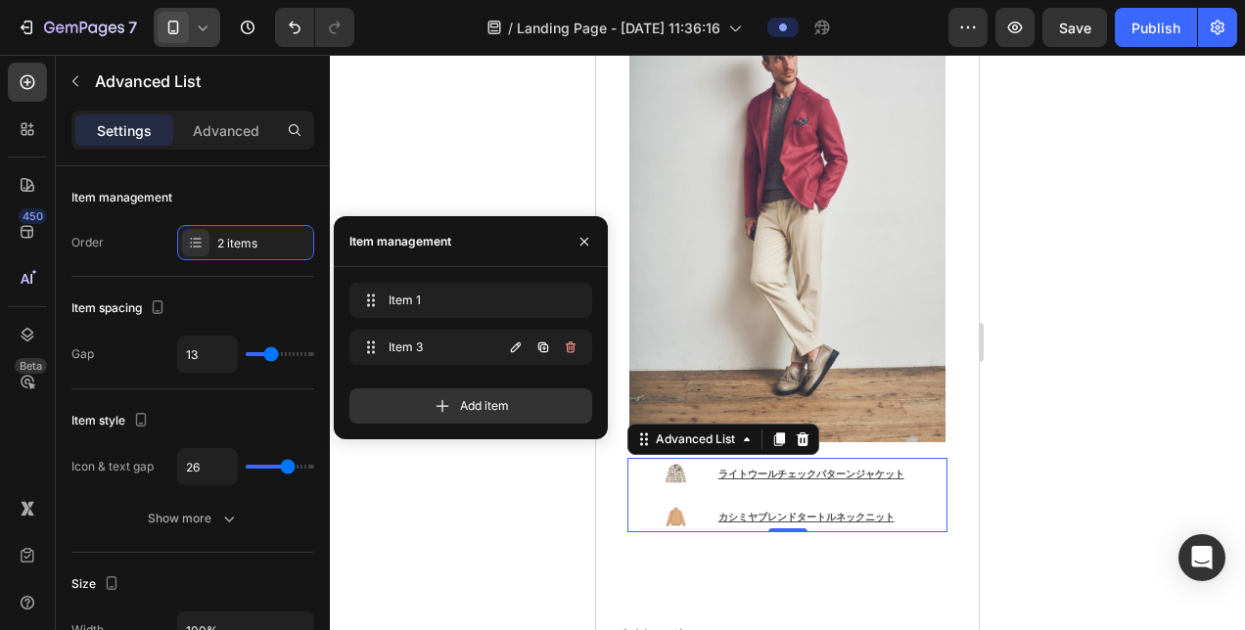
click at [570, 347] on icon "button" at bounding box center [569, 348] width 1 height 5
click at [570, 347] on div "Delete" at bounding box center [557, 348] width 36 height 18
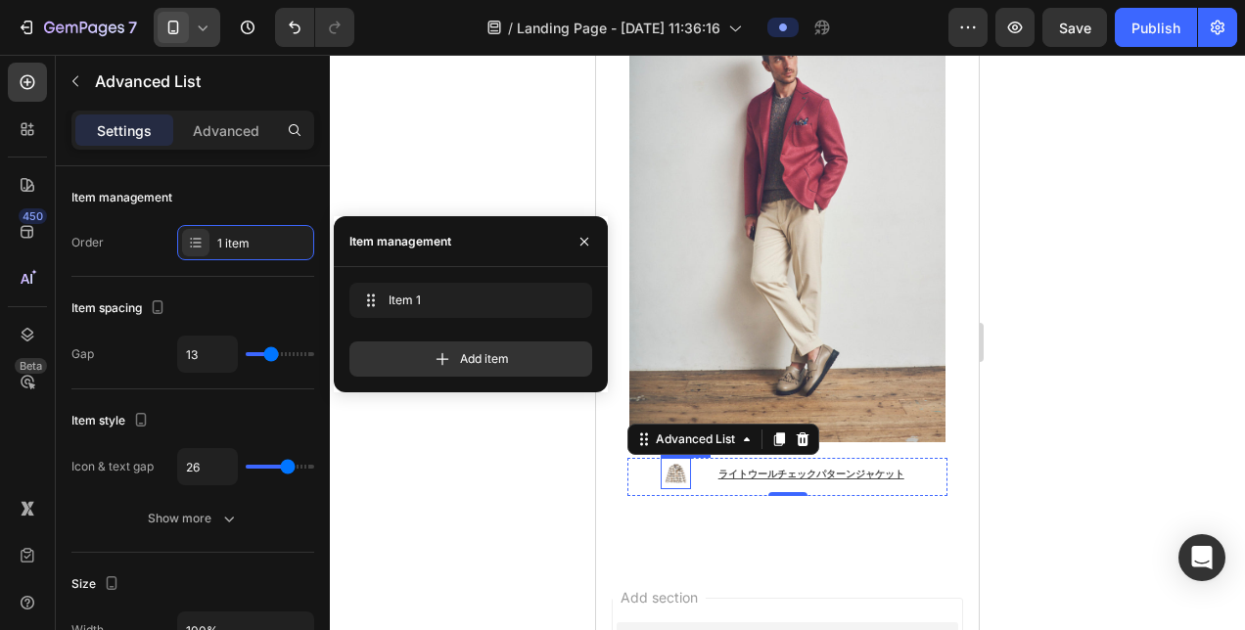
click at [665, 458] on img at bounding box center [676, 473] width 30 height 30
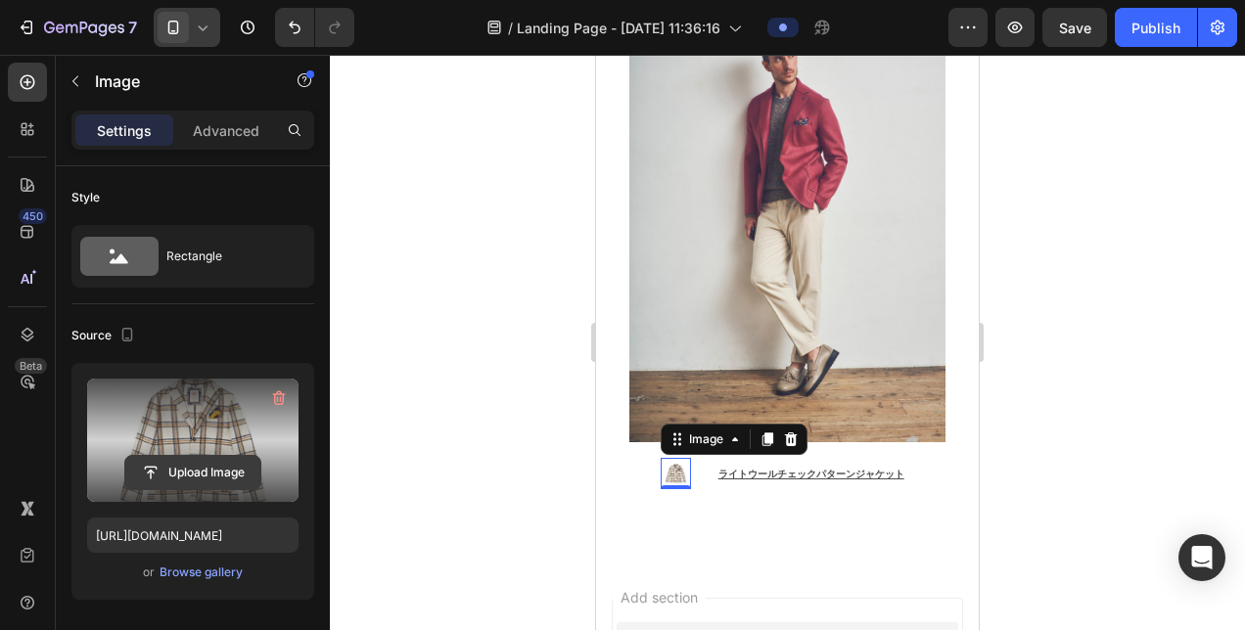
click at [222, 470] on input "file" at bounding box center [192, 472] width 135 height 33
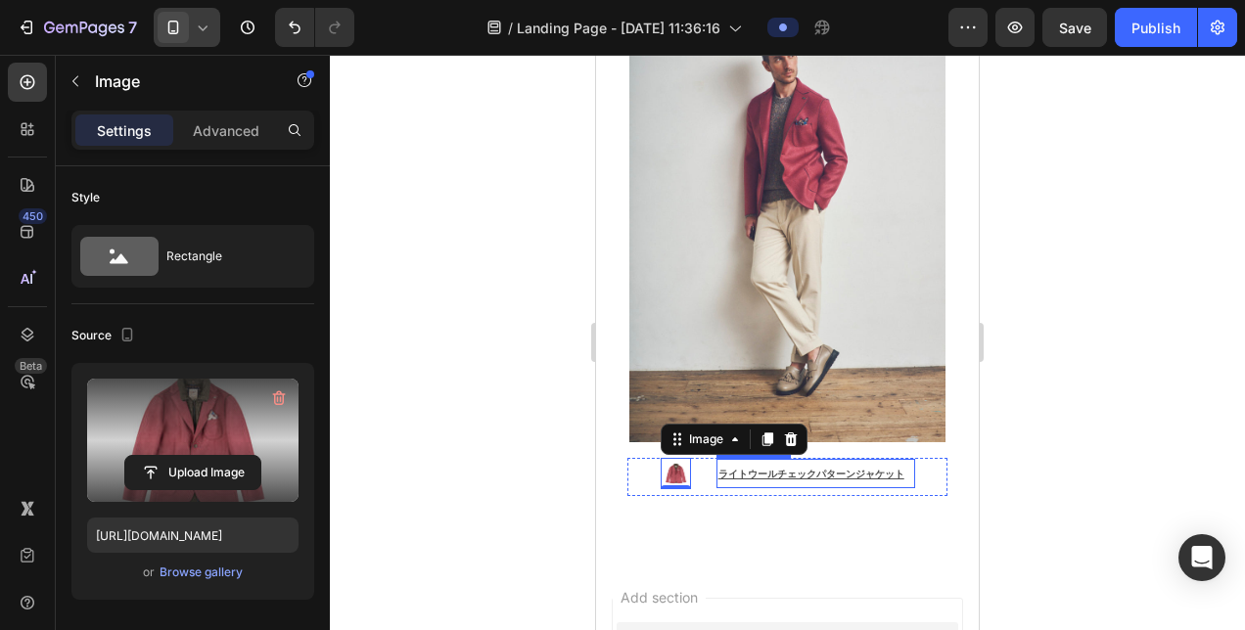
click at [830, 468] on u "ライトウールチェックパターンジャケット" at bounding box center [811, 474] width 186 height 13
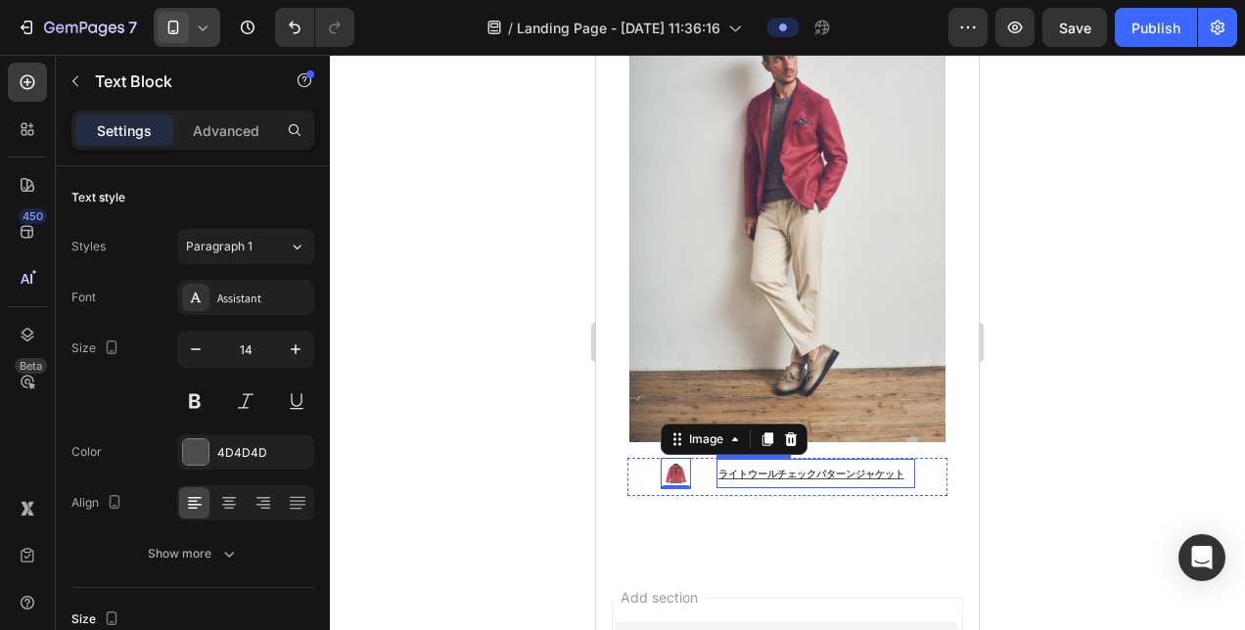
click at [830, 468] on u "ライトウールチェックパターンジャケット" at bounding box center [811, 474] width 186 height 13
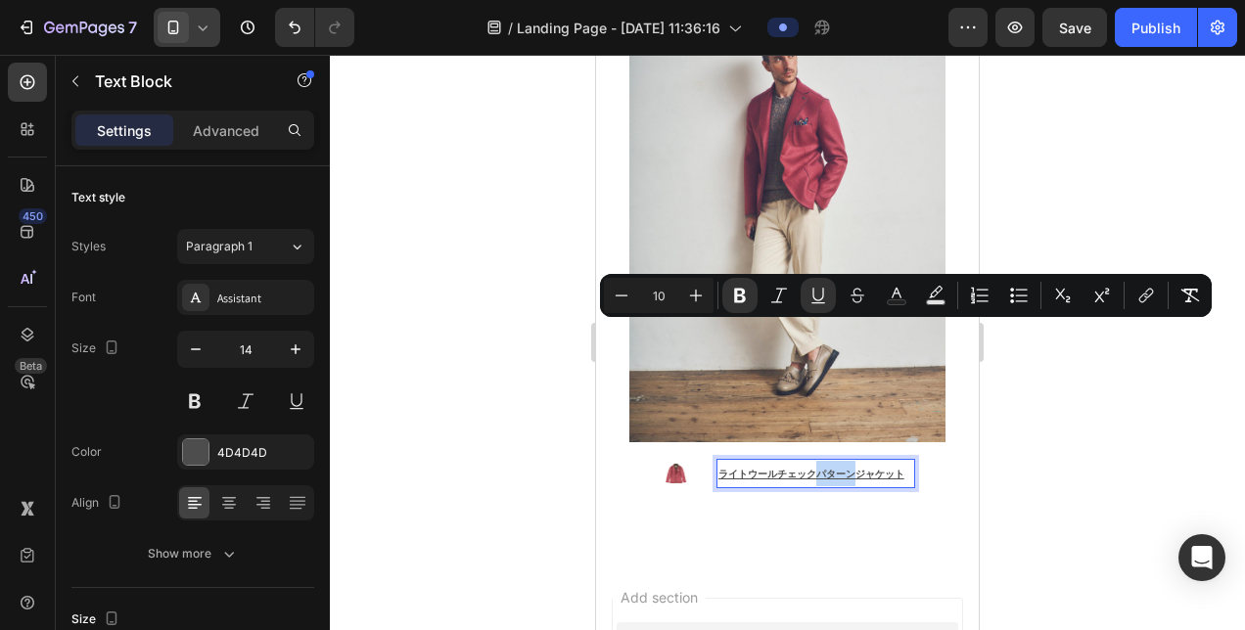
click at [830, 468] on u "ライトウールチェックパターンジャケット" at bounding box center [811, 474] width 186 height 13
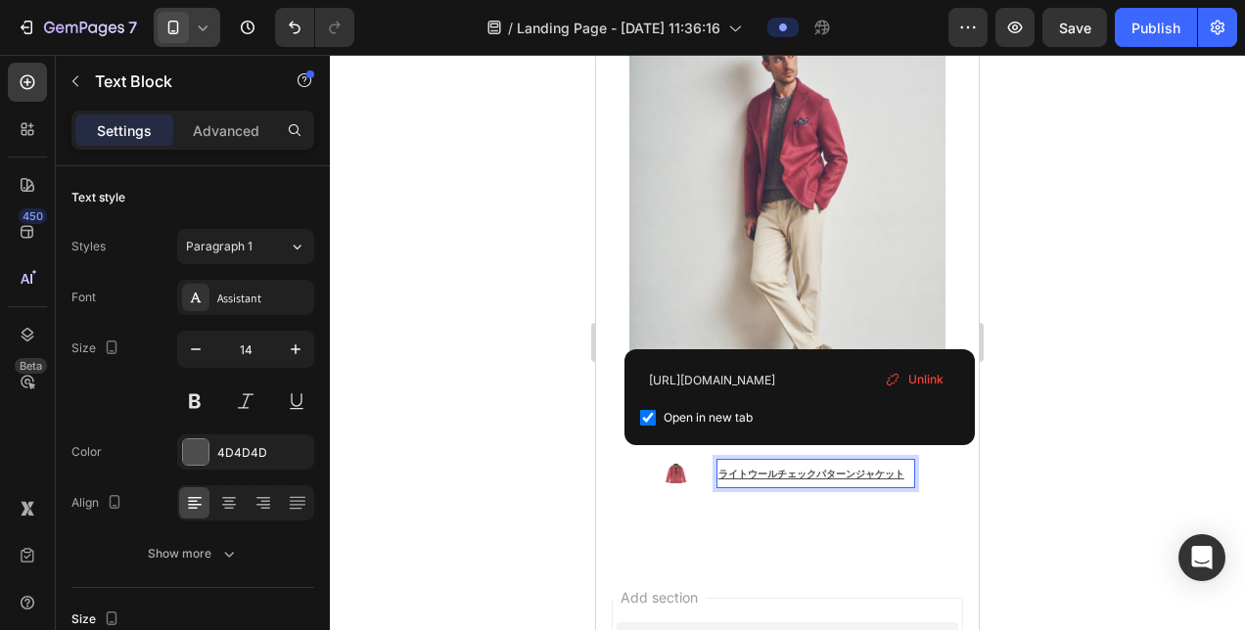
click at [828, 468] on u "ライトウールチェックパターンジャケット" at bounding box center [811, 474] width 186 height 13
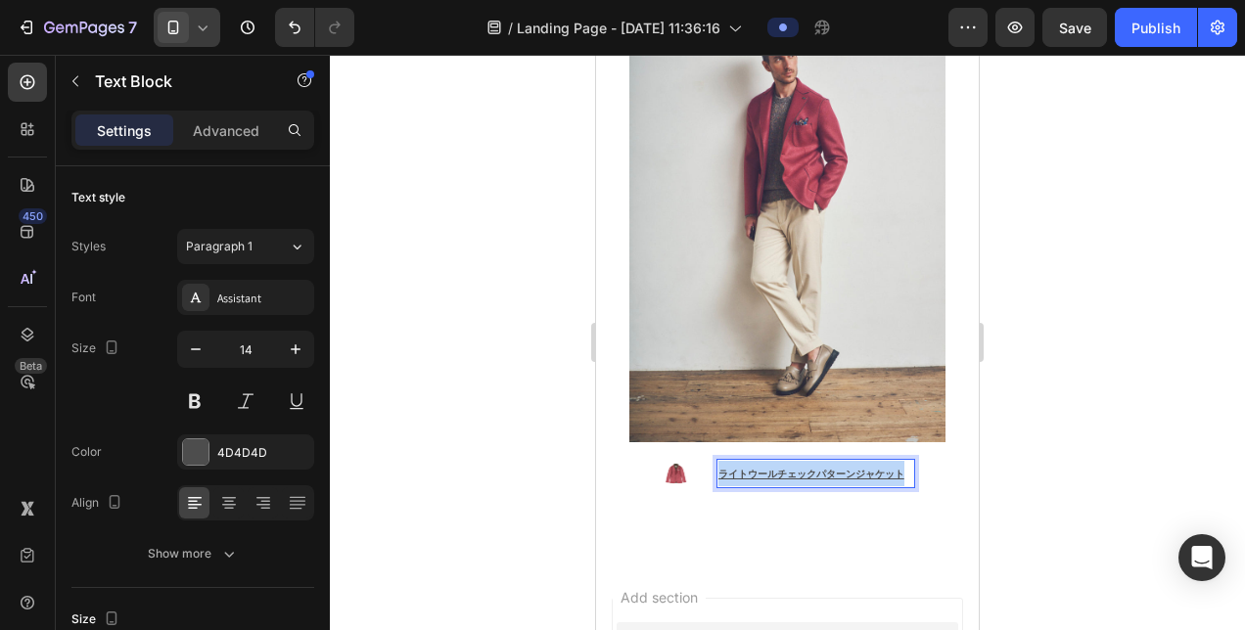
click at [828, 468] on u "ライトウールチェックパターンジャケット" at bounding box center [811, 474] width 186 height 13
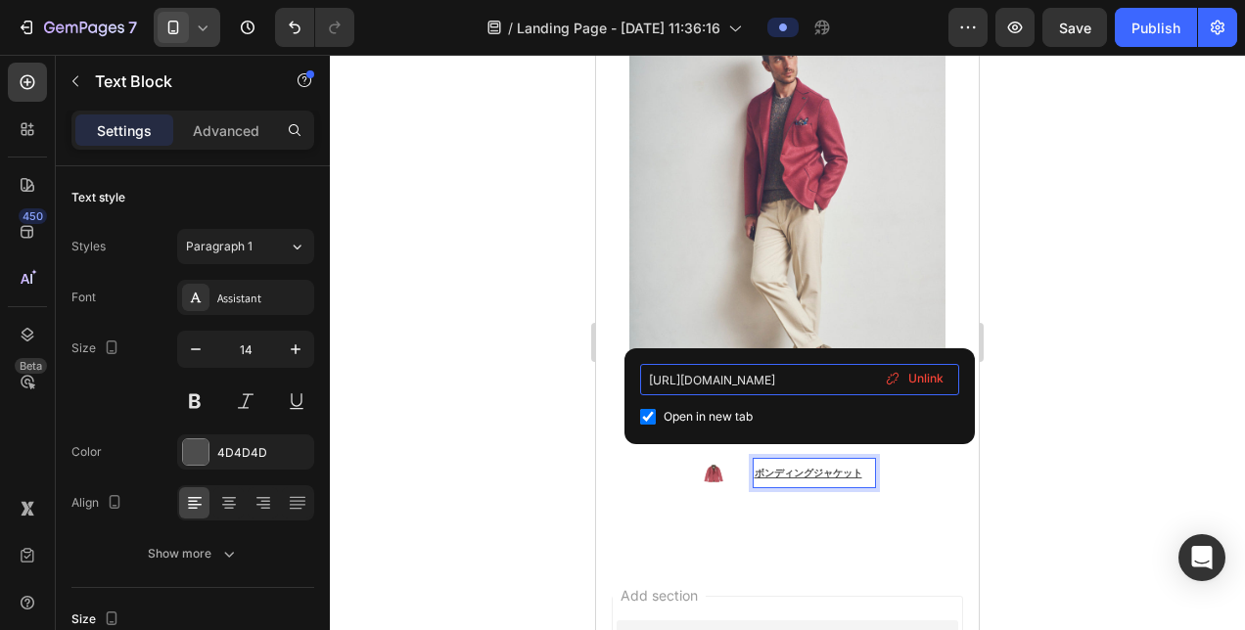
click at [799, 374] on input "[URL][DOMAIN_NAME]" at bounding box center [799, 379] width 319 height 31
click at [799, 375] on input "[URL][DOMAIN_NAME]" at bounding box center [799, 379] width 319 height 31
paste input "ki156-col-lampon"
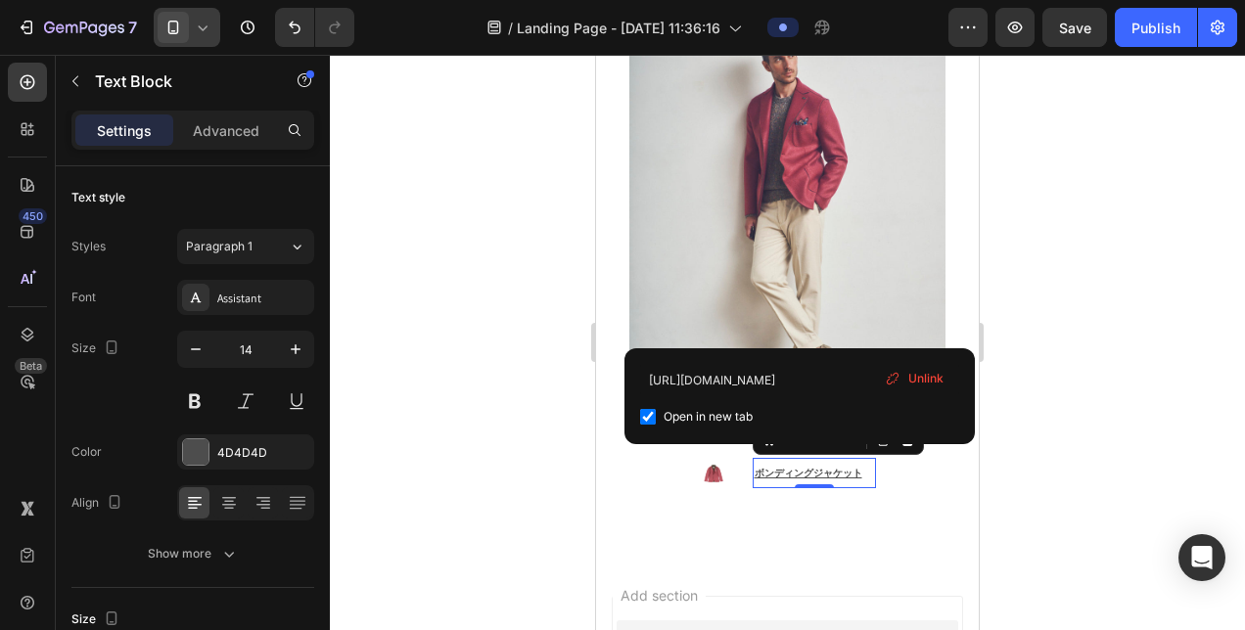
click at [1024, 362] on div at bounding box center [787, 342] width 915 height 575
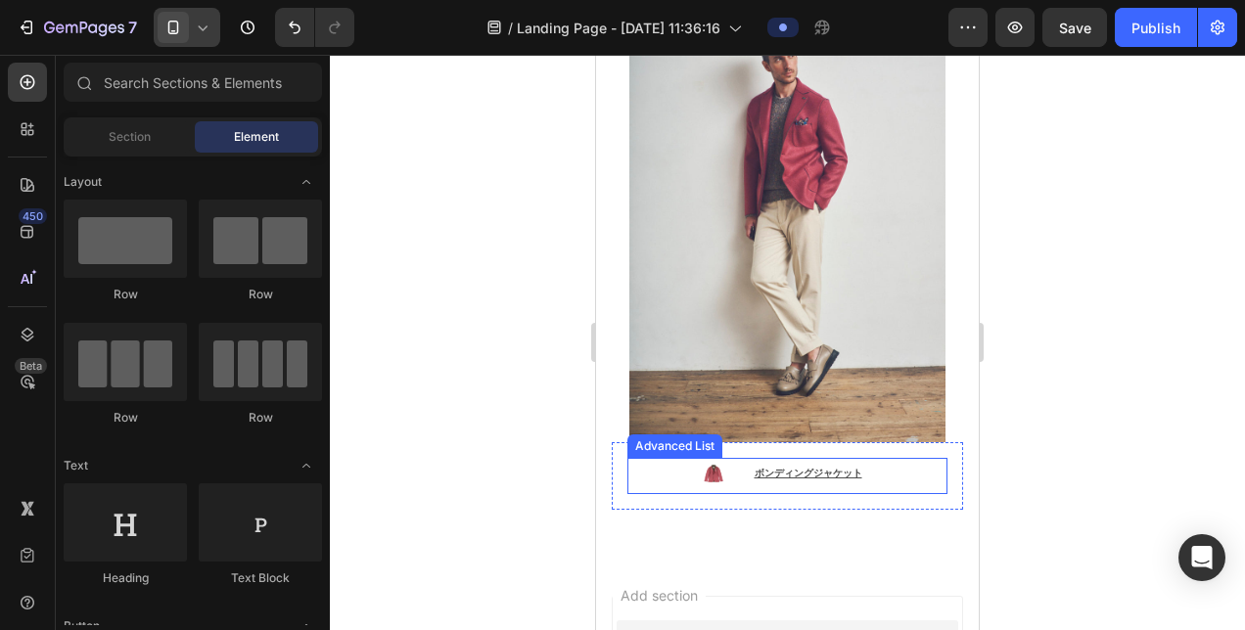
click at [737, 458] on li "Image ボンディングジャケット ⁠⁠⁠⁠⁠⁠⁠ Text Block" at bounding box center [788, 472] width 176 height 29
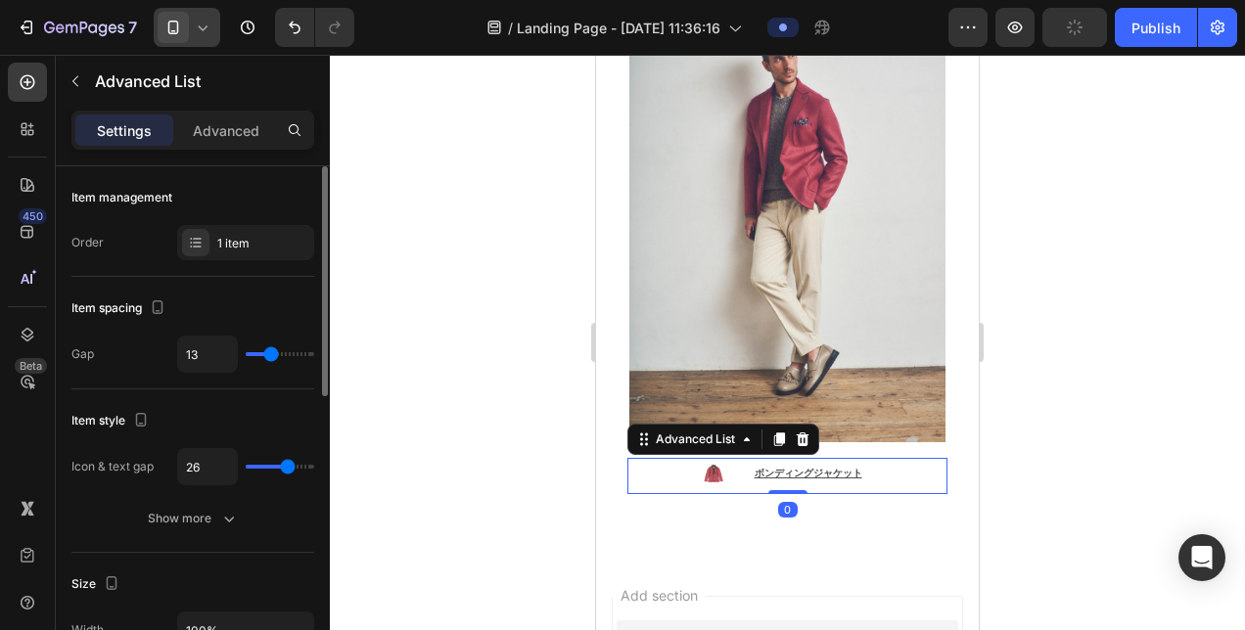
click at [267, 352] on input "range" at bounding box center [280, 354] width 69 height 4
click at [284, 469] on input "range" at bounding box center [280, 467] width 69 height 4
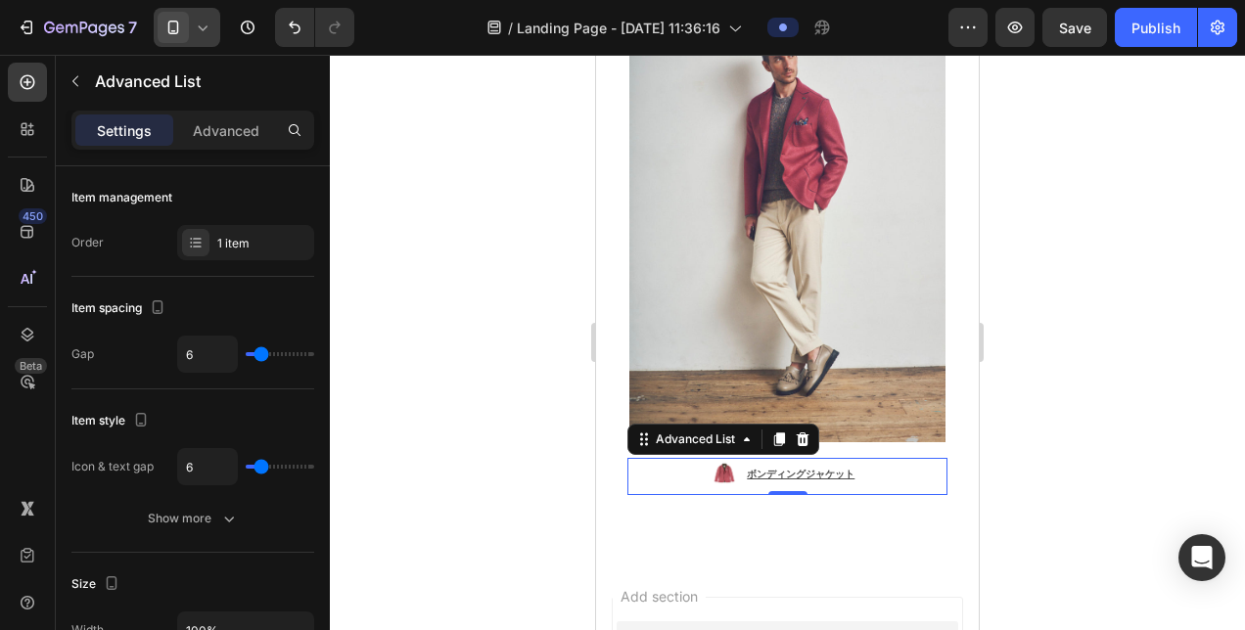
click at [468, 363] on div at bounding box center [787, 342] width 915 height 575
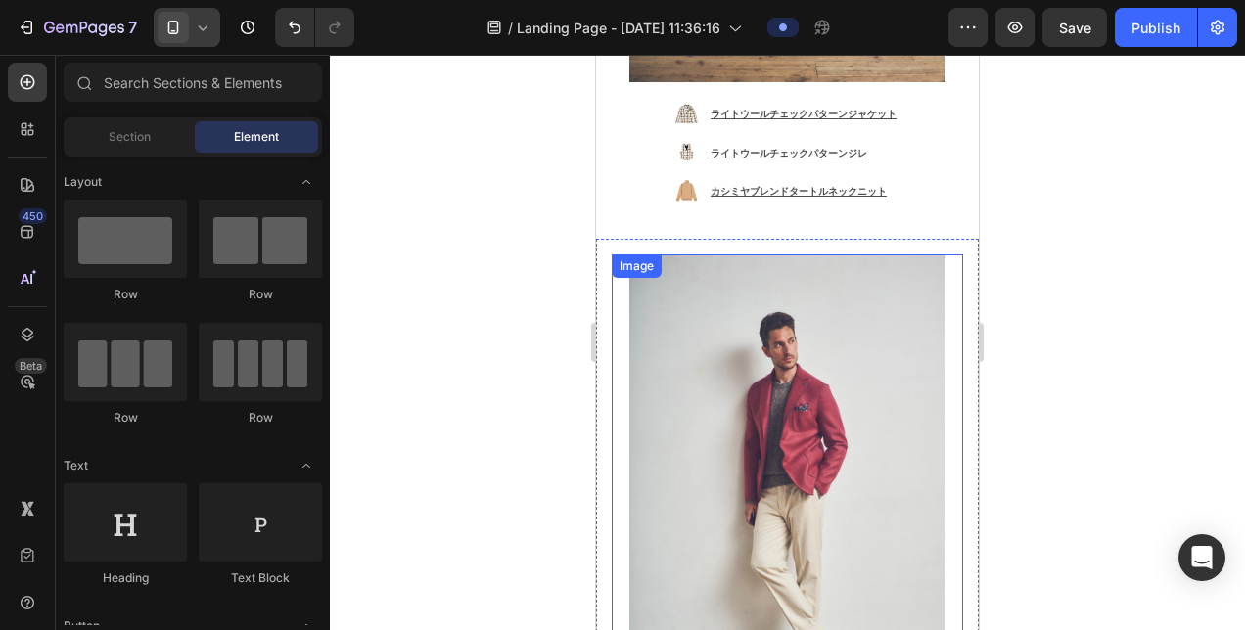
scroll to position [1730, 0]
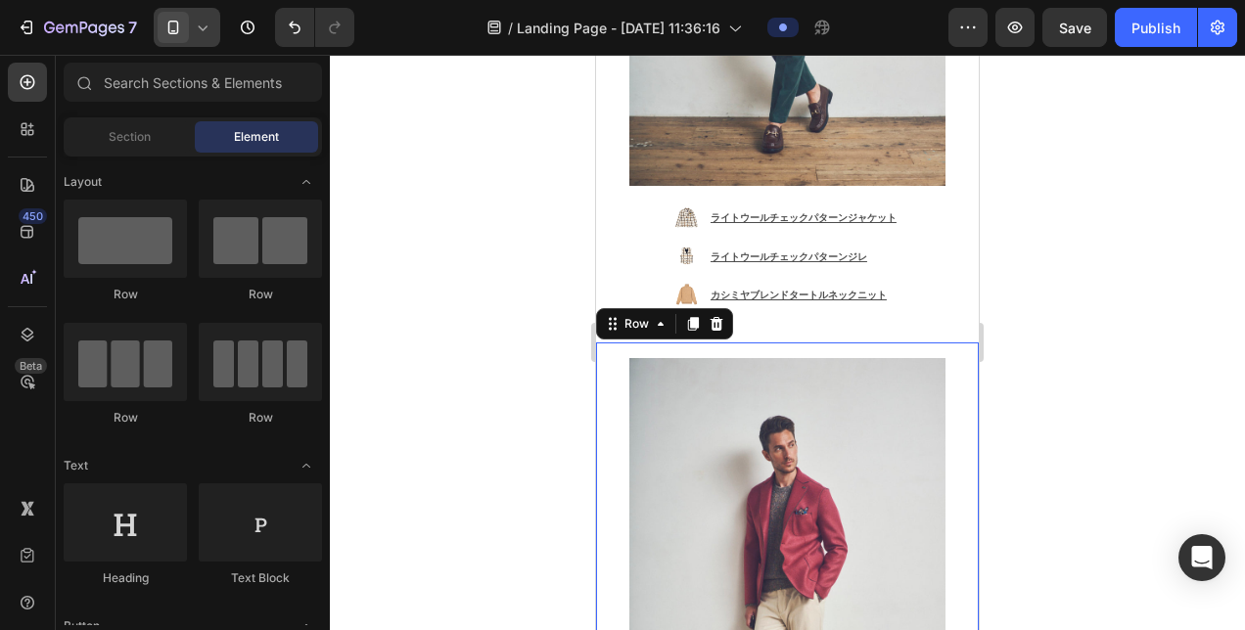
click at [597, 343] on div "Image Image ボンディングジャケット ⁠⁠⁠⁠⁠⁠⁠ Text Block Advanced List Row Row 0" at bounding box center [787, 630] width 383 height 574
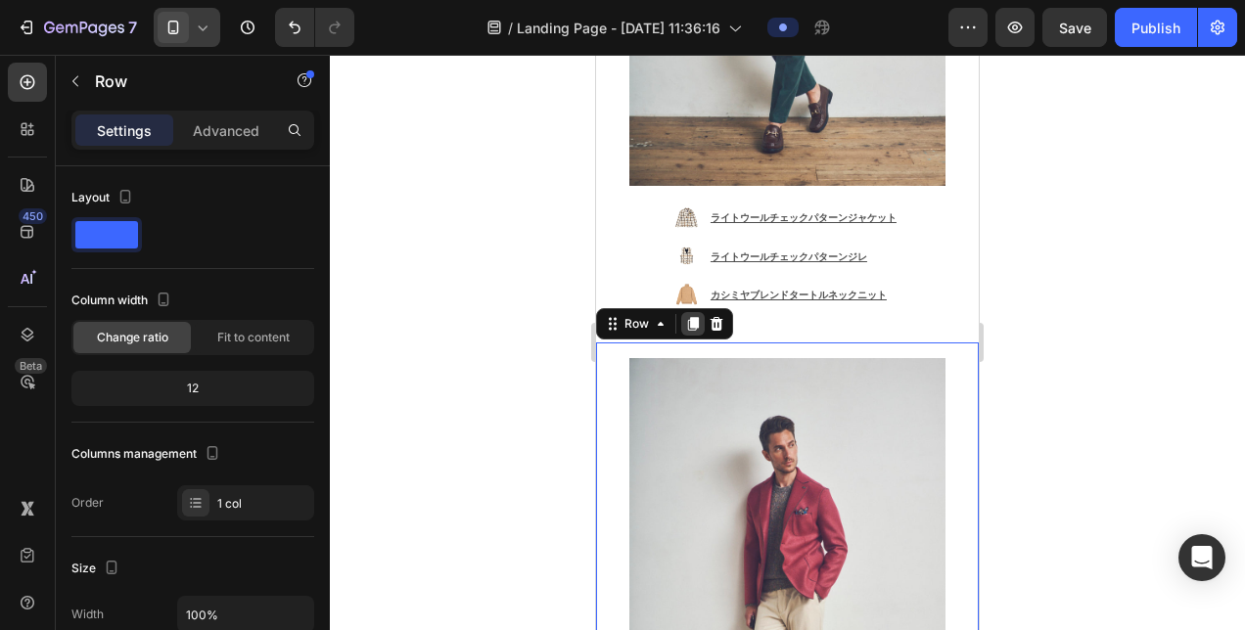
click at [687, 316] on icon at bounding box center [693, 324] width 16 height 16
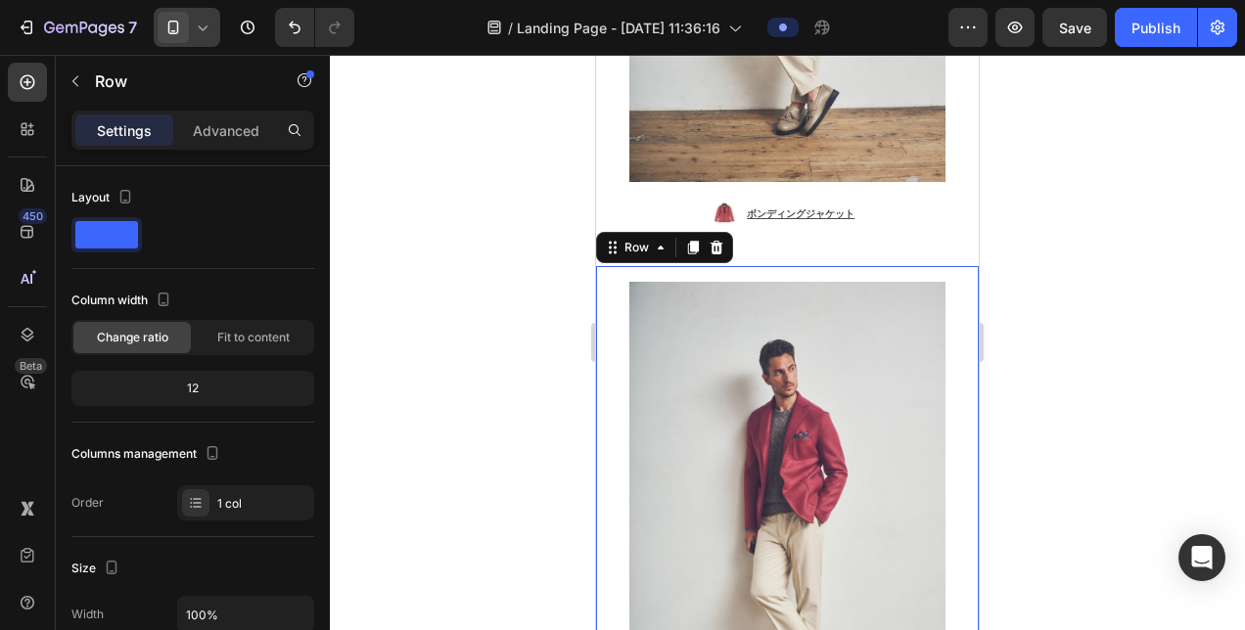
scroll to position [2478, 0]
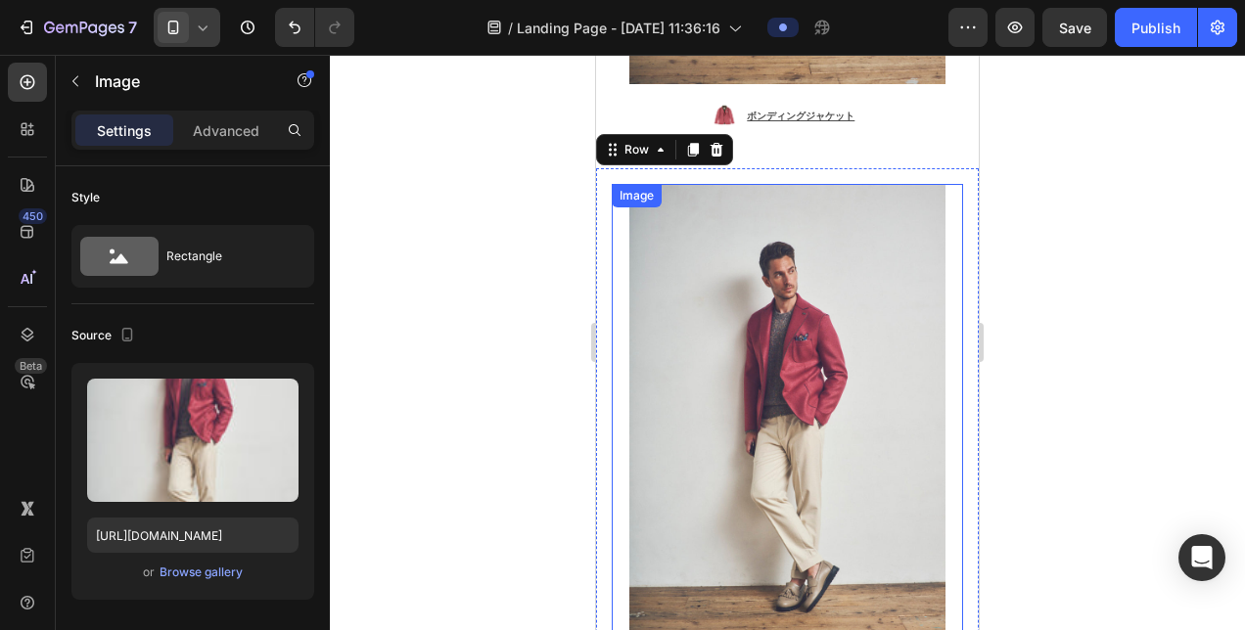
click at [696, 303] on img at bounding box center [787, 421] width 316 height 475
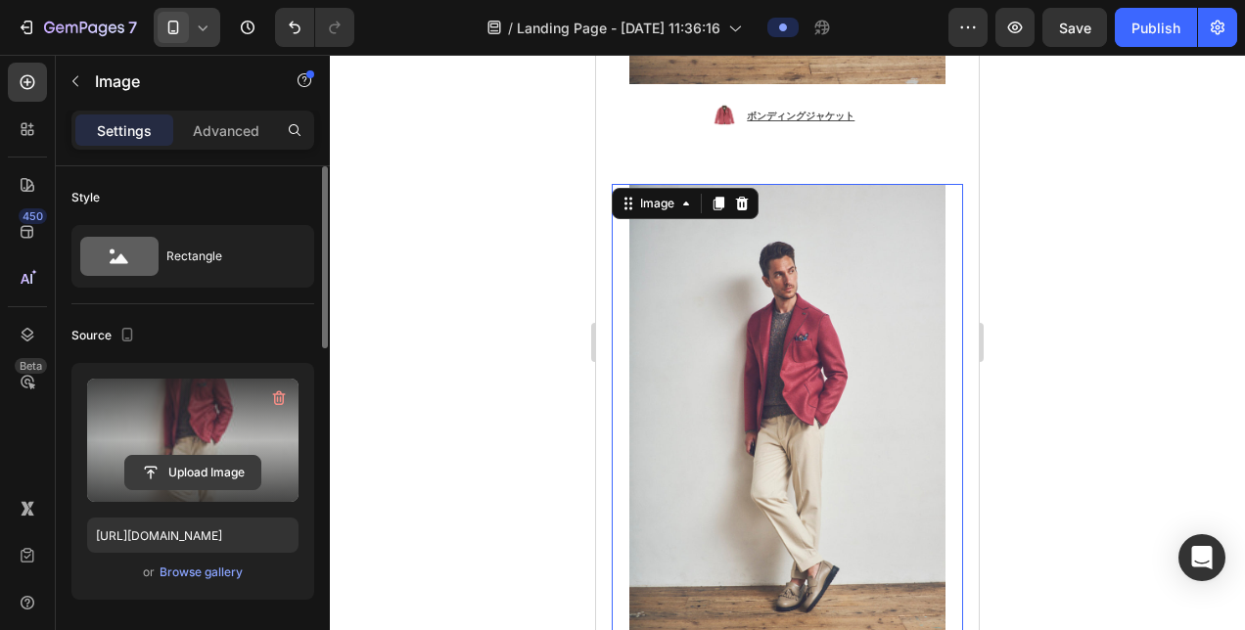
click at [202, 478] on input "file" at bounding box center [192, 472] width 135 height 33
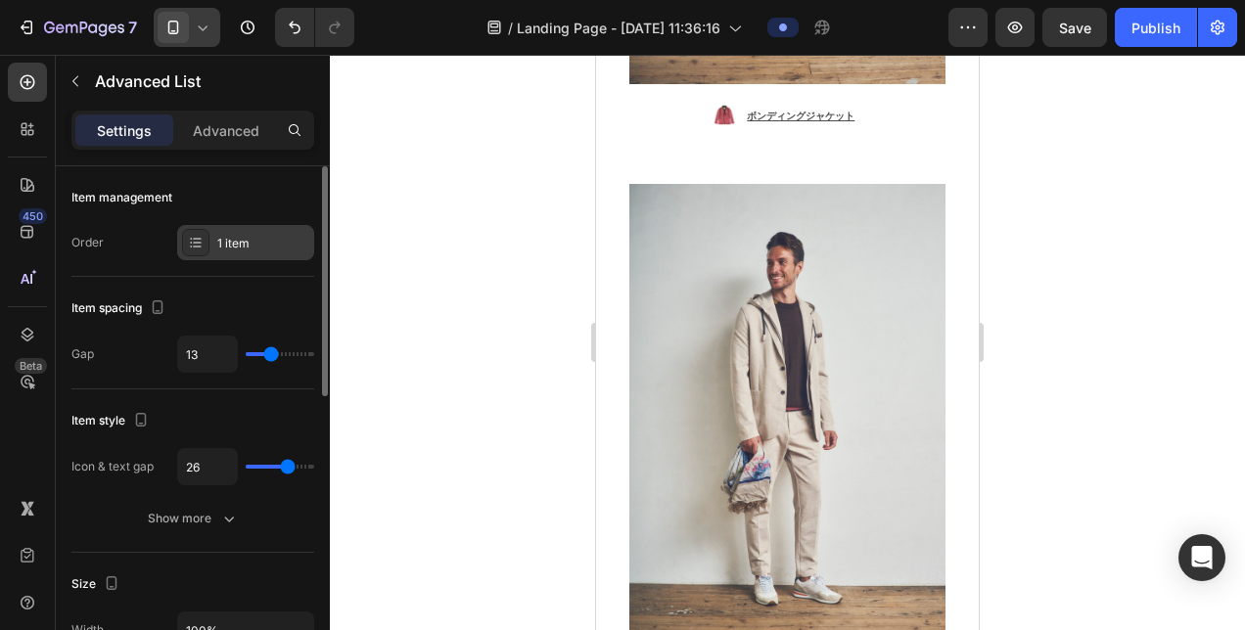
click at [241, 249] on div "1 item" at bounding box center [263, 244] width 92 height 18
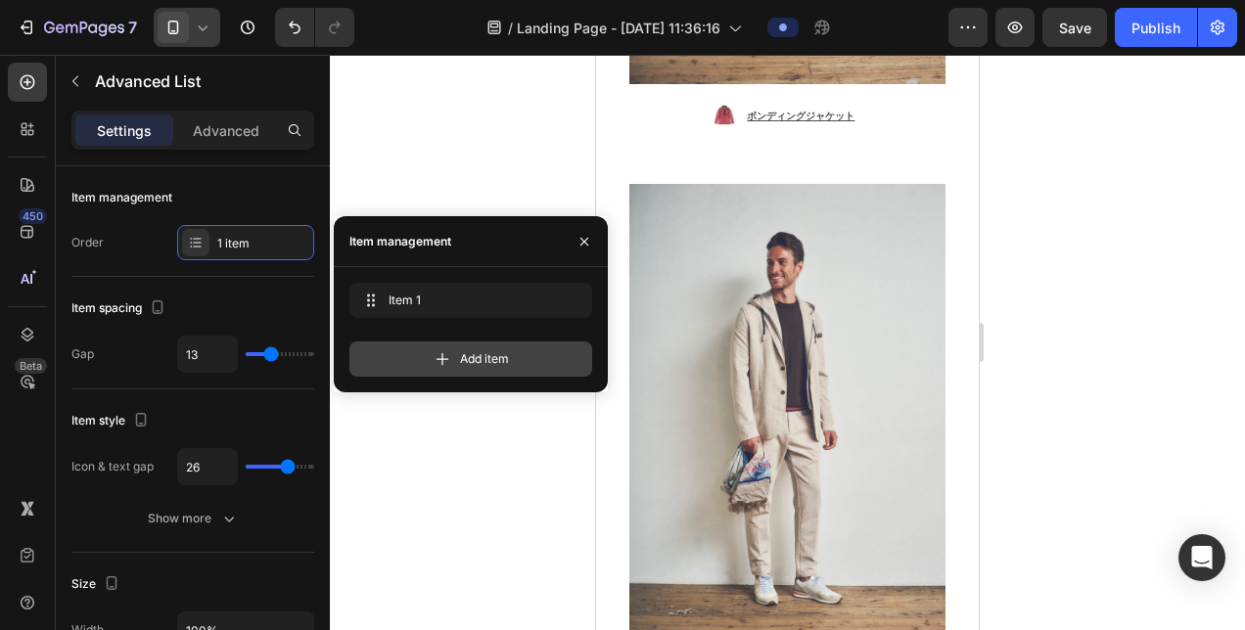
click at [518, 366] on div "Add item" at bounding box center [470, 359] width 243 height 35
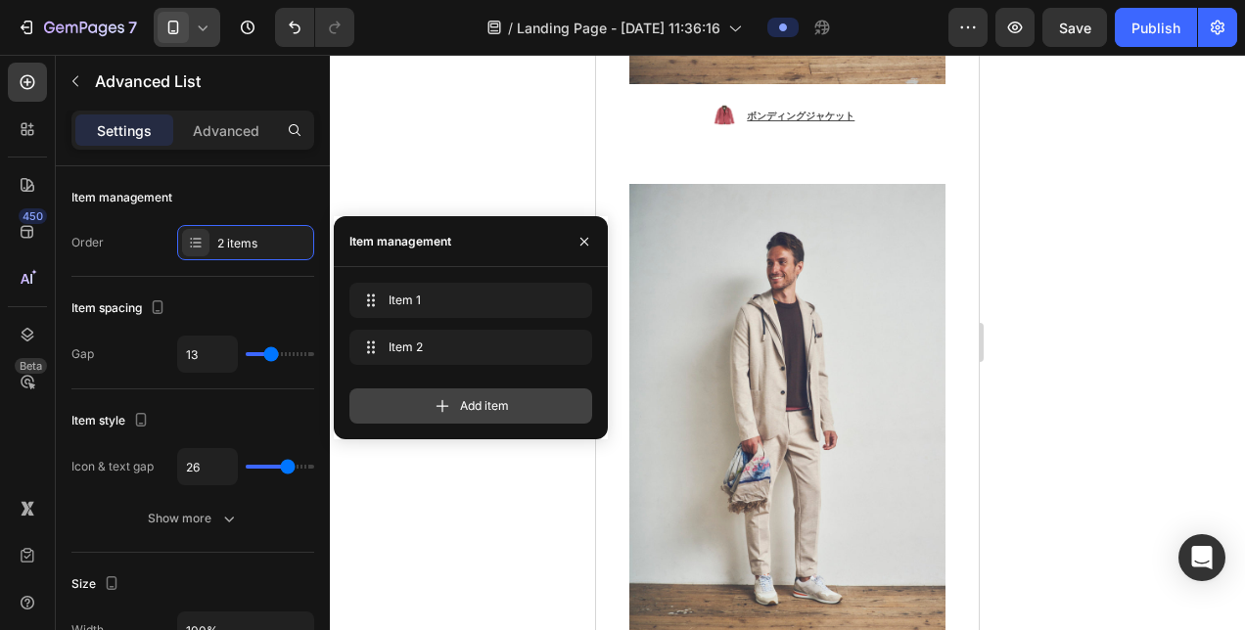
click at [493, 404] on span "Add item" at bounding box center [484, 406] width 49 height 18
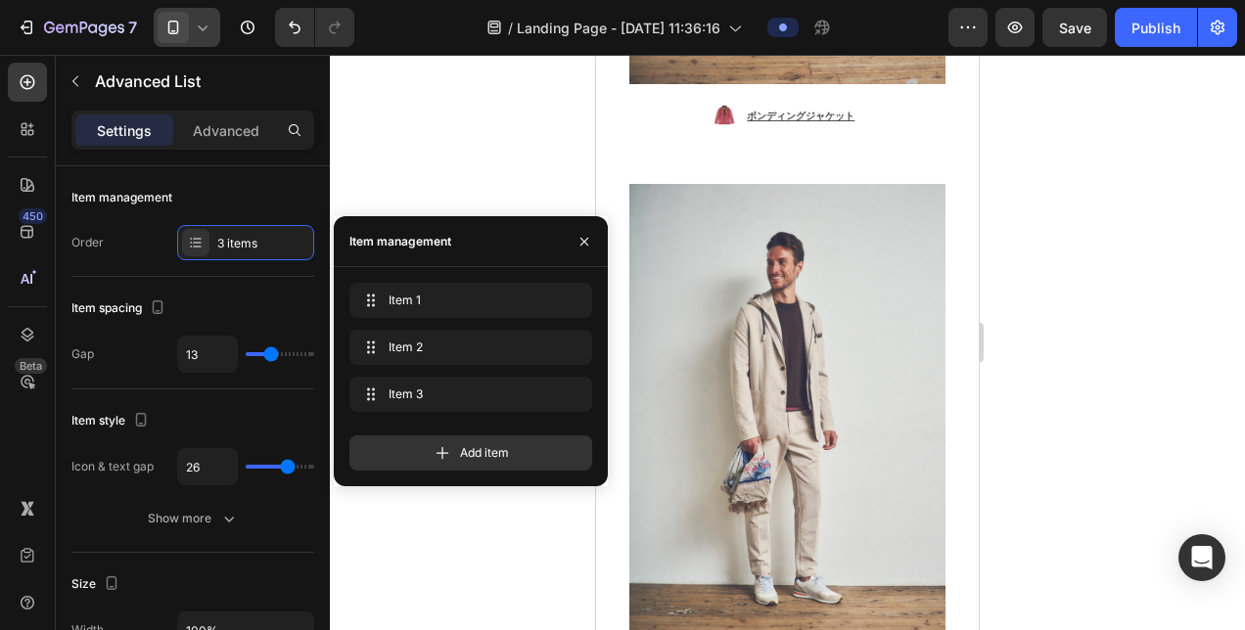
click at [517, 543] on div at bounding box center [787, 342] width 915 height 575
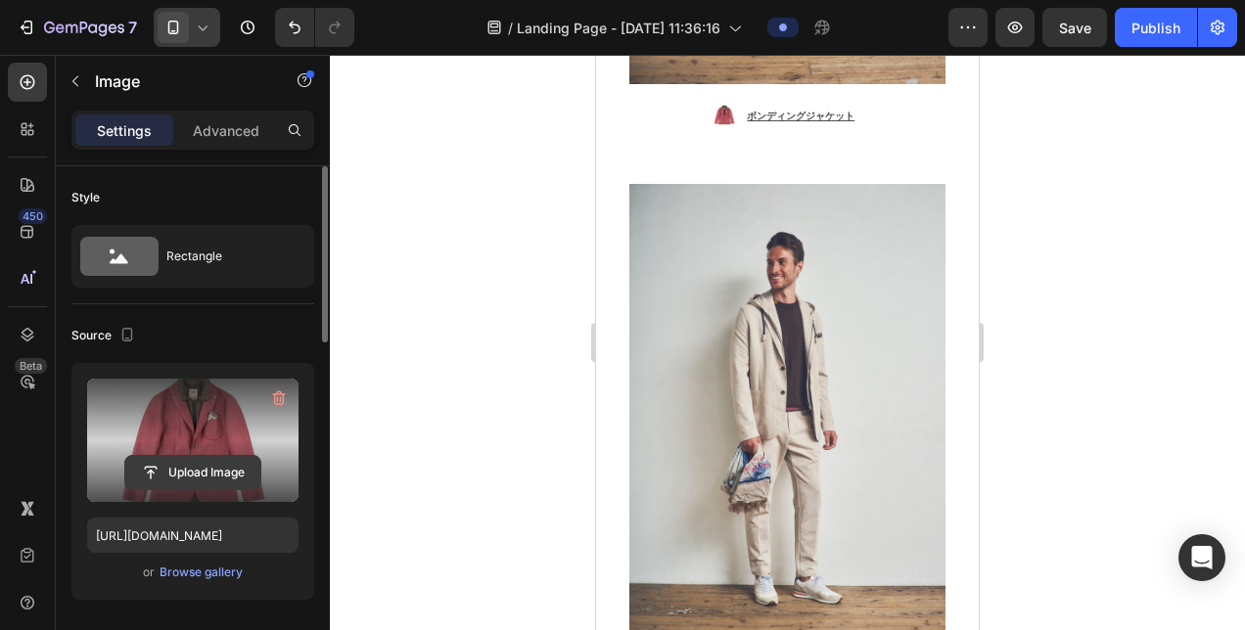
click at [219, 463] on input "file" at bounding box center [192, 472] width 135 height 33
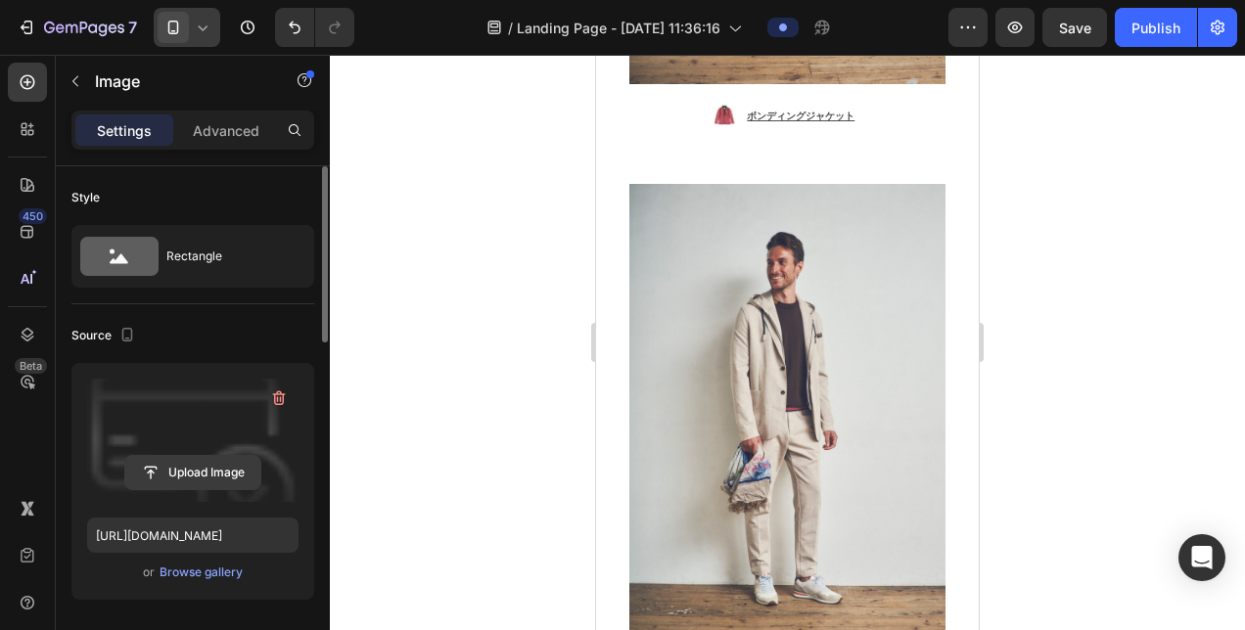
click at [215, 474] on input "file" at bounding box center [192, 472] width 135 height 33
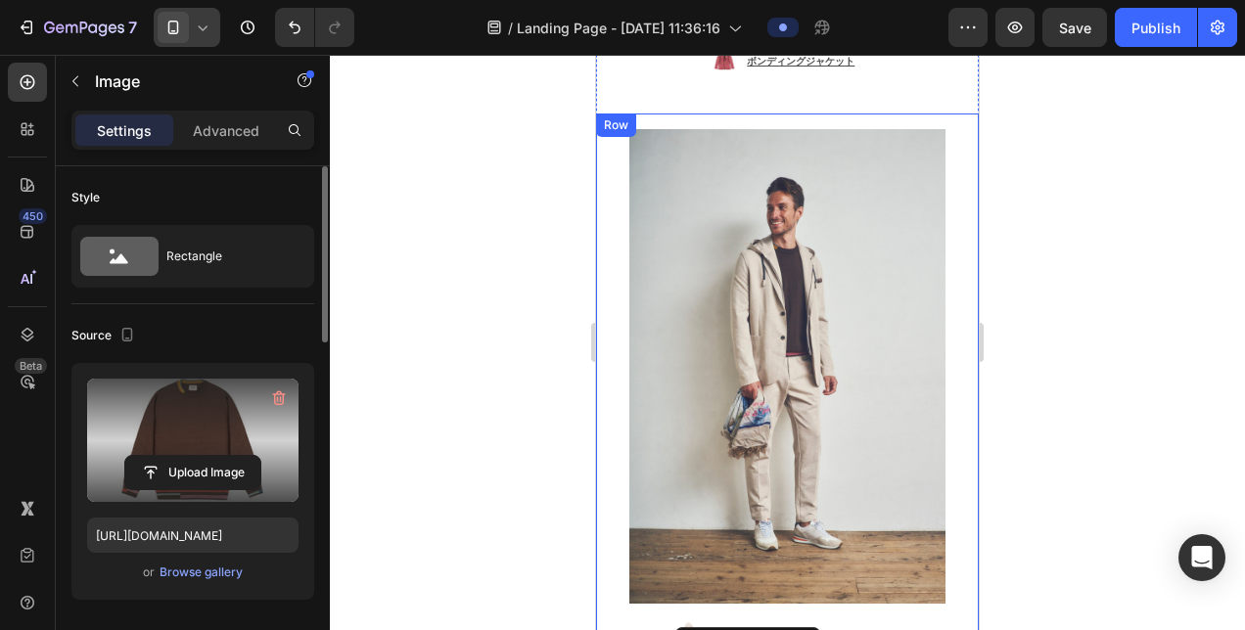
scroll to position [2576, 0]
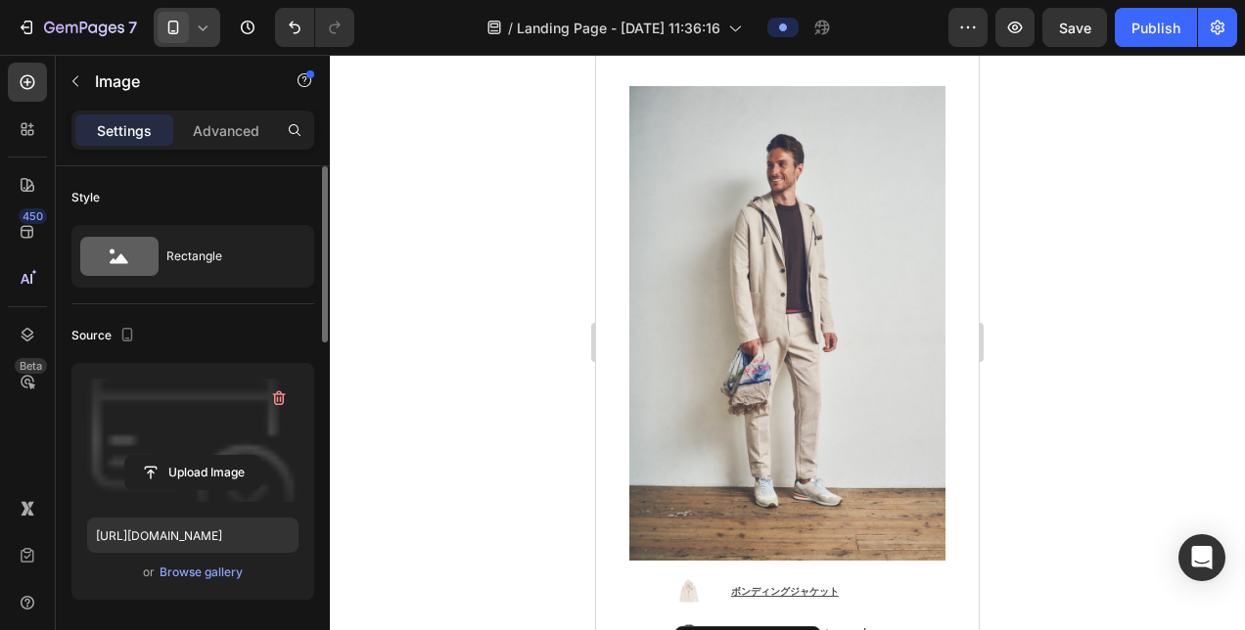
click at [241, 453] on label at bounding box center [192, 440] width 211 height 123
click at [241, 456] on input "file" at bounding box center [192, 472] width 135 height 33
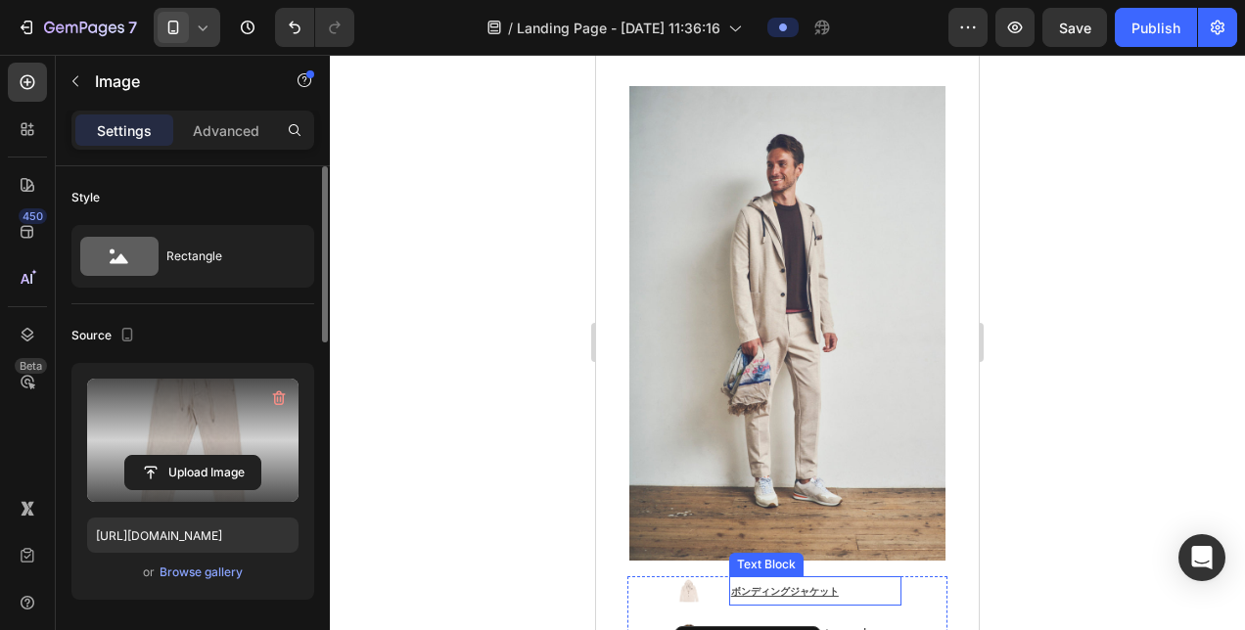
click at [816, 585] on u "ボンディングジャケット" at bounding box center [785, 591] width 108 height 13
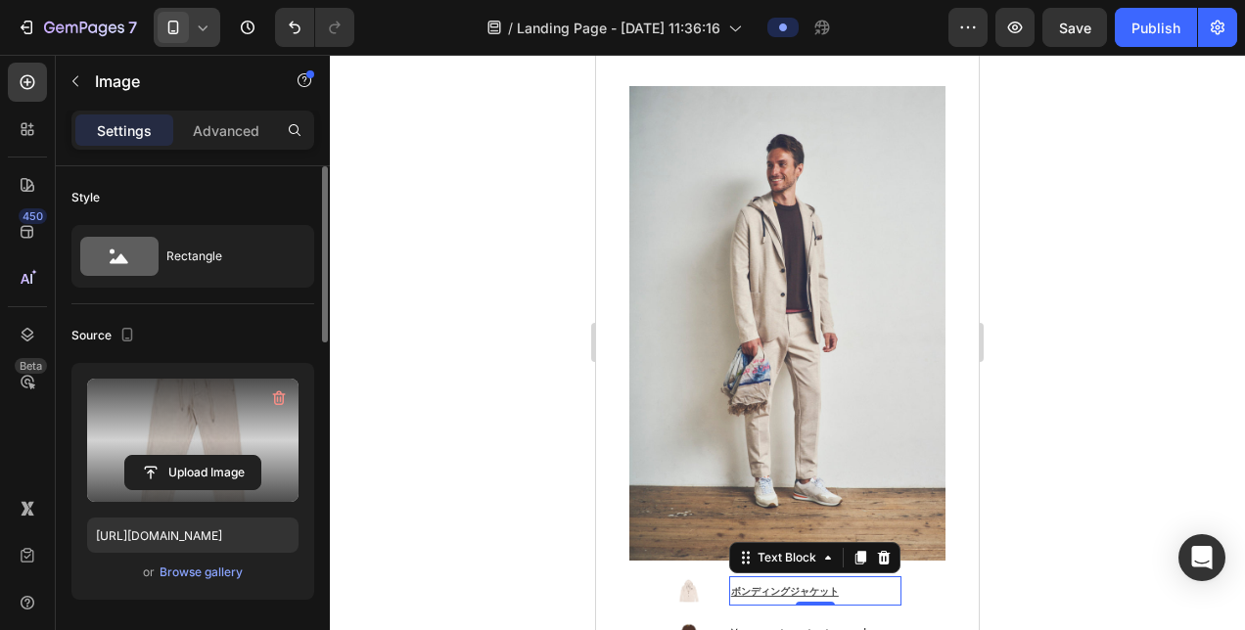
click at [816, 585] on u "ボンディングジャケット" at bounding box center [785, 591] width 108 height 13
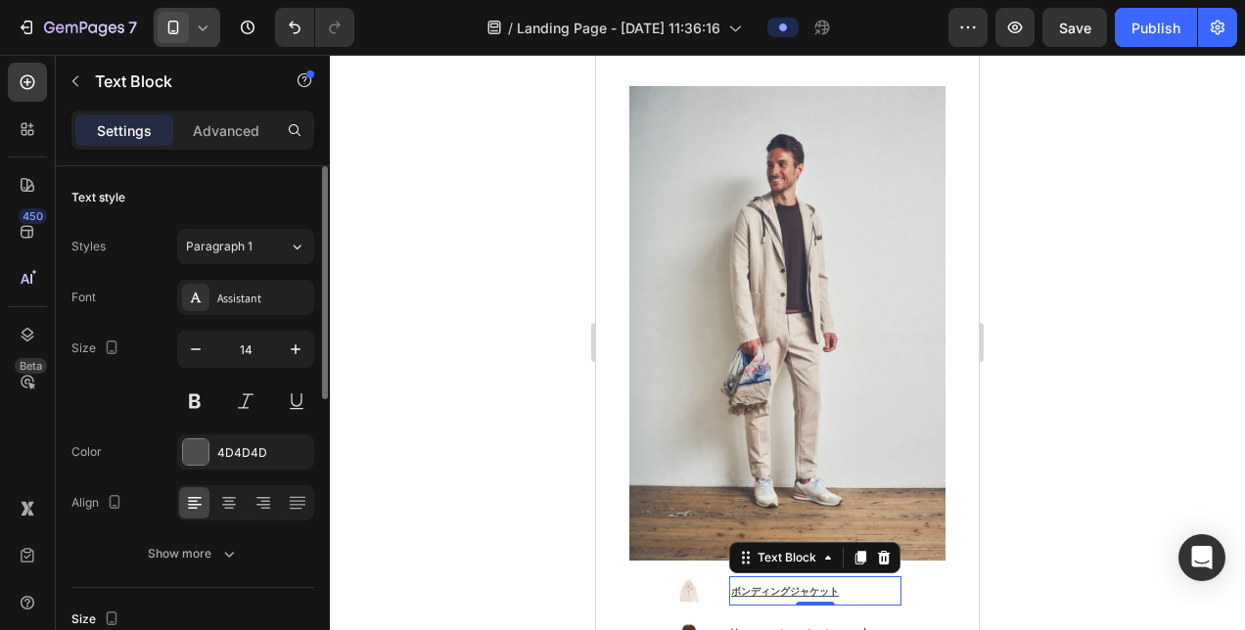
click at [816, 585] on u "ボンディングジャケット" at bounding box center [785, 591] width 108 height 13
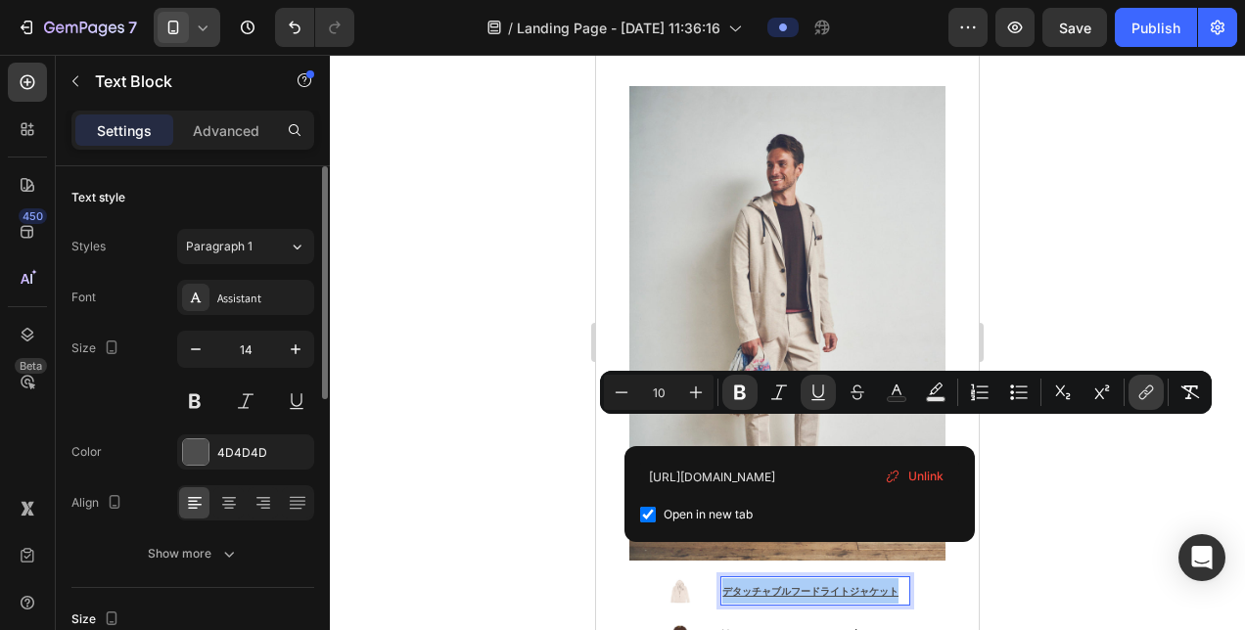
click at [1150, 392] on icon "Editor contextual toolbar" at bounding box center [1148, 391] width 9 height 10
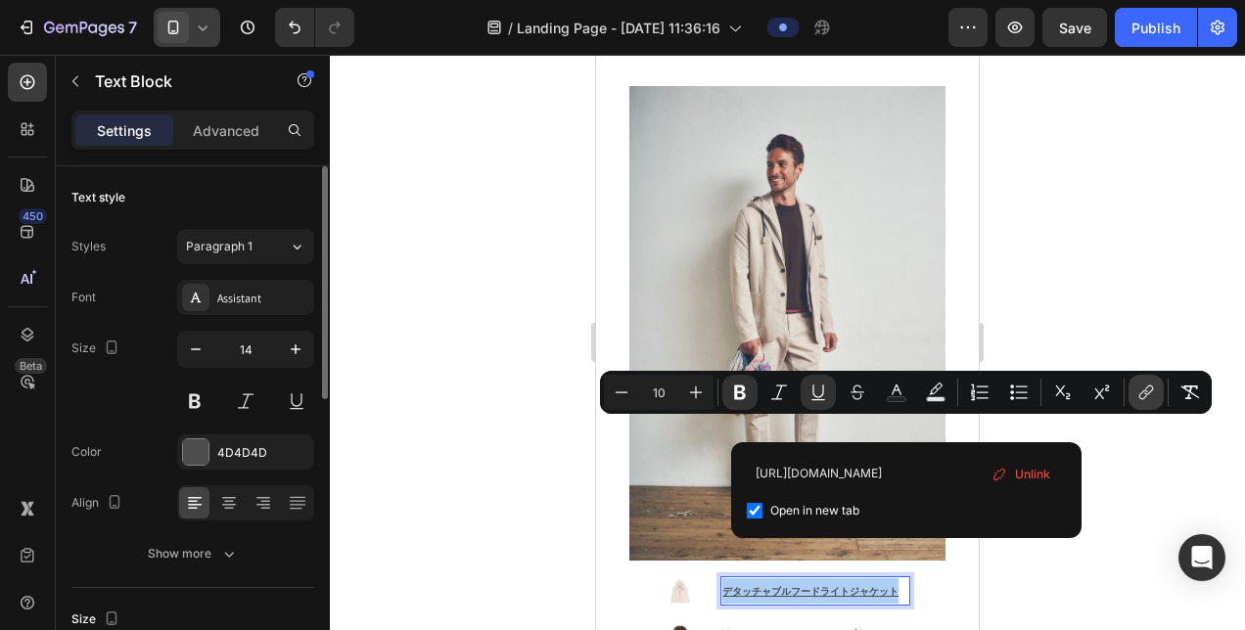
scroll to position [0, 61]
click at [1150, 392] on icon "Editor contextual toolbar" at bounding box center [1148, 391] width 9 height 10
click at [932, 474] on input "[URL][DOMAIN_NAME]" at bounding box center [906, 473] width 319 height 31
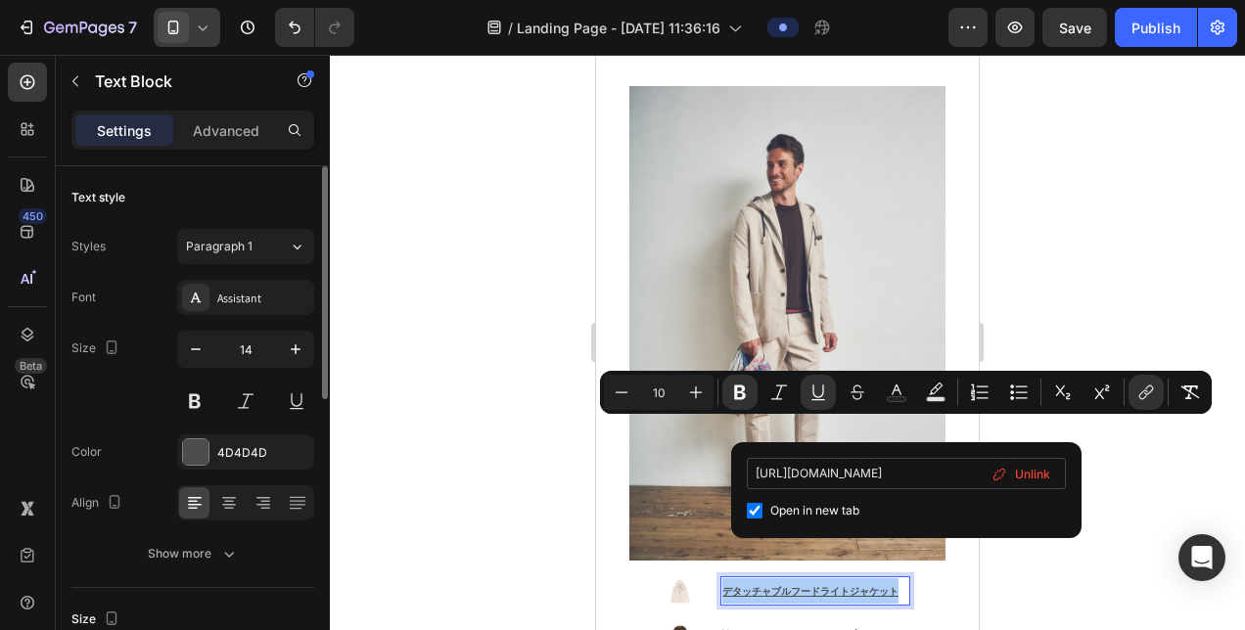
click at [932, 474] on input "[URL][DOMAIN_NAME]" at bounding box center [906, 473] width 319 height 31
click at [1032, 296] on div at bounding box center [787, 342] width 915 height 575
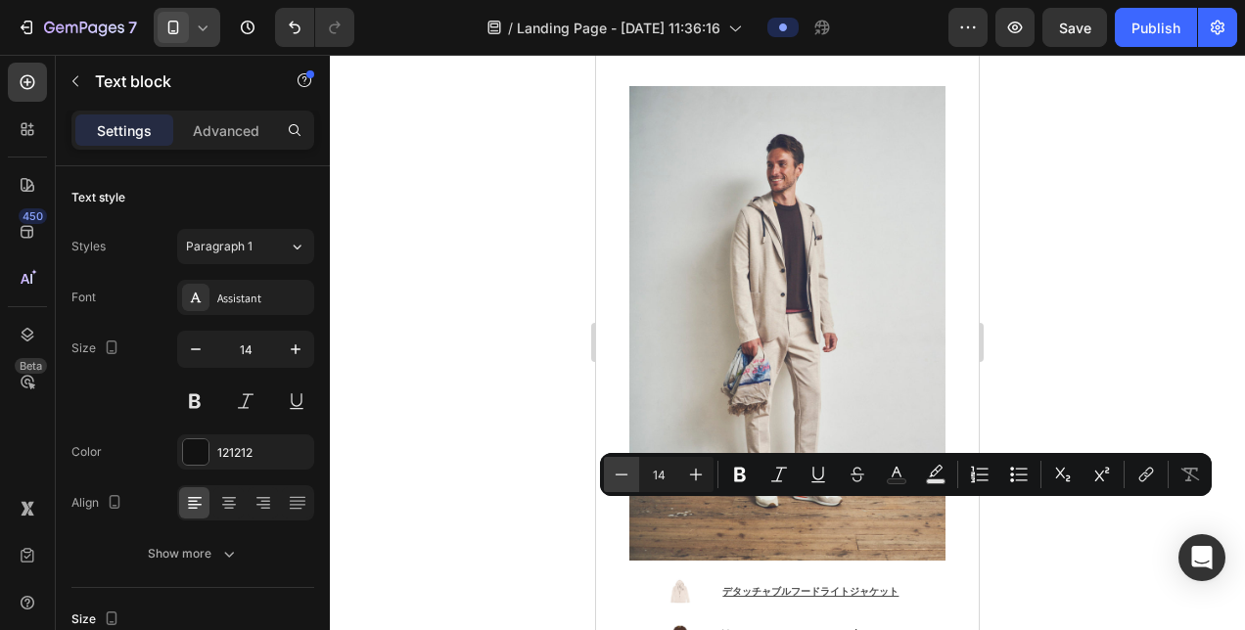
click at [616, 474] on icon "Editor contextual toolbar" at bounding box center [622, 475] width 20 height 20
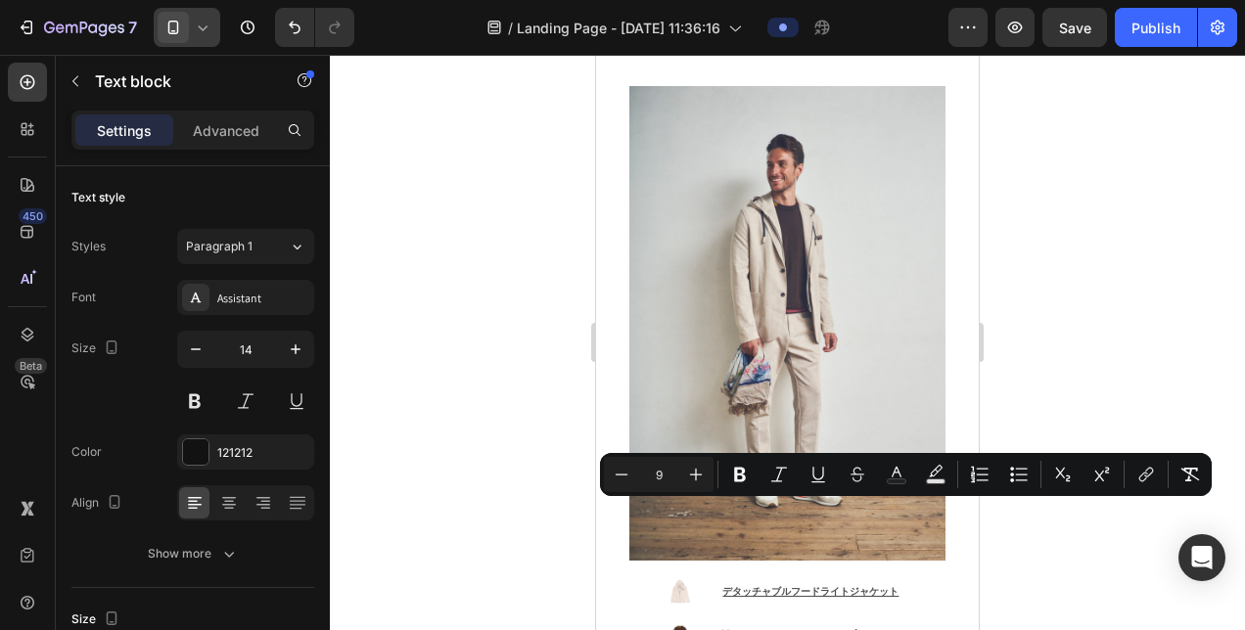
drag, startPoint x: 706, startPoint y: 483, endPoint x: 718, endPoint y: 478, distance: 13.6
click at [706, 482] on button "Plus" at bounding box center [695, 474] width 35 height 35
click at [738, 476] on icon "Editor contextual toolbar" at bounding box center [740, 475] width 20 height 20
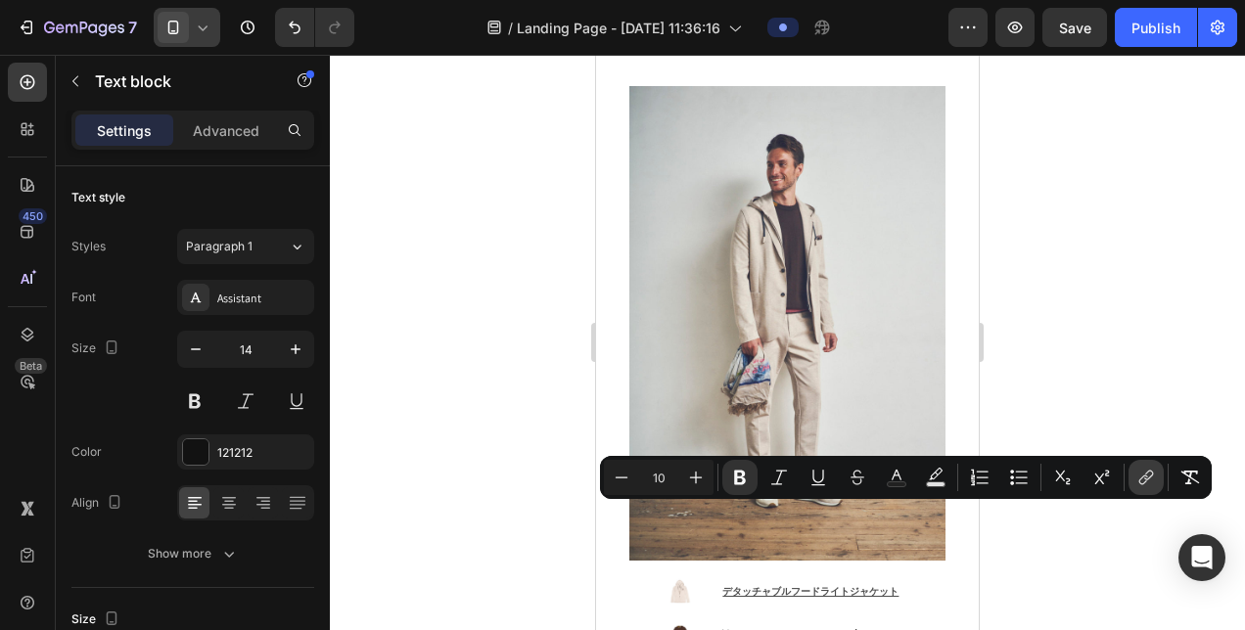
click at [1139, 476] on icon "Editor contextual toolbar" at bounding box center [1146, 478] width 20 height 20
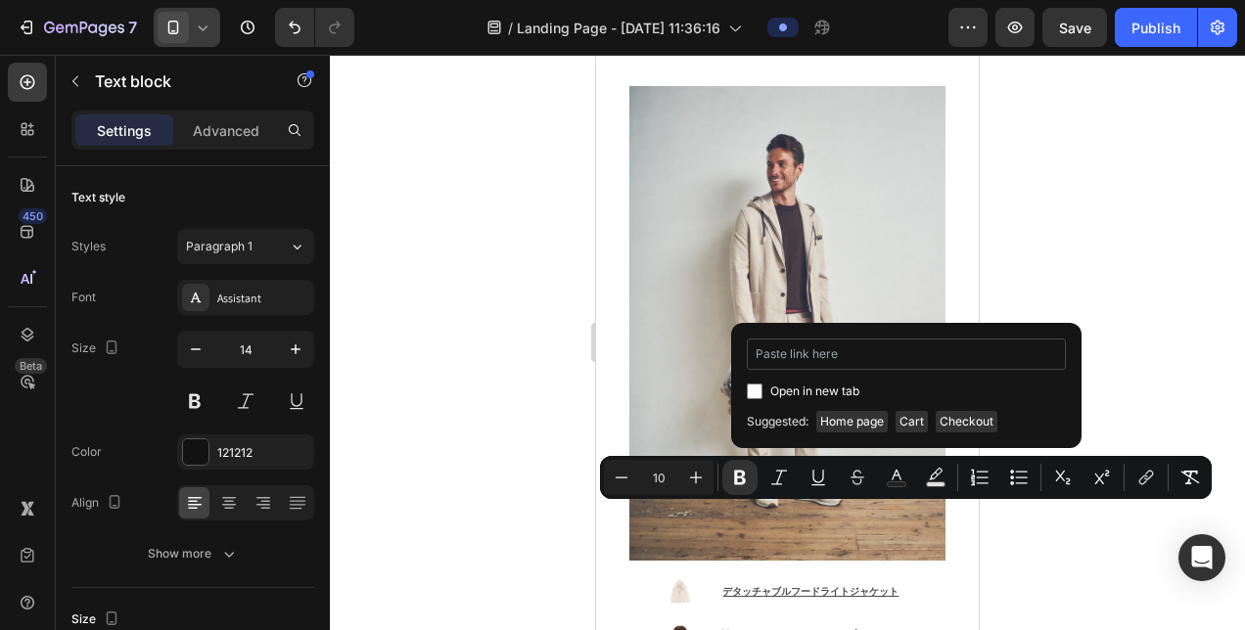
click at [857, 352] on input "Editor contextual toolbar" at bounding box center [906, 354] width 319 height 31
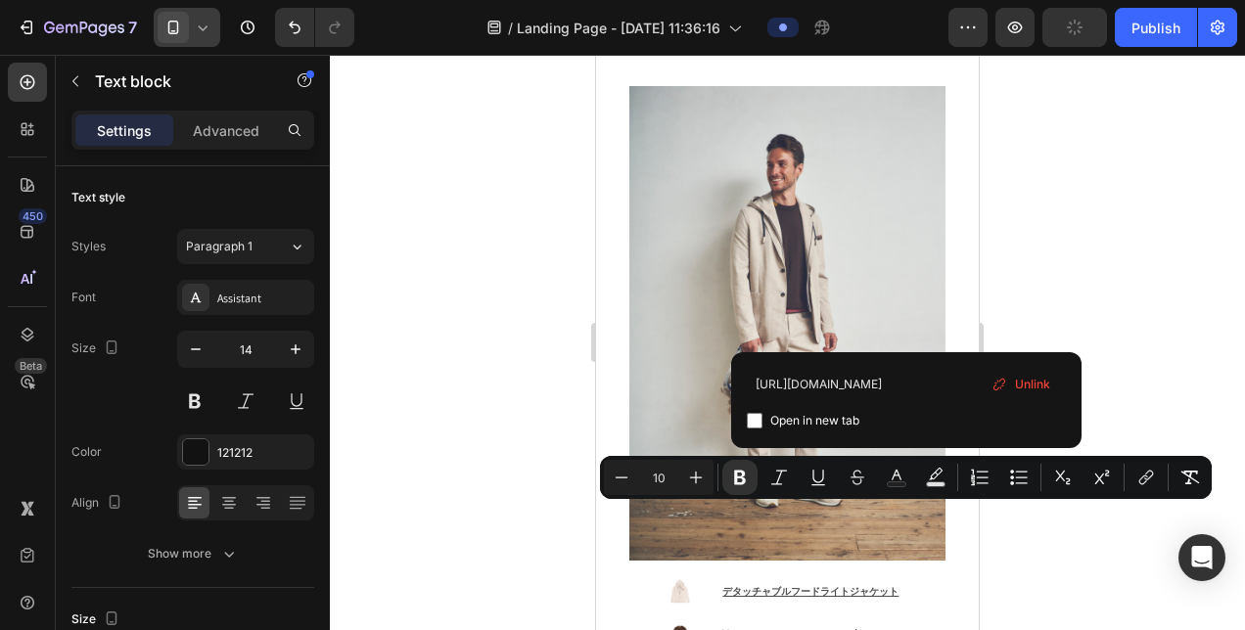
click at [757, 419] on input "Editor contextual toolbar" at bounding box center [755, 421] width 16 height 16
click at [1108, 279] on div at bounding box center [787, 342] width 915 height 575
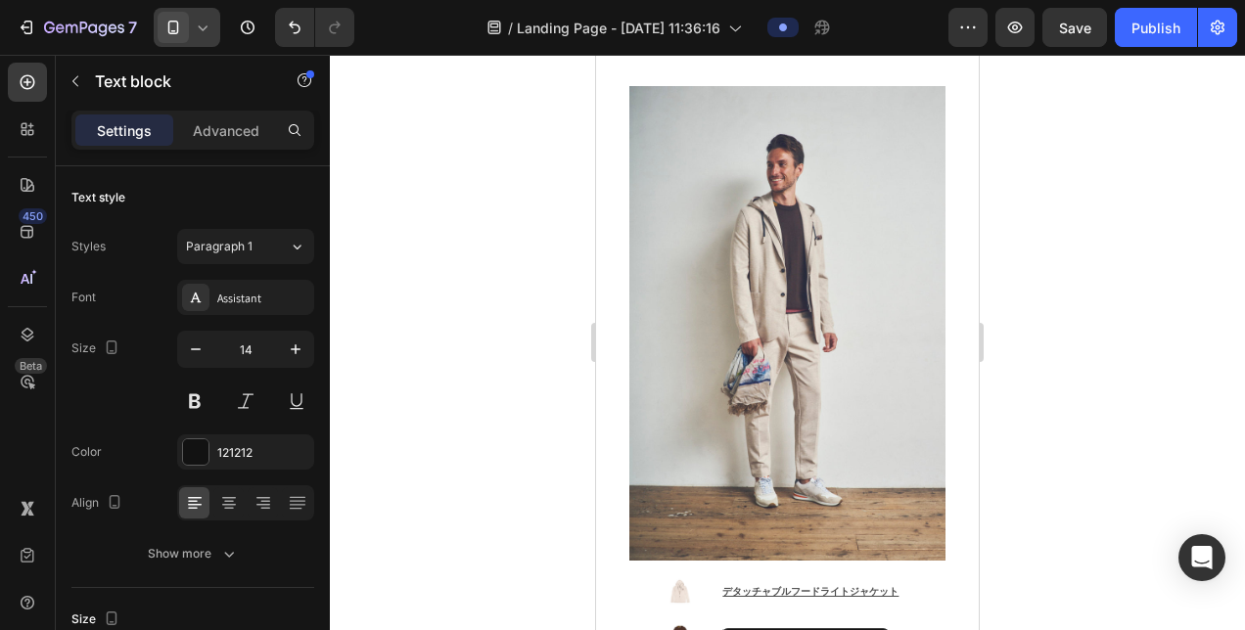
drag, startPoint x: 854, startPoint y: 519, endPoint x: 837, endPoint y: 517, distance: 17.7
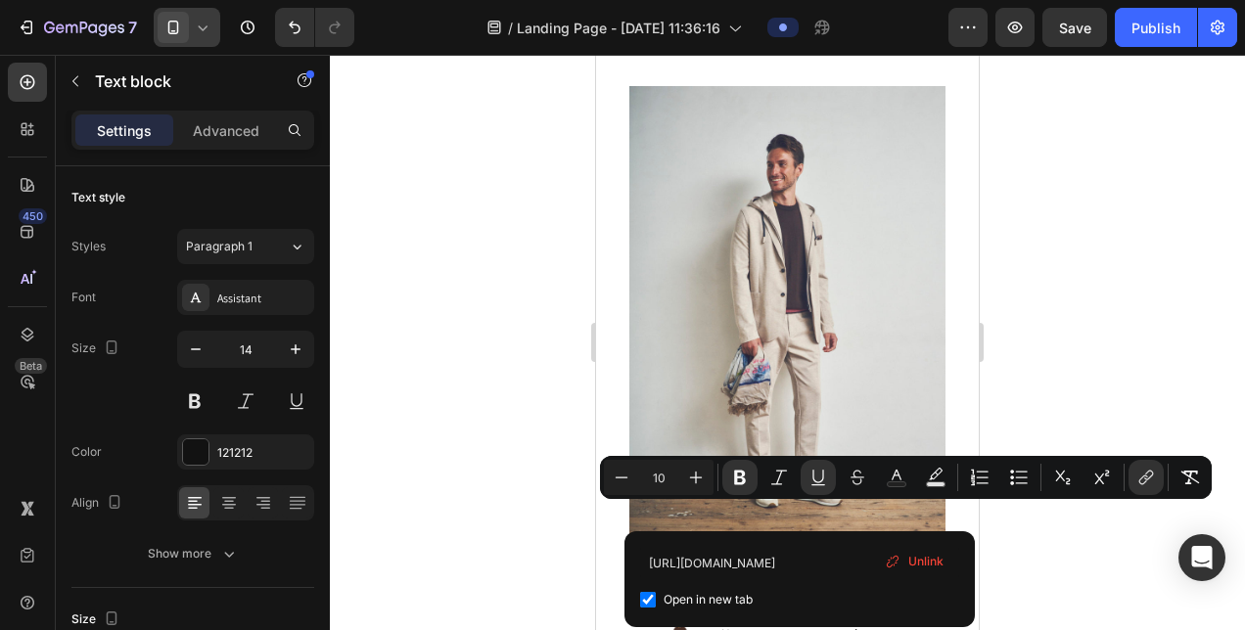
drag, startPoint x: 828, startPoint y: 513, endPoint x: 713, endPoint y: 510, distance: 115.5
click at [885, 476] on button "Text Color" at bounding box center [896, 477] width 35 height 35
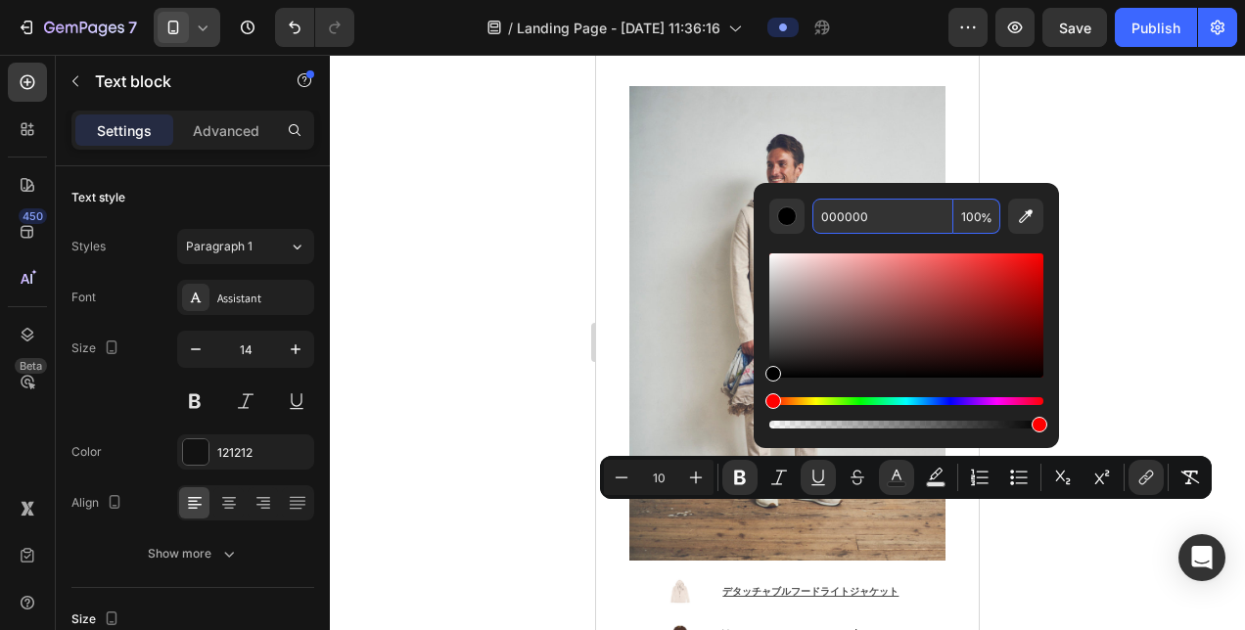
click at [886, 221] on input "000000" at bounding box center [882, 216] width 141 height 35
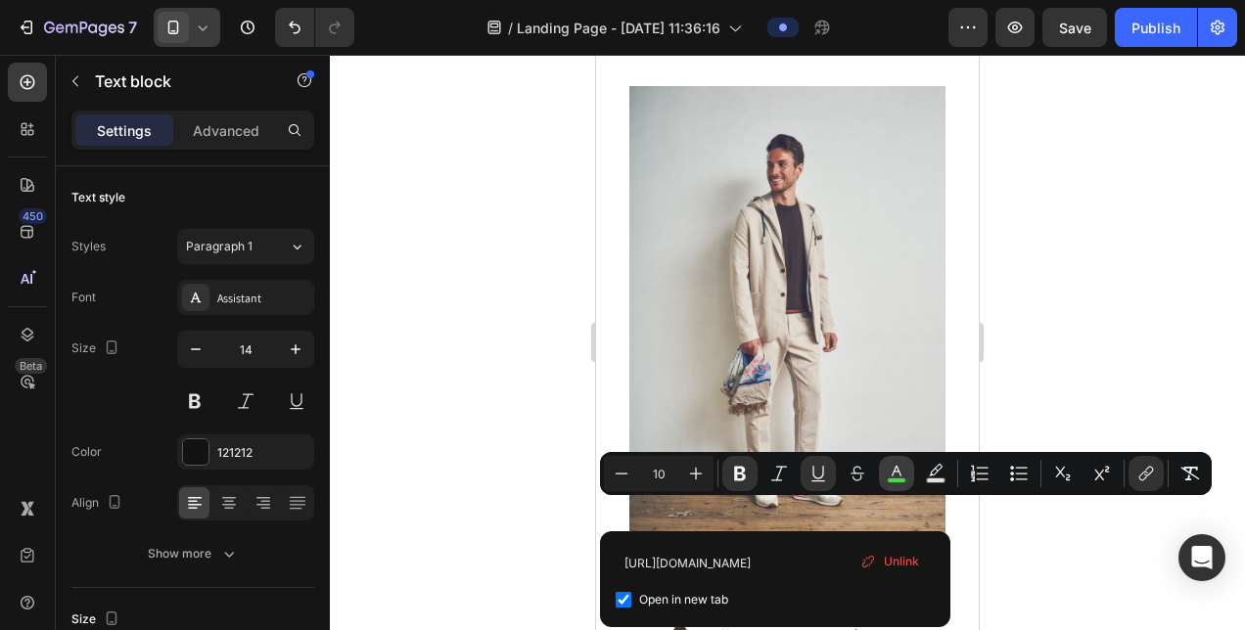
click at [898, 475] on icon "Editor contextual toolbar" at bounding box center [897, 474] width 20 height 20
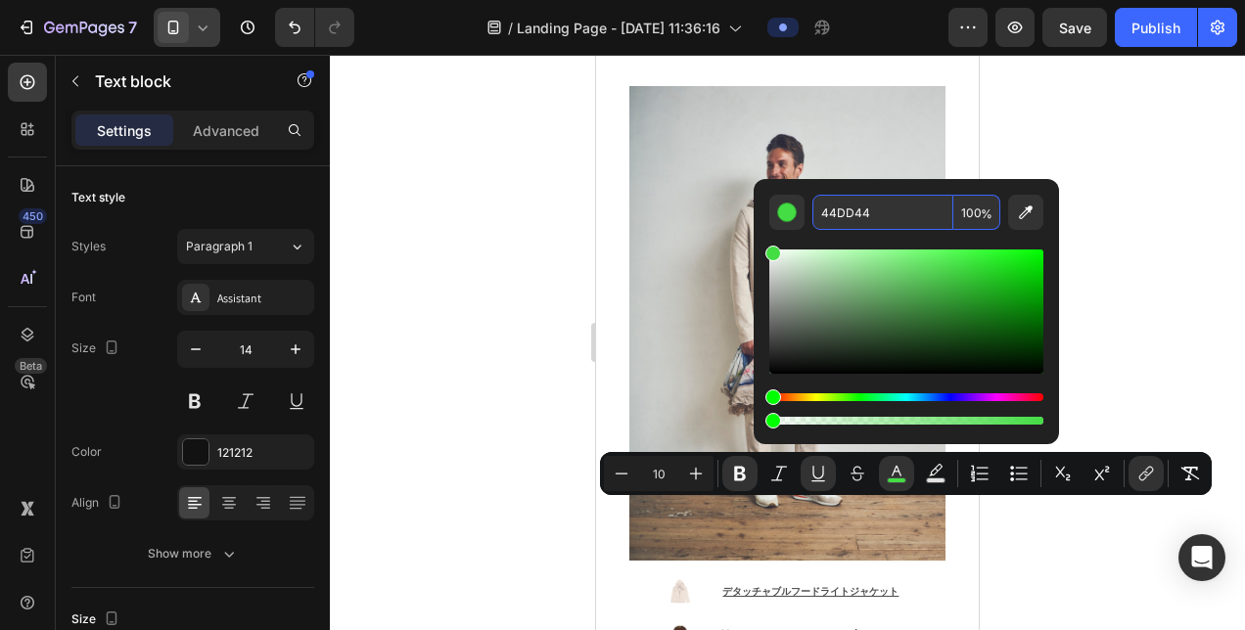
click at [828, 209] on input "44DD44" at bounding box center [882, 212] width 141 height 35
click at [840, 216] on input "44DD44" at bounding box center [882, 212] width 141 height 35
click at [828, 212] on input "44DD44" at bounding box center [882, 212] width 141 height 35
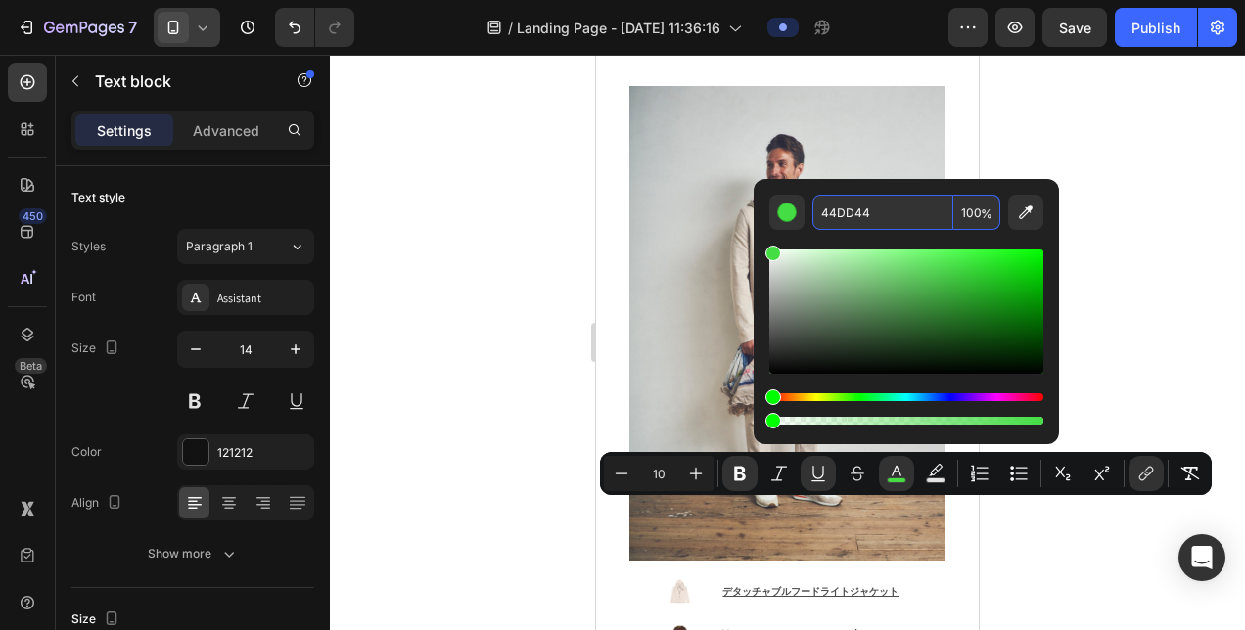
click at [828, 212] on input "44DD44" at bounding box center [882, 212] width 141 height 35
click at [888, 214] on input "44DD44" at bounding box center [882, 212] width 141 height 35
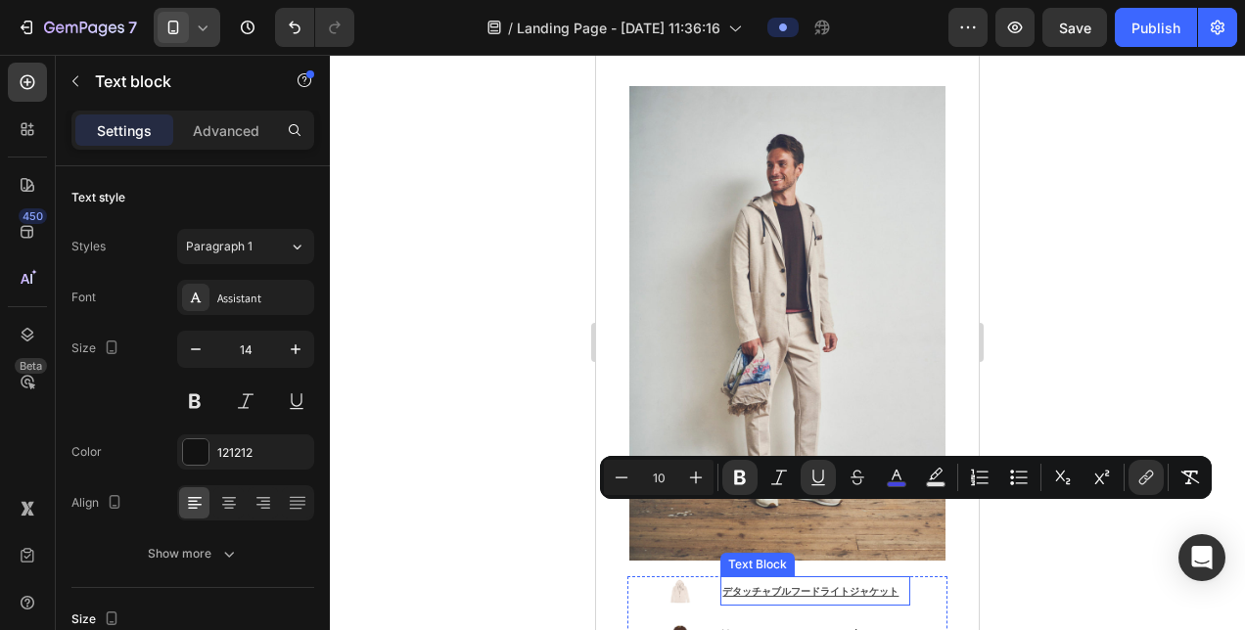
click at [791, 585] on u "デタッチャブルフードライトジャケット" at bounding box center [810, 591] width 176 height 13
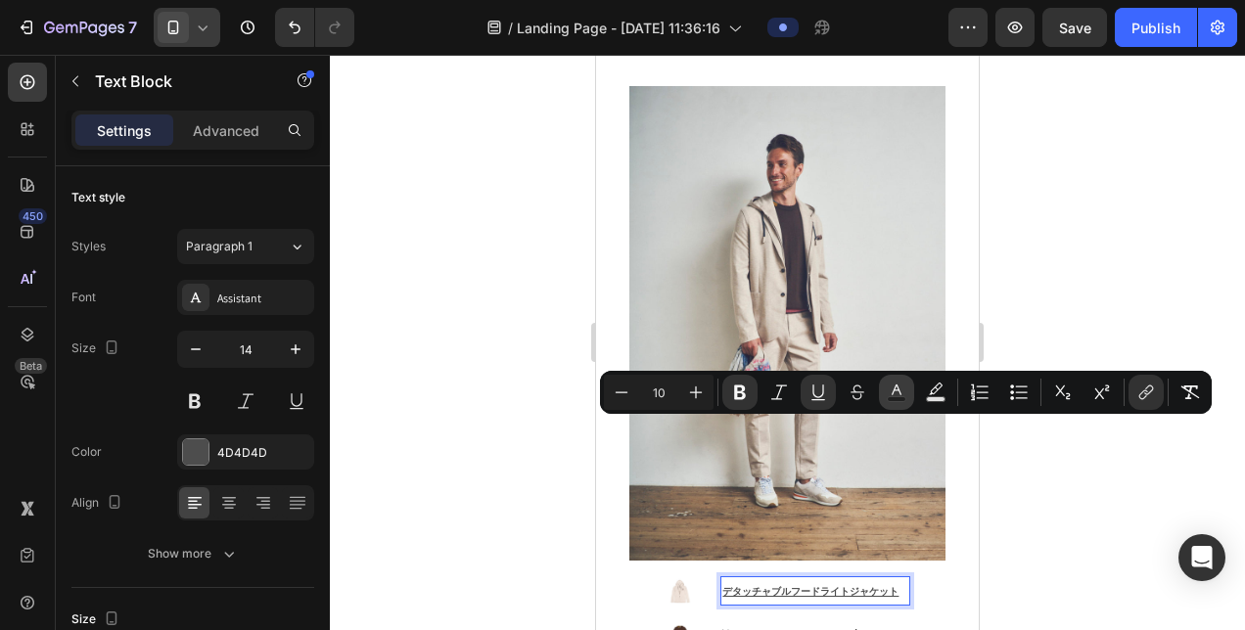
click at [886, 395] on button "Text Color" at bounding box center [896, 392] width 35 height 35
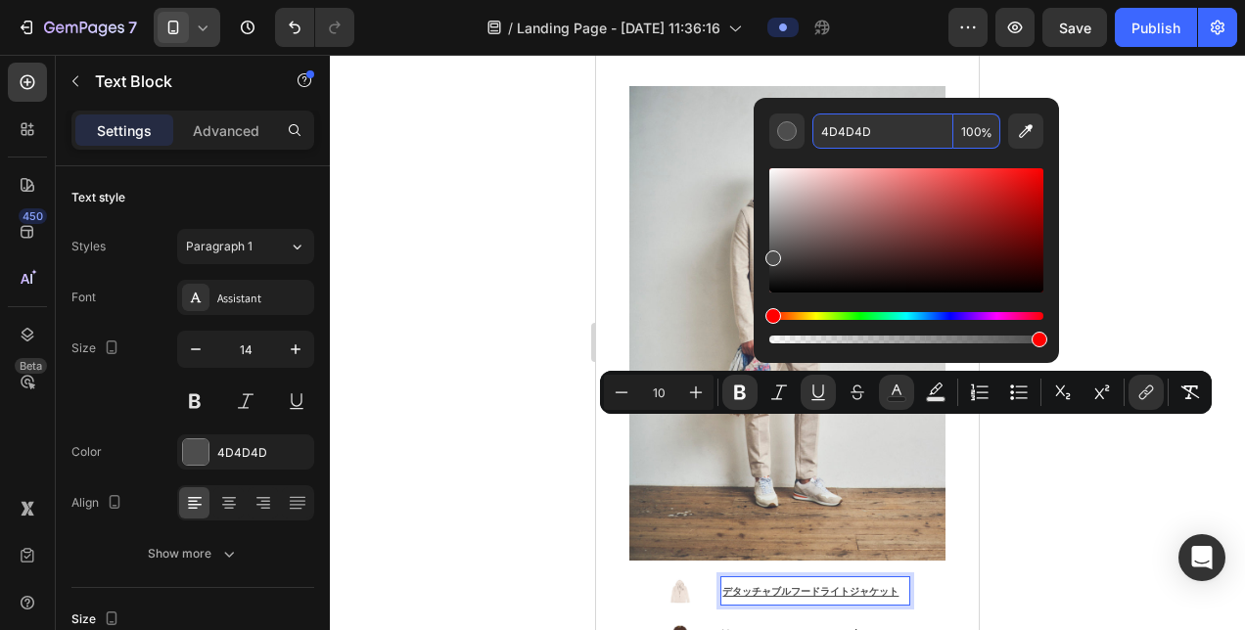
click at [885, 135] on input "4D4D4D" at bounding box center [882, 131] width 141 height 35
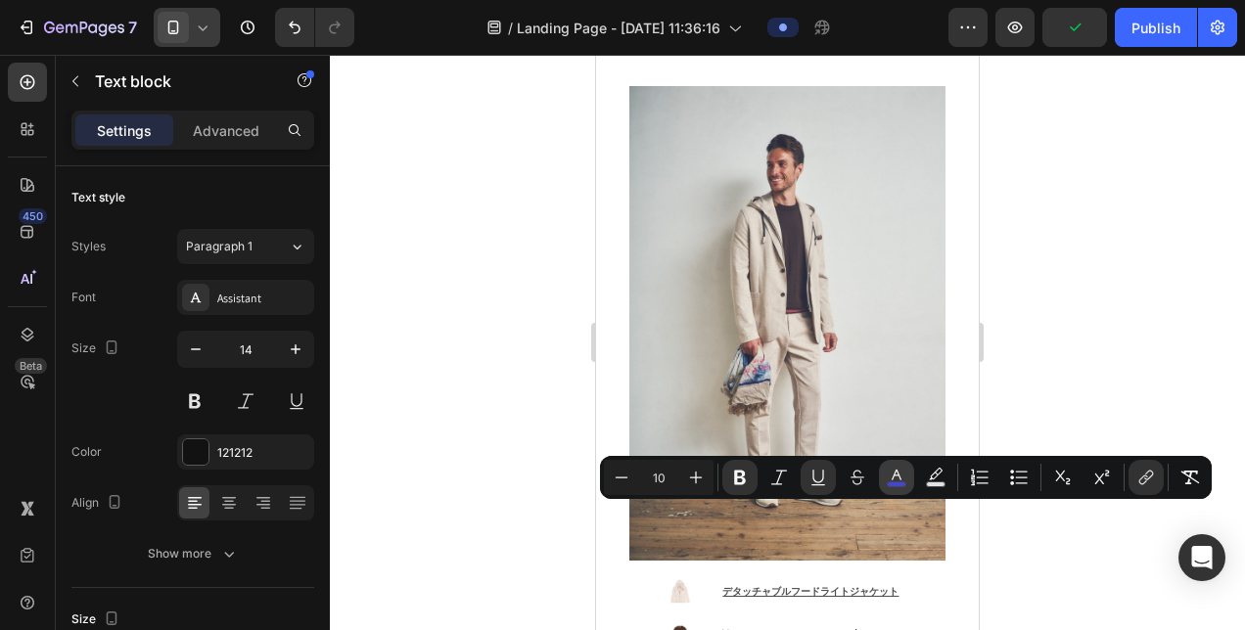
click at [904, 476] on icon "Editor contextual toolbar" at bounding box center [897, 478] width 20 height 20
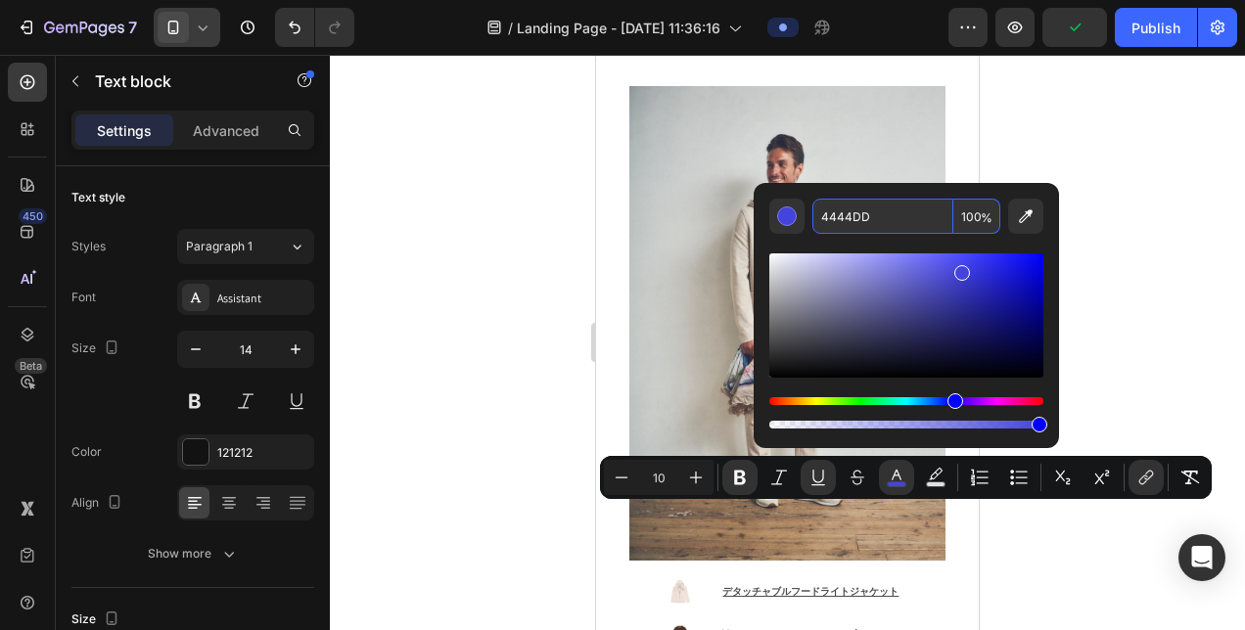
click at [894, 205] on input "4444DD" at bounding box center [882, 216] width 141 height 35
click at [893, 216] on input "4444DD" at bounding box center [882, 216] width 141 height 35
paste input "D4D4"
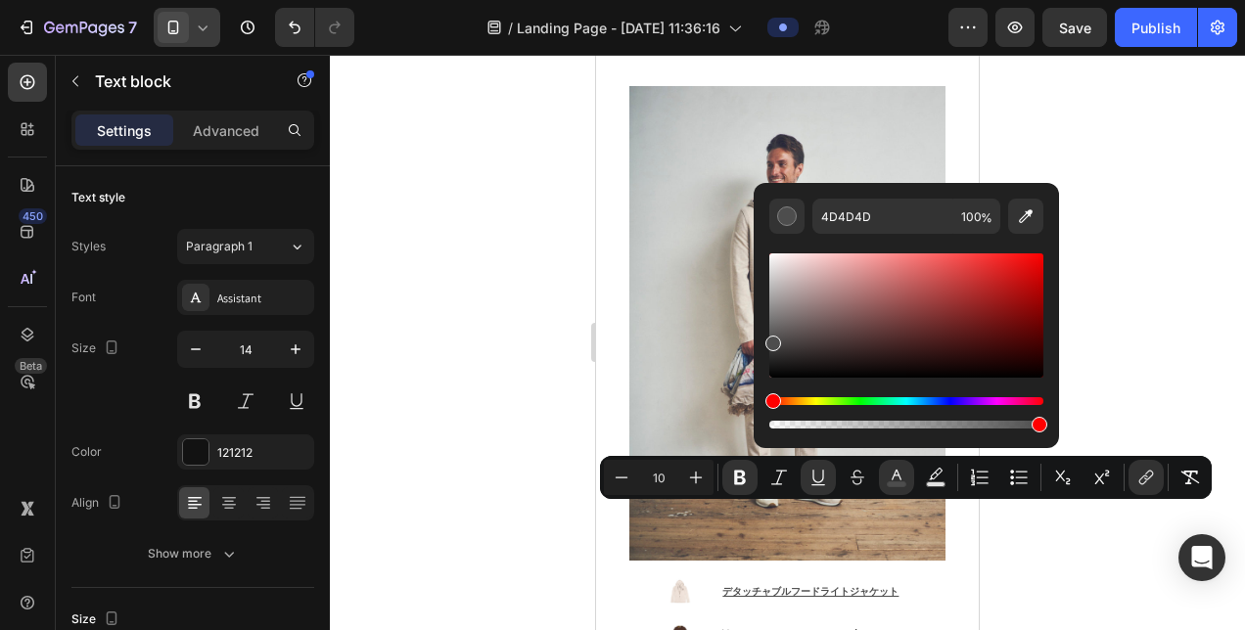
click at [1067, 148] on div at bounding box center [787, 342] width 915 height 575
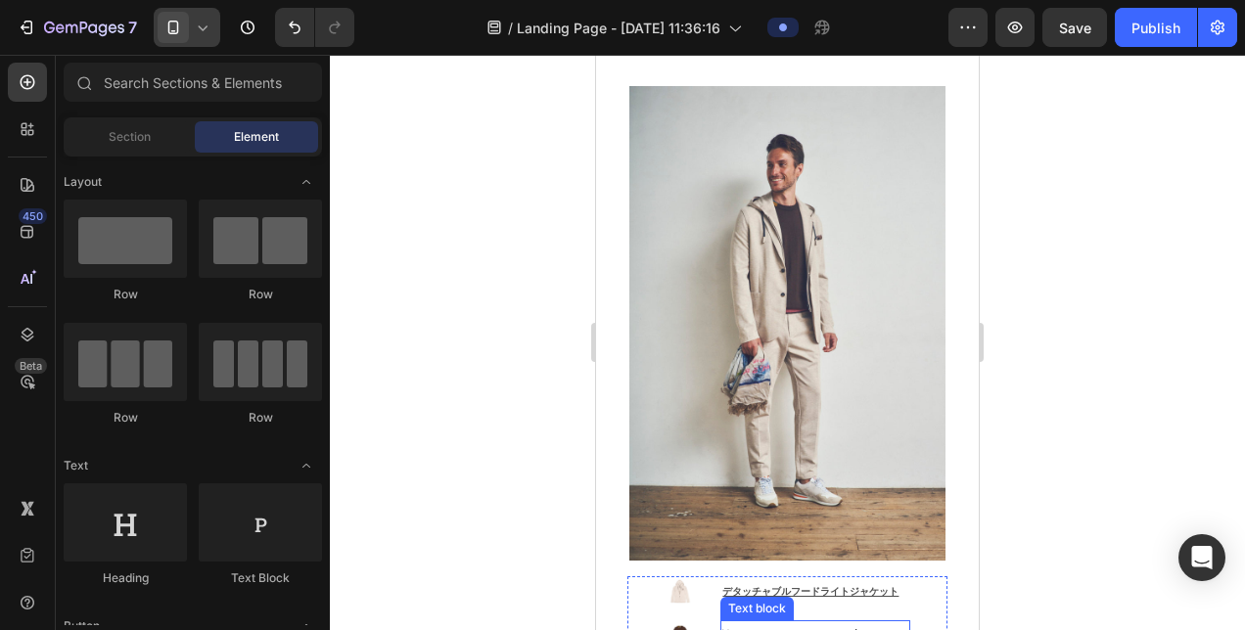
click at [788, 621] on div "Your custom text goes here" at bounding box center [814, 635] width 189 height 28
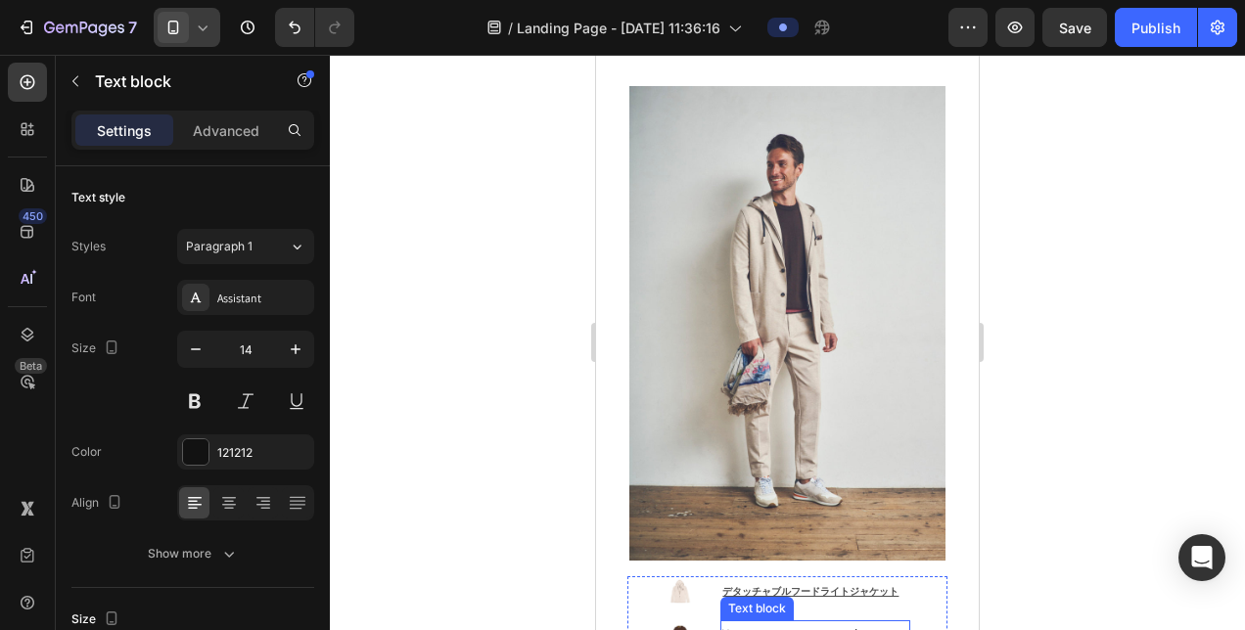
click at [788, 621] on div "Your custom text goes here" at bounding box center [814, 635] width 189 height 28
click at [788, 622] on p "Your custom text goes here" at bounding box center [814, 634] width 185 height 24
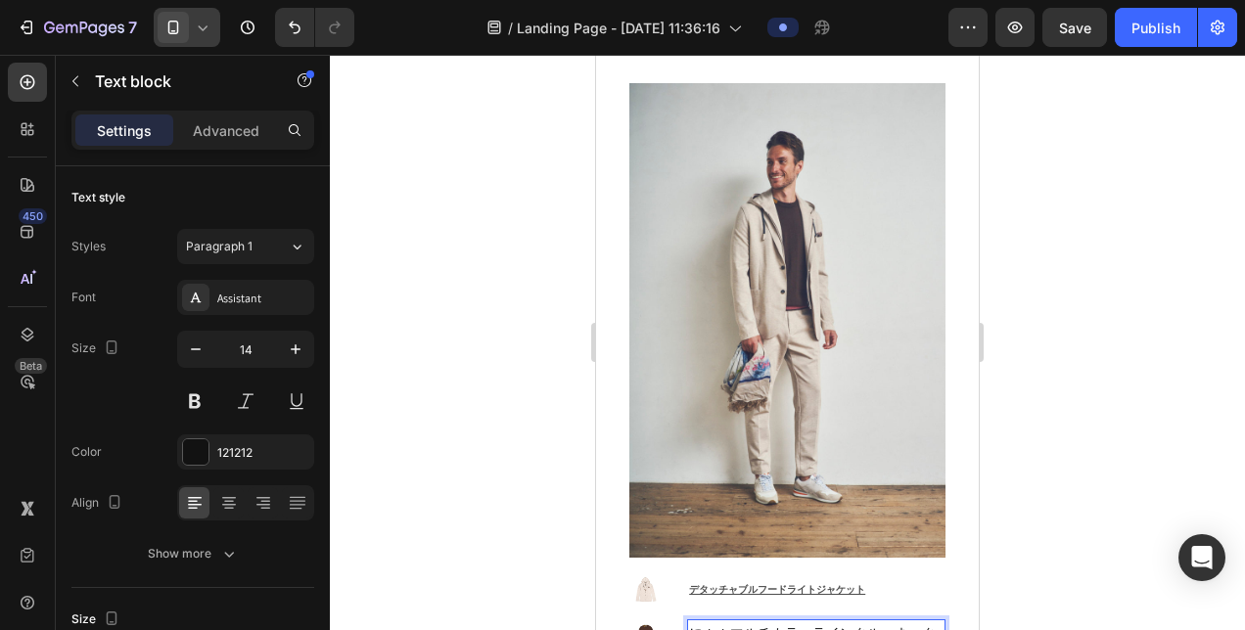
scroll to position [2578, 0]
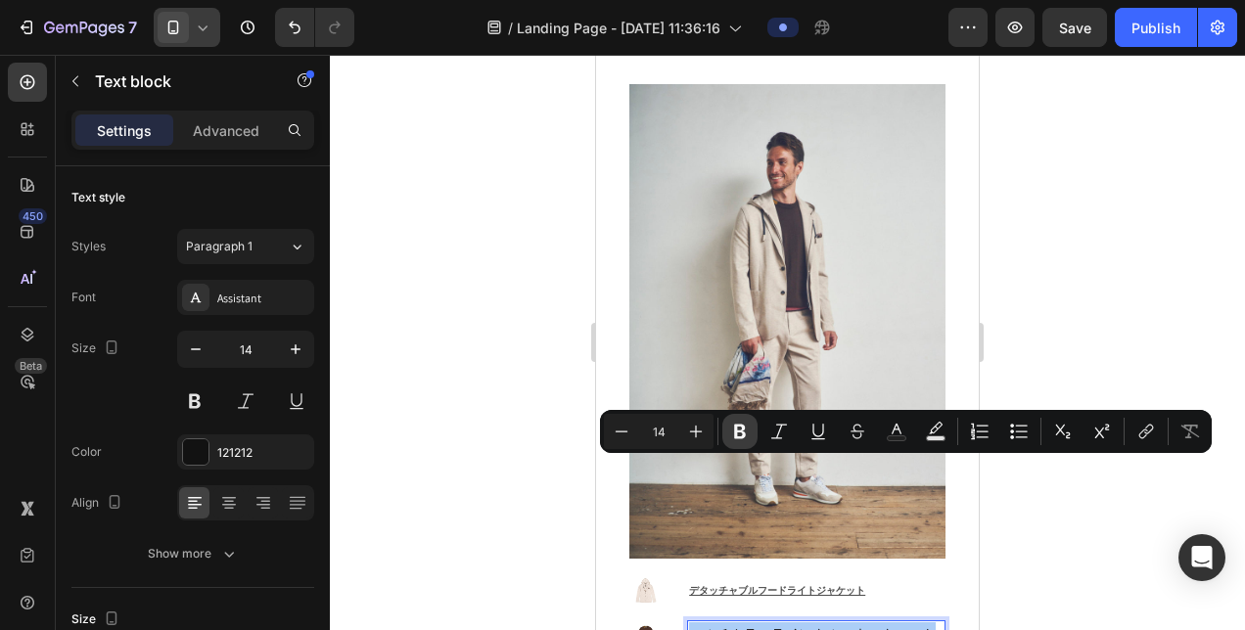
click at [748, 435] on icon "Editor contextual toolbar" at bounding box center [740, 432] width 20 height 20
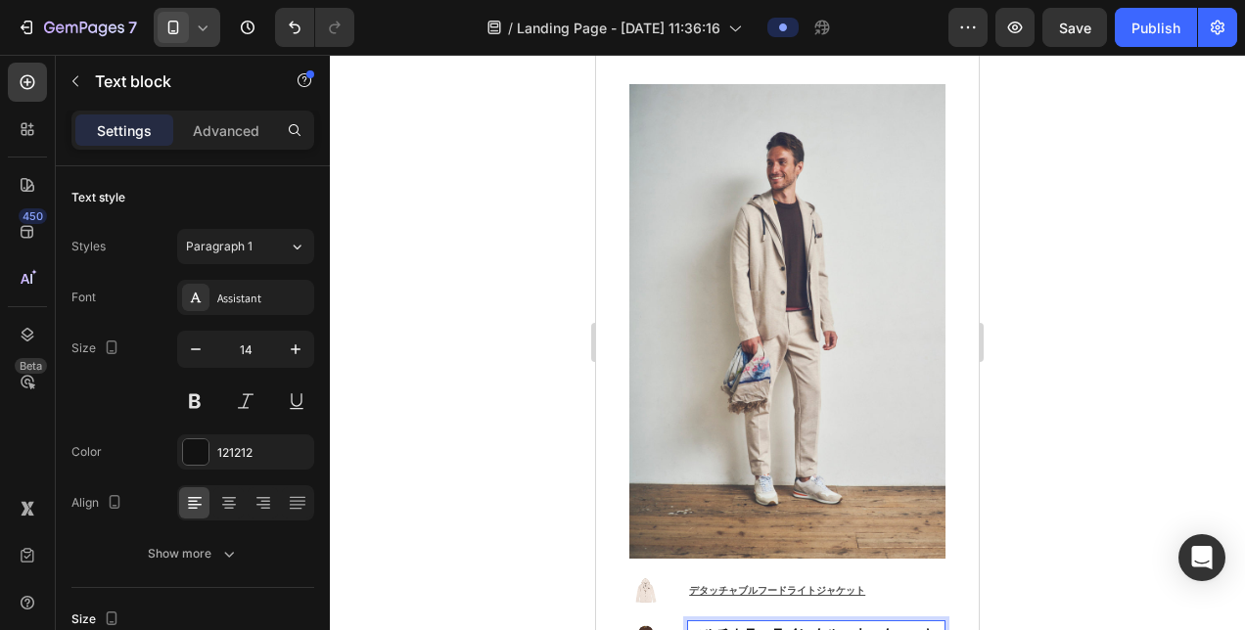
click at [711, 622] on p "マルチカラーラインクルーネックニット" at bounding box center [815, 634] width 253 height 24
click at [720, 622] on p "マルチカラーラインクルーネックニット" at bounding box center [815, 634] width 253 height 24
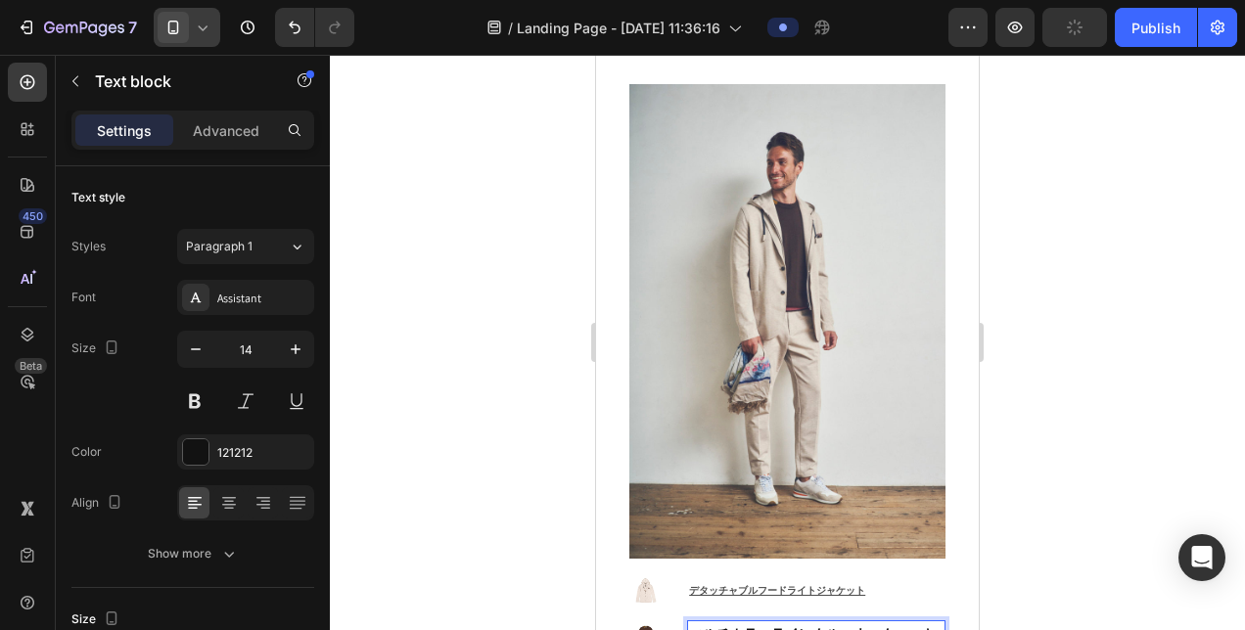
drag, startPoint x: 578, startPoint y: 463, endPoint x: 9, endPoint y: 413, distance: 571.8
click at [578, 463] on div at bounding box center [787, 342] width 915 height 575
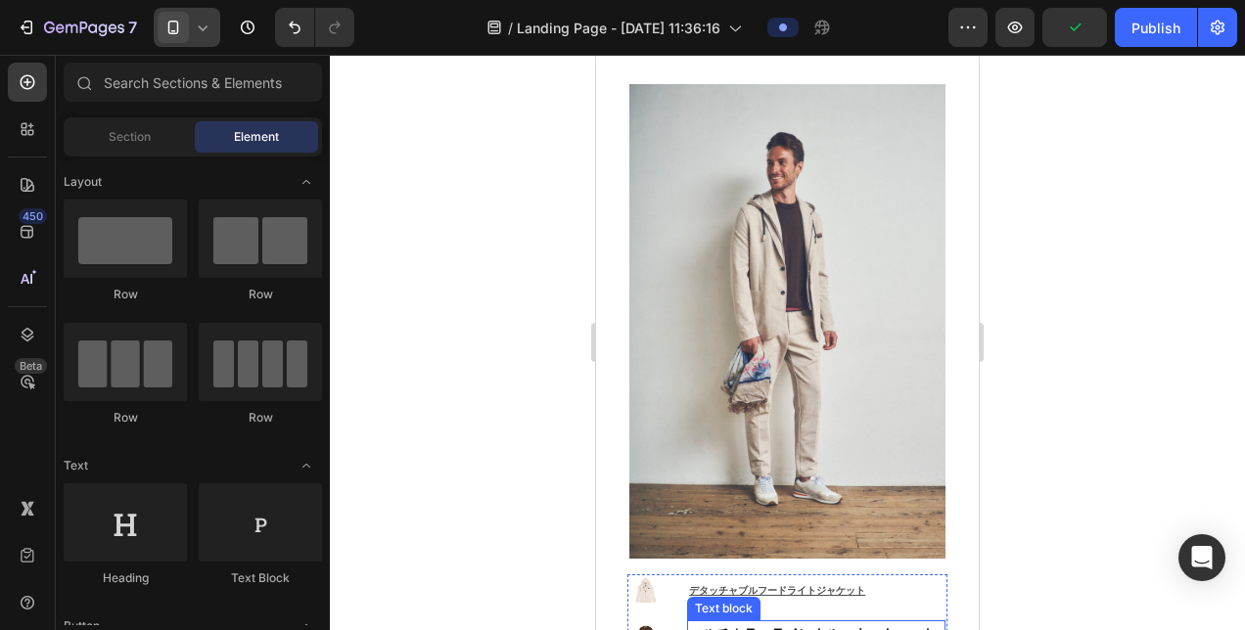
click at [777, 622] on p "マルチカラーラインクルーネックニット" at bounding box center [815, 634] width 253 height 24
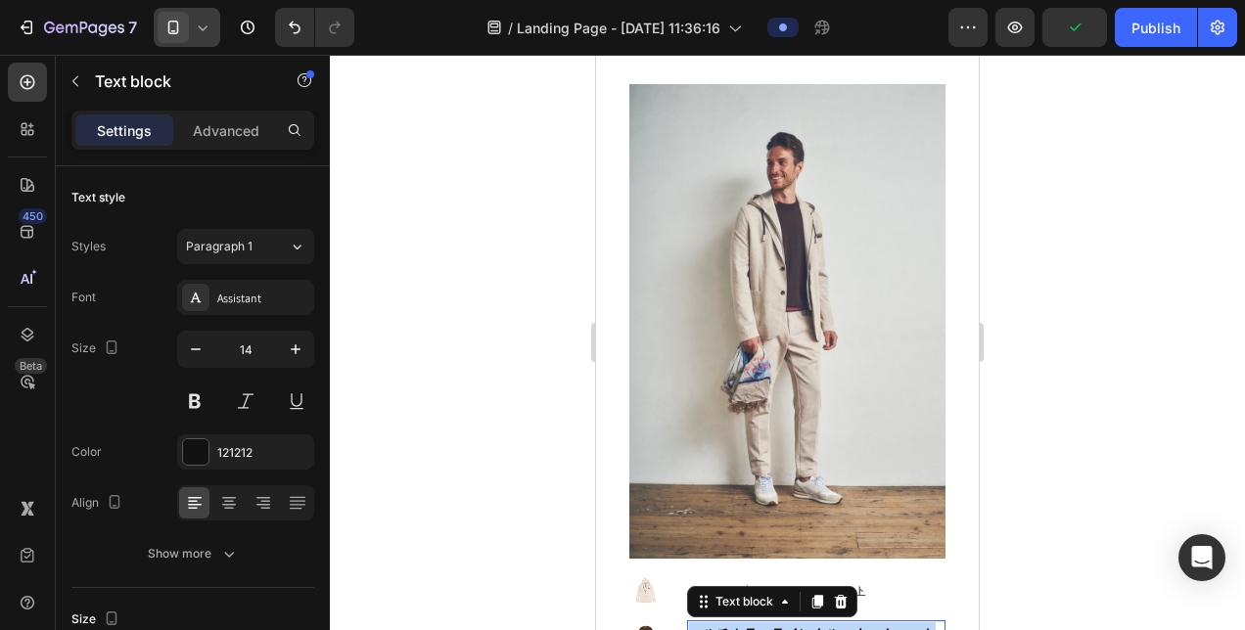
click at [777, 622] on p "マルチカラーラインクルーネックニット" at bounding box center [815, 634] width 253 height 24
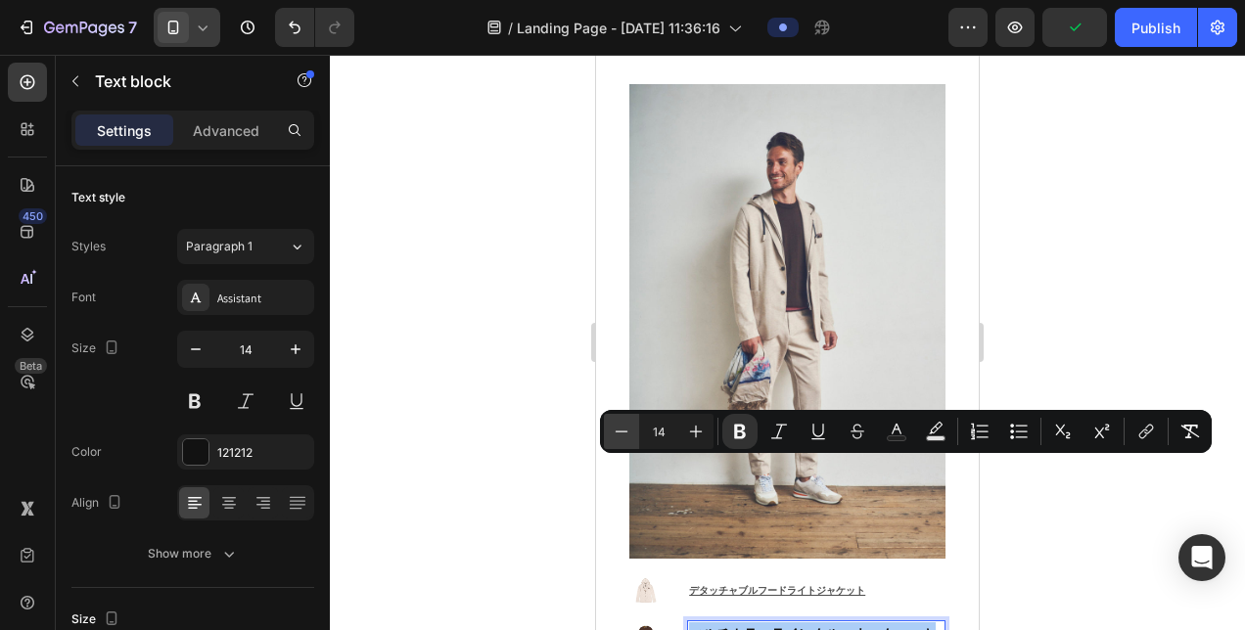
click at [619, 433] on icon "Editor contextual toolbar" at bounding box center [622, 432] width 20 height 20
click at [1151, 431] on icon "Editor contextual toolbar" at bounding box center [1148, 430] width 9 height 10
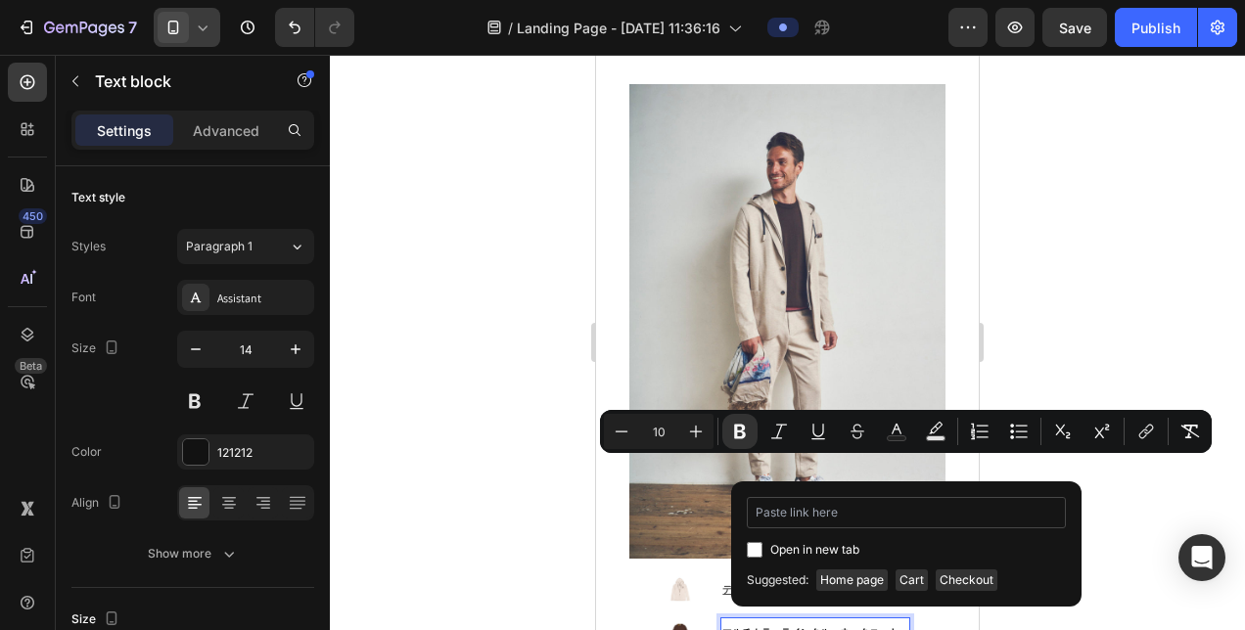
click at [955, 517] on input "Editor contextual toolbar" at bounding box center [906, 512] width 319 height 31
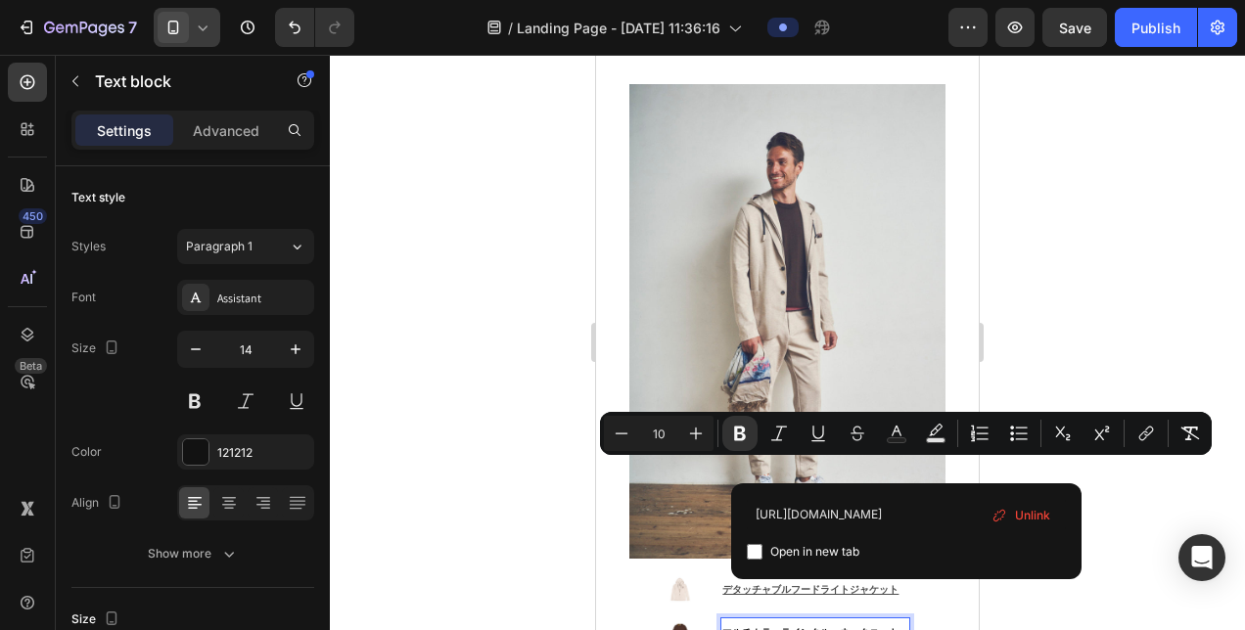
click at [762, 548] on label "Open in new tab" at bounding box center [810, 551] width 97 height 23
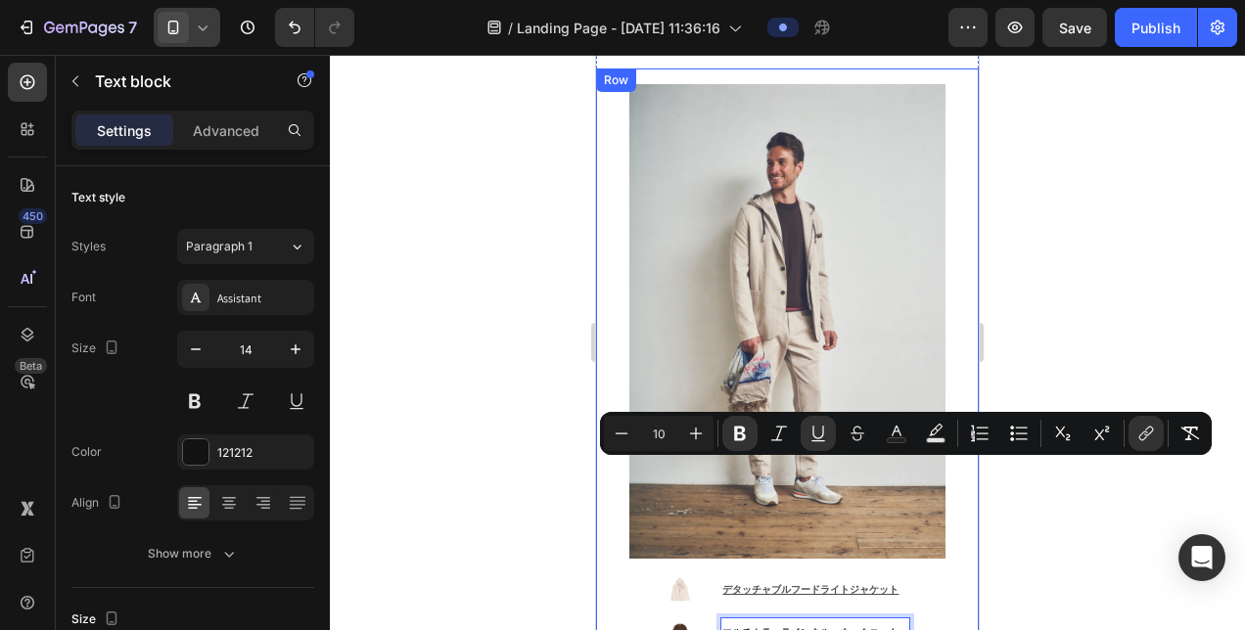
click at [526, 477] on div at bounding box center [787, 342] width 915 height 575
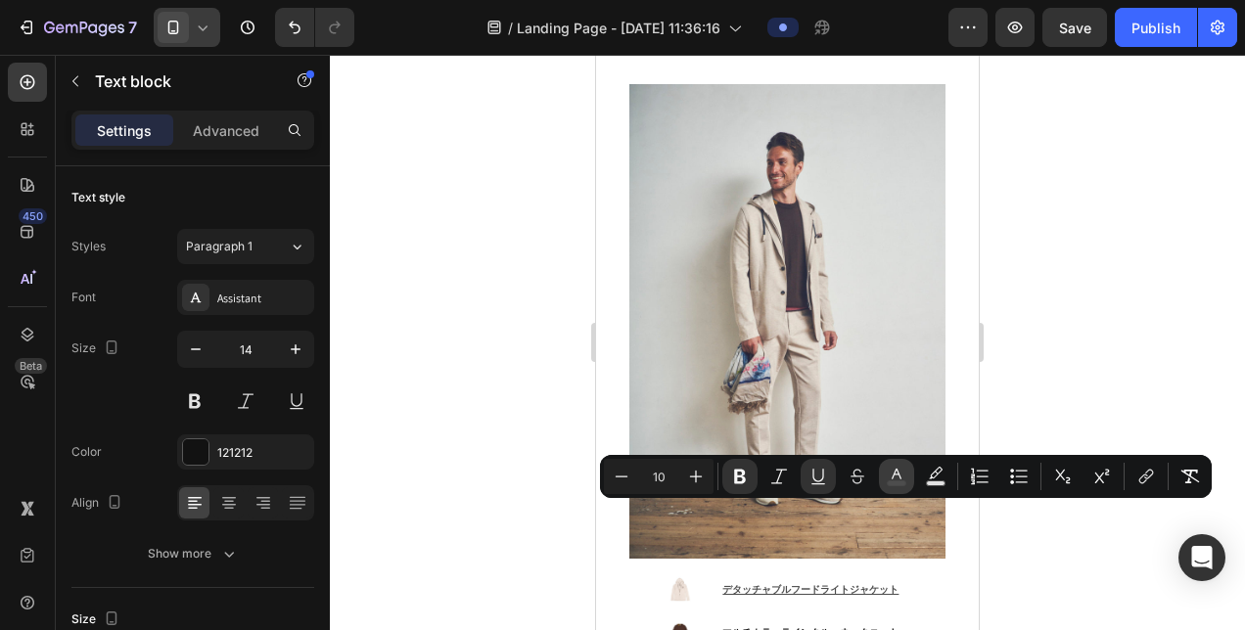
click at [888, 485] on rect "Editor contextual toolbar" at bounding box center [897, 484] width 19 height 5
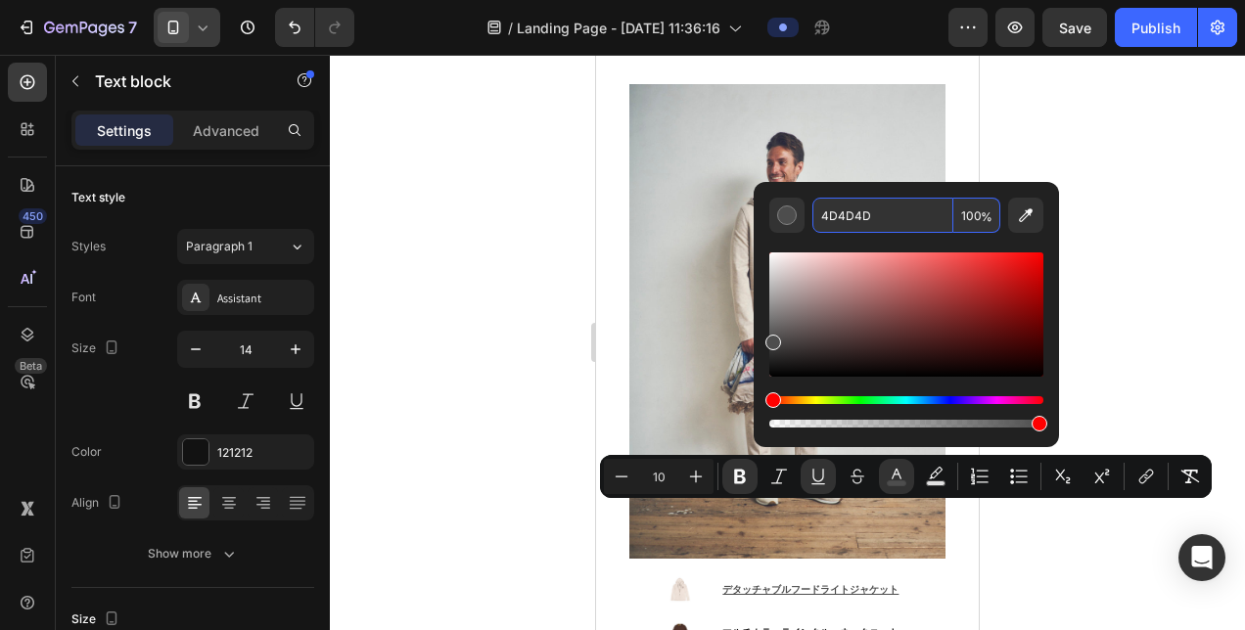
click at [876, 207] on input "4D4D4D" at bounding box center [882, 215] width 141 height 35
click at [1116, 192] on div at bounding box center [787, 342] width 915 height 575
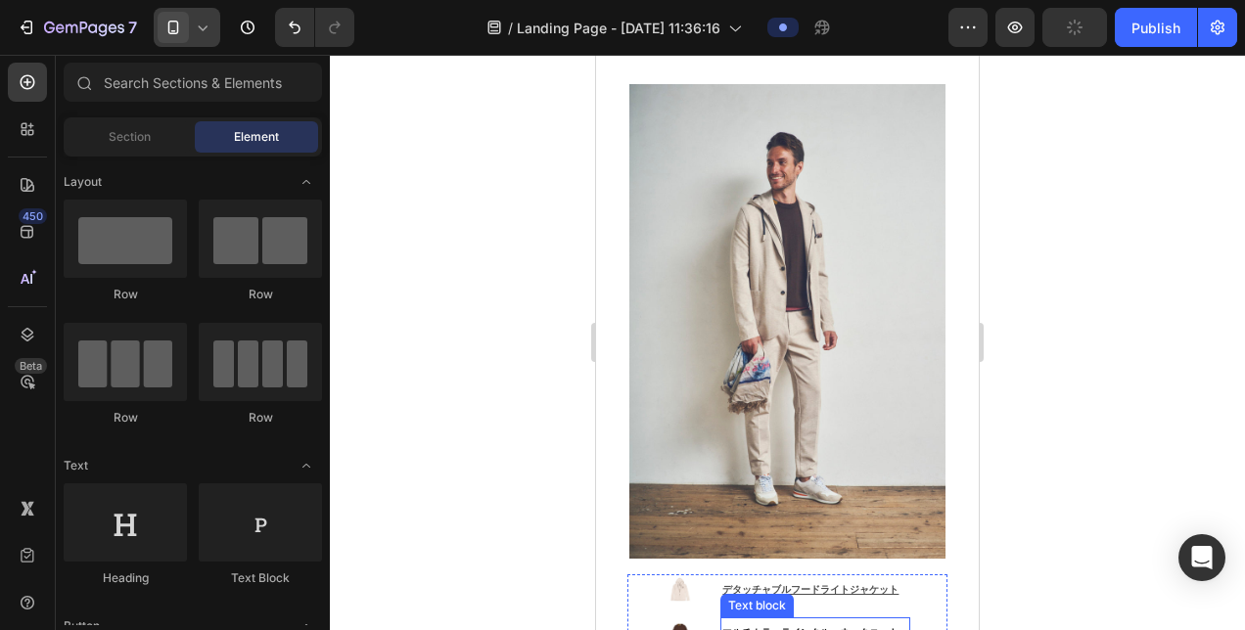
click at [812, 626] on u "マルチカラーラインクルーネックニット" at bounding box center [810, 632] width 176 height 13
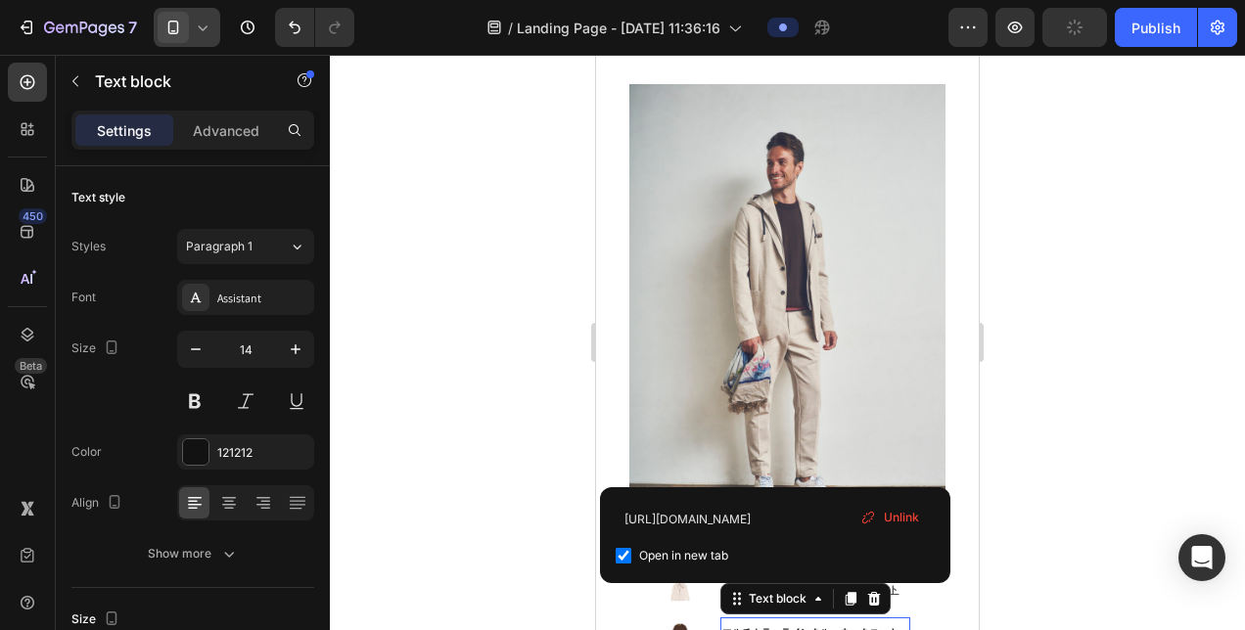
click at [812, 626] on u "マルチカラーラインクルーネックニット" at bounding box center [810, 632] width 176 height 13
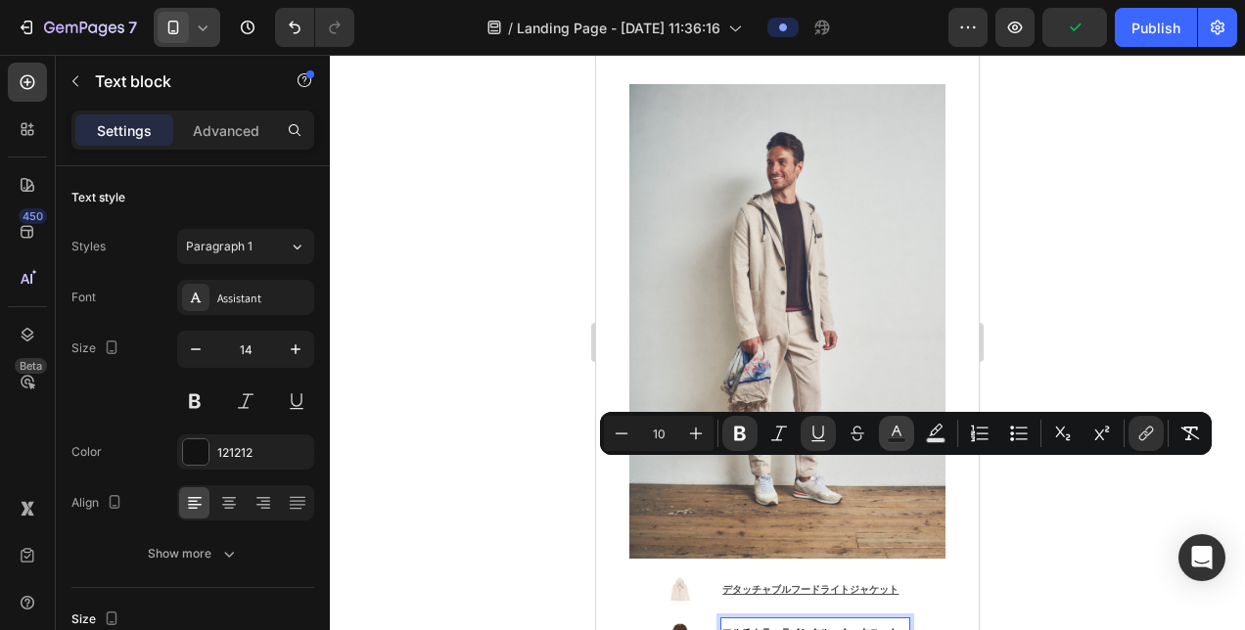
click at [888, 437] on icon "Editor contextual toolbar" at bounding box center [897, 434] width 20 height 20
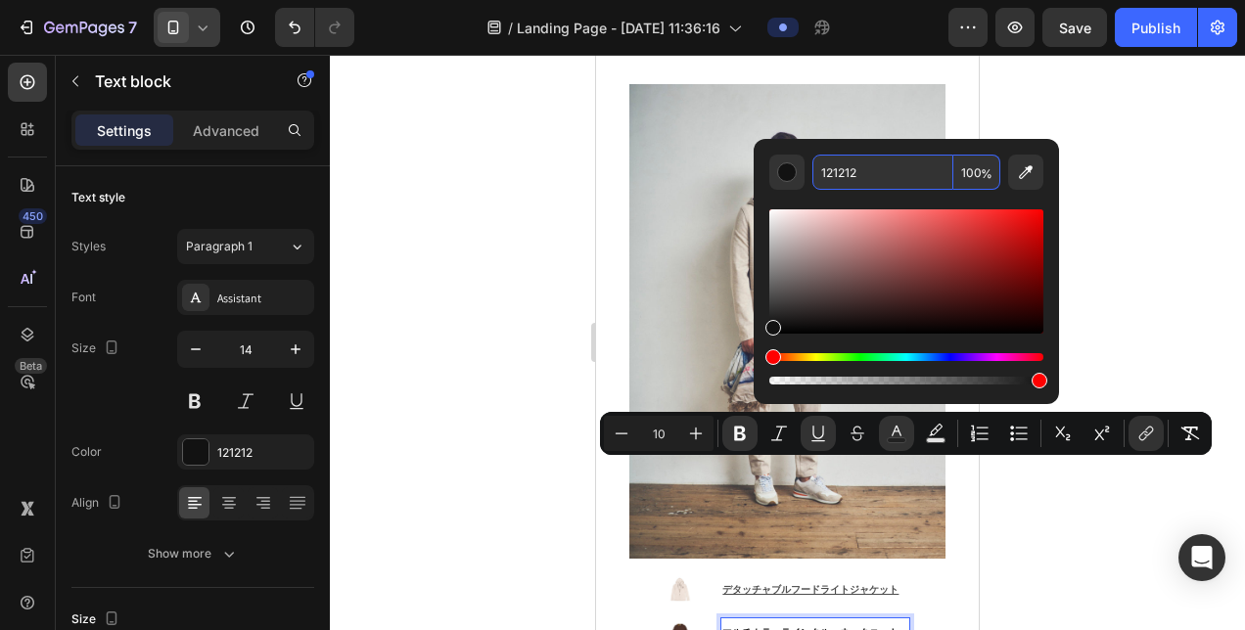
click at [899, 177] on input "121212" at bounding box center [882, 172] width 141 height 35
paste input "4D4D4D"
click at [1126, 202] on div at bounding box center [787, 342] width 915 height 575
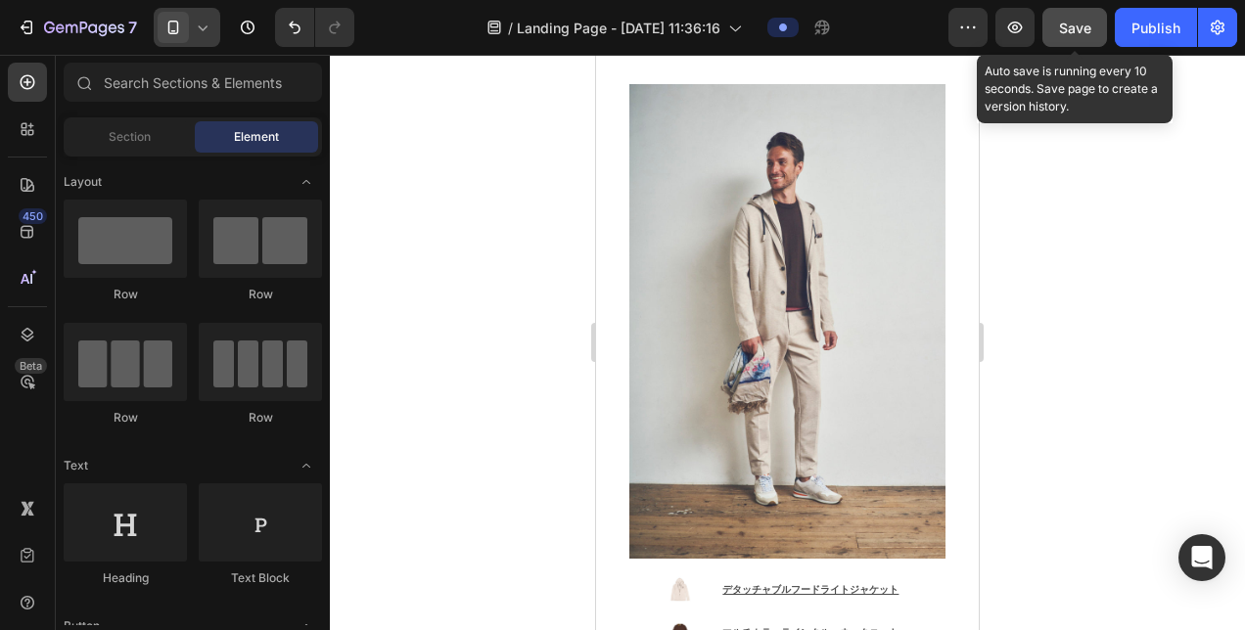
click at [1079, 33] on span "Save" at bounding box center [1075, 28] width 32 height 17
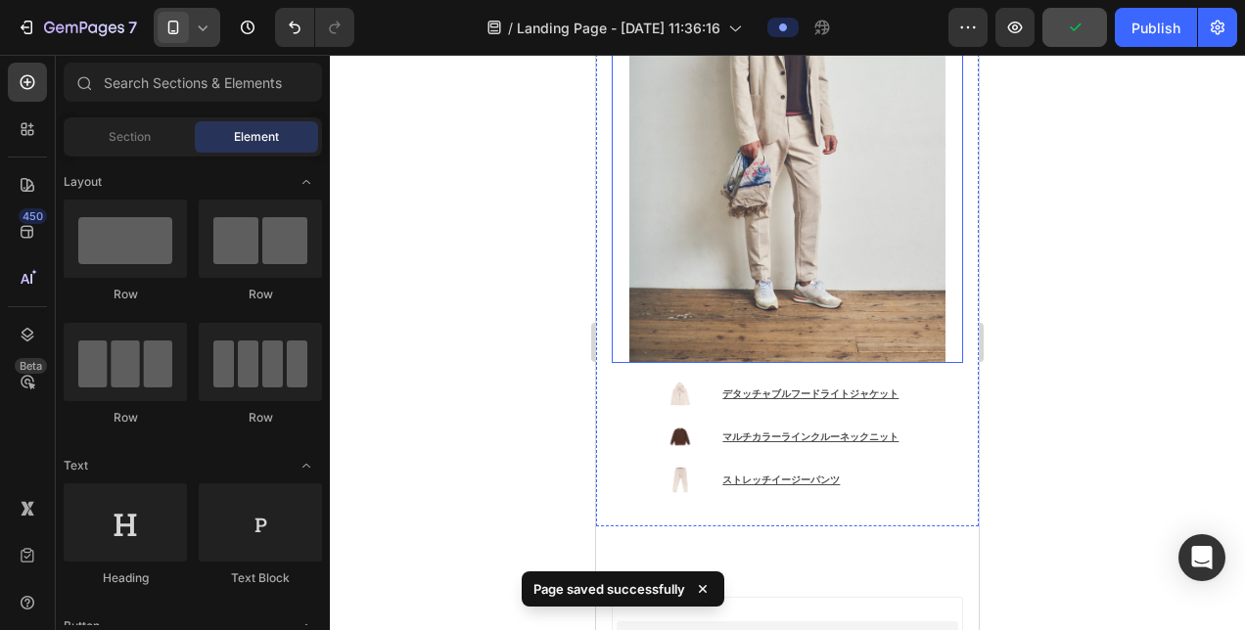
scroll to position [2578, 0]
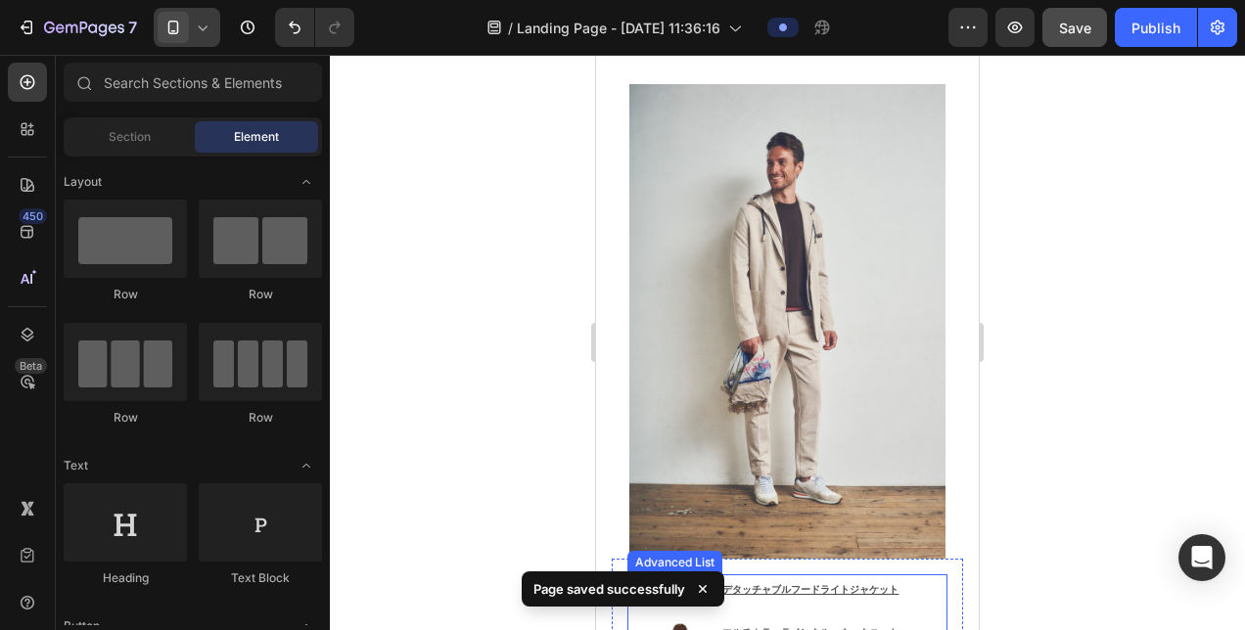
click at [909, 575] on div "Image デタッチャブルフードライトジャケット Text Block Image マルチカラーラインクルーネックニット Text block Image ス…" at bounding box center [787, 633] width 320 height 116
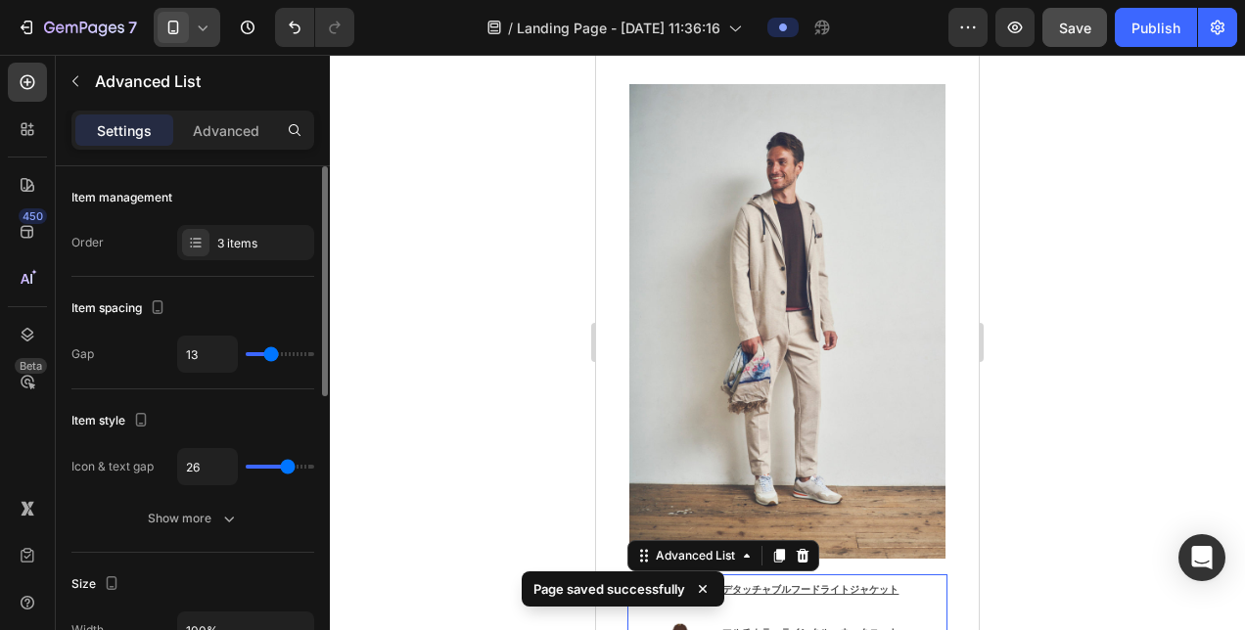
click at [267, 356] on input "range" at bounding box center [280, 354] width 69 height 4
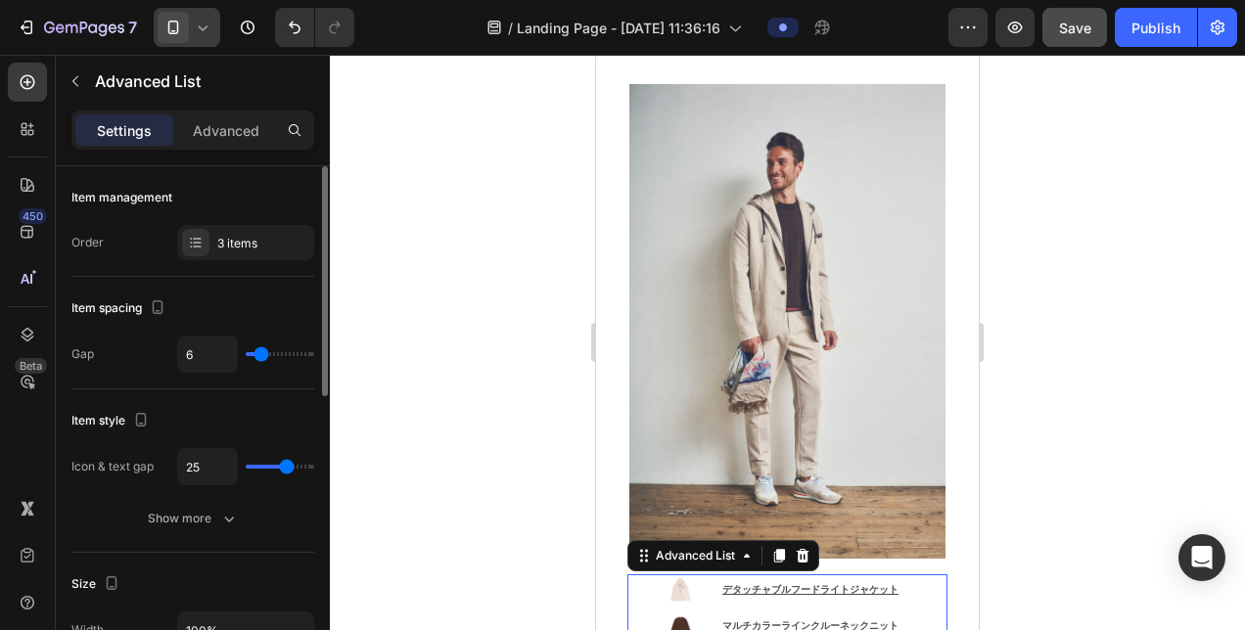
click at [287, 465] on input "range" at bounding box center [280, 467] width 69 height 4
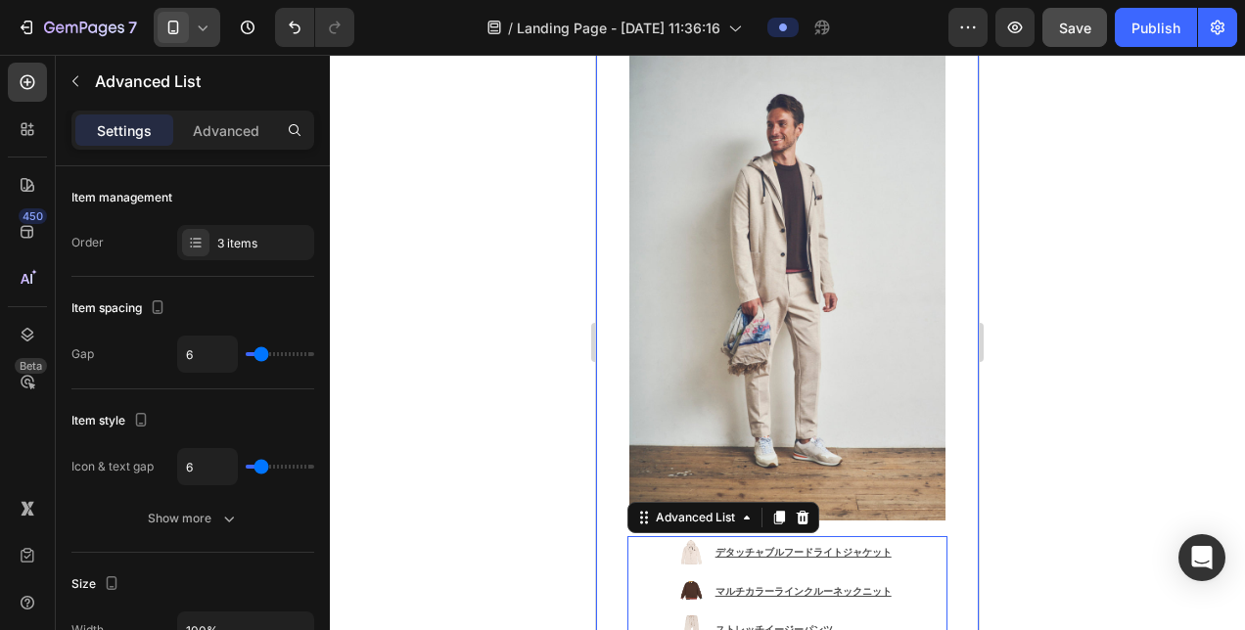
scroll to position [2676, 0]
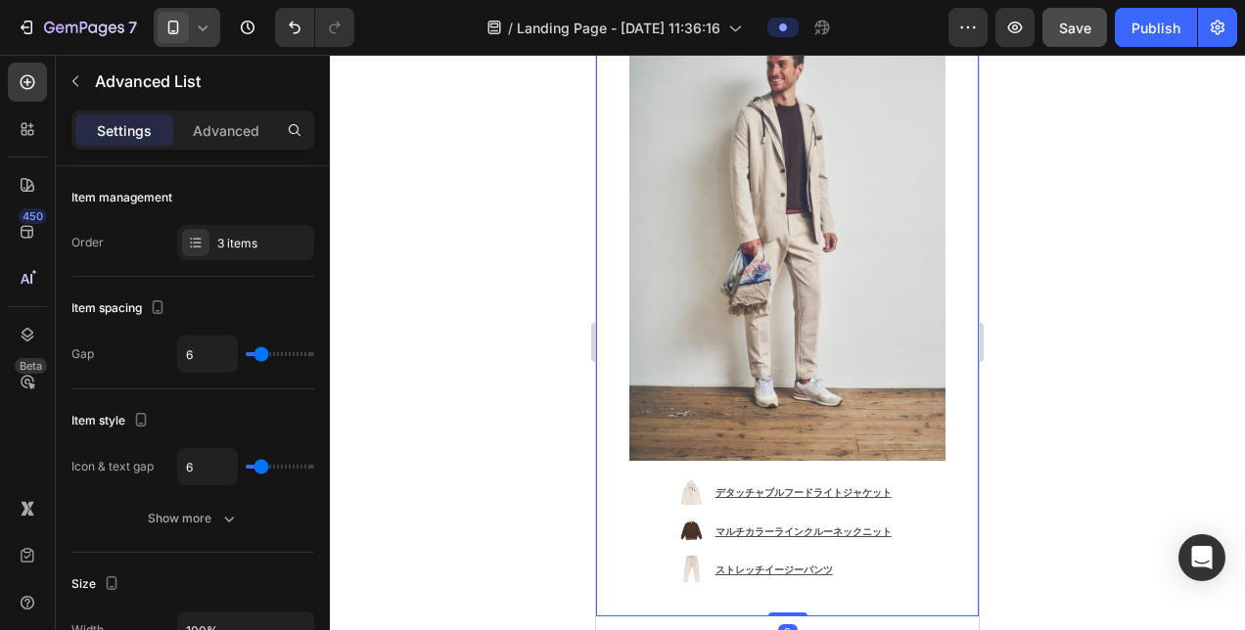
click at [605, 251] on div "Image Image デタッチャブルフードライトジャケット Text Block Image マルチカラーラインクルーネックニット Text block I…" at bounding box center [787, 294] width 383 height 646
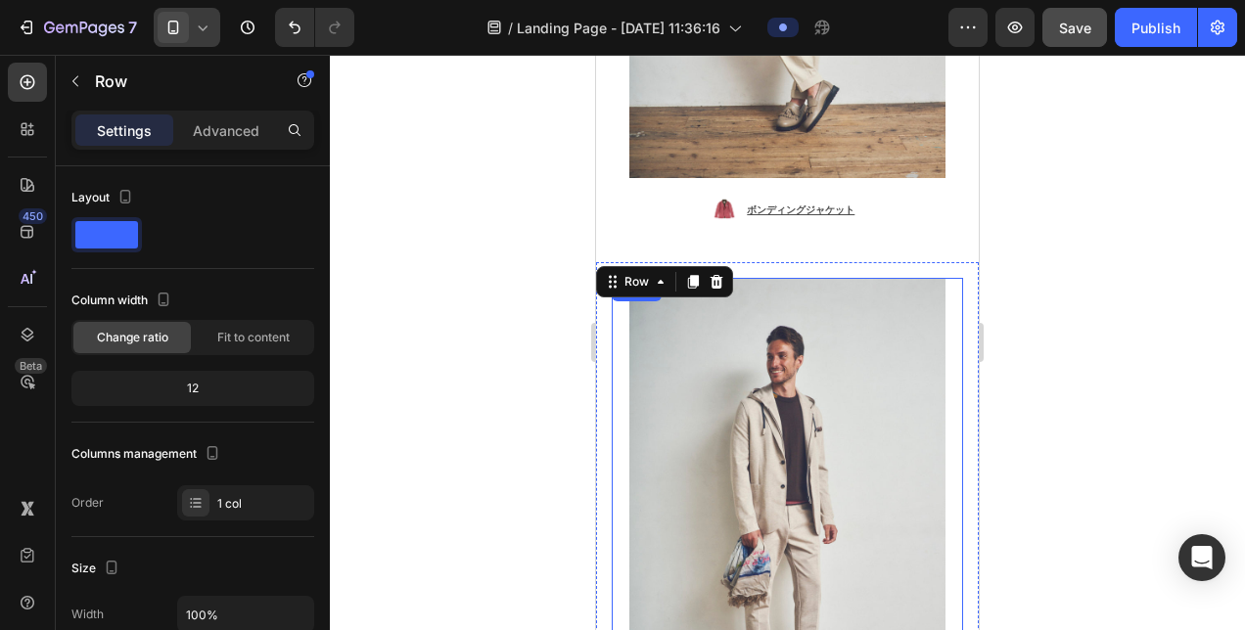
scroll to position [2382, 0]
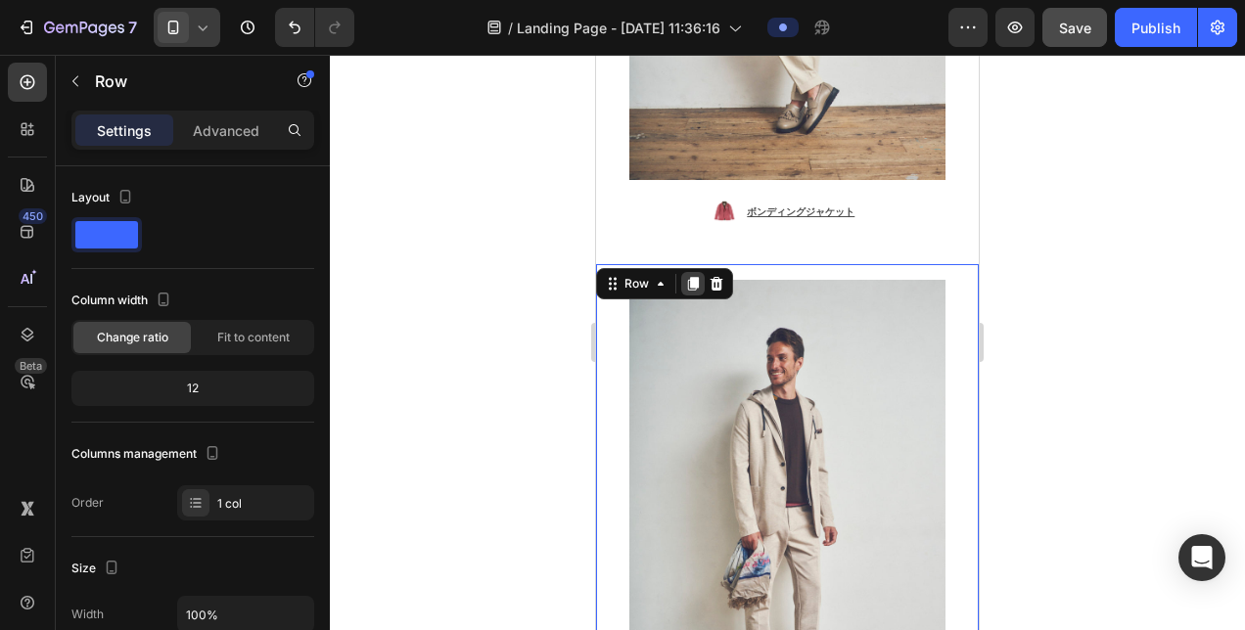
click at [685, 272] on div at bounding box center [692, 283] width 23 height 23
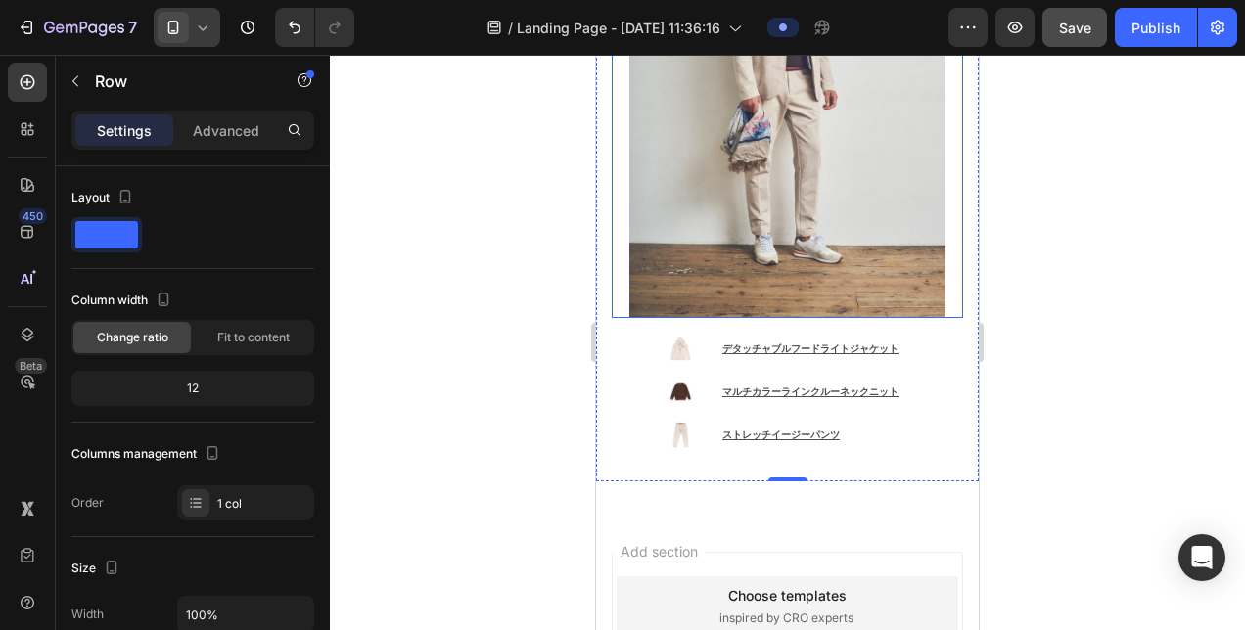
scroll to position [3578, 0]
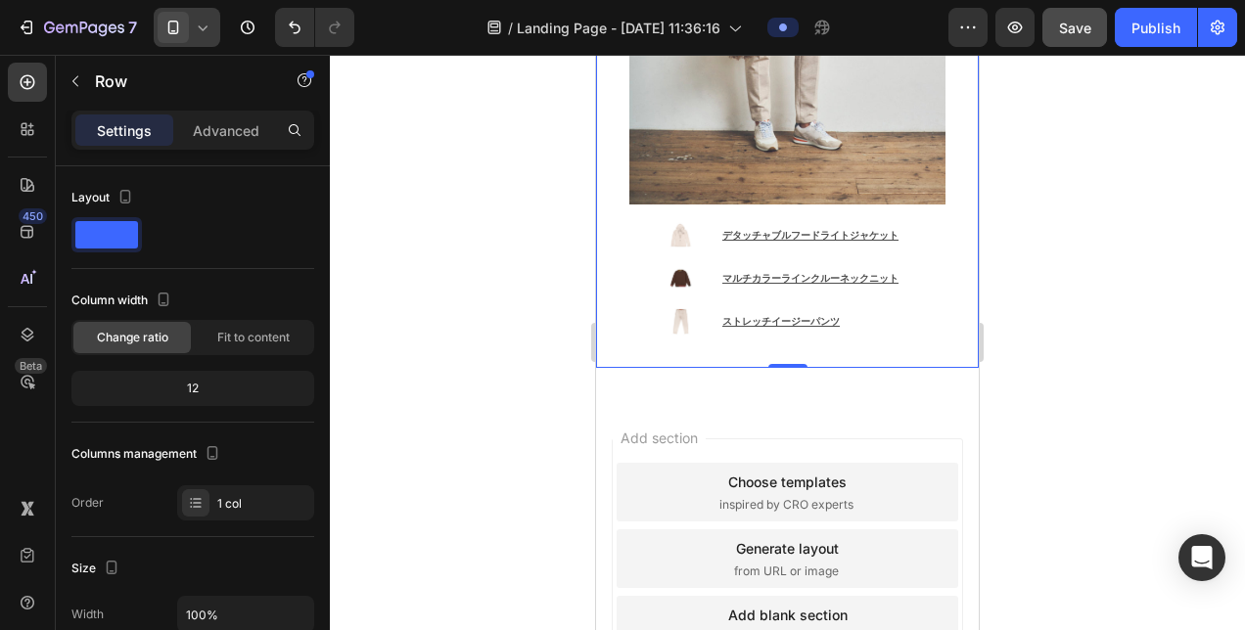
click at [200, 32] on icon at bounding box center [203, 28] width 20 height 20
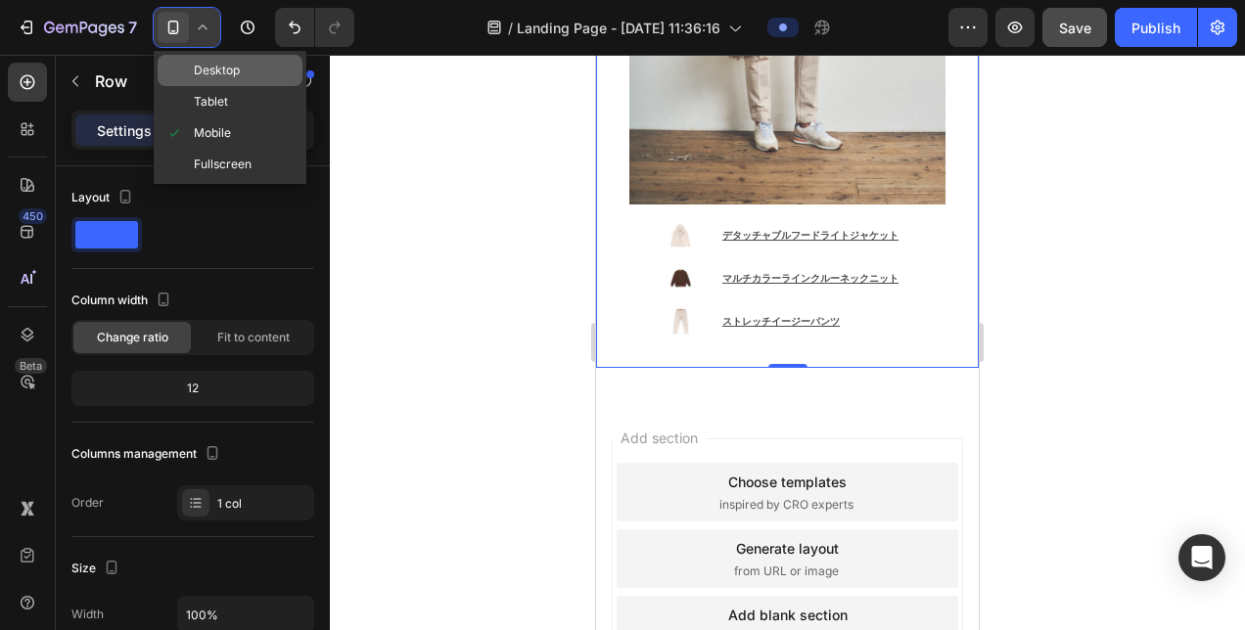
click at [212, 79] on span "Desktop" at bounding box center [217, 71] width 46 height 20
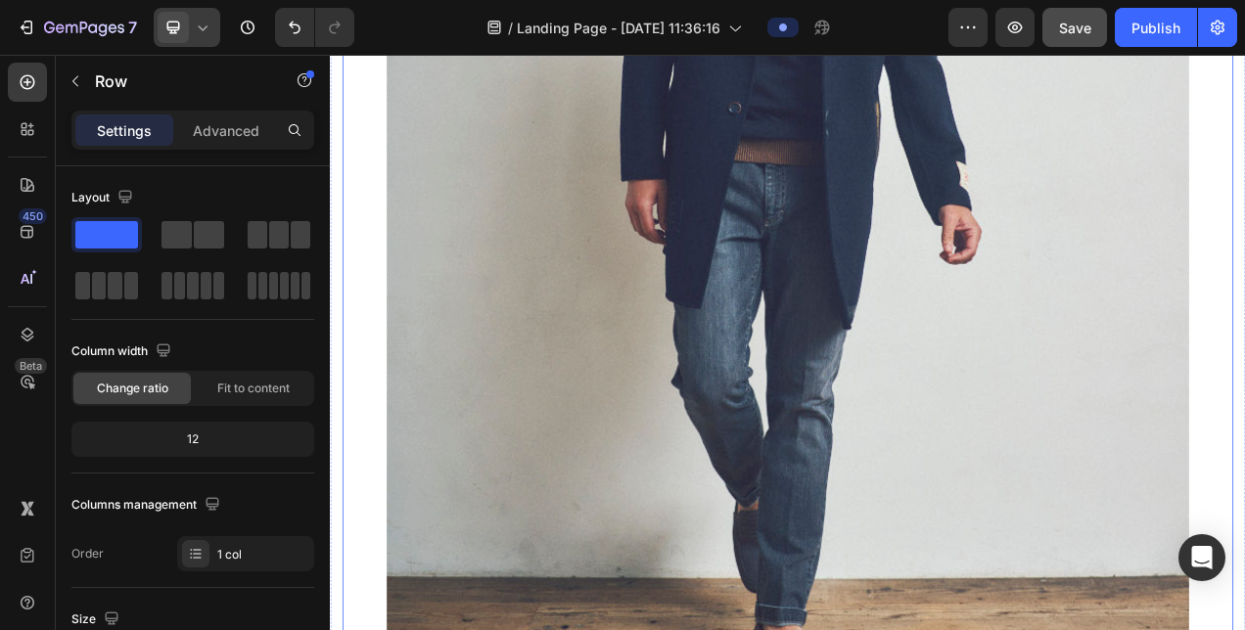
scroll to position [2944, 0]
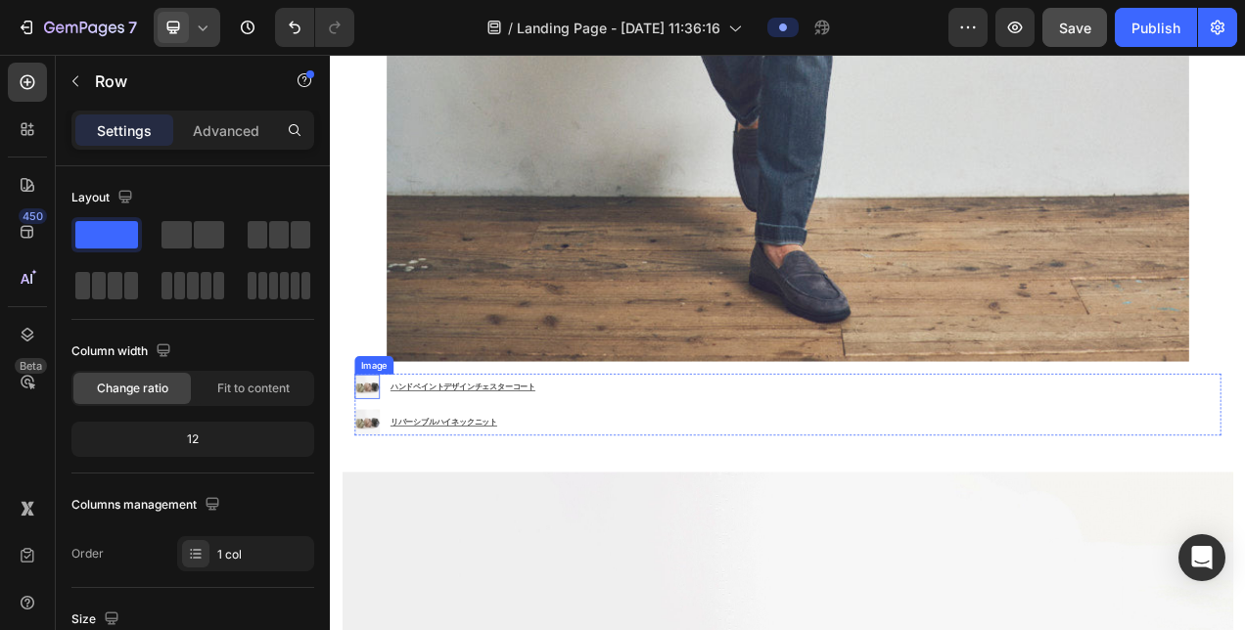
click at [381, 465] on img at bounding box center [377, 481] width 32 height 32
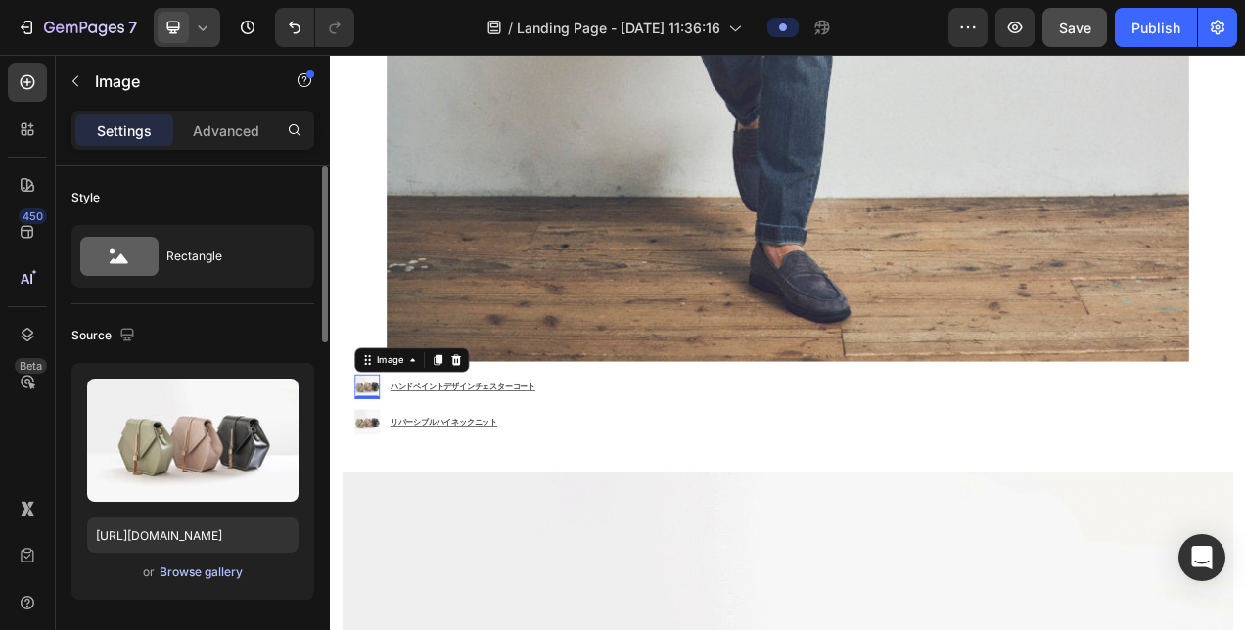
click at [184, 576] on div "Browse gallery" at bounding box center [201, 573] width 83 height 18
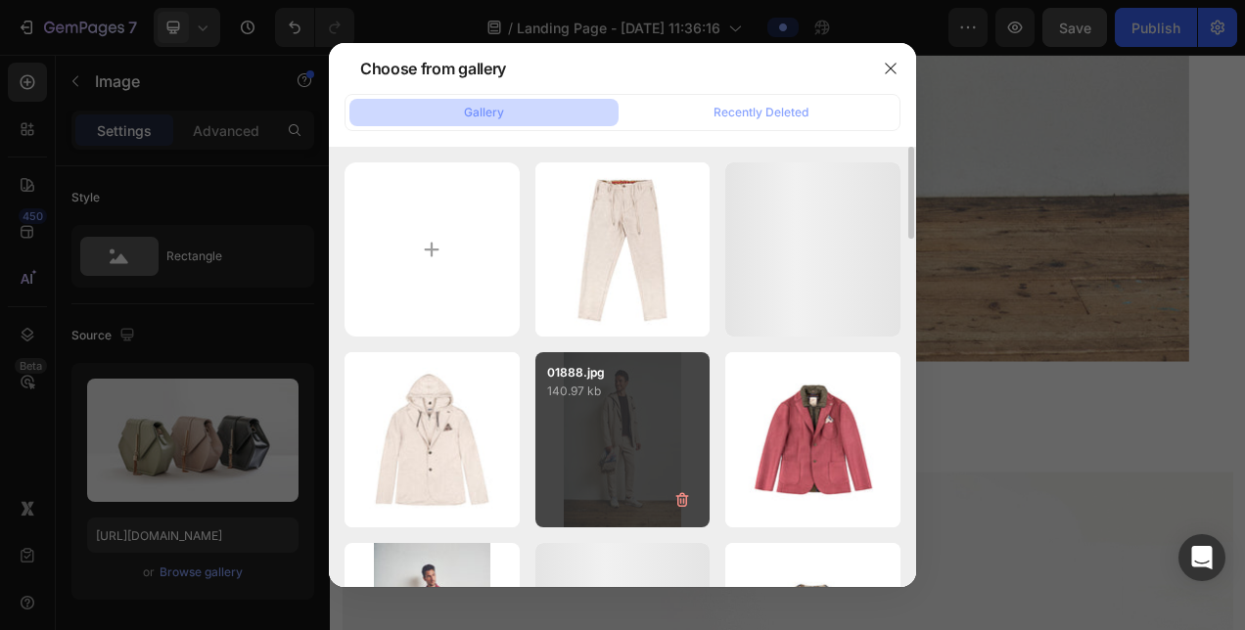
scroll to position [391, 0]
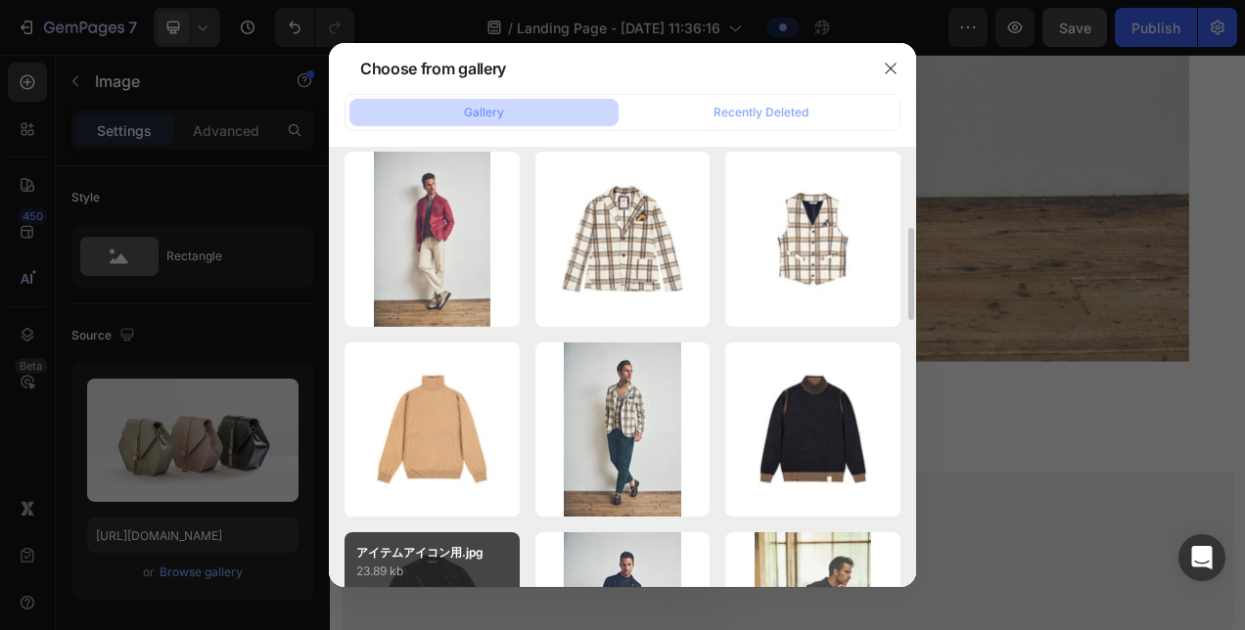
click at [436, 544] on p "アイテムアイコン用.jpg" at bounding box center [432, 553] width 152 height 18
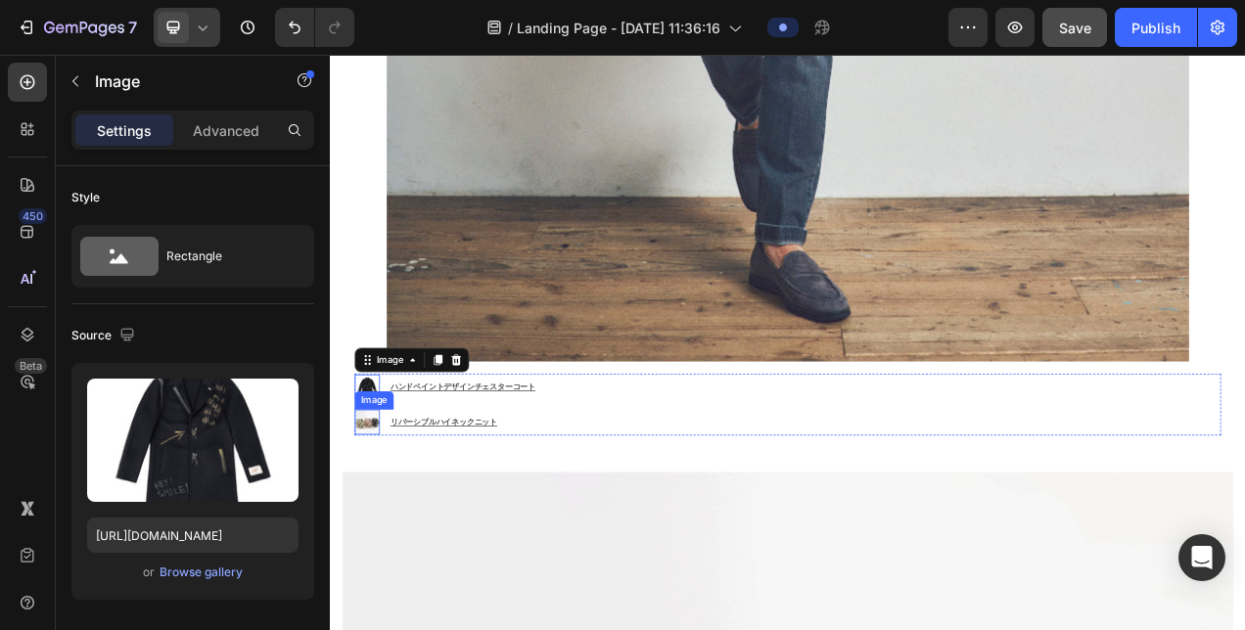
click at [379, 510] on img at bounding box center [377, 526] width 32 height 32
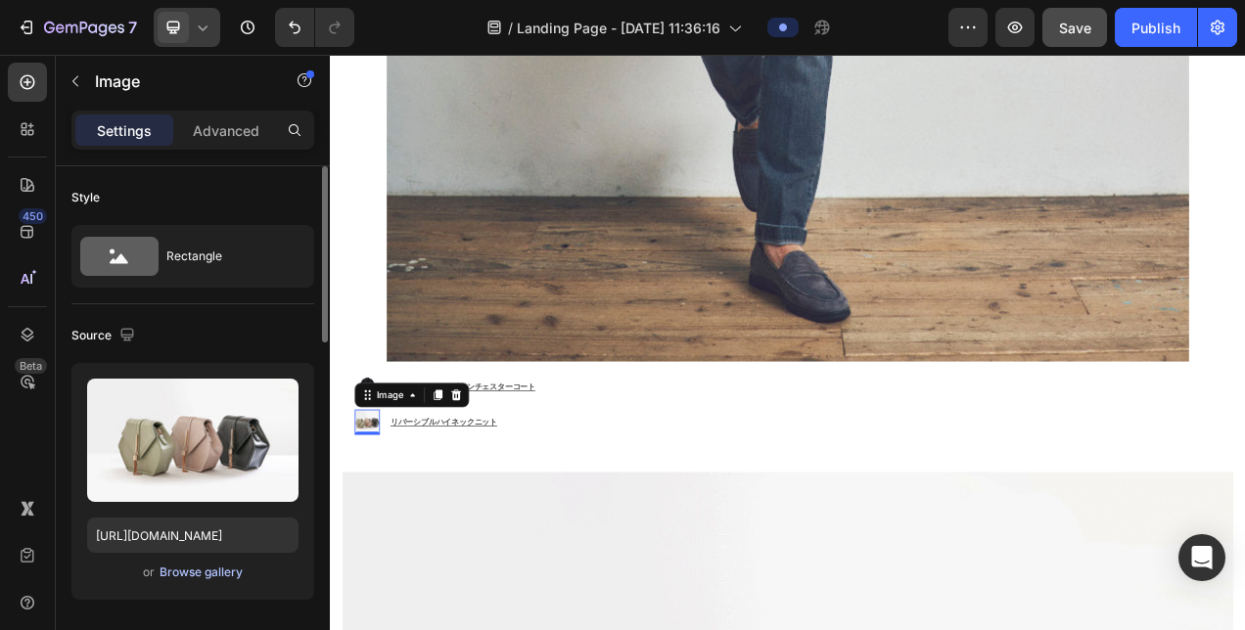
click at [211, 573] on div "Browse gallery" at bounding box center [201, 573] width 83 height 18
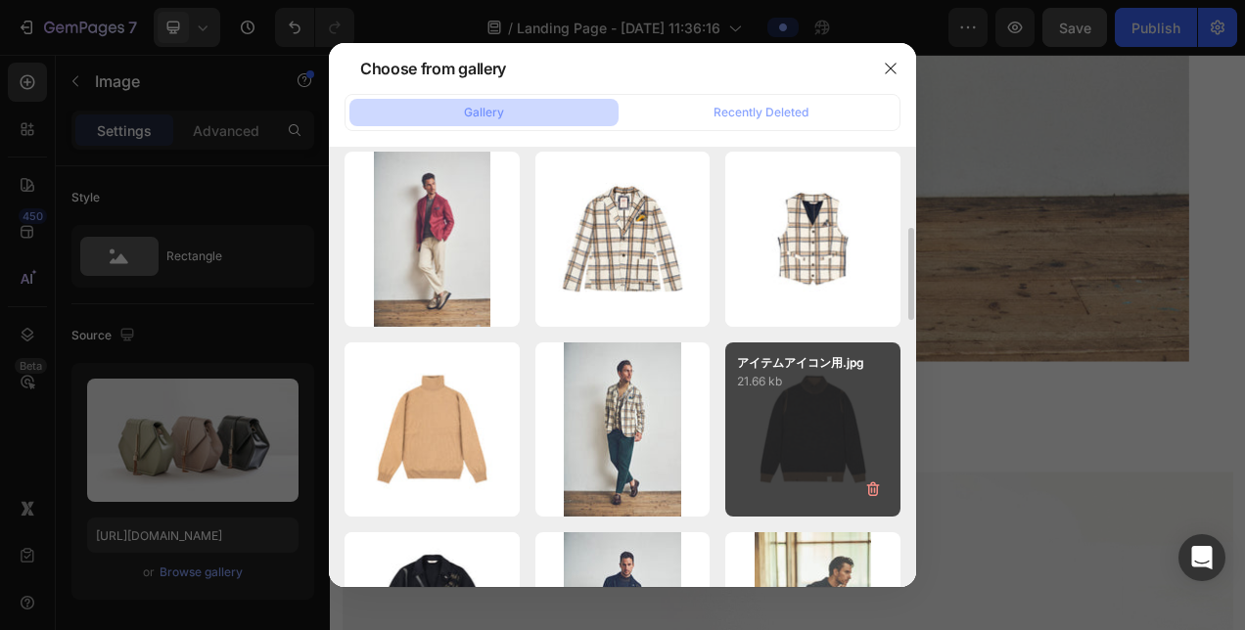
click at [802, 399] on div "アイテムアイコン用.jpg 21.66 kb" at bounding box center [812, 430] width 175 height 175
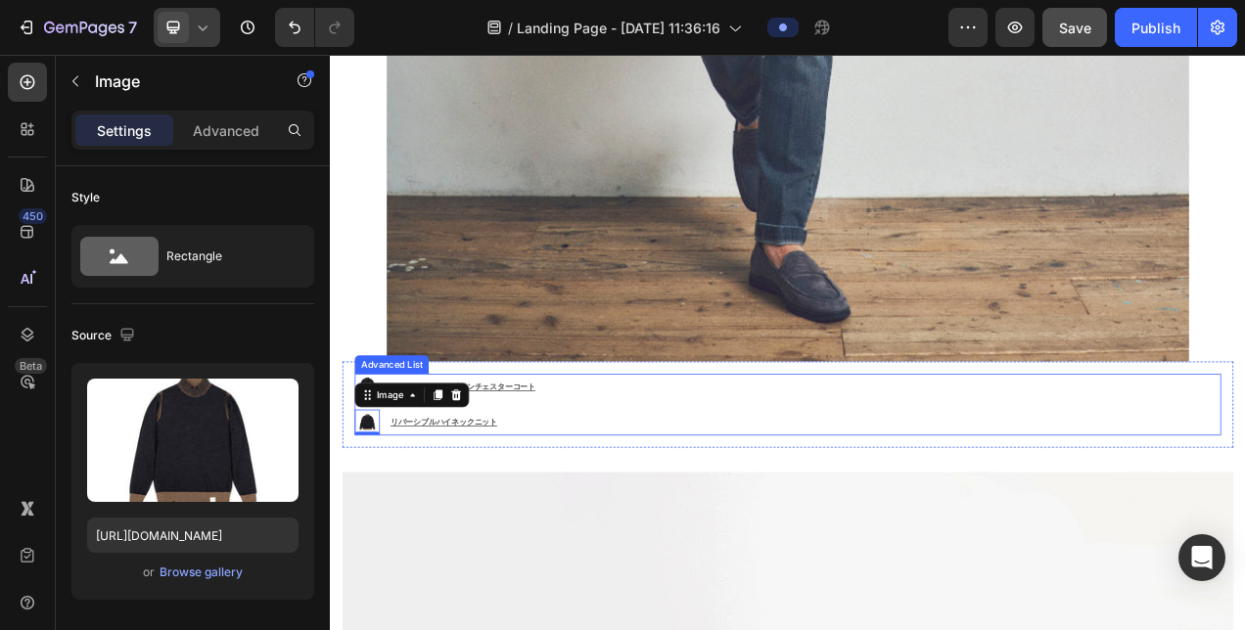
scroll to position [3140, 0]
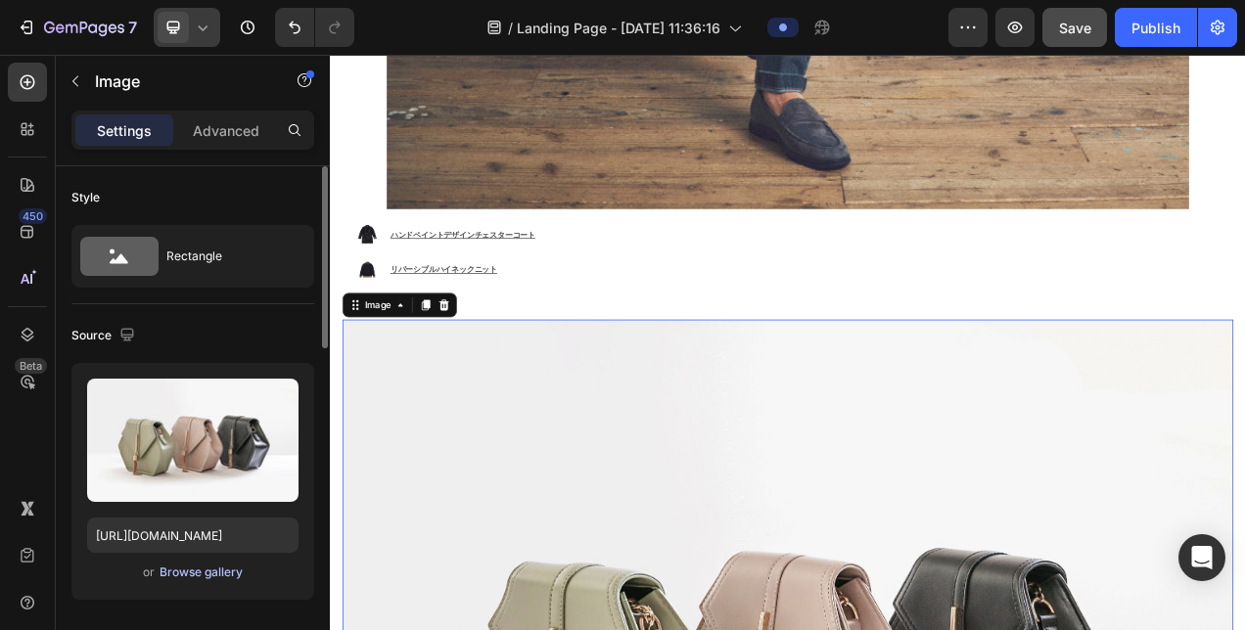
click at [211, 570] on div "Browse gallery" at bounding box center [201, 573] width 83 height 18
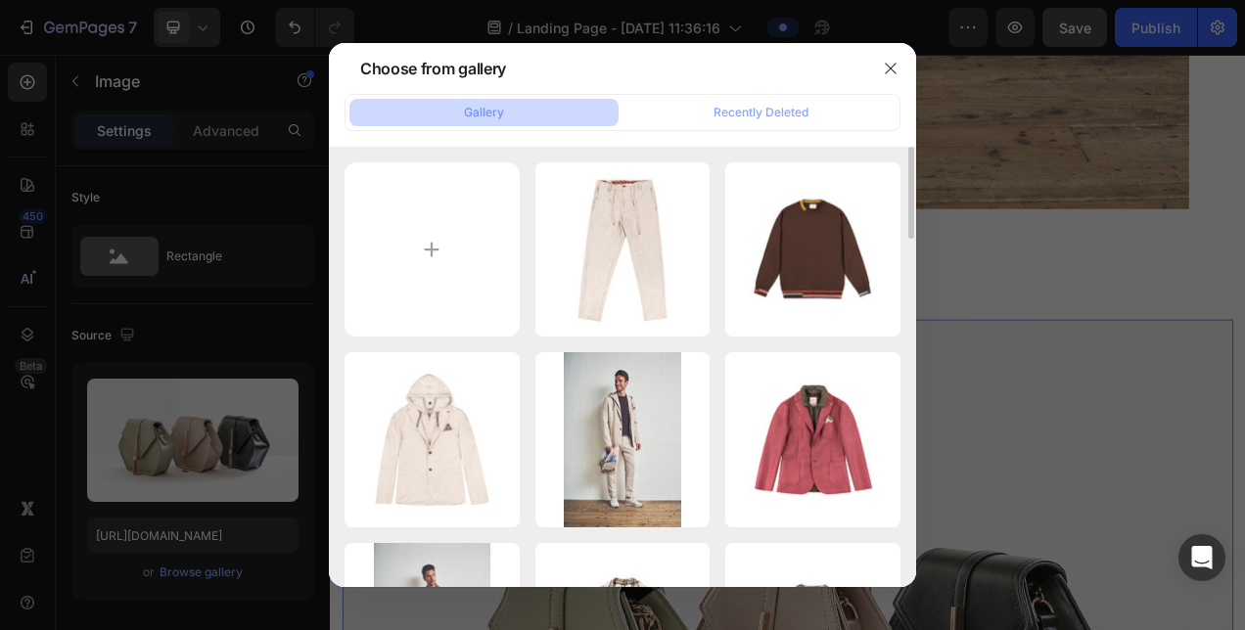
scroll to position [489, 0]
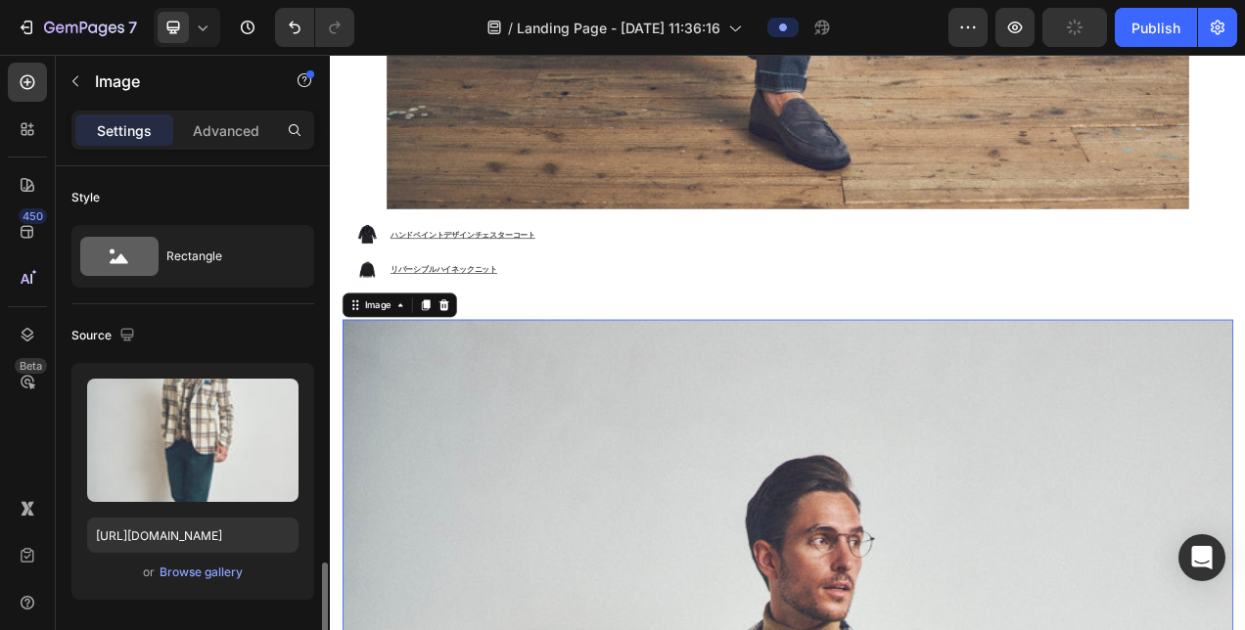
scroll to position [294, 0]
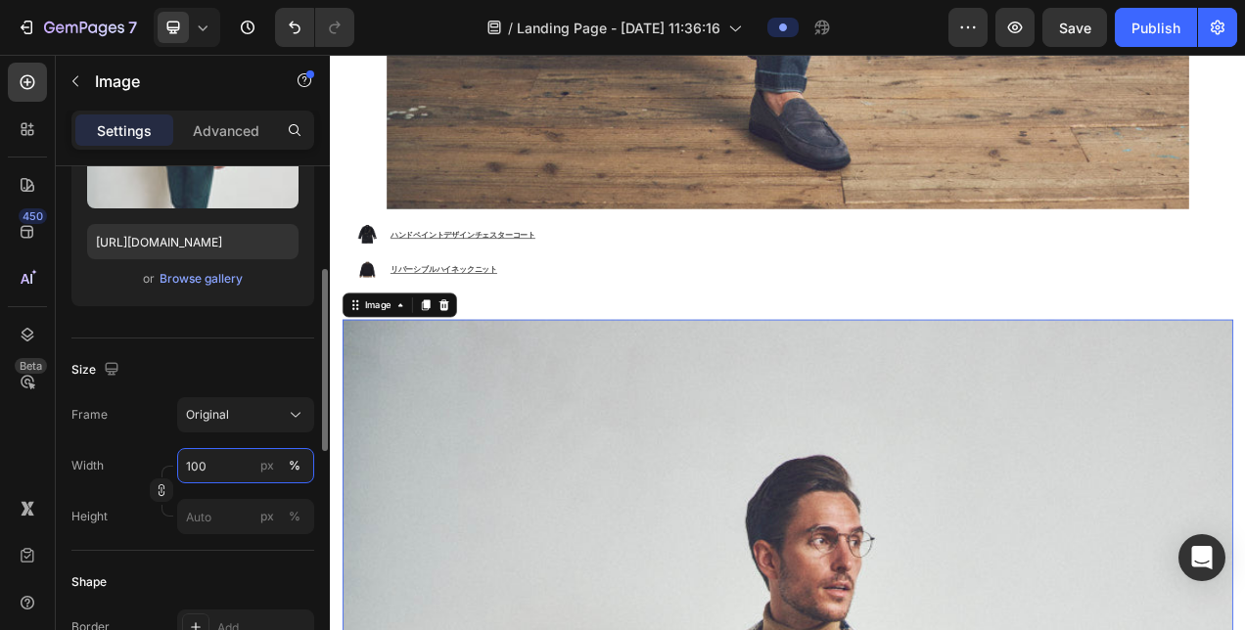
click at [225, 463] on input "100" at bounding box center [245, 465] width 137 height 35
type input "90"
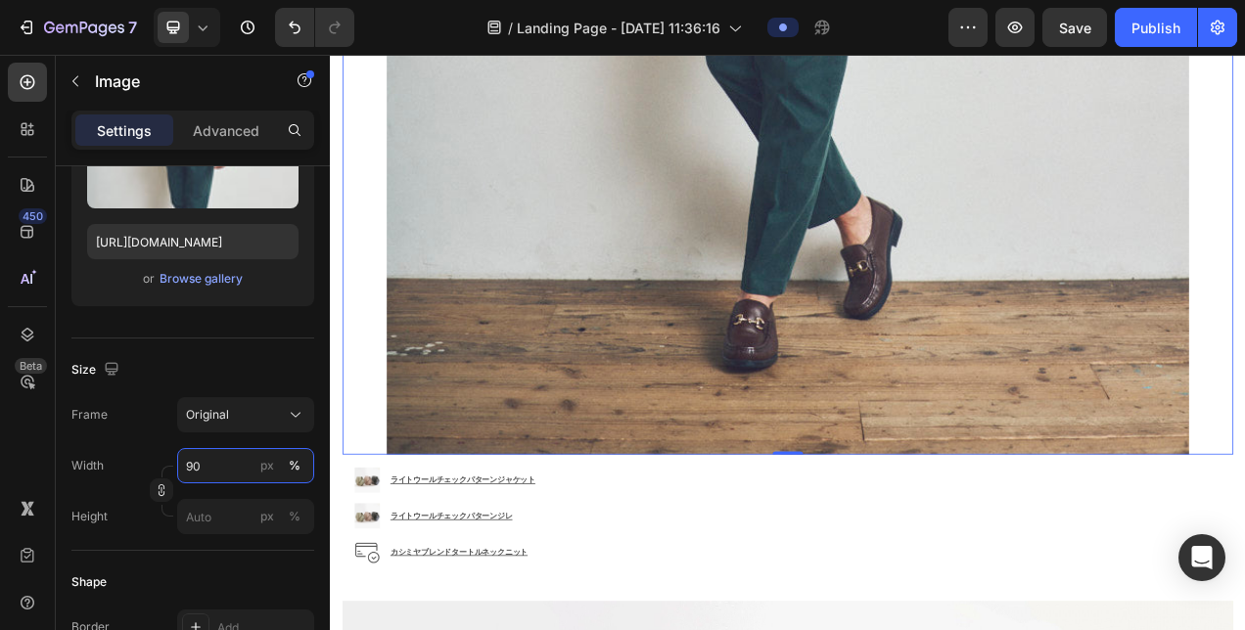
scroll to position [4608, 0]
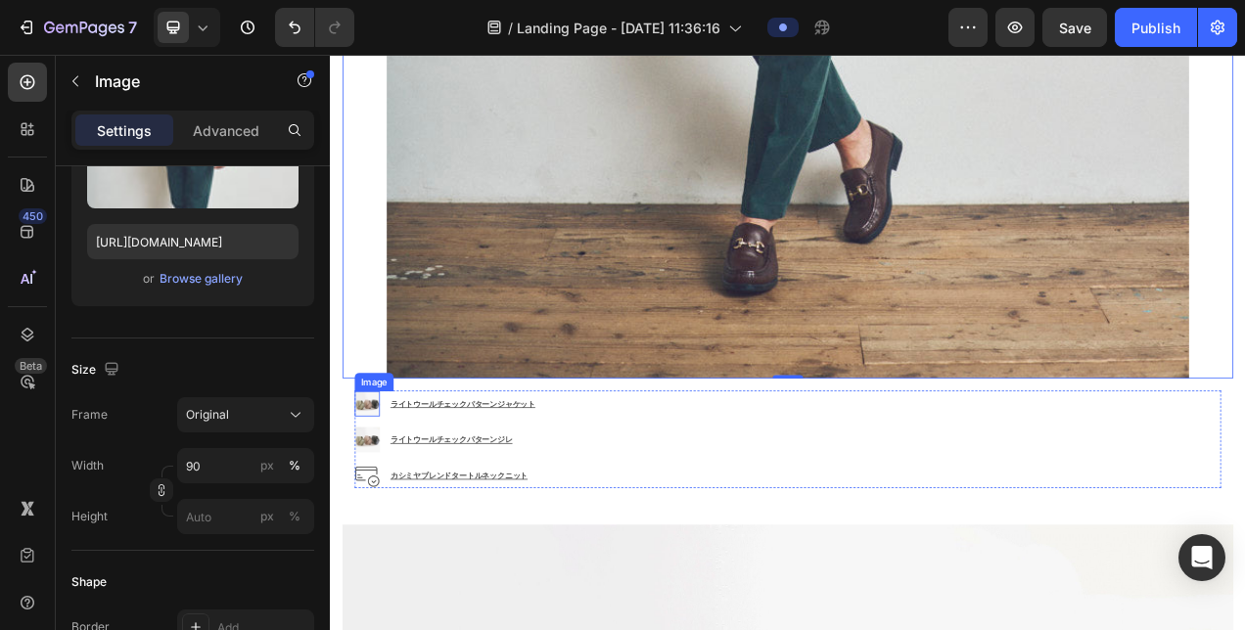
click at [381, 486] on div "Image" at bounding box center [377, 502] width 32 height 32
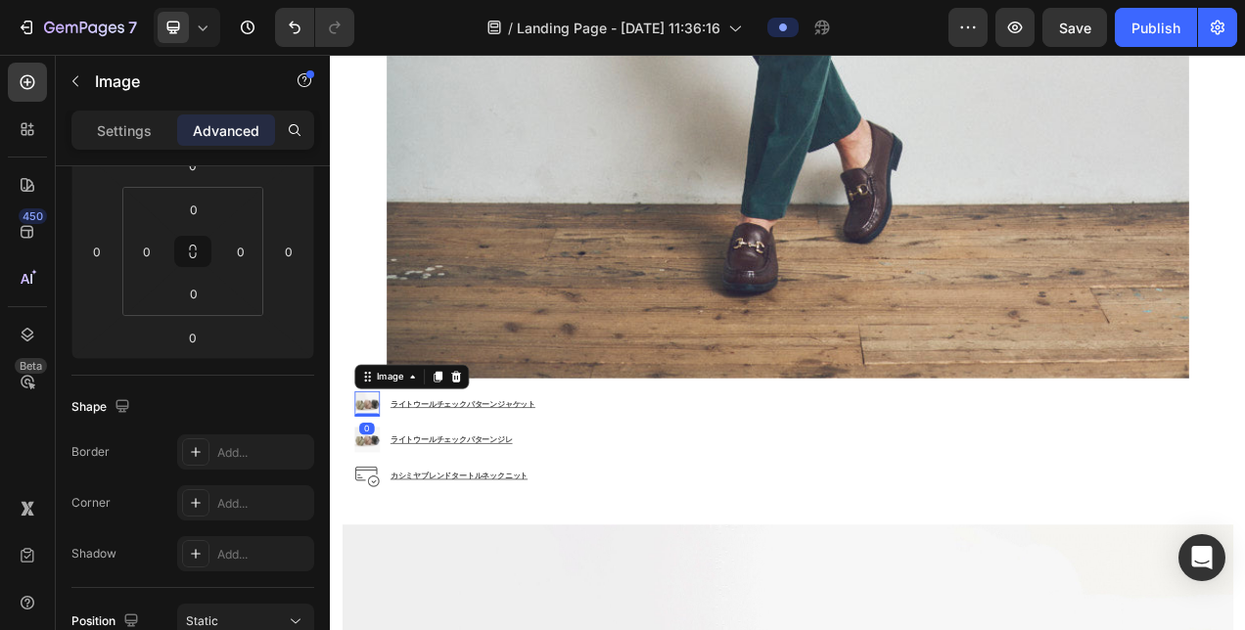
click at [376, 486] on img at bounding box center [377, 502] width 32 height 32
click at [132, 131] on p "Settings" at bounding box center [124, 130] width 55 height 21
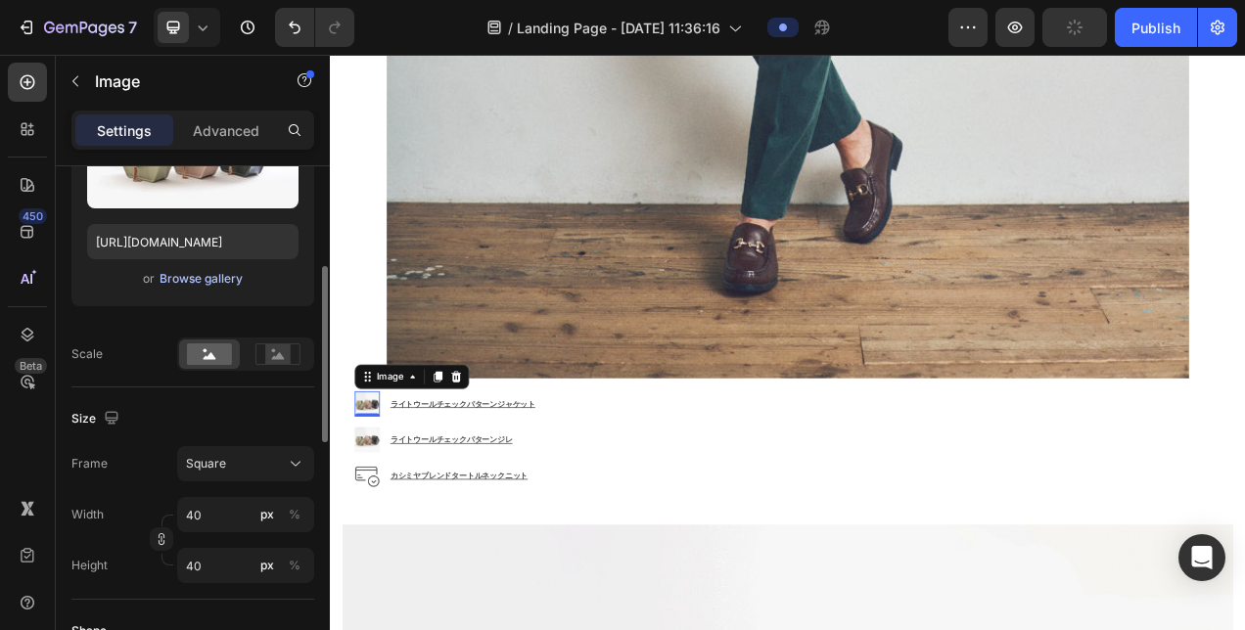
click at [170, 279] on div "Browse gallery" at bounding box center [201, 279] width 83 height 18
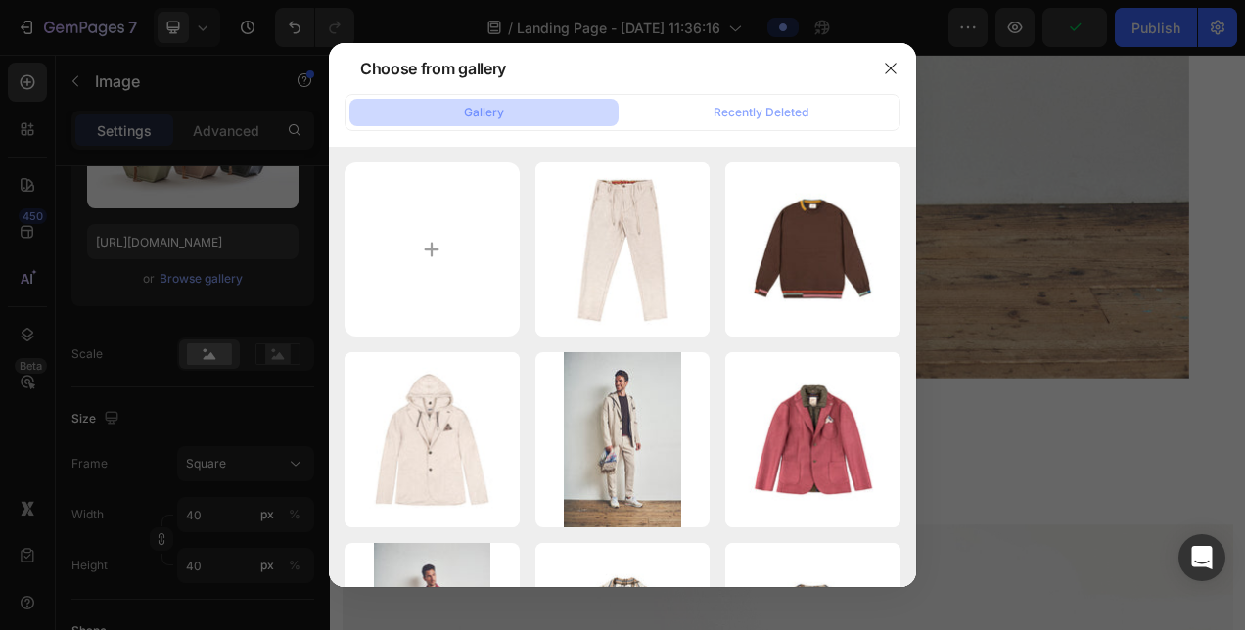
scroll to position [489, 0]
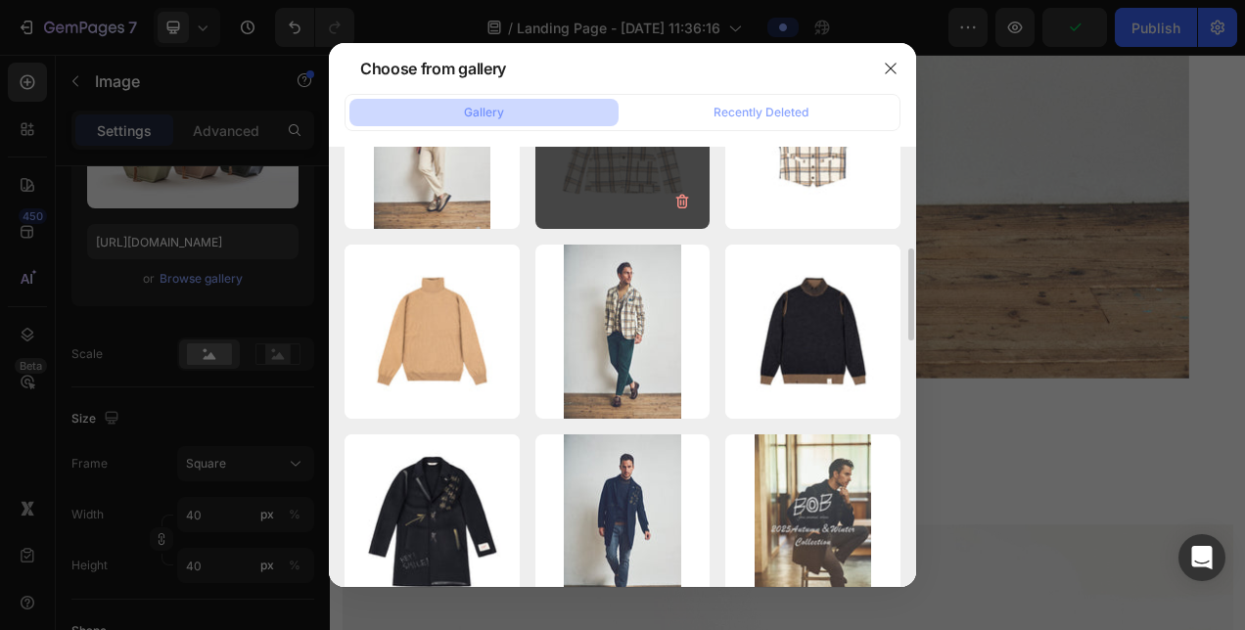
click at [644, 204] on div "アイテムアイコン用.jpg 48.41 kb" at bounding box center [622, 141] width 175 height 175
type input "[URL][DOMAIN_NAME]"
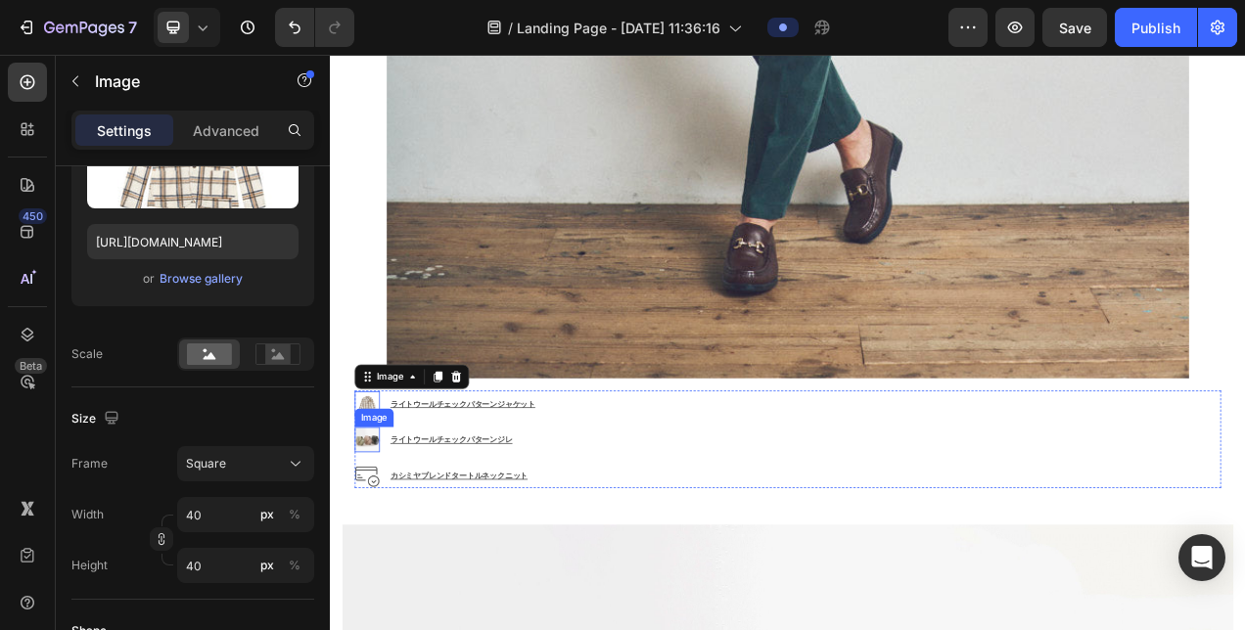
click at [371, 532] on img at bounding box center [377, 548] width 32 height 32
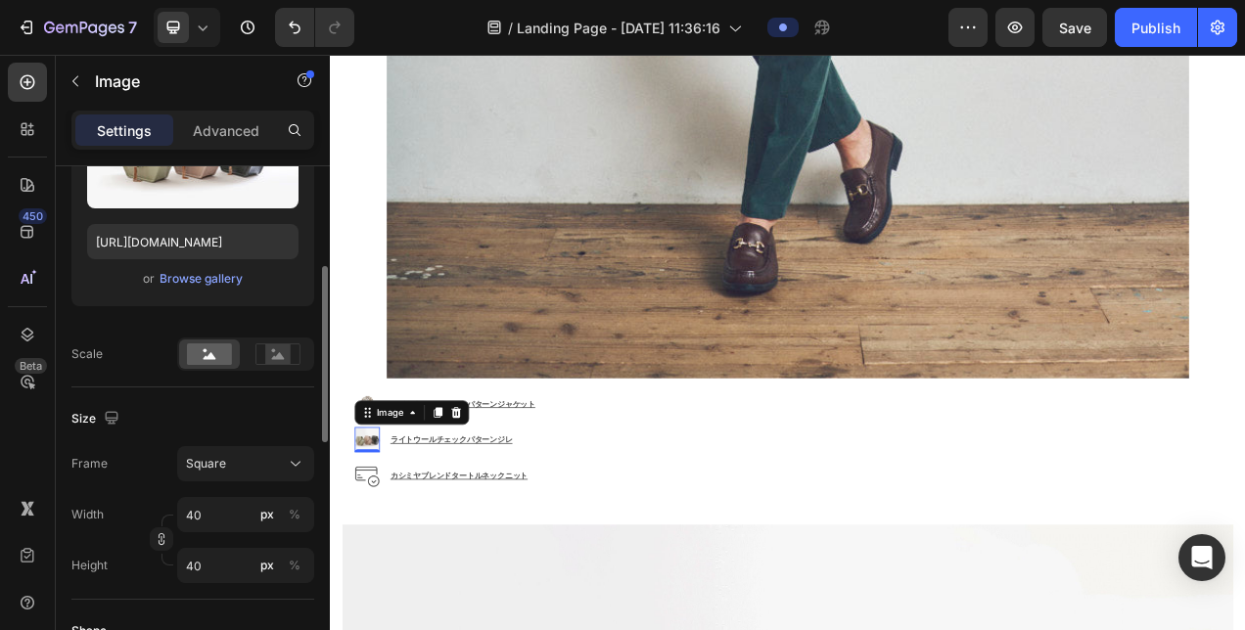
click at [188, 288] on div "or Browse gallery" at bounding box center [192, 278] width 211 height 23
click at [219, 280] on div "Browse gallery" at bounding box center [201, 279] width 83 height 18
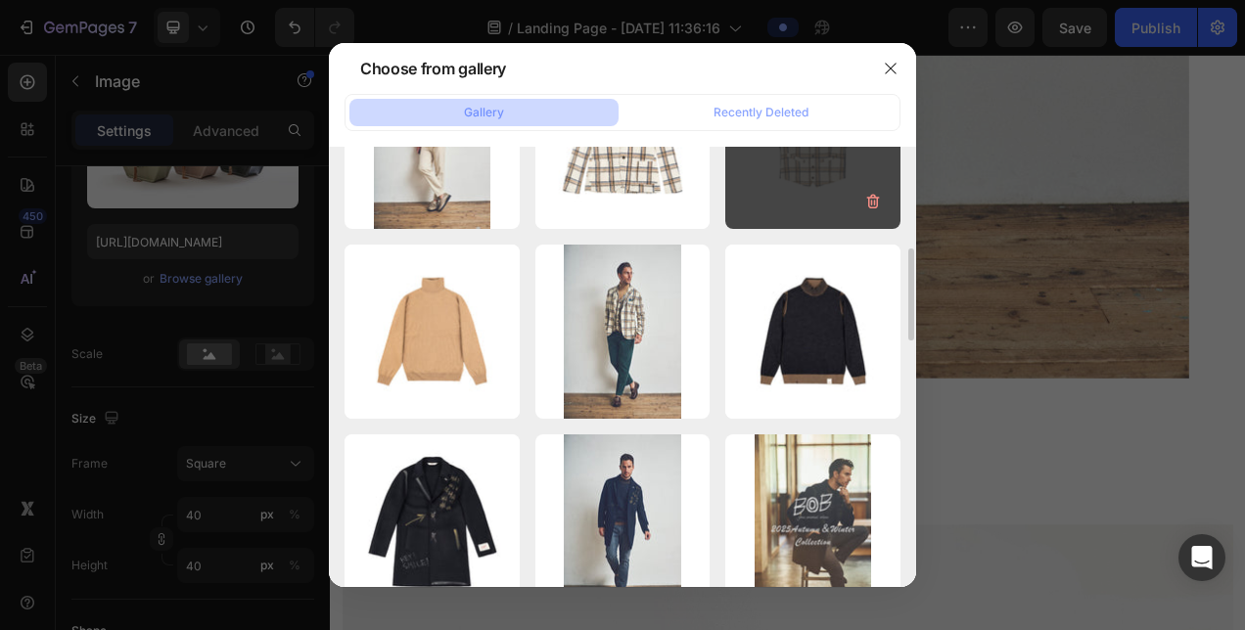
click at [790, 202] on div "アイテムアイコン用.jpg 26.88 kb" at bounding box center [812, 141] width 175 height 175
type input "[URL][DOMAIN_NAME]"
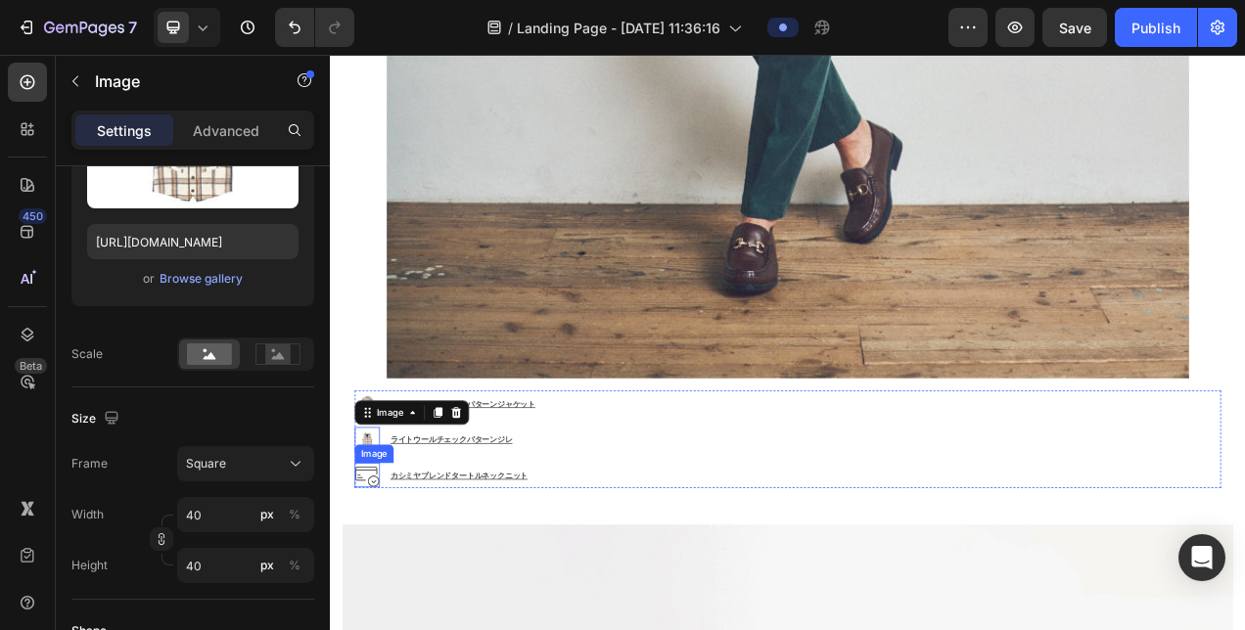
click at [378, 578] on img at bounding box center [377, 594] width 32 height 32
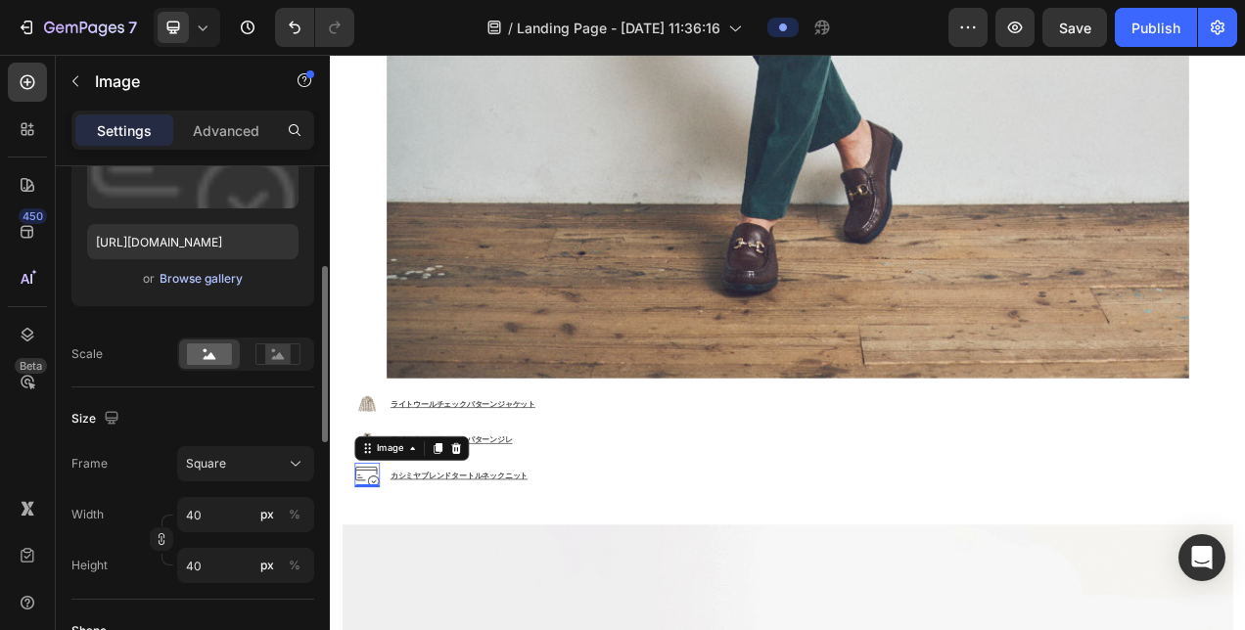
click at [194, 277] on div "Browse gallery" at bounding box center [201, 279] width 83 height 18
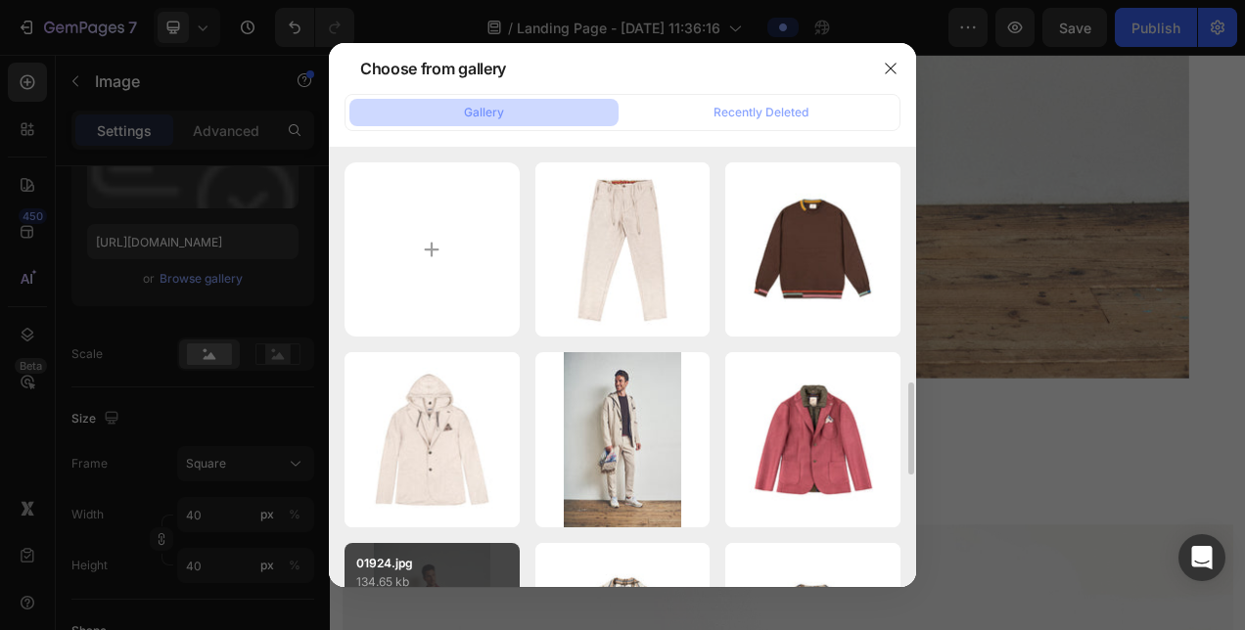
scroll to position [391, 0]
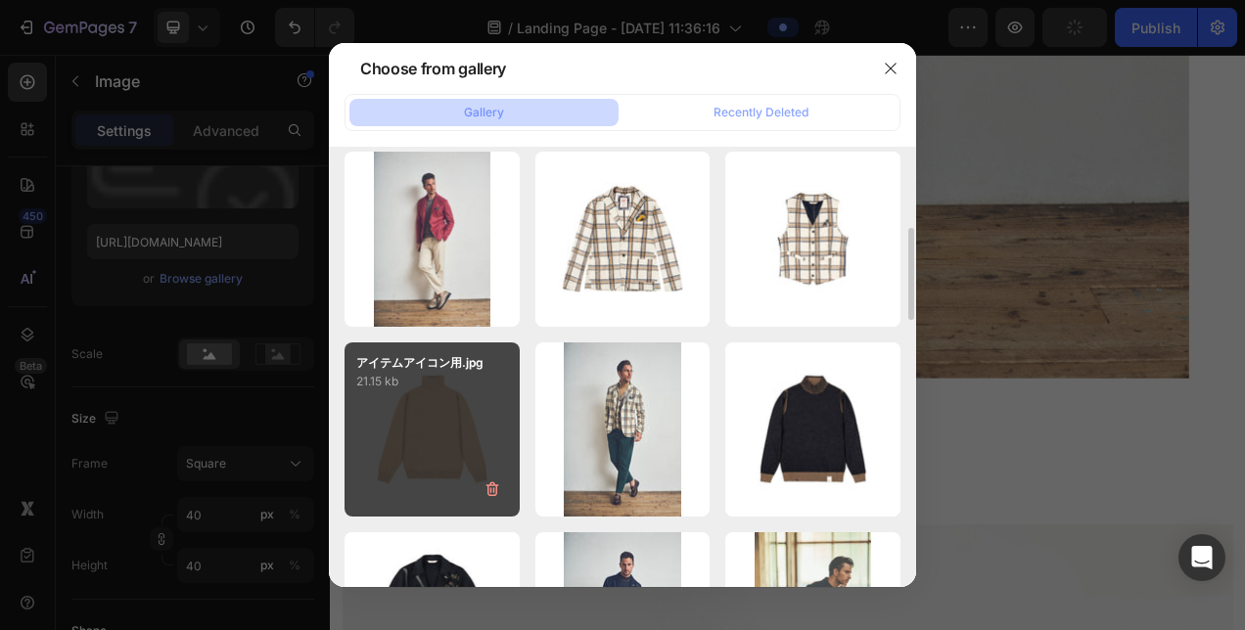
click at [458, 393] on div "アイテムアイコン用.jpg 21.15 kb" at bounding box center [432, 430] width 175 height 175
type input "[URL][DOMAIN_NAME]"
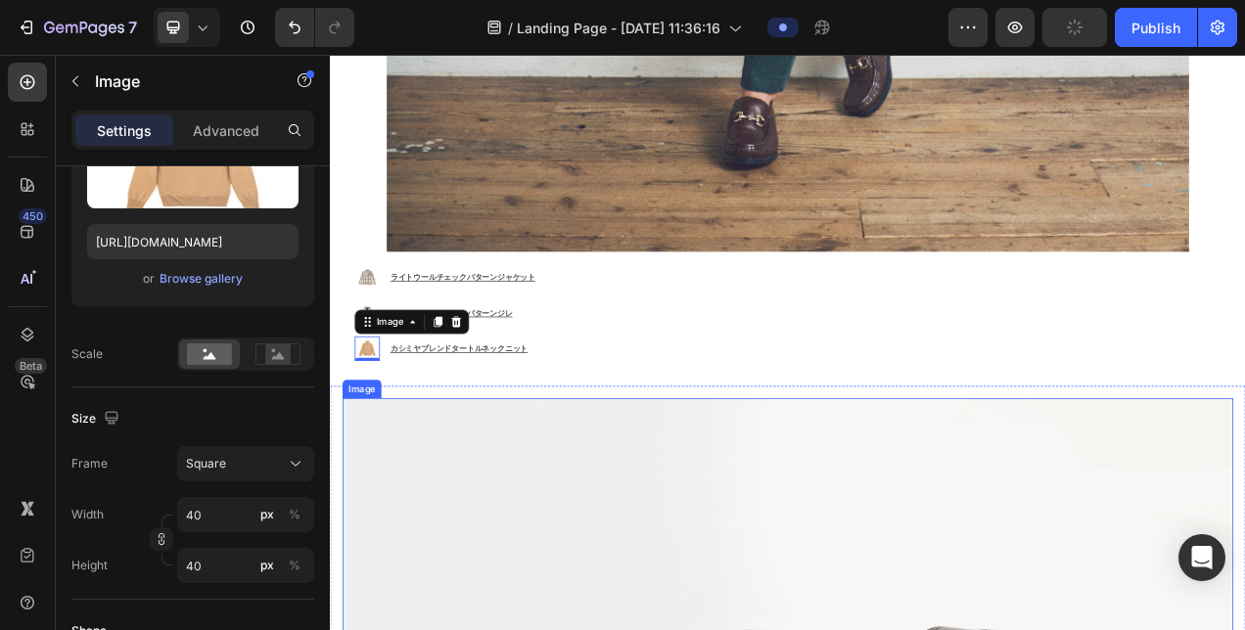
scroll to position [4901, 0]
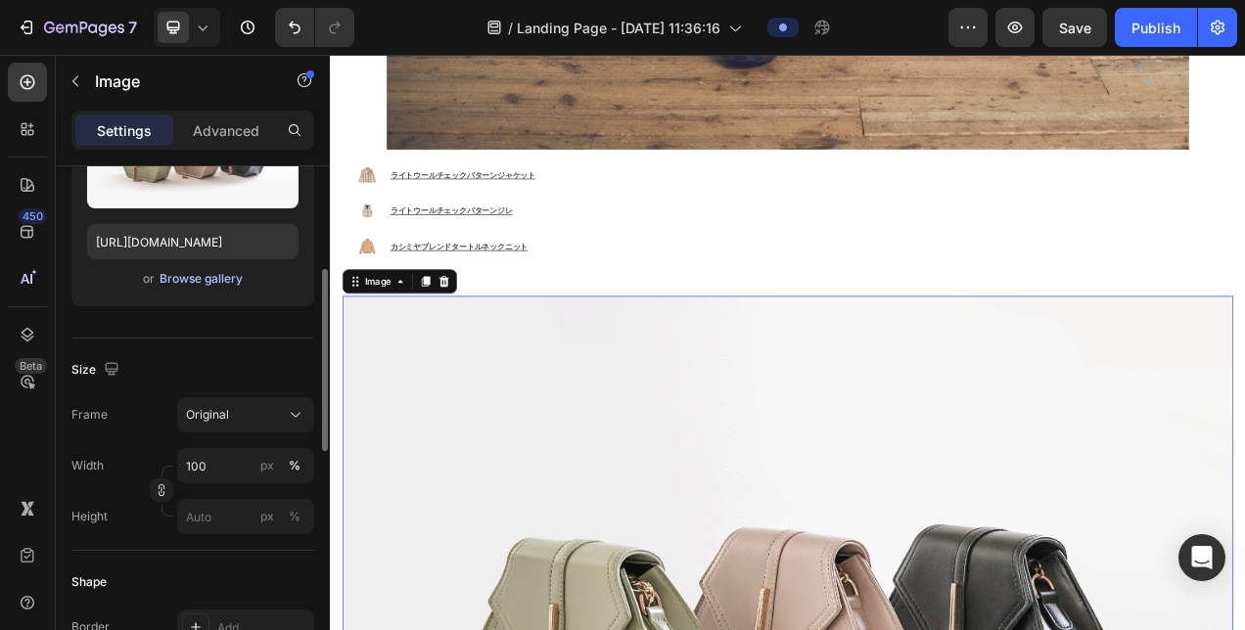
click at [192, 282] on div "Browse gallery" at bounding box center [201, 279] width 83 height 18
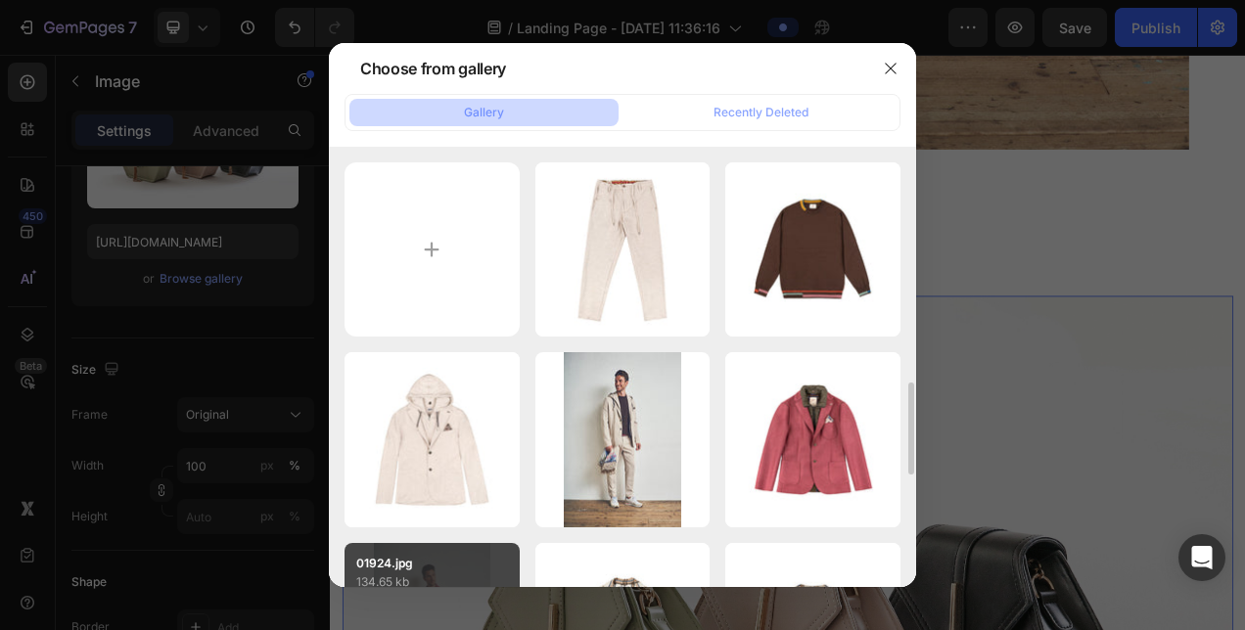
scroll to position [196, 0]
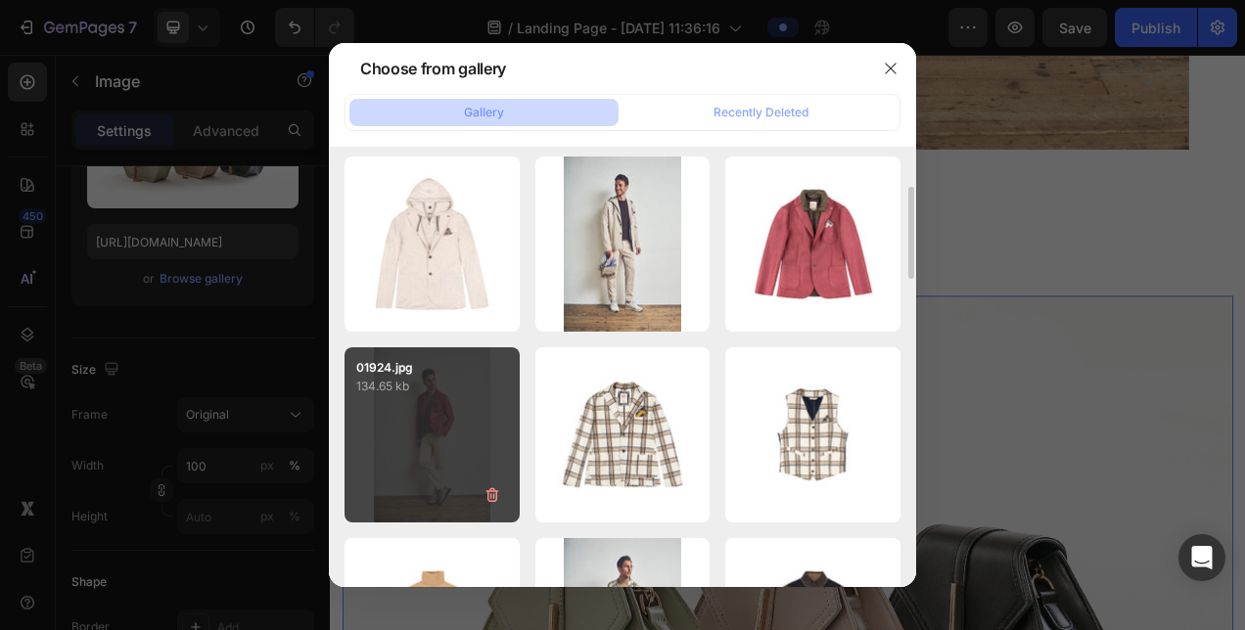
click at [484, 425] on div "01924.jpg 134.65 kb" at bounding box center [432, 434] width 175 height 175
type input "[URL][DOMAIN_NAME]"
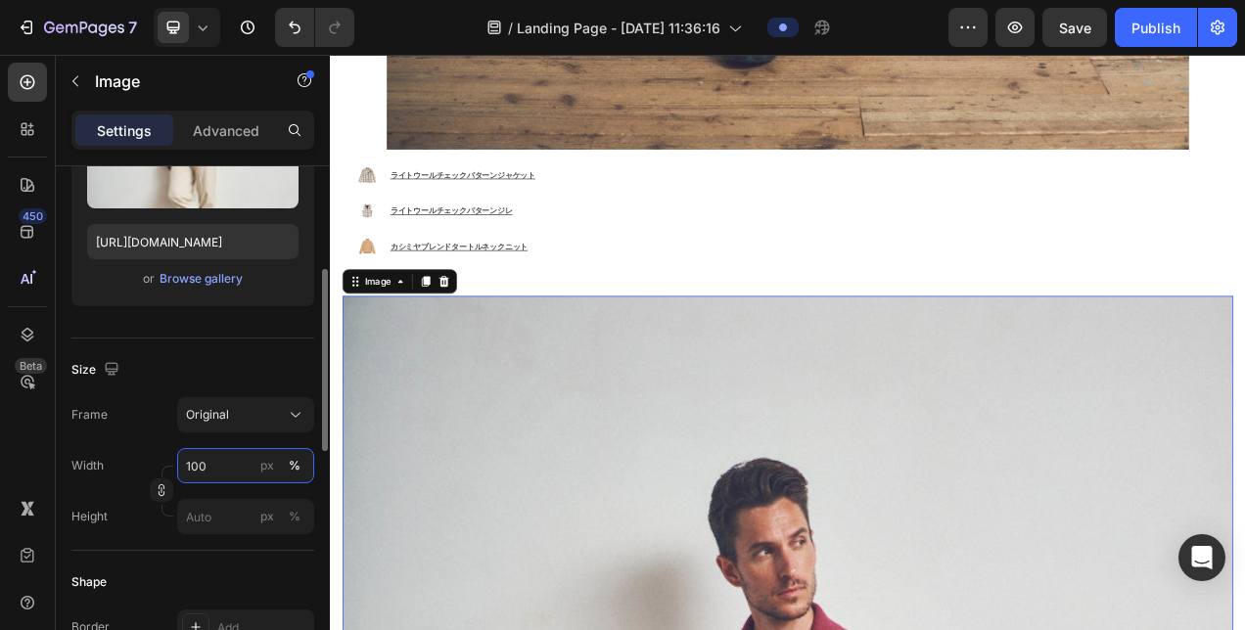
click at [207, 464] on input "100" at bounding box center [245, 465] width 137 height 35
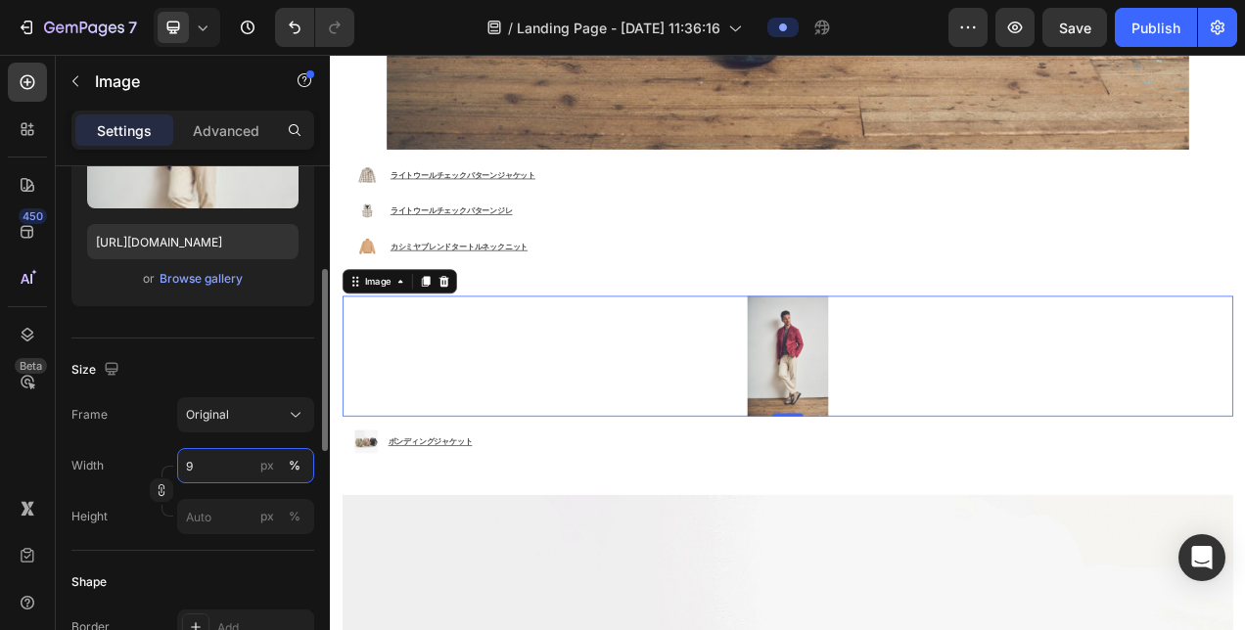
type input "90"
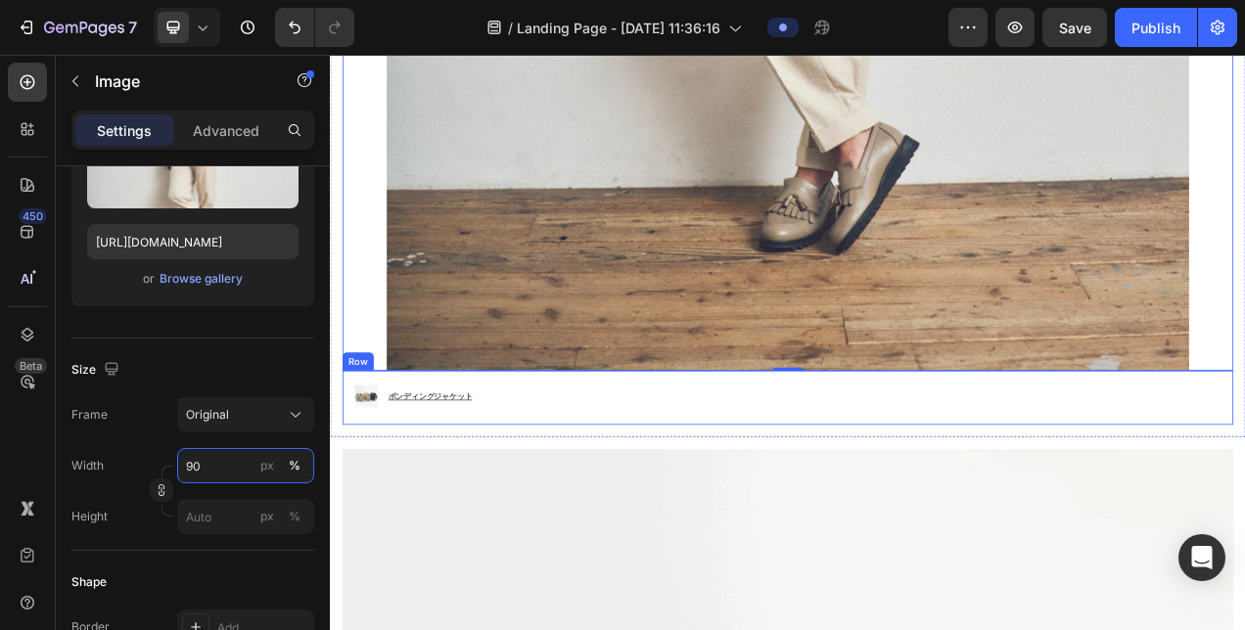
scroll to position [6370, 0]
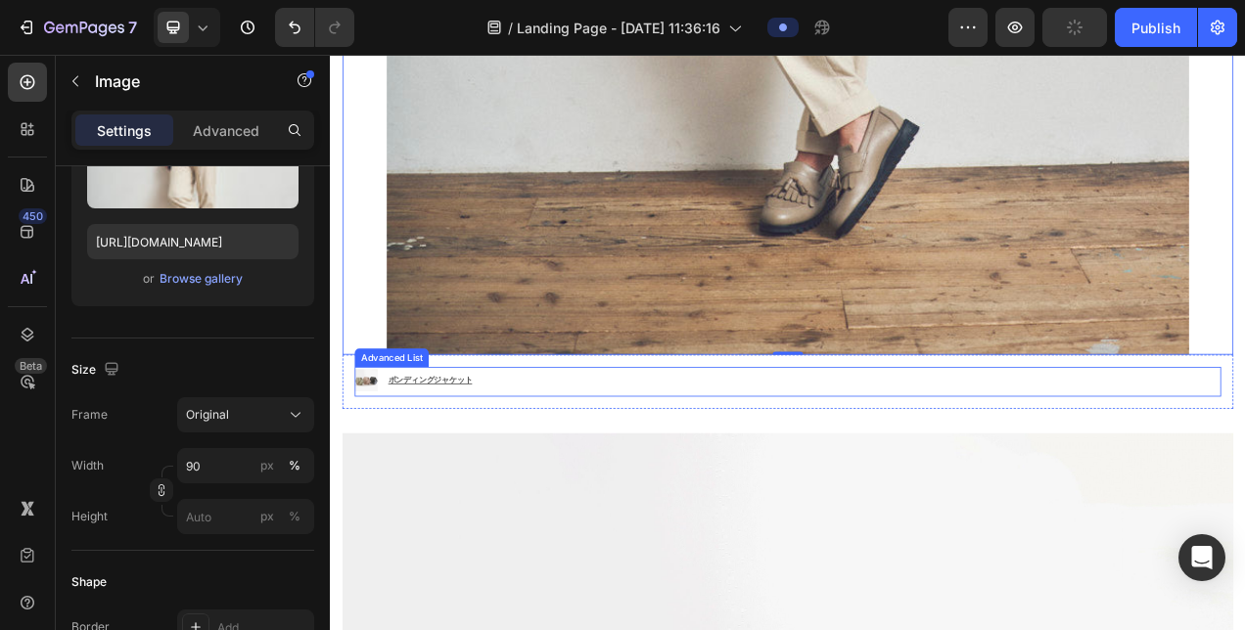
click at [387, 458] on img at bounding box center [375, 472] width 29 height 29
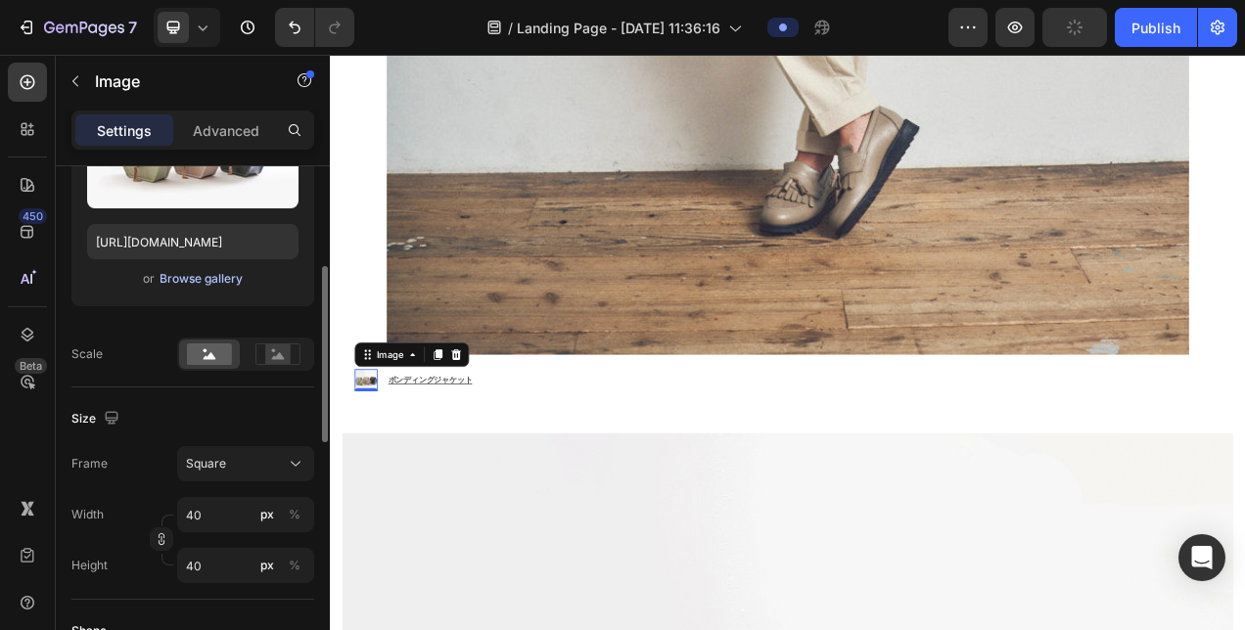
click at [213, 272] on div "Browse gallery" at bounding box center [201, 279] width 83 height 18
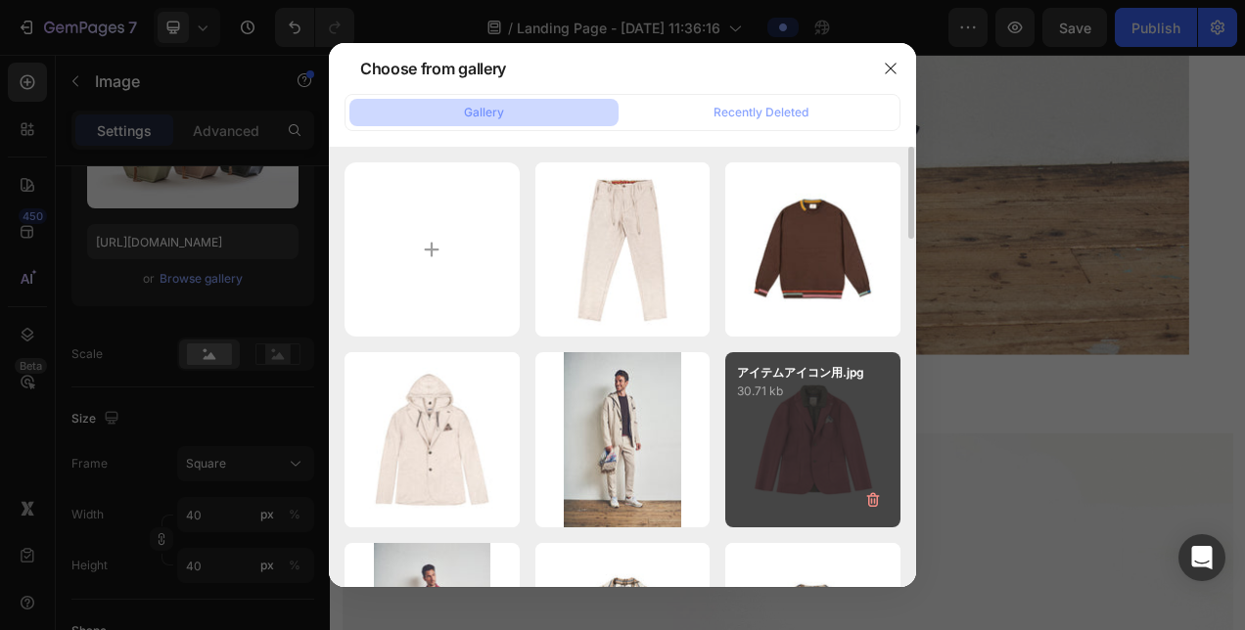
click at [747, 421] on div "アイテムアイコン用.jpg 30.71 kb" at bounding box center [812, 439] width 175 height 175
type input "[URL][DOMAIN_NAME]"
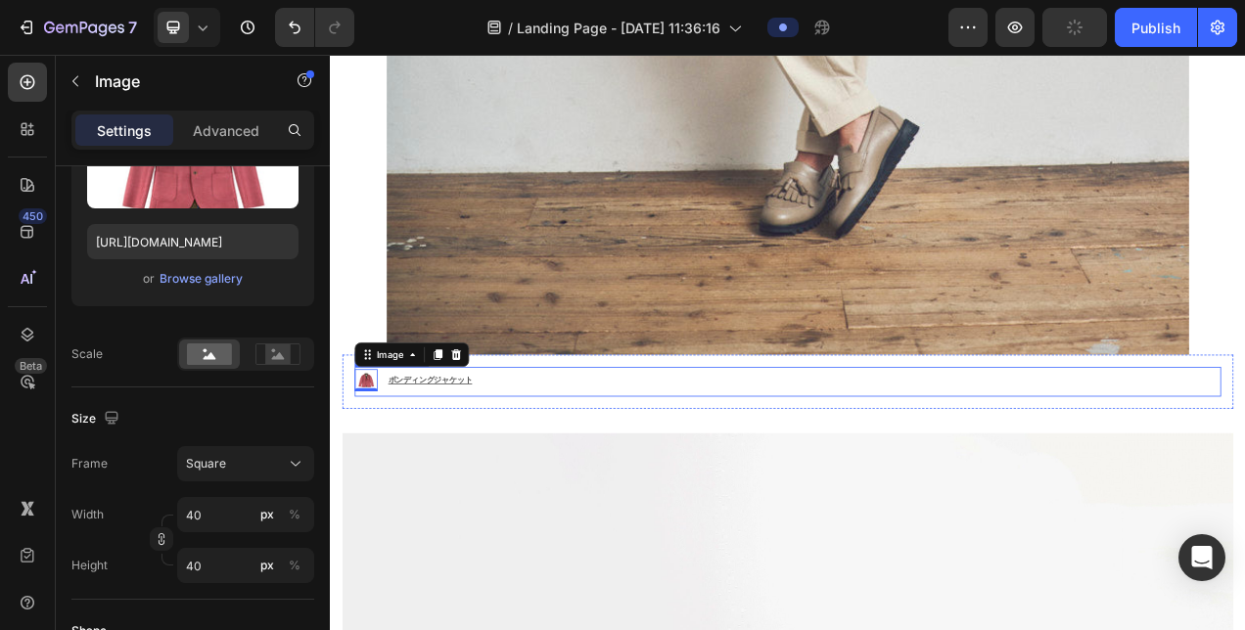
click at [818, 455] on div "Image 0 ボンディングジャケット ⁠⁠⁠⁠⁠⁠⁠ Text Block" at bounding box center [917, 474] width 1112 height 38
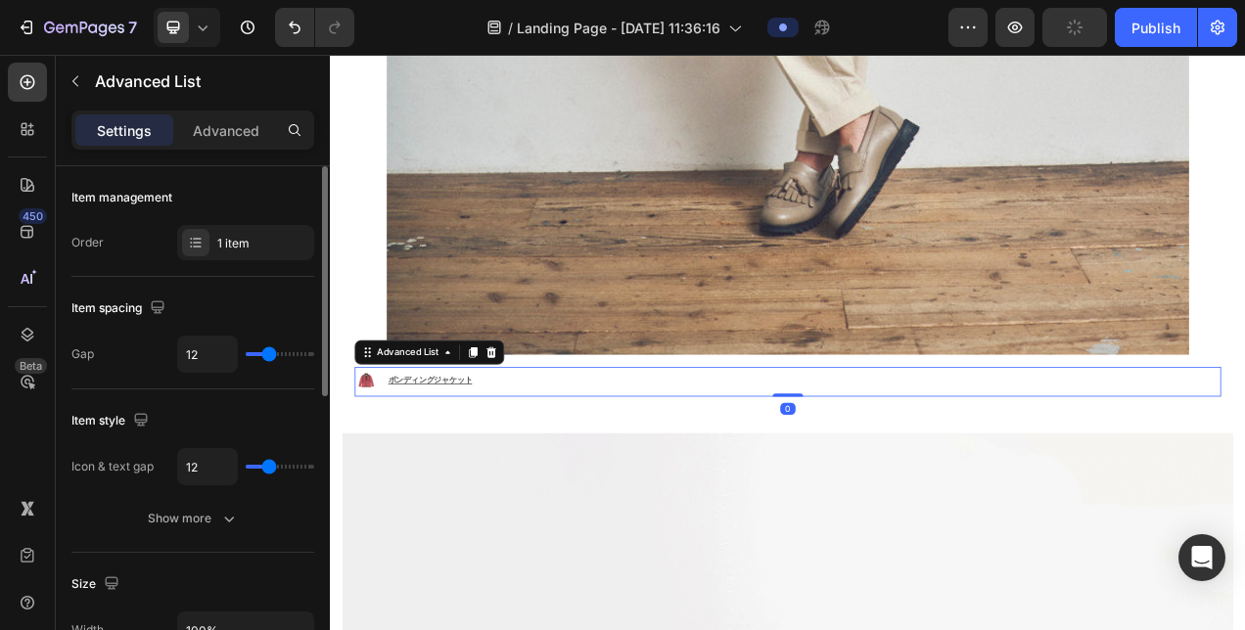
scroll to position [196, 0]
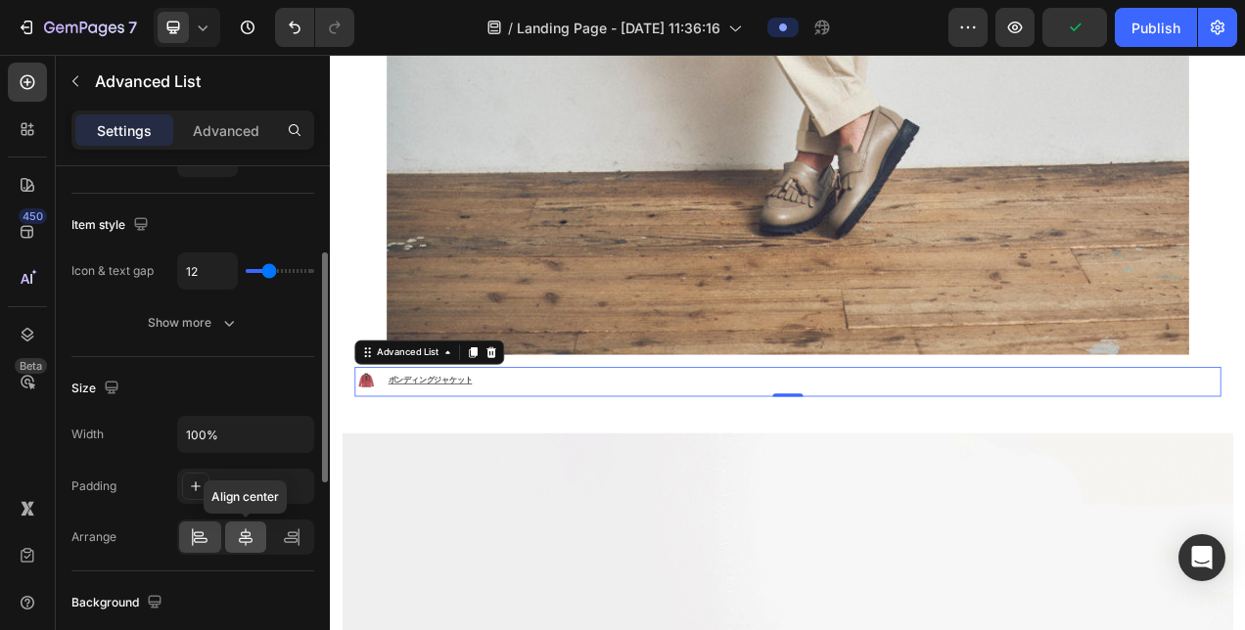
click at [249, 528] on icon at bounding box center [246, 538] width 20 height 20
click at [284, 530] on icon at bounding box center [292, 538] width 20 height 20
click at [209, 530] on icon at bounding box center [200, 538] width 20 height 20
click at [239, 532] on icon at bounding box center [246, 538] width 20 height 20
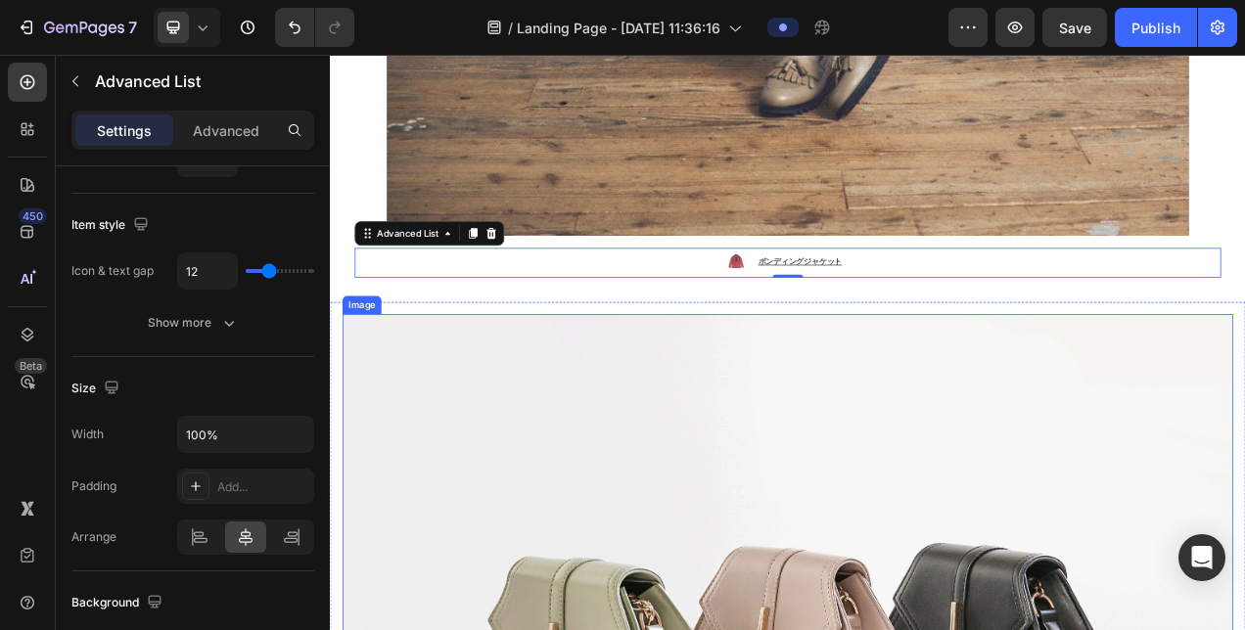
scroll to position [6663, 0]
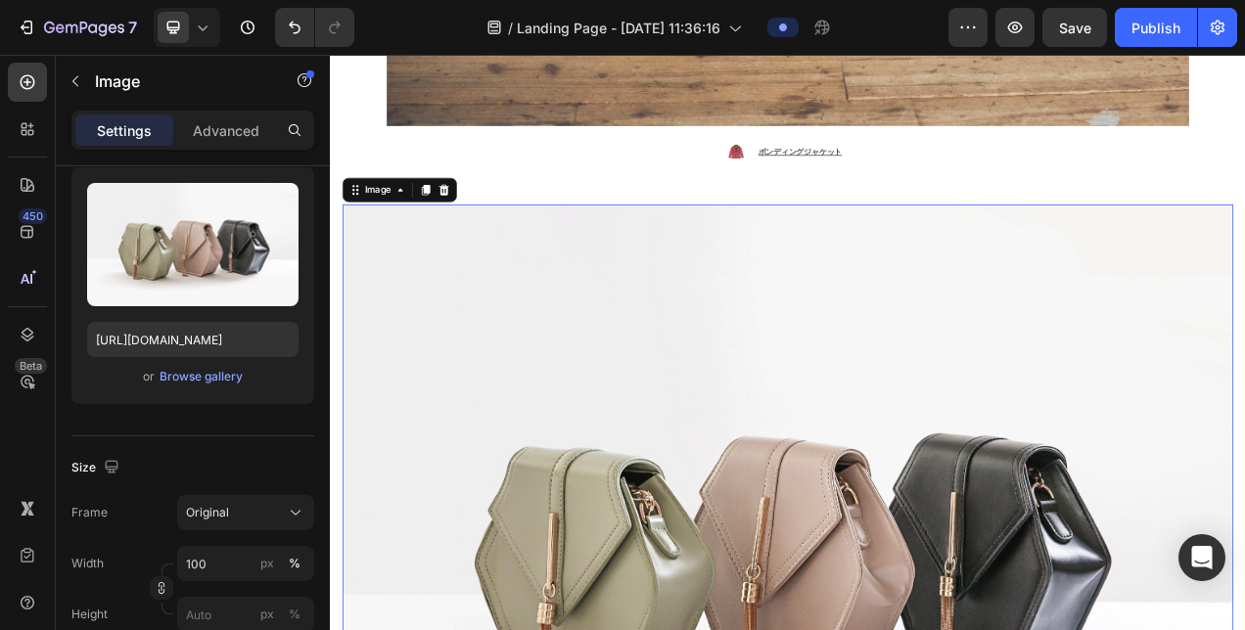
scroll to position [0, 0]
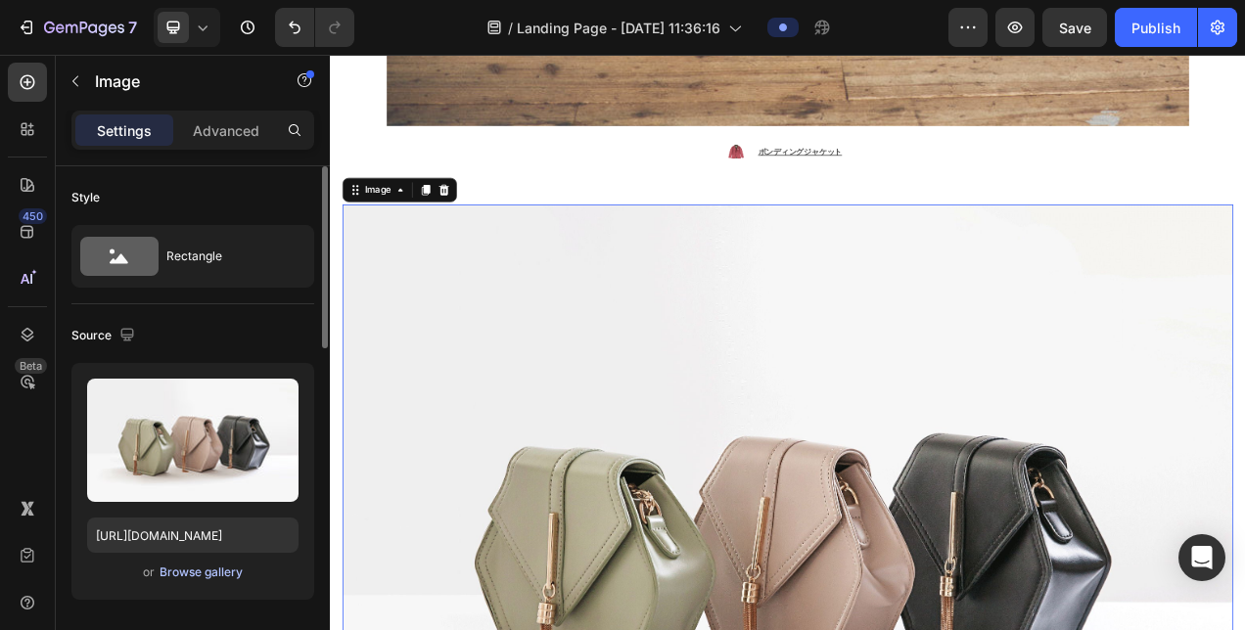
click at [197, 572] on div "Browse gallery" at bounding box center [201, 573] width 83 height 18
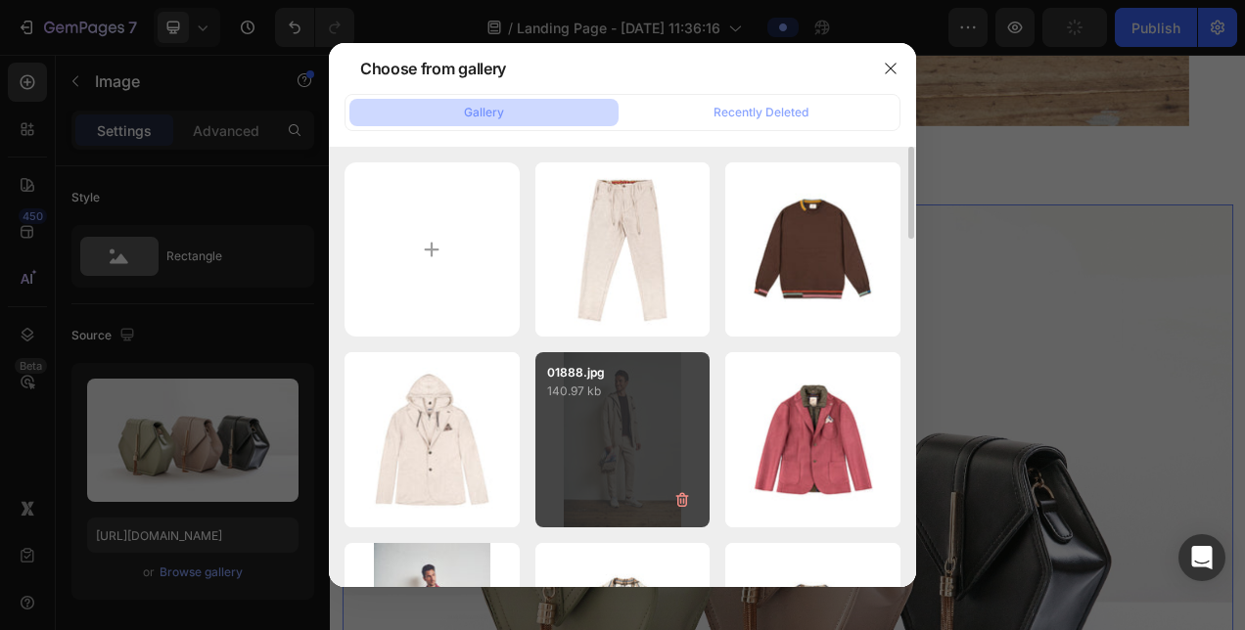
click at [621, 394] on p "140.97 kb" at bounding box center [623, 392] width 152 height 20
type input "[URL][DOMAIN_NAME]"
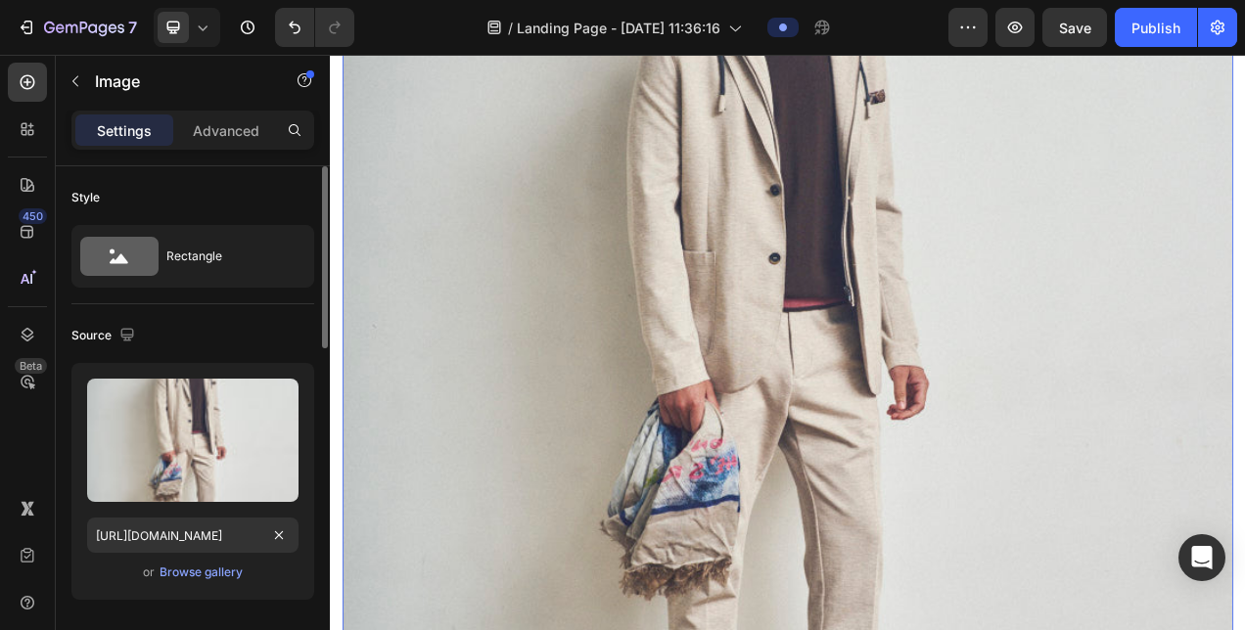
scroll to position [391, 0]
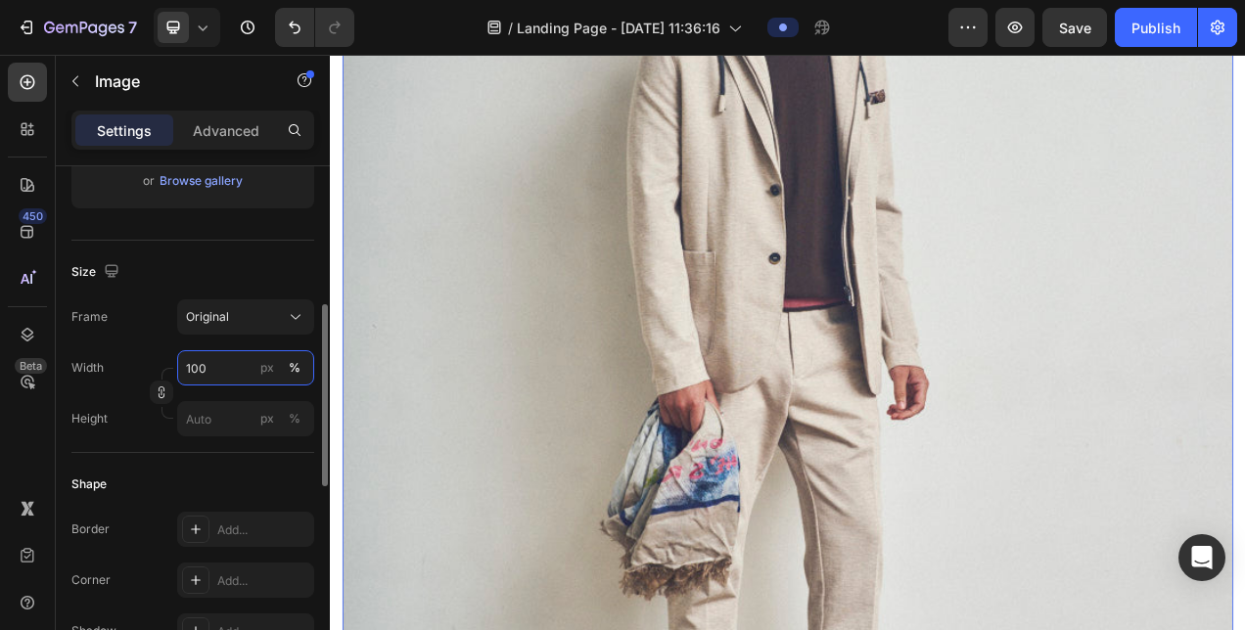
click at [209, 366] on input "100" at bounding box center [245, 367] width 137 height 35
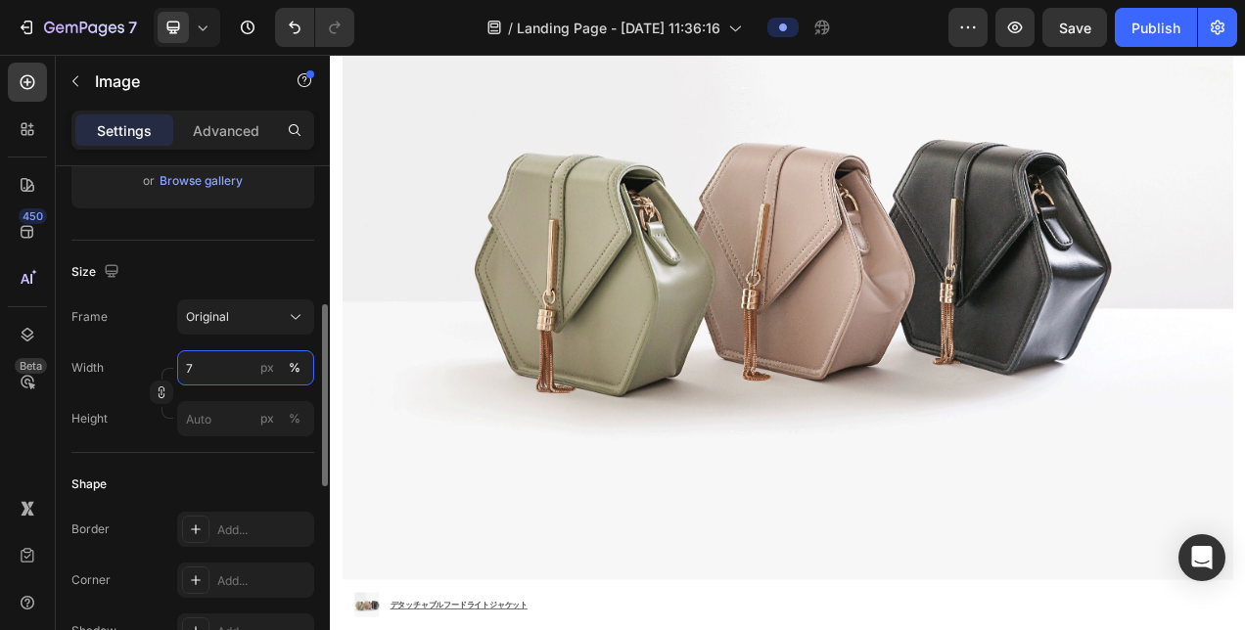
type input "70"
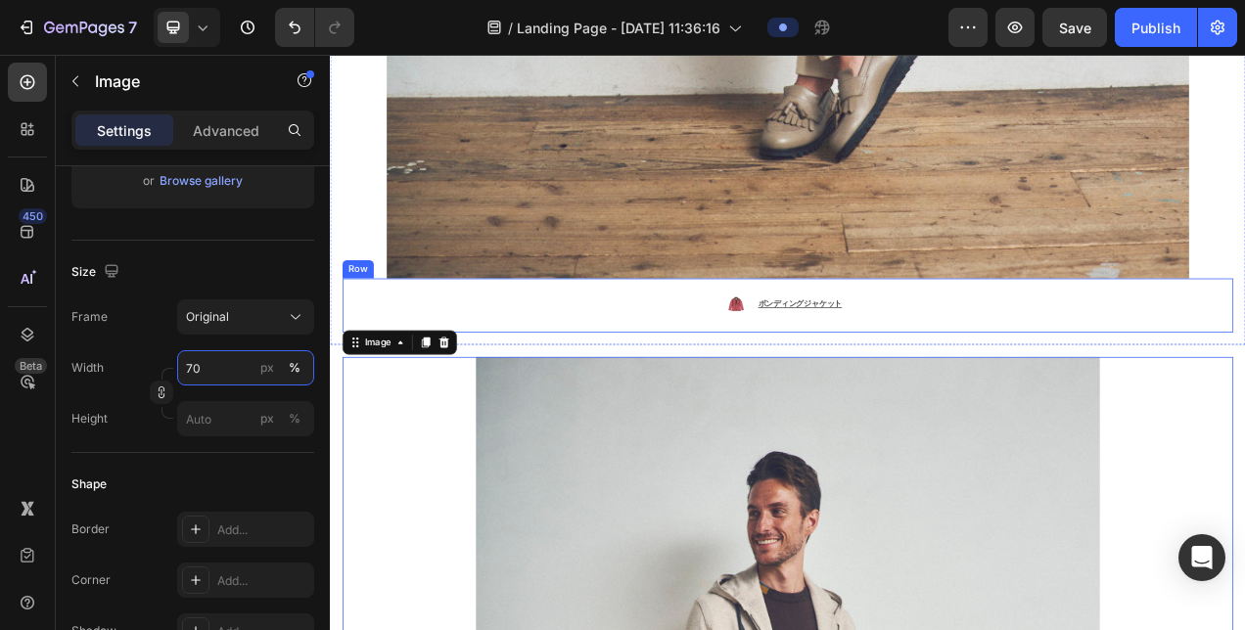
scroll to position [5978, 0]
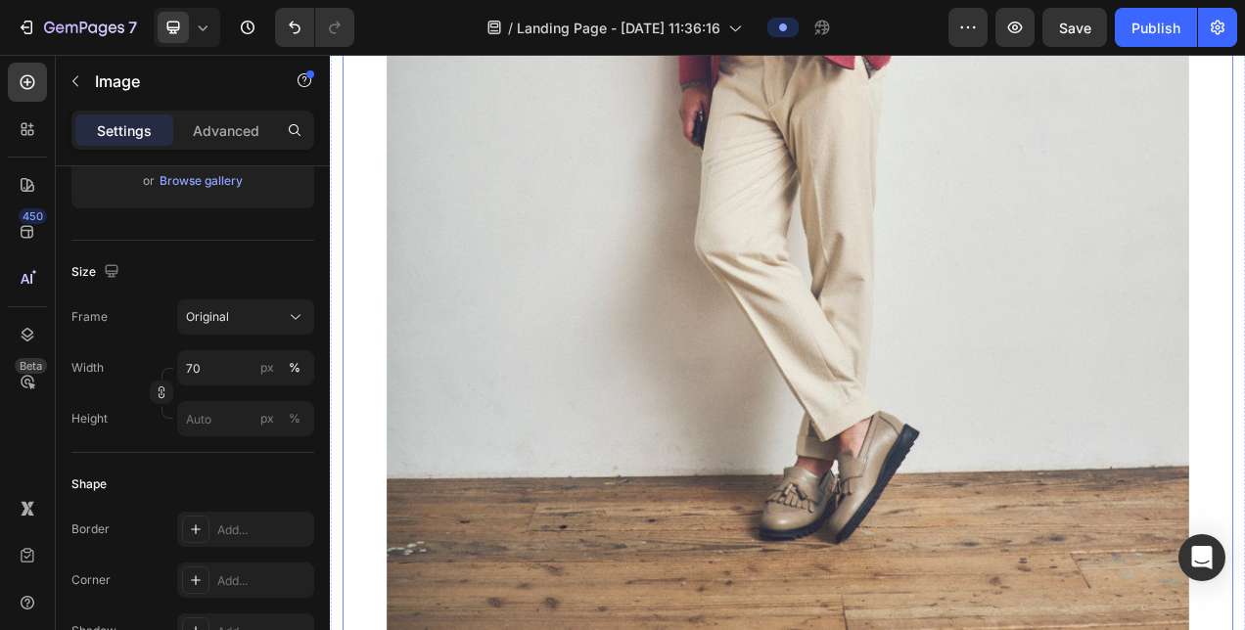
click at [672, 305] on img at bounding box center [916, 58] width 1029 height 1543
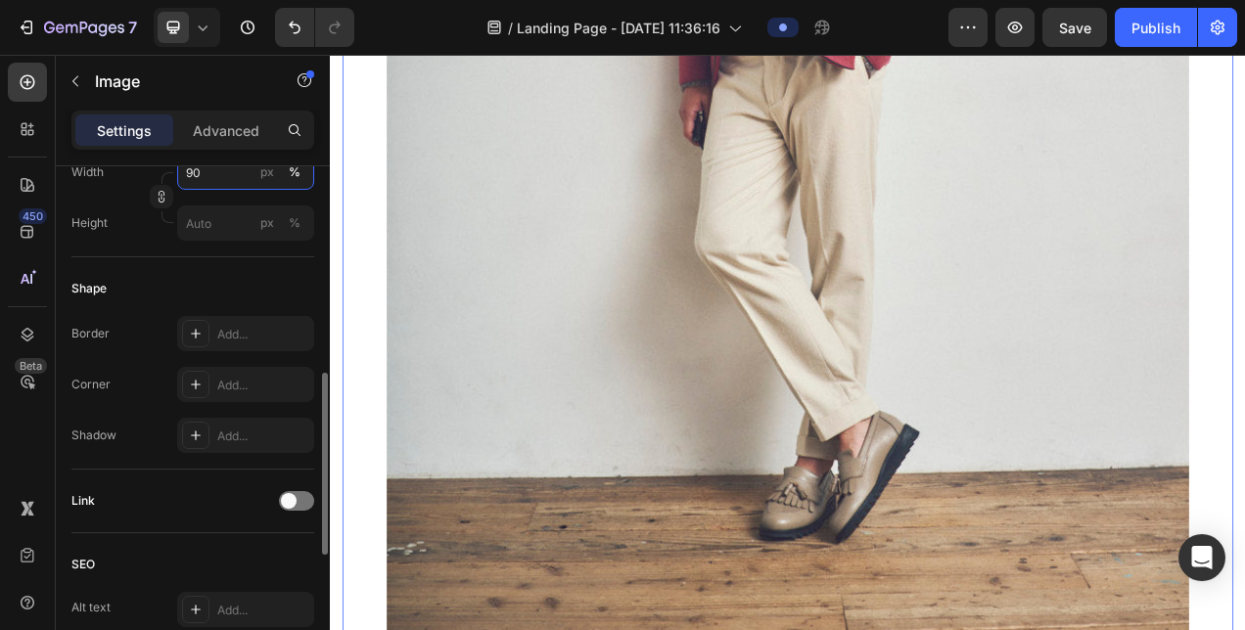
click at [231, 180] on input "90" at bounding box center [245, 172] width 137 height 35
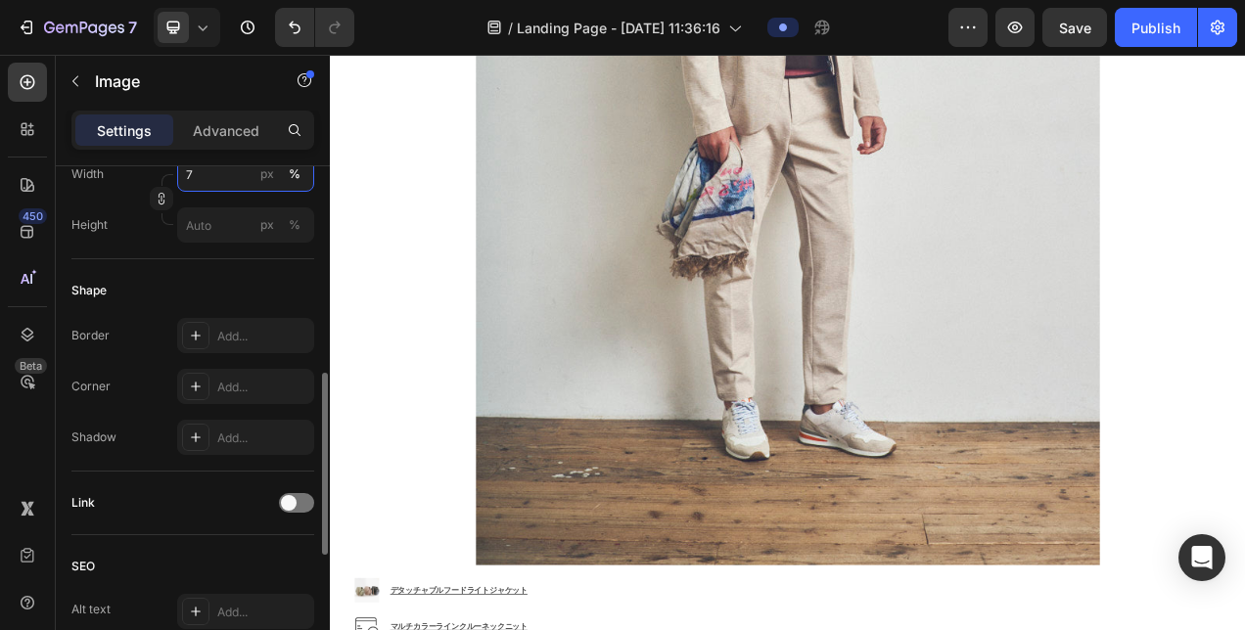
type input "70"
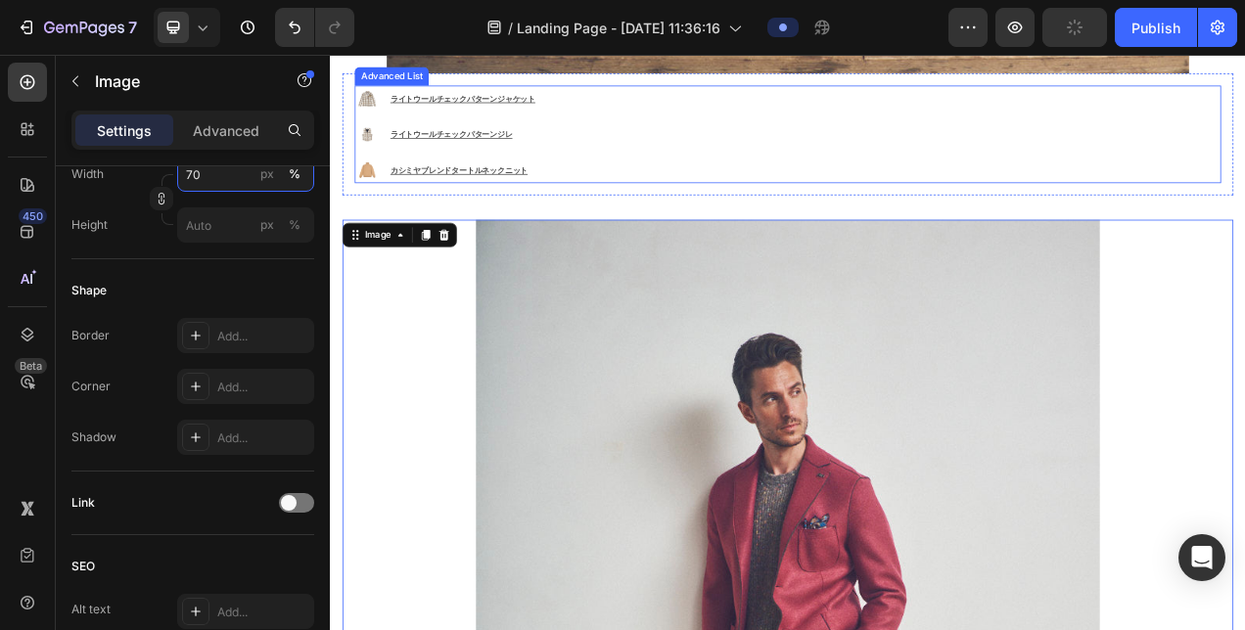
scroll to position [4608, 0]
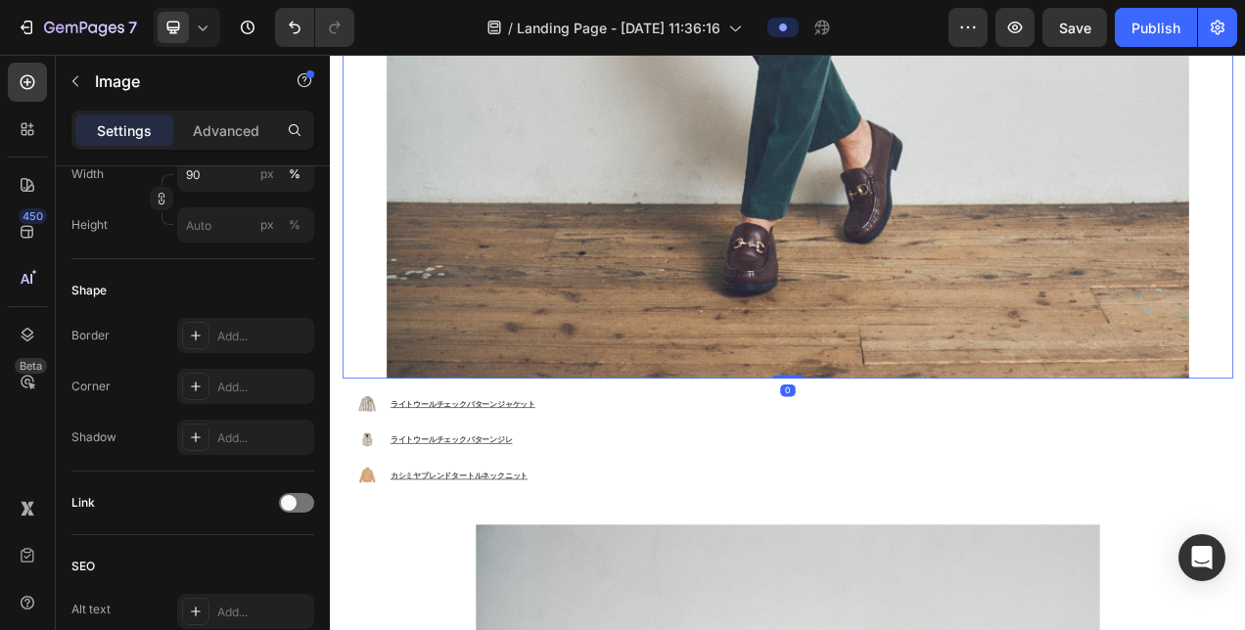
scroll to position [585, 0]
click at [222, 178] on input "90" at bounding box center [245, 174] width 137 height 35
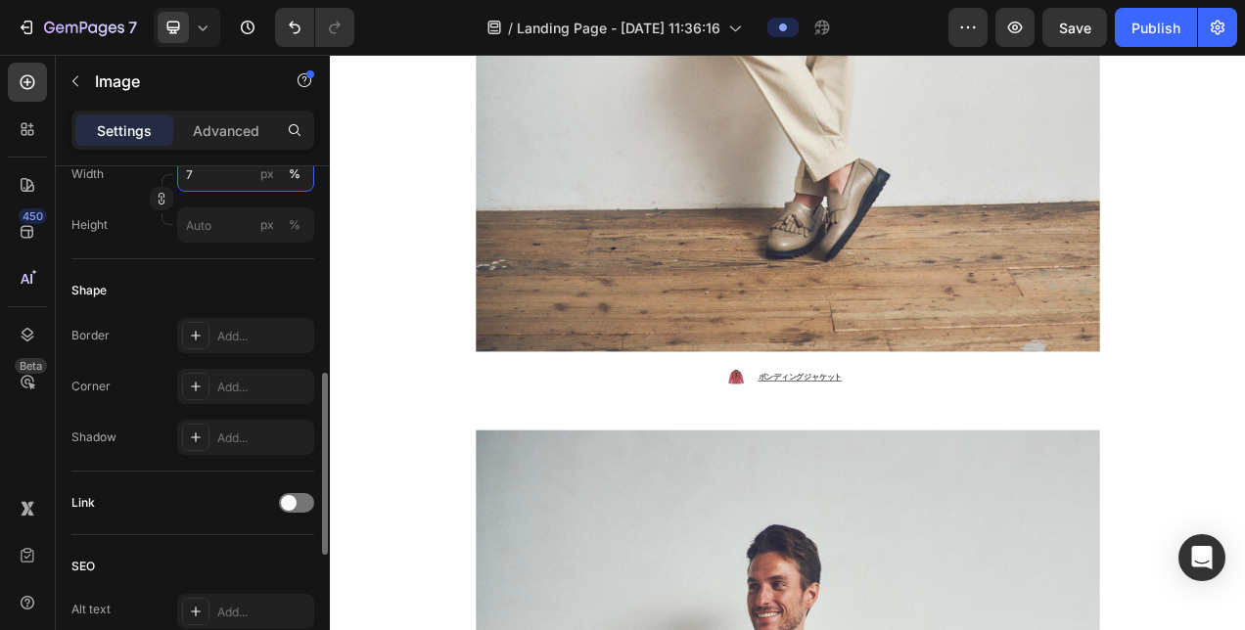
type input "70"
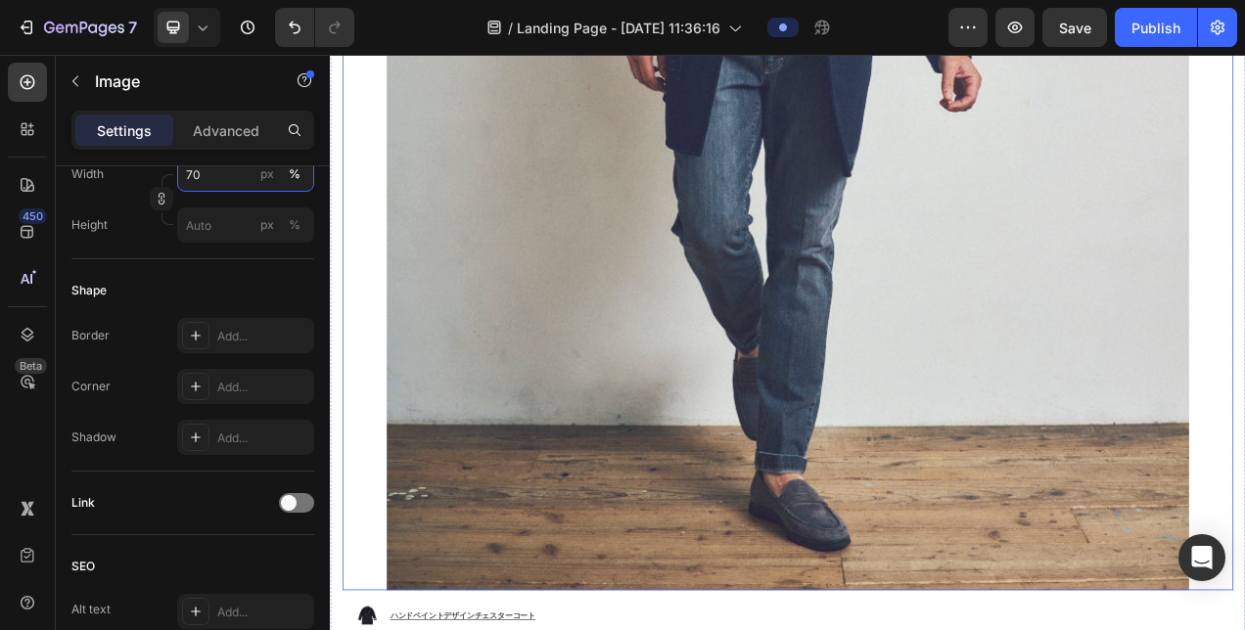
scroll to position [2650, 0]
click at [199, 175] on input "90" at bounding box center [245, 174] width 137 height 35
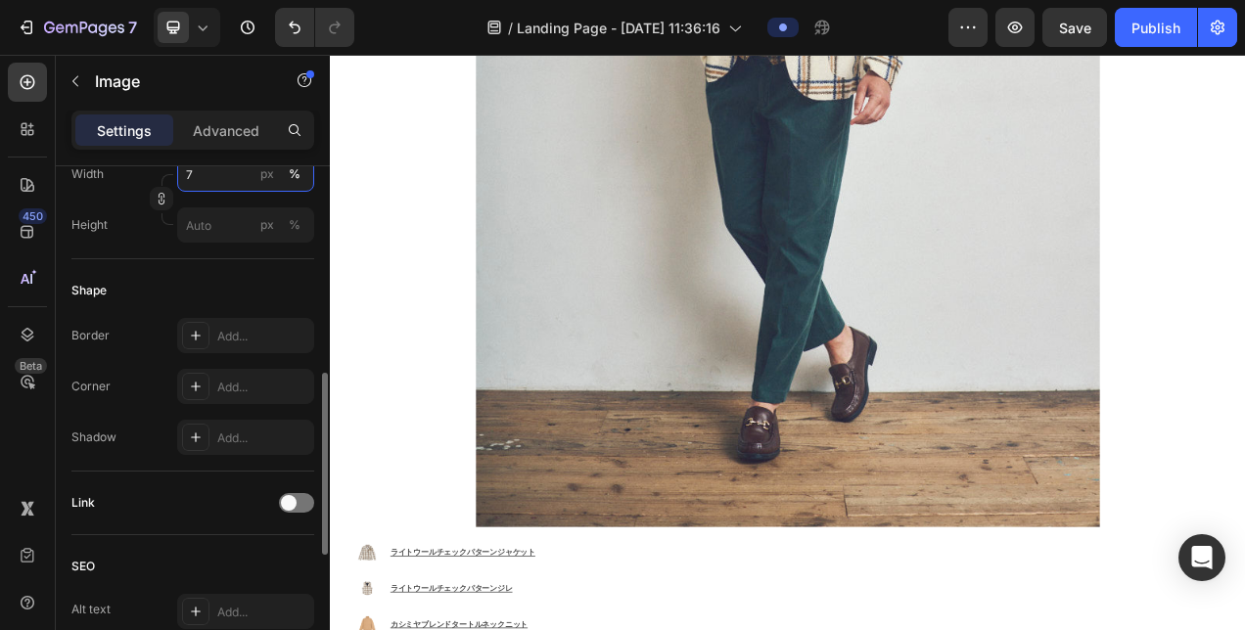
type input "70"
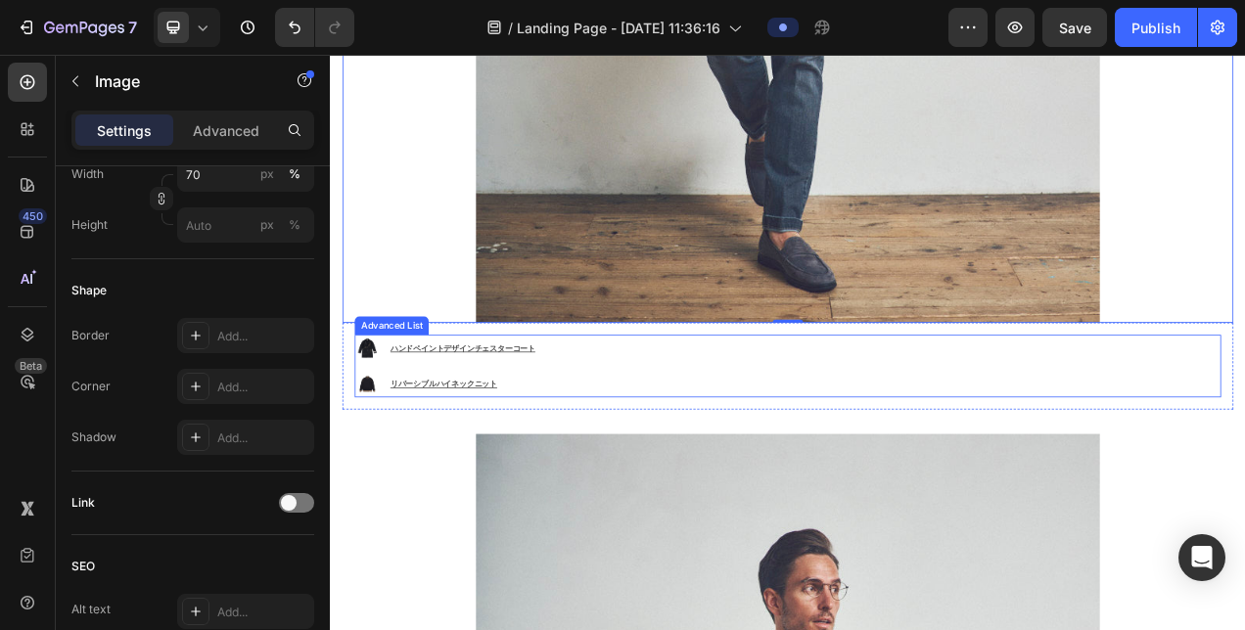
click at [722, 426] on div "Image ハンドペイントデザインチェスターコート Text Block Image リバーシブルハイネックニット Text Block" at bounding box center [917, 454] width 1112 height 80
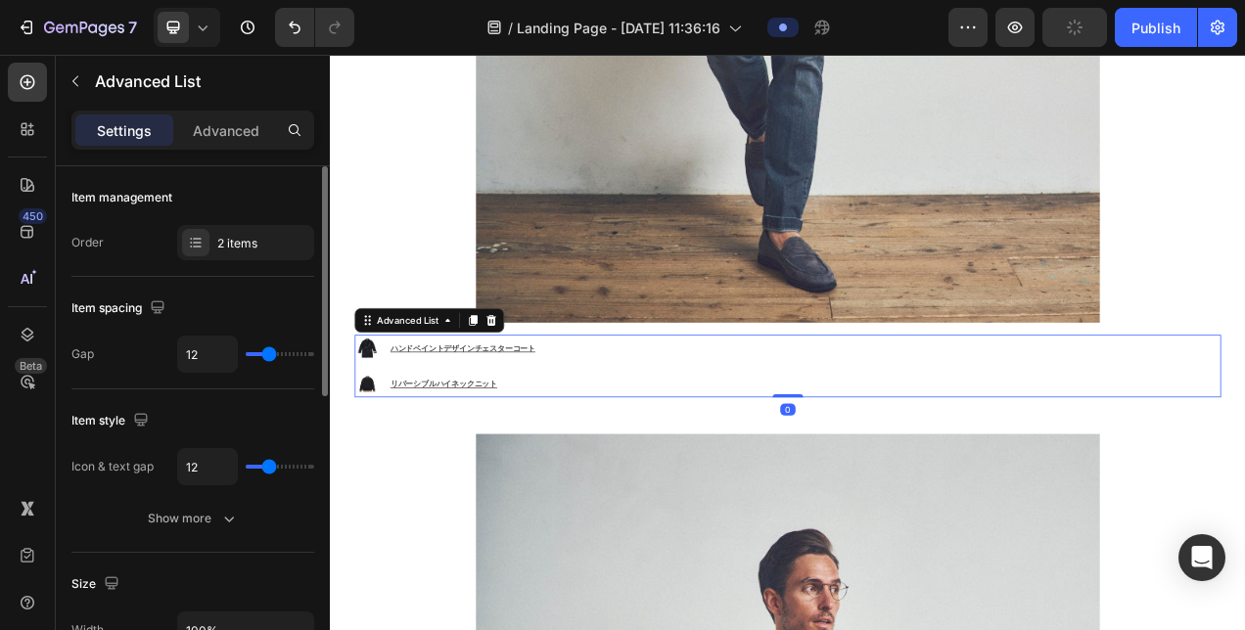
scroll to position [196, 0]
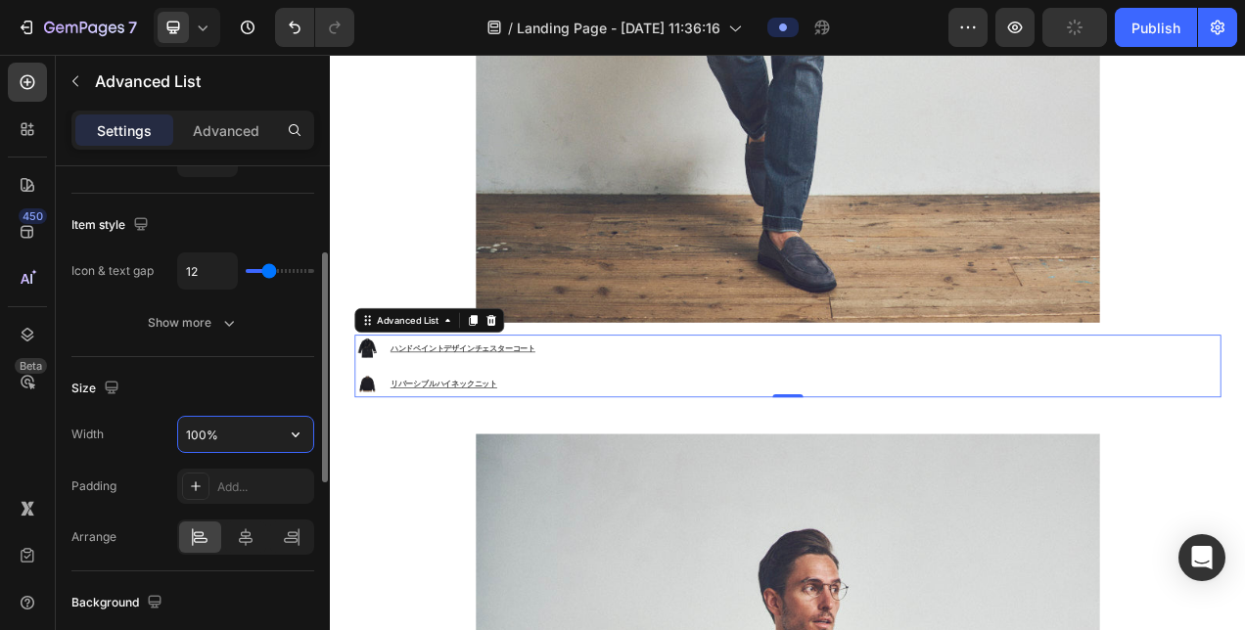
click at [200, 436] on input "100%" at bounding box center [245, 434] width 135 height 35
click at [247, 528] on icon at bounding box center [246, 538] width 20 height 20
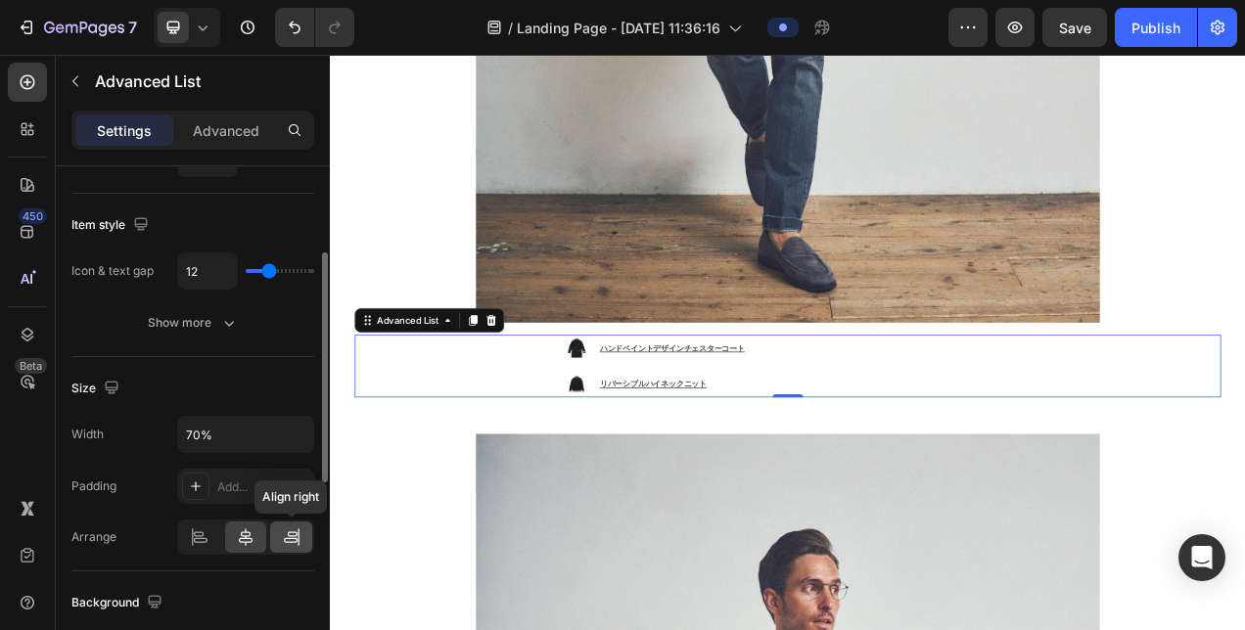
click at [276, 529] on div at bounding box center [291, 537] width 42 height 31
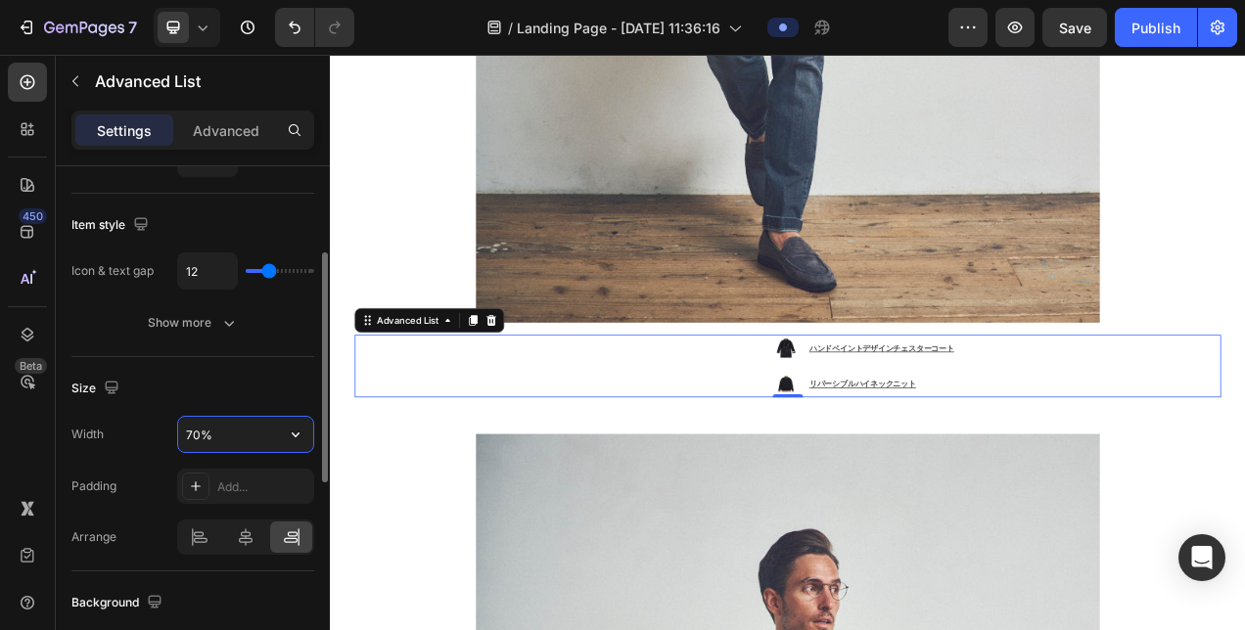
click at [202, 421] on input "70%" at bounding box center [245, 434] width 135 height 35
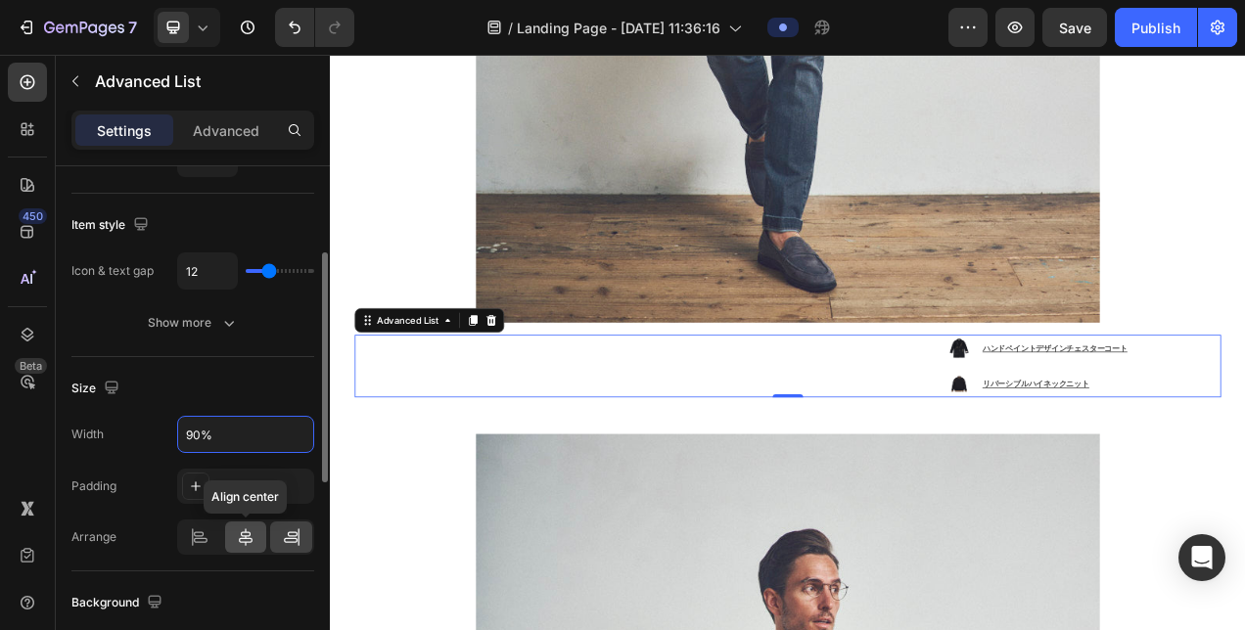
click at [241, 538] on icon at bounding box center [246, 538] width 14 height 18
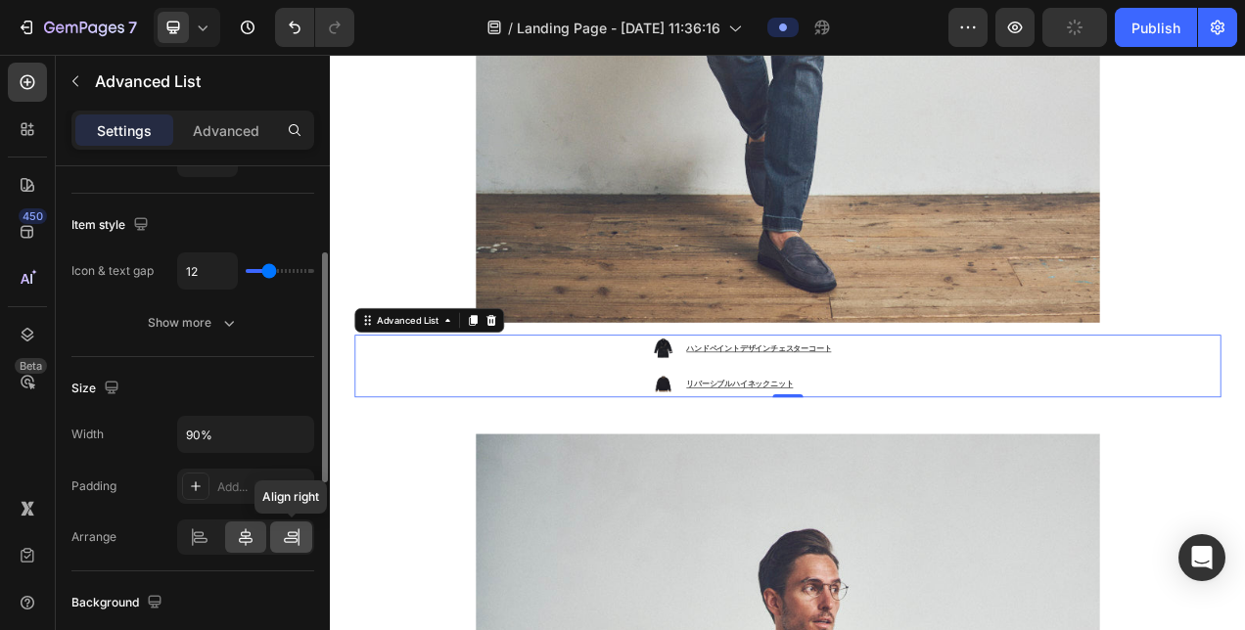
click at [305, 536] on div at bounding box center [291, 537] width 42 height 31
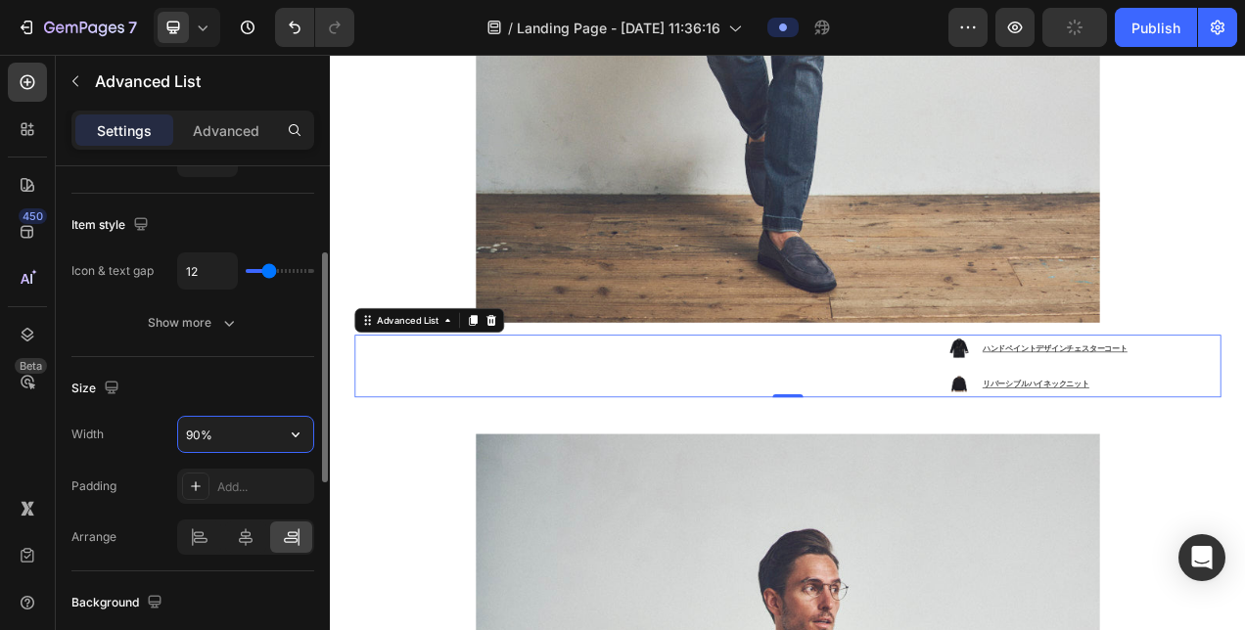
click at [201, 433] on input "90%" at bounding box center [245, 434] width 135 height 35
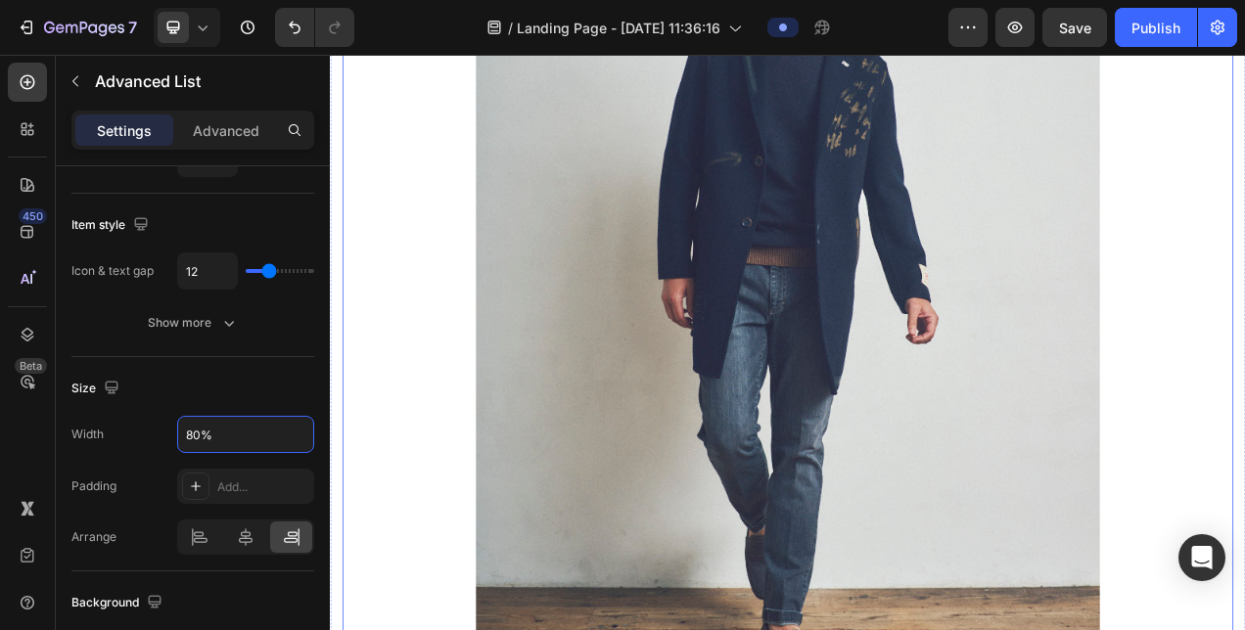
scroll to position [2553, 0]
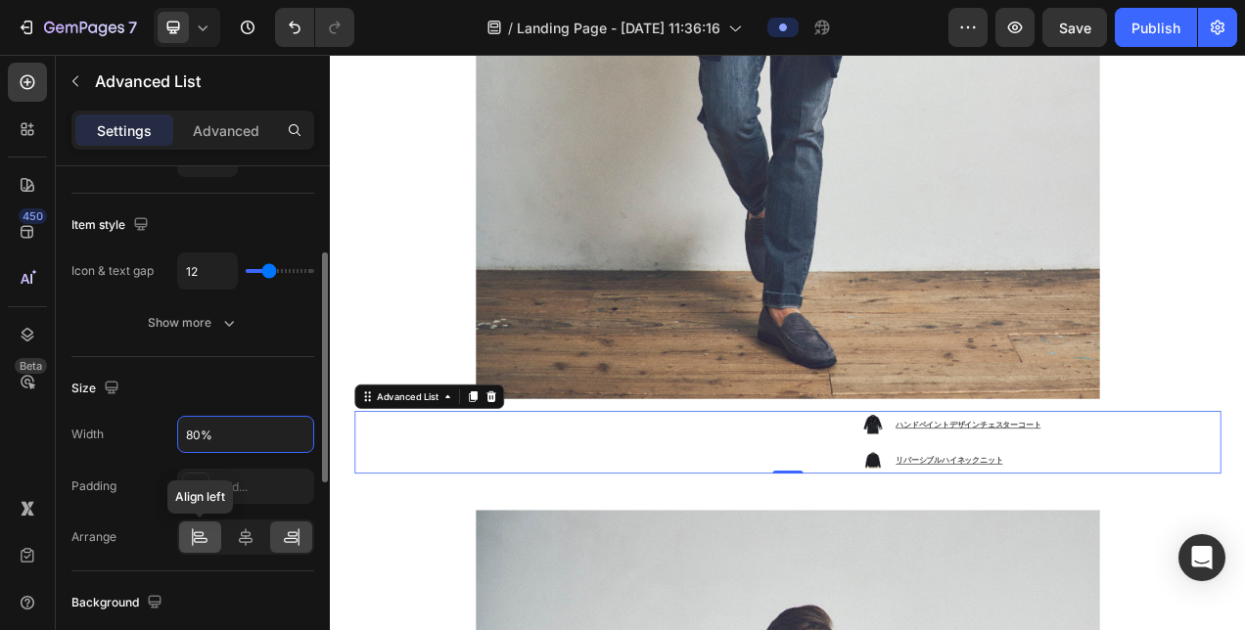
type input "80%"
click at [197, 523] on div at bounding box center [200, 537] width 42 height 31
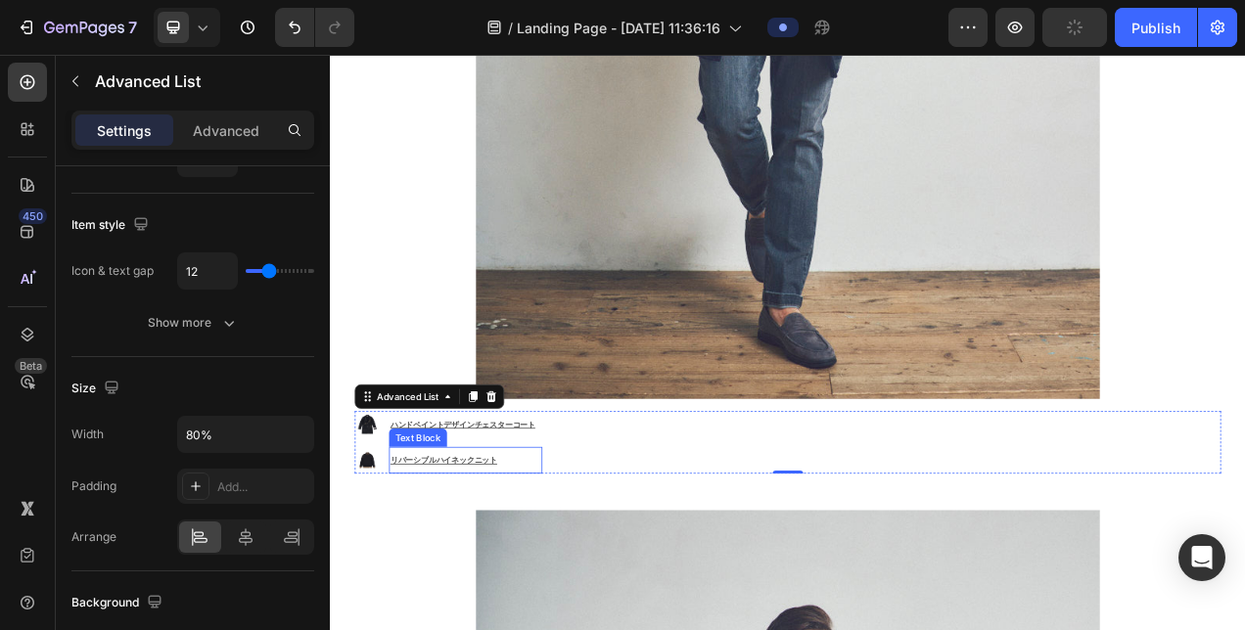
click at [601, 558] on div "リバーシブルハイネックニット" at bounding box center [503, 575] width 197 height 34
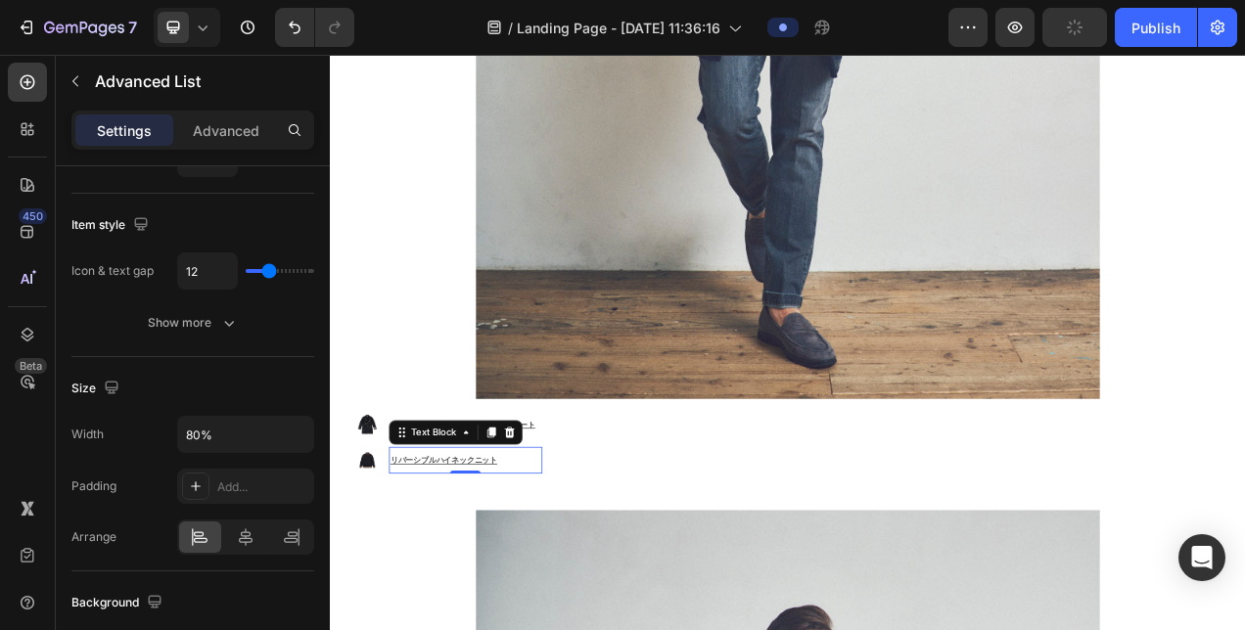
scroll to position [0, 0]
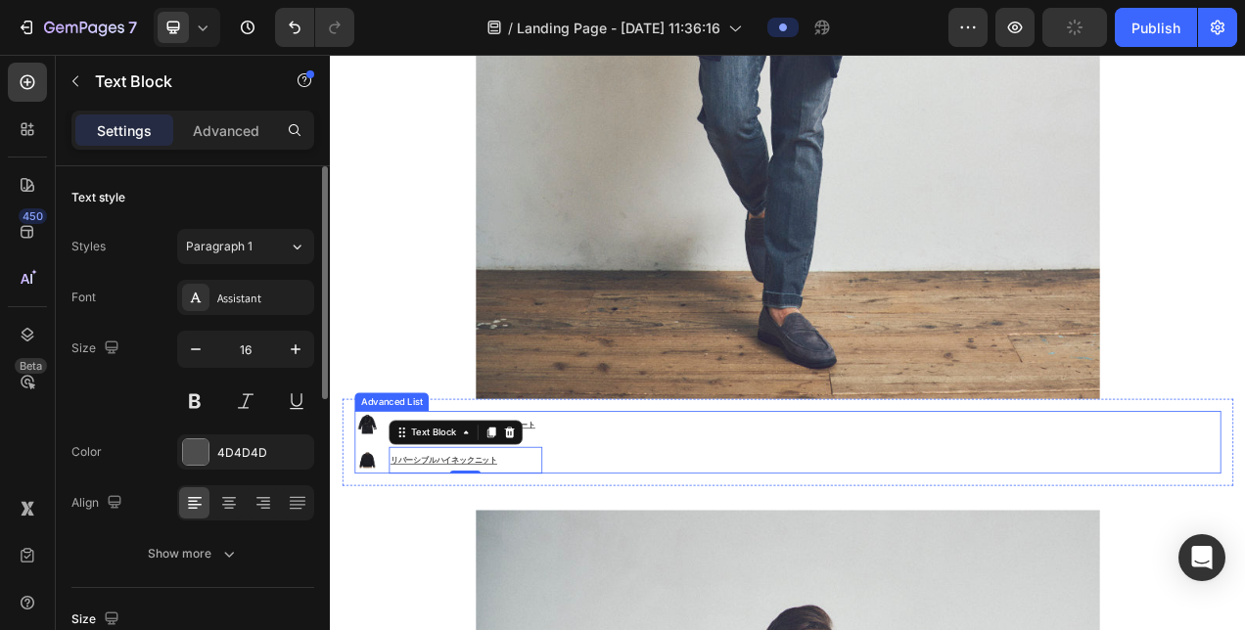
click at [639, 530] on div "Image ハンドペイントデザインチェスターコート Text Block Image リバーシブルハイネックニット Text Block 0" at bounding box center [806, 552] width 890 height 80
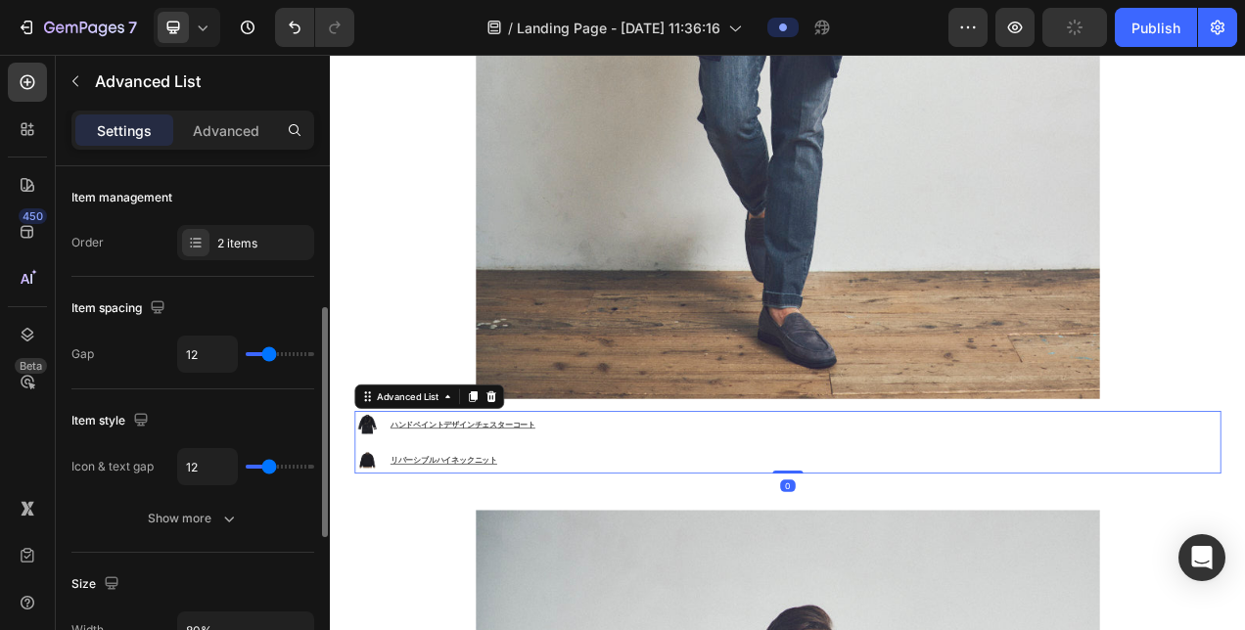
scroll to position [391, 0]
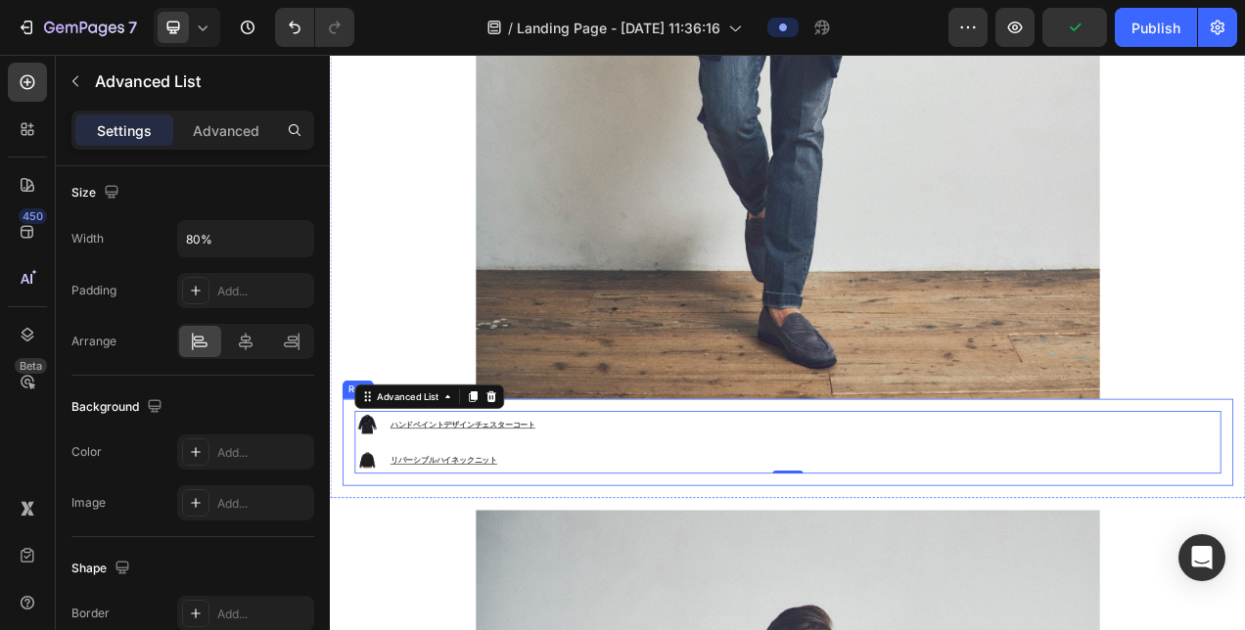
click at [349, 514] on div "Image ハンドペイントデザインチェスターコート Text Block Image リバーシブルハイネックニット Text Block Advanced L…" at bounding box center [916, 552] width 1143 height 112
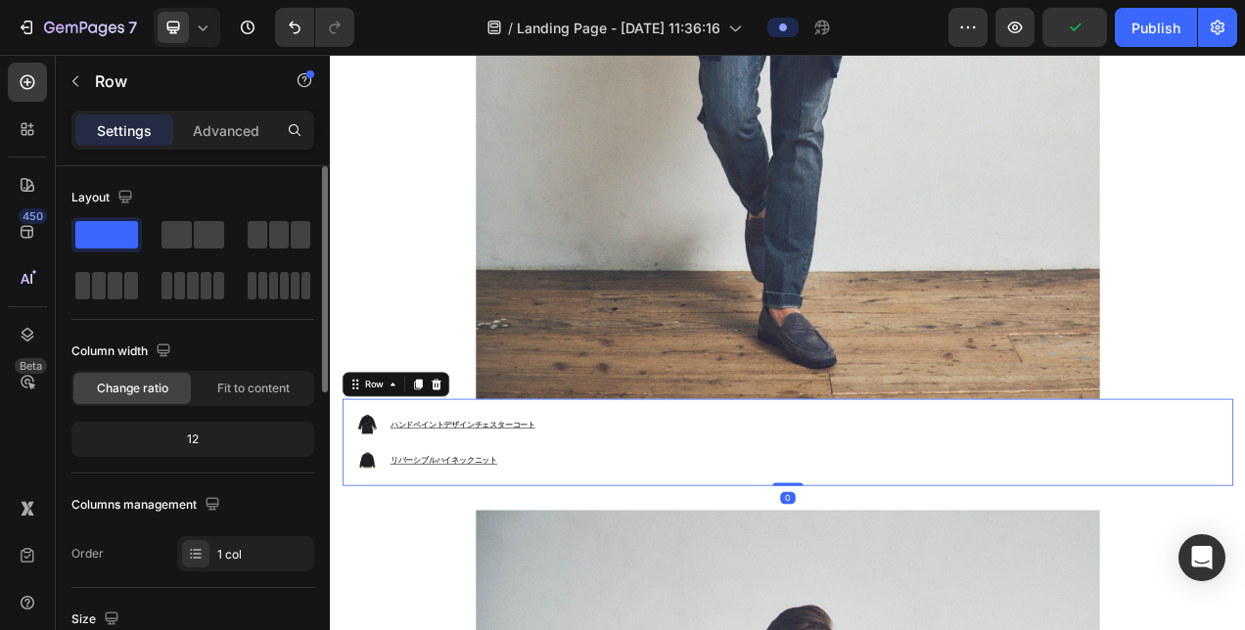
scroll to position [294, 0]
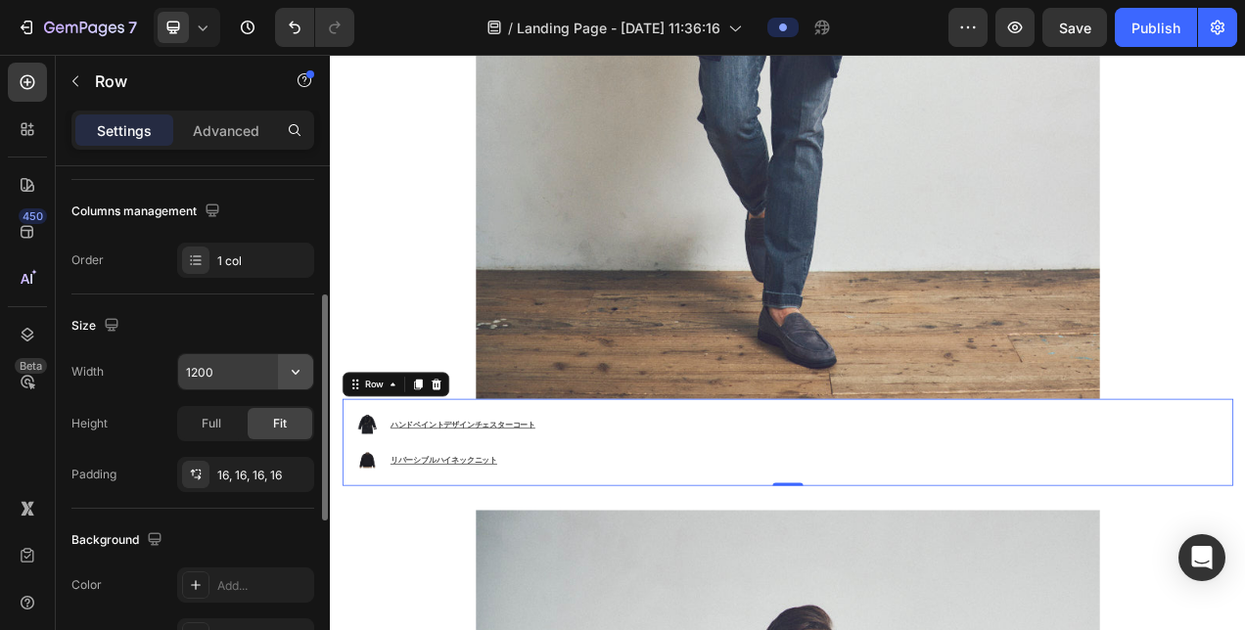
click at [292, 372] on icon "button" at bounding box center [296, 372] width 20 height 20
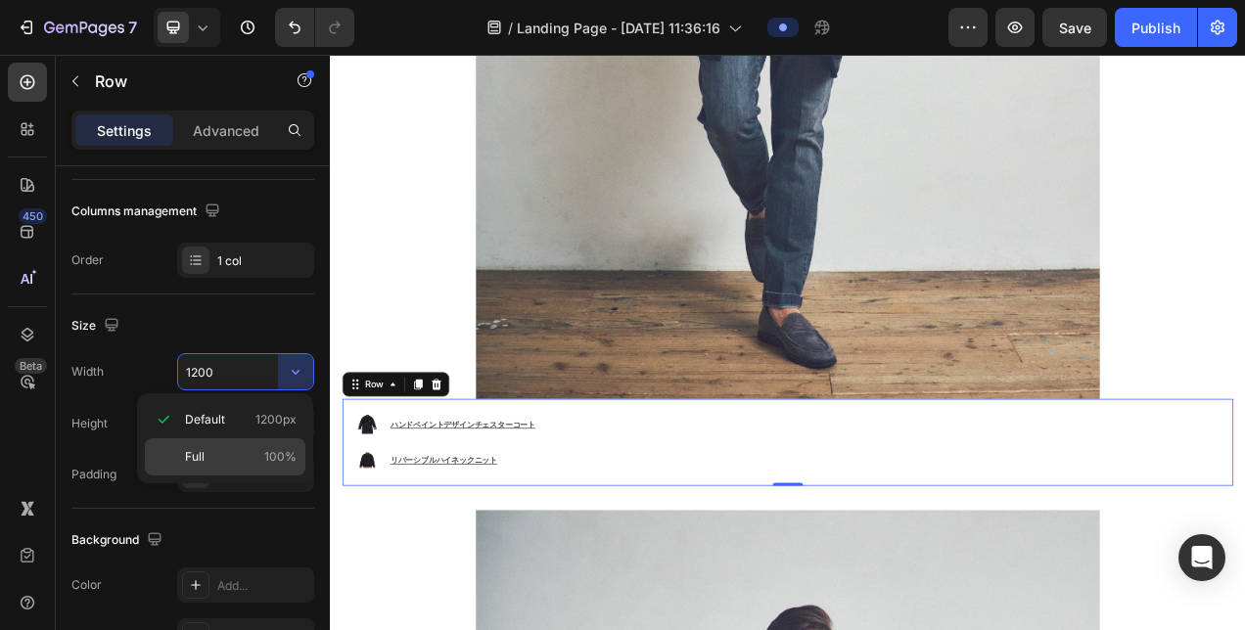
click at [225, 458] on p "Full 100%" at bounding box center [241, 457] width 112 height 18
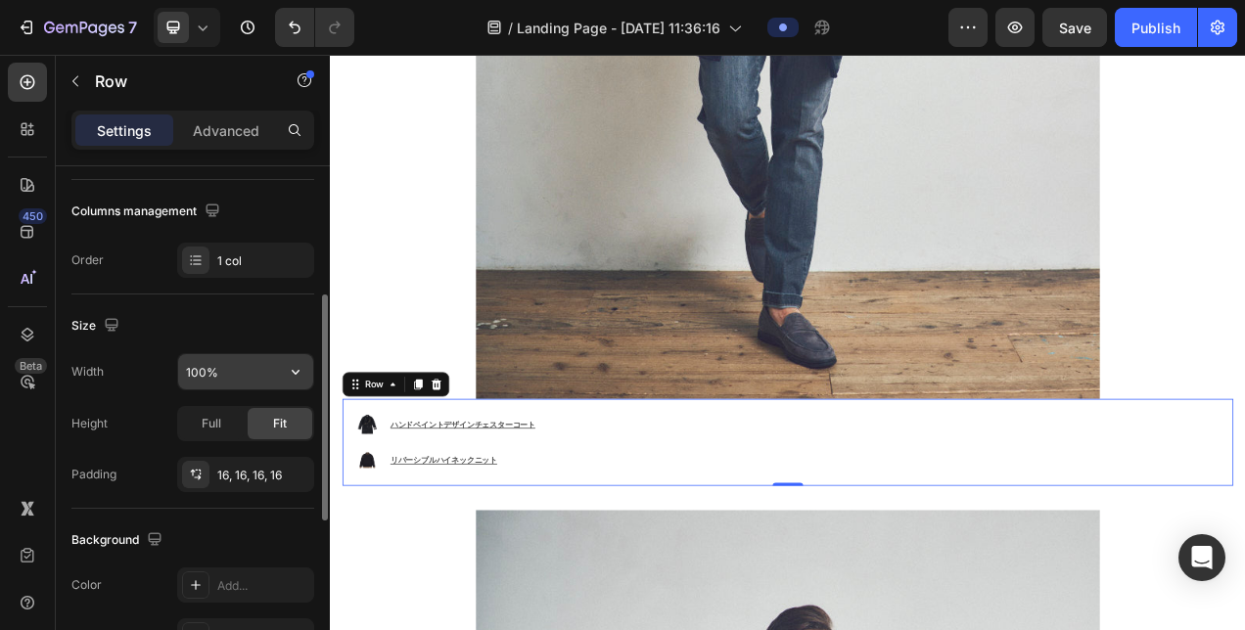
click at [205, 376] on input "100%" at bounding box center [245, 371] width 135 height 35
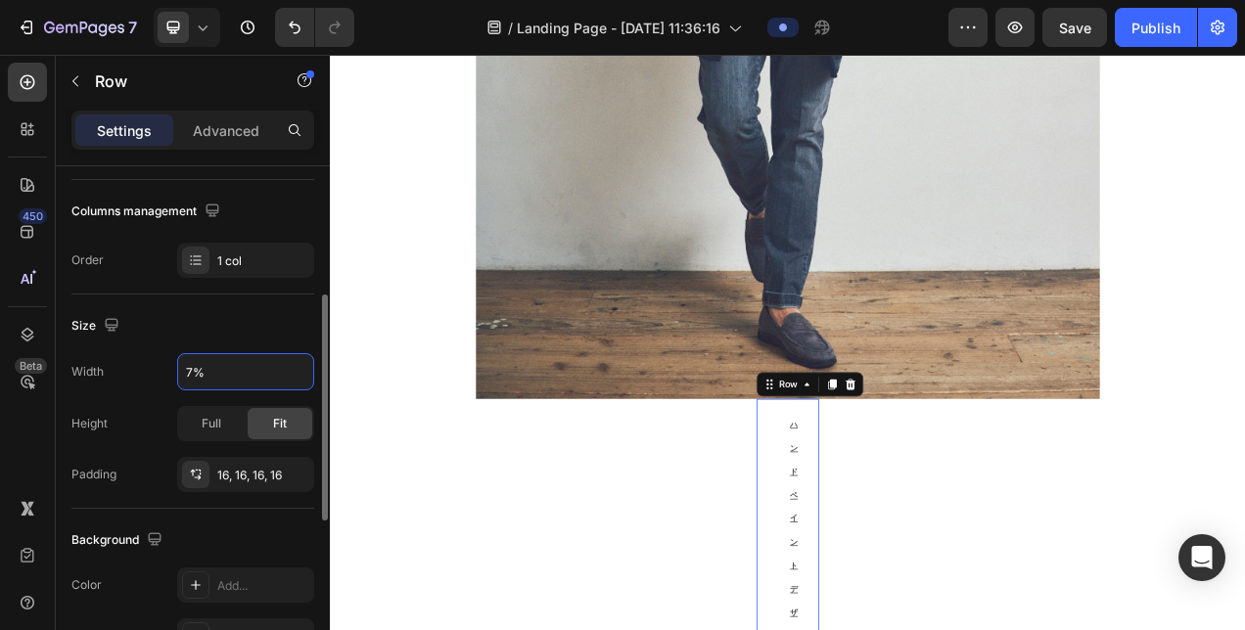
type input "70%"
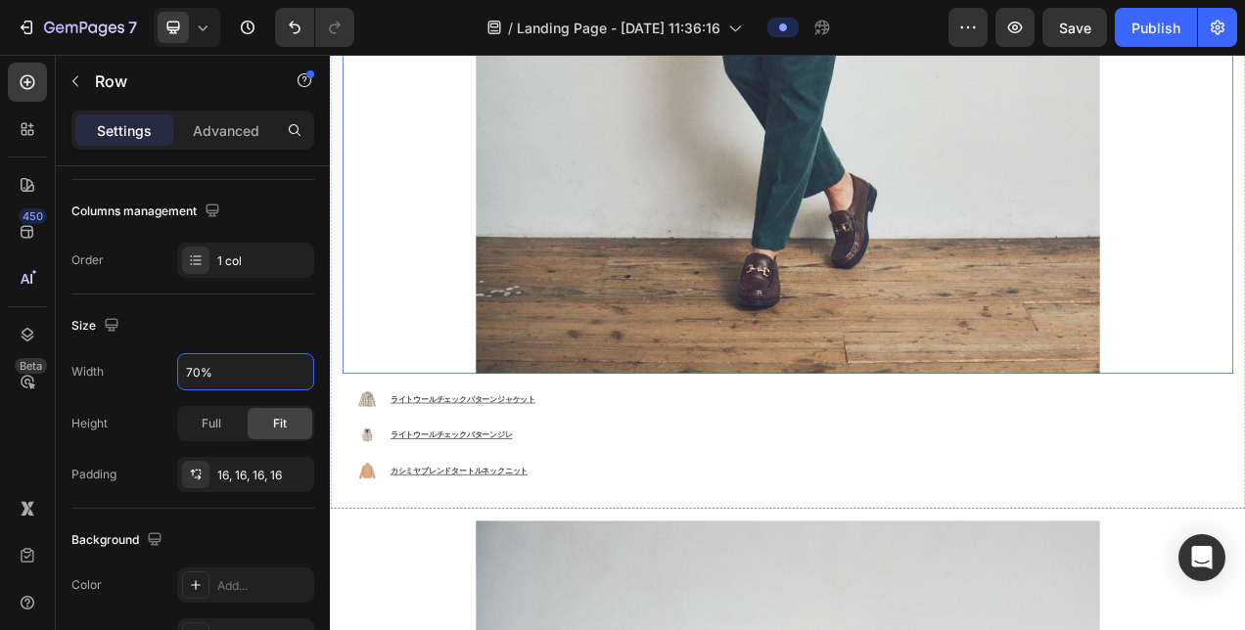
scroll to position [4118, 0]
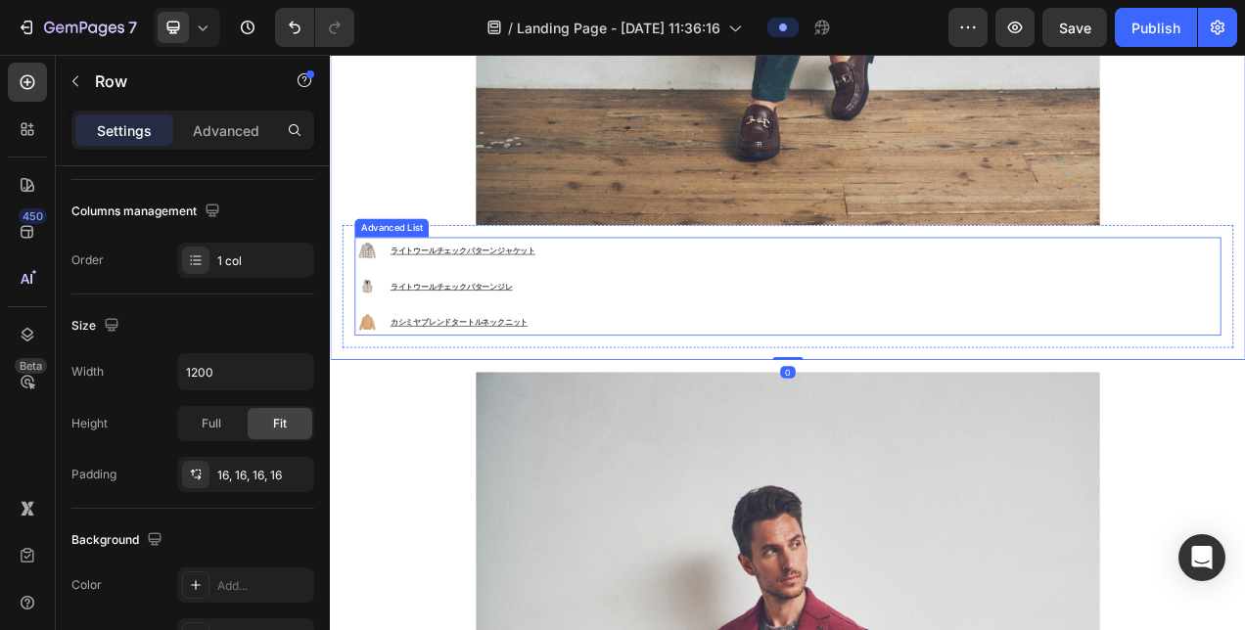
click at [637, 299] on div "Image ライトウールチェックパターンジャケット Text Block Image ライトウールチェックパターンジレ Text Block Image カシ…" at bounding box center [917, 351] width 1112 height 125
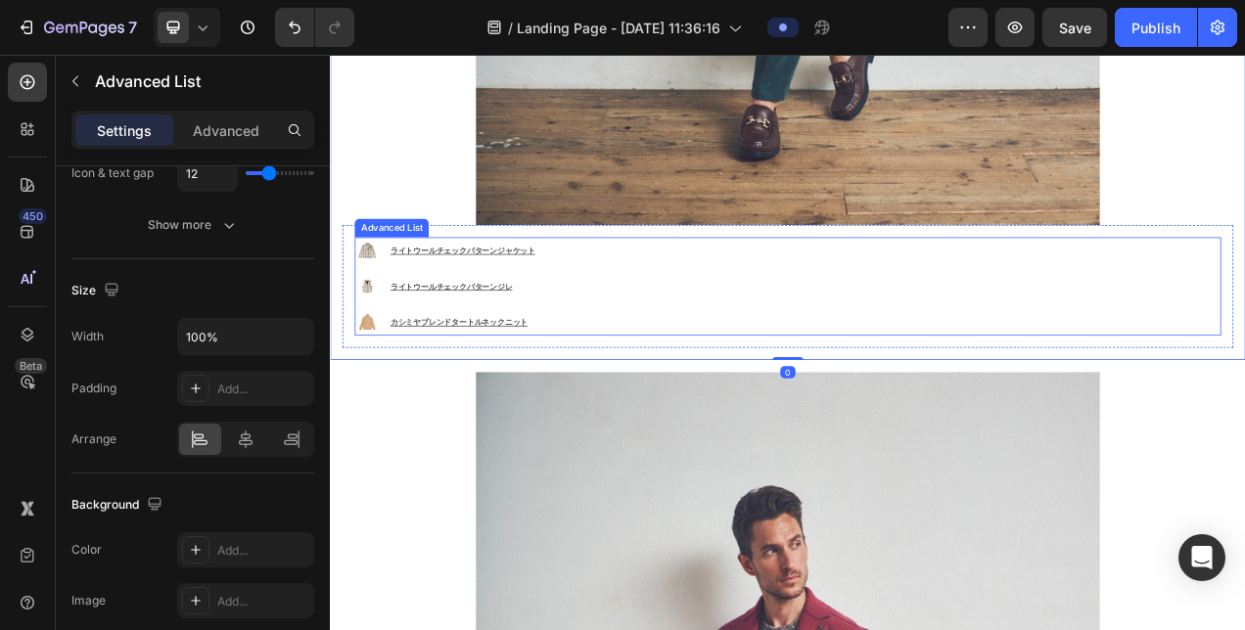
scroll to position [0, 0]
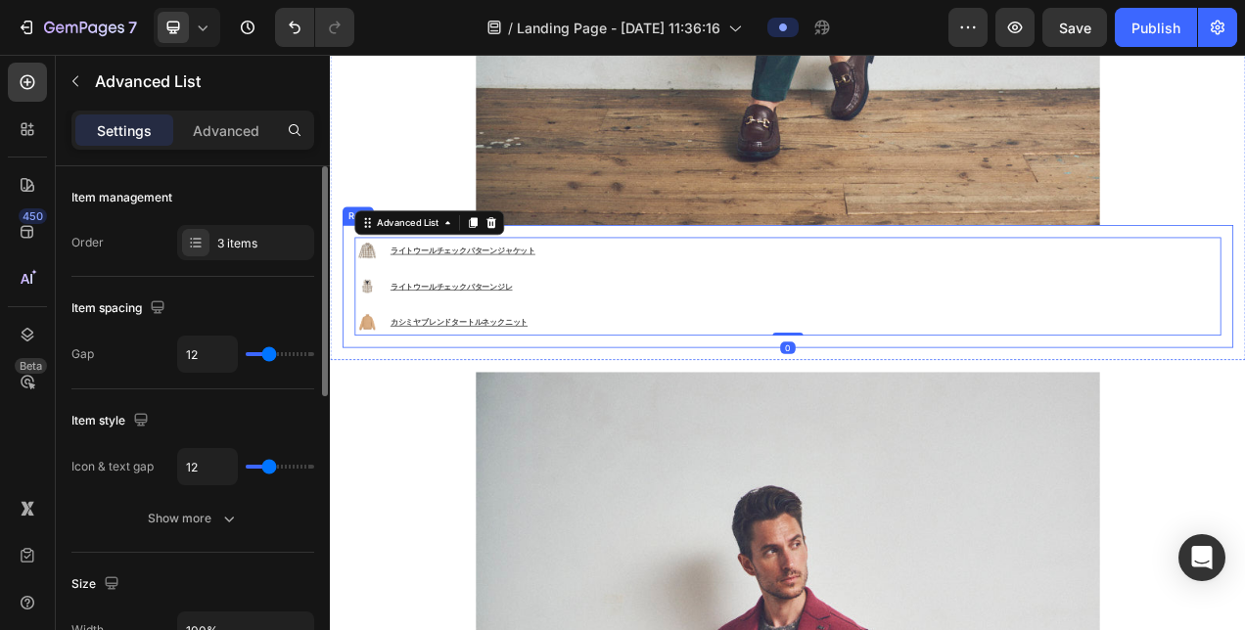
click at [349, 301] on div "Image ライトウールチェックパターンジャケット Text Block Image ライトウールチェックパターンジレ Text Block Image カシ…" at bounding box center [916, 351] width 1143 height 157
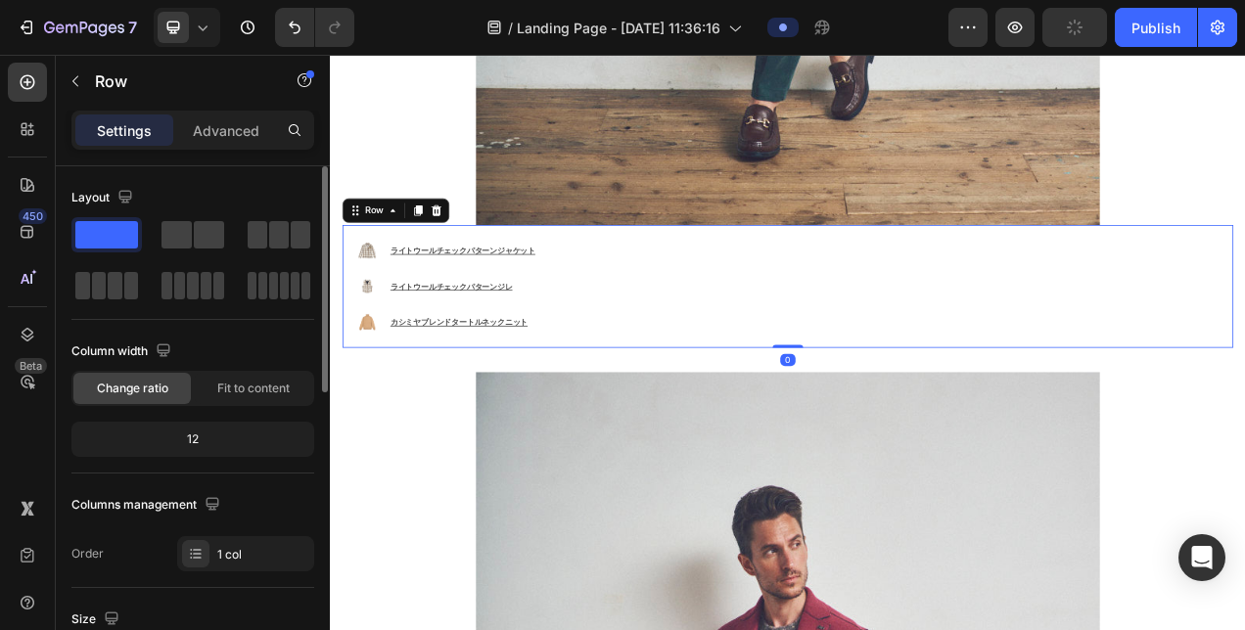
scroll to position [391, 0]
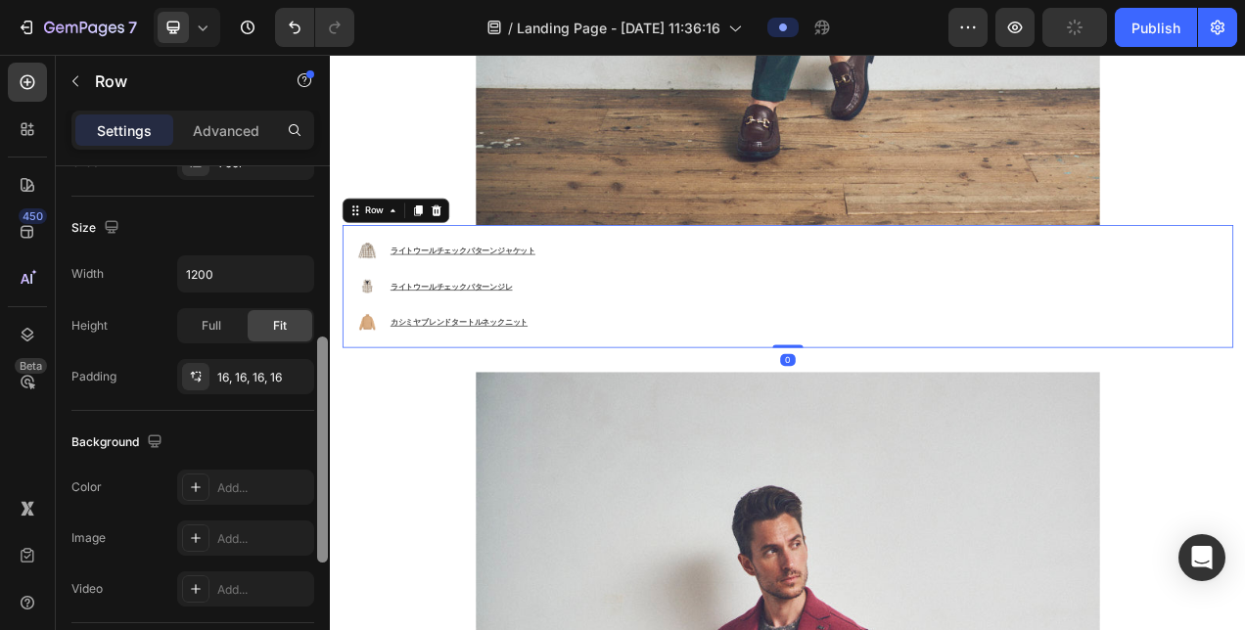
click at [323, 268] on div at bounding box center [322, 426] width 15 height 520
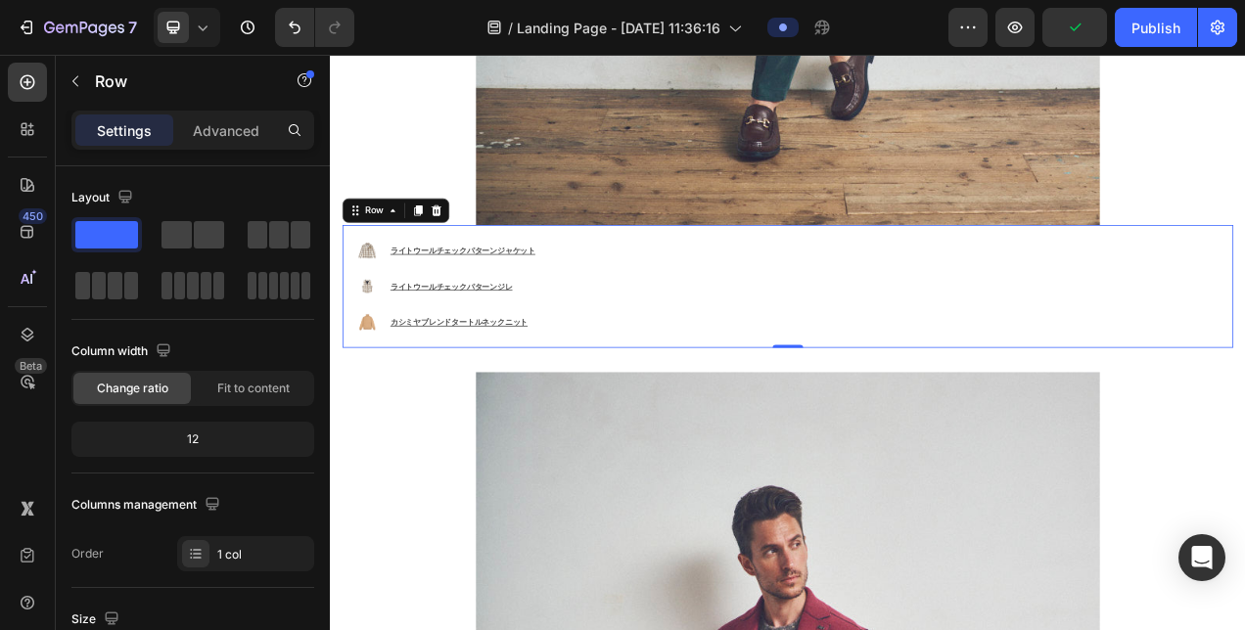
click at [353, 323] on div "Image ライトウールチェックパターンジャケット Text Block Image ライトウールチェックパターンジレ Text Block Image カシ…" at bounding box center [916, 351] width 1143 height 157
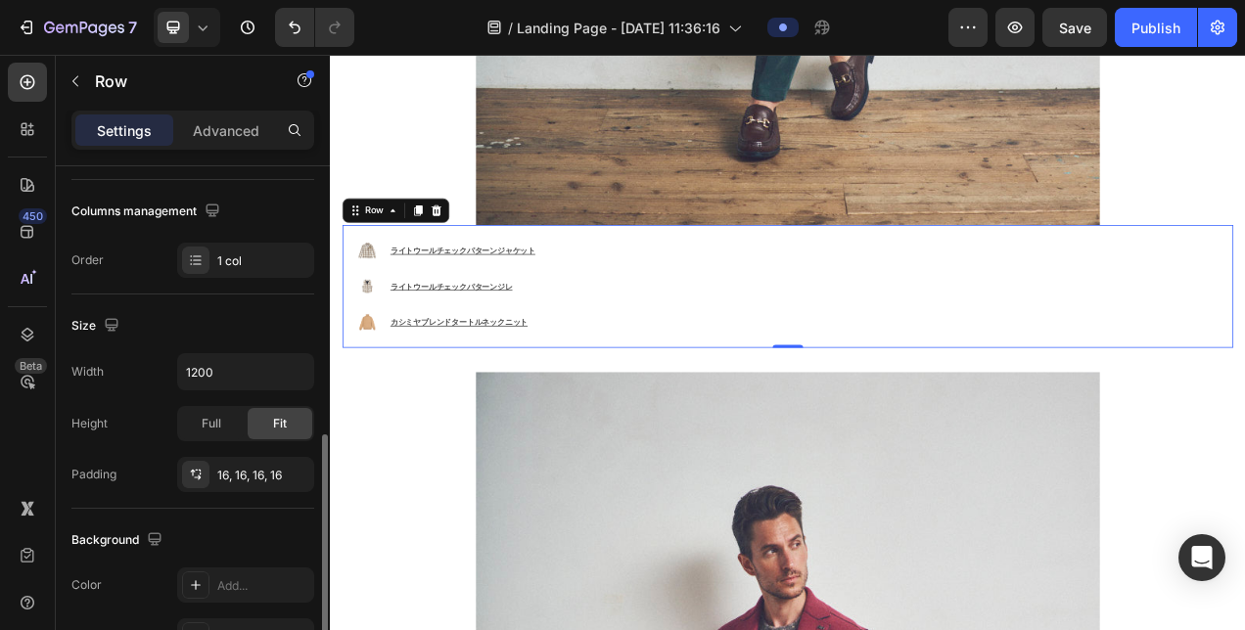
scroll to position [391, 0]
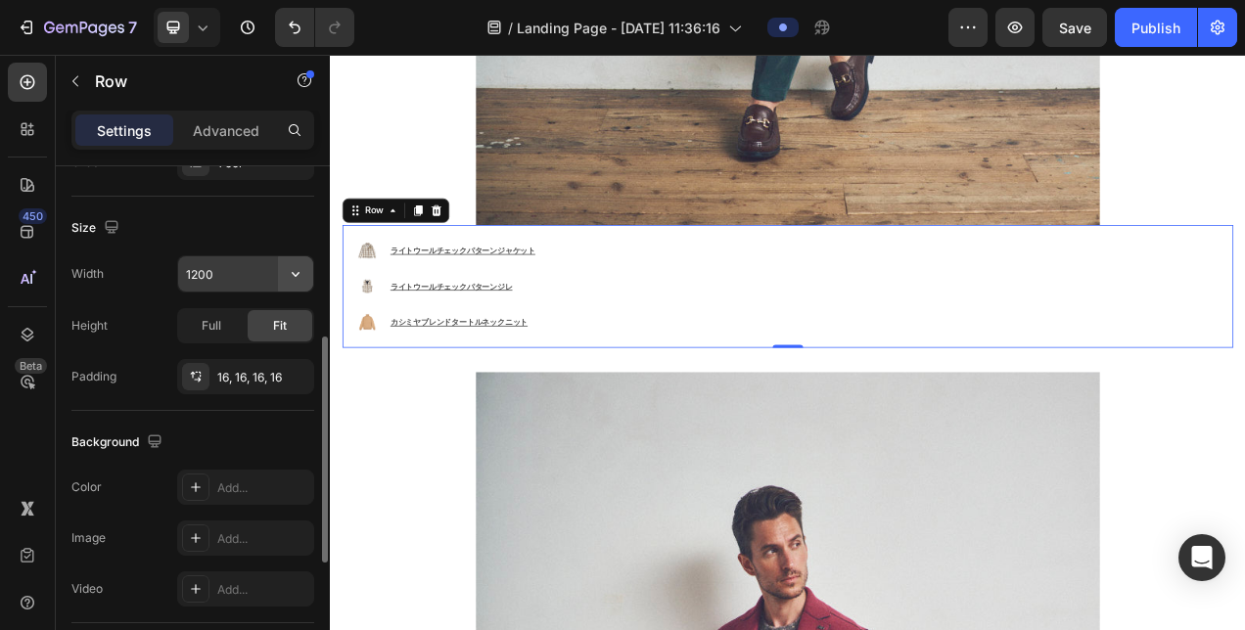
click at [290, 276] on icon "button" at bounding box center [296, 274] width 20 height 20
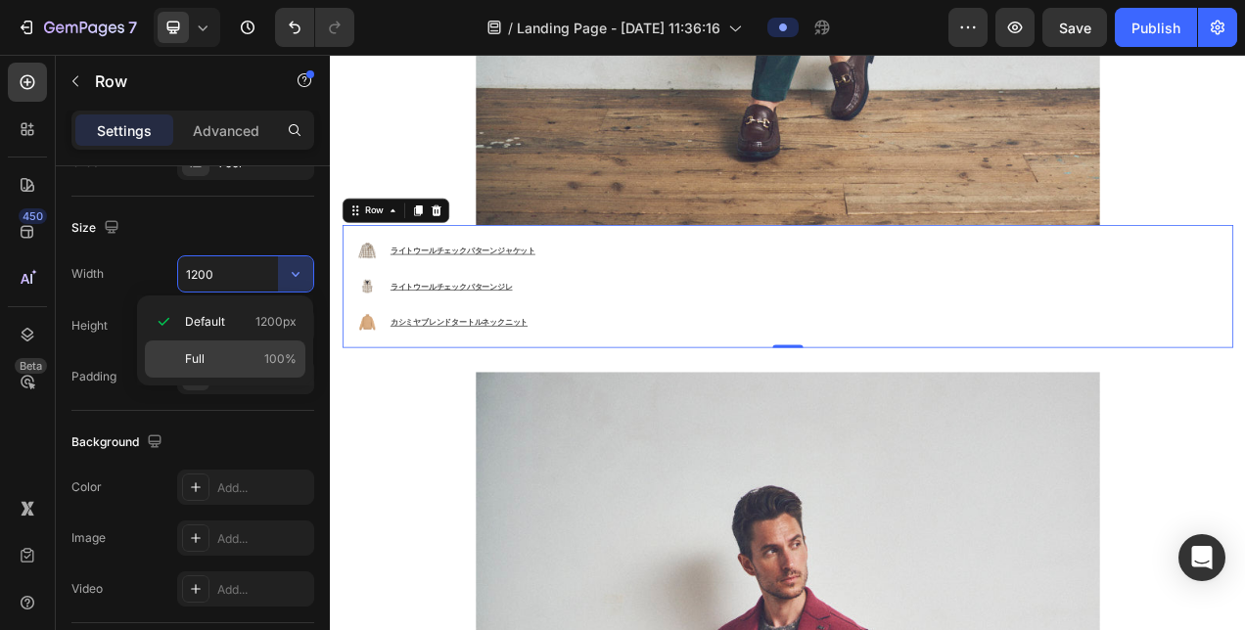
click at [253, 352] on p "Full 100%" at bounding box center [241, 359] width 112 height 18
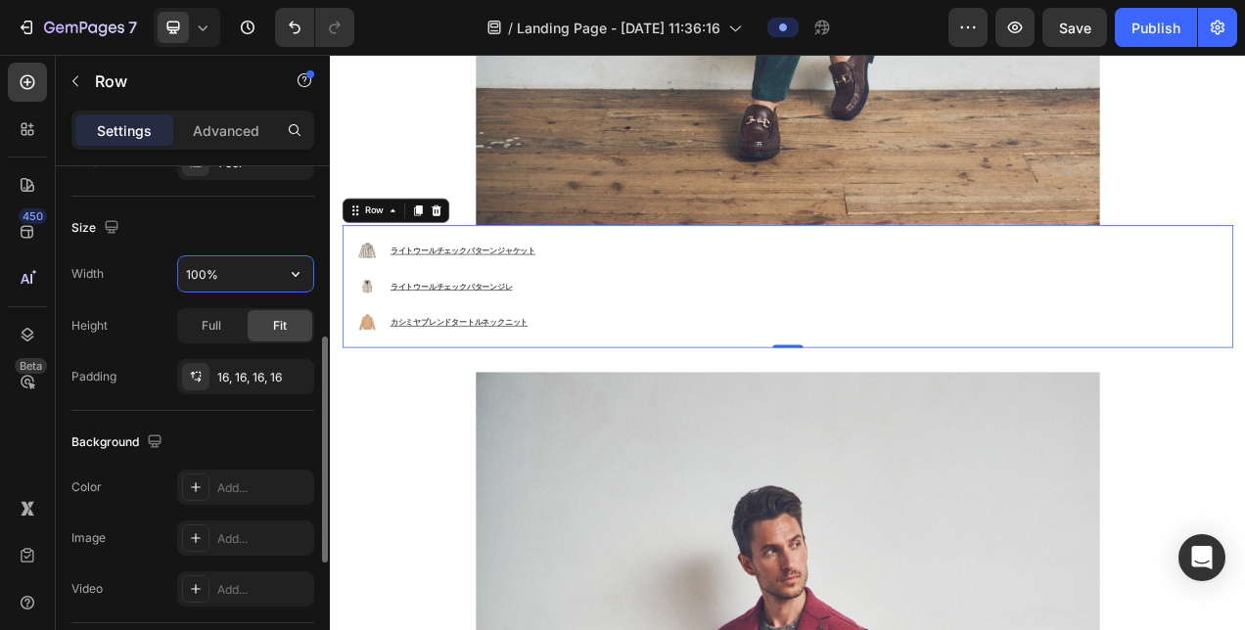
click at [205, 274] on input "100%" at bounding box center [245, 273] width 135 height 35
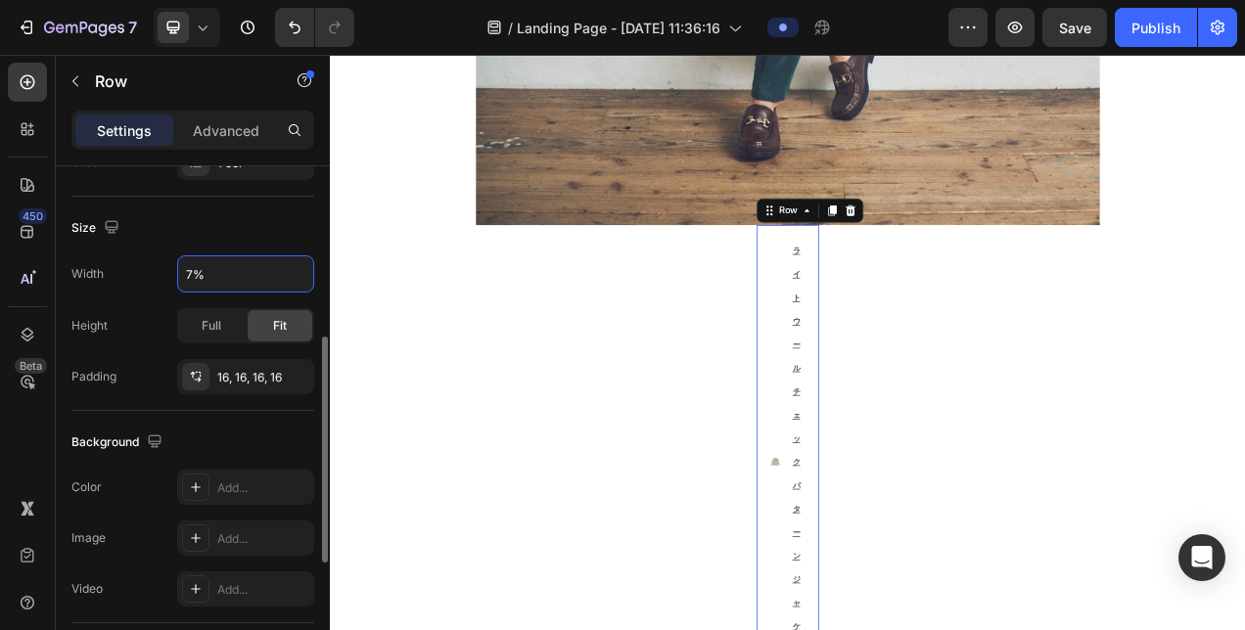
type input "70%"
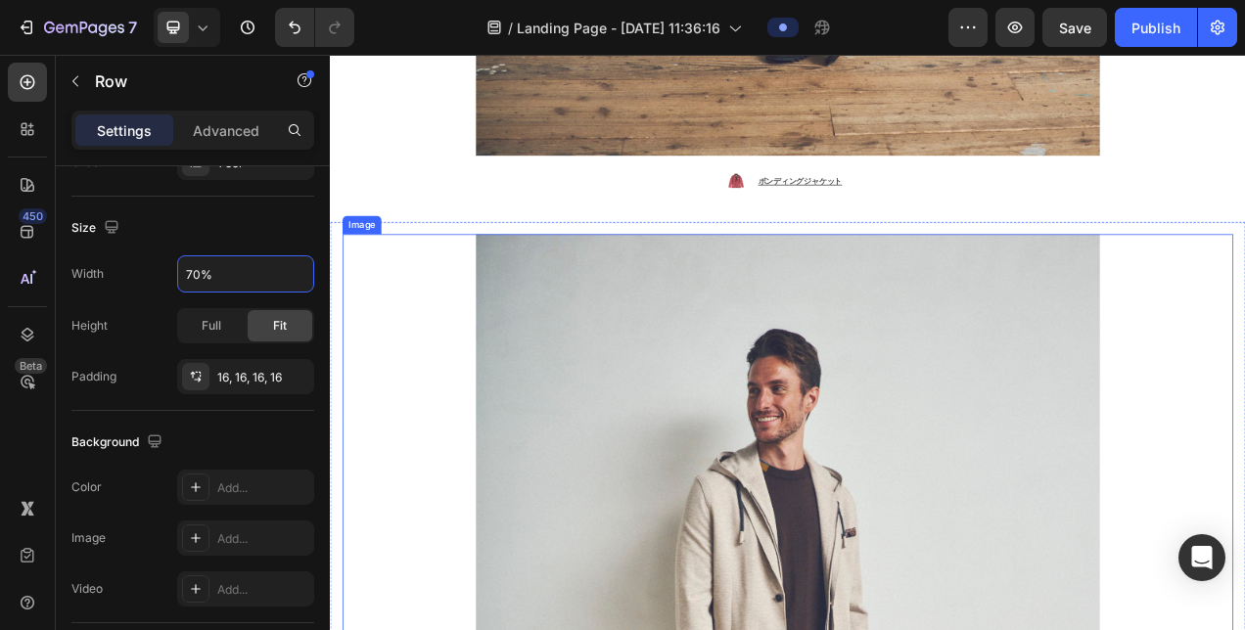
scroll to position [5489, 0]
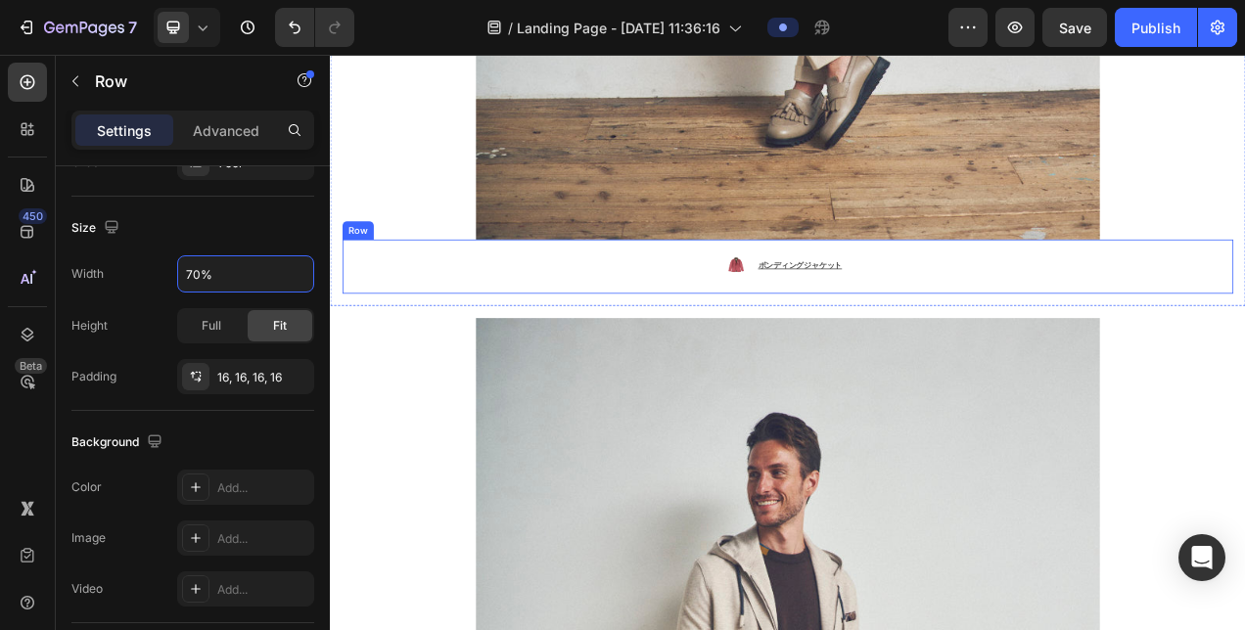
click at [349, 292] on div "Image ボンディングジャケット ⁠⁠⁠⁠⁠⁠⁠ Text Block Advanced List Row" at bounding box center [916, 326] width 1143 height 69
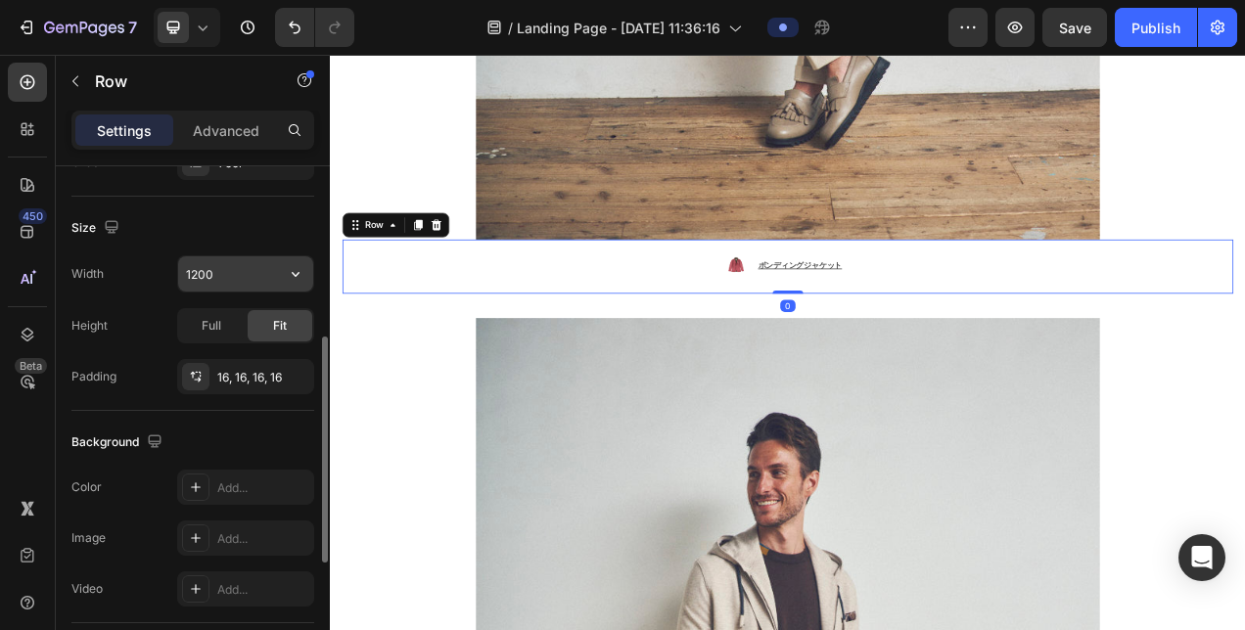
click at [229, 266] on input "1200" at bounding box center [245, 273] width 135 height 35
click at [291, 265] on icon "button" at bounding box center [296, 274] width 20 height 20
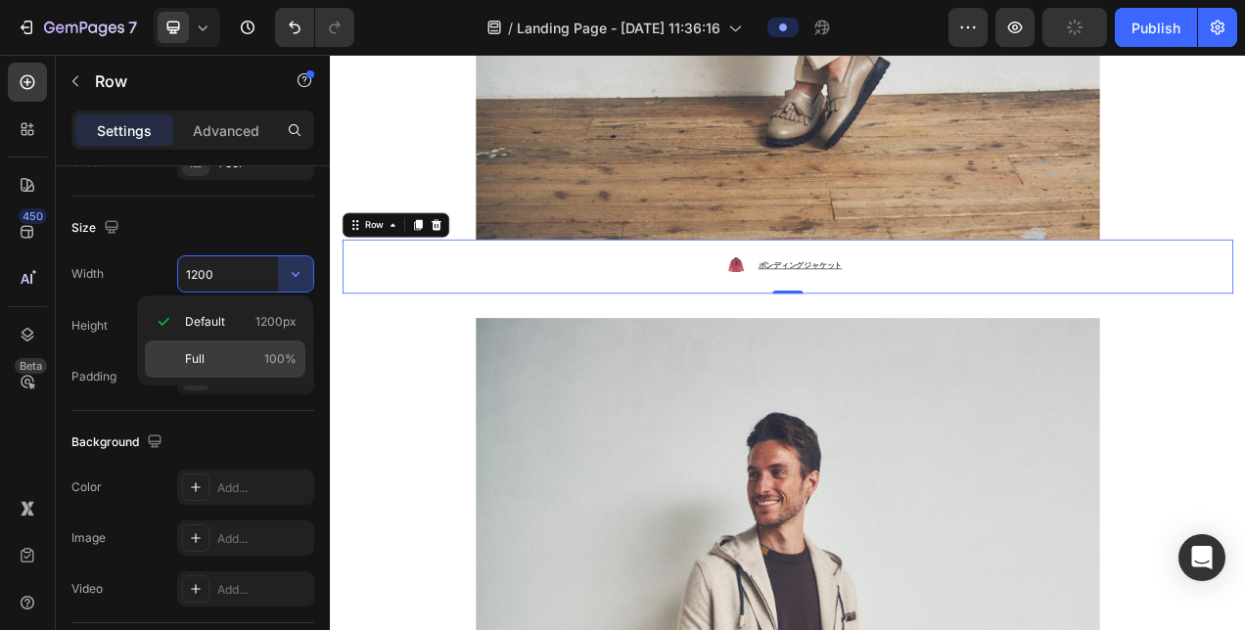
click at [238, 346] on div "Full 100%" at bounding box center [225, 359] width 161 height 37
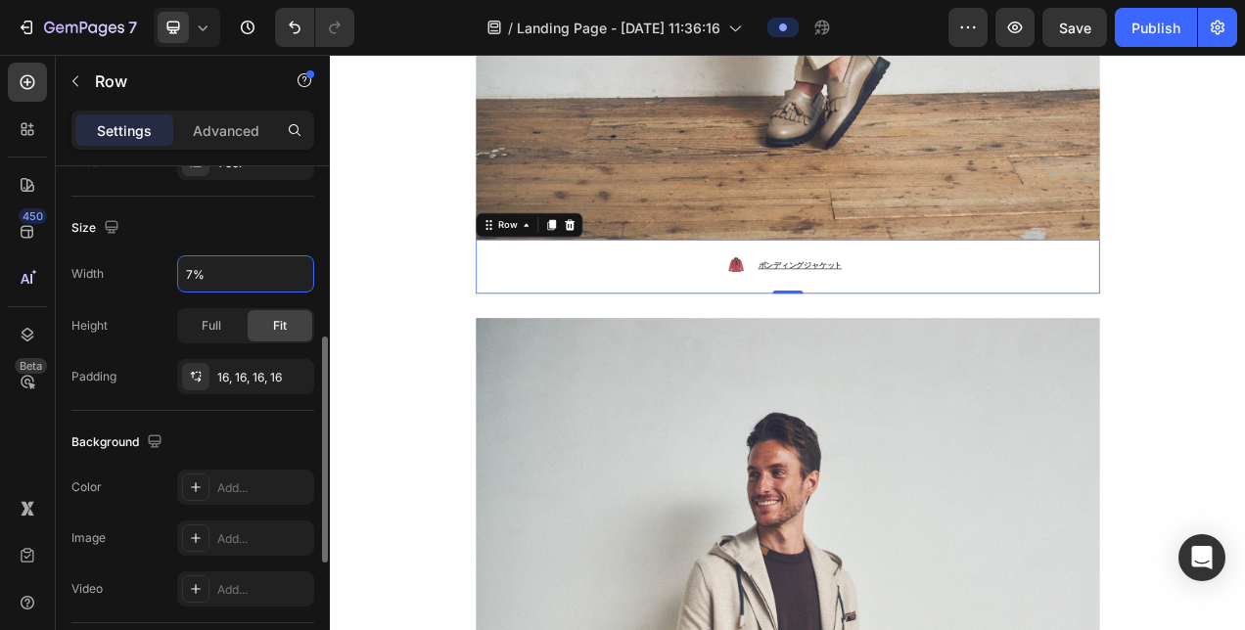
type input "70%"
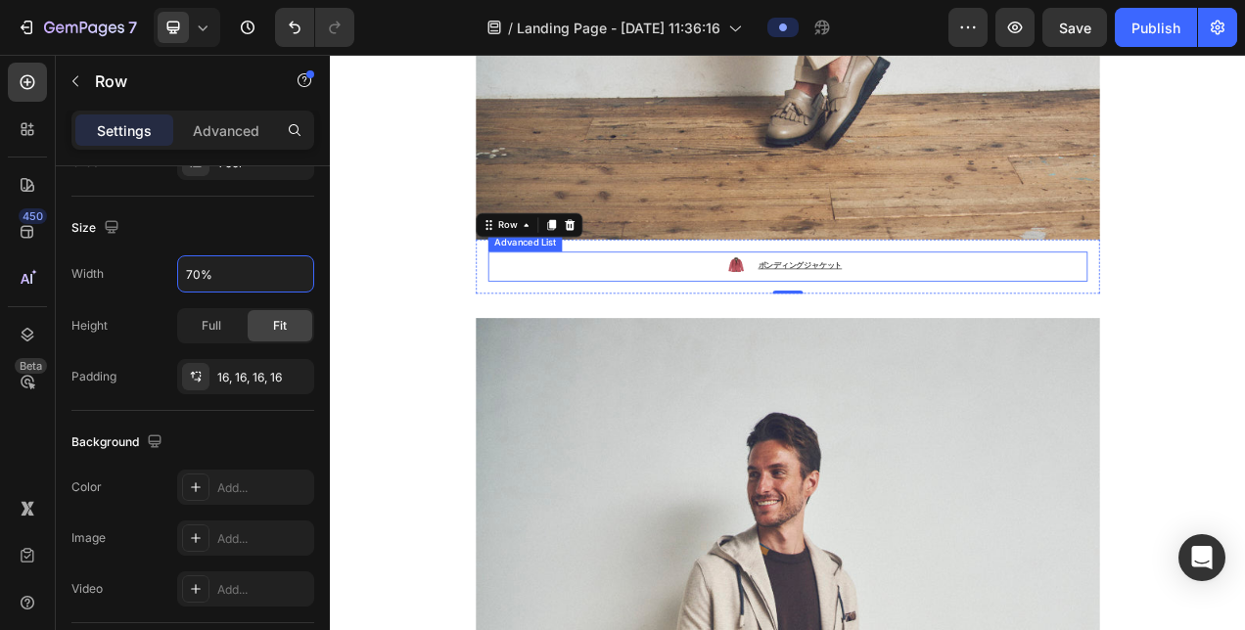
click at [566, 307] on div "Image ボンディングジャケット ⁠⁠⁠⁠⁠⁠⁠ Text Block" at bounding box center [916, 326] width 769 height 38
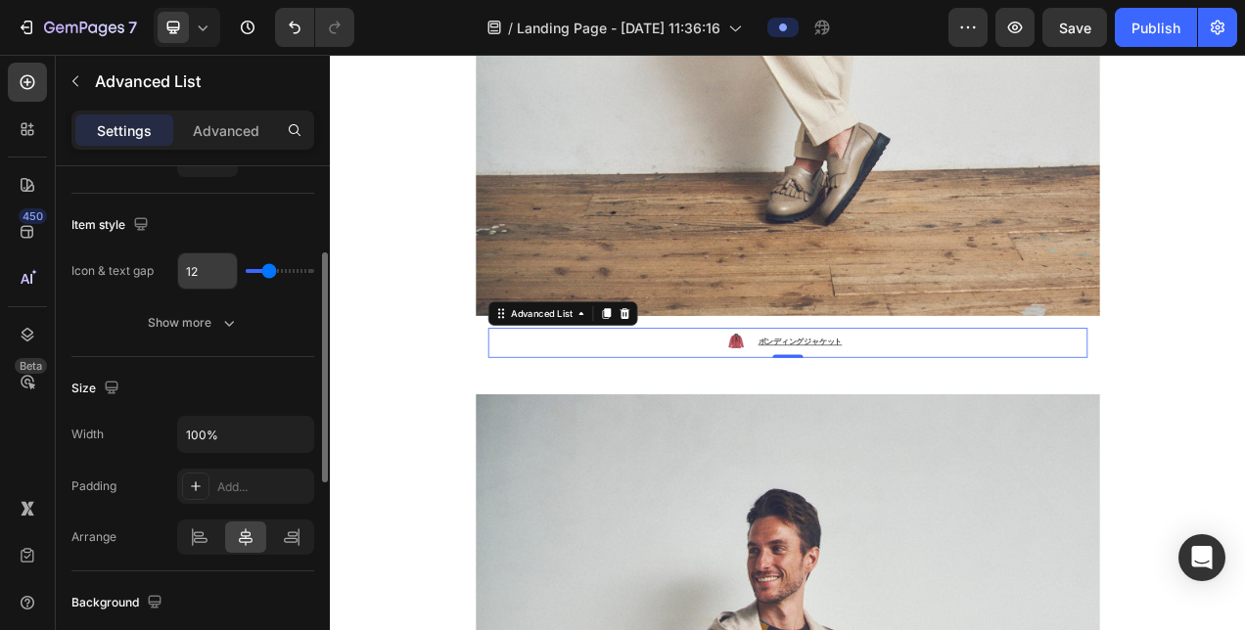
scroll to position [0, 0]
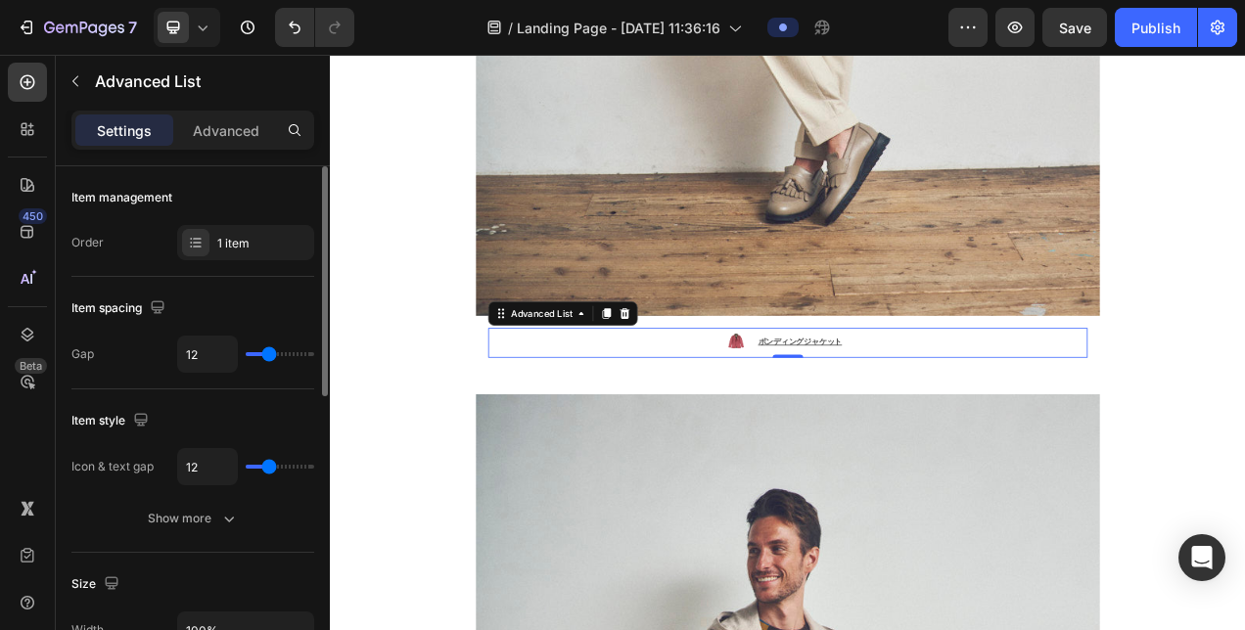
click at [267, 352] on input "range" at bounding box center [280, 354] width 69 height 4
type input "11"
type input "10"
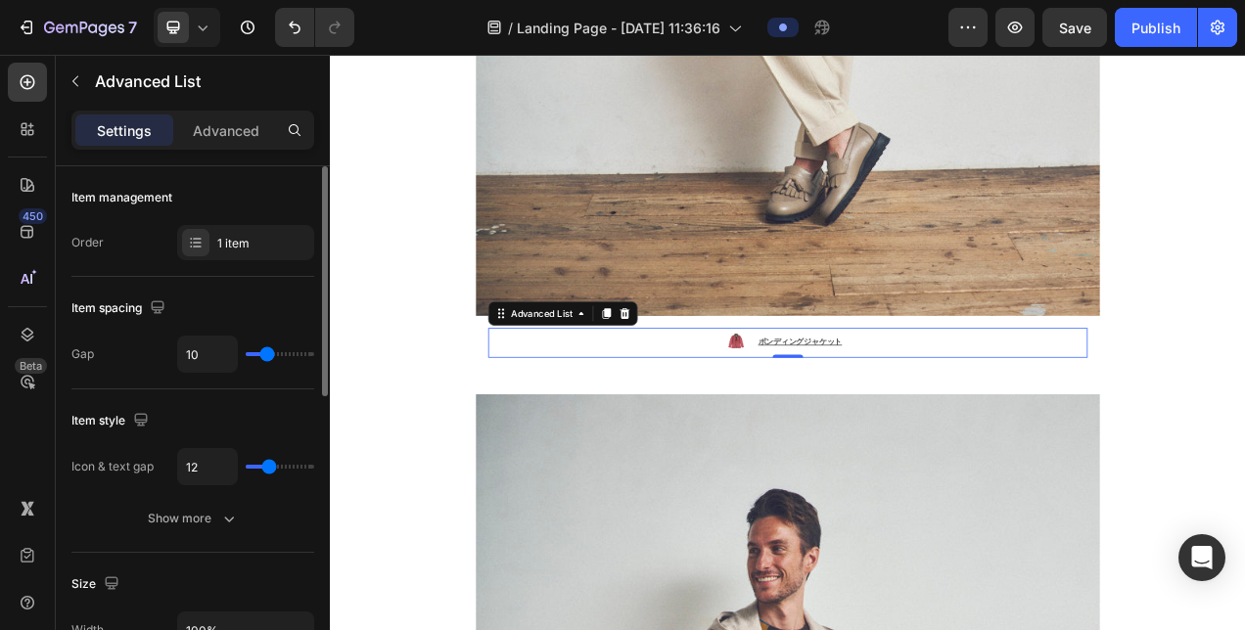
type input "9"
type input "8"
type input "7"
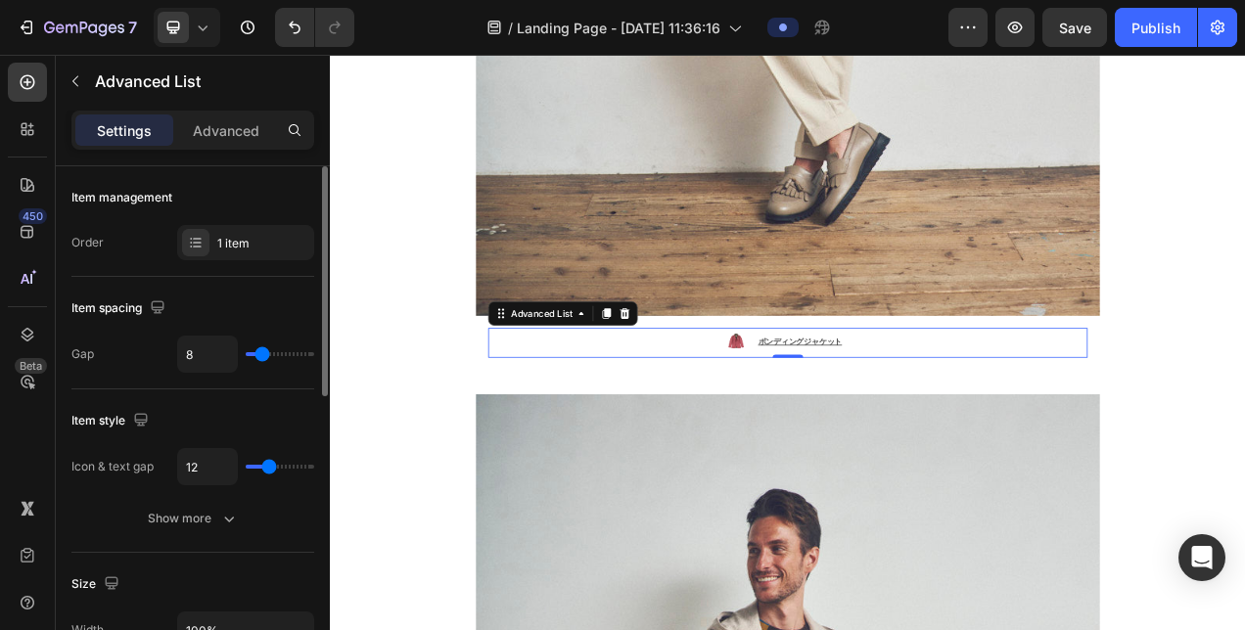
type input "7"
type input "6"
click at [269, 465] on input "range" at bounding box center [280, 467] width 69 height 4
type input "11"
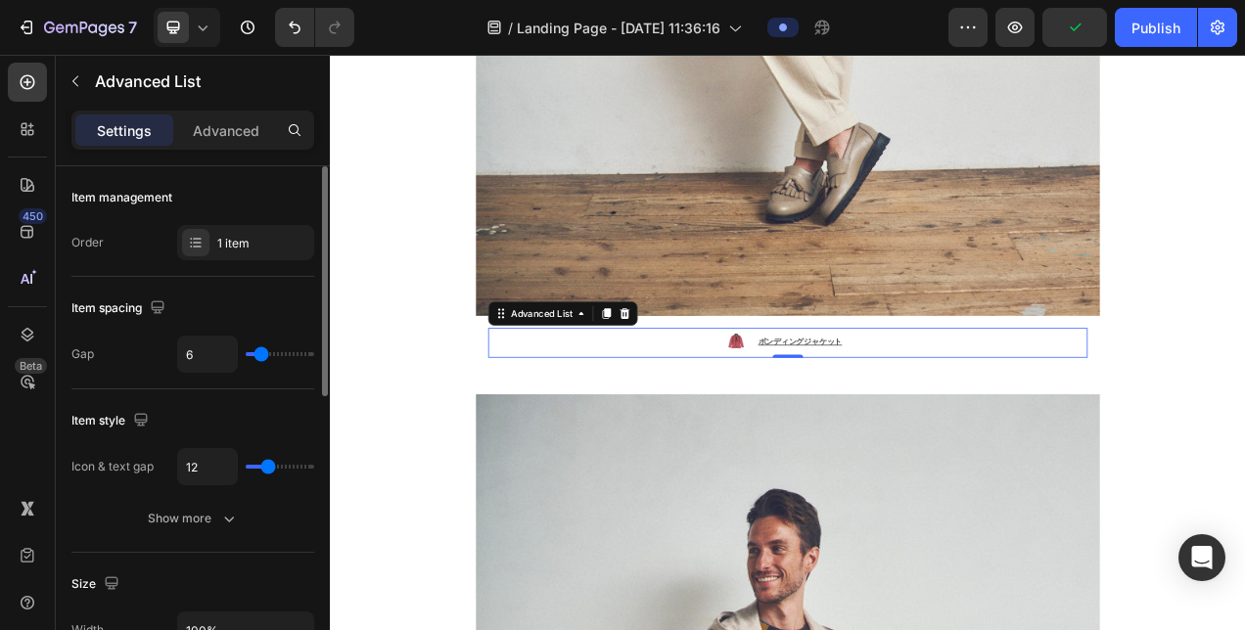
type input "11"
type input "10"
type input "9"
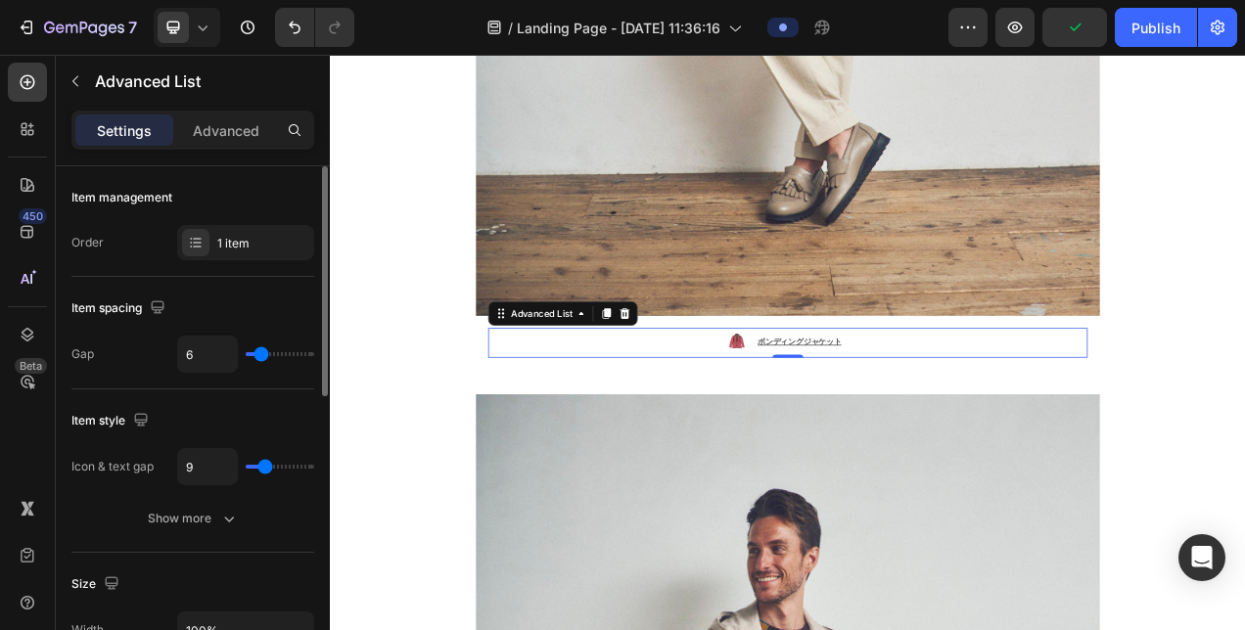
type input "8"
type input "7"
type input "6"
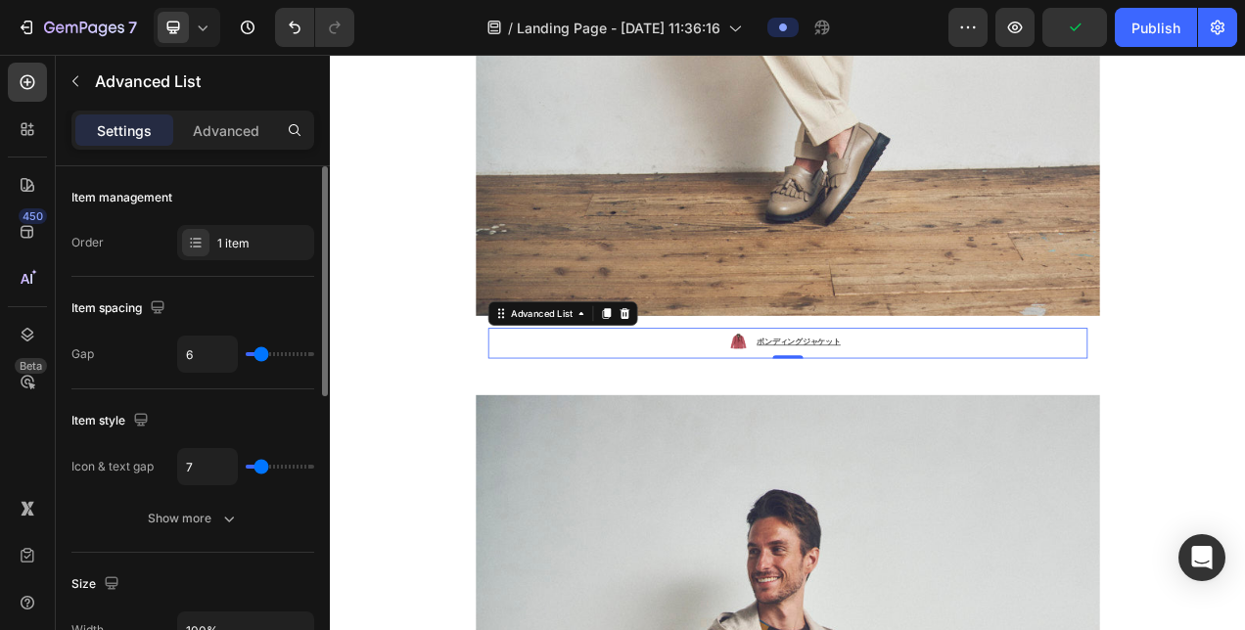
type input "6"
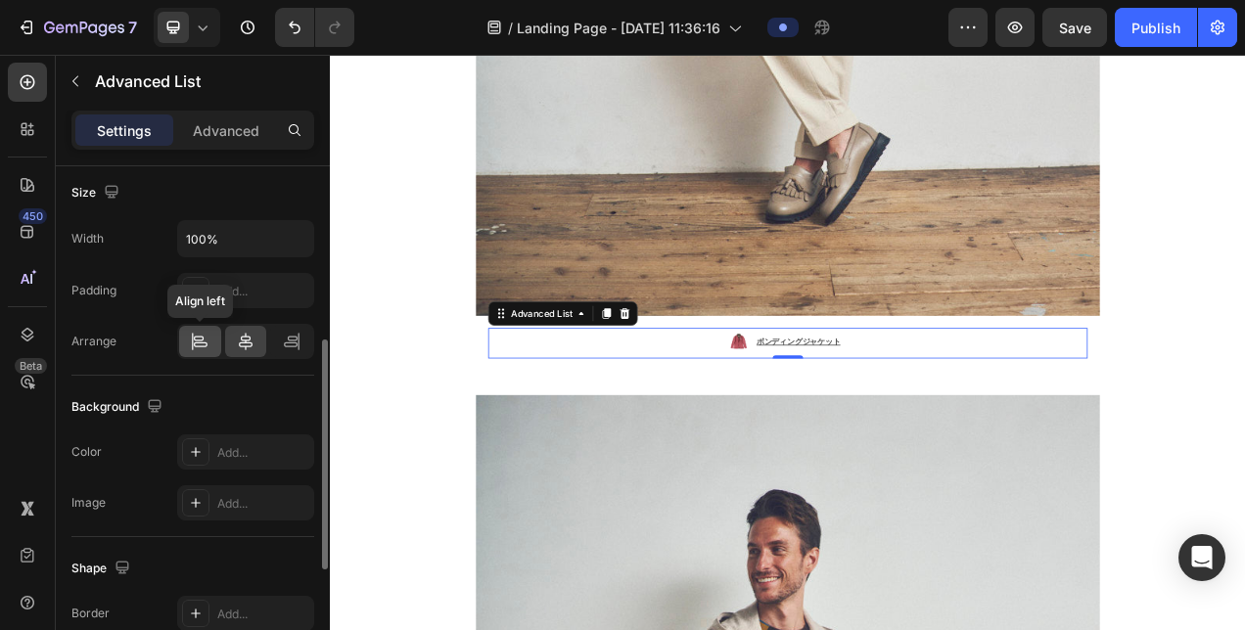
click at [197, 350] on div at bounding box center [200, 341] width 42 height 31
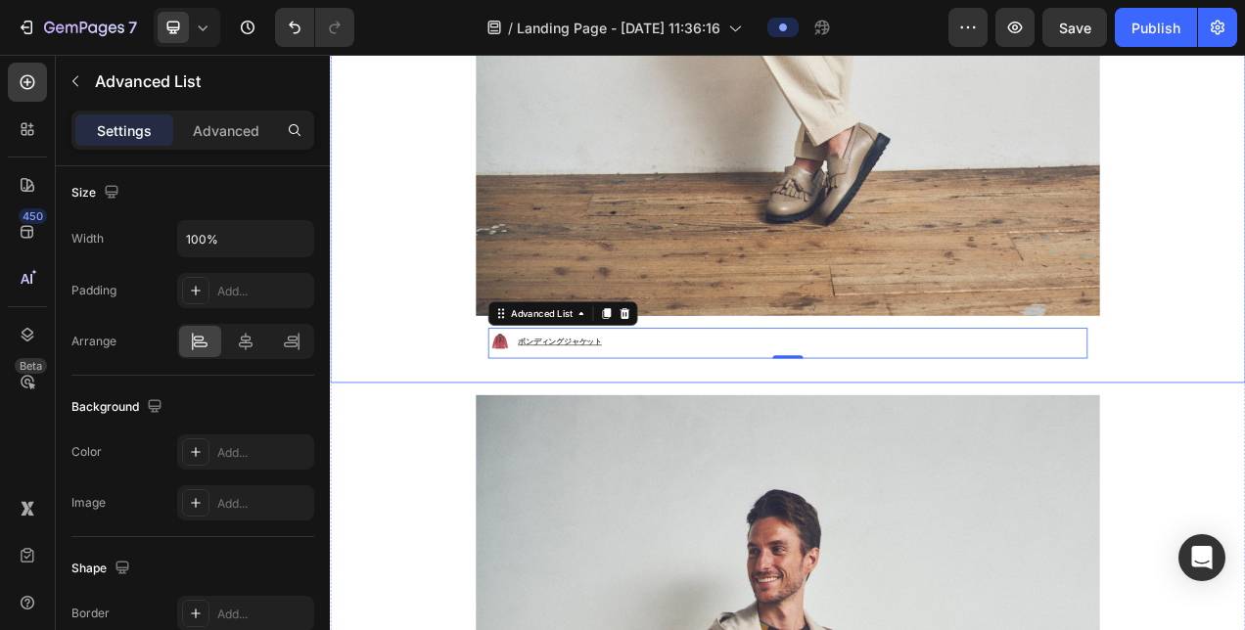
click at [517, 390] on div "Image ボンディングジャケット ⁠⁠⁠⁠⁠⁠⁠ Text Block Advanced List 0 Row" at bounding box center [917, 425] width 801 height 70
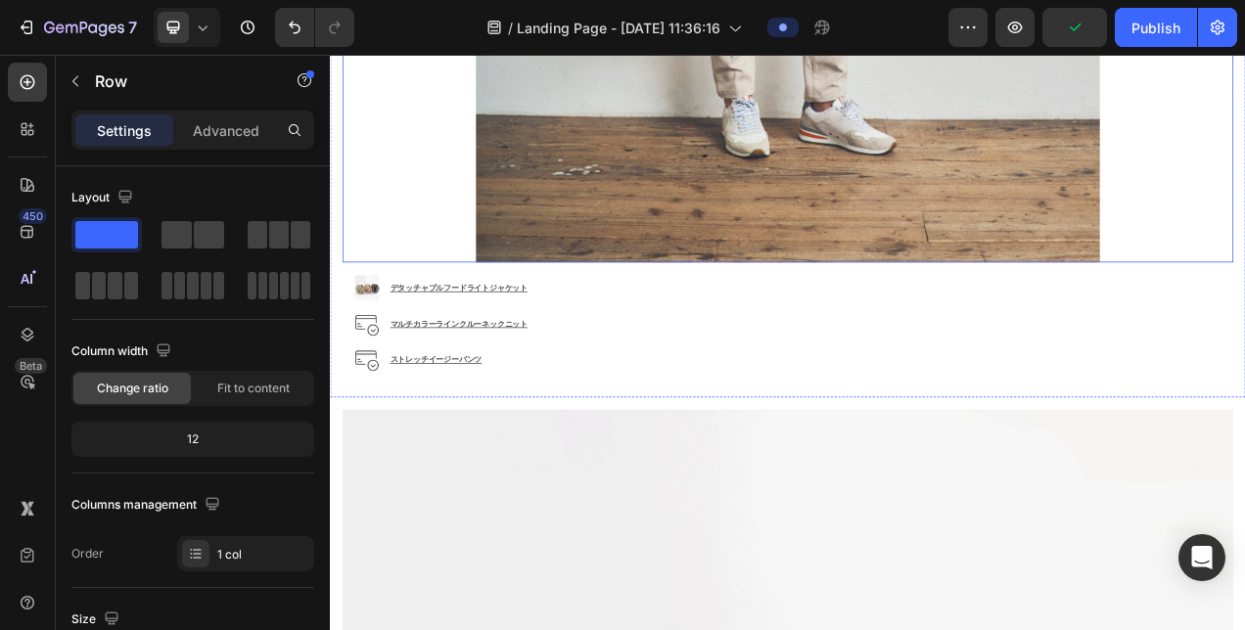
scroll to position [6663, 0]
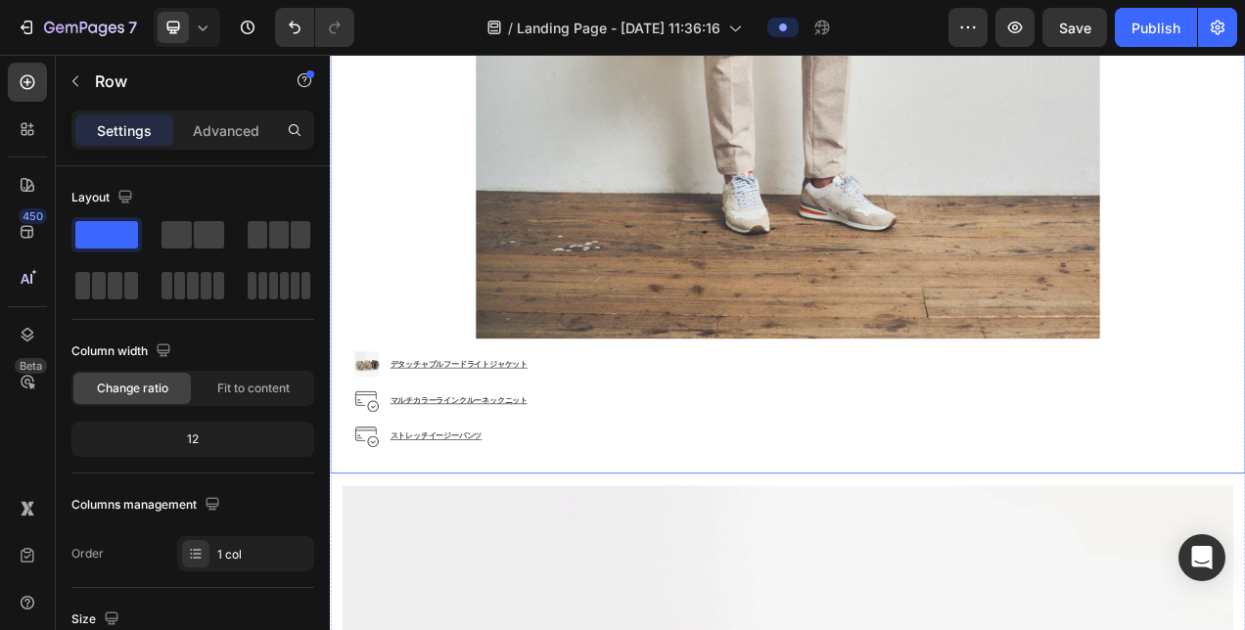
click at [350, 419] on div "Image デタッチャブルフードライトジャケット Text Block Image マルチカラーラインクルーネックニット Text block Image ス…" at bounding box center [916, 497] width 1143 height 157
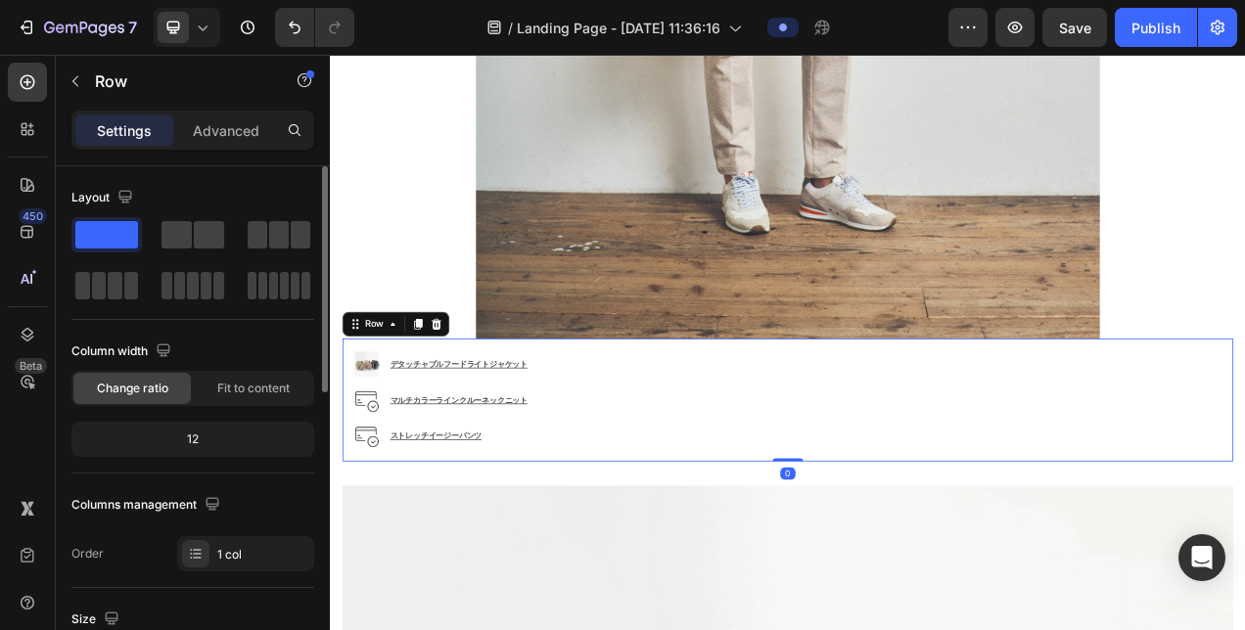
scroll to position [391, 0]
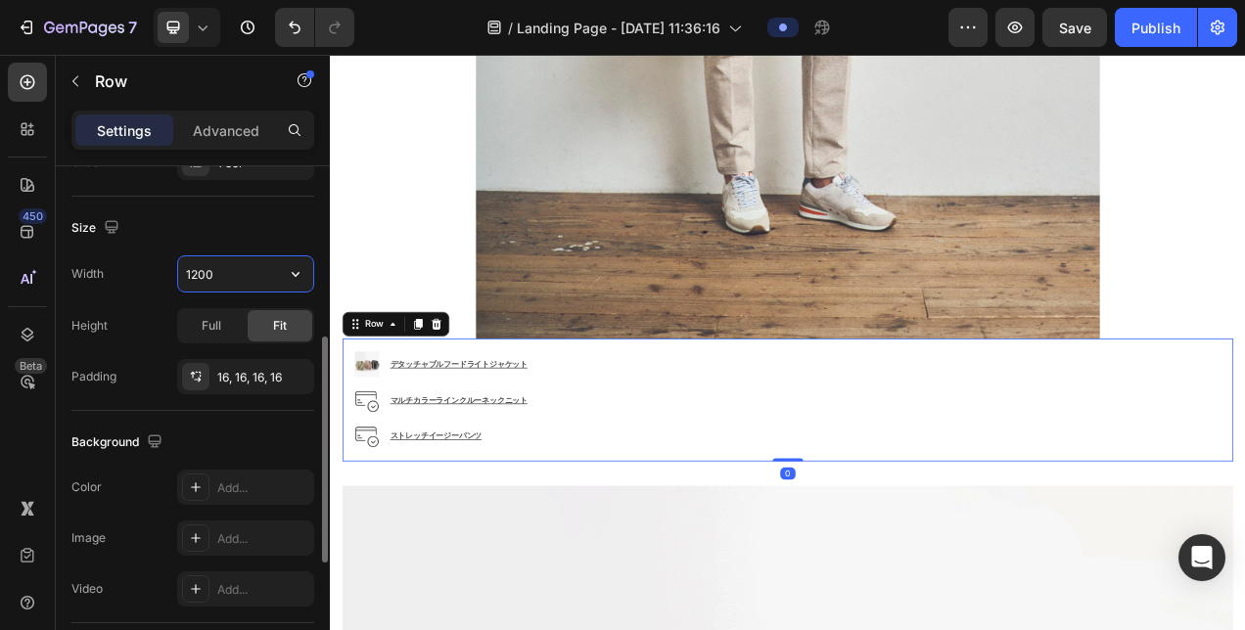
click at [227, 279] on input "1200" at bounding box center [245, 273] width 135 height 35
click at [290, 273] on icon "button" at bounding box center [296, 274] width 20 height 20
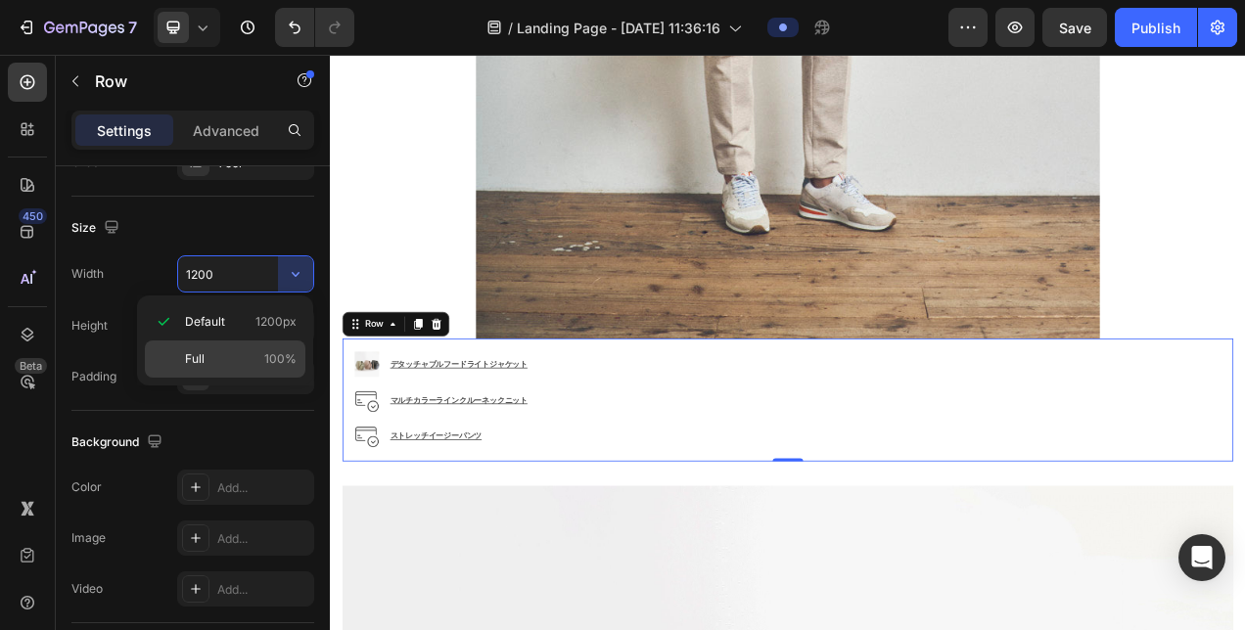
click at [256, 353] on p "Full 100%" at bounding box center [241, 359] width 112 height 18
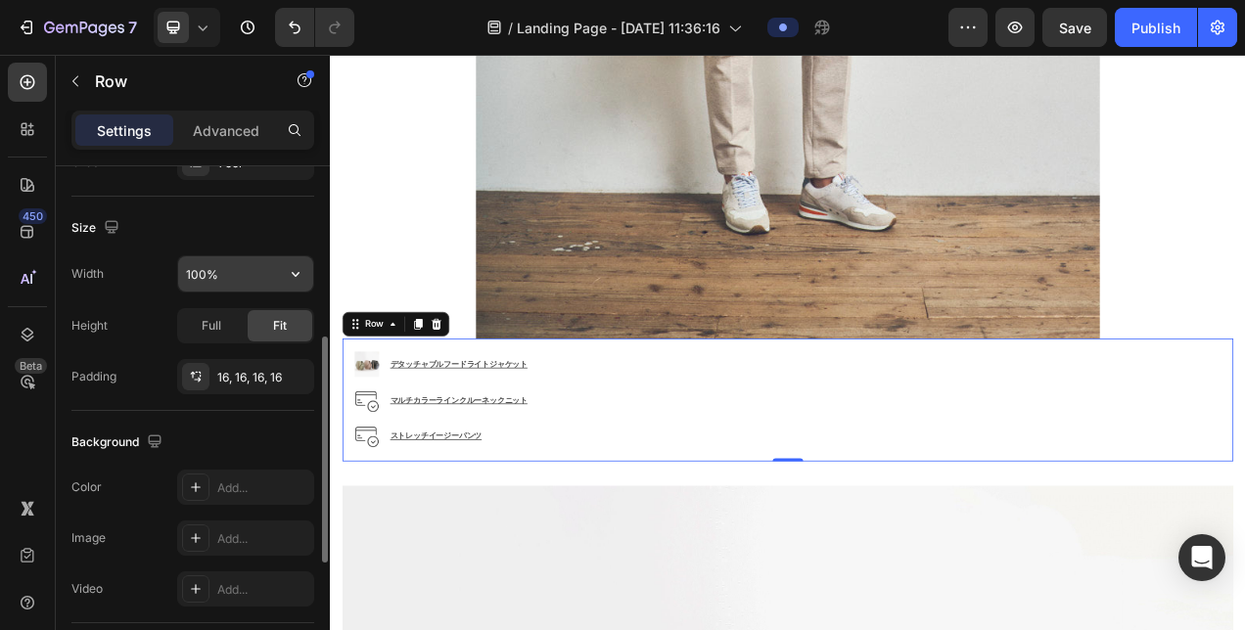
click at [233, 272] on input "100%" at bounding box center [245, 273] width 135 height 35
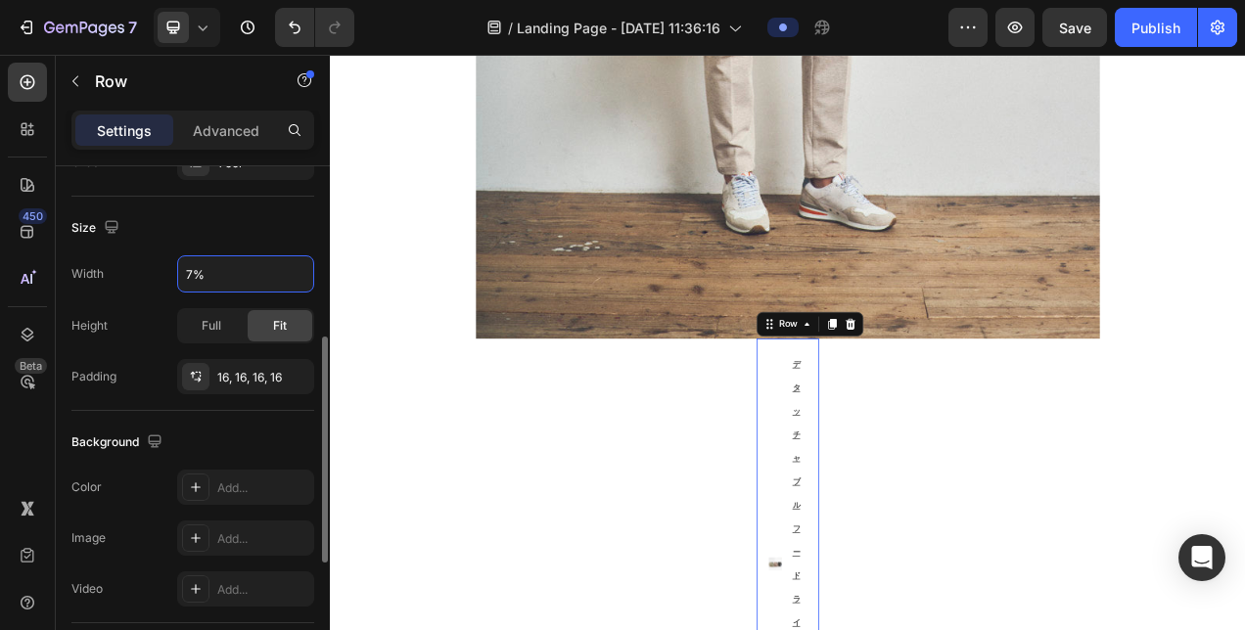
type input "70%"
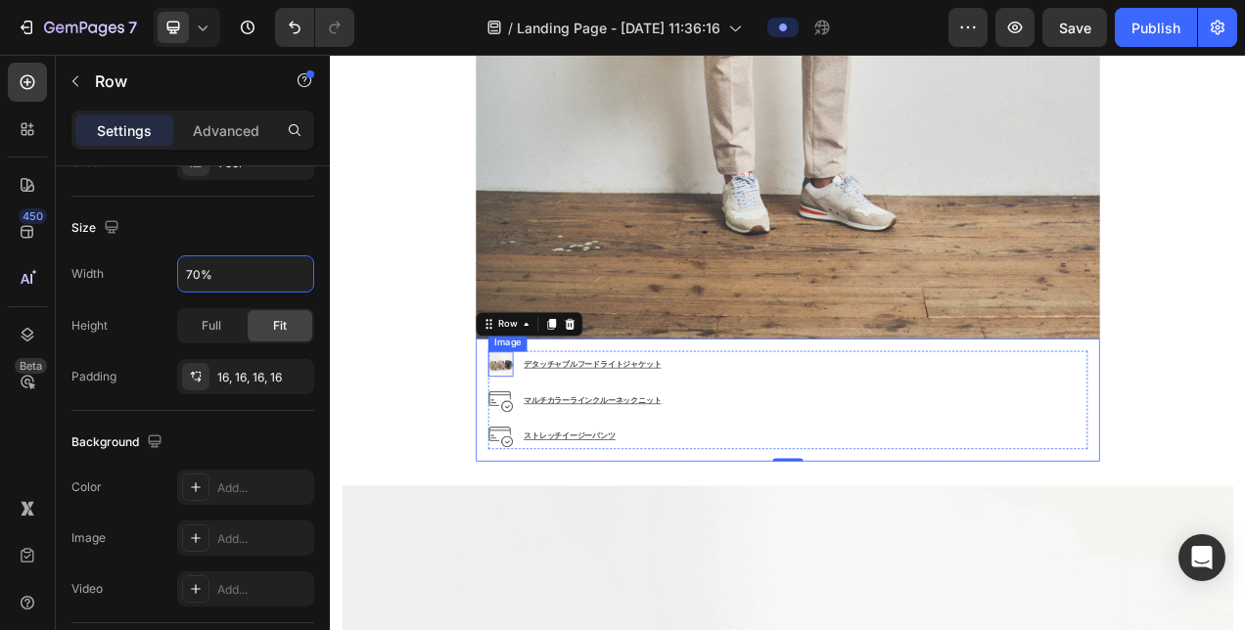
click at [553, 436] on img at bounding box center [547, 451] width 31 height 31
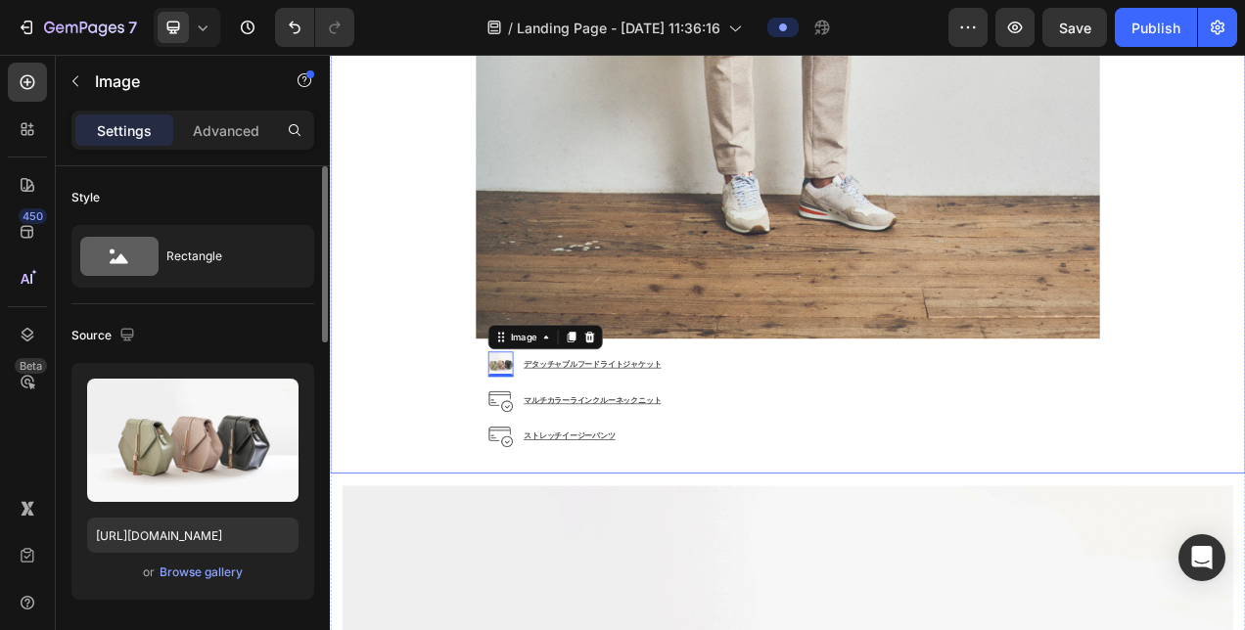
scroll to position [6859, 0]
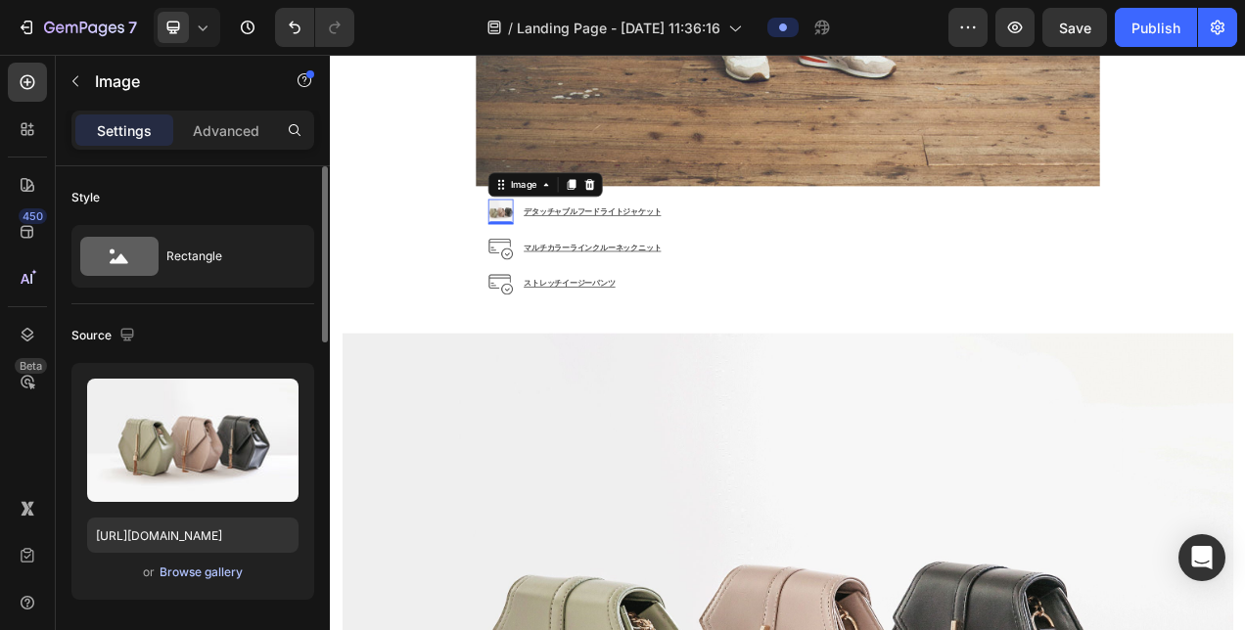
click at [194, 573] on div "Browse gallery" at bounding box center [201, 573] width 83 height 18
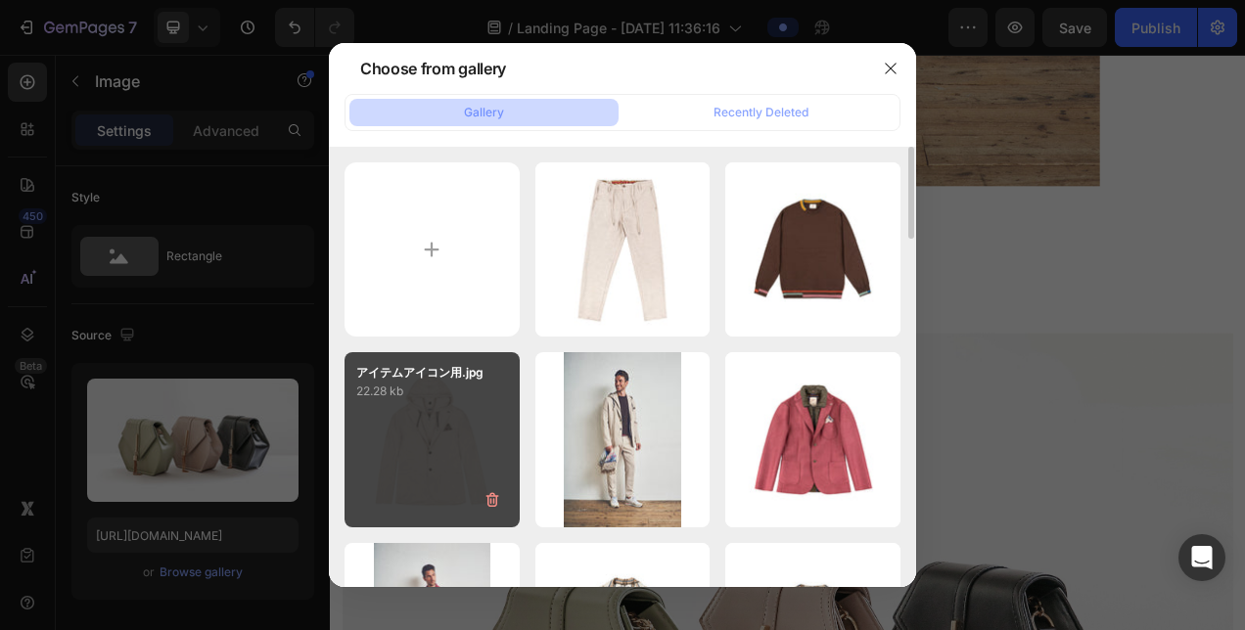
click at [467, 471] on div "アイテムアイコン用.jpg 22.28 kb" at bounding box center [432, 439] width 175 height 175
type input "[URL][DOMAIN_NAME]"
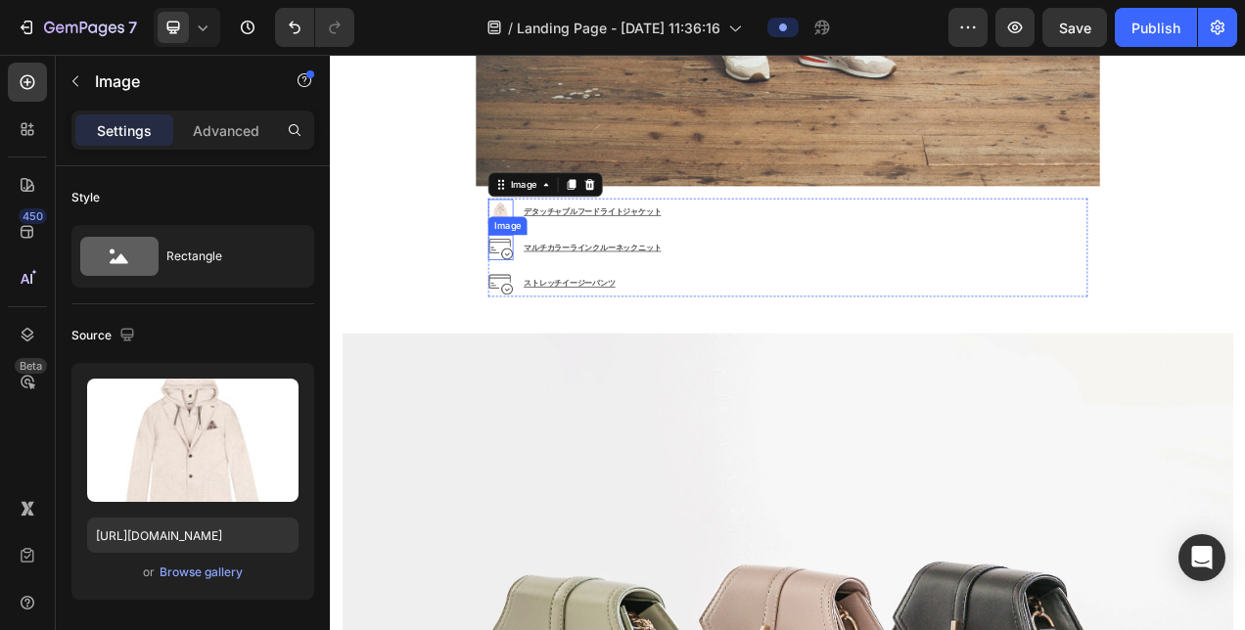
click at [542, 286] on img at bounding box center [547, 301] width 31 height 31
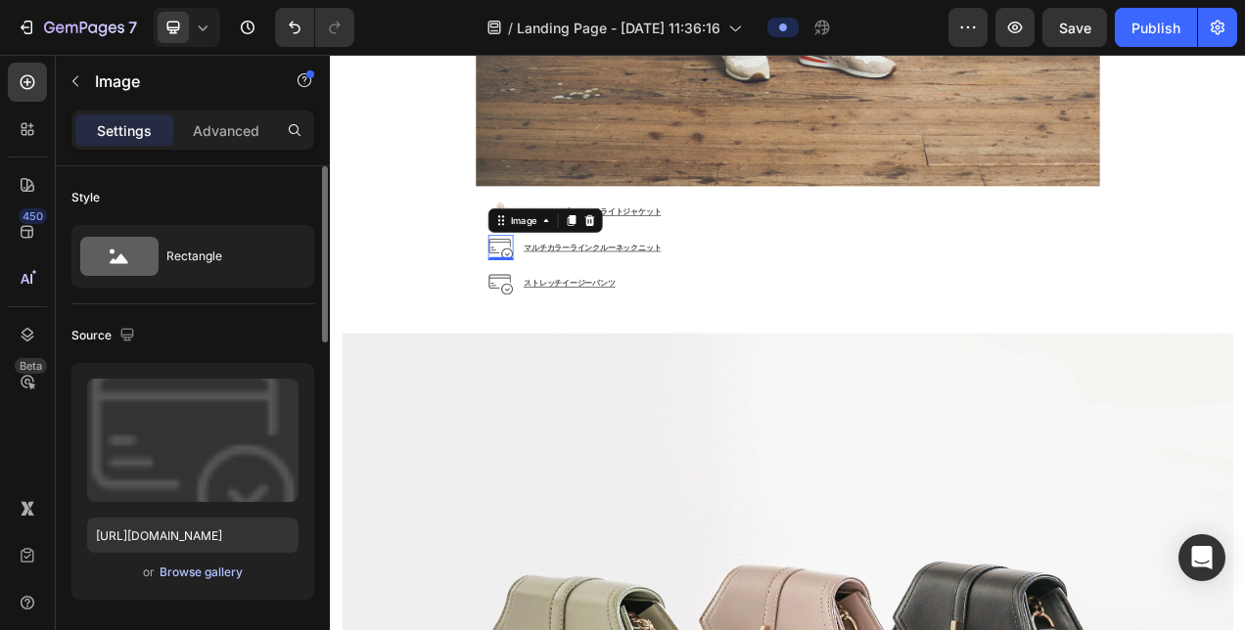
click at [171, 565] on div "Browse gallery" at bounding box center [201, 573] width 83 height 18
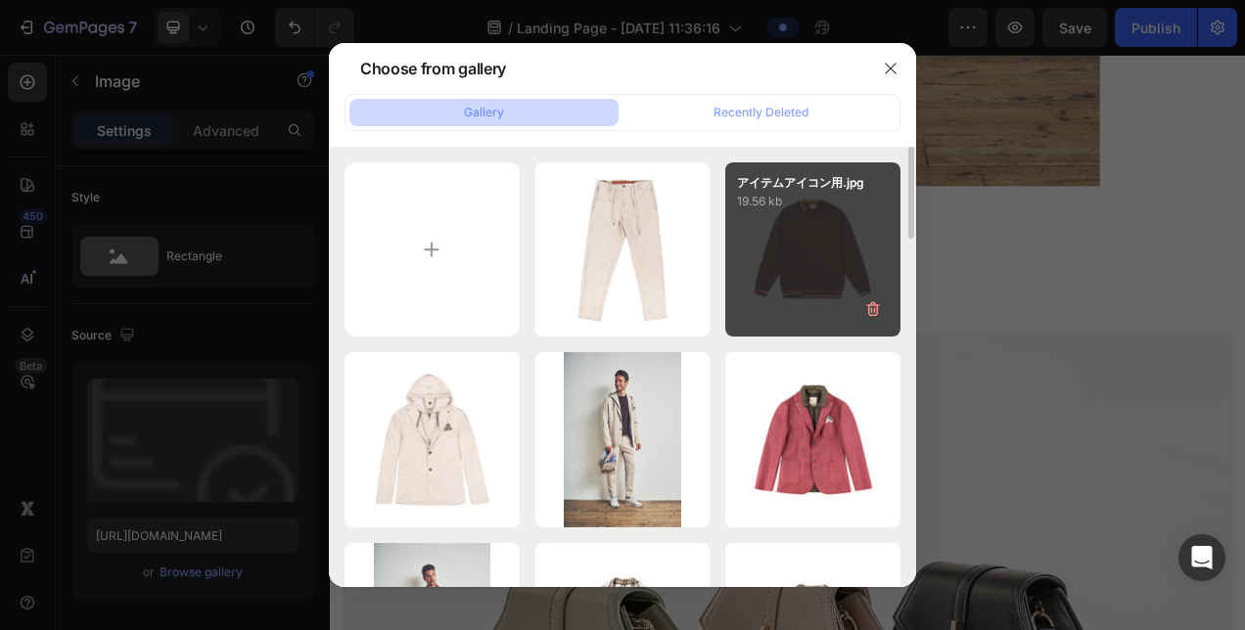
click at [738, 267] on div "アイテムアイコン用.jpg 19.56 kb" at bounding box center [812, 249] width 175 height 175
type input "[URL][DOMAIN_NAME]"
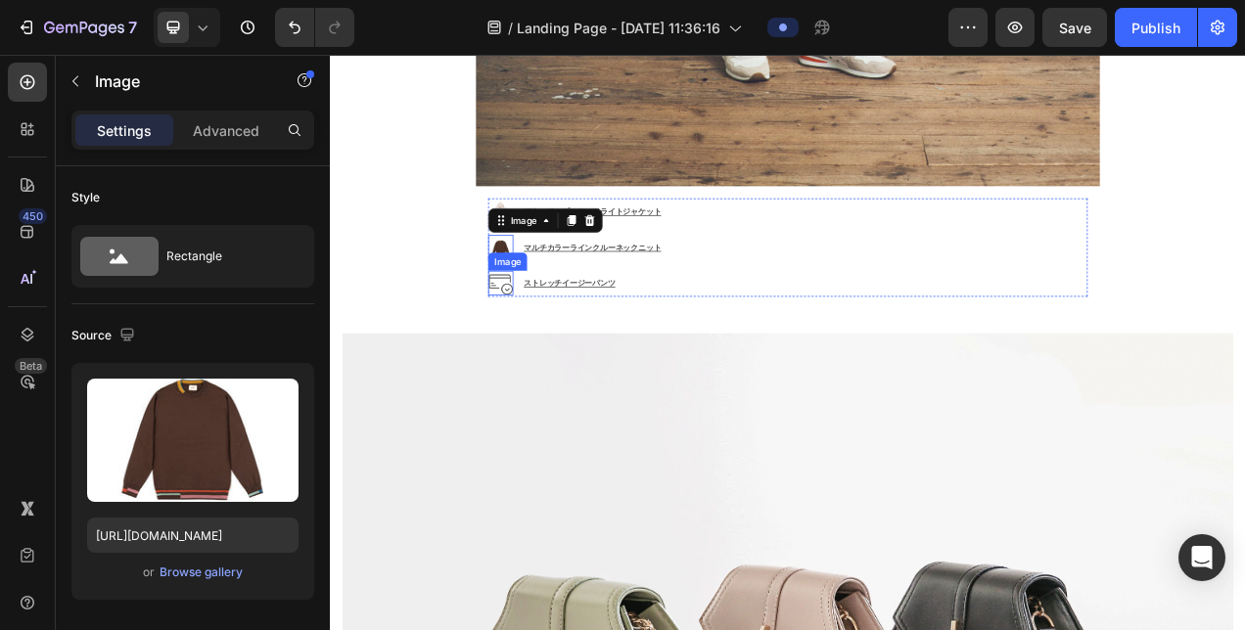
click at [541, 332] on img at bounding box center [547, 347] width 31 height 31
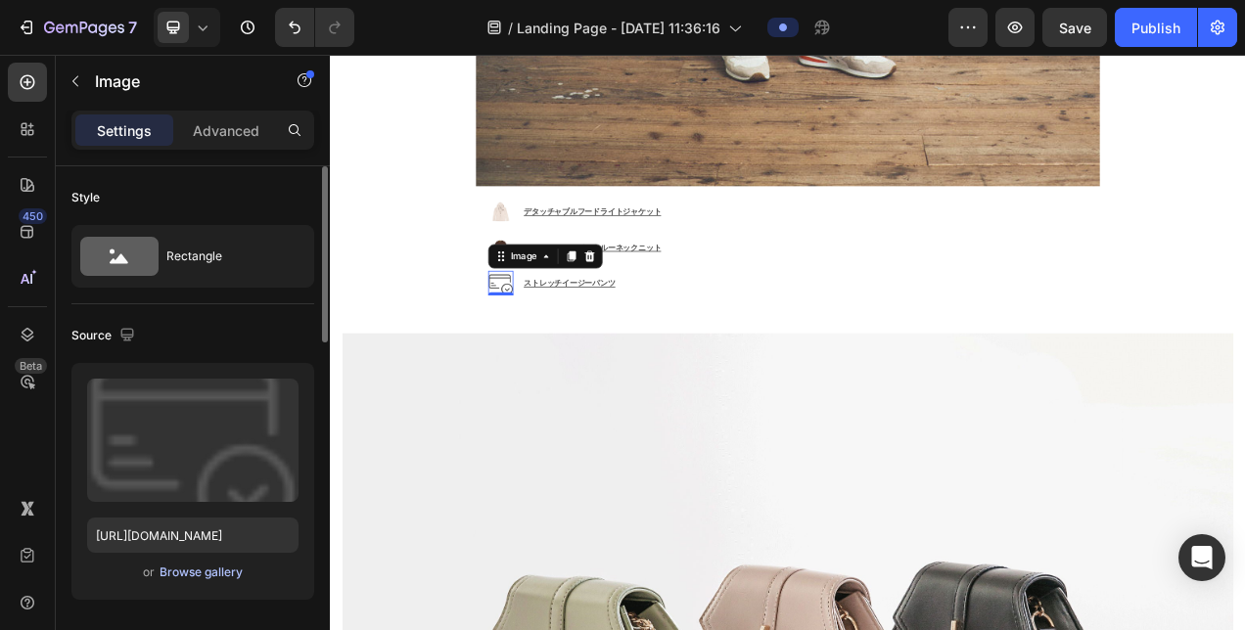
click at [190, 579] on div "Browse gallery" at bounding box center [201, 573] width 83 height 18
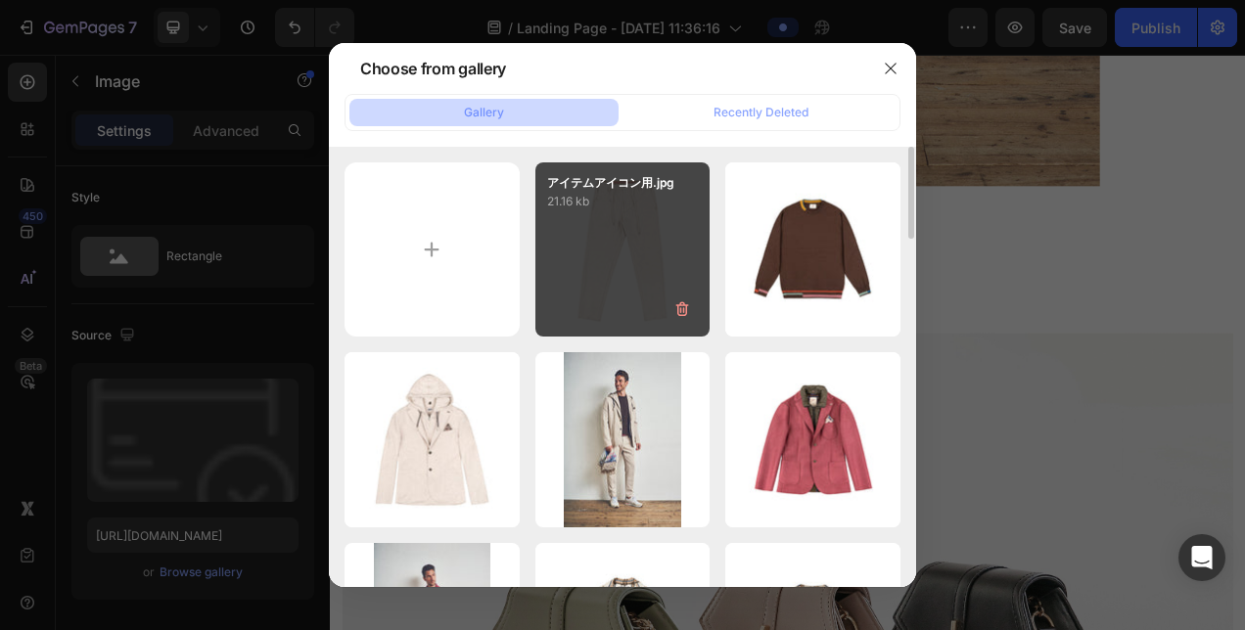
click at [613, 301] on div "アイテムアイコン用.jpg 21.16 kb" at bounding box center [622, 249] width 175 height 175
type input "[URL][DOMAIN_NAME]"
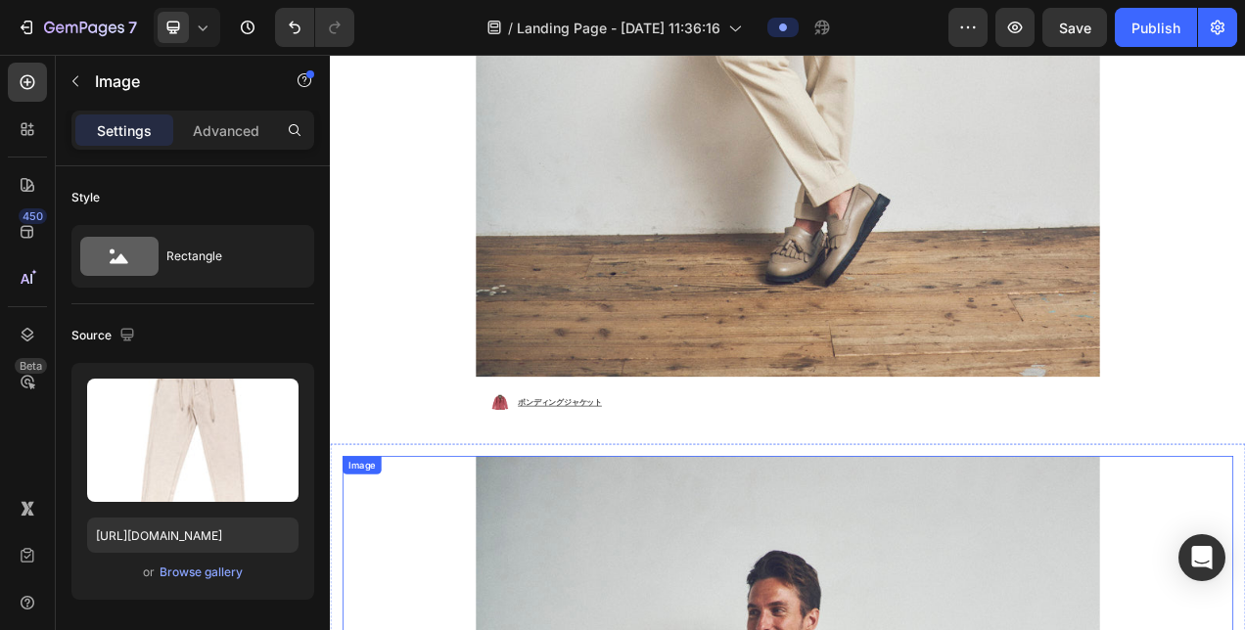
scroll to position [4999, 0]
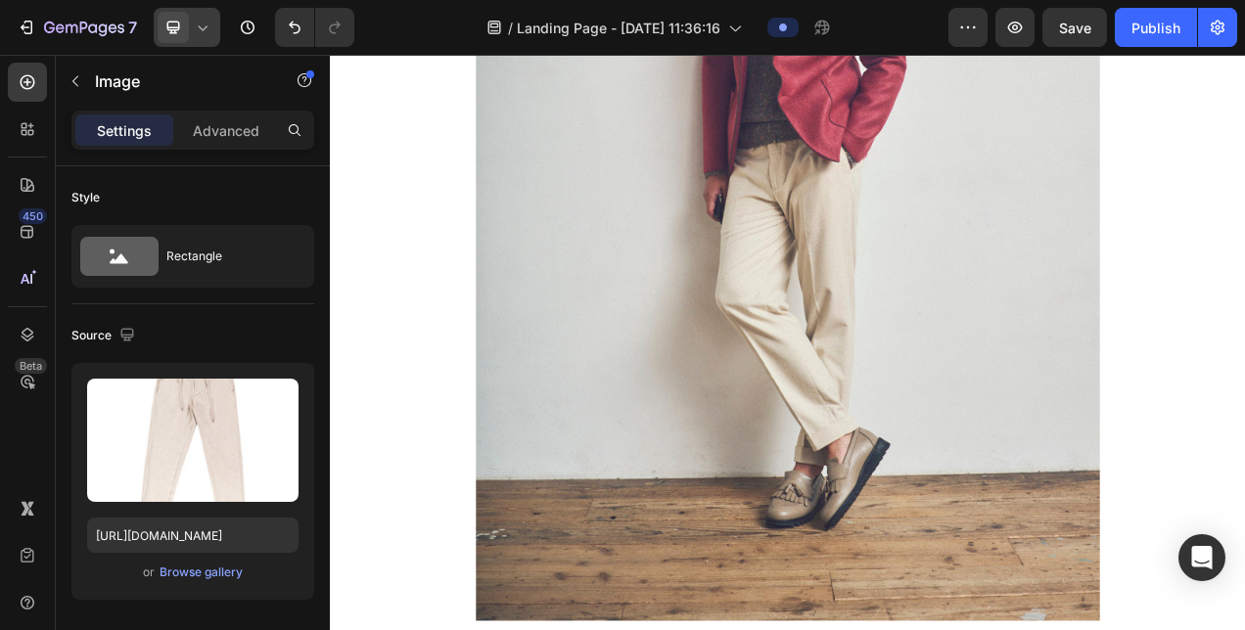
click at [210, 39] on div at bounding box center [187, 27] width 67 height 39
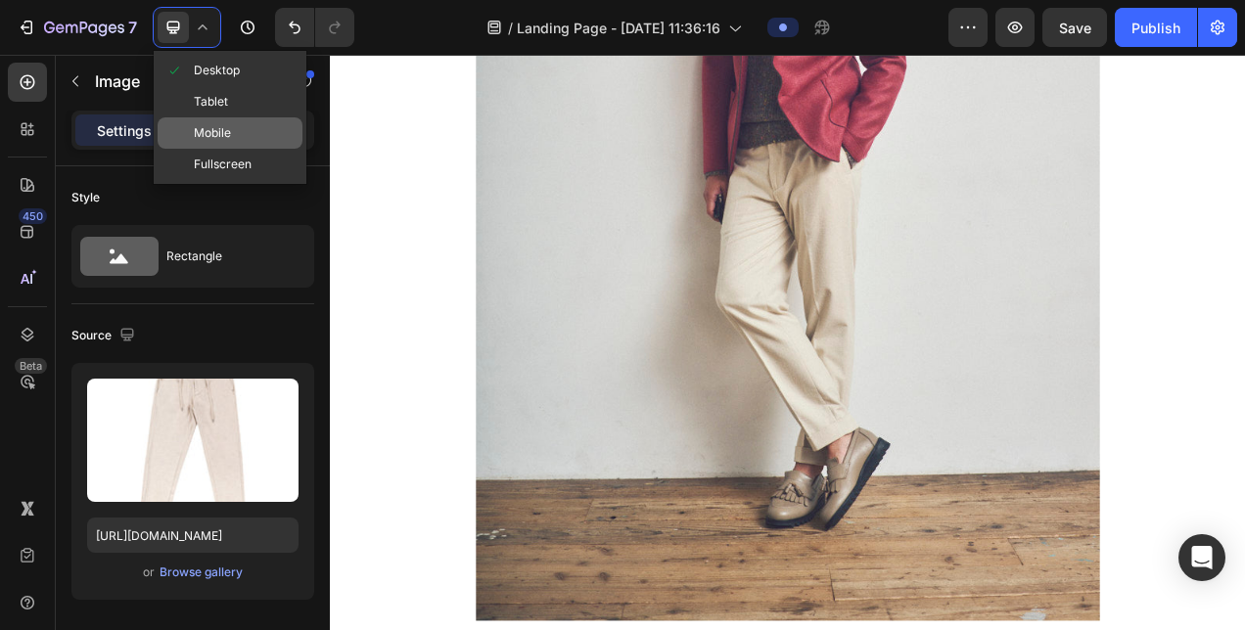
click at [196, 139] on span "Mobile" at bounding box center [212, 133] width 37 height 20
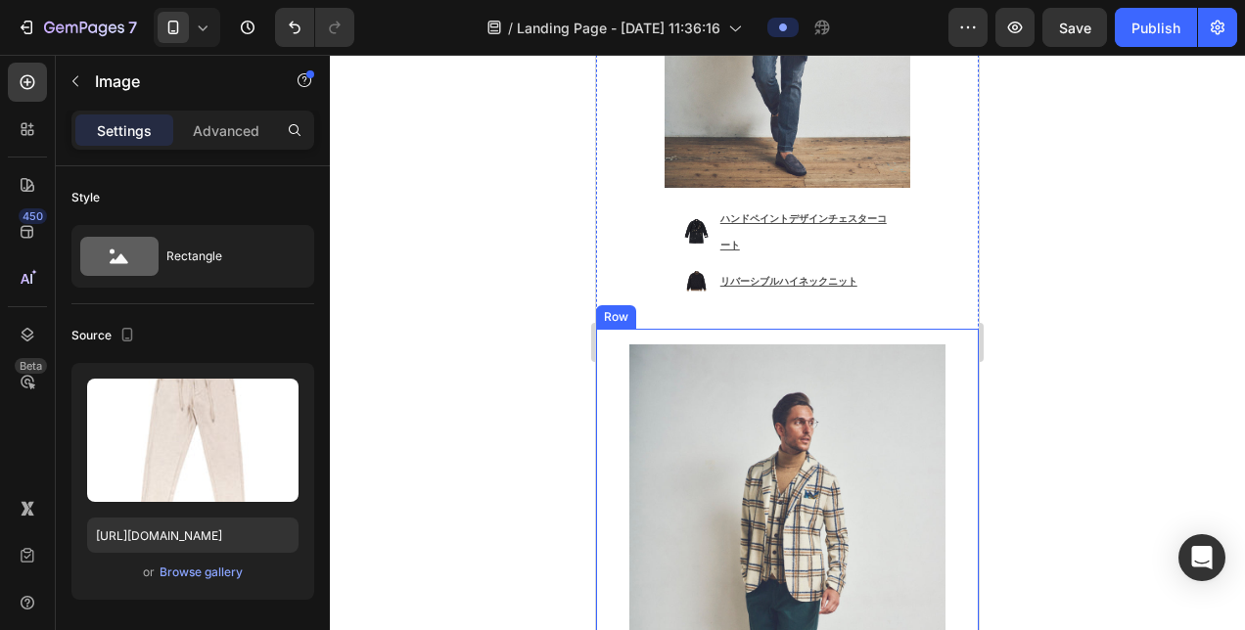
scroll to position [1077, 0]
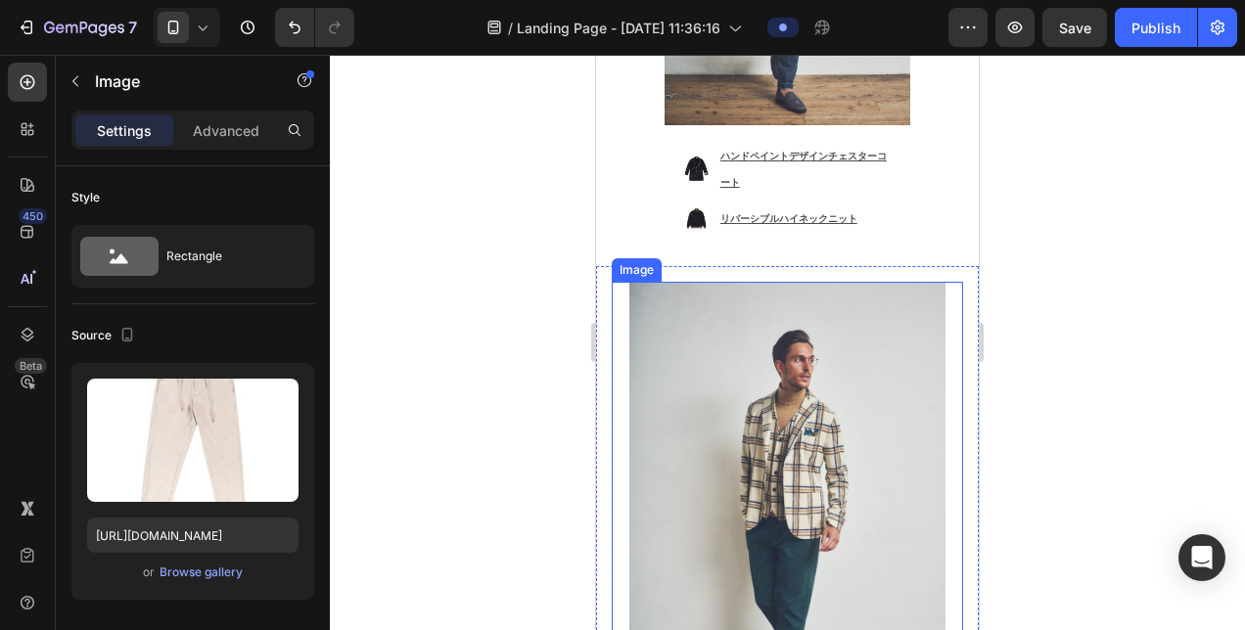
click at [654, 282] on img at bounding box center [787, 519] width 316 height 475
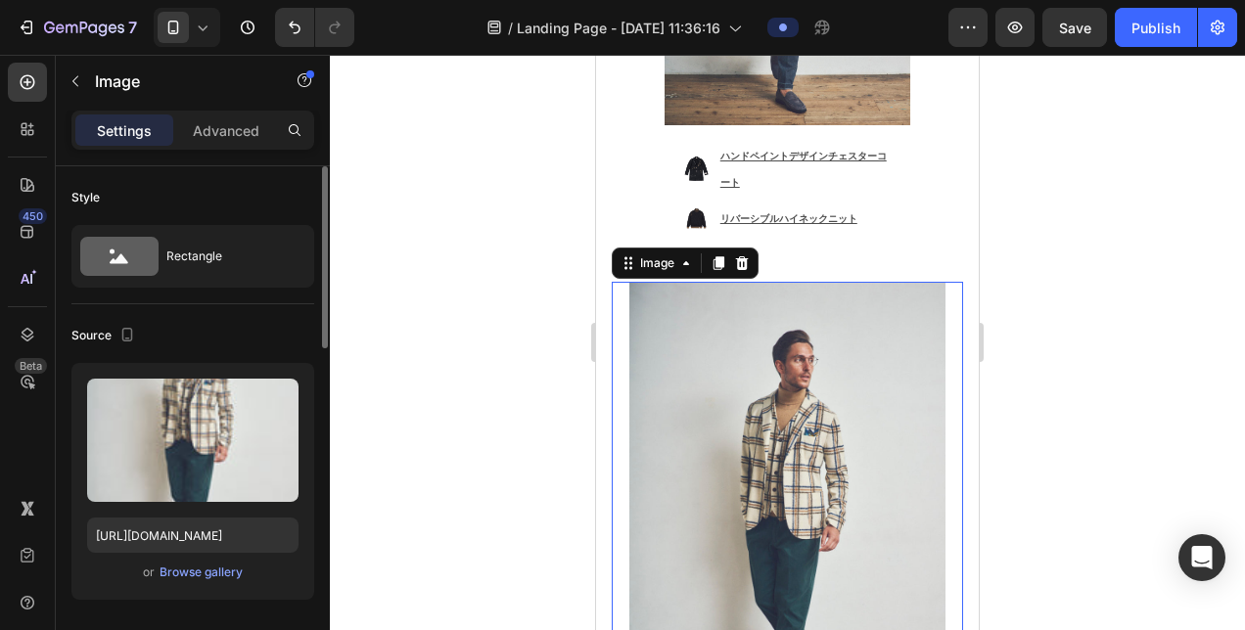
scroll to position [391, 0]
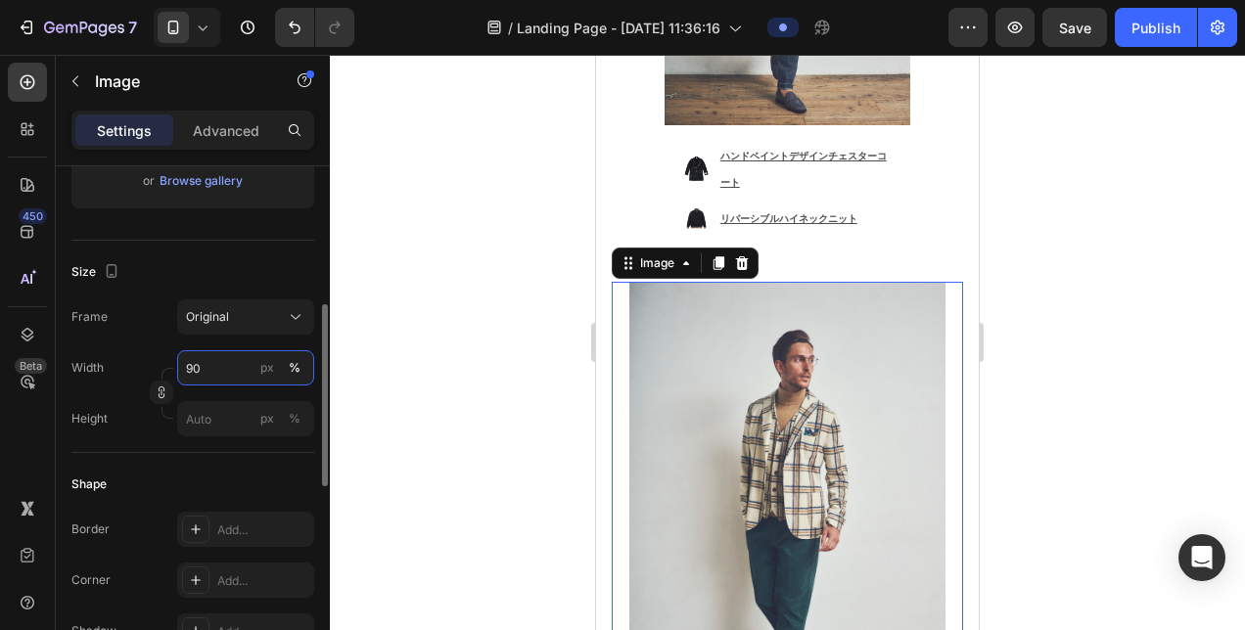
click at [186, 370] on input "90" at bounding box center [245, 367] width 137 height 35
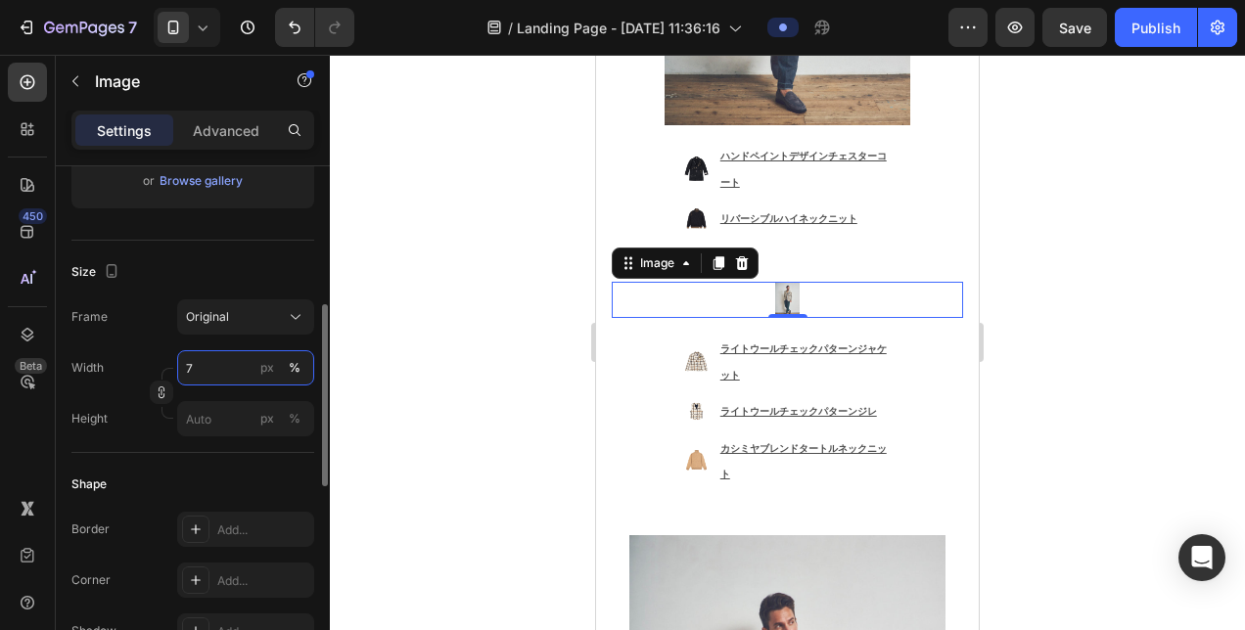
type input "70"
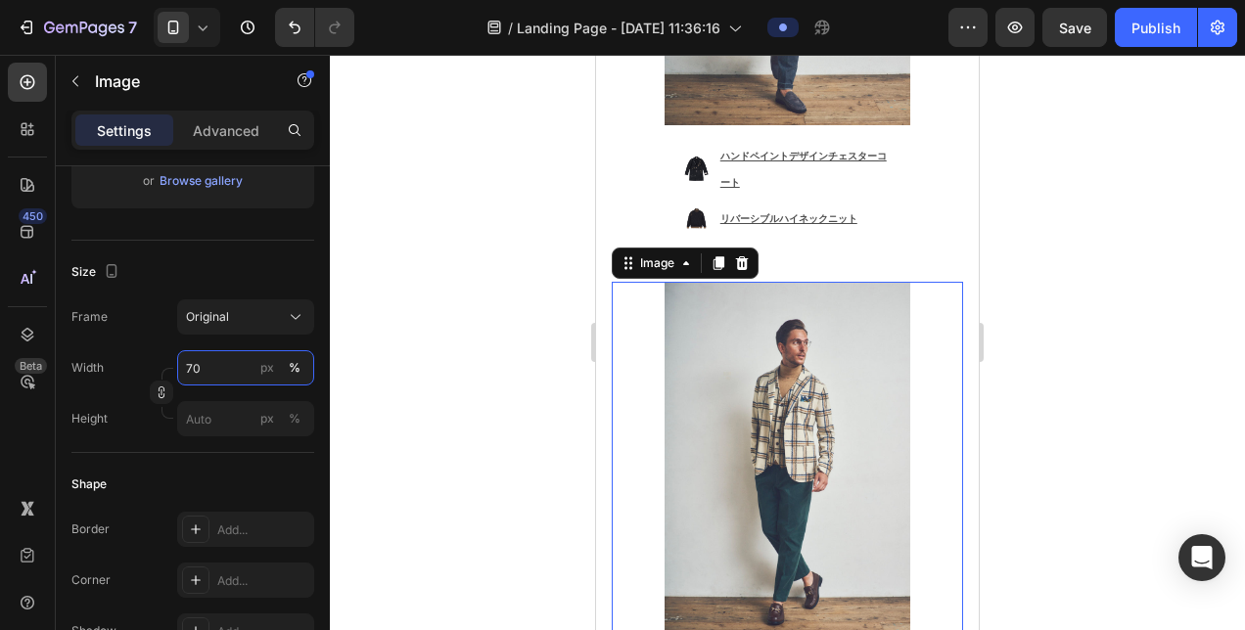
scroll to position [1468, 0]
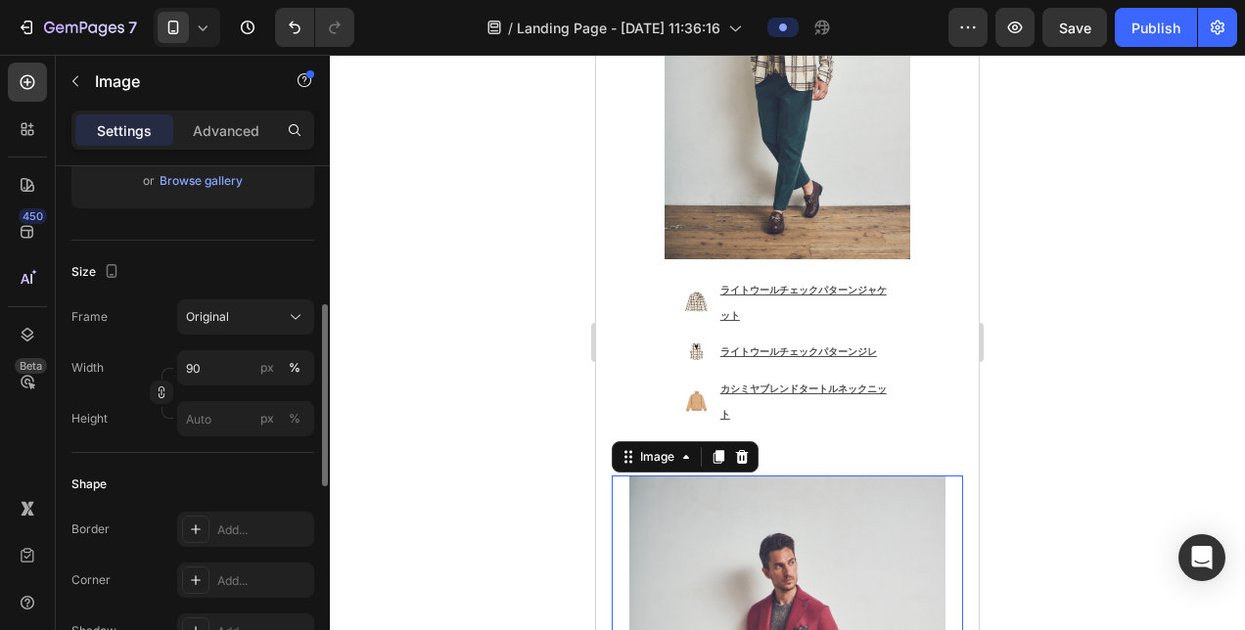
click at [184, 346] on div "Frame Original Width 90 px % Height px %" at bounding box center [192, 367] width 243 height 137
click at [190, 370] on input "90" at bounding box center [245, 367] width 137 height 35
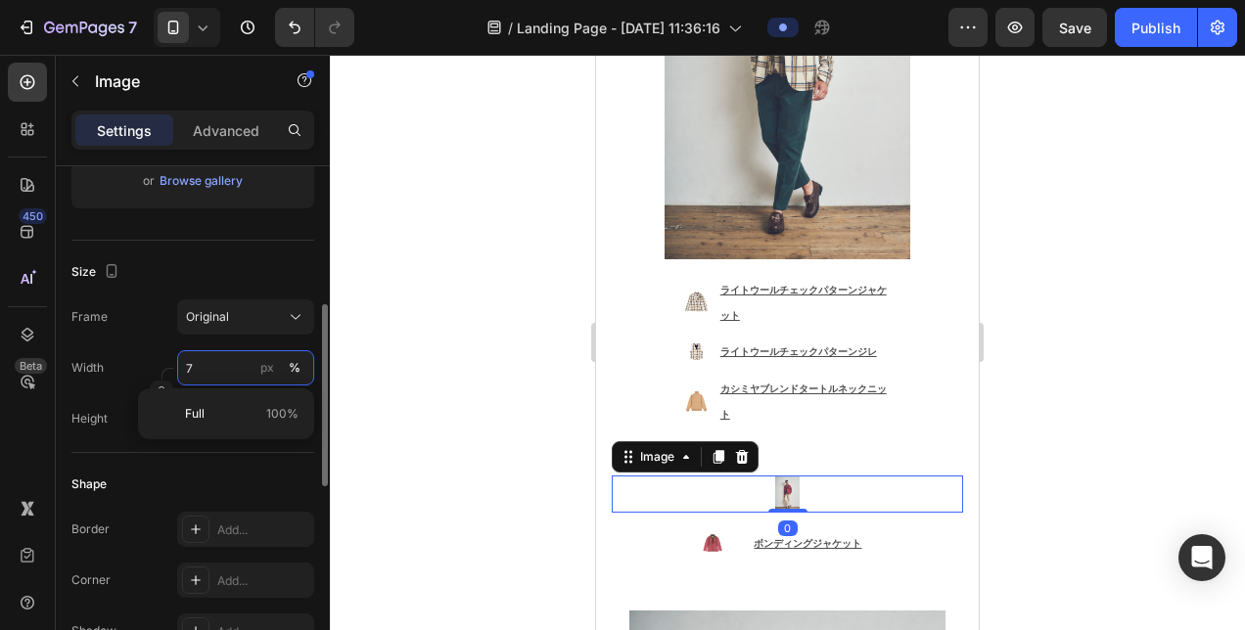
type input "70"
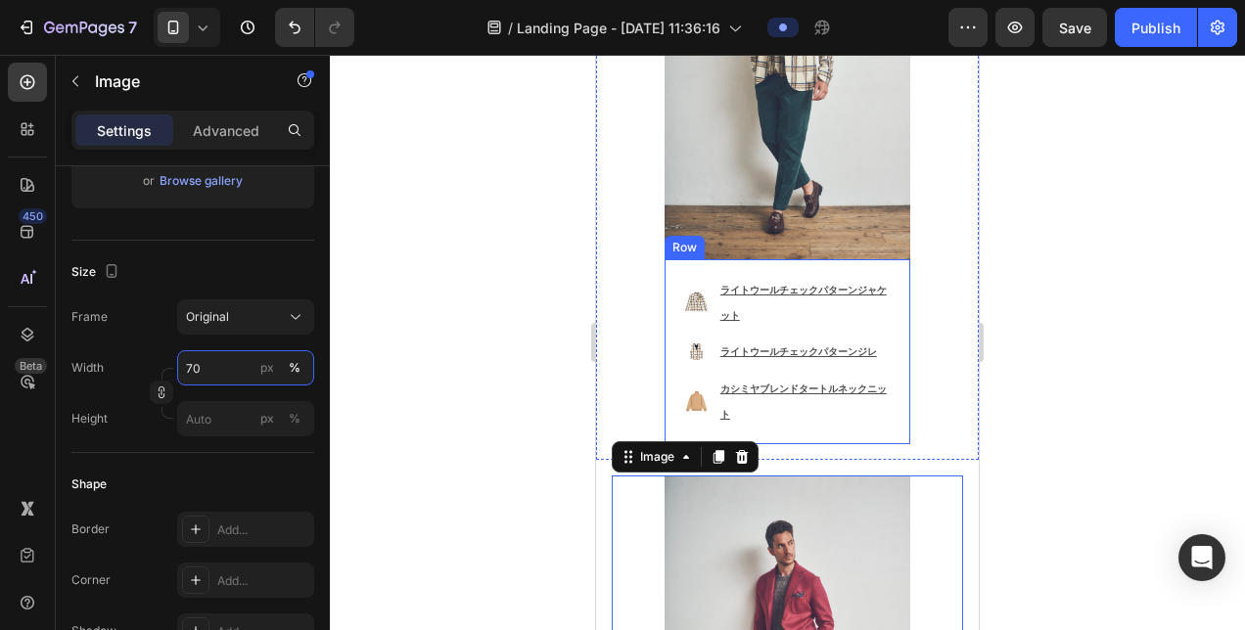
scroll to position [2055, 0]
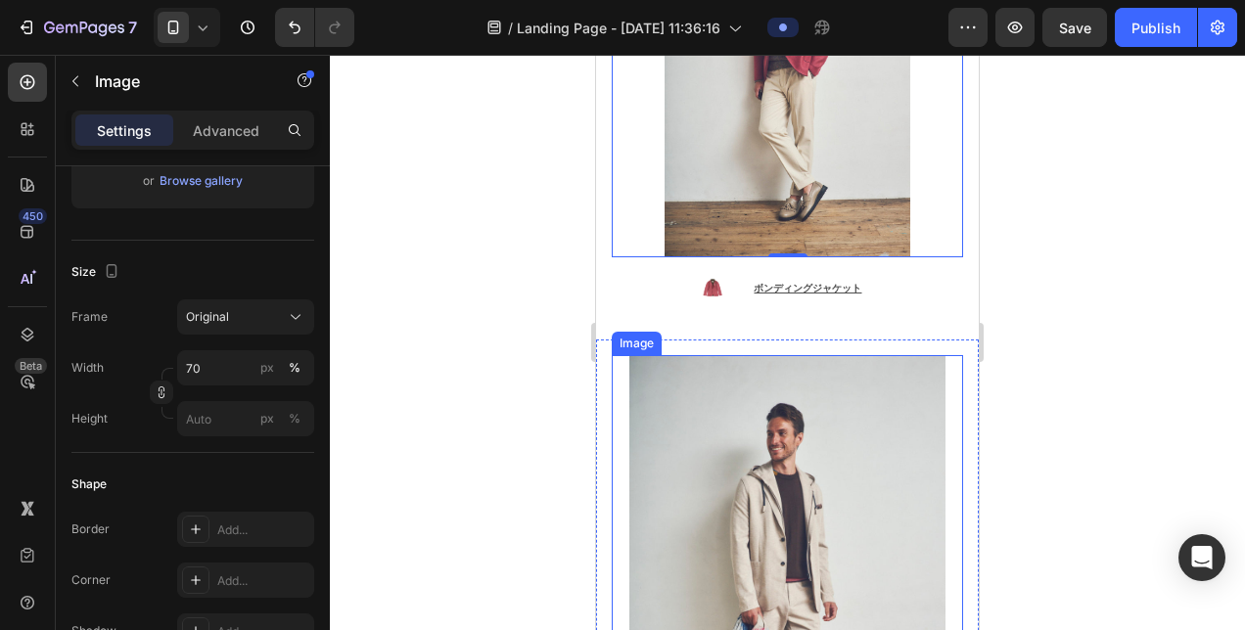
click at [711, 355] on img at bounding box center [787, 592] width 316 height 475
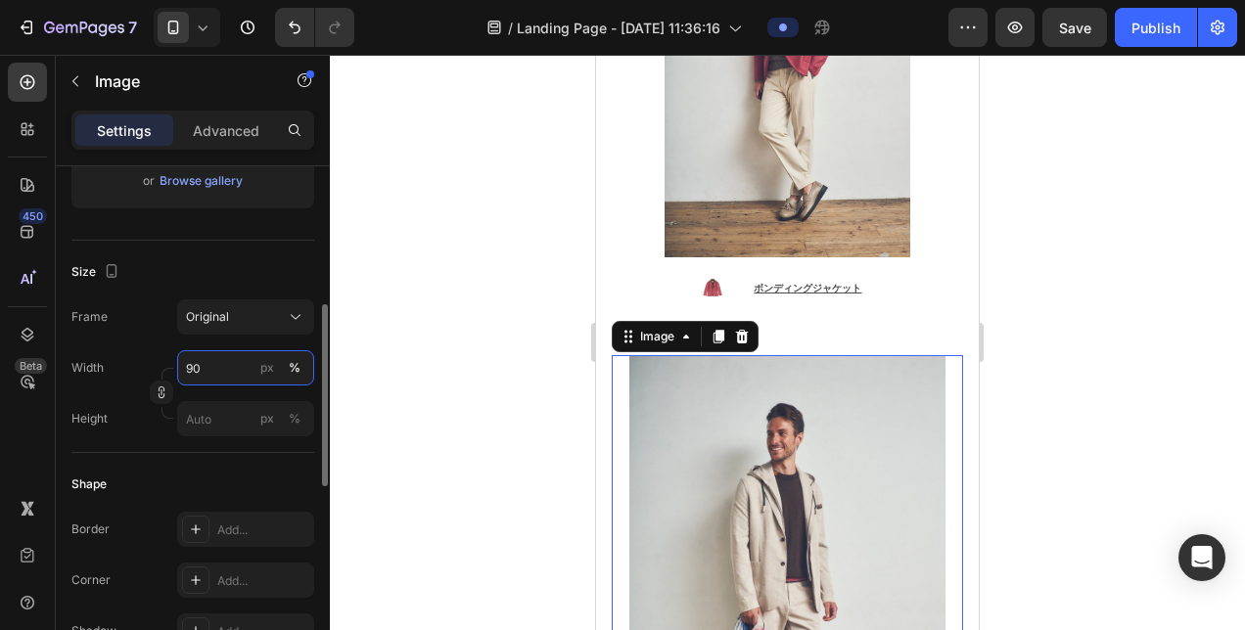
click at [190, 368] on input "90" at bounding box center [245, 367] width 137 height 35
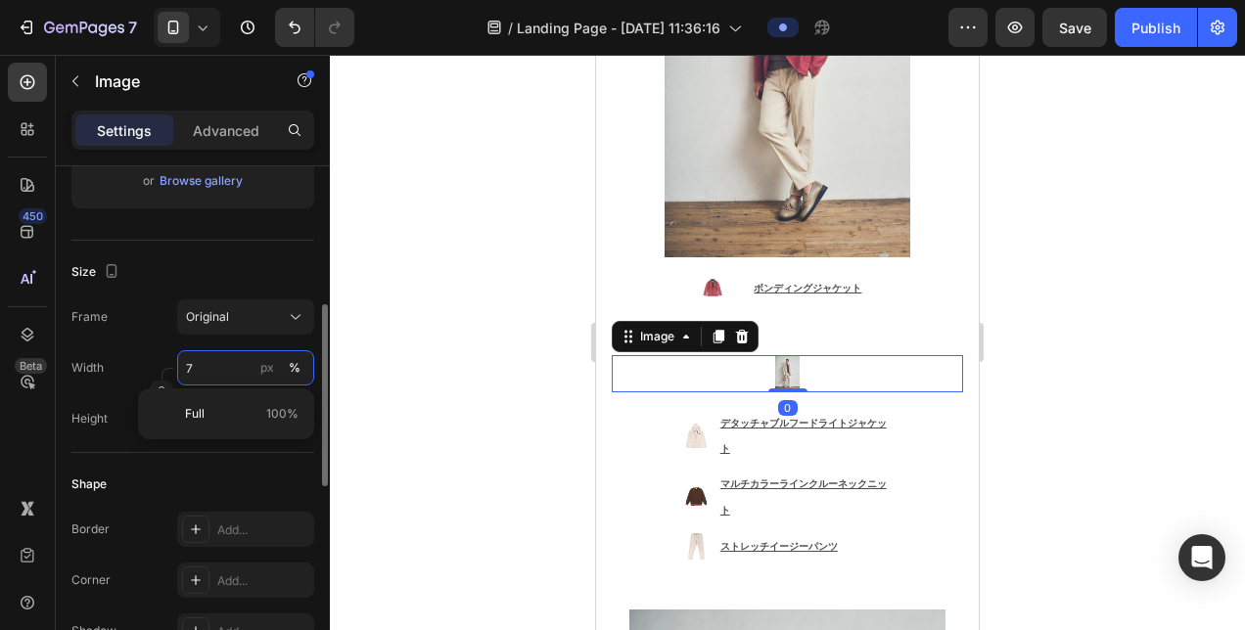
type input "70"
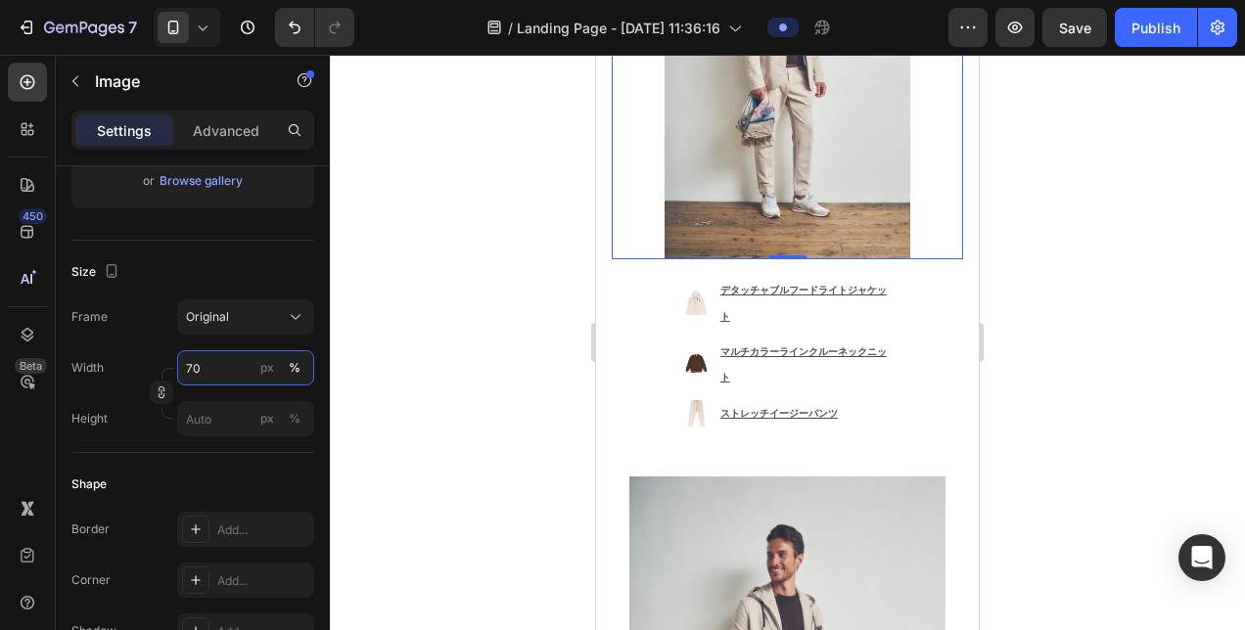
scroll to position [2643, 0]
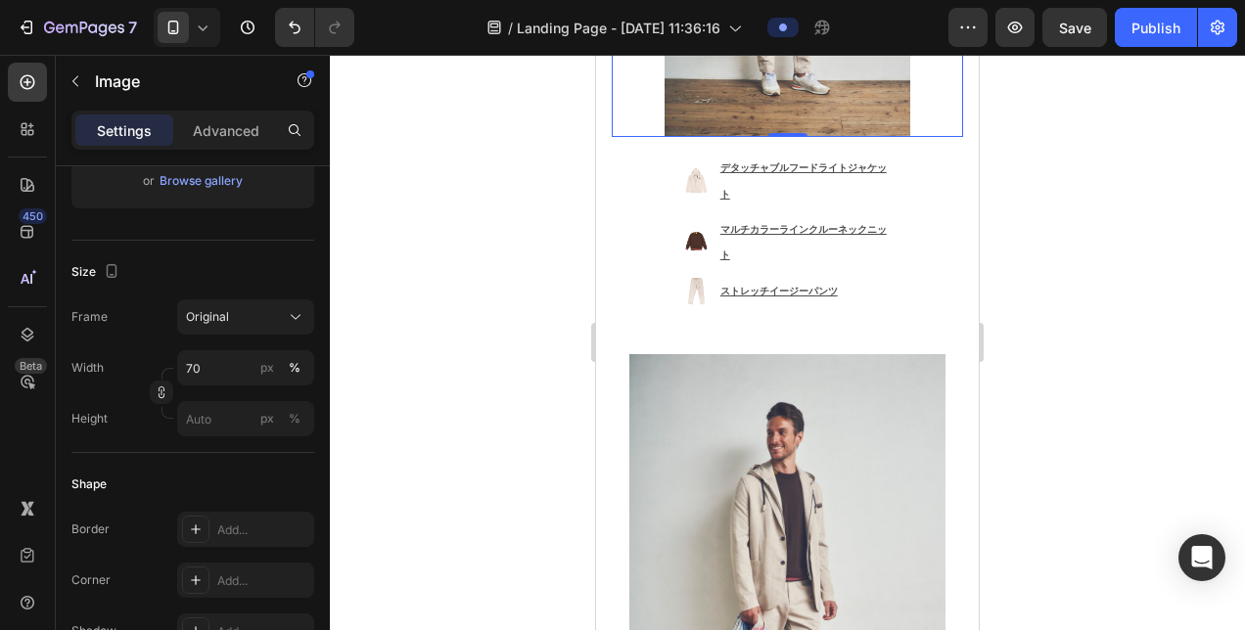
click at [703, 354] on img at bounding box center [787, 591] width 316 height 475
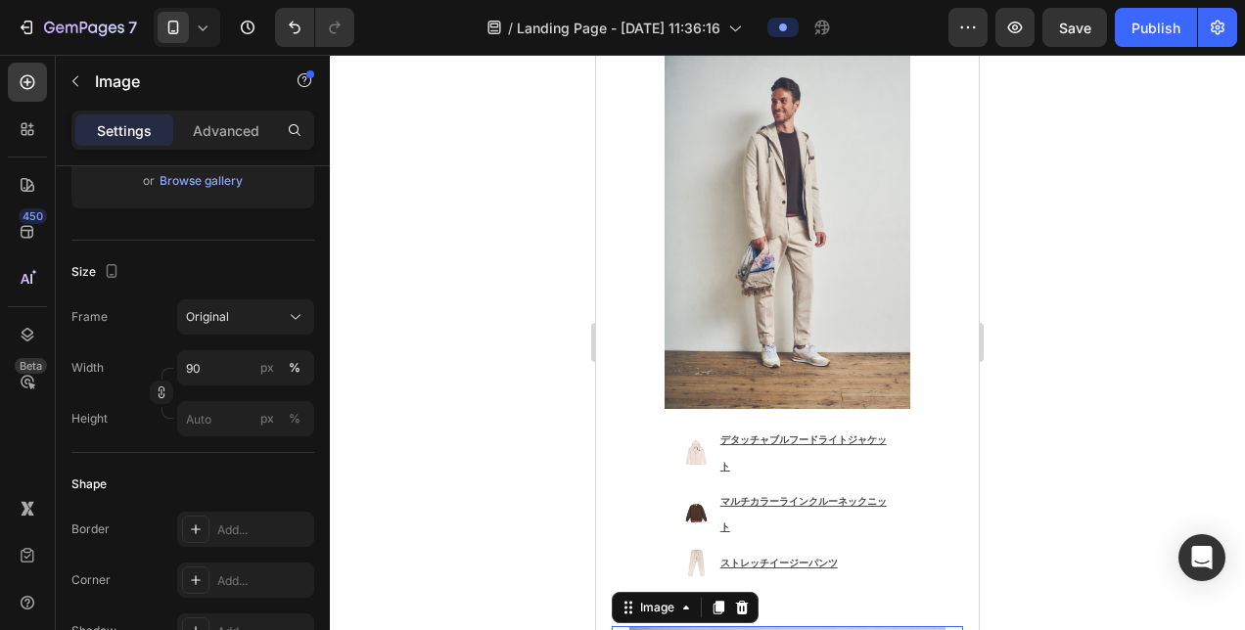
scroll to position [2153, 0]
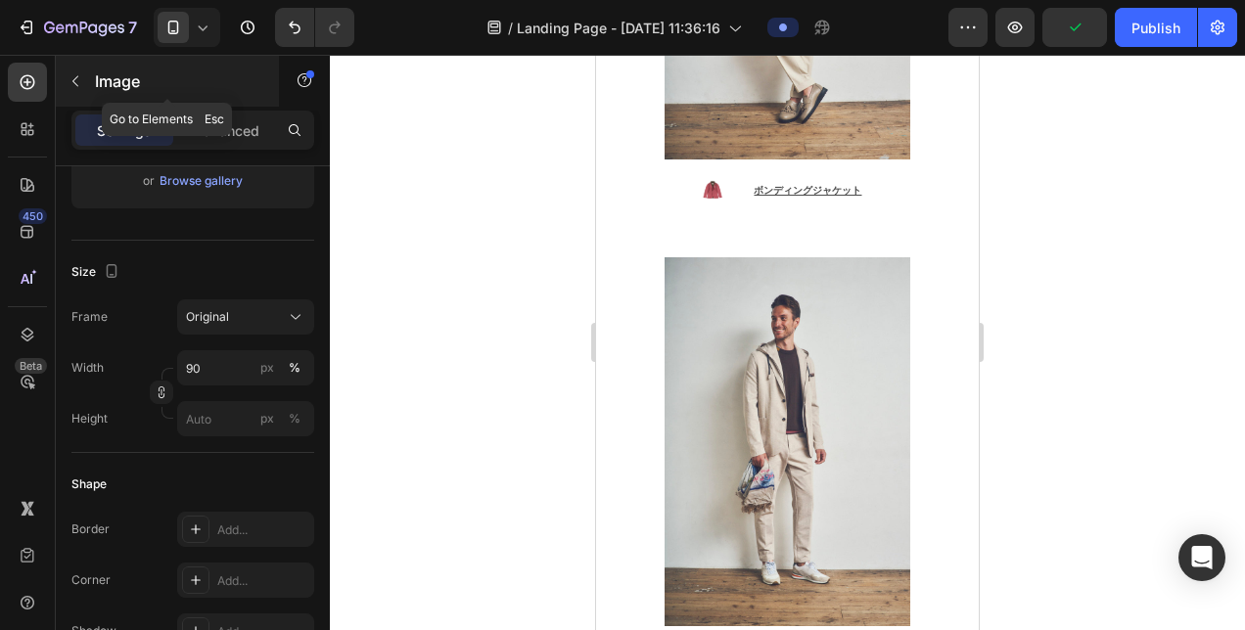
click at [84, 84] on button "button" at bounding box center [75, 81] width 31 height 31
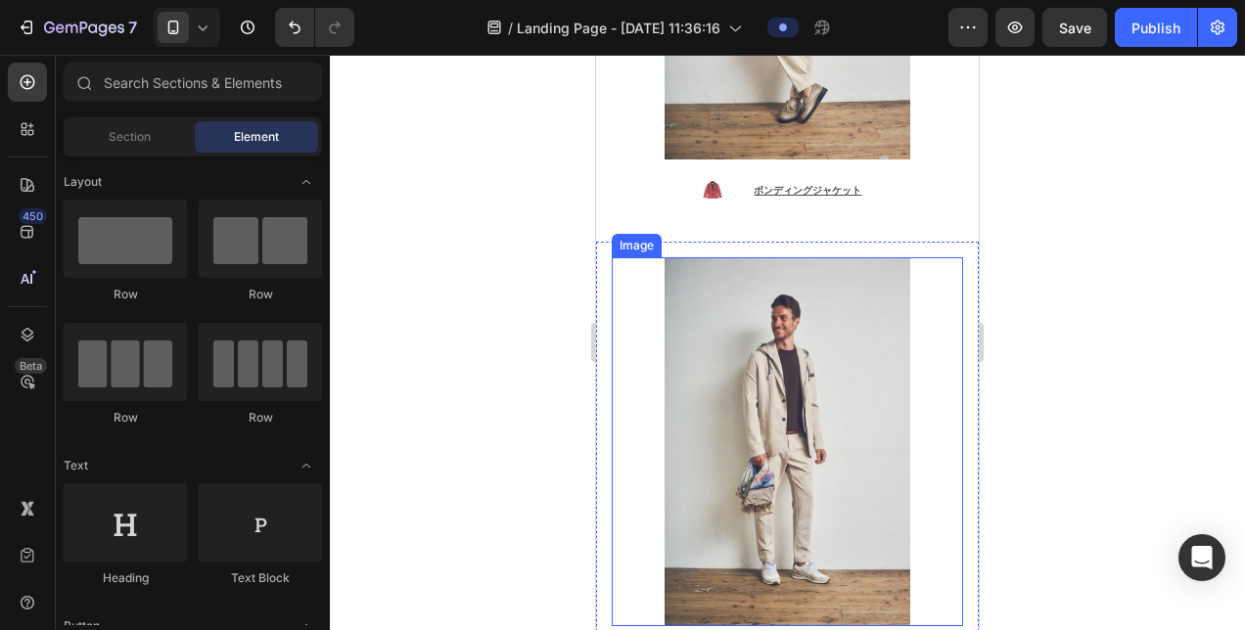
scroll to position [1860, 0]
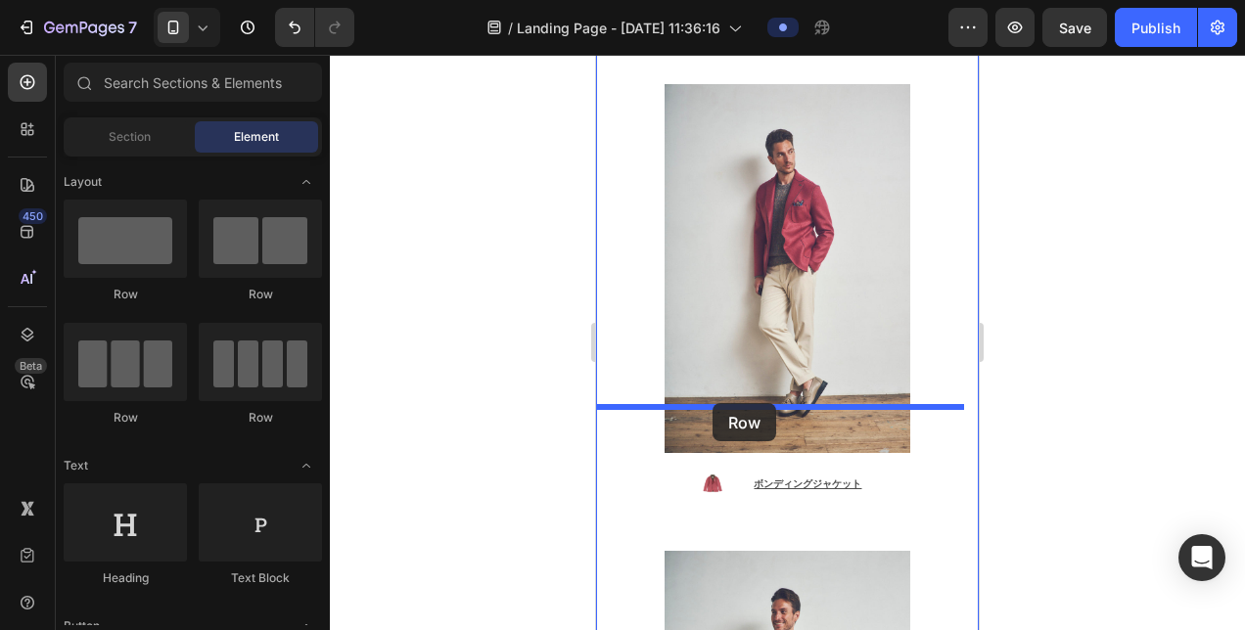
drag, startPoint x: 717, startPoint y: 300, endPoint x: 713, endPoint y: 403, distance: 102.9
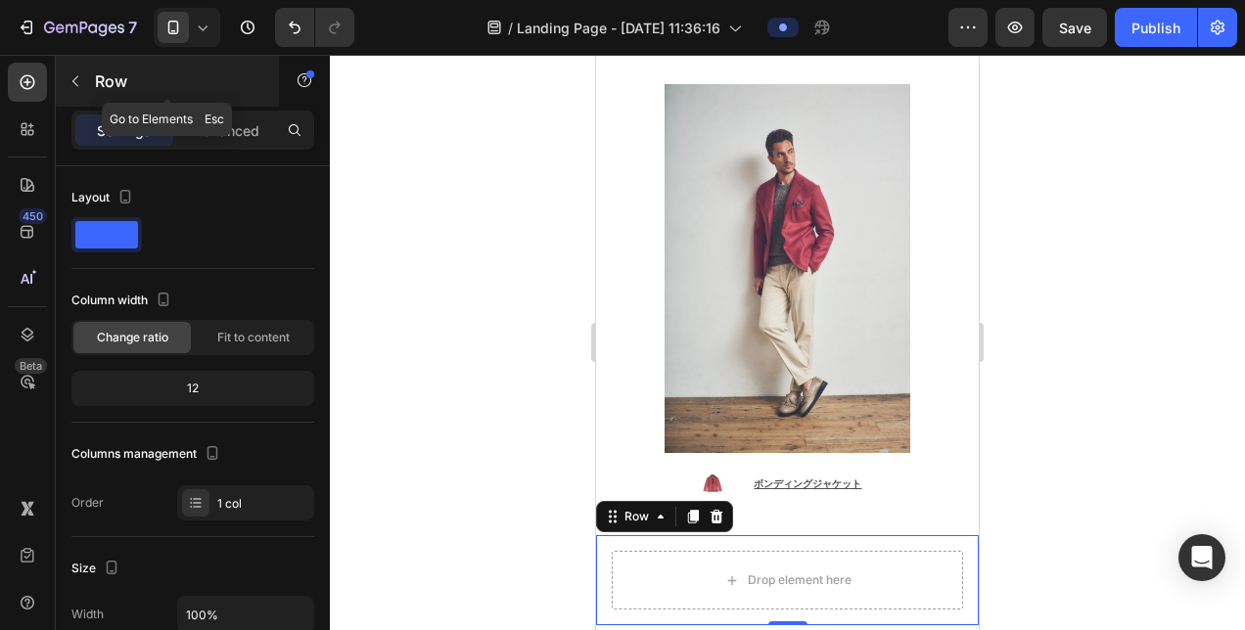
click at [82, 89] on button "button" at bounding box center [75, 81] width 31 height 31
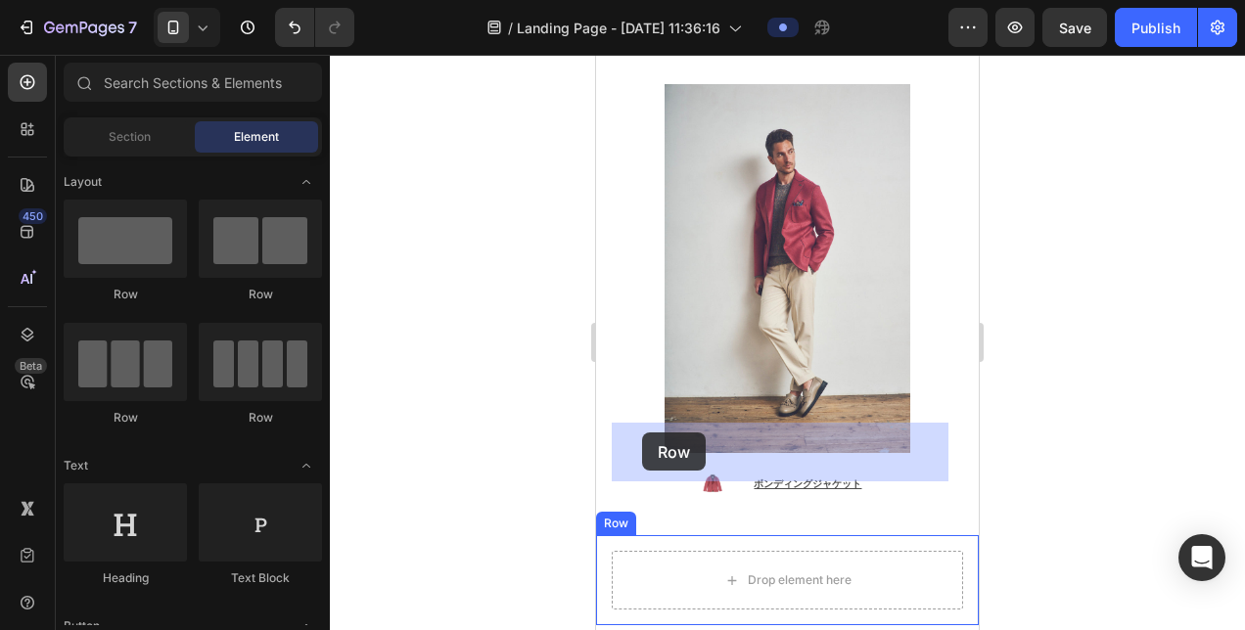
drag, startPoint x: 860, startPoint y: 303, endPoint x: 642, endPoint y: 433, distance: 253.6
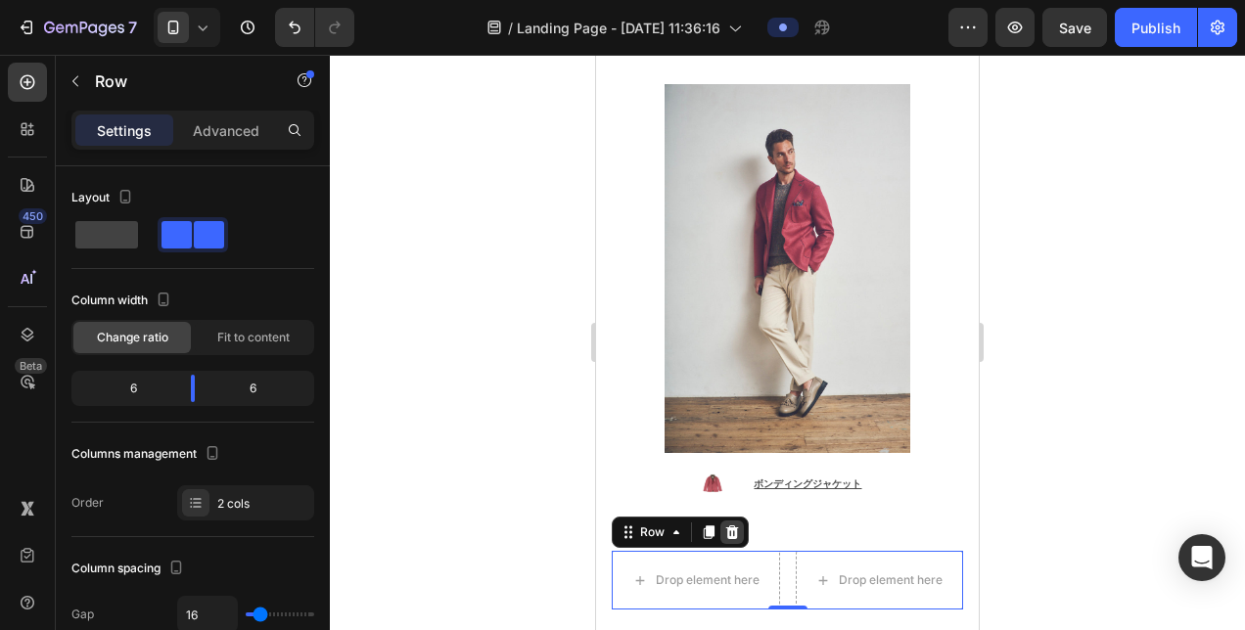
click at [738, 525] on icon at bounding box center [732, 533] width 16 height 16
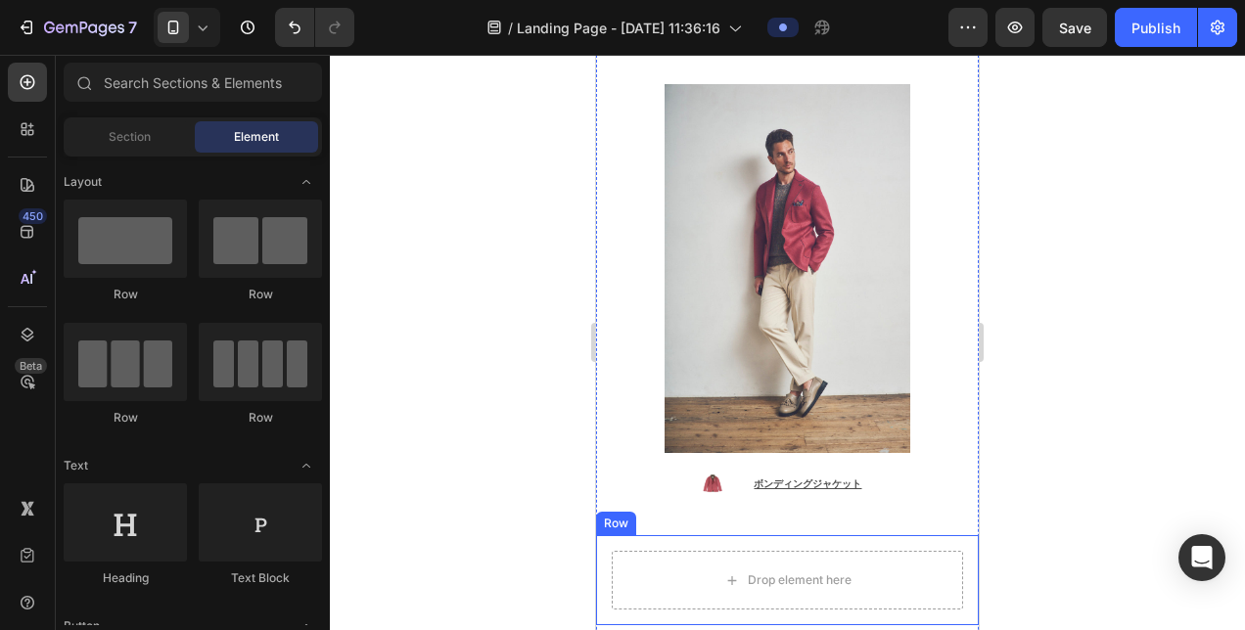
click at [630, 535] on div "Drop element here Row" at bounding box center [787, 580] width 383 height 90
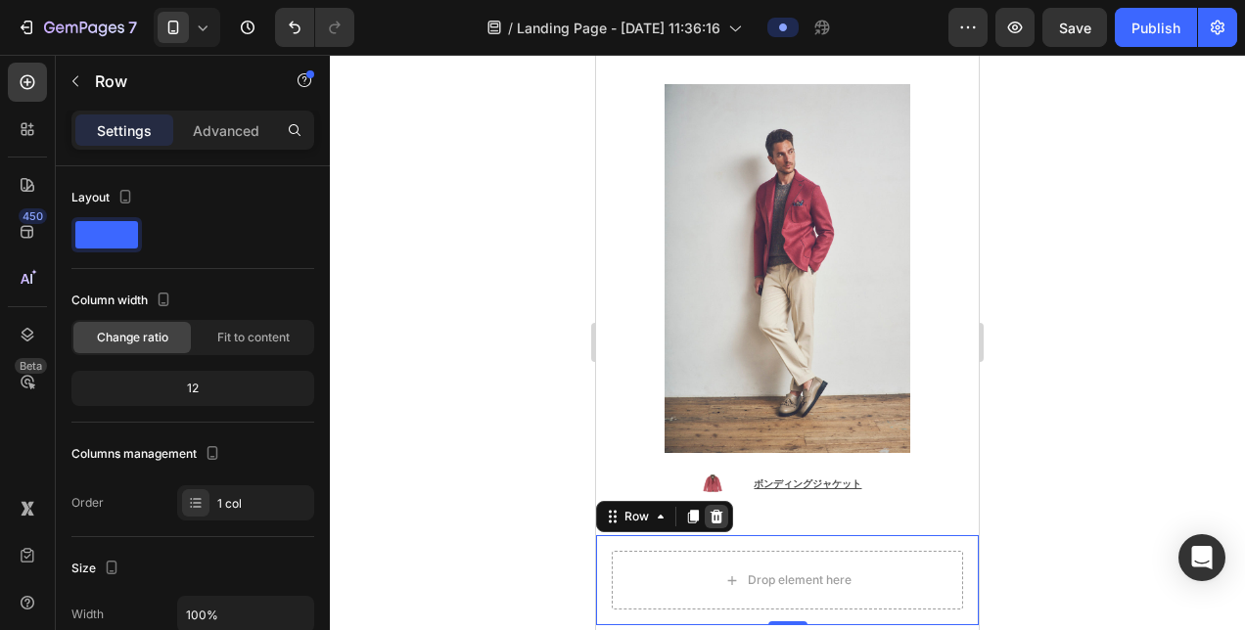
click at [710, 505] on div at bounding box center [716, 516] width 23 height 23
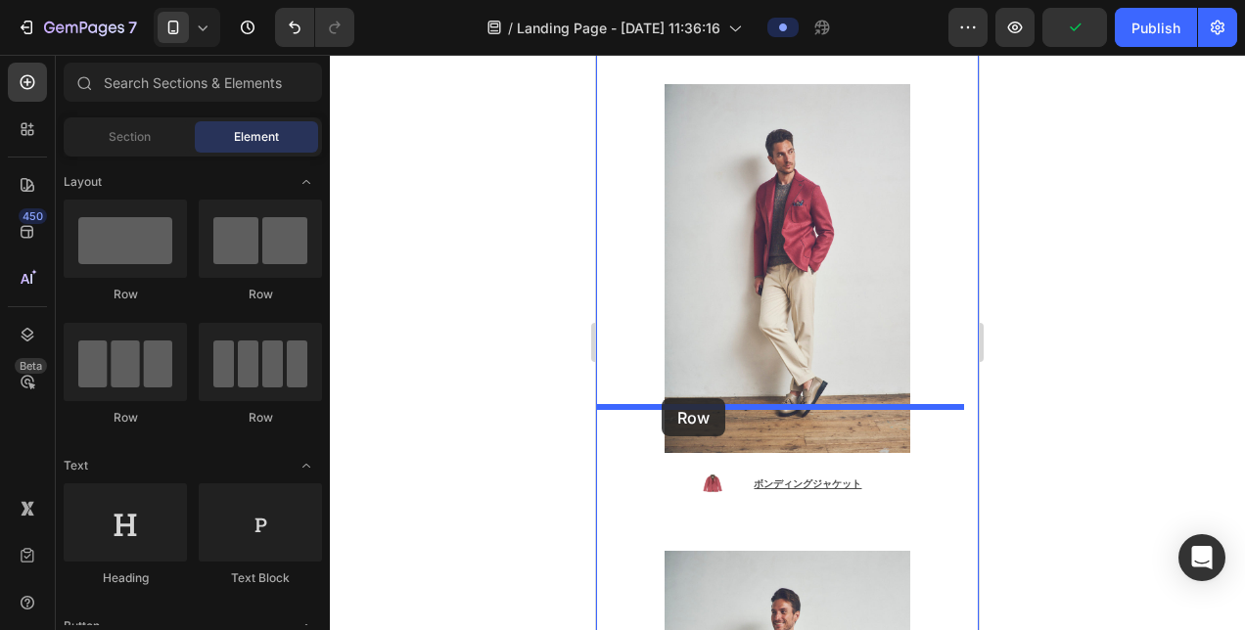
drag, startPoint x: 850, startPoint y: 302, endPoint x: 662, endPoint y: 398, distance: 211.0
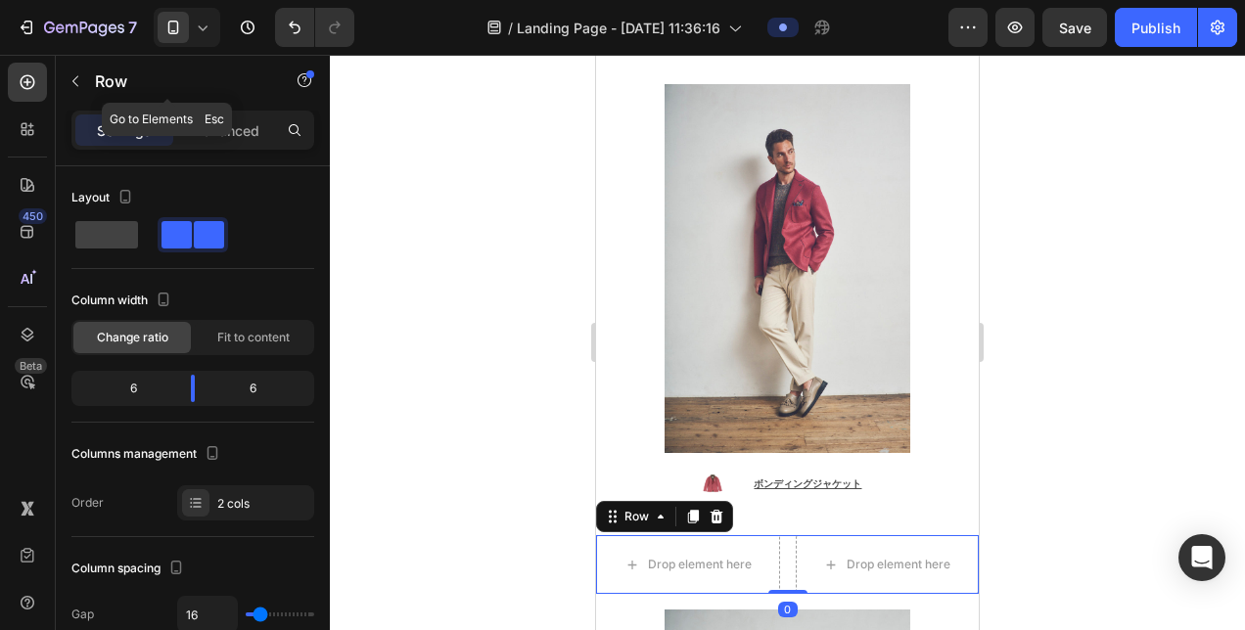
click at [69, 88] on button "button" at bounding box center [75, 81] width 31 height 31
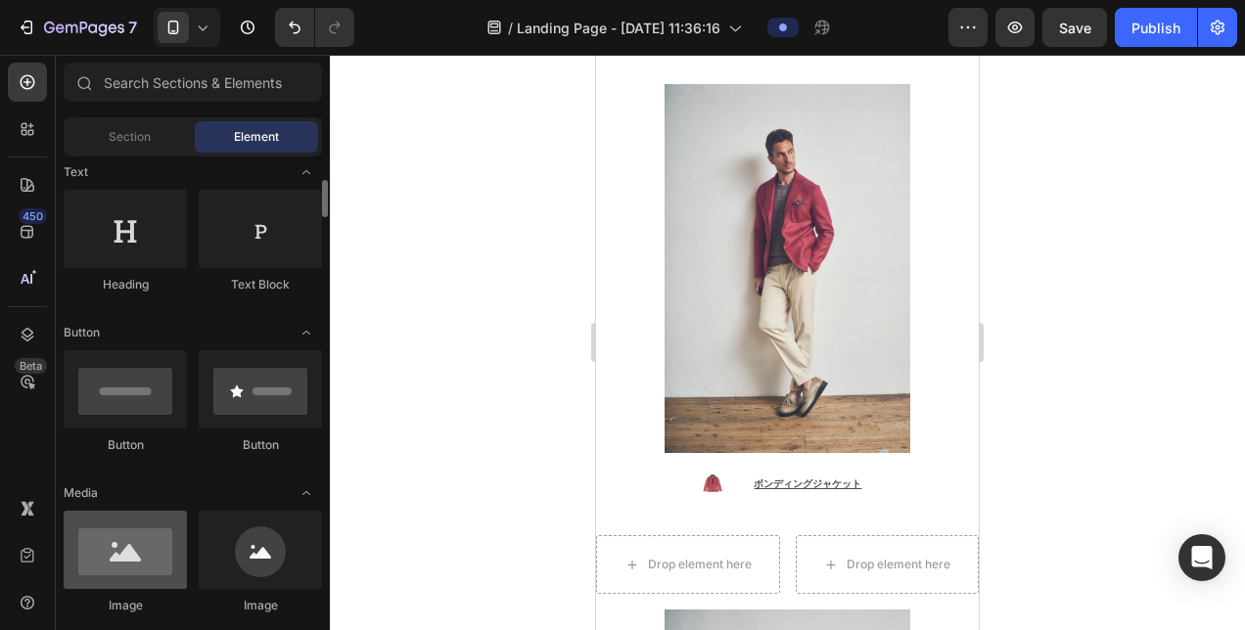
scroll to position [489, 0]
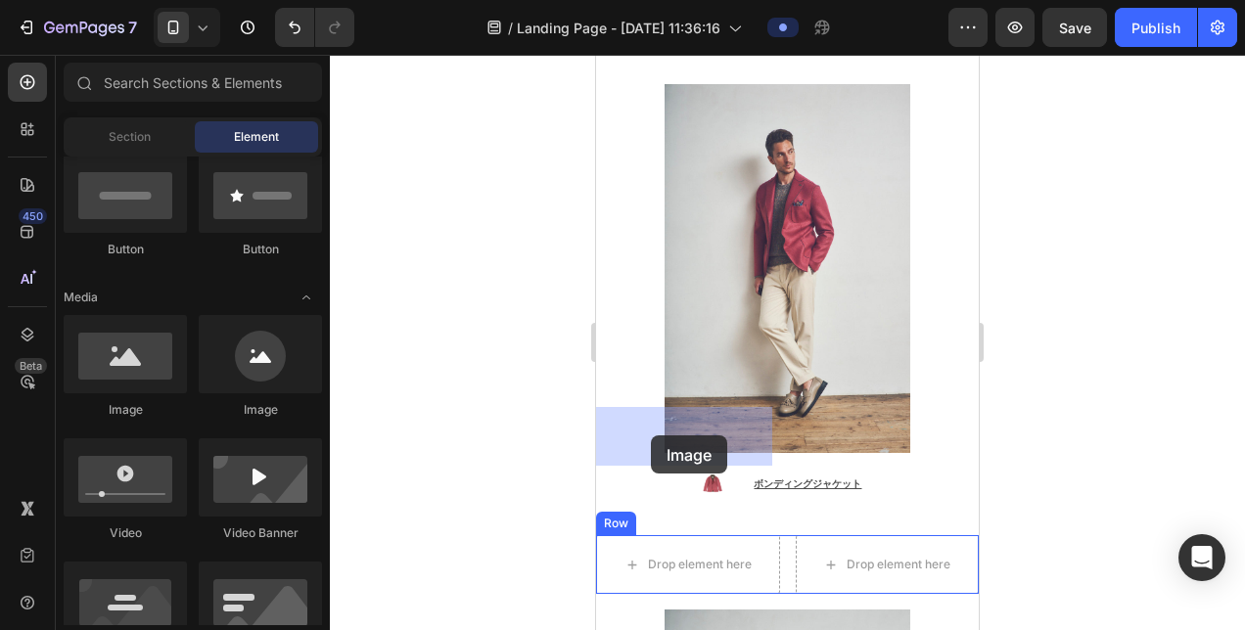
drag, startPoint x: 733, startPoint y: 412, endPoint x: 651, endPoint y: 436, distance: 85.5
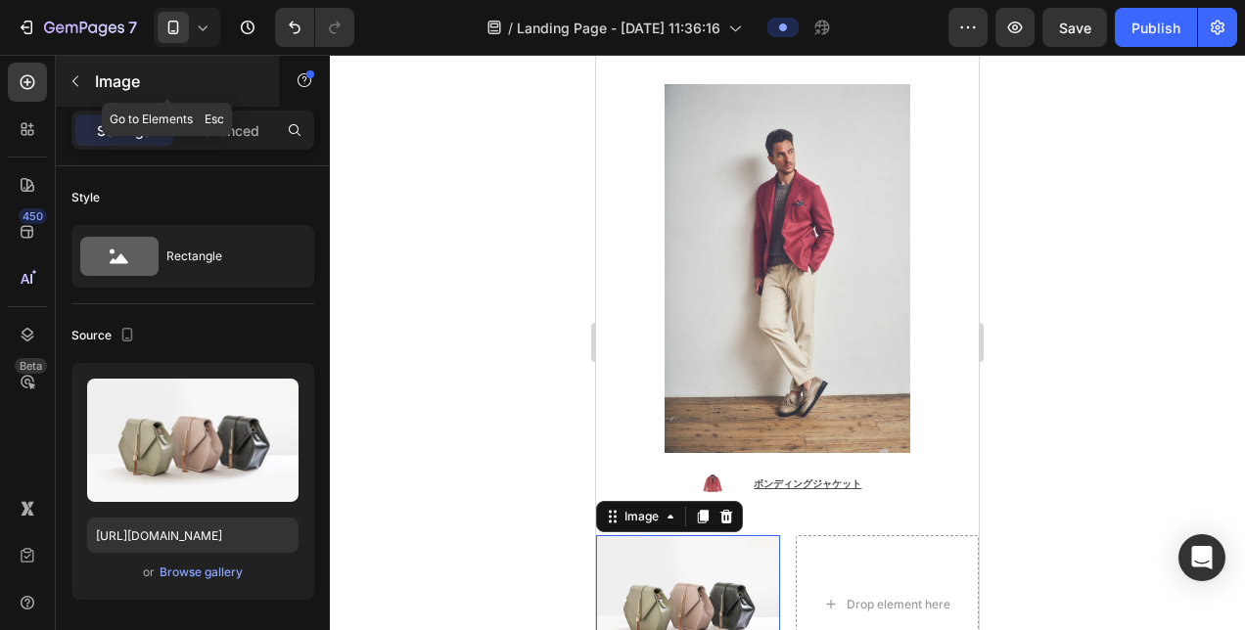
click at [91, 71] on div "Image" at bounding box center [167, 81] width 223 height 51
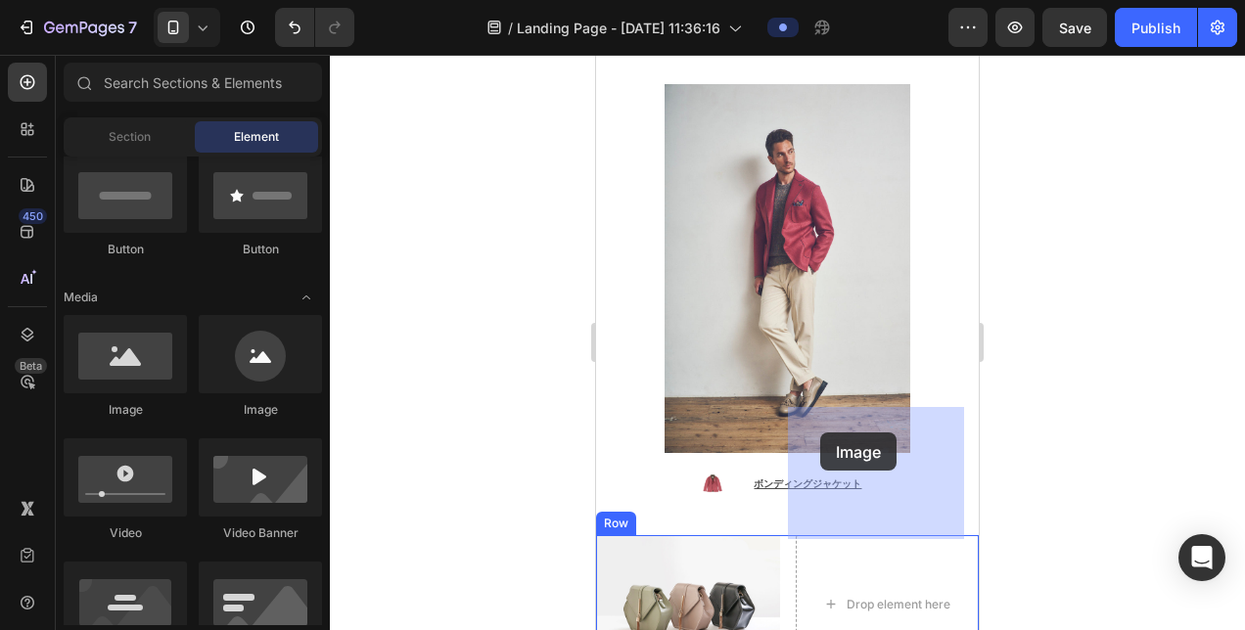
drag, startPoint x: 759, startPoint y: 422, endPoint x: 820, endPoint y: 433, distance: 62.6
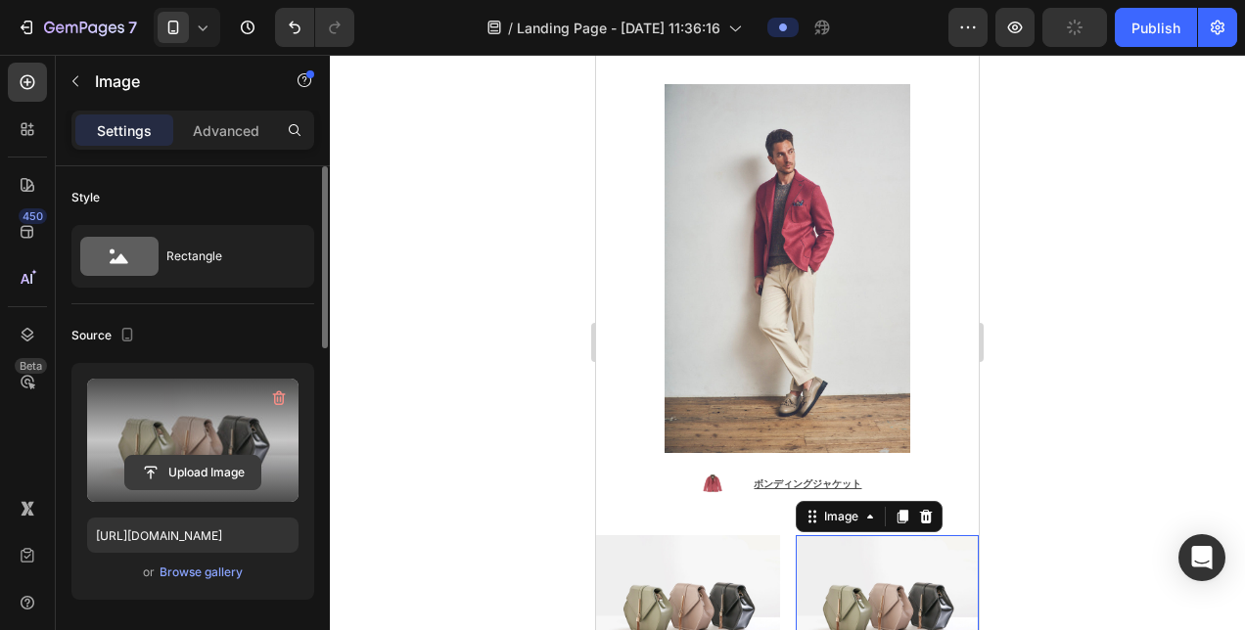
click at [183, 478] on input "file" at bounding box center [192, 472] width 135 height 33
